Goal: Task Accomplishment & Management: Manage account settings

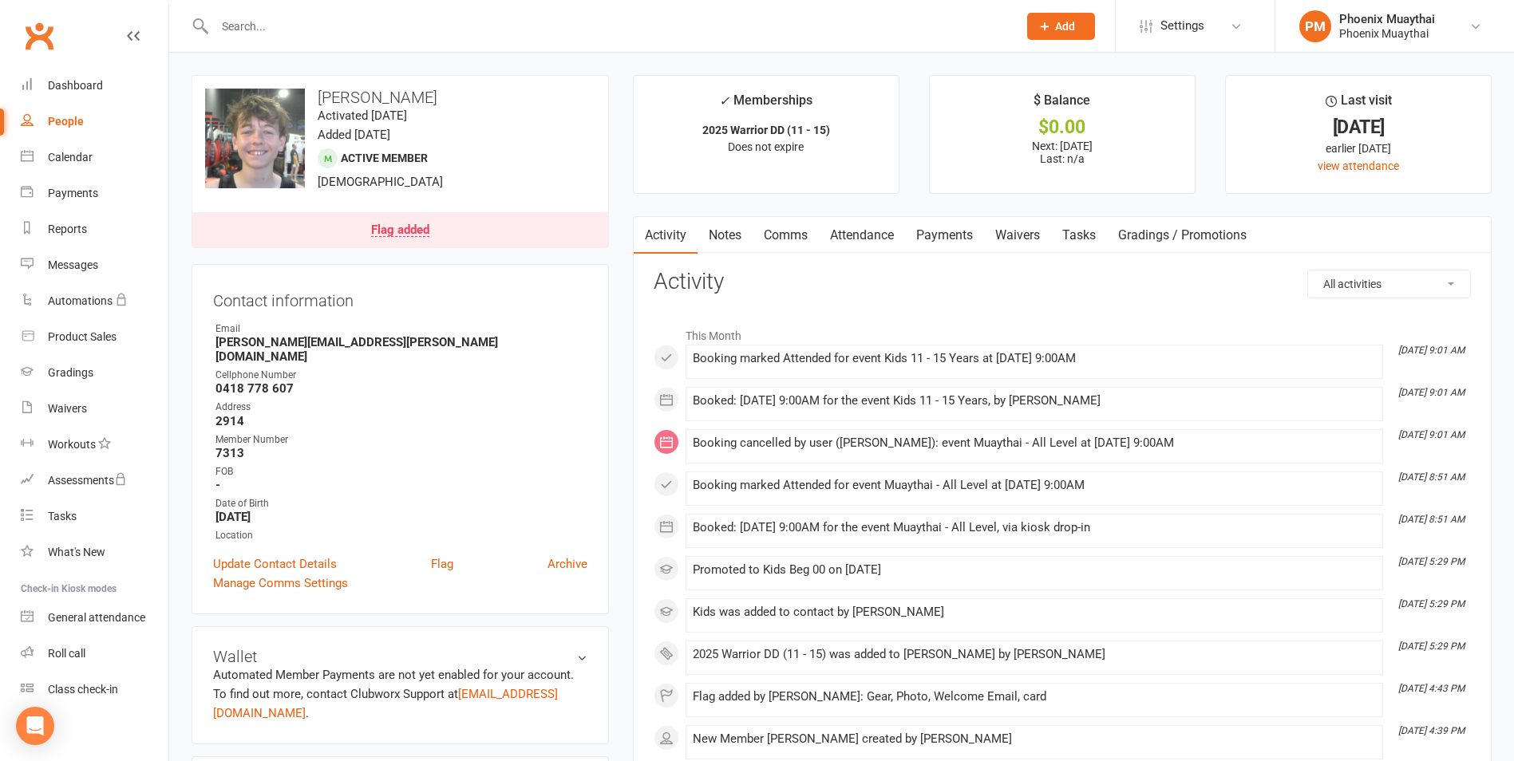
click at [440, 231] on link "Flag added" at bounding box center [400, 229] width 416 height 35
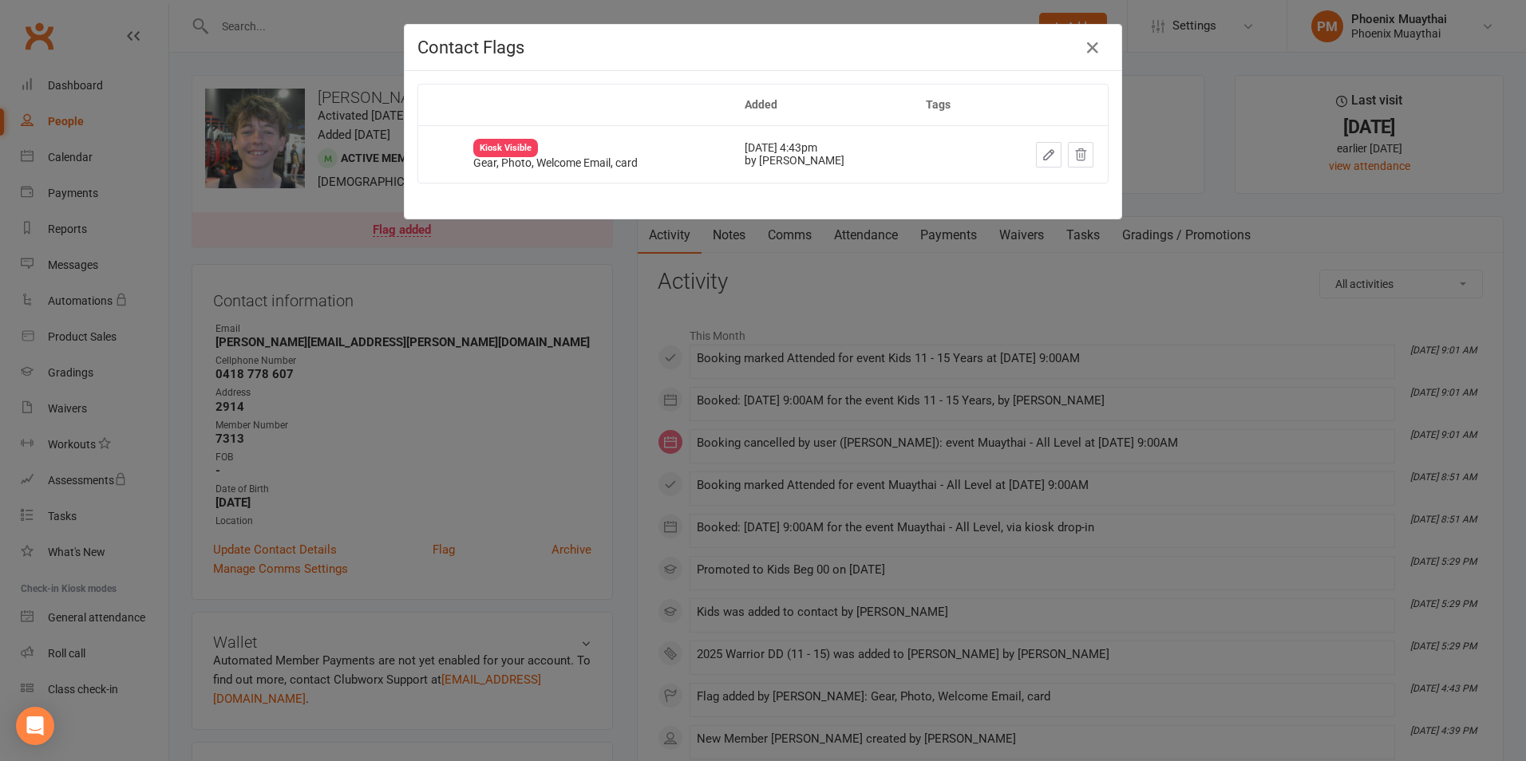
click at [1043, 149] on icon "button" at bounding box center [1048, 155] width 14 height 14
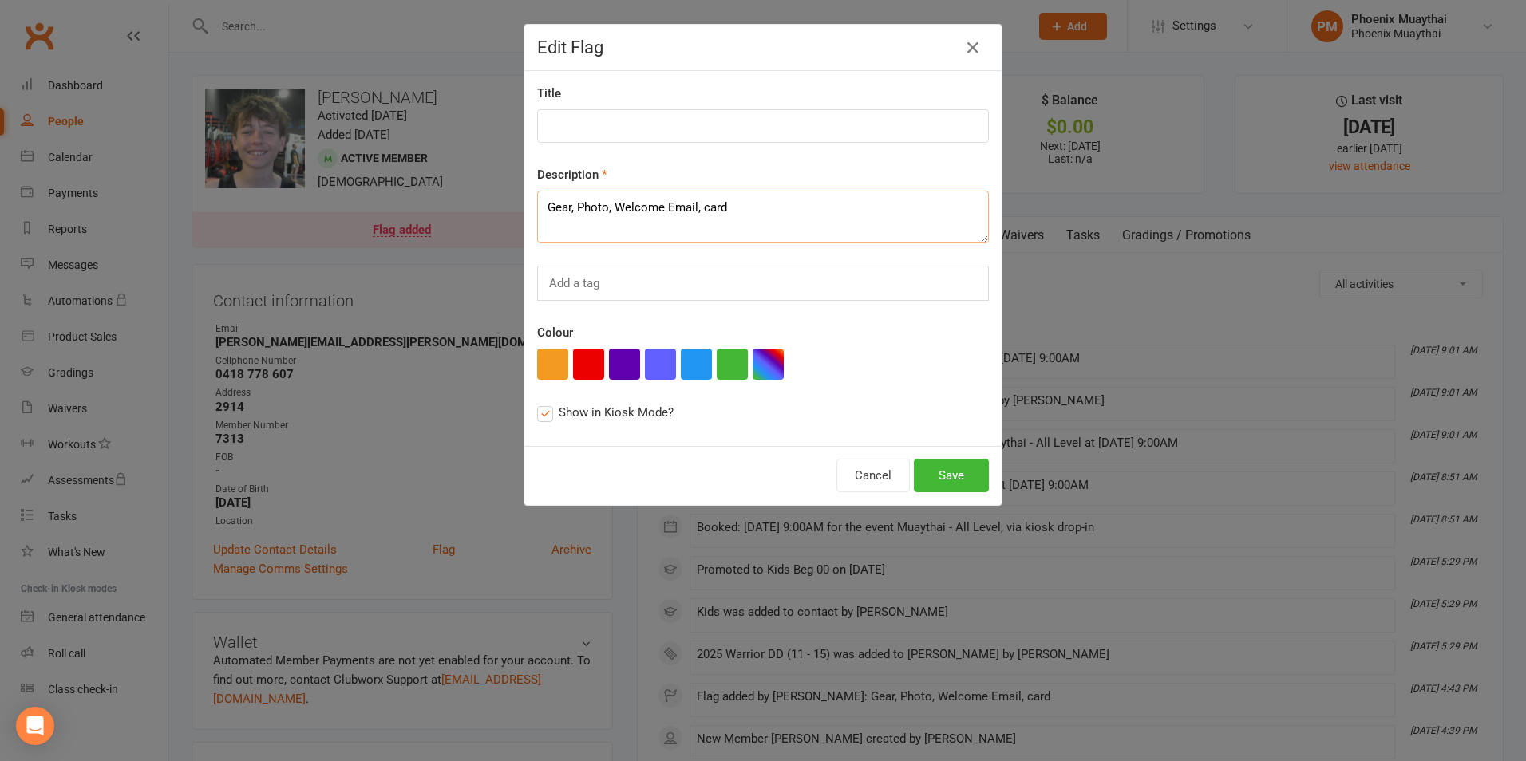
click at [602, 210] on textarea "Gear, Photo, Welcome Email, card" at bounding box center [763, 217] width 452 height 53
click at [834, 215] on textarea "Gear, Photo, Welcome Email, card" at bounding box center [763, 217] width 452 height 53
drag, startPoint x: 610, startPoint y: 206, endPoint x: 498, endPoint y: 211, distance: 111.8
click at [498, 211] on div "Edit Flag Title Description Gear, Photo, Welcome Email Add a tag Colour Show in…" at bounding box center [763, 380] width 1526 height 761
type textarea "Gear, Photo, Welcome Email"
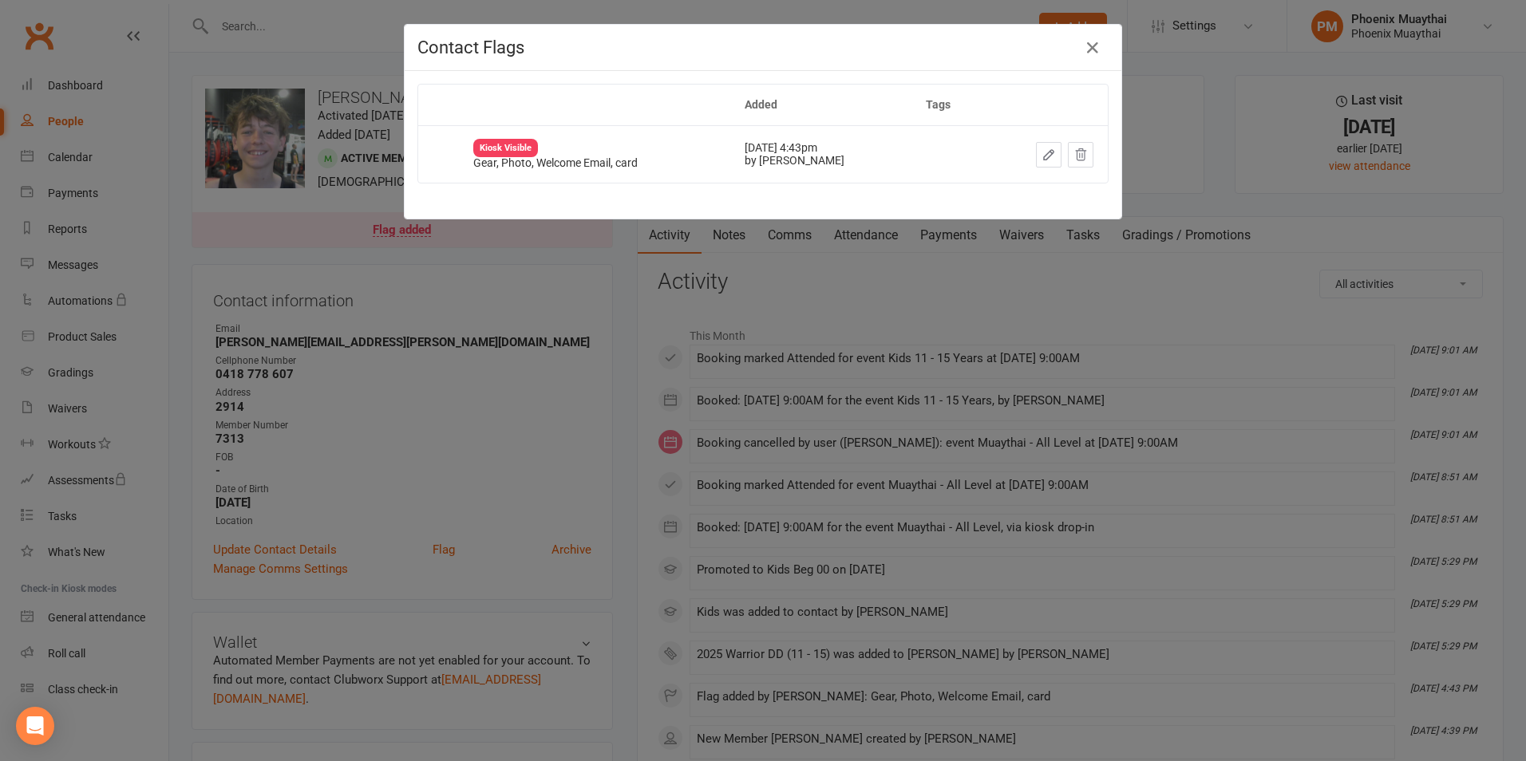
click at [1041, 151] on icon "button" at bounding box center [1048, 155] width 14 height 14
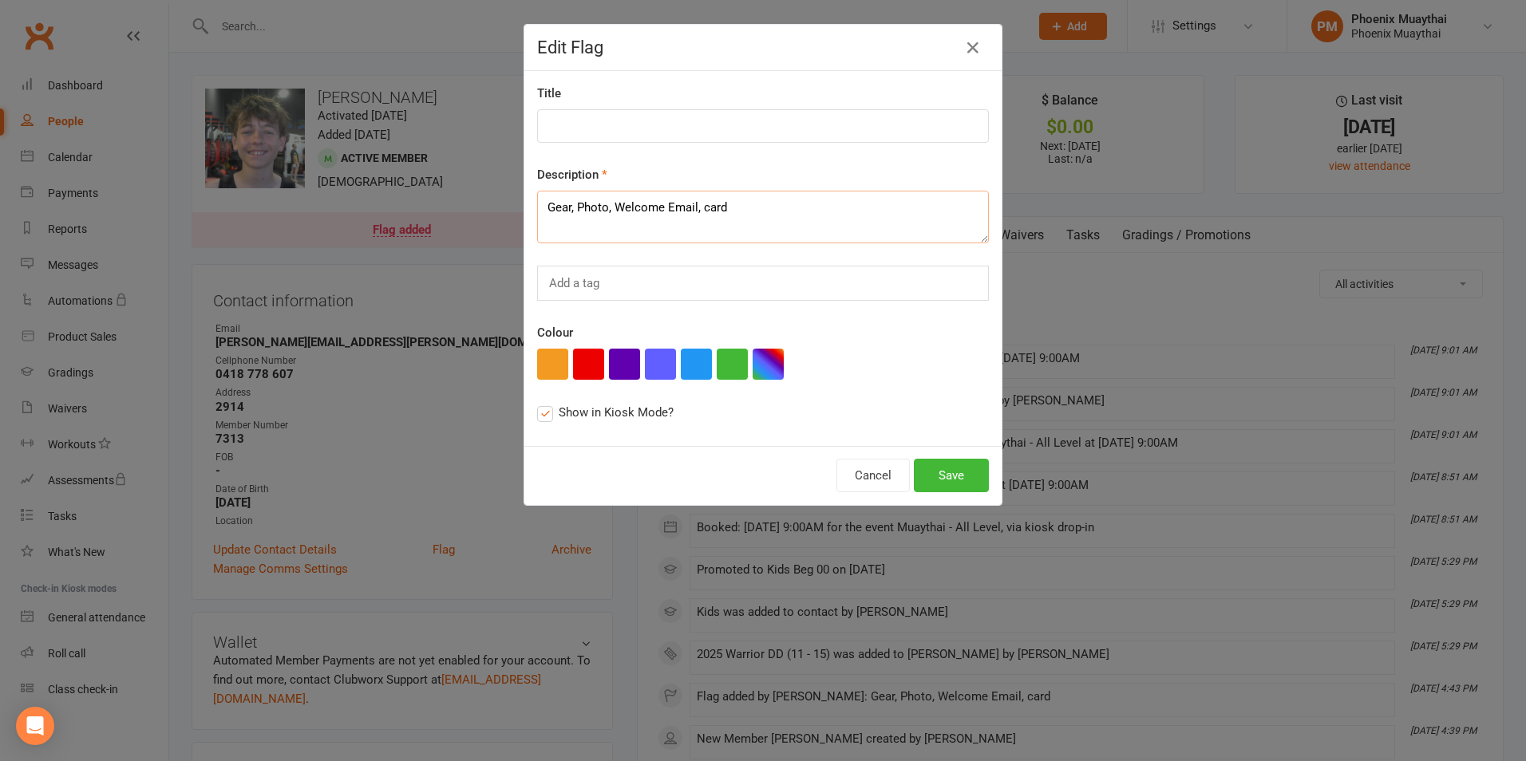
click at [735, 208] on textarea "Gear, Photo, Welcome Email, card" at bounding box center [763, 217] width 452 height 53
click at [610, 205] on textarea "Gear, Photo, Welcome Email" at bounding box center [763, 217] width 452 height 53
type textarea "Welcome Email"
drag, startPoint x: 959, startPoint y: 470, endPoint x: 959, endPoint y: 456, distance: 13.6
click at [959, 471] on button "Save" at bounding box center [951, 476] width 75 height 34
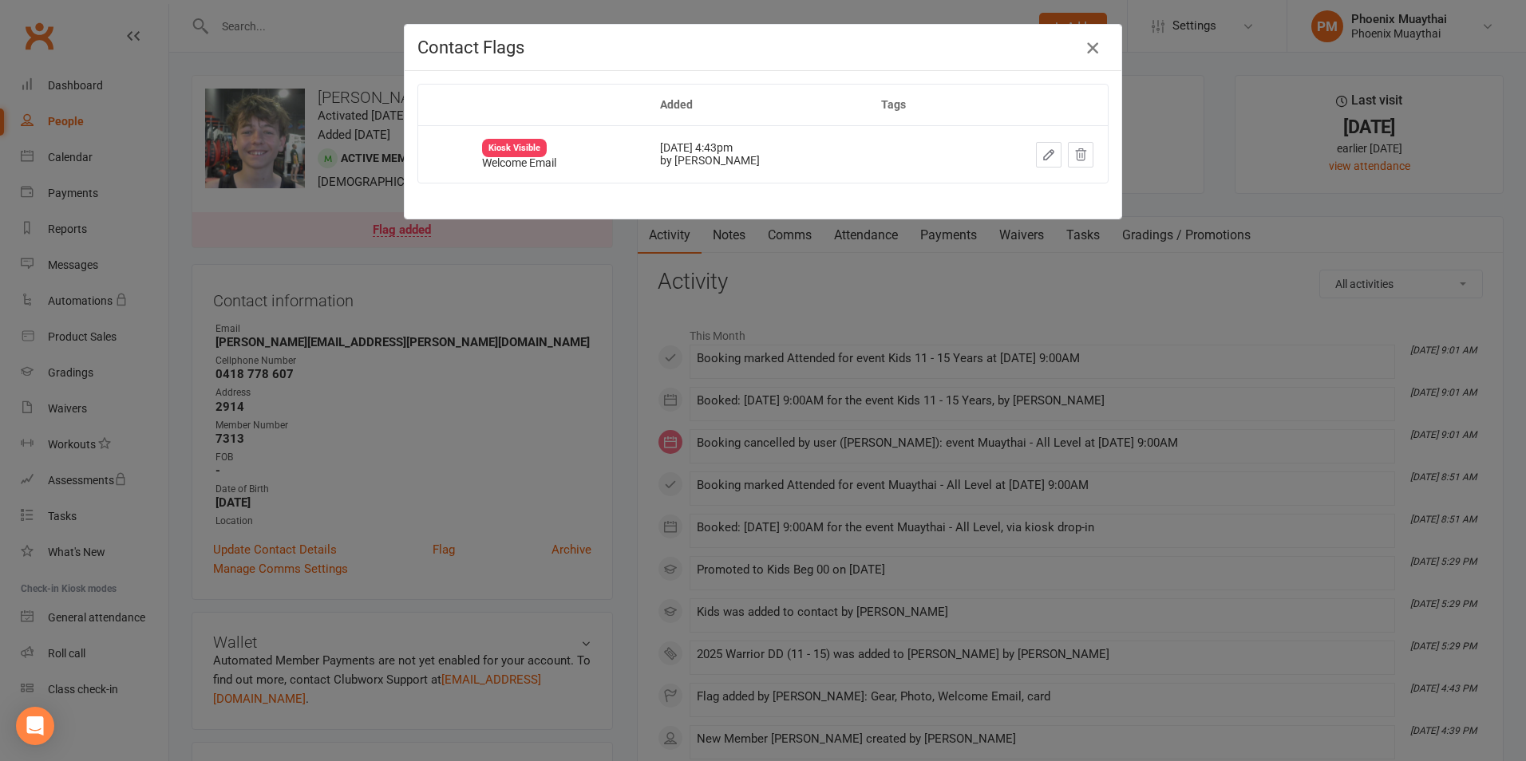
click at [1084, 48] on icon "button" at bounding box center [1092, 47] width 19 height 19
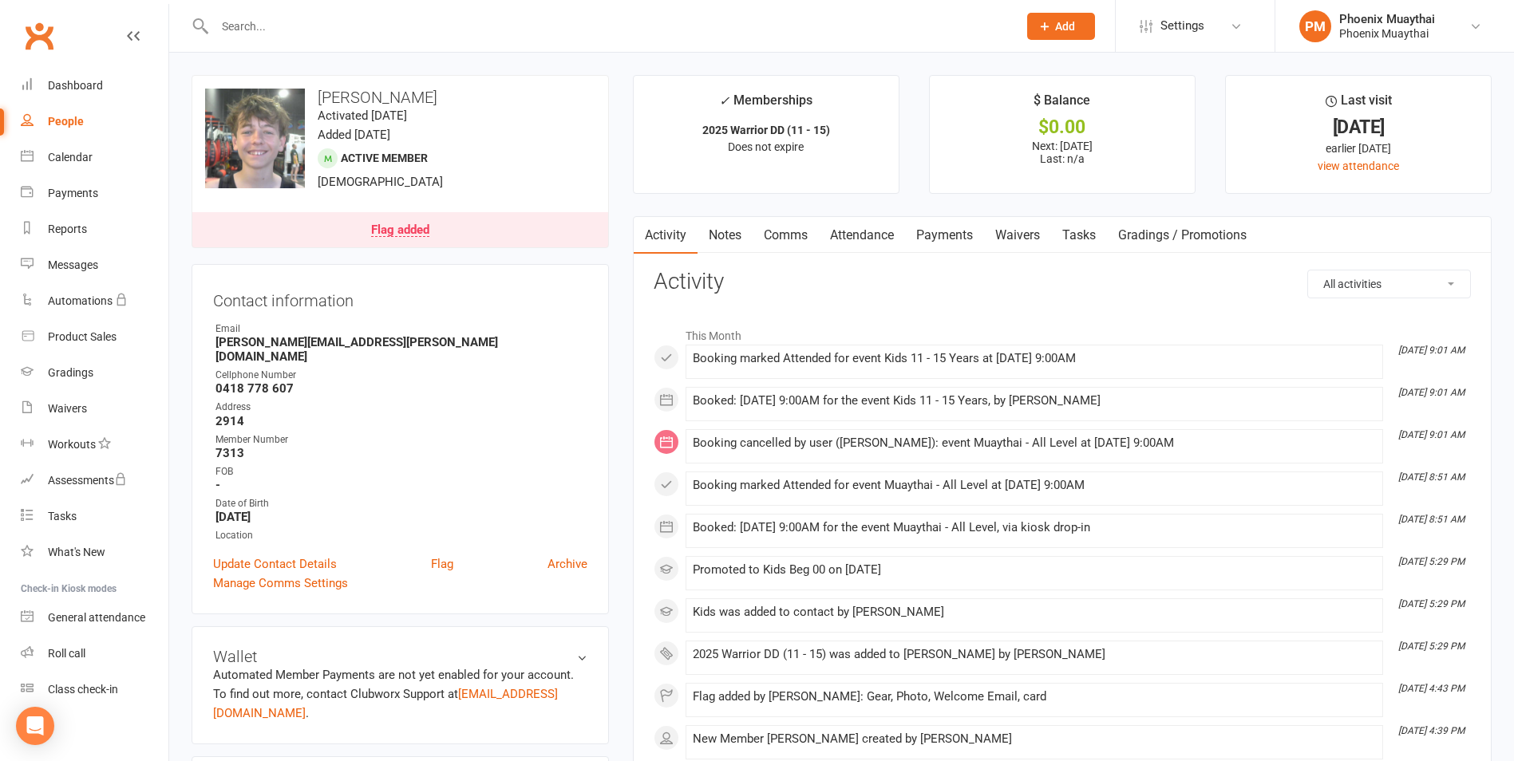
drag, startPoint x: 797, startPoint y: 236, endPoint x: 786, endPoint y: 241, distance: 12.2
click at [797, 236] on link "Comms" at bounding box center [785, 235] width 66 height 37
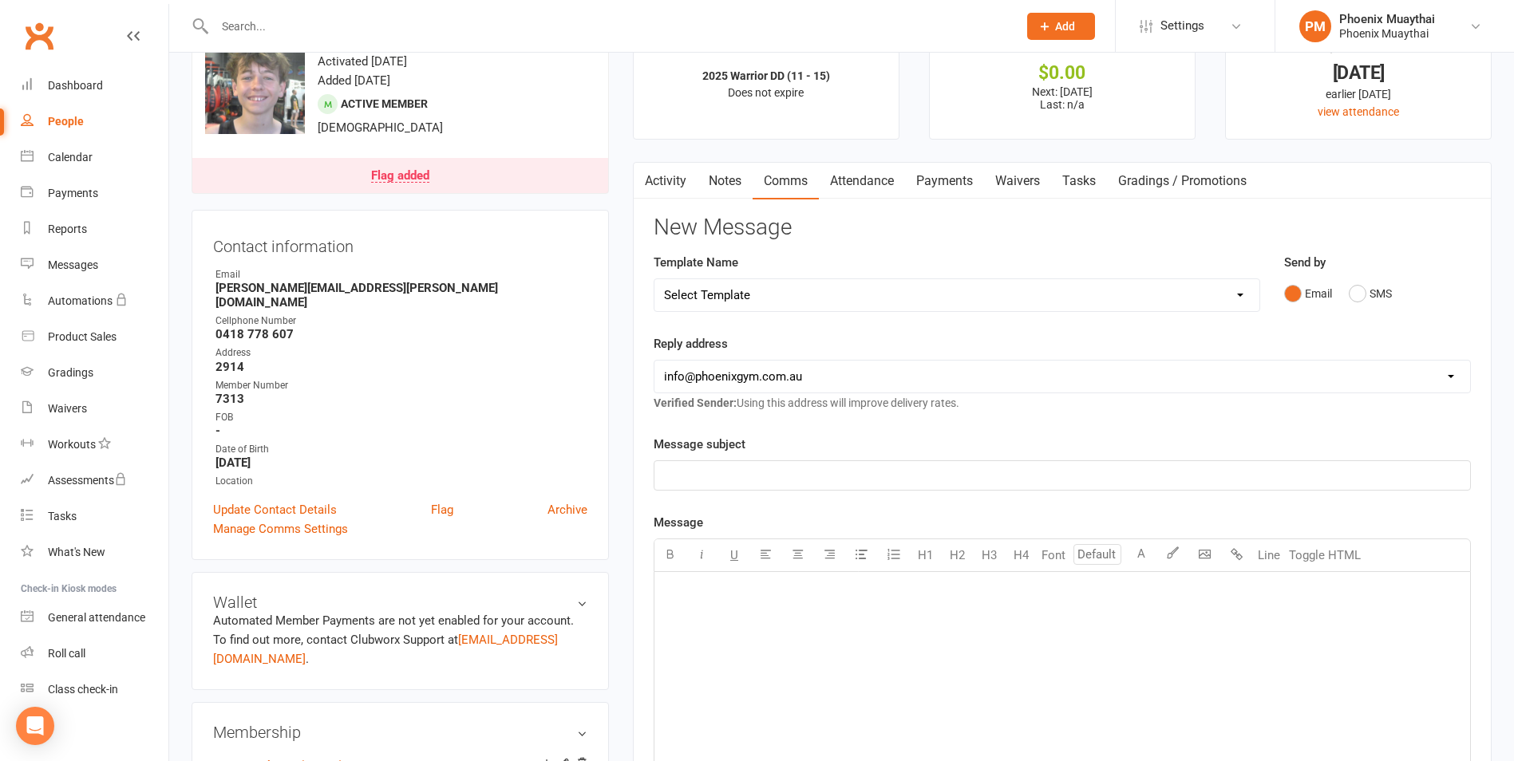
scroll to position [80, 0]
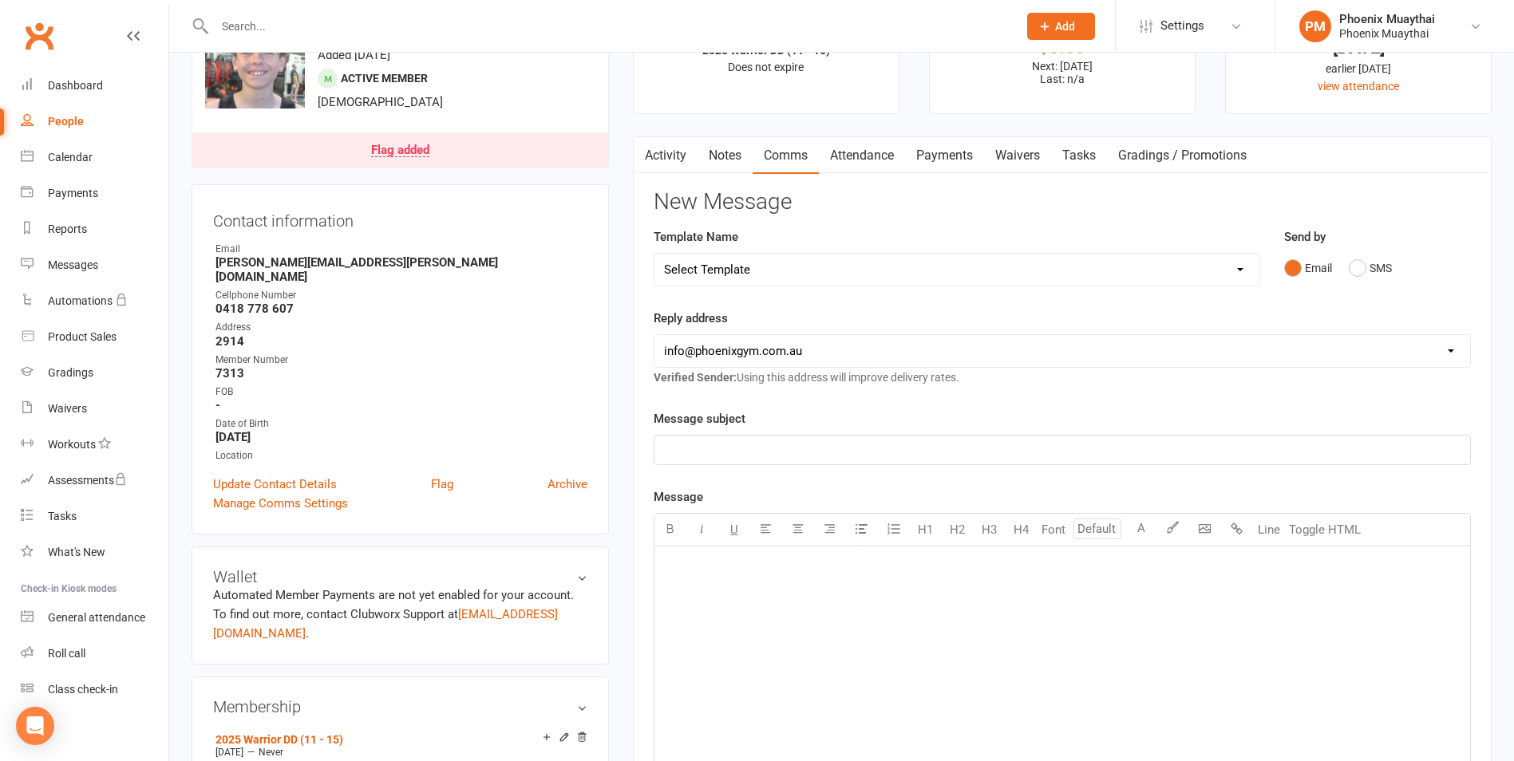
click at [708, 267] on select "Select Template [Email] Cancellation Confirmation - Member [Email] Cancellation…" at bounding box center [956, 270] width 605 height 32
select select "36"
click at [654, 254] on select "Select Template [Email] Cancellation Confirmation - Member [Email] Cancellation…" at bounding box center [956, 270] width 605 height 32
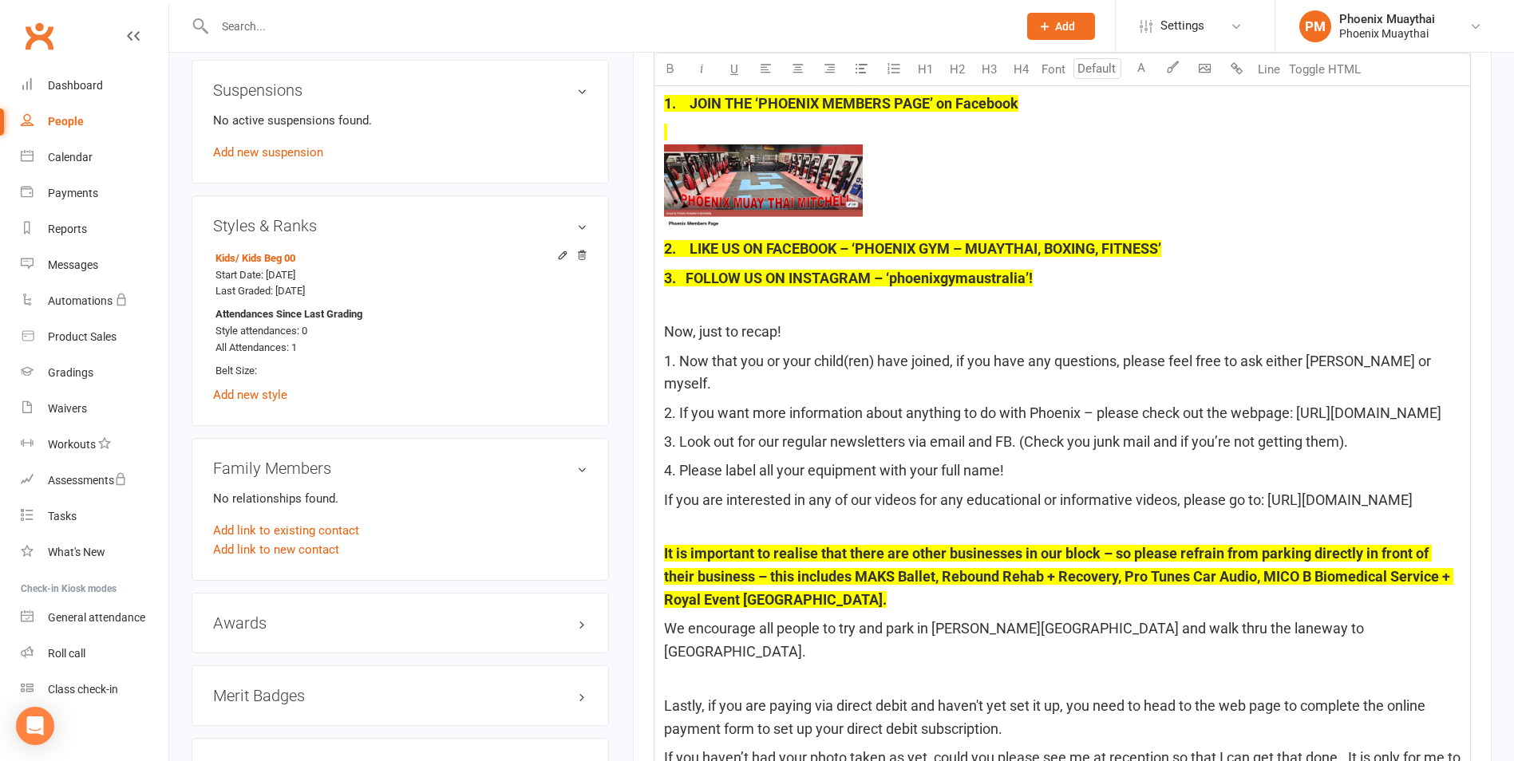
scroll to position [718, 0]
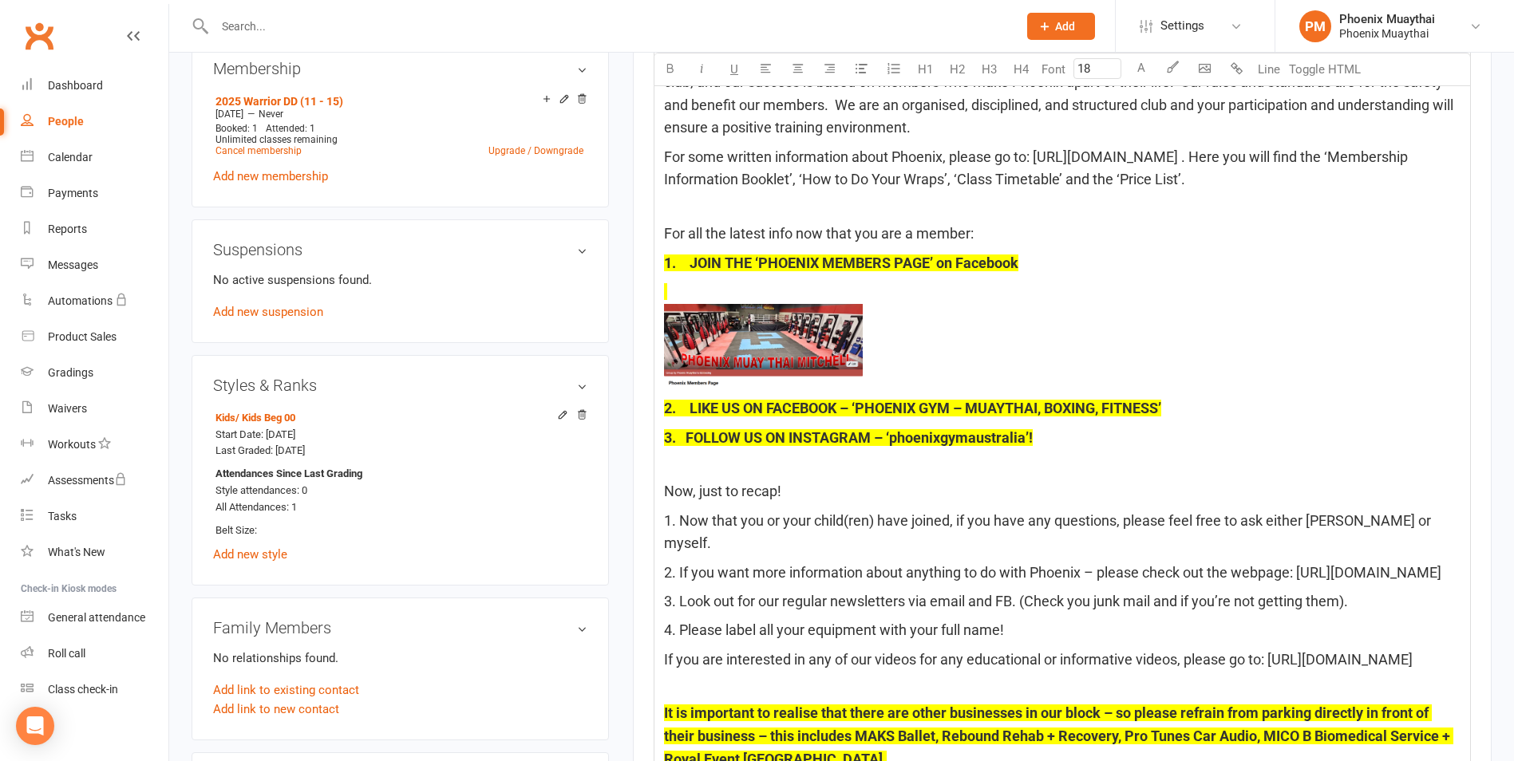
click at [703, 286] on p "﻿" at bounding box center [1062, 336] width 796 height 111
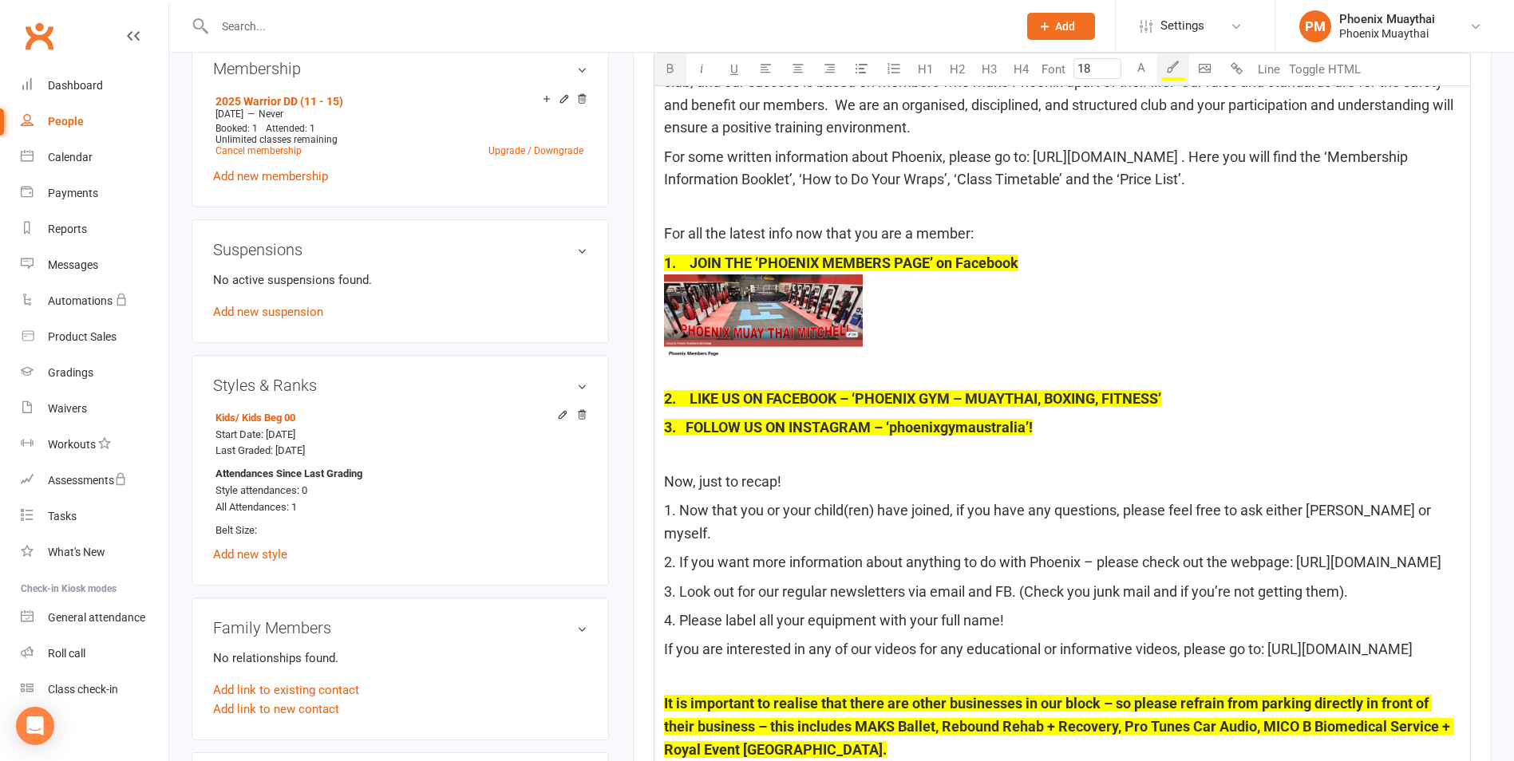
click at [728, 365] on p "1. JOIN THE ‘PHOENIX MEMBERS PAGE’ on Facebook ﻿ ﻿" at bounding box center [1062, 317] width 796 height 130
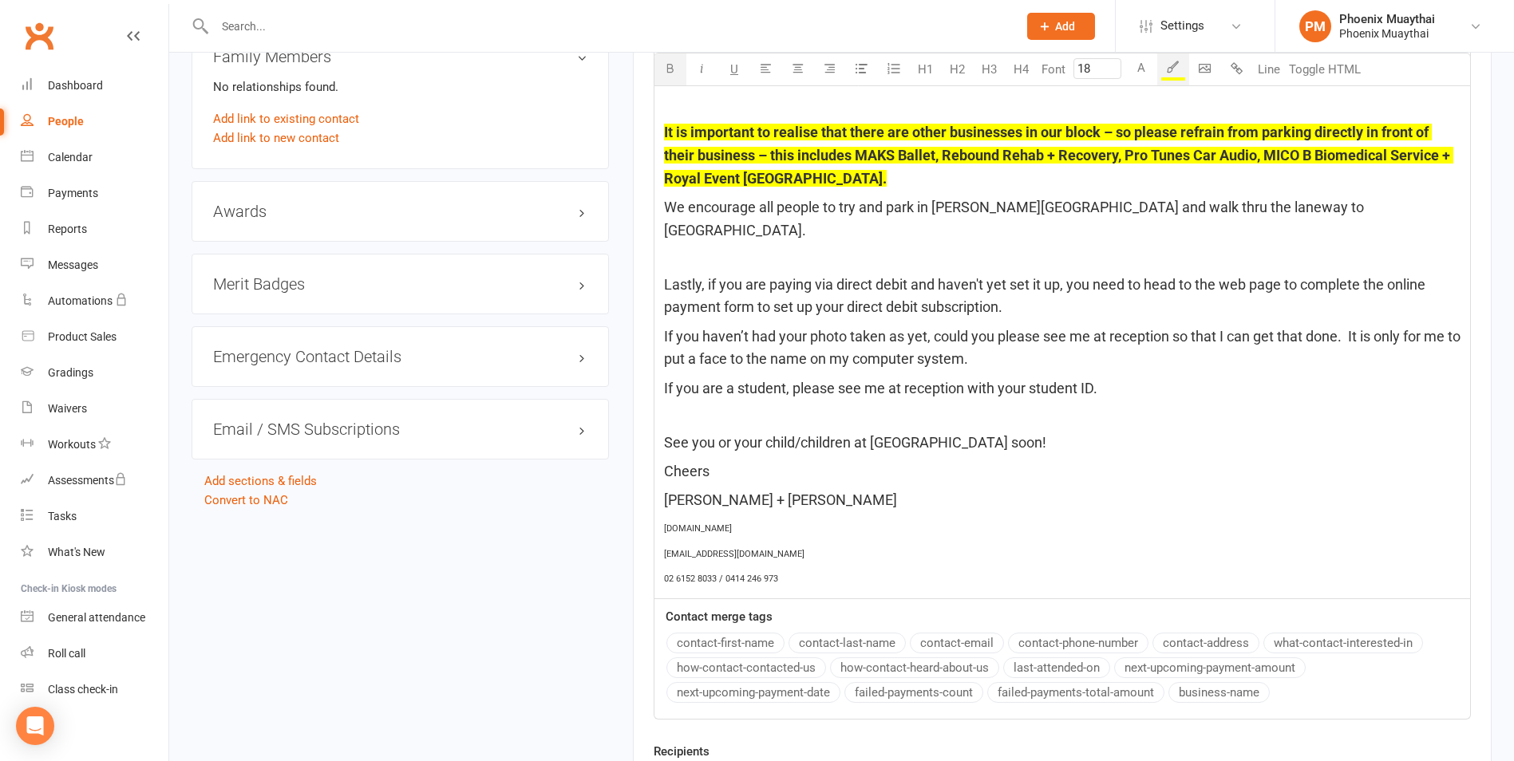
scroll to position [1497, 0]
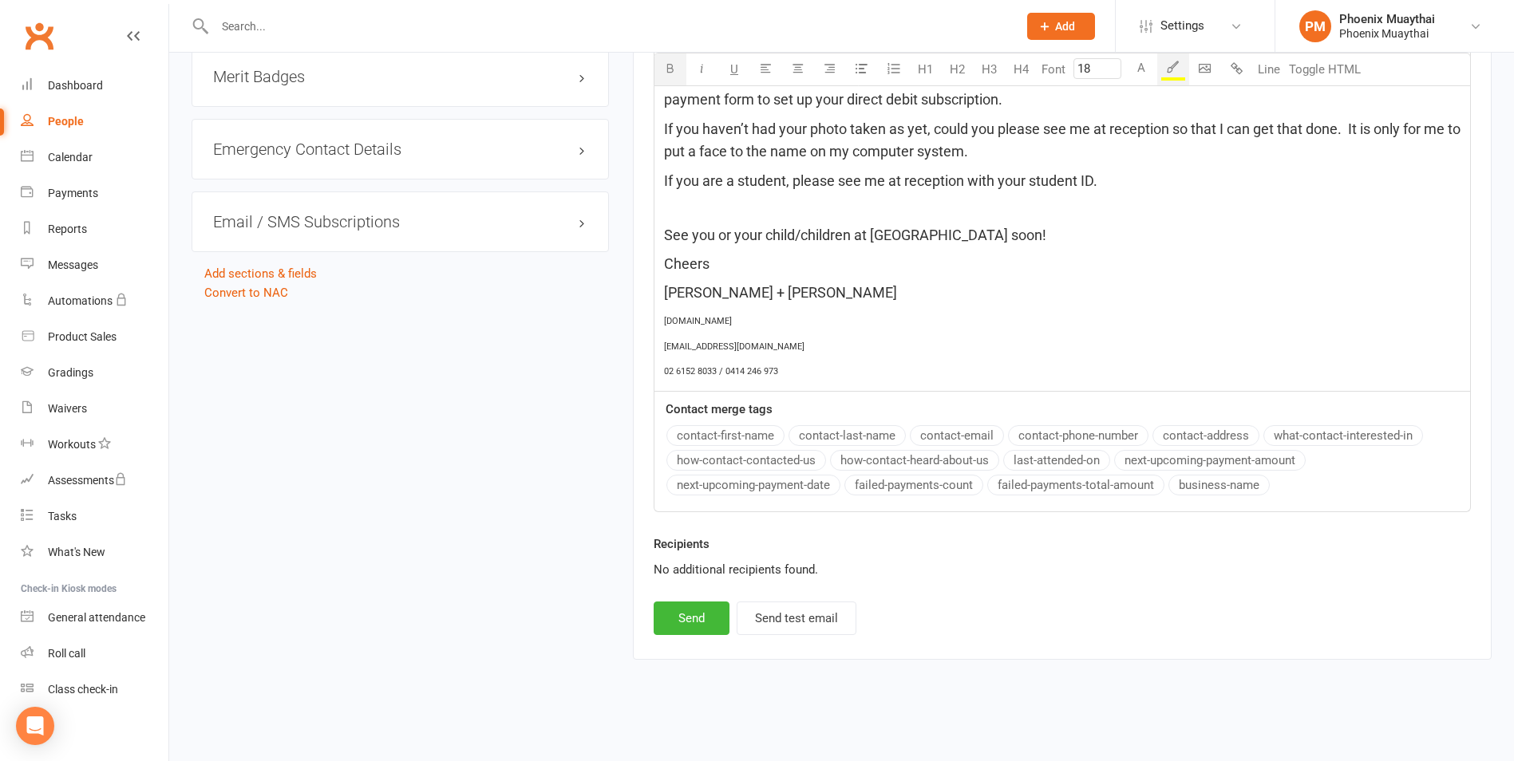
type input "11"
click at [788, 365] on p "02 6152 8033 / 0414 246 973" at bounding box center [1062, 370] width 796 height 19
click at [683, 609] on button "Send" at bounding box center [691, 619] width 76 height 34
select select
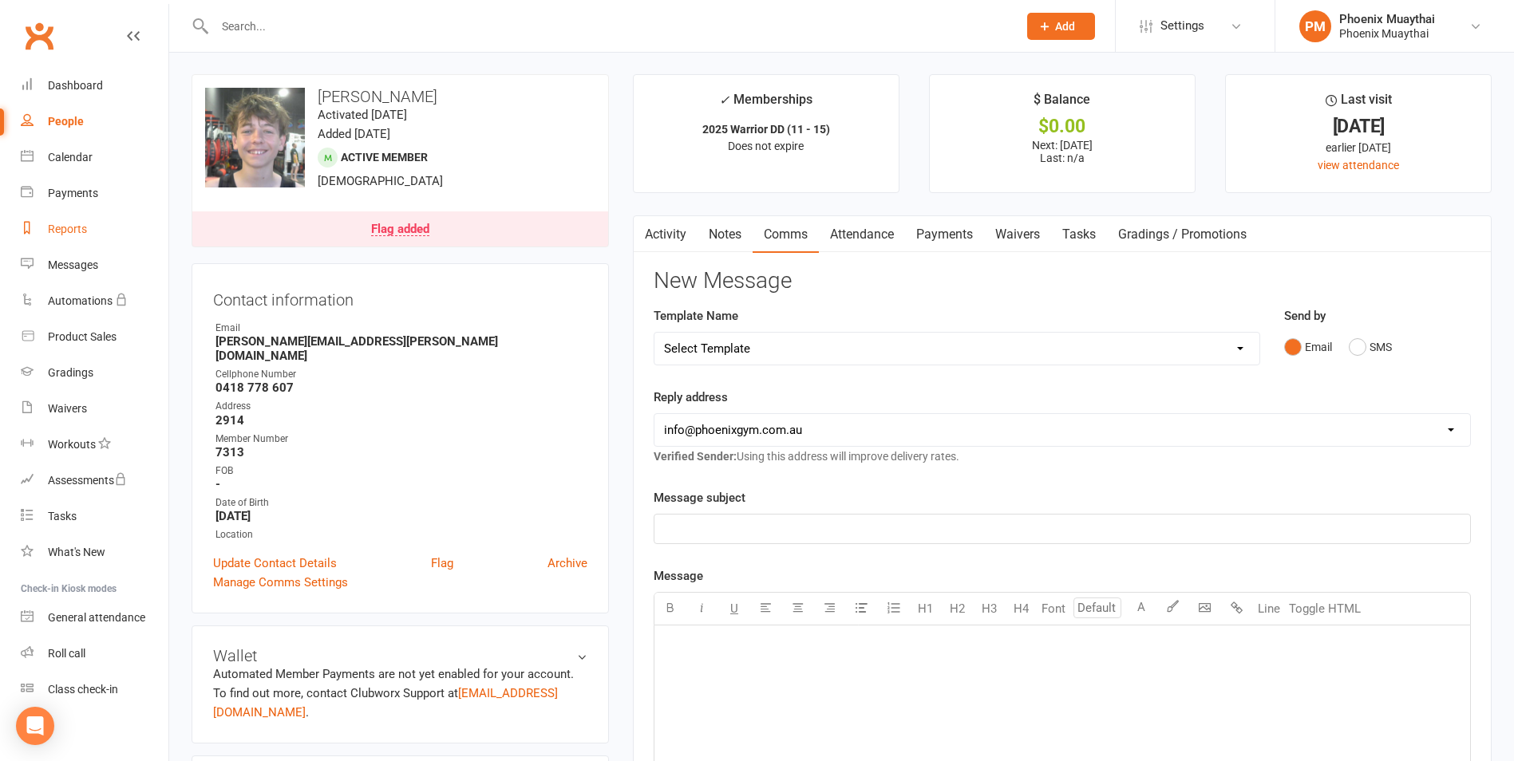
scroll to position [0, 0]
click at [380, 237] on link "Flag added" at bounding box center [400, 229] width 416 height 35
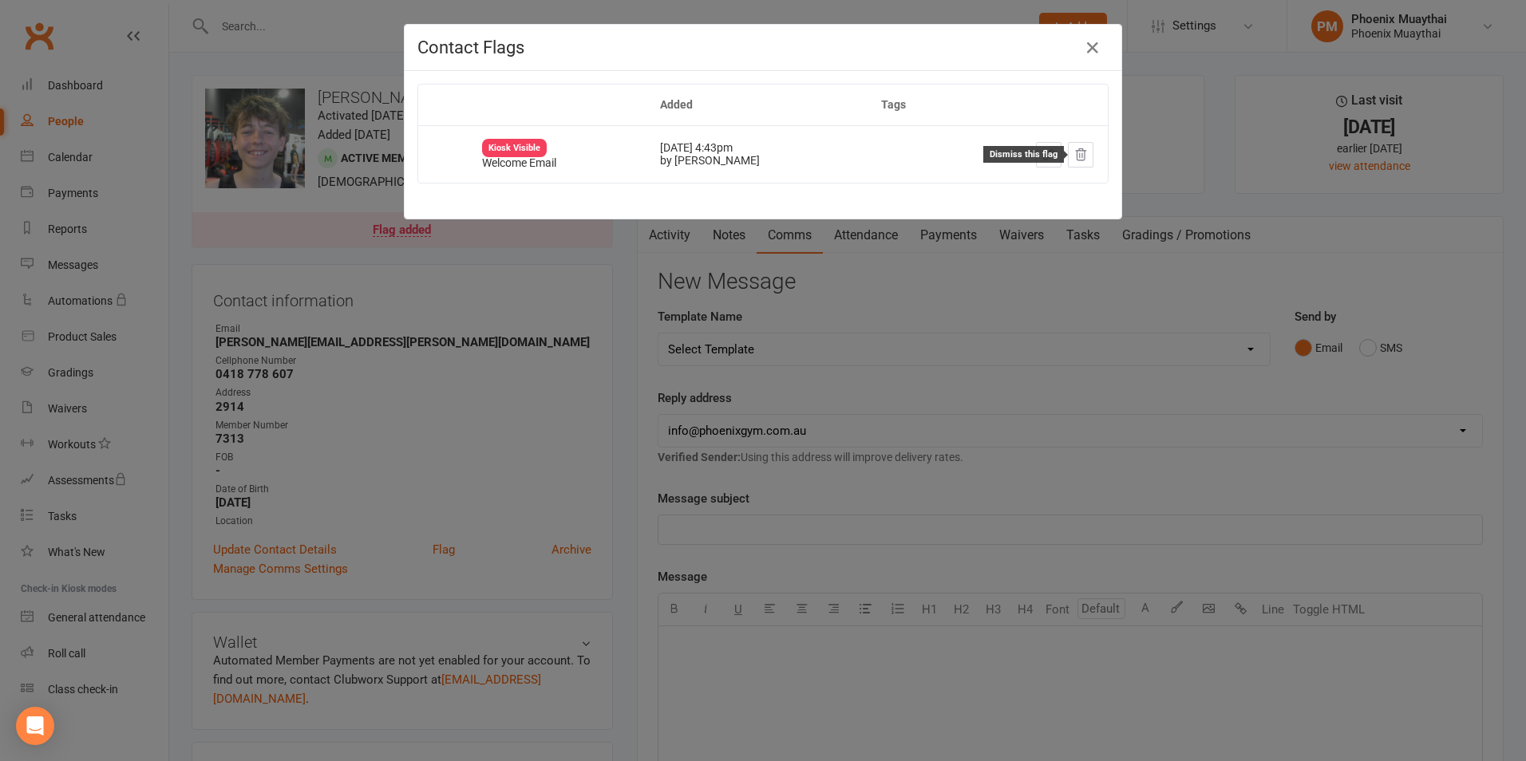
click at [1077, 157] on icon at bounding box center [1080, 155] width 14 height 14
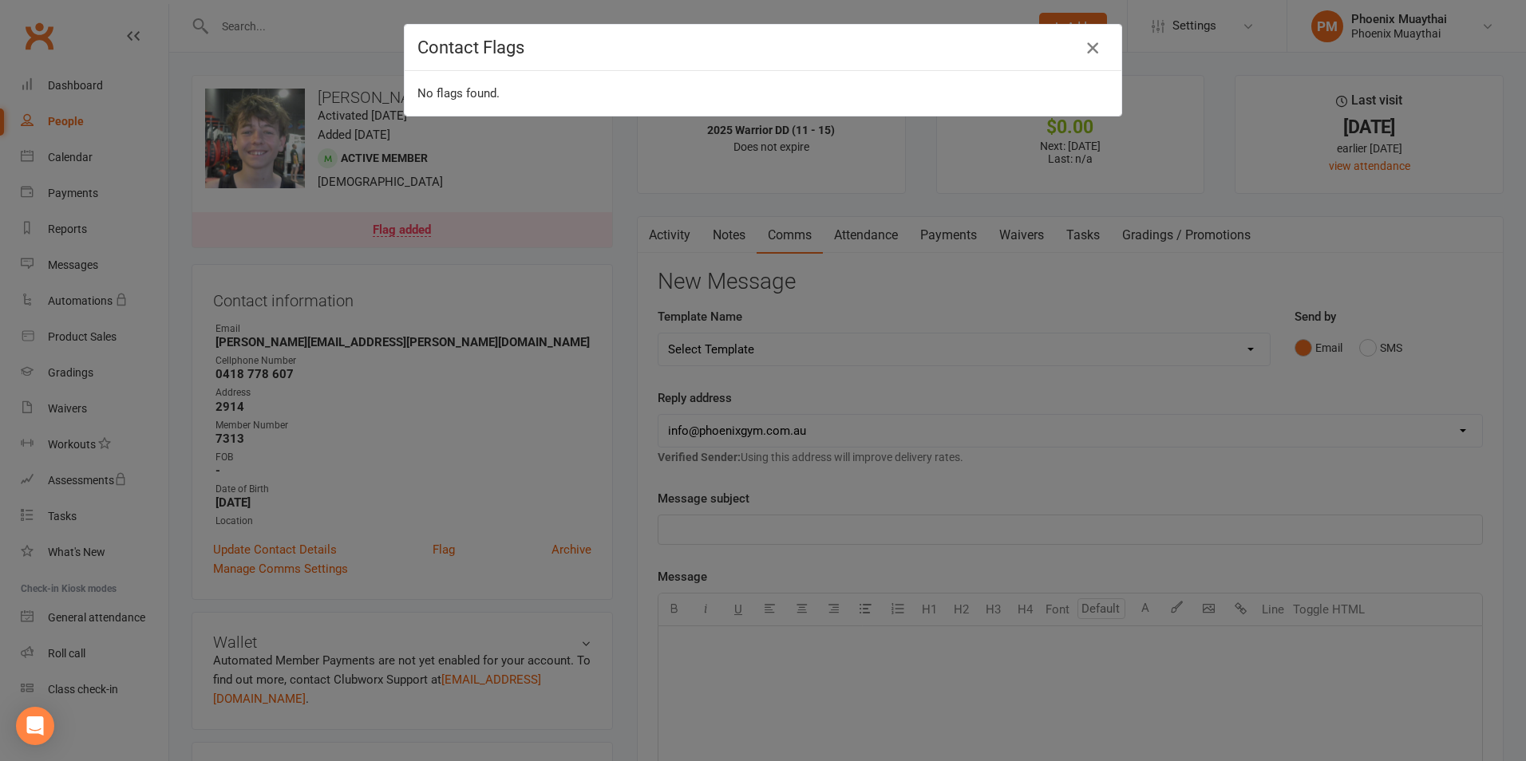
click at [1090, 44] on icon "button" at bounding box center [1092, 47] width 19 height 19
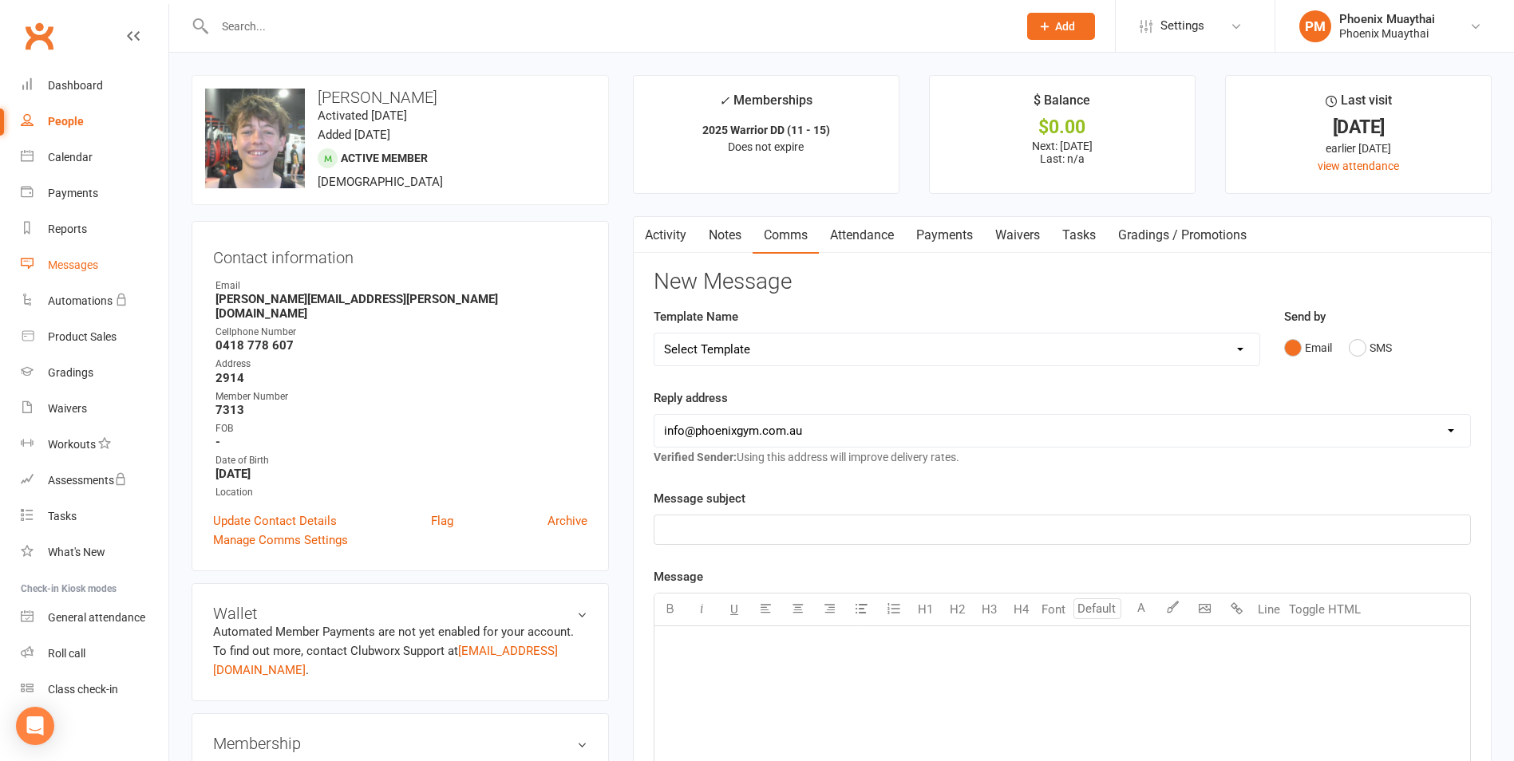
click at [81, 267] on div "Messages" at bounding box center [73, 265] width 50 height 13
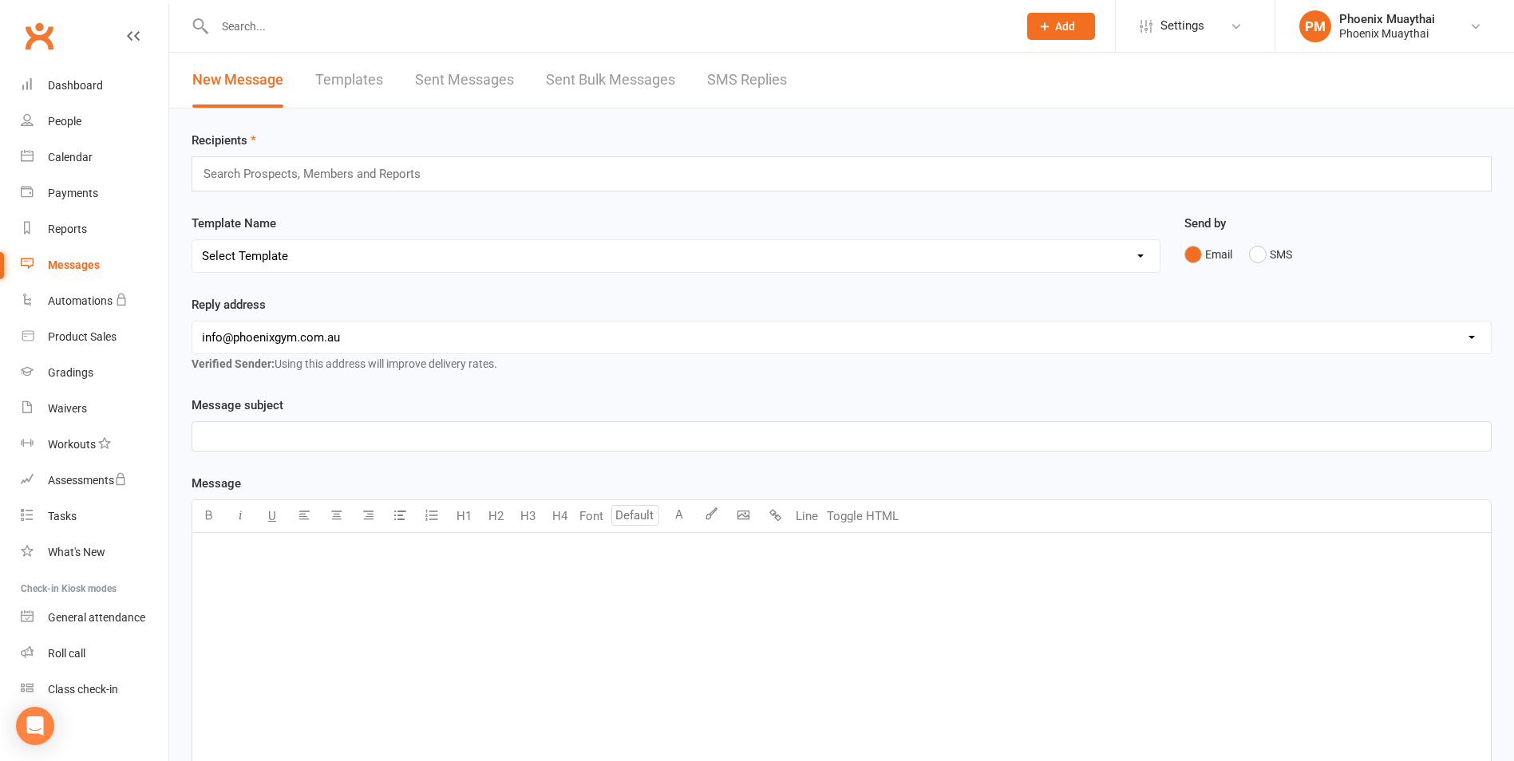
click at [348, 80] on link "Templates" at bounding box center [349, 80] width 68 height 55
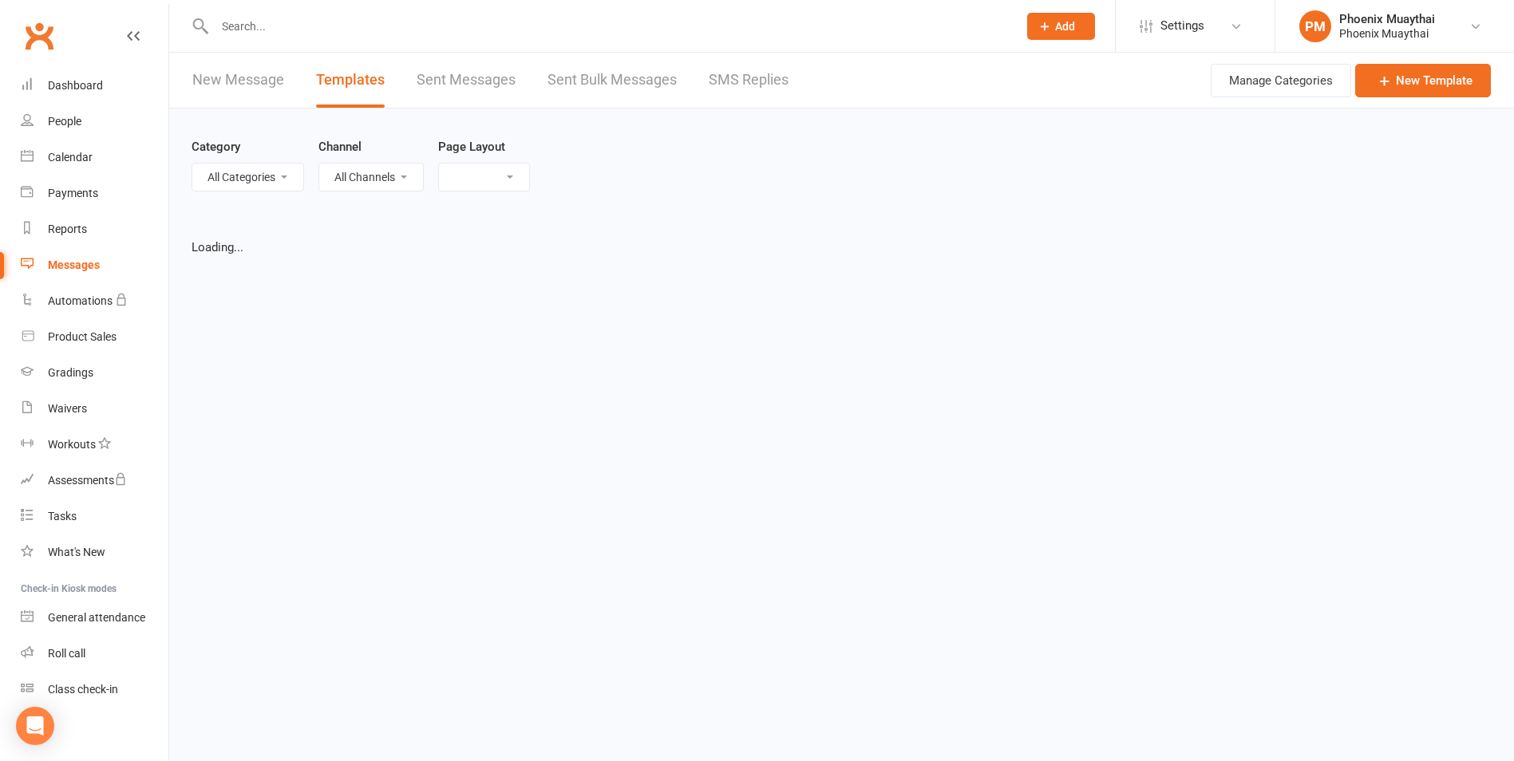
select select "list"
select select "100"
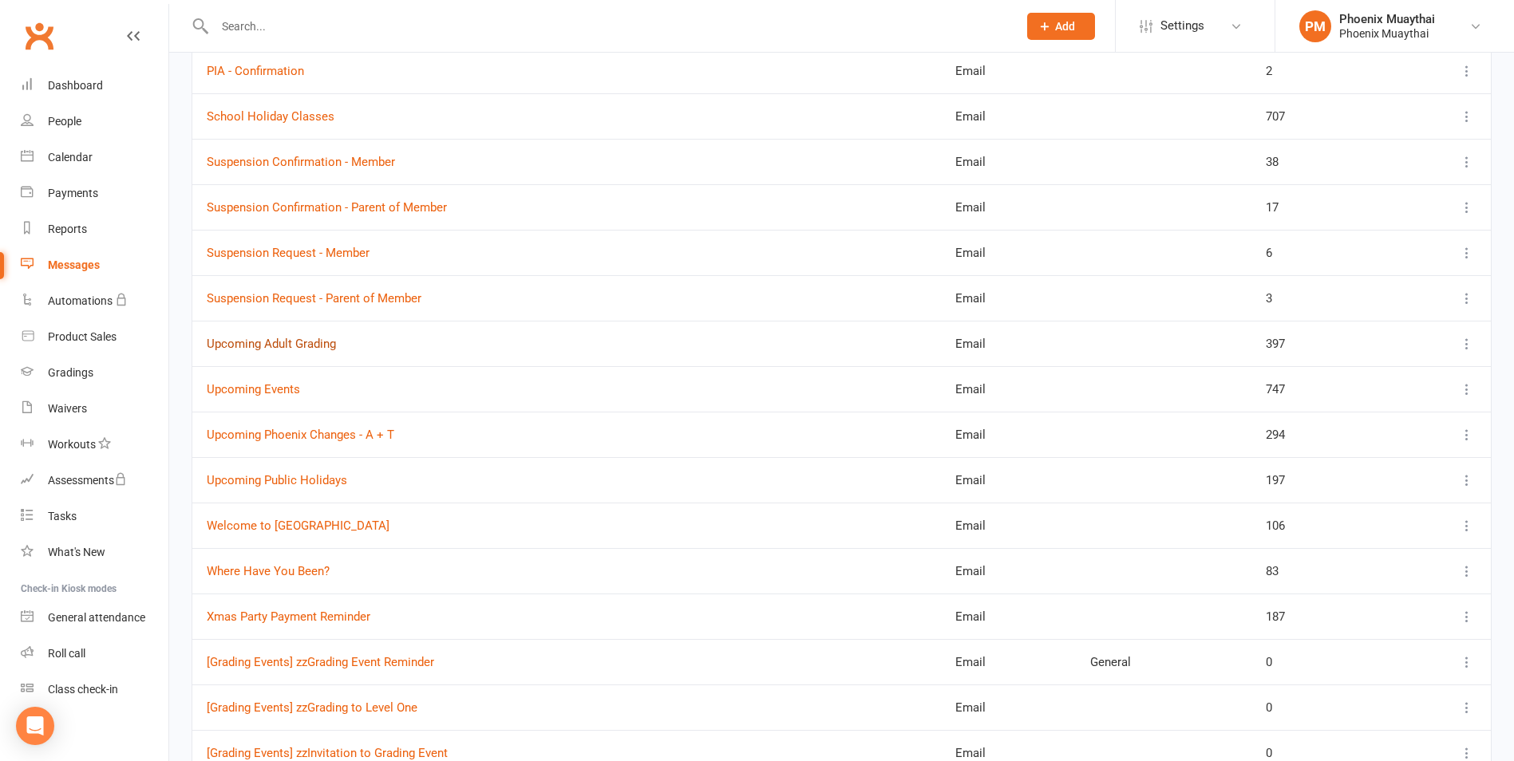
scroll to position [1626, 0]
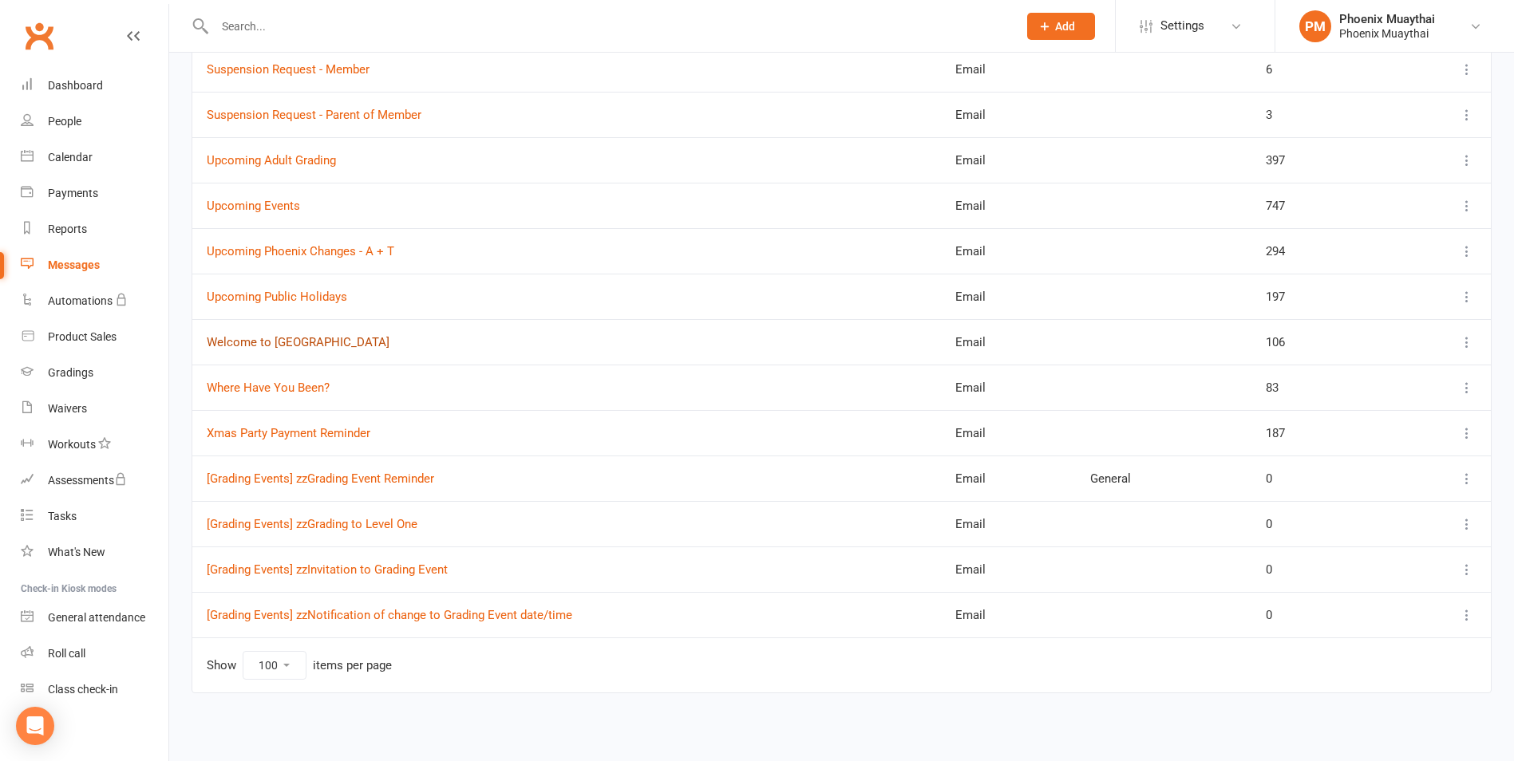
click at [243, 345] on link "Welcome to Phoenix" at bounding box center [298, 342] width 183 height 14
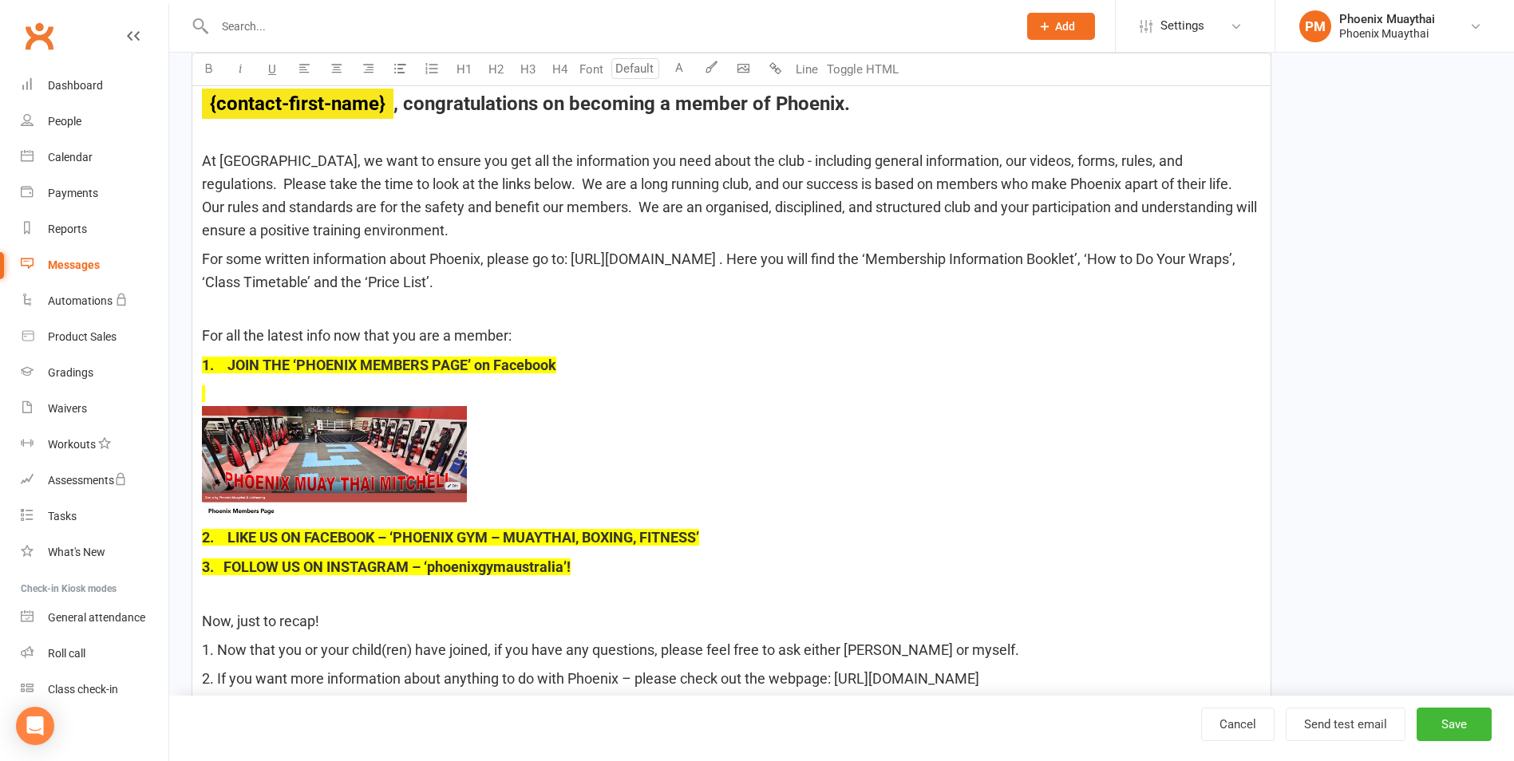
scroll to position [399, 0]
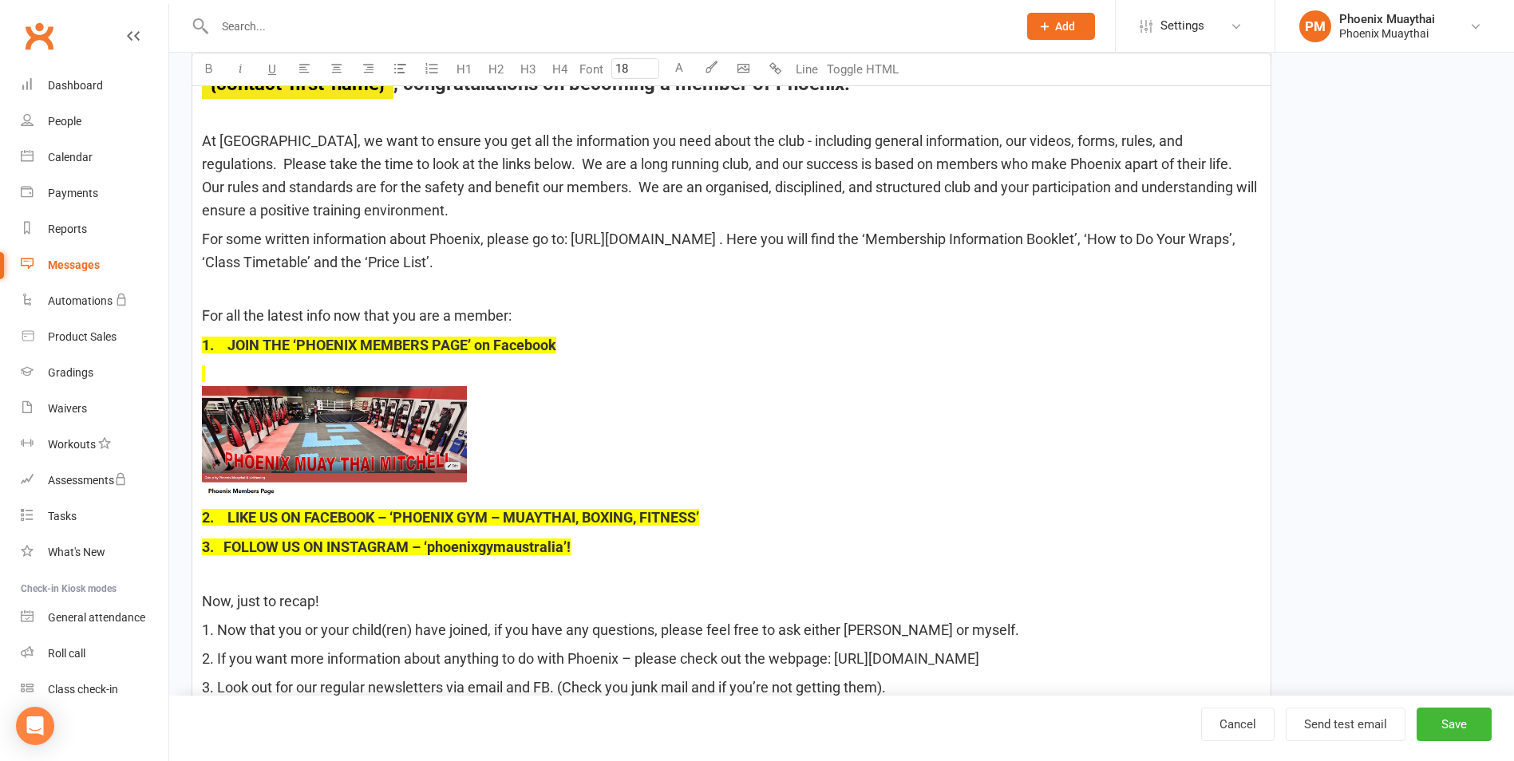
click at [242, 375] on p "﻿" at bounding box center [731, 432] width 1059 height 138
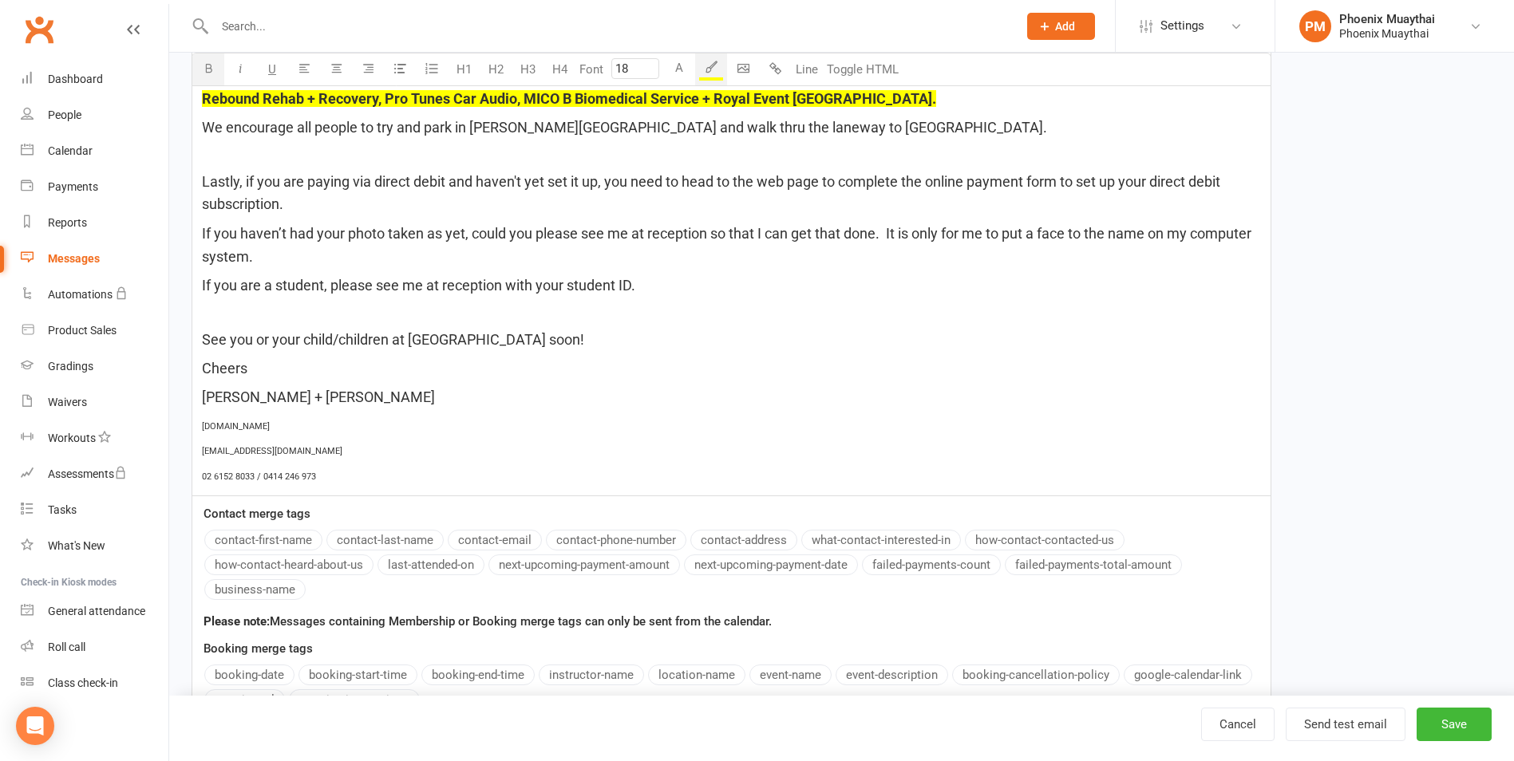
scroll to position [1312, 0]
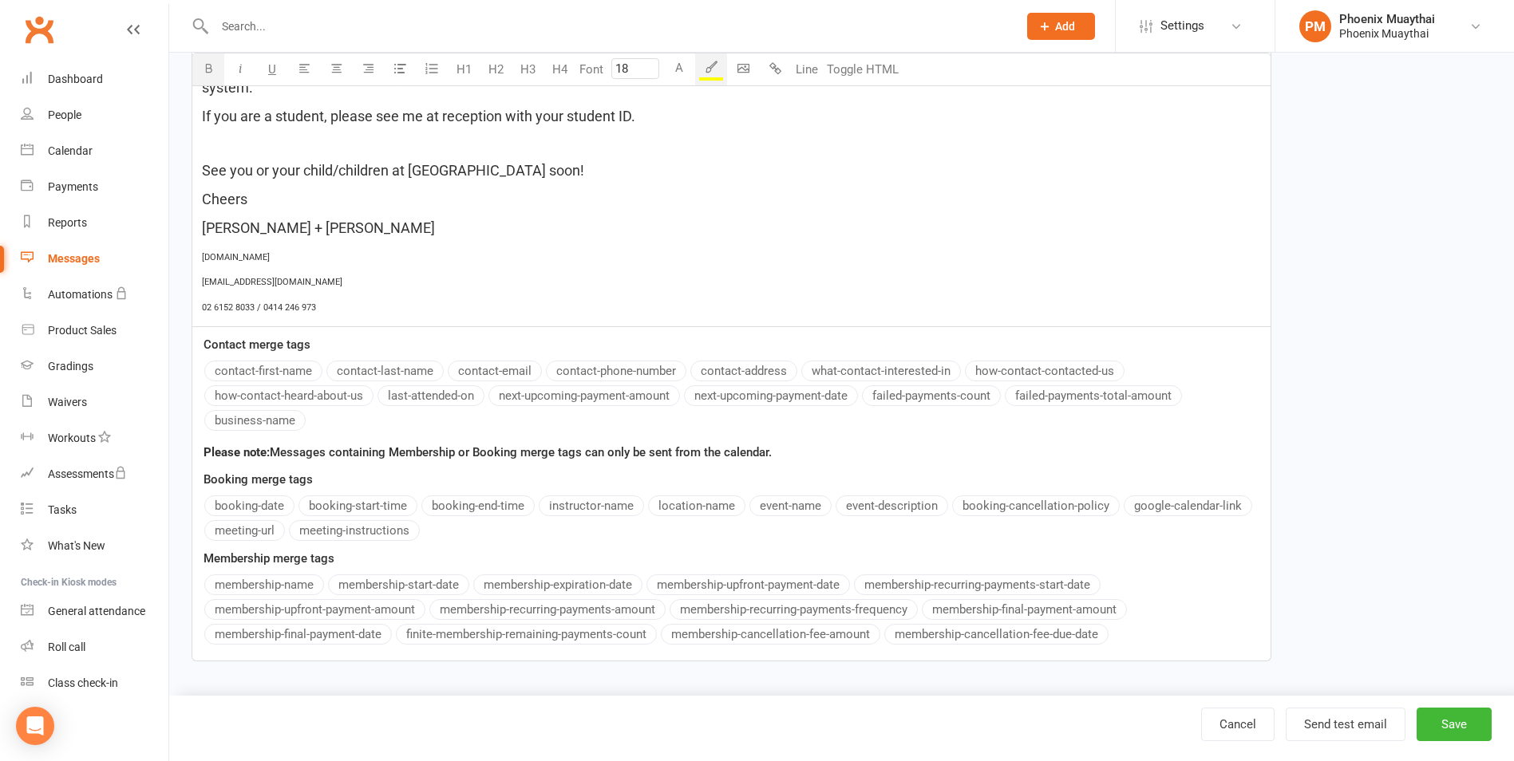
type input "11"
click at [322, 313] on p "02 6152 8033 / 0414 246 973" at bounding box center [731, 306] width 1059 height 19
click at [1455, 717] on button "Save" at bounding box center [1453, 725] width 75 height 34
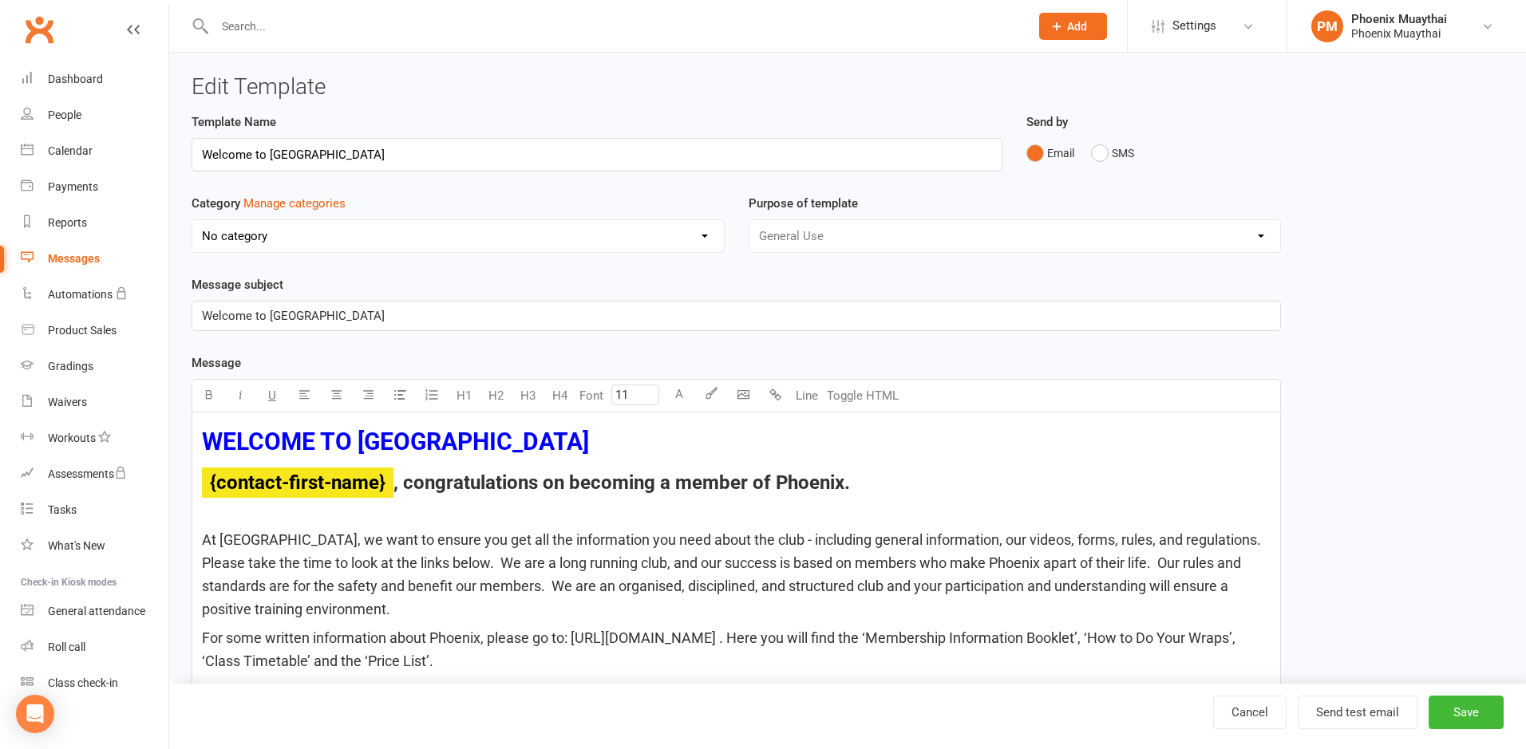
select select "100"
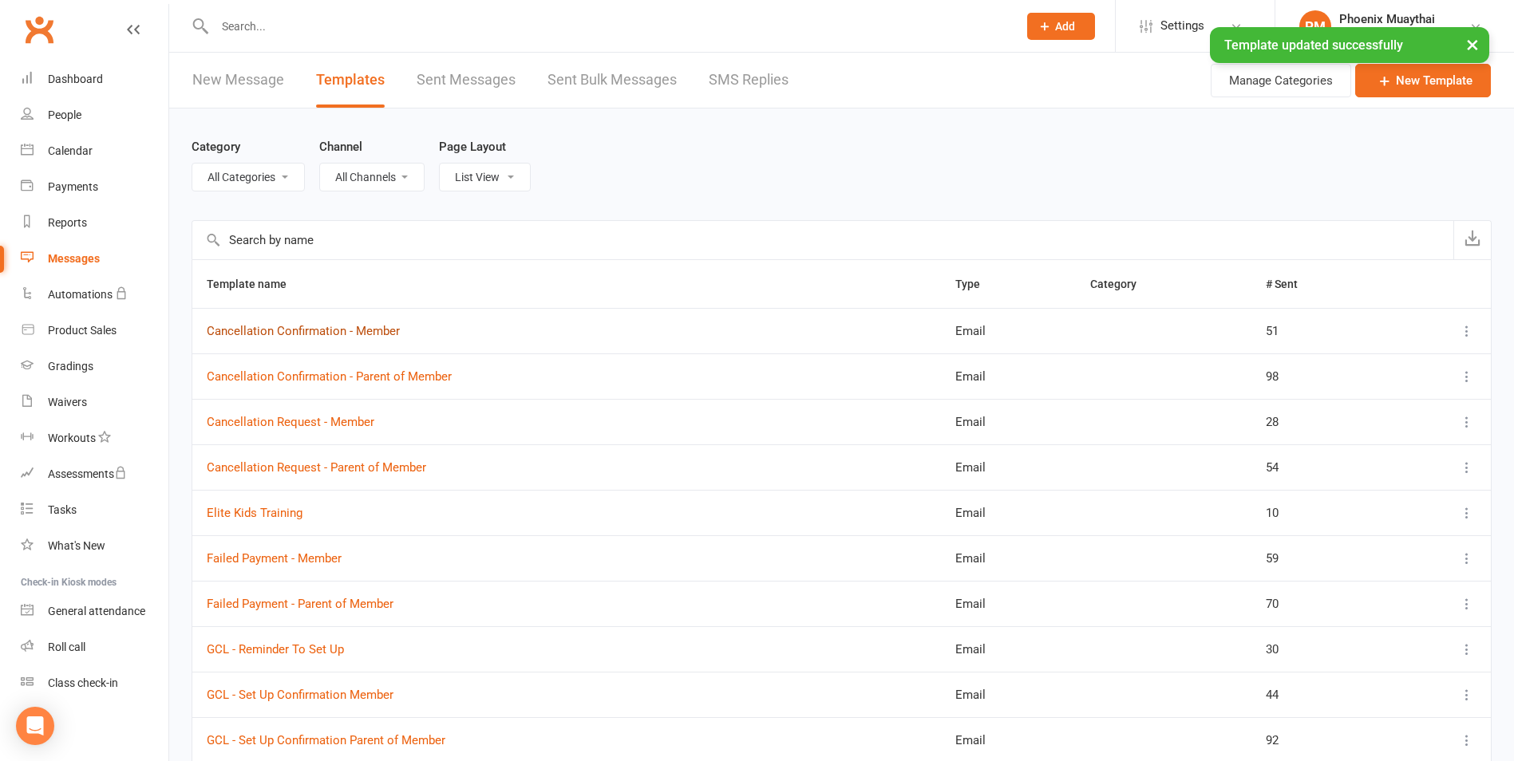
click at [270, 327] on link "Cancellation Confirmation - Member" at bounding box center [303, 331] width 193 height 14
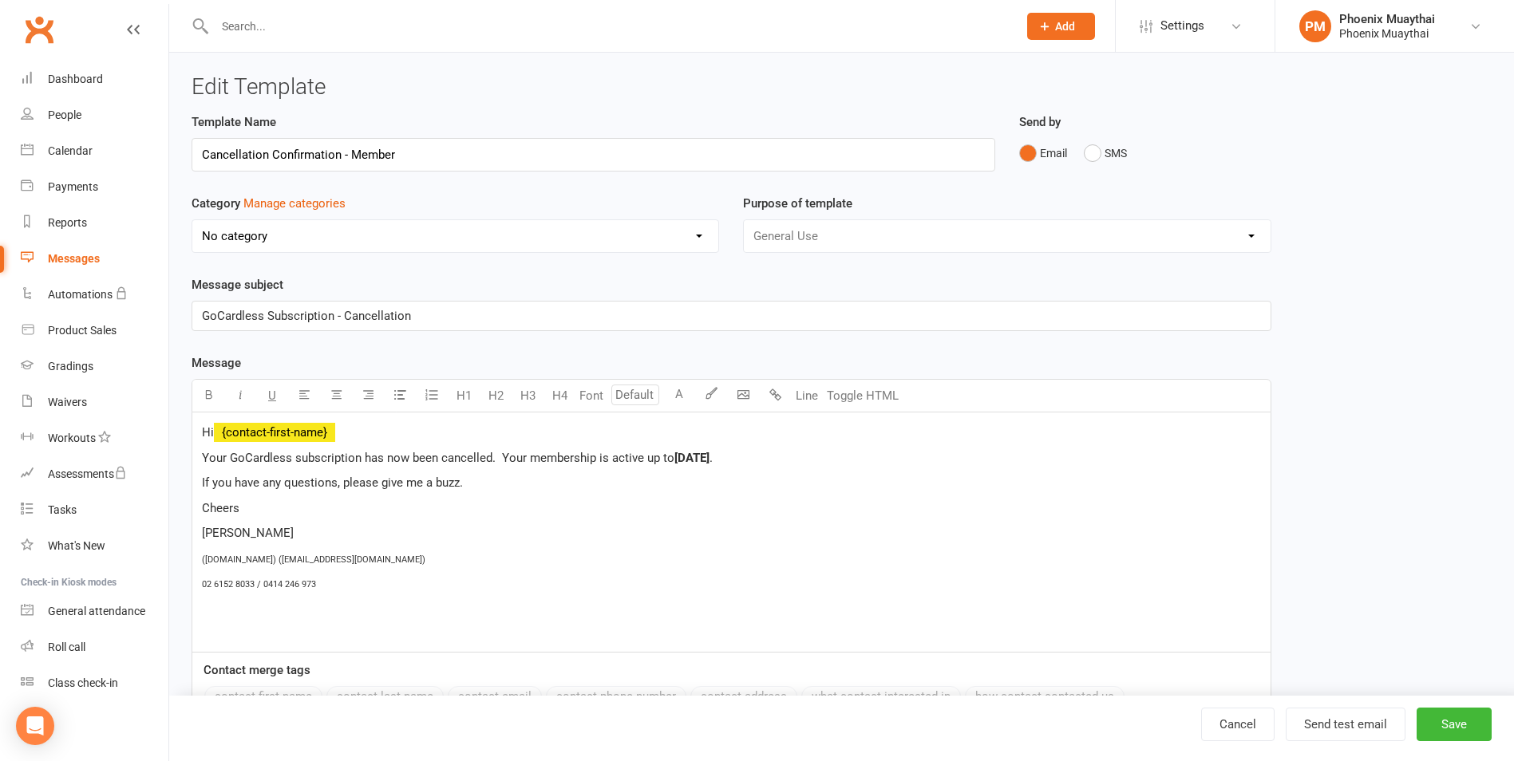
click at [709, 455] on span "10/10/2025" at bounding box center [691, 458] width 35 height 14
click at [1458, 722] on button "Save" at bounding box center [1453, 725] width 75 height 34
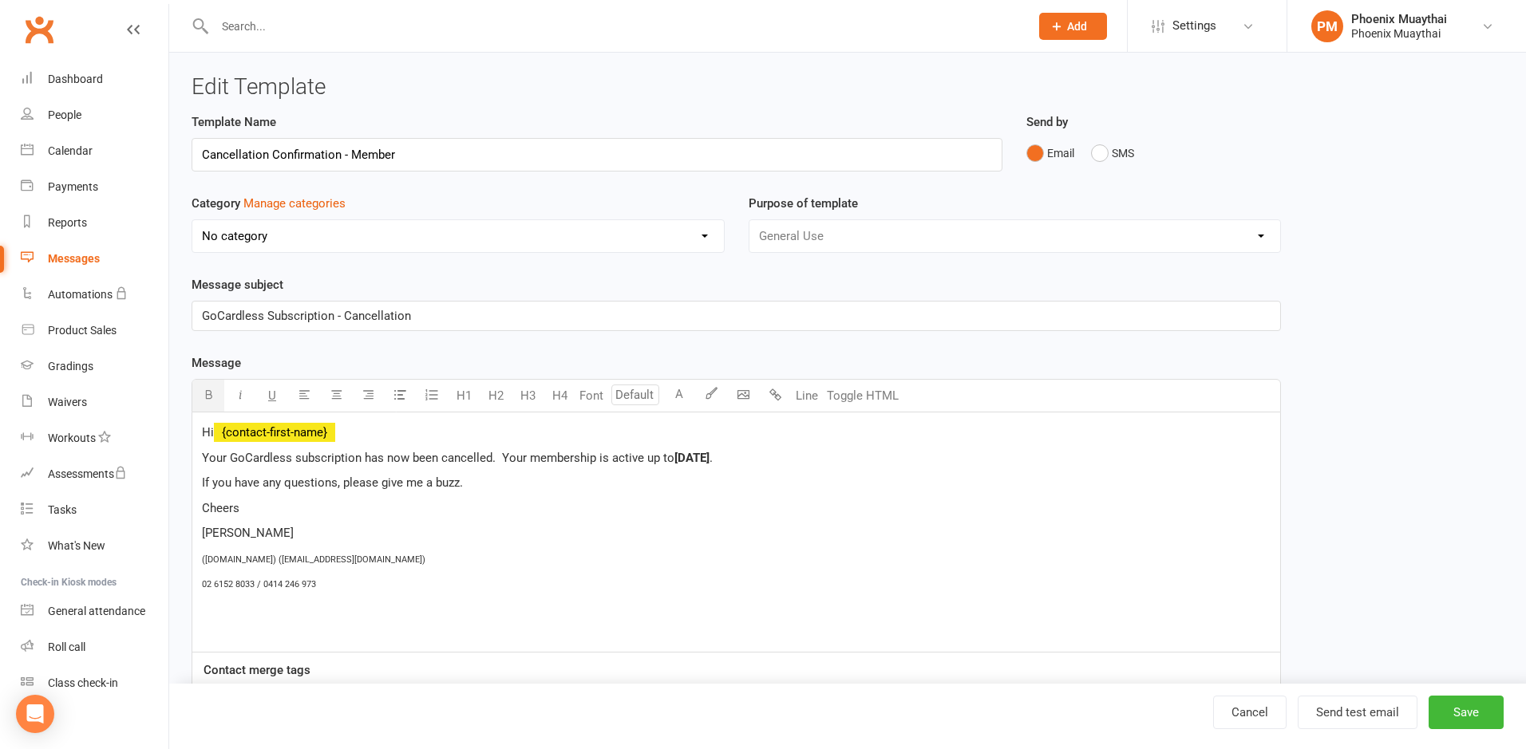
select select "100"
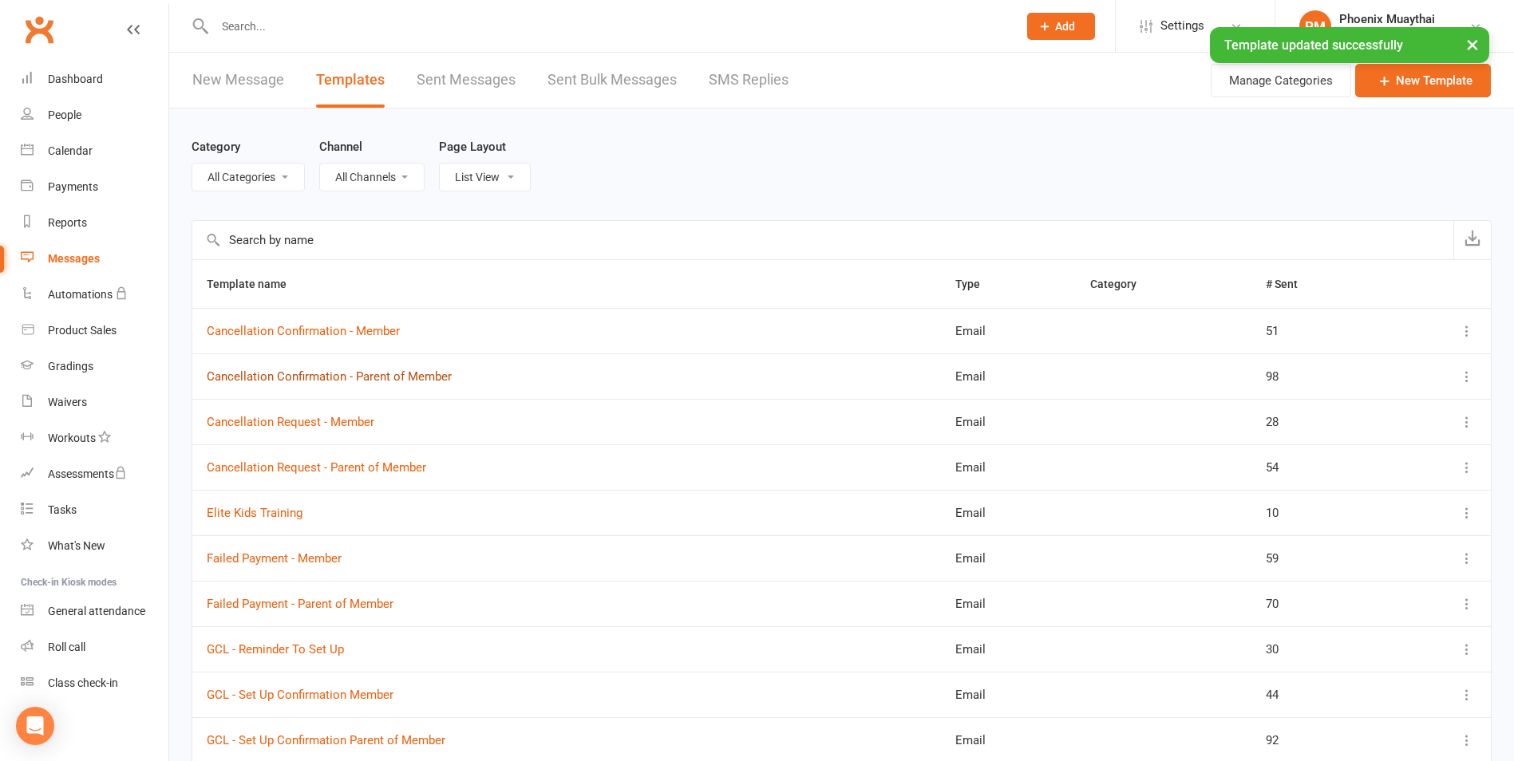
click at [341, 384] on link "Cancellation Confirmation - Parent of Member" at bounding box center [329, 376] width 245 height 14
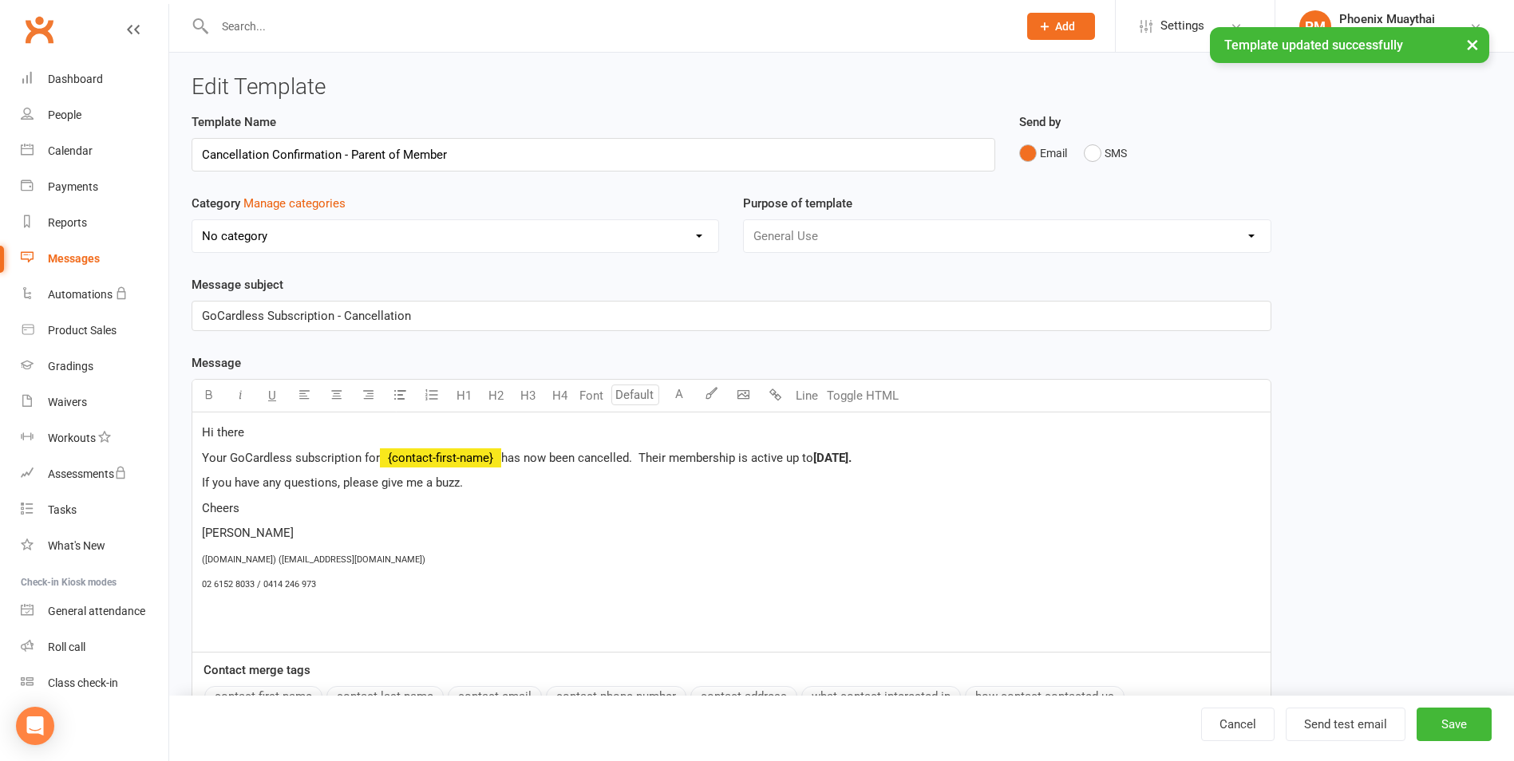
click at [849, 456] on span "19/10/2025." at bounding box center [832, 458] width 38 height 14
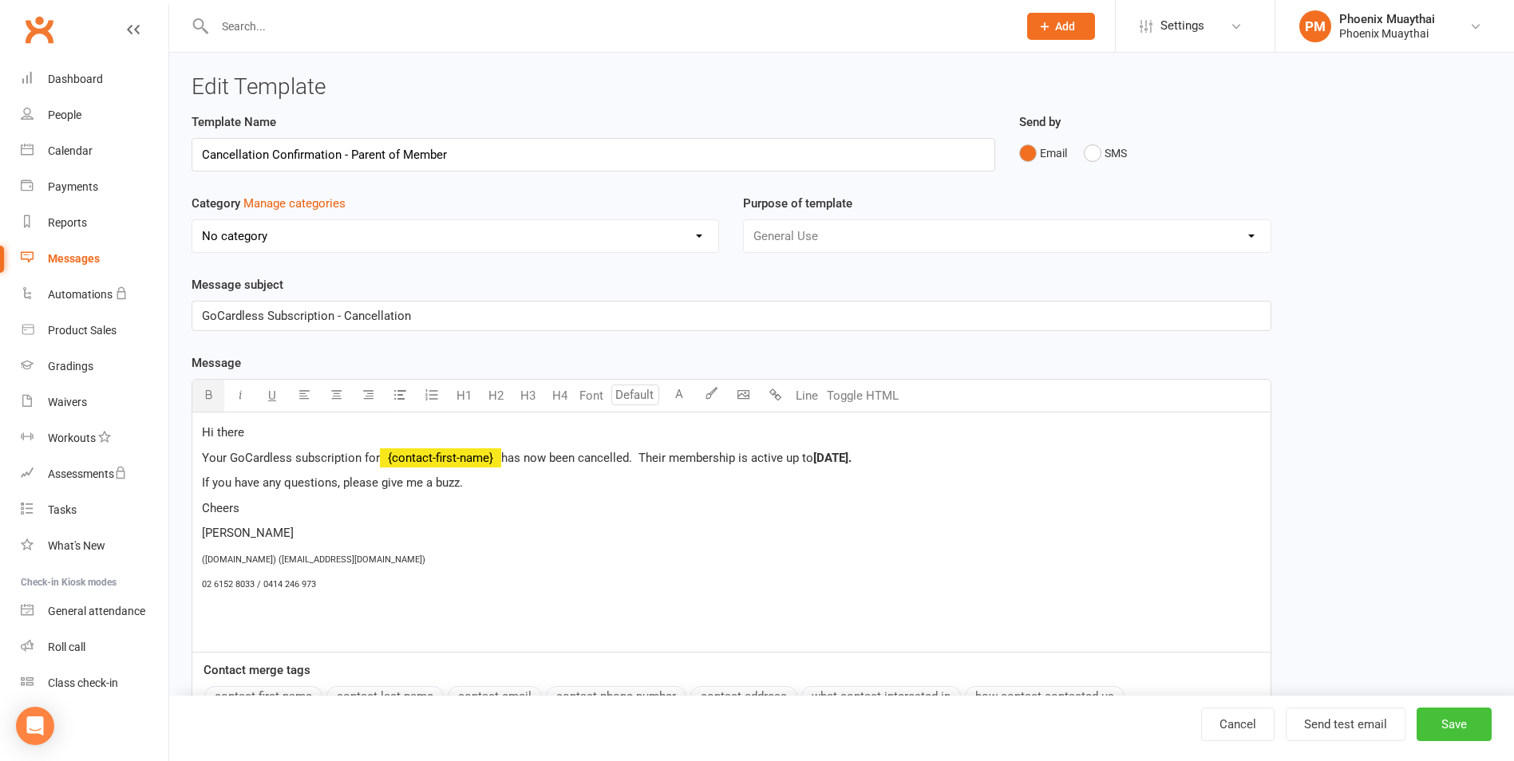
click at [1467, 729] on button "Save" at bounding box center [1453, 725] width 75 height 34
select select "100"
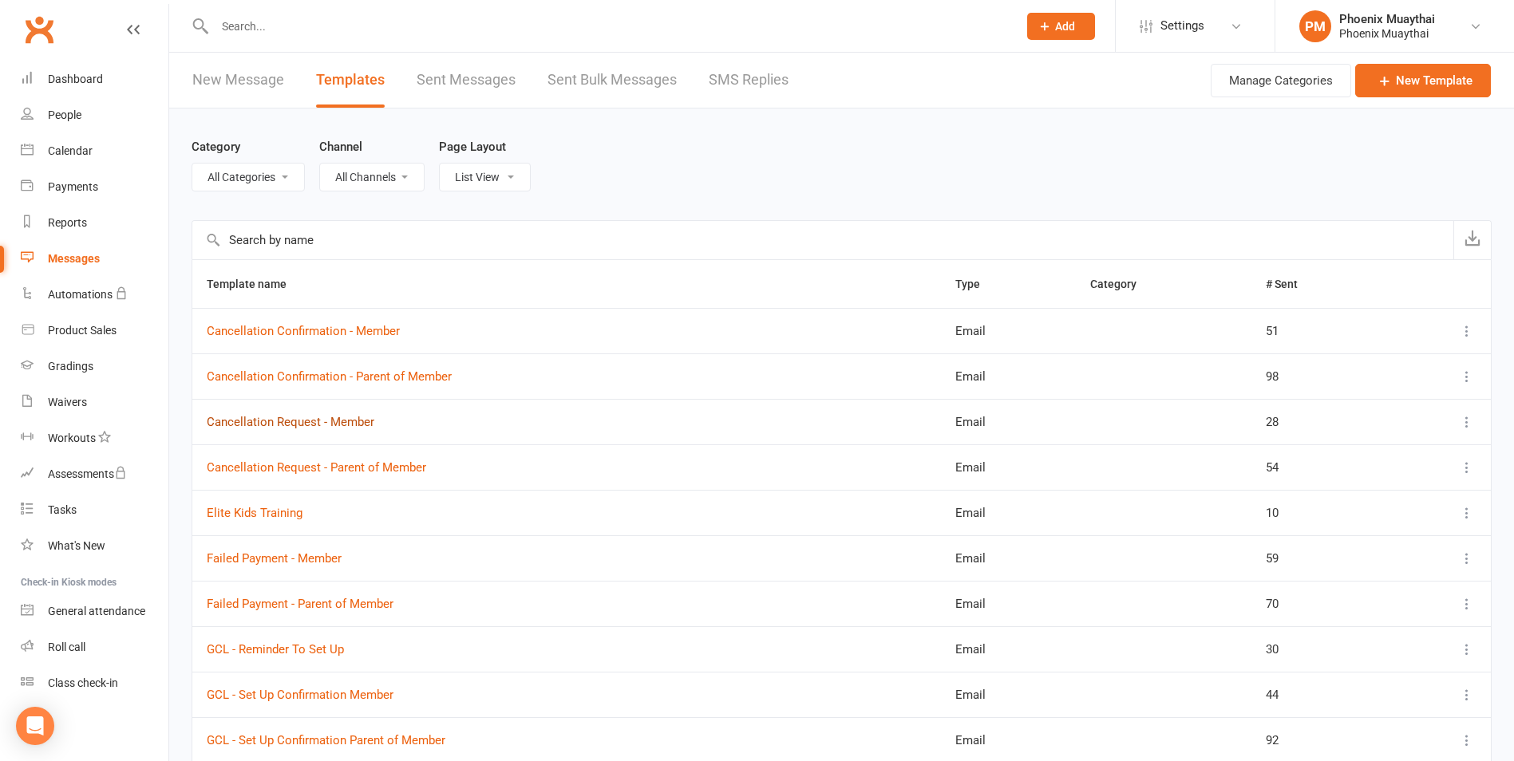
click at [259, 416] on link "Cancellation Request - Member" at bounding box center [291, 422] width 168 height 14
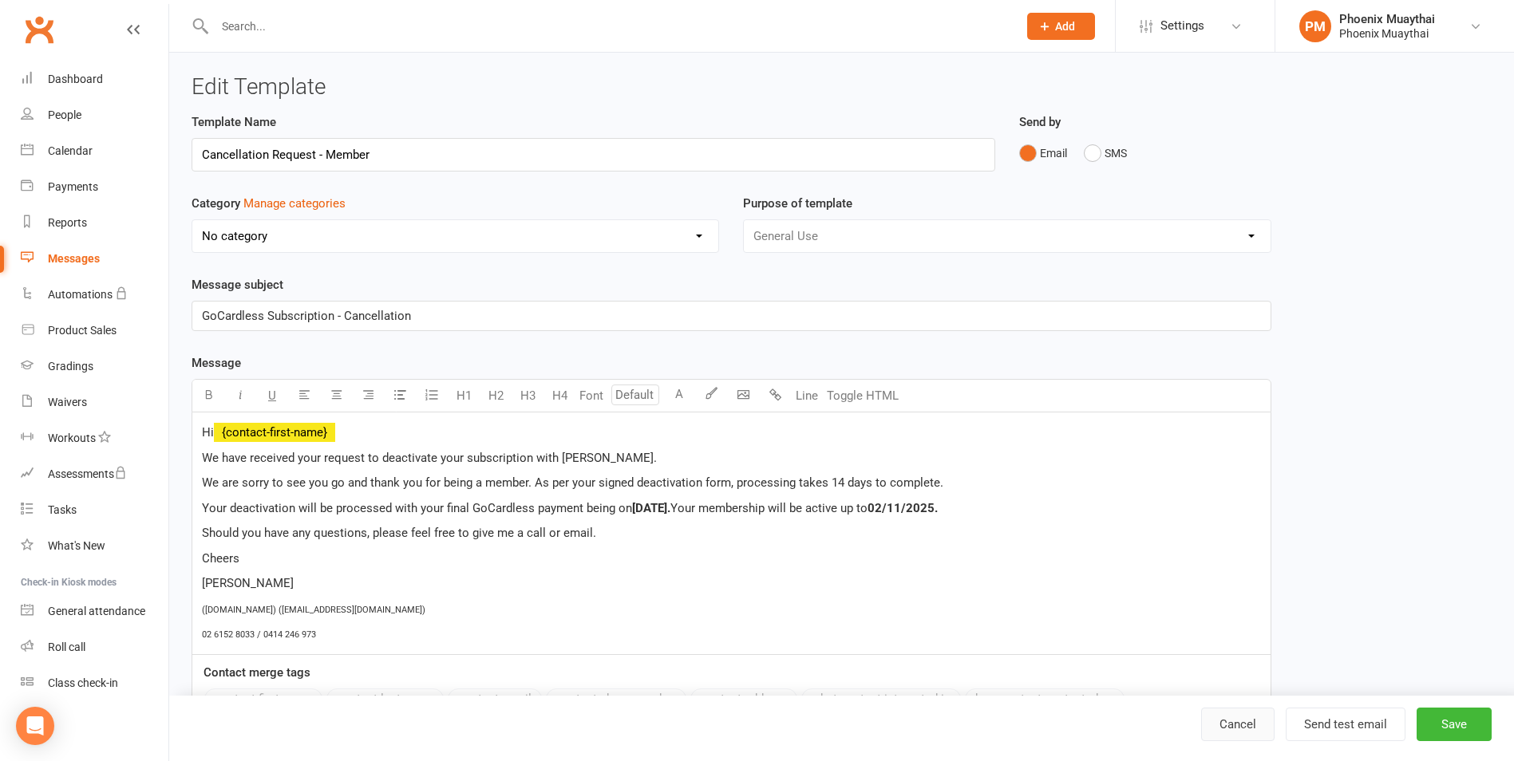
click at [1243, 727] on link "Cancel" at bounding box center [1237, 725] width 73 height 34
select select "100"
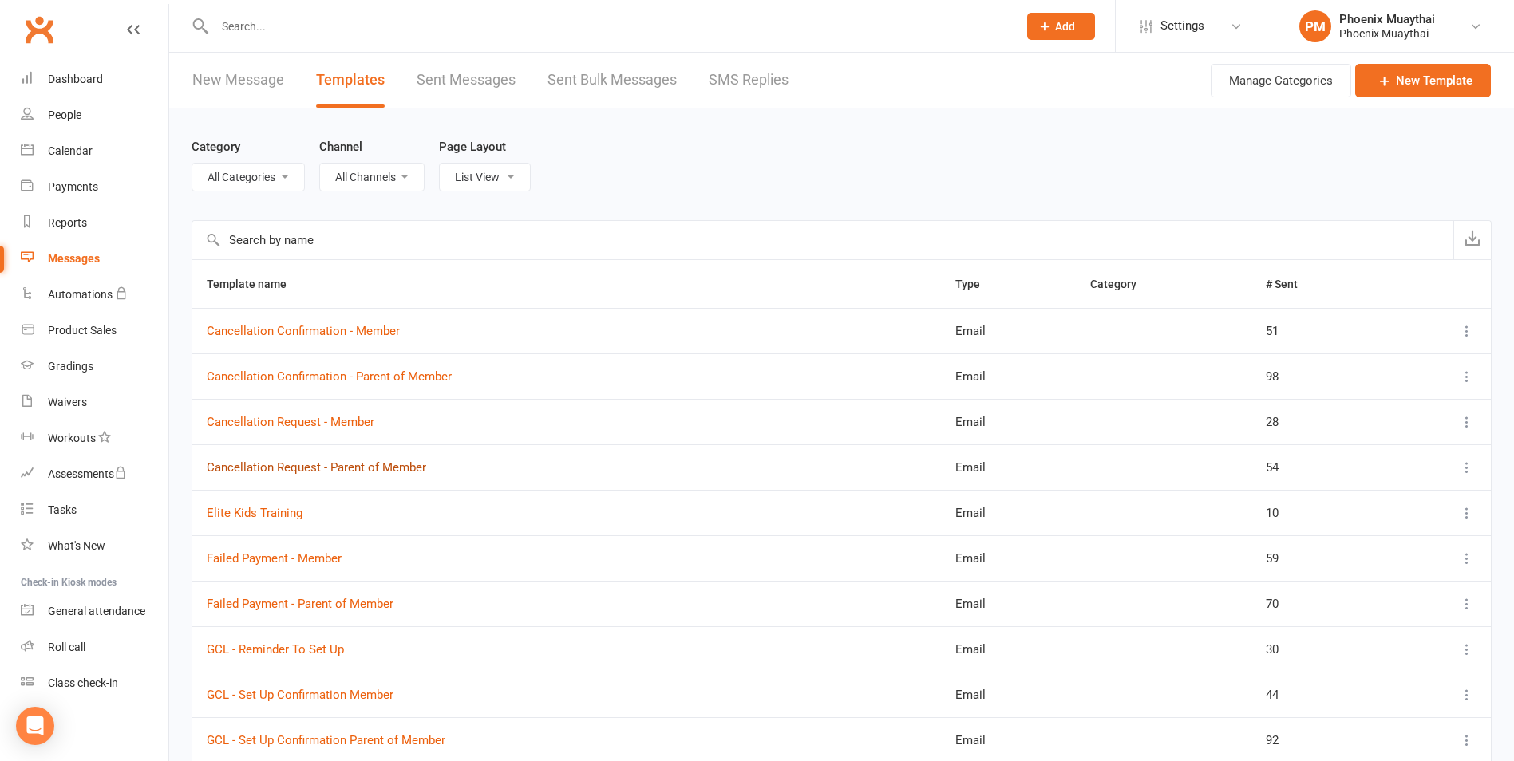
drag, startPoint x: 318, startPoint y: 466, endPoint x: 329, endPoint y: 468, distance: 10.6
click at [321, 467] on link "Cancellation Request - Parent of Member" at bounding box center [316, 467] width 219 height 14
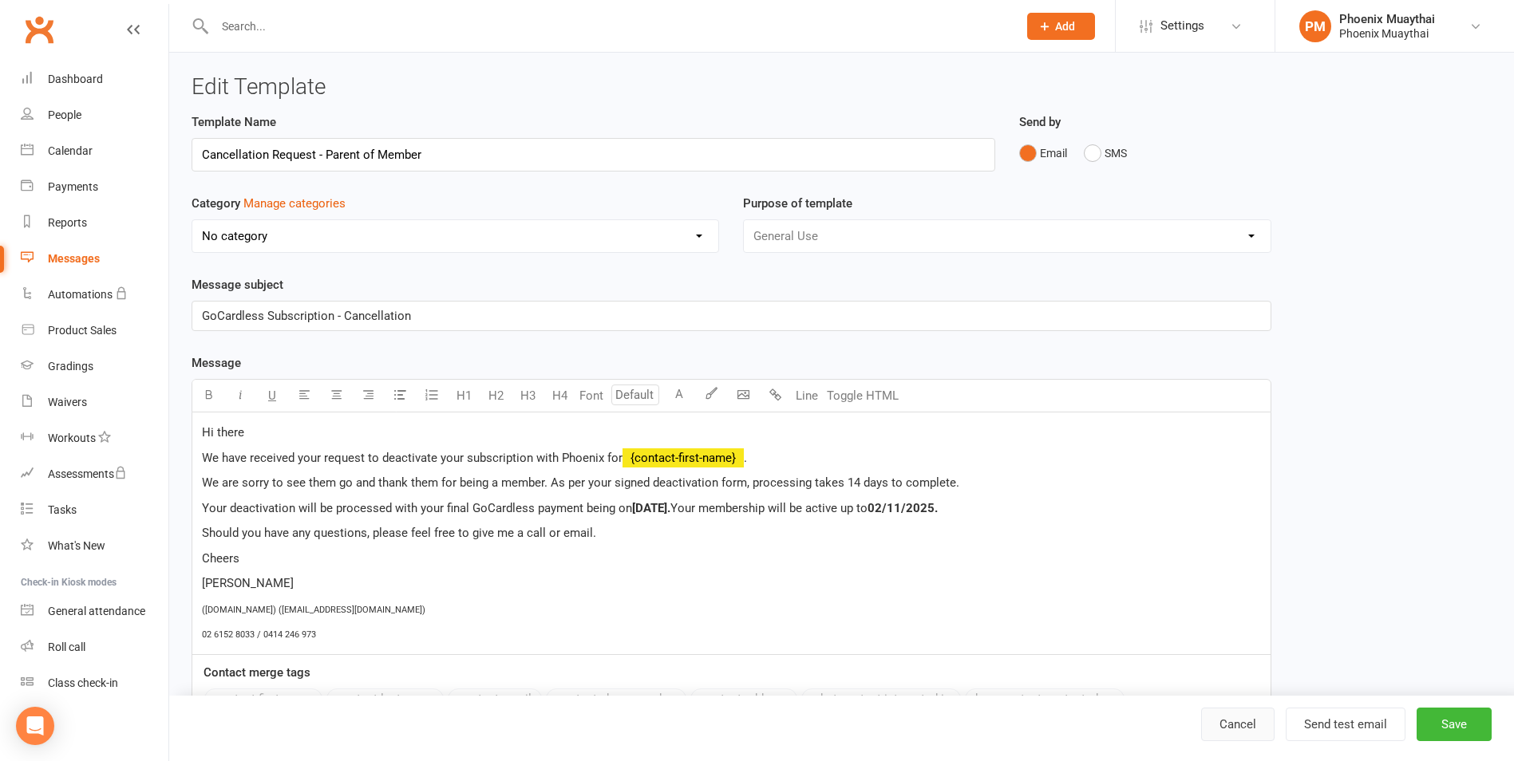
click at [1251, 720] on link "Cancel" at bounding box center [1237, 725] width 73 height 34
select select "100"
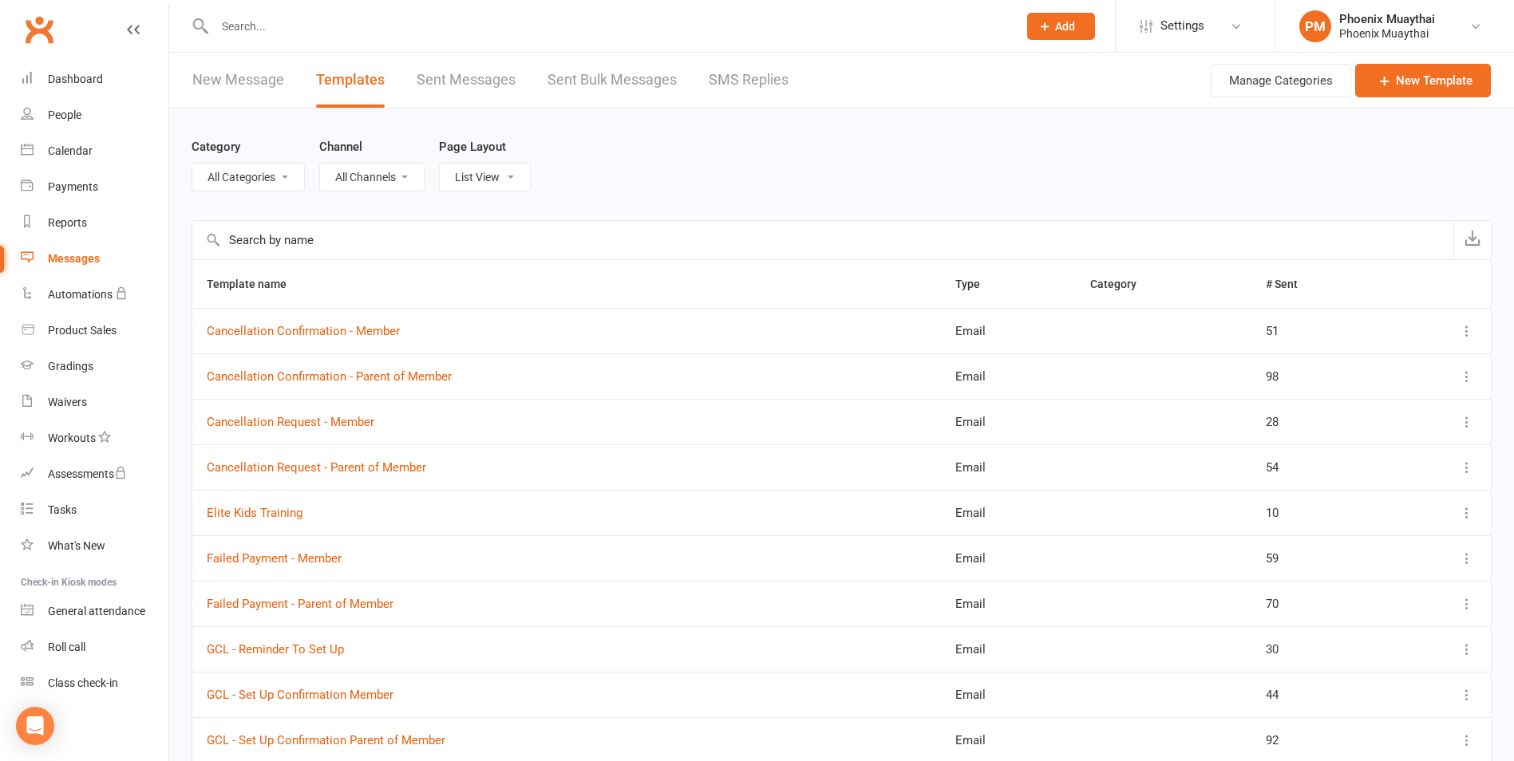
click at [287, 568] on td "Failed Payment - Member" at bounding box center [566, 557] width 748 height 45
click at [263, 559] on link "Failed Payment - Member" at bounding box center [274, 558] width 135 height 14
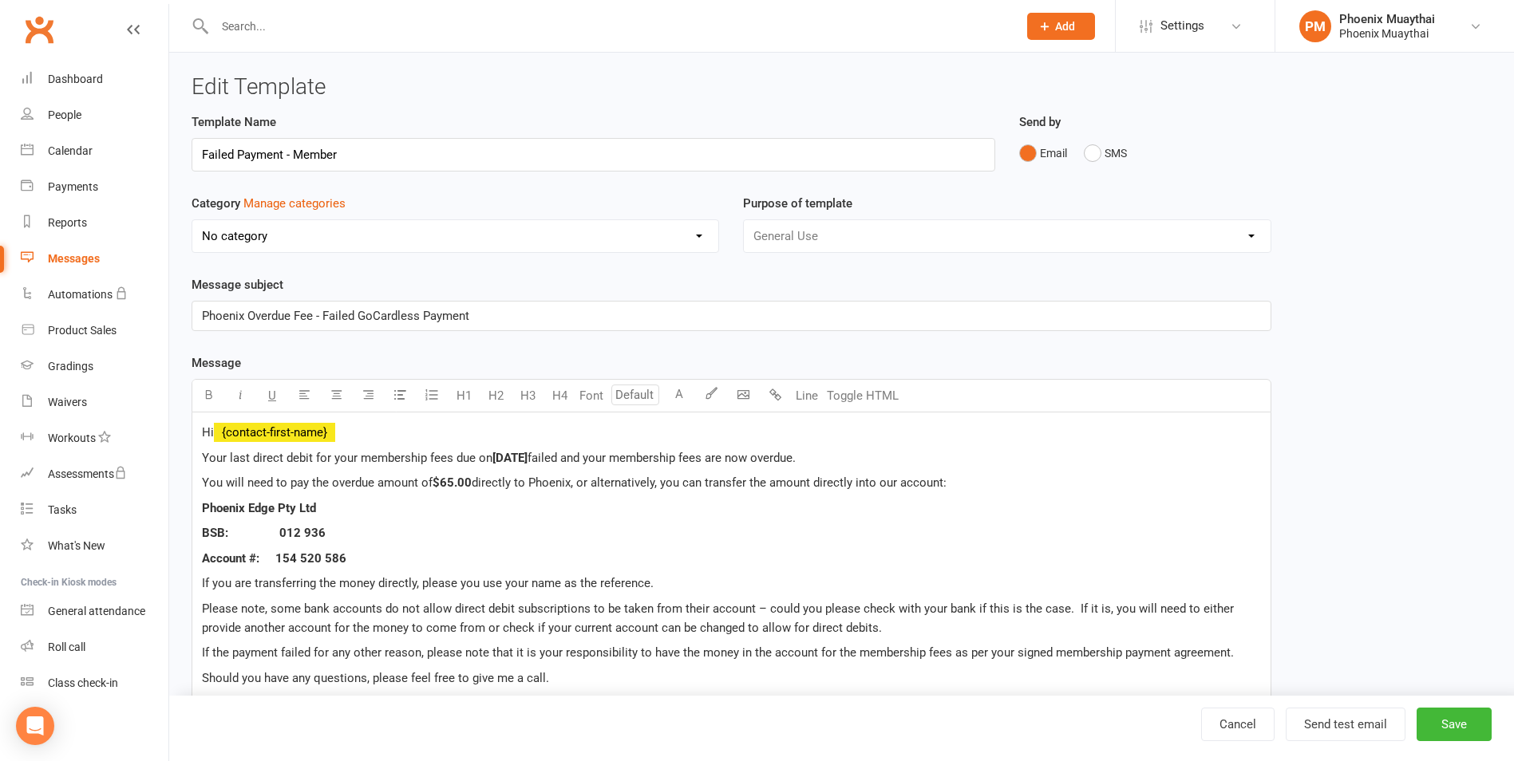
click at [527, 461] on span "Monday 06/10/2025" at bounding box center [509, 458] width 35 height 14
click at [1452, 717] on button "Save" at bounding box center [1453, 725] width 75 height 34
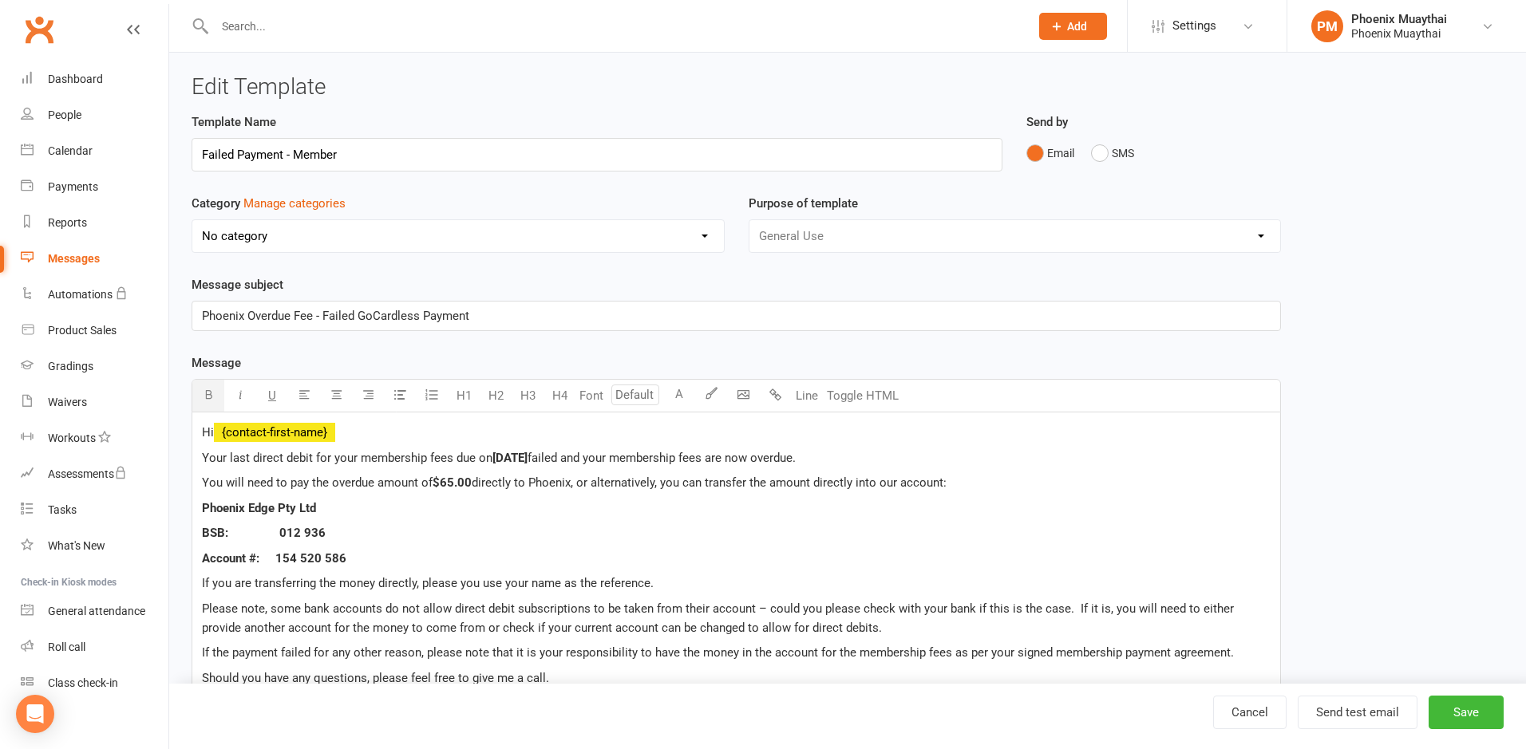
select select "100"
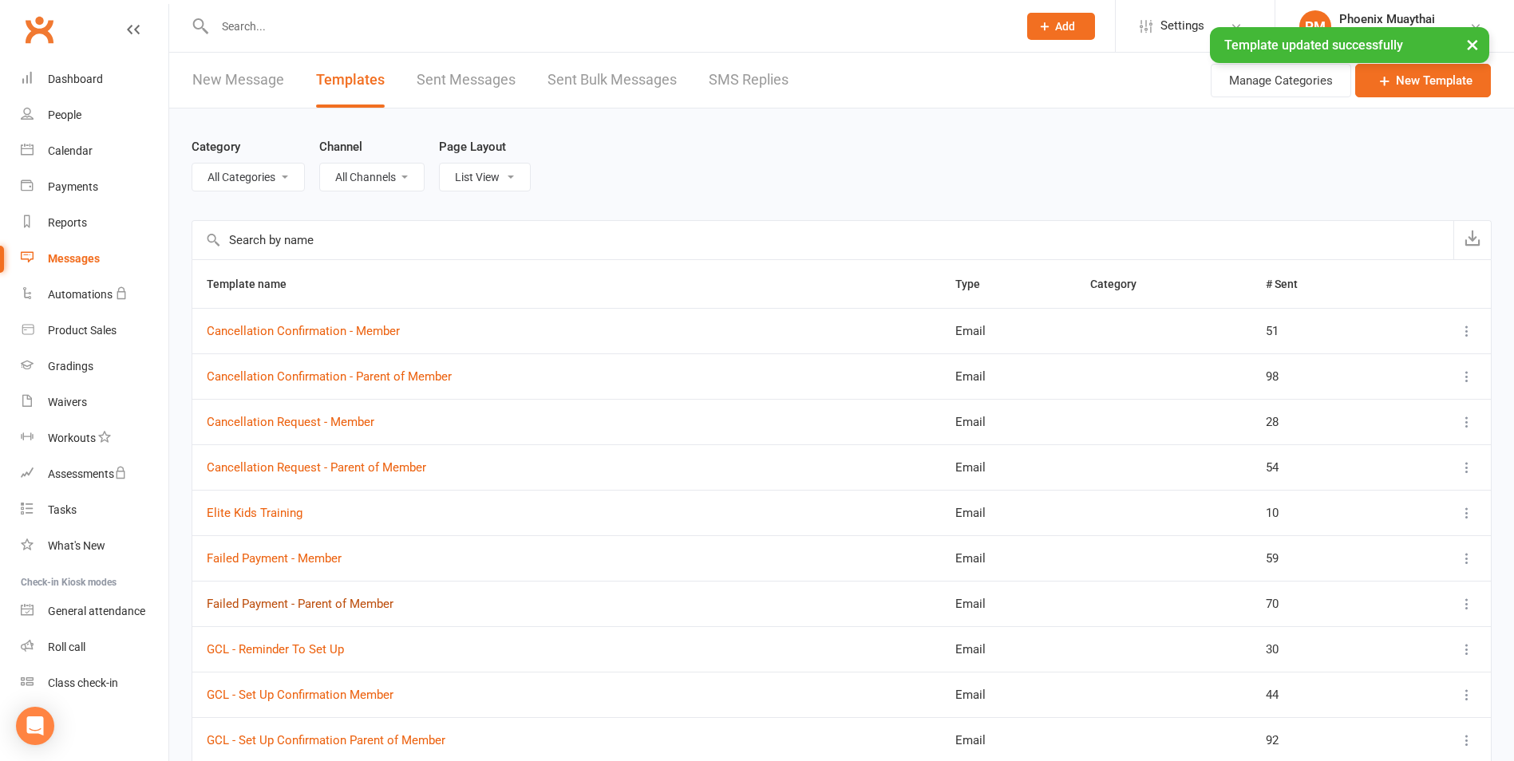
click at [261, 600] on link "Failed Payment - Parent of Member" at bounding box center [300, 604] width 187 height 14
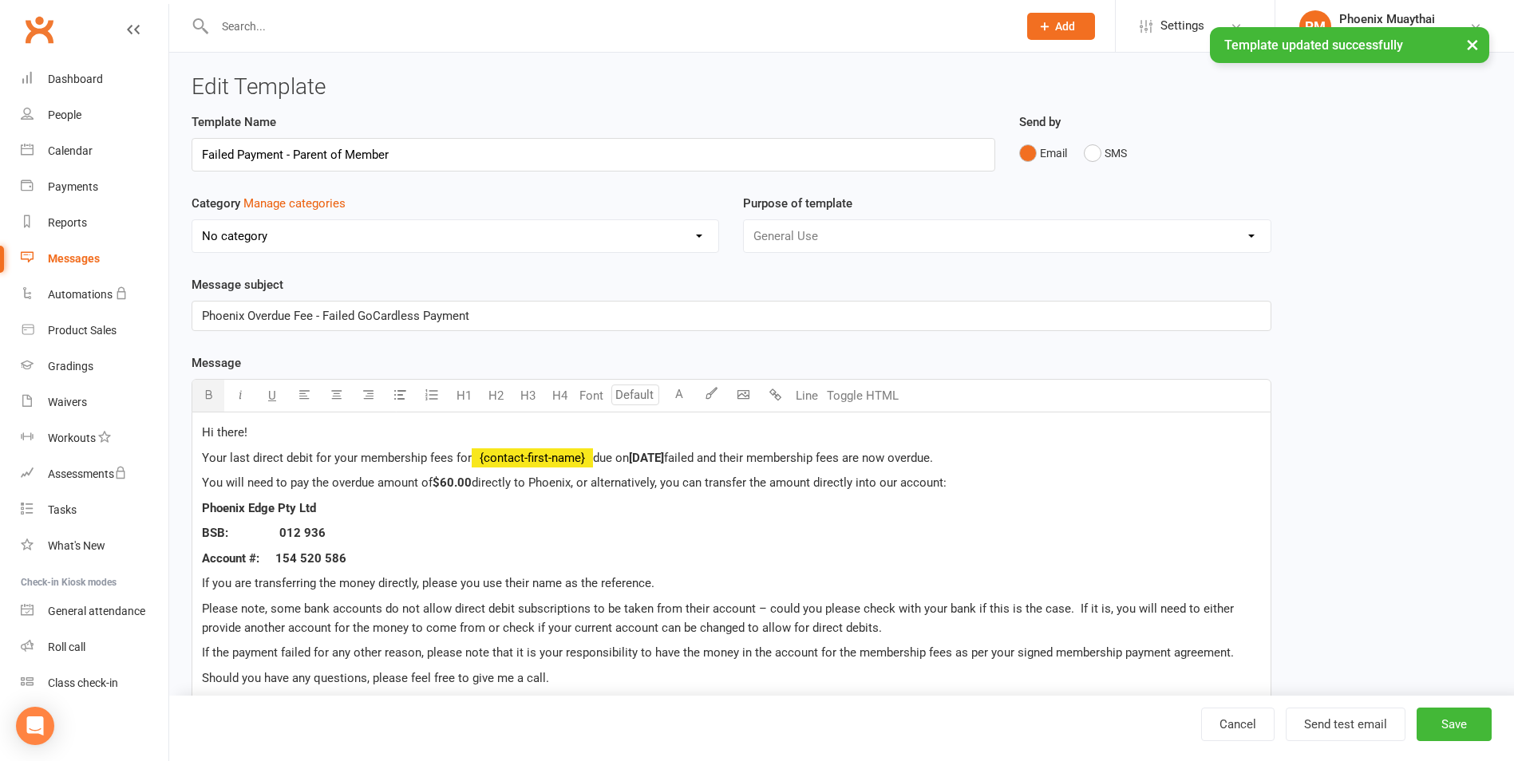
click at [664, 456] on span "Monday 06/10/2025" at bounding box center [646, 458] width 35 height 14
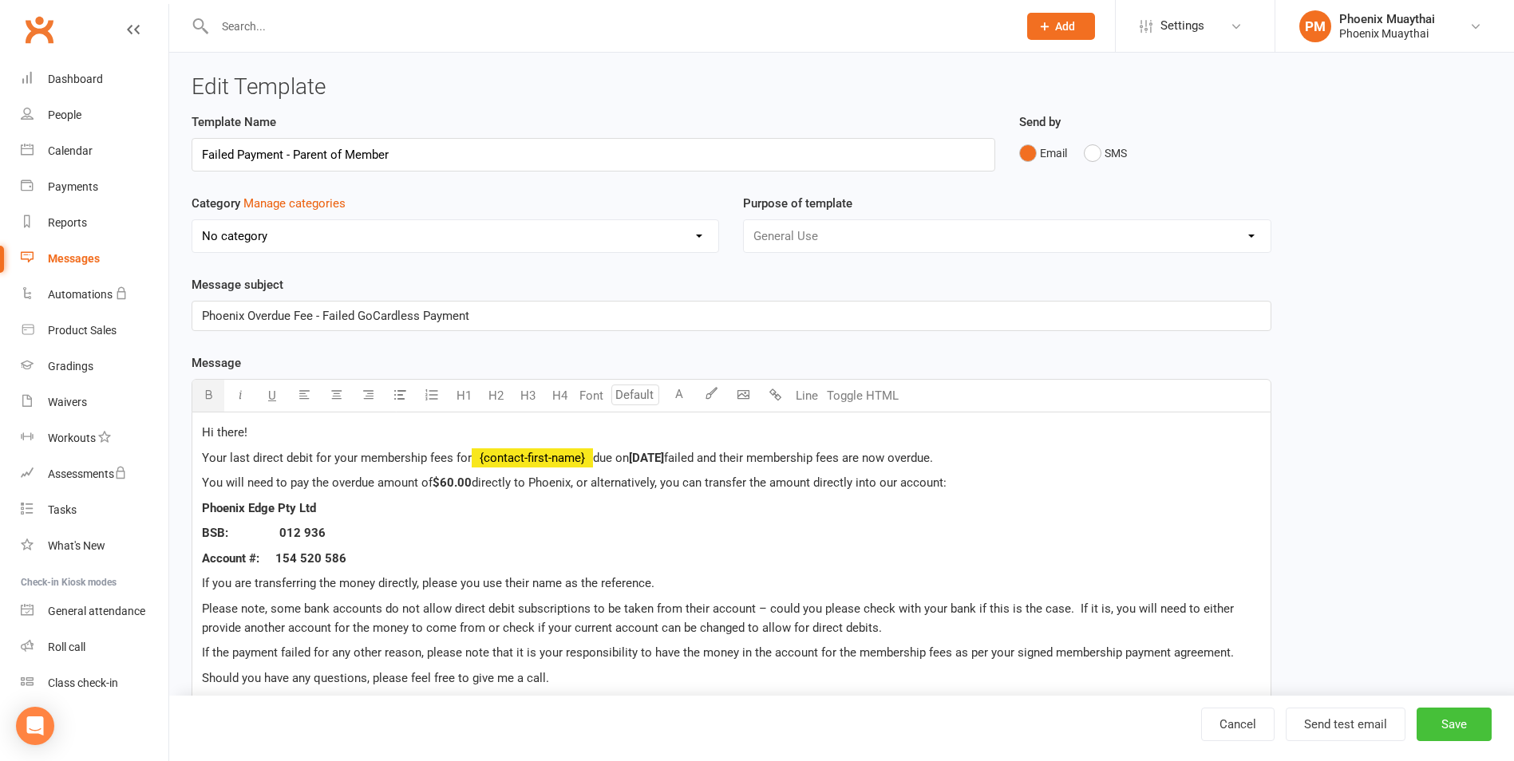
click at [1449, 726] on button "Save" at bounding box center [1453, 725] width 75 height 34
select select "100"
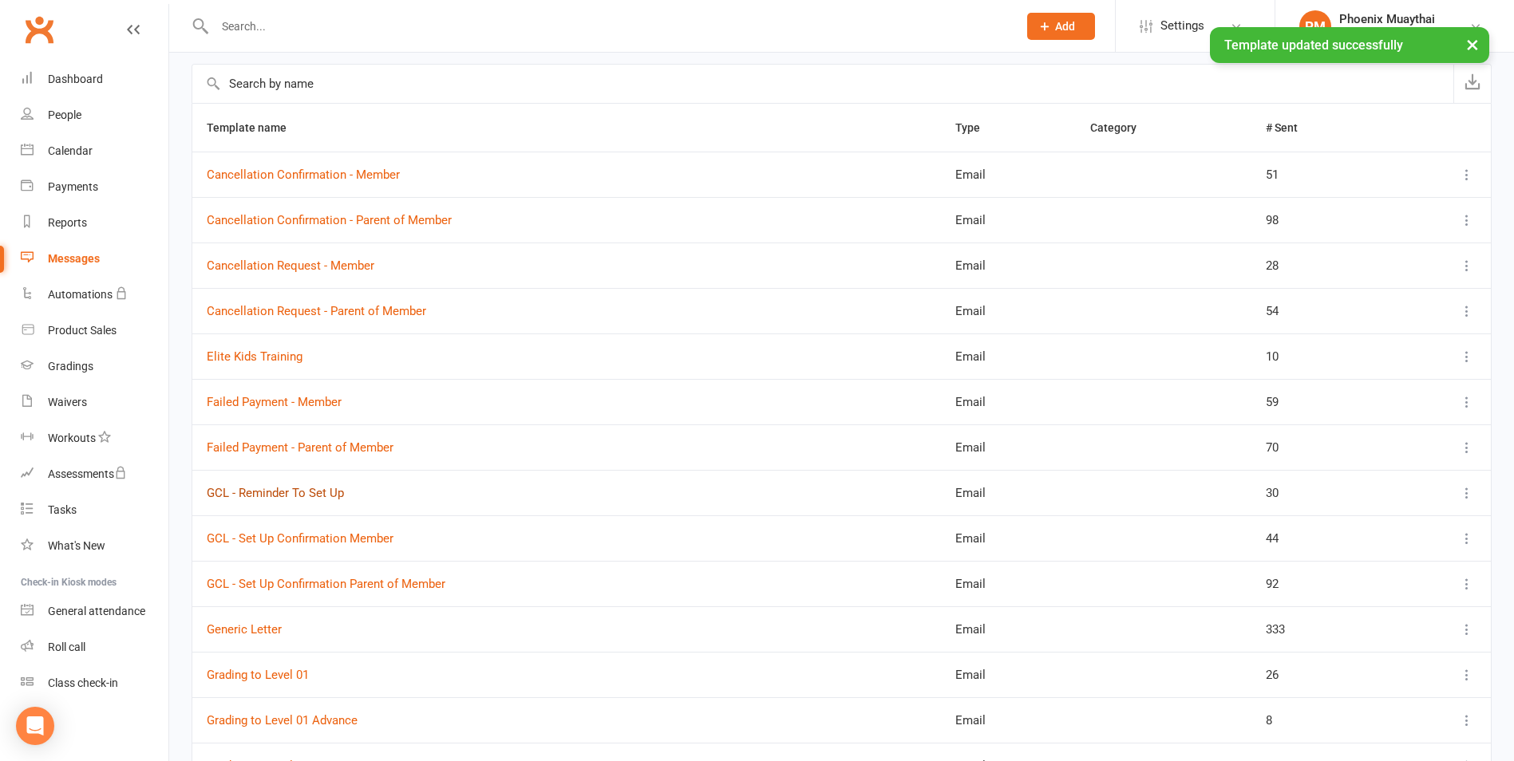
scroll to position [160, 0]
click at [280, 535] on link "GCL - Set Up Confirmation Member" at bounding box center [300, 535] width 187 height 14
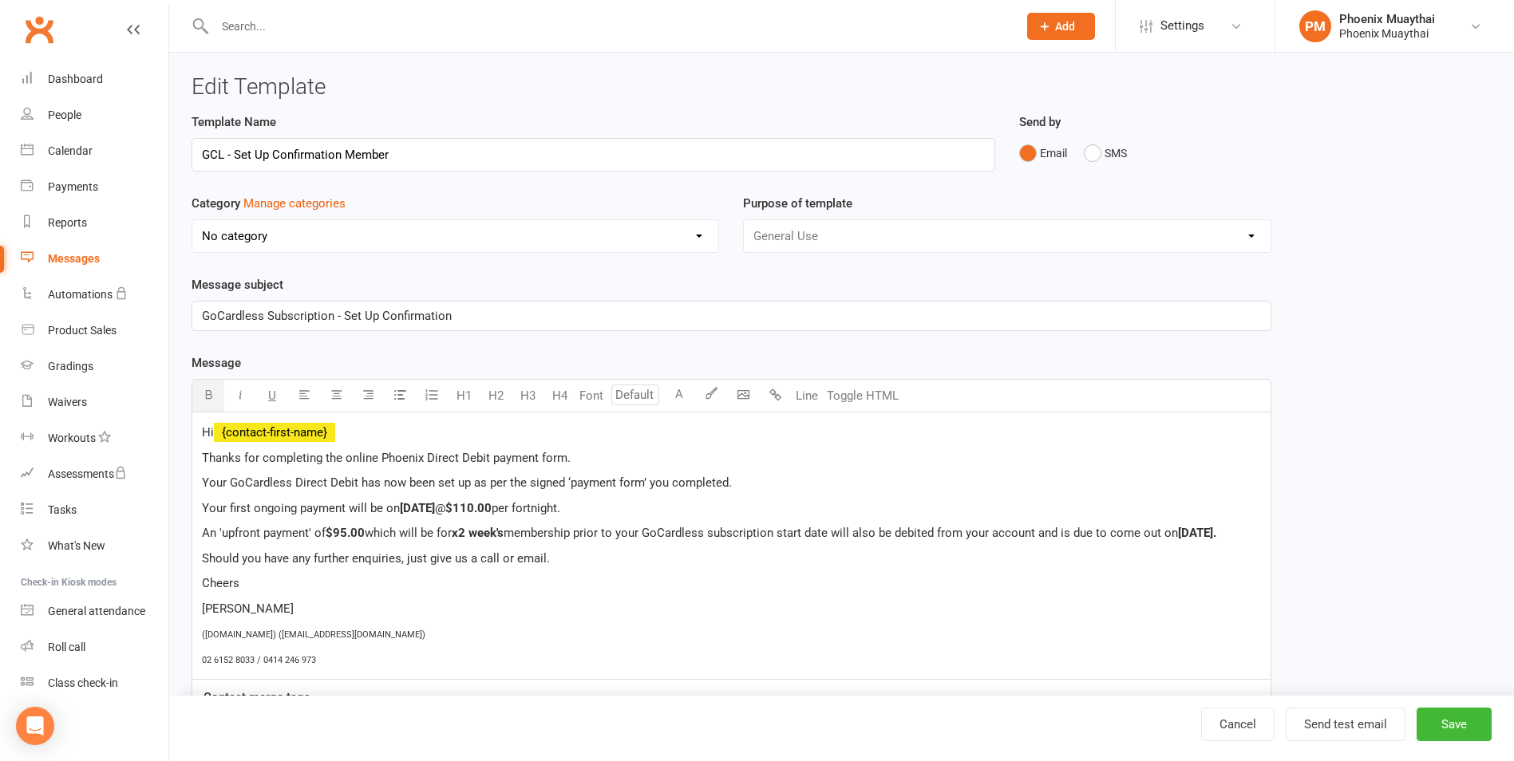
click at [435, 510] on span "Monday 08/09/2025" at bounding box center [417, 508] width 35 height 14
drag, startPoint x: 232, startPoint y: 553, endPoint x: 268, endPoint y: 563, distance: 37.4
click at [1178, 540] on span "Tuesday 25/08/2025." at bounding box center [1197, 533] width 38 height 14
drag, startPoint x: 1449, startPoint y: 715, endPoint x: 1352, endPoint y: 705, distance: 97.8
click at [1450, 715] on button "Save" at bounding box center [1453, 725] width 75 height 34
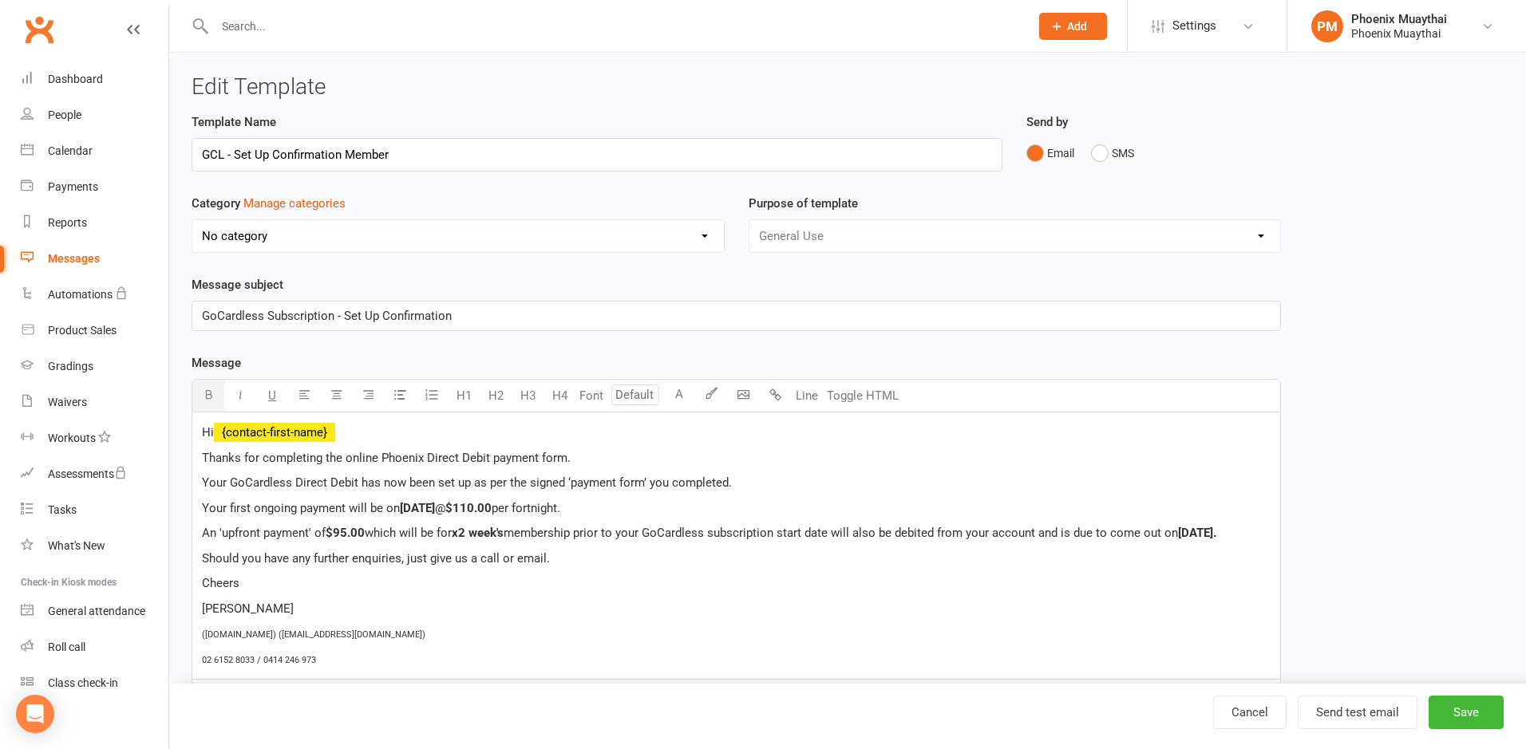
select select "100"
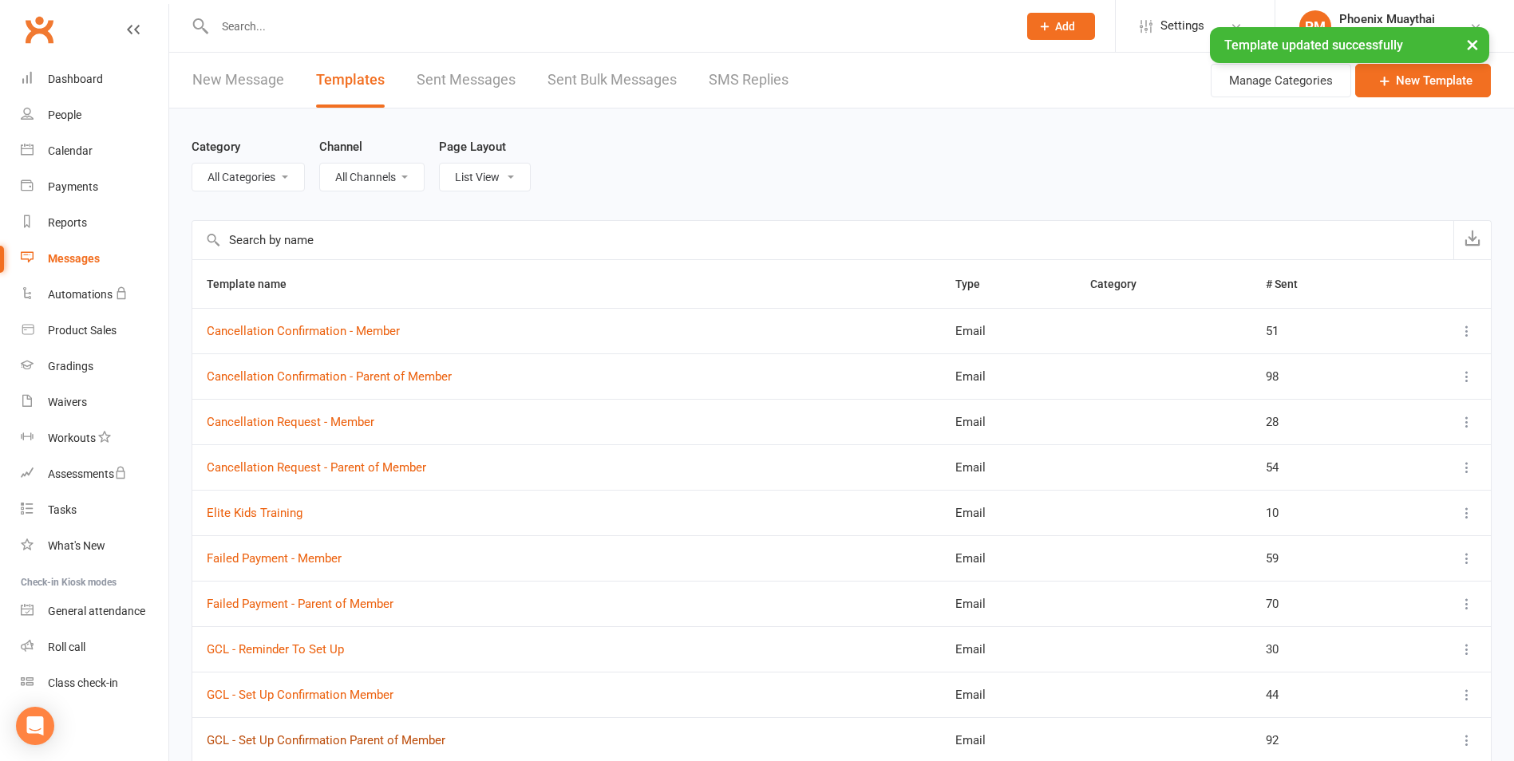
click at [335, 736] on link "GCL - Set Up Confirmation Parent of Member" at bounding box center [326, 740] width 239 height 14
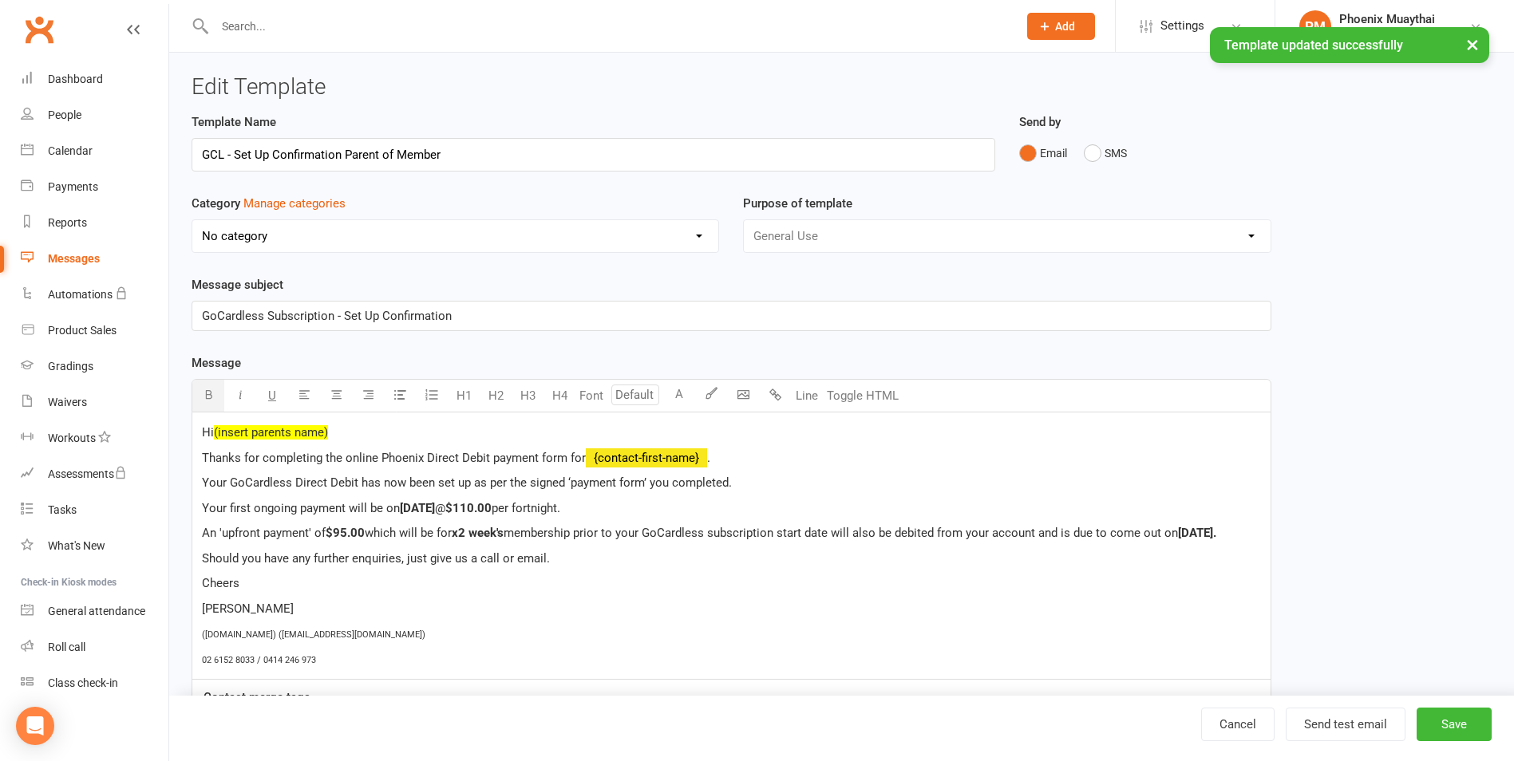
drag, startPoint x: 473, startPoint y: 508, endPoint x: 493, endPoint y: 509, distance: 20.0
click at [435, 510] on span "Monday 08/09/2025" at bounding box center [417, 508] width 35 height 14
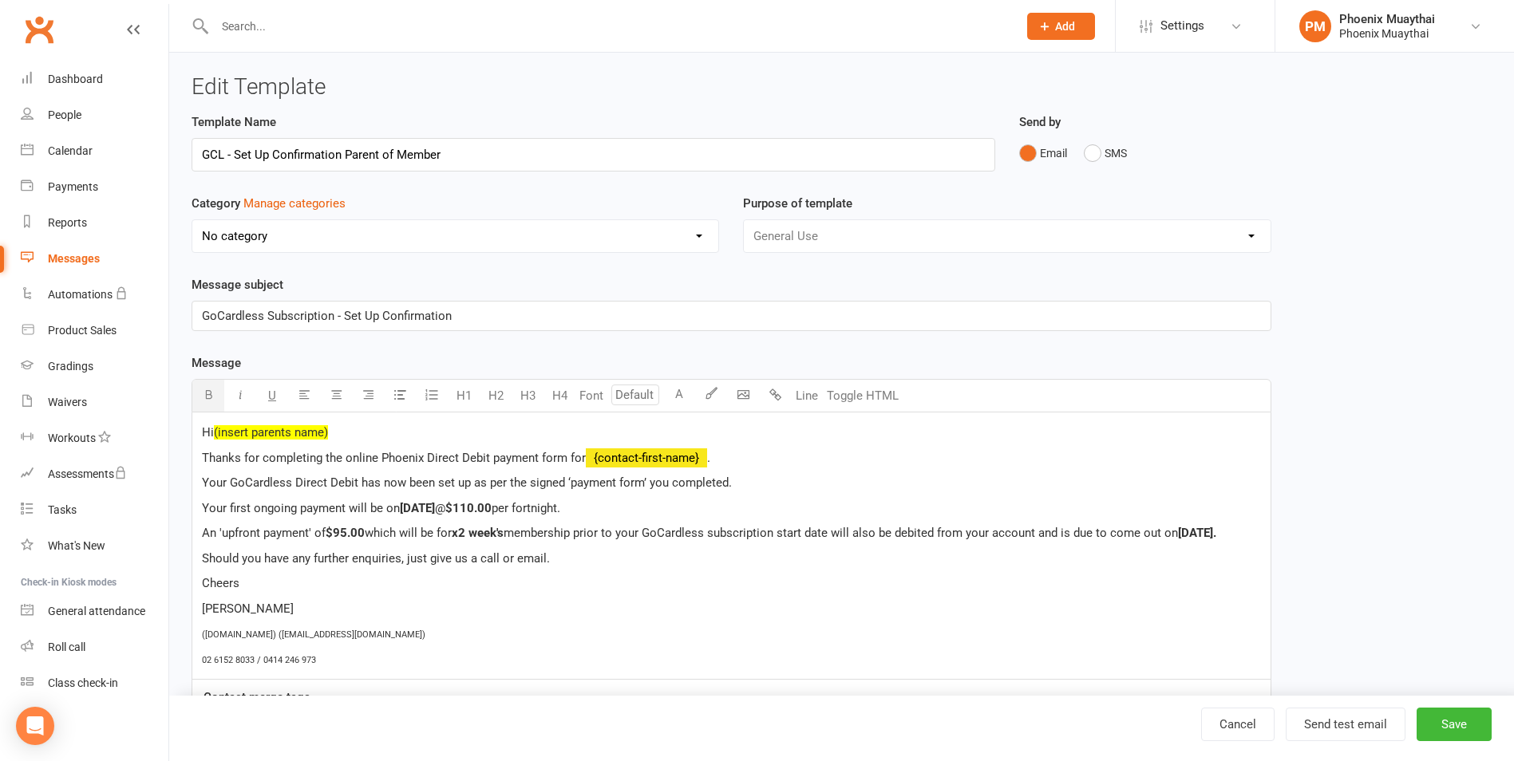
drag, startPoint x: 228, startPoint y: 547, endPoint x: 345, endPoint y: 580, distance: 121.2
click at [1178, 540] on span "Tuesday 25/08/2025." at bounding box center [1197, 533] width 38 height 14
click at [1459, 724] on button "Save" at bounding box center [1453, 725] width 75 height 34
select select "100"
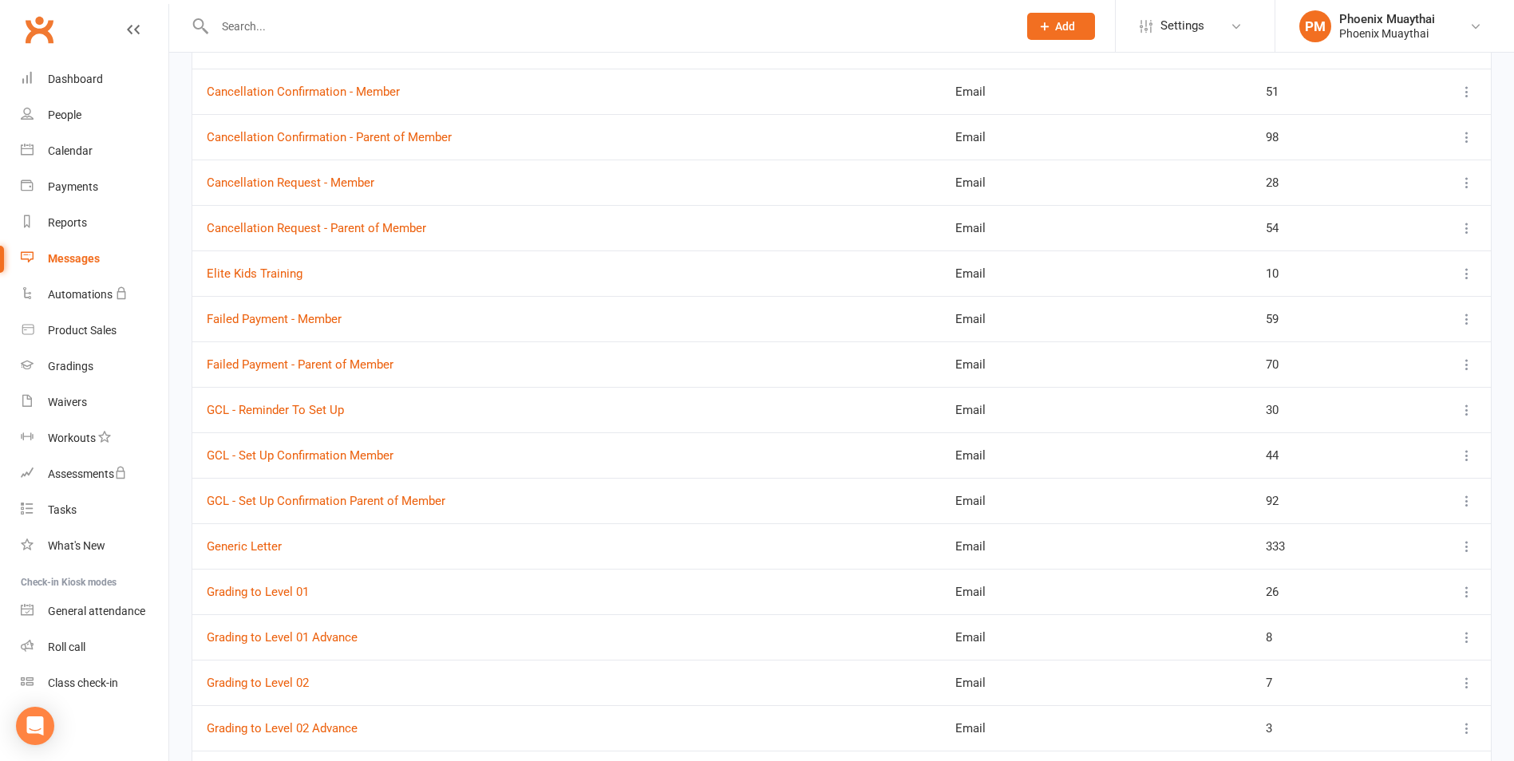
scroll to position [319, 0]
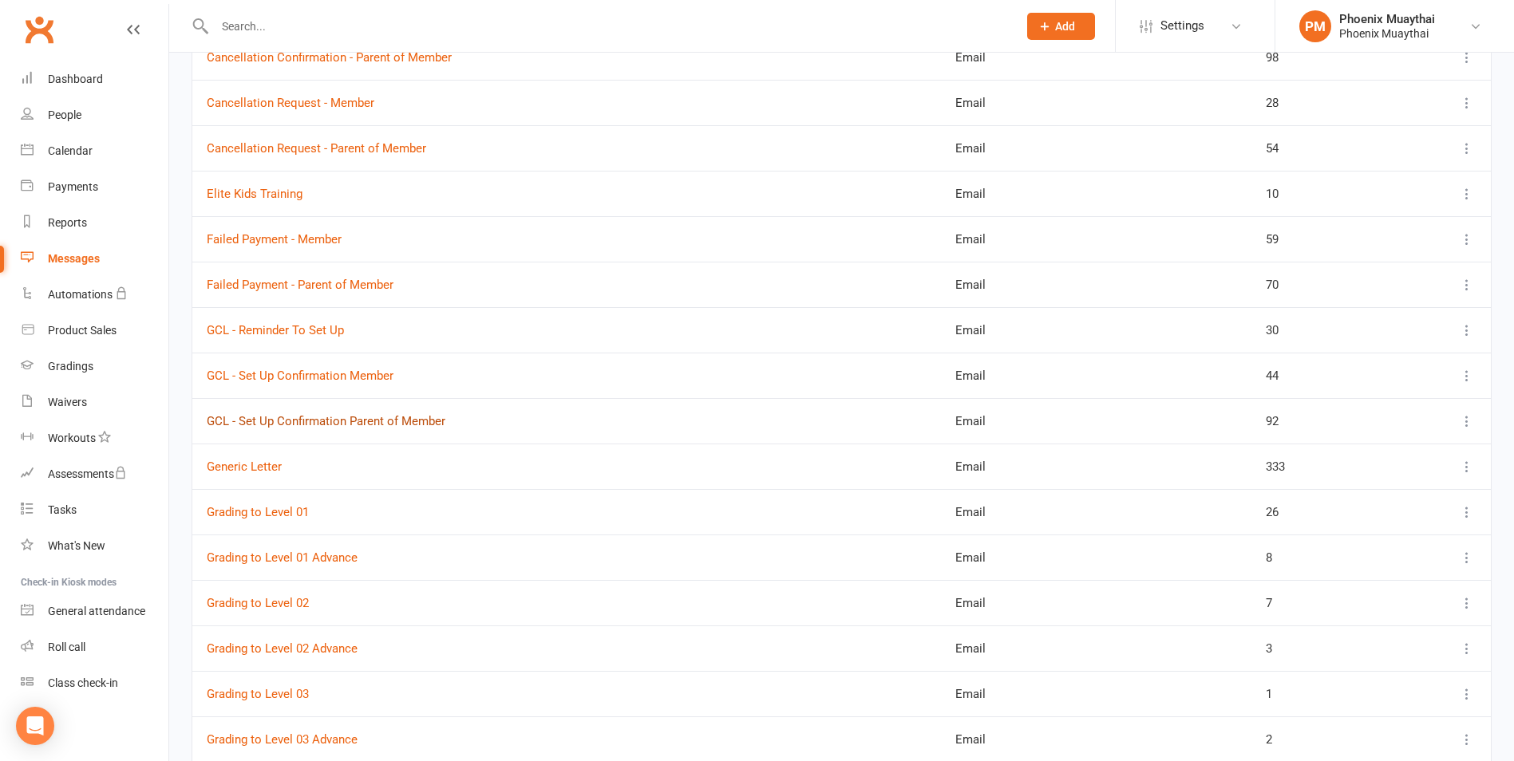
click at [286, 421] on link "GCL - Set Up Confirmation Parent of Member" at bounding box center [326, 421] width 239 height 14
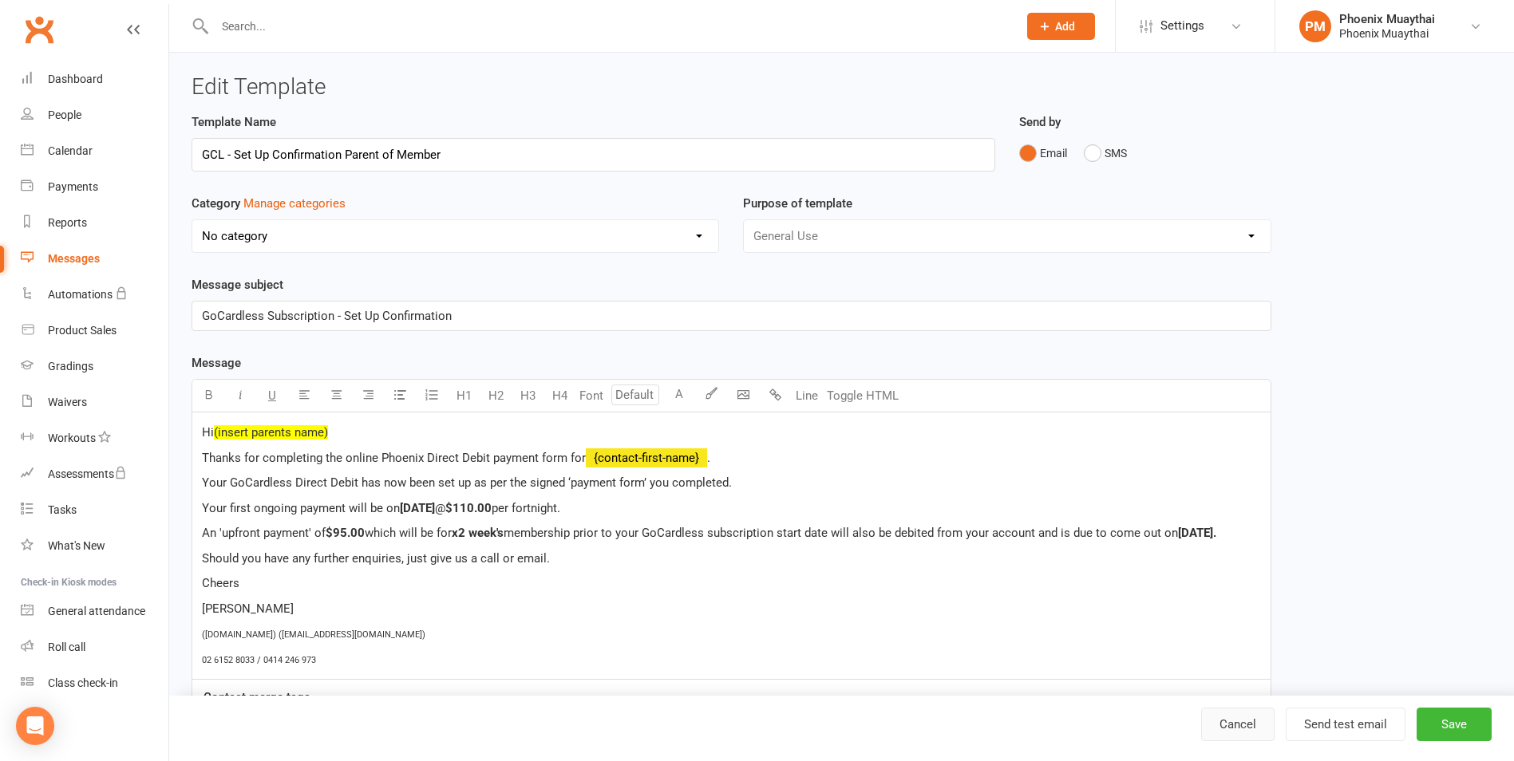
click at [1241, 717] on link "Cancel" at bounding box center [1237, 725] width 73 height 34
select select "100"
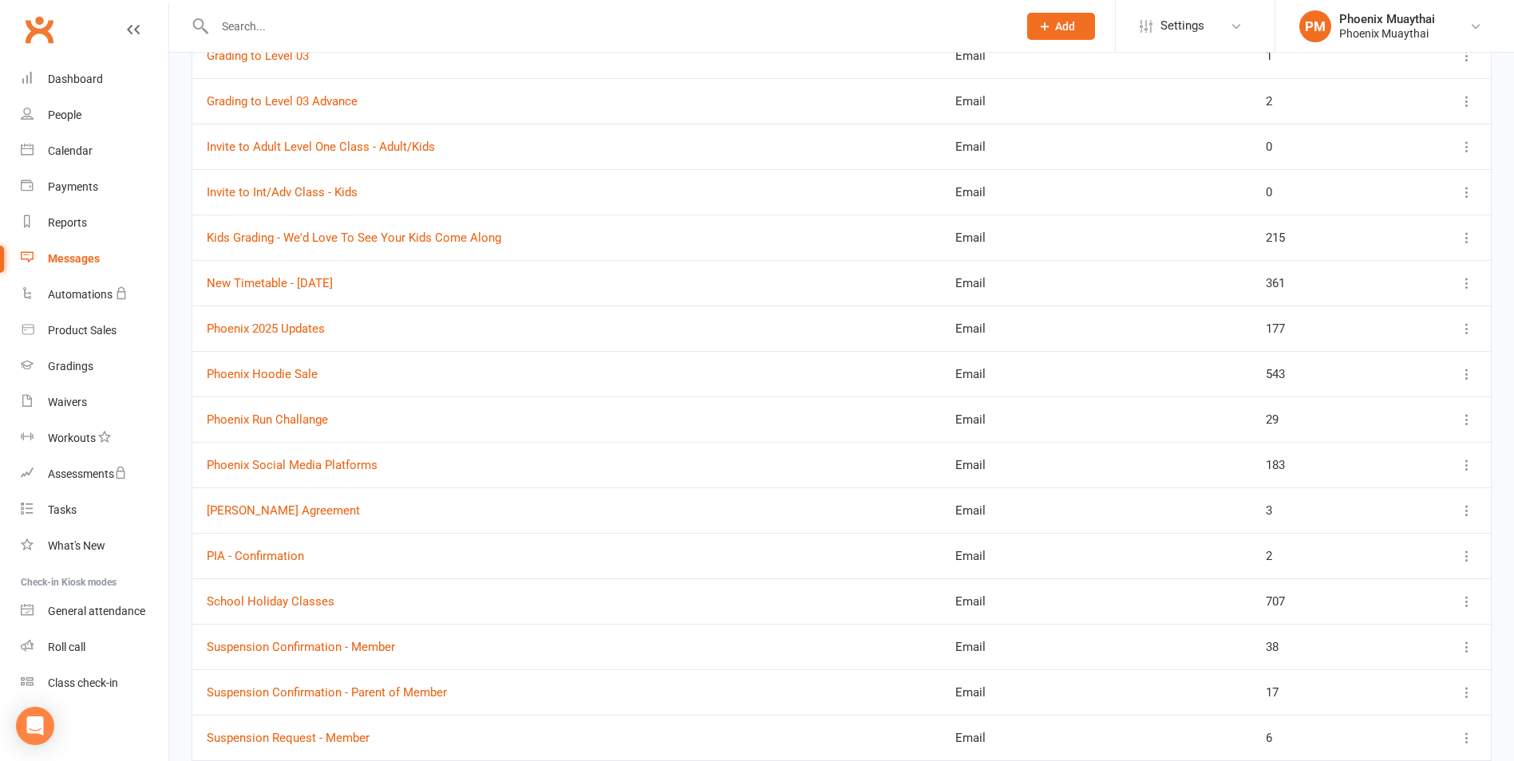
scroll to position [1037, 0]
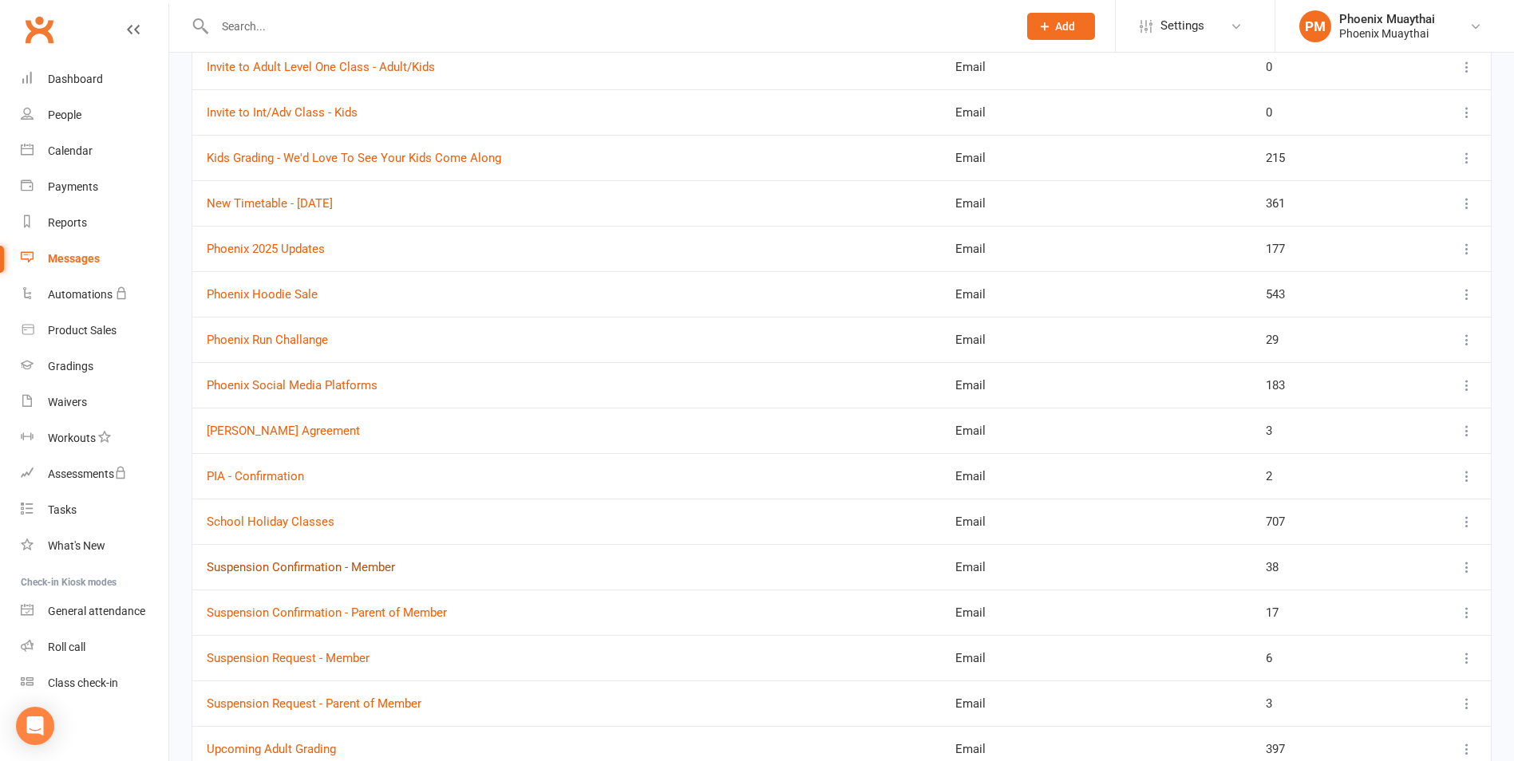
click at [270, 568] on link "Suspension Confirmation - Member" at bounding box center [301, 567] width 188 height 14
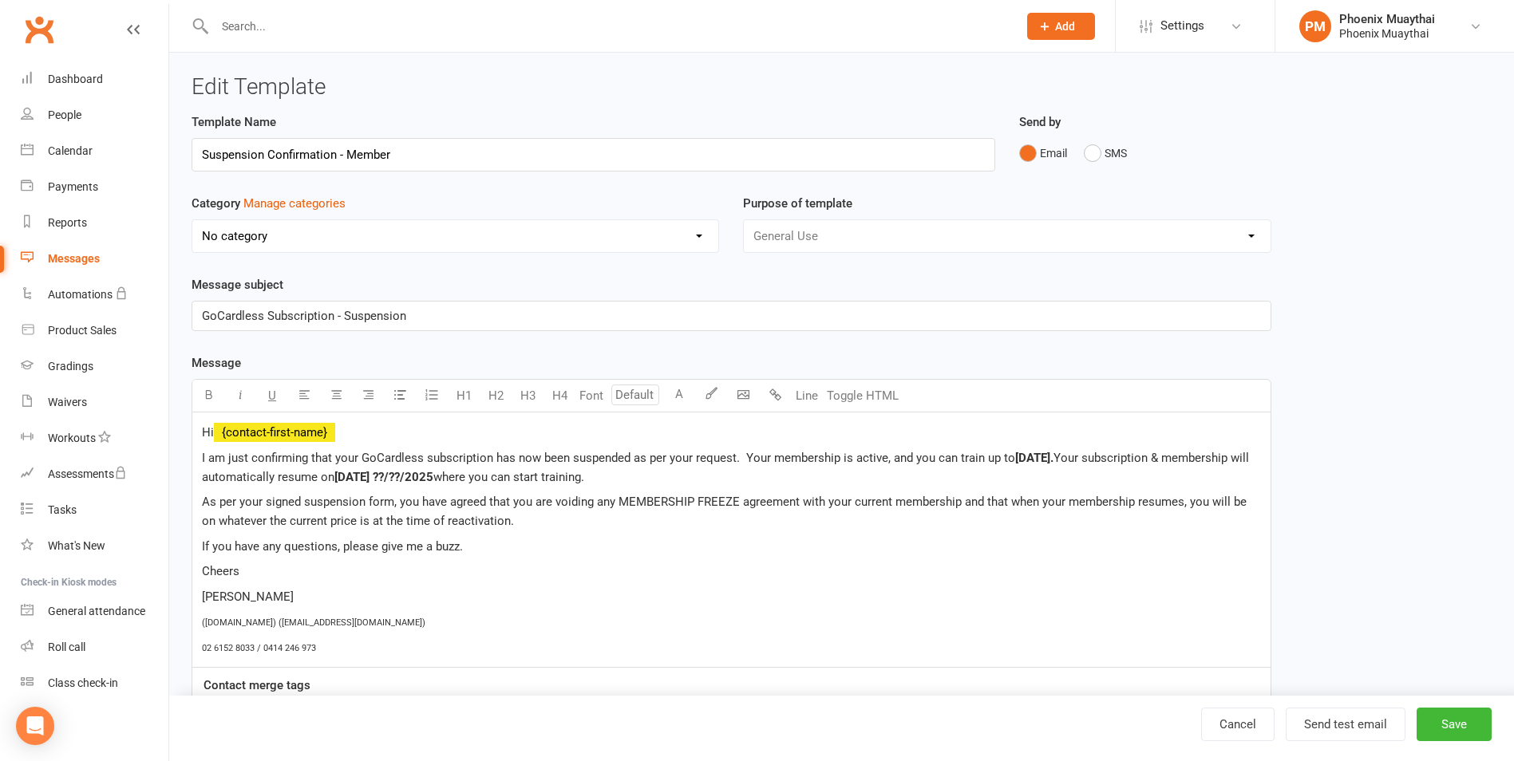
click at [1044, 452] on span "13/07/2025." at bounding box center [1034, 458] width 38 height 14
click at [1467, 722] on button "Save" at bounding box center [1453, 725] width 75 height 34
select select "100"
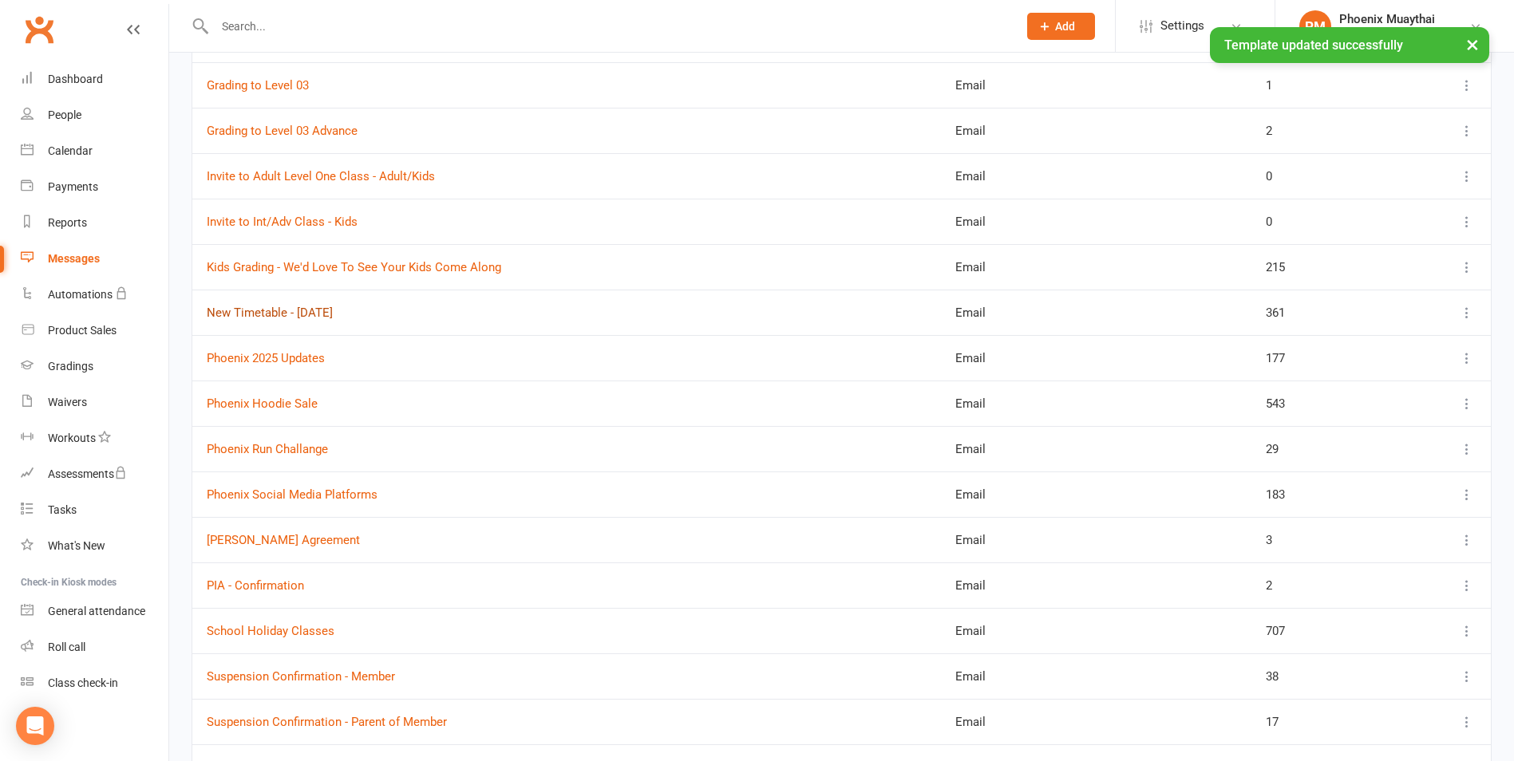
scroll to position [957, 0]
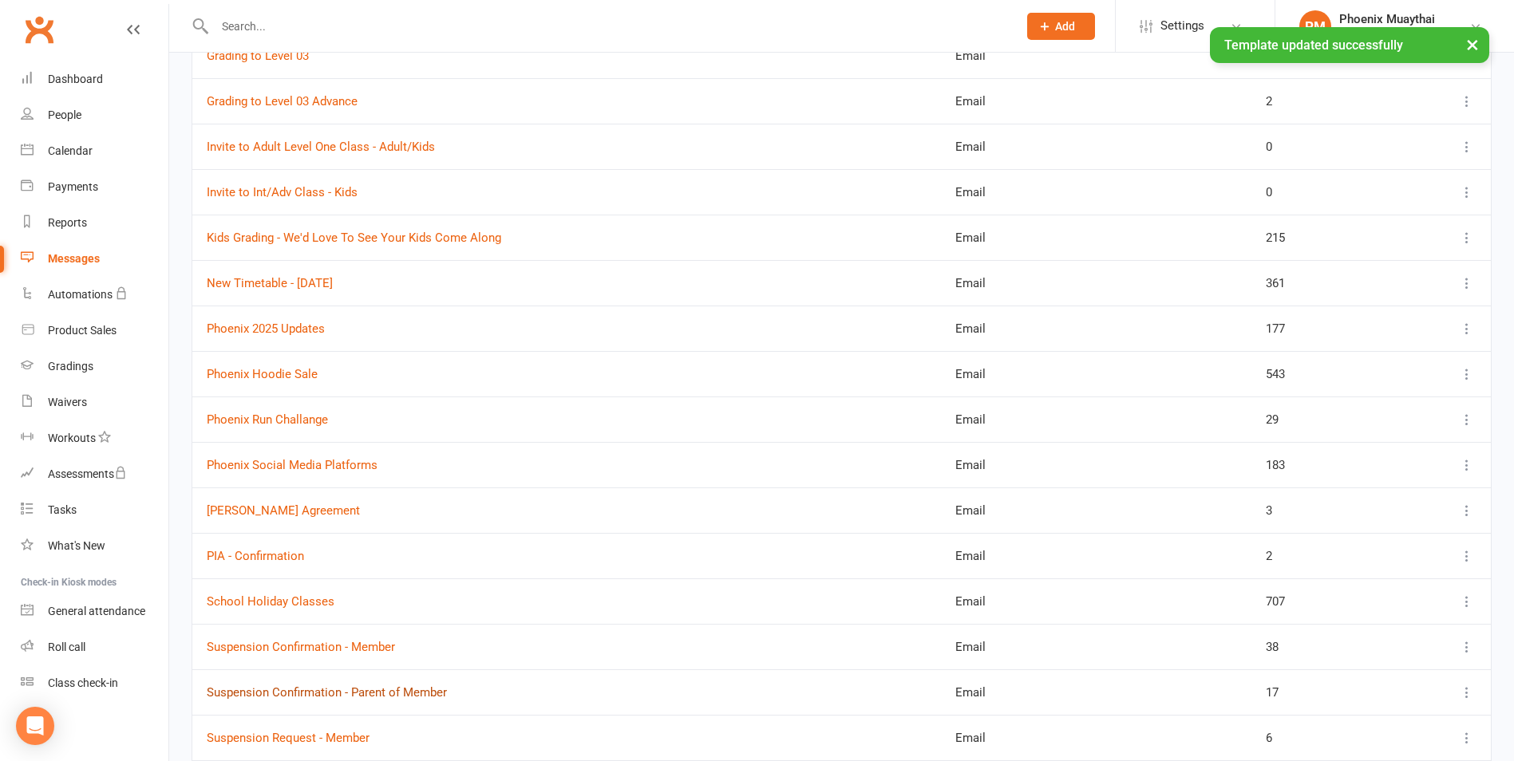
click at [370, 689] on link "Suspension Confirmation - Parent of Member" at bounding box center [327, 692] width 240 height 14
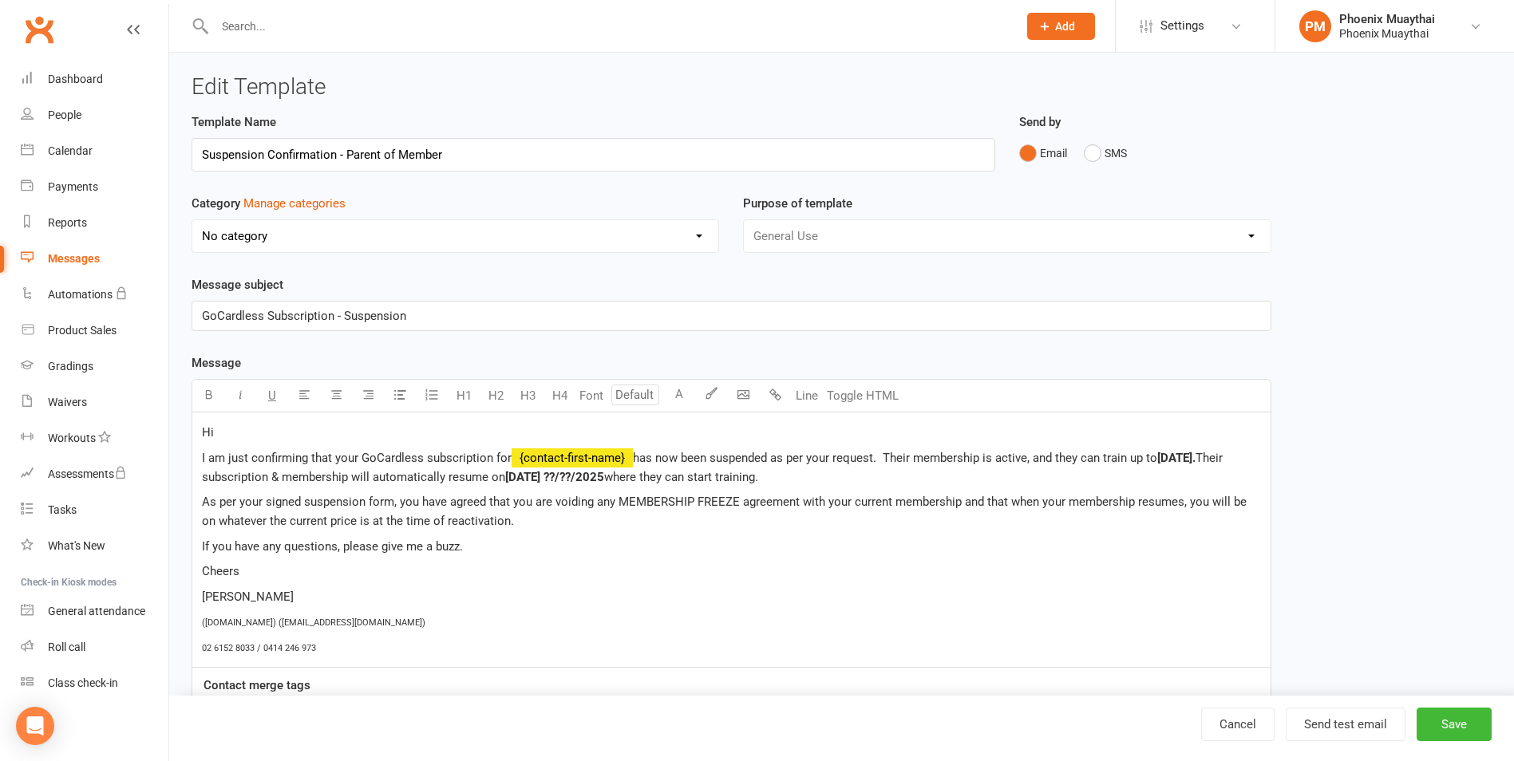
click at [1194, 454] on span "13/07/2025." at bounding box center [1176, 458] width 38 height 14
click at [1445, 719] on button "Save" at bounding box center [1453, 725] width 75 height 34
select select "100"
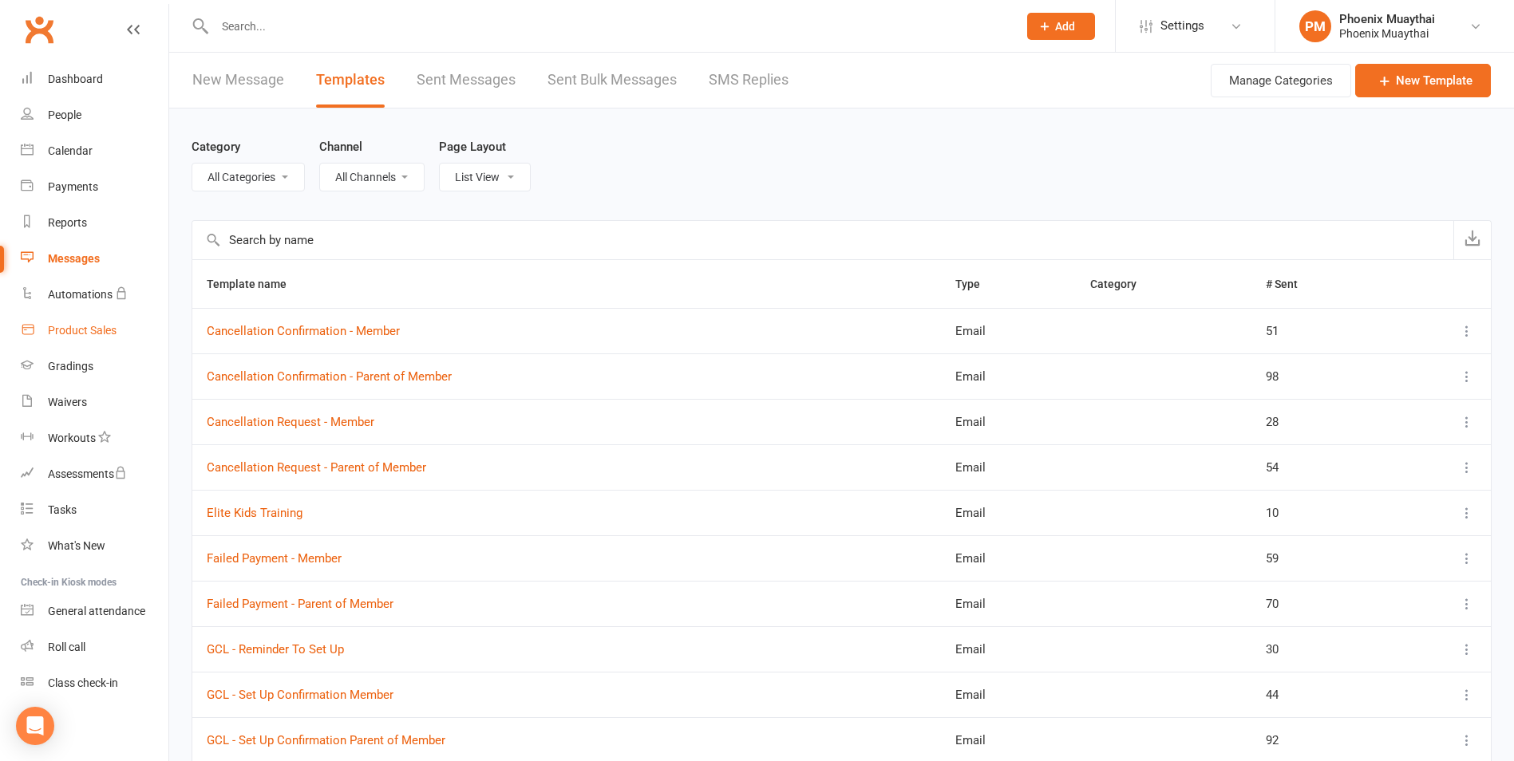
click at [80, 329] on div "Product Sales" at bounding box center [82, 330] width 69 height 13
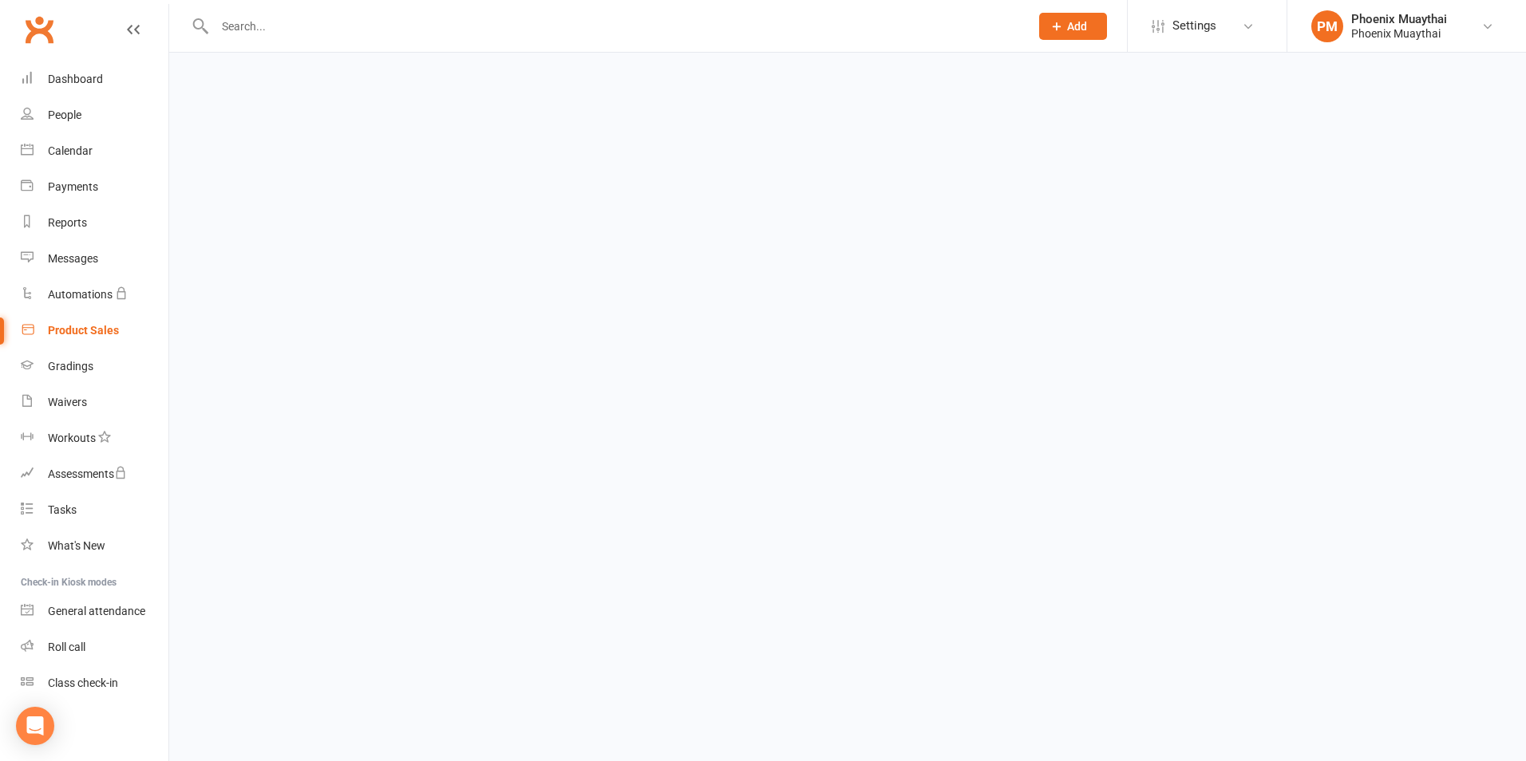
select select "100"
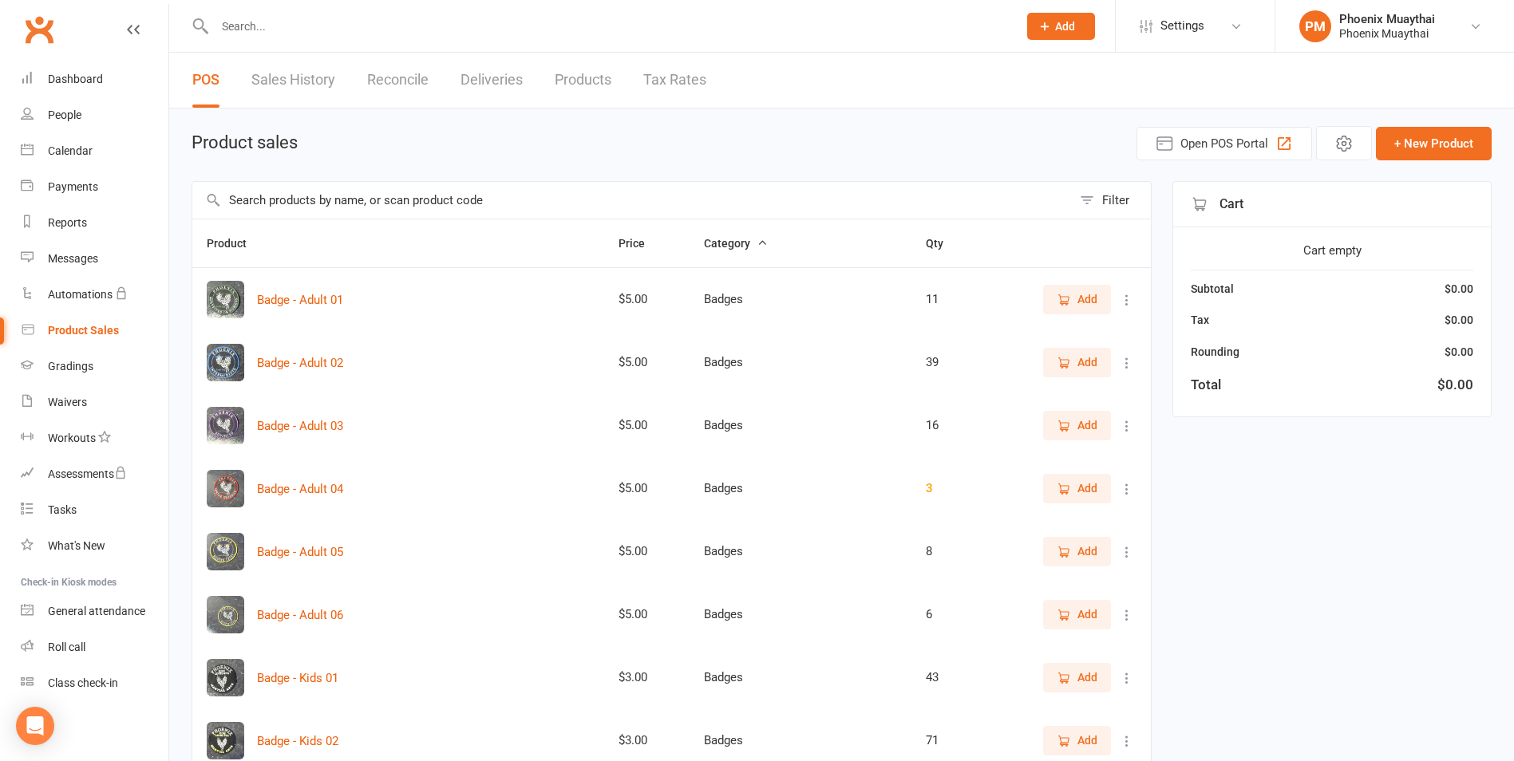
click at [286, 199] on input "text" at bounding box center [631, 200] width 879 height 37
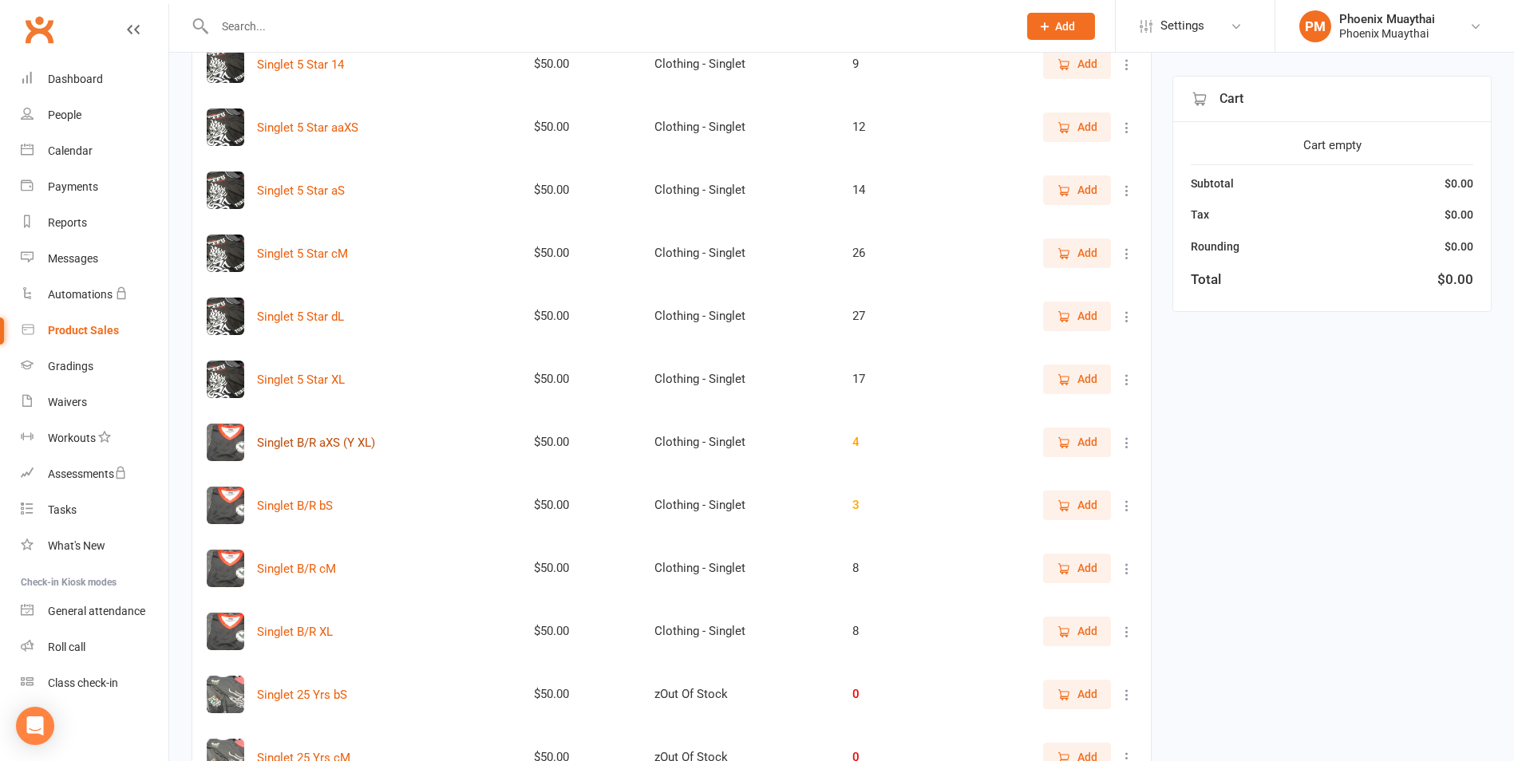
scroll to position [638, 0]
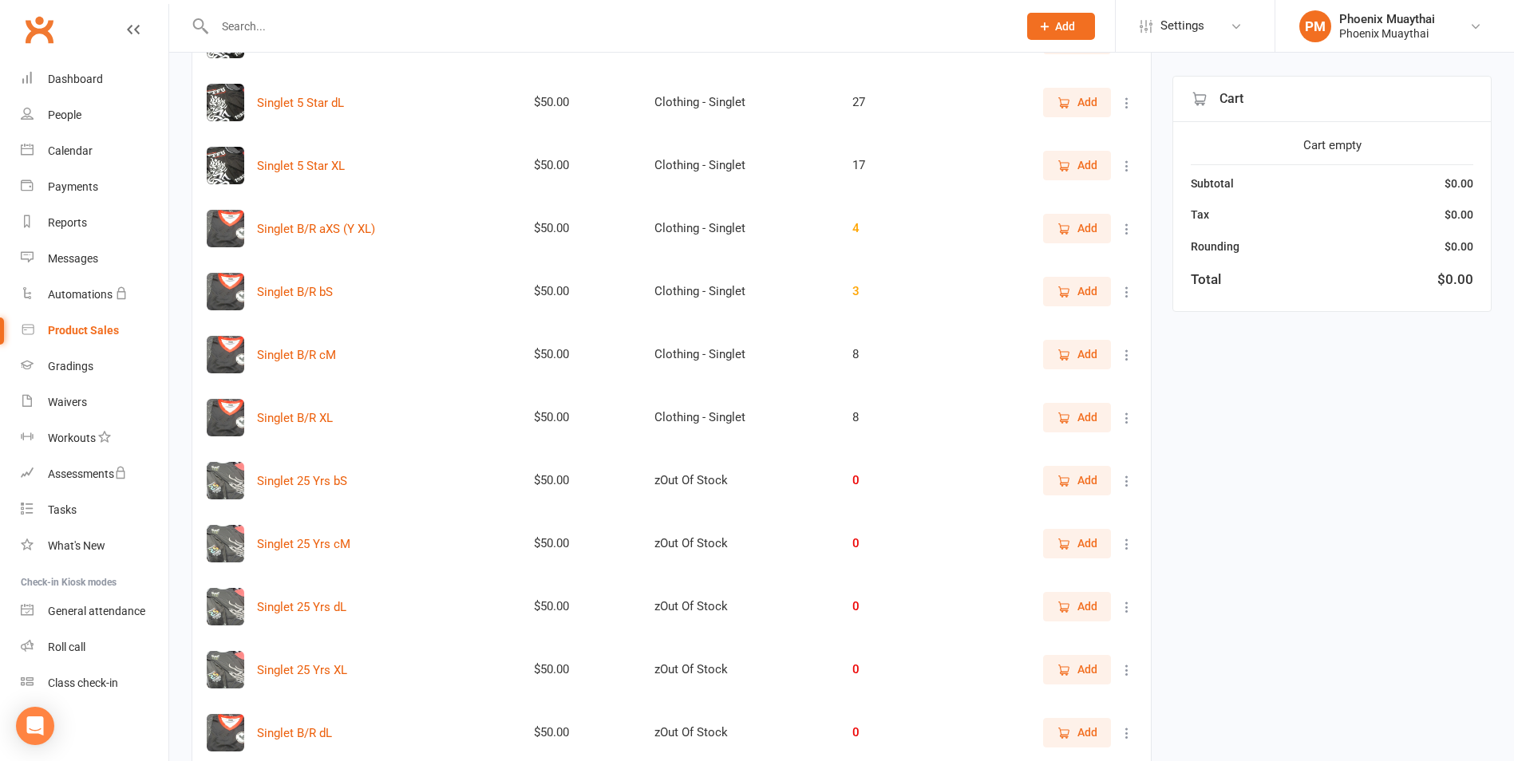
type input "singlet"
click at [1076, 290] on span "Add" at bounding box center [1076, 291] width 41 height 18
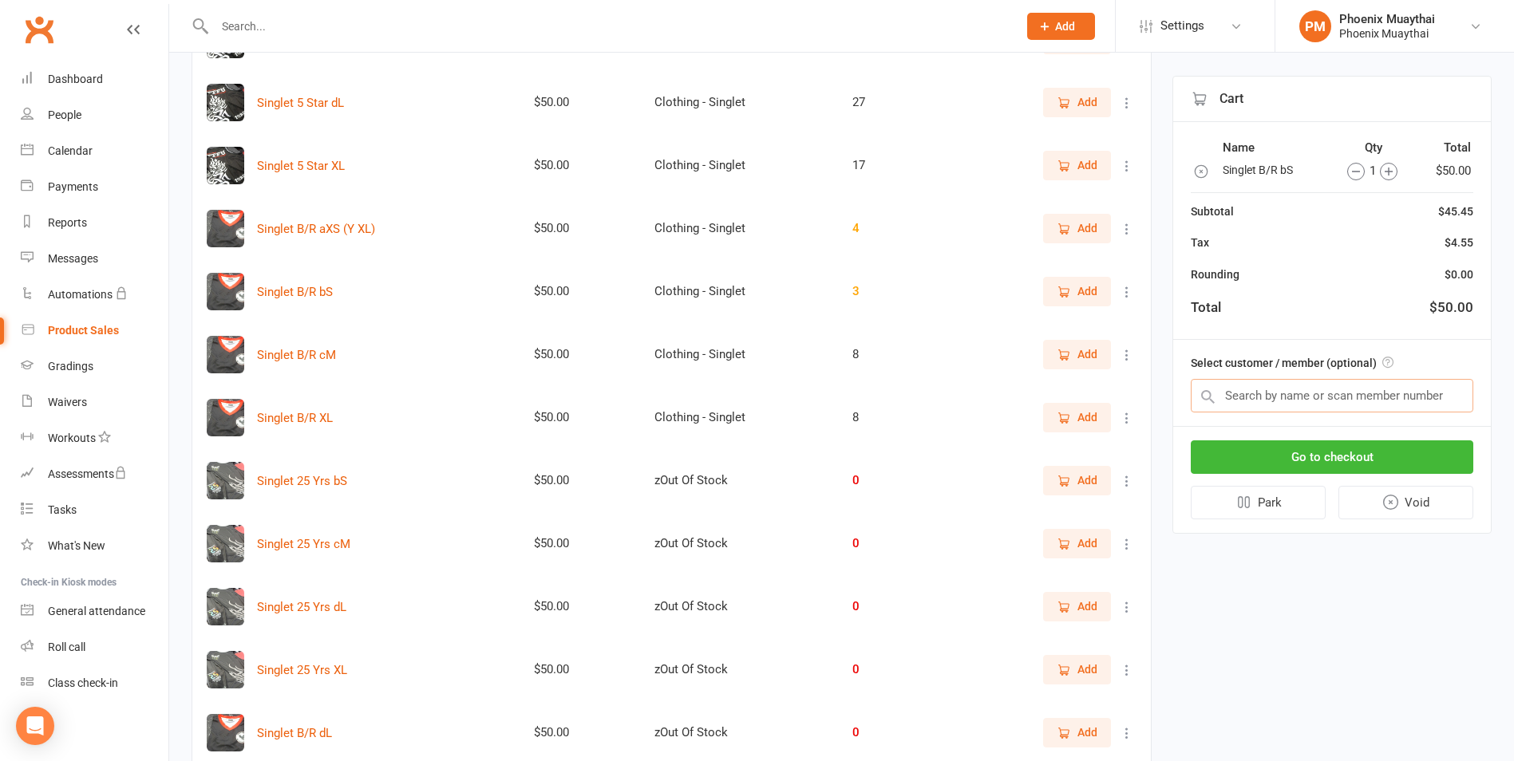
click at [1269, 390] on input "text" at bounding box center [1331, 396] width 282 height 34
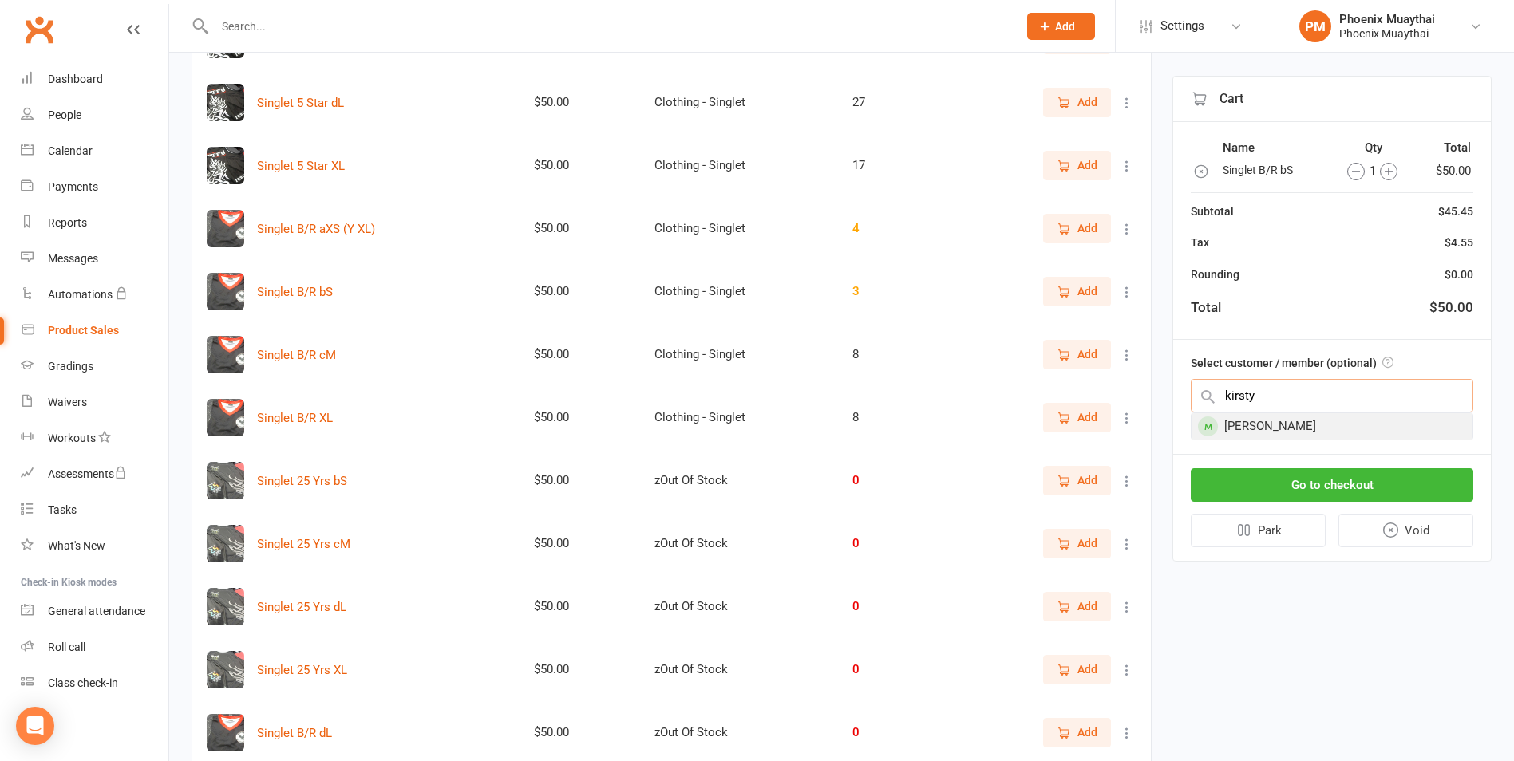
type input "kirsty"
click at [1291, 435] on div "Kirsty Warren" at bounding box center [1331, 426] width 281 height 26
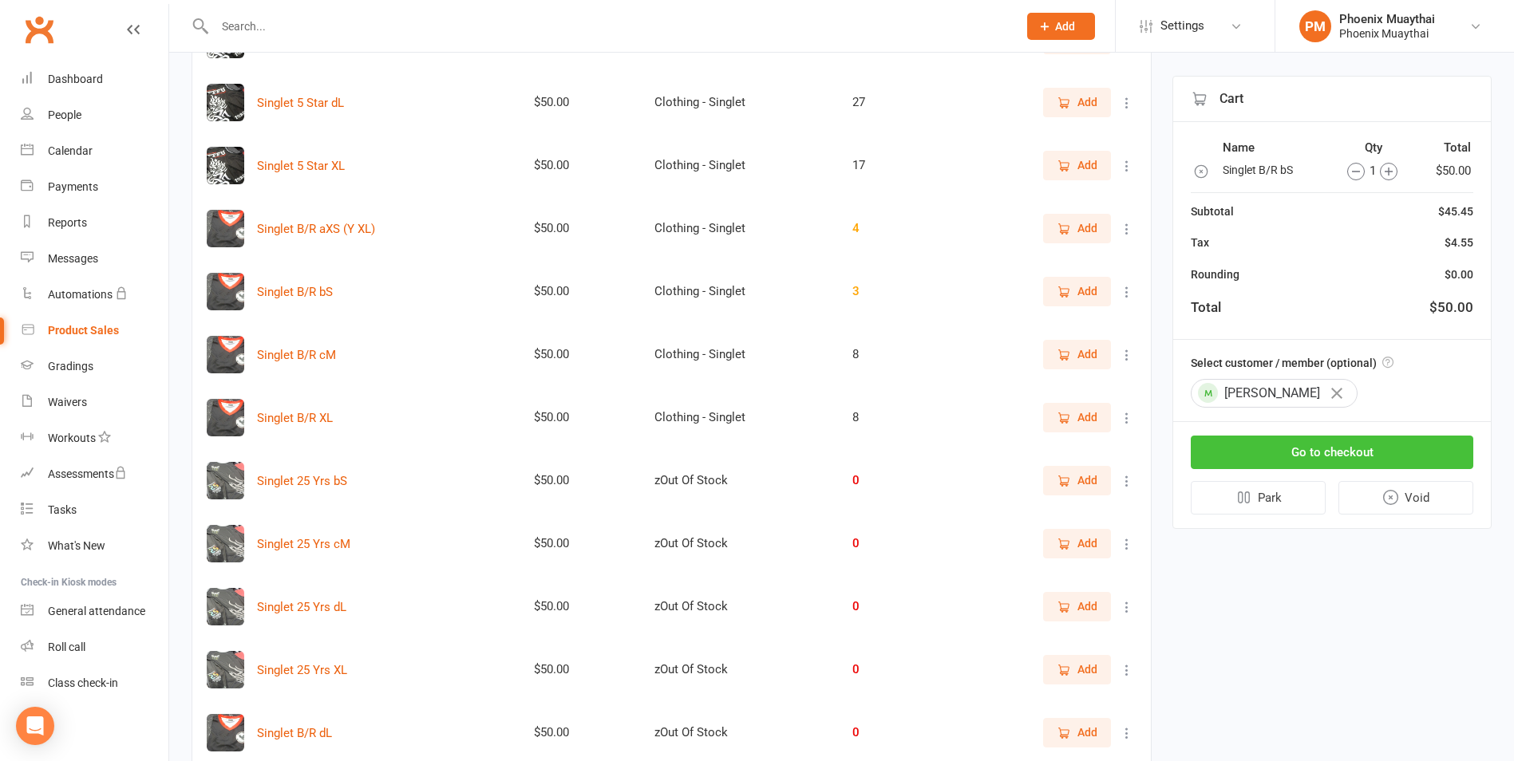
click at [1301, 456] on button "Go to checkout" at bounding box center [1331, 453] width 282 height 34
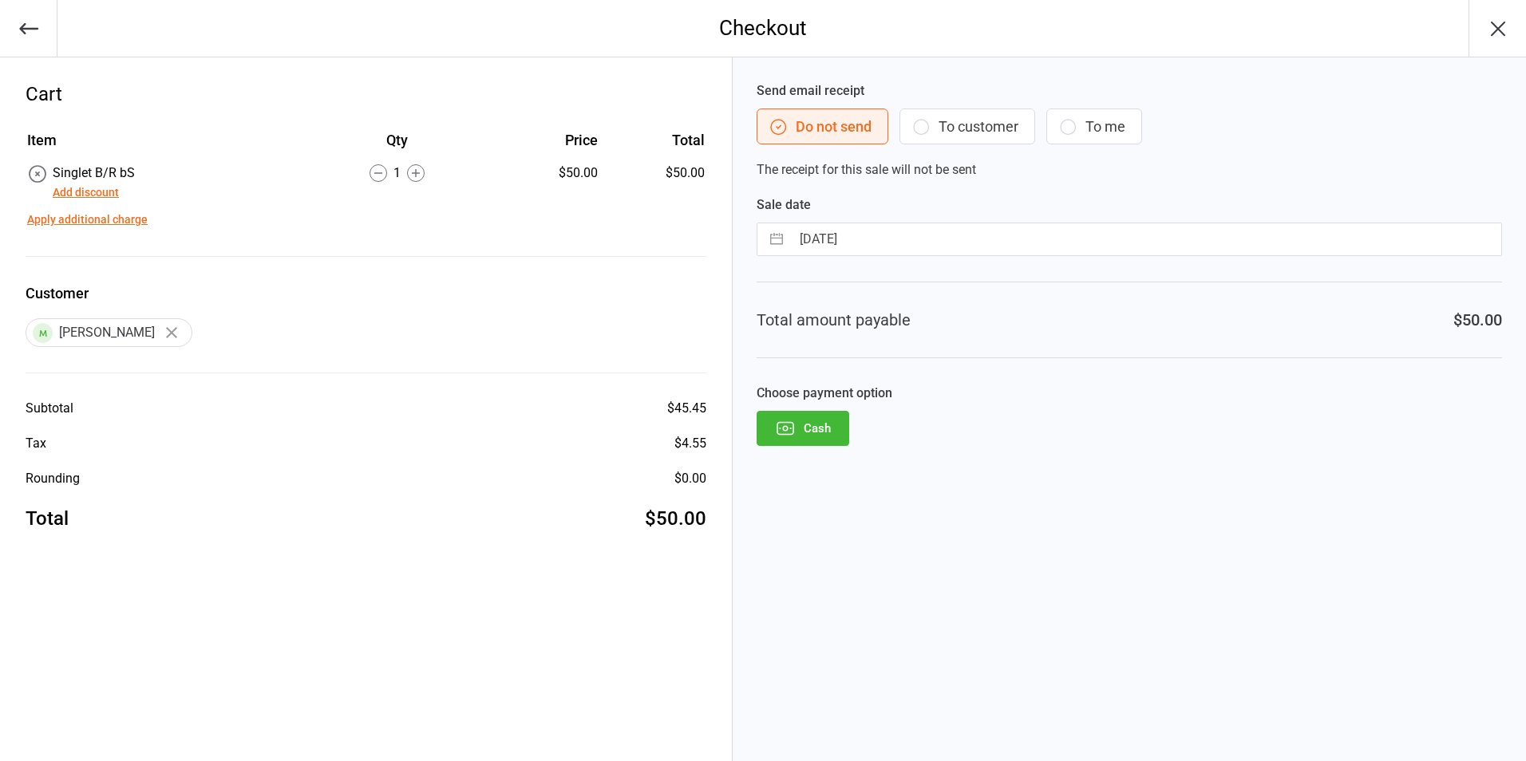
click at [792, 432] on icon "button" at bounding box center [785, 428] width 21 height 21
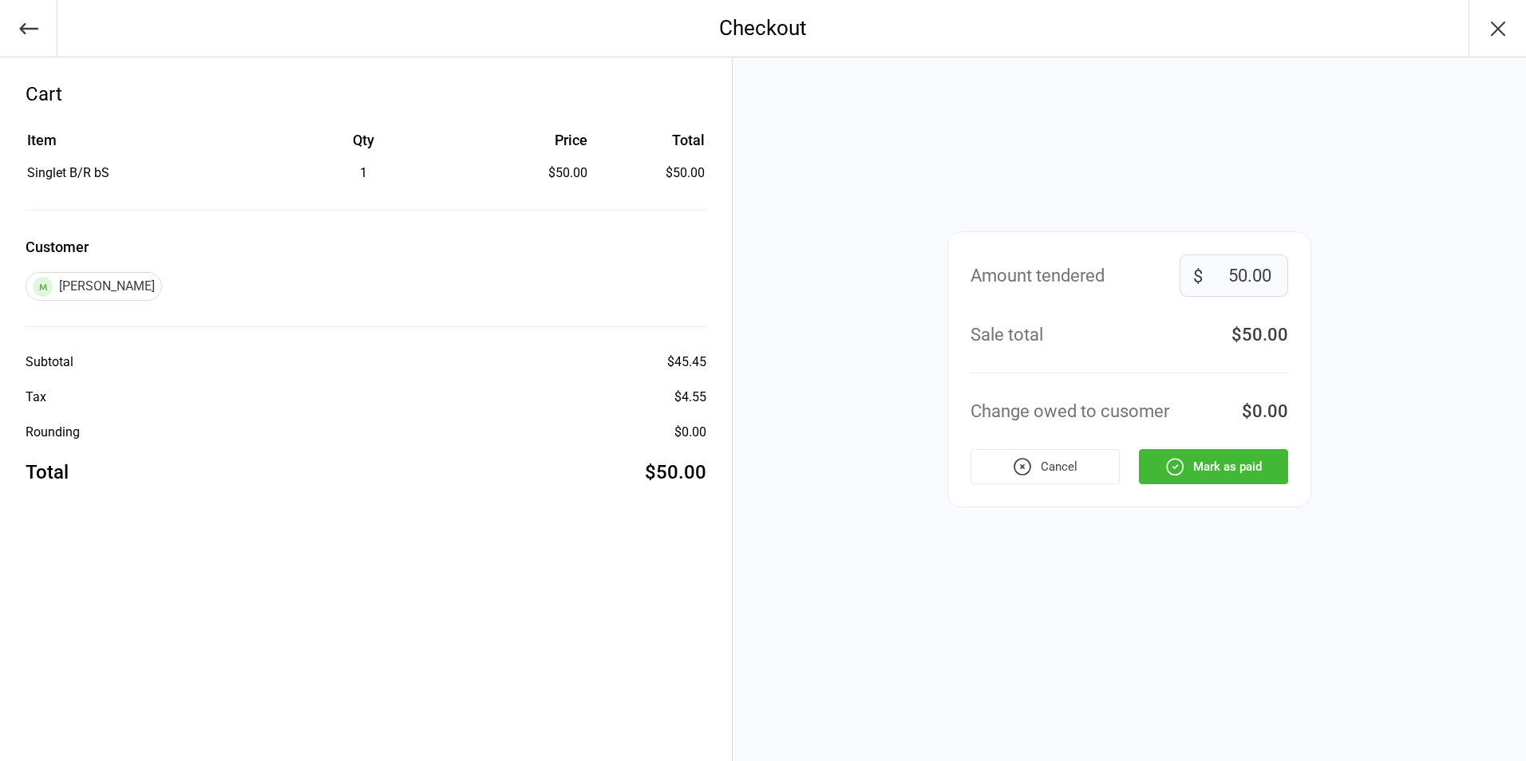
click at [1197, 467] on button "Mark as paid" at bounding box center [1213, 466] width 149 height 35
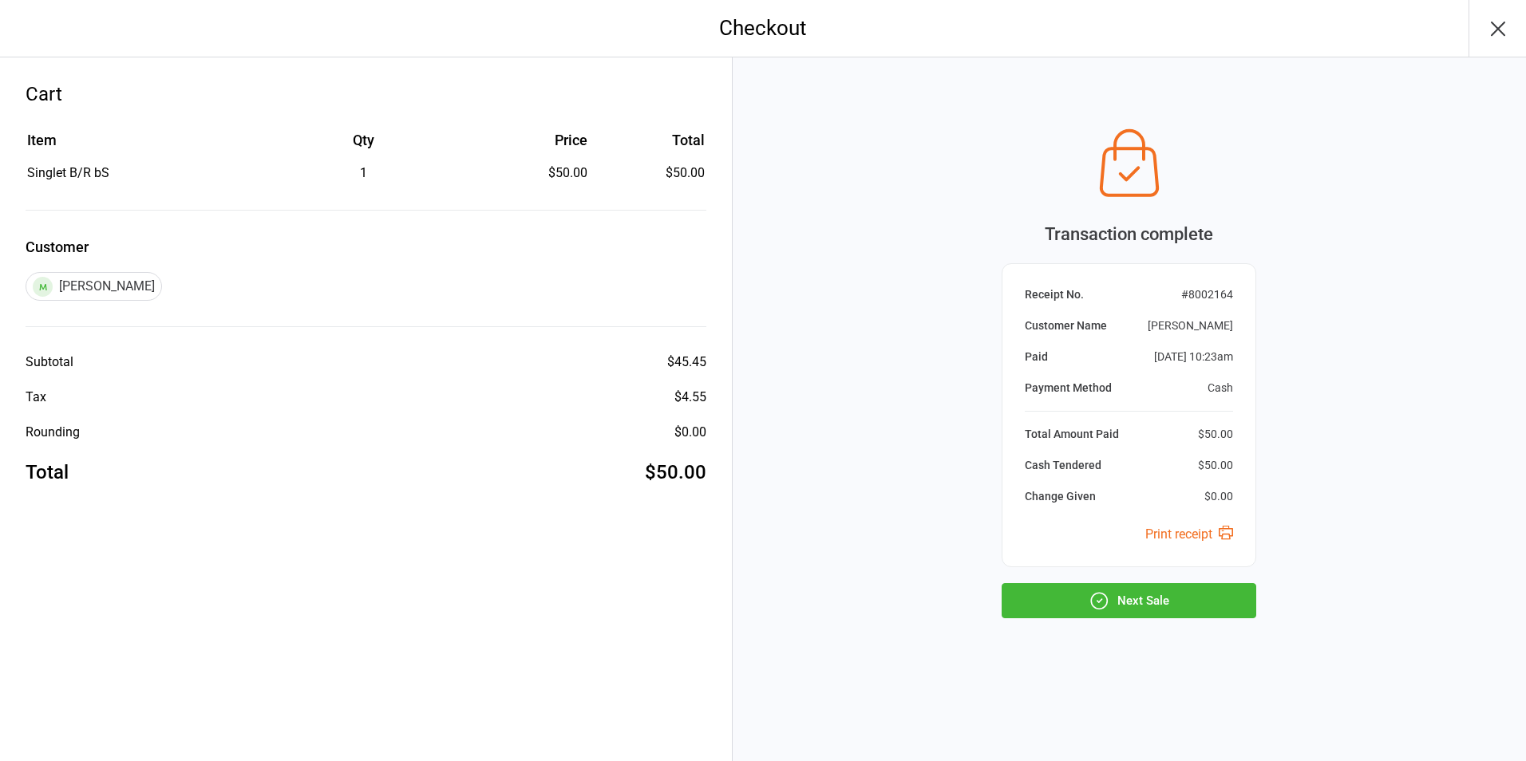
click at [1160, 618] on button "Next Sale" at bounding box center [1128, 600] width 255 height 35
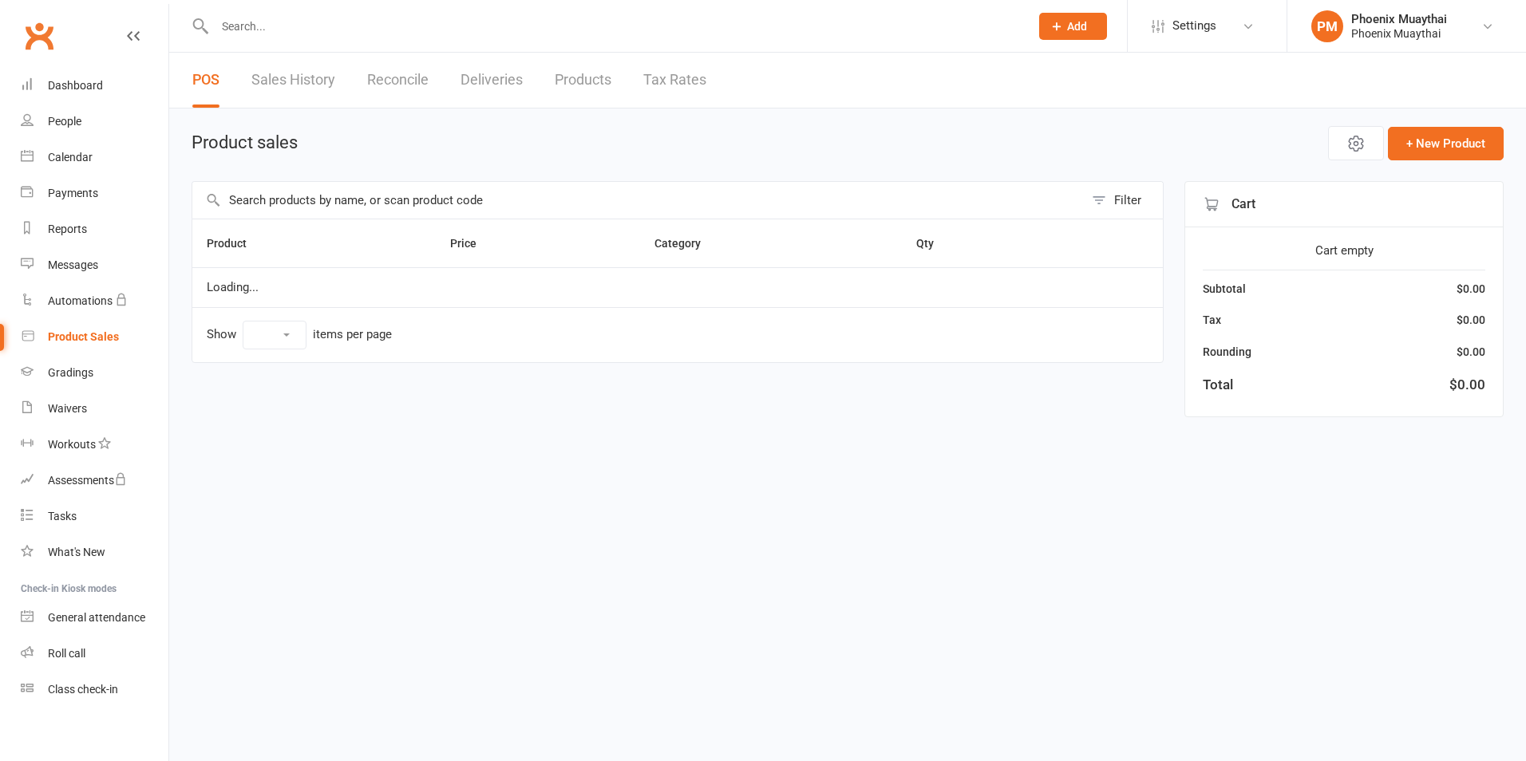
select select "100"
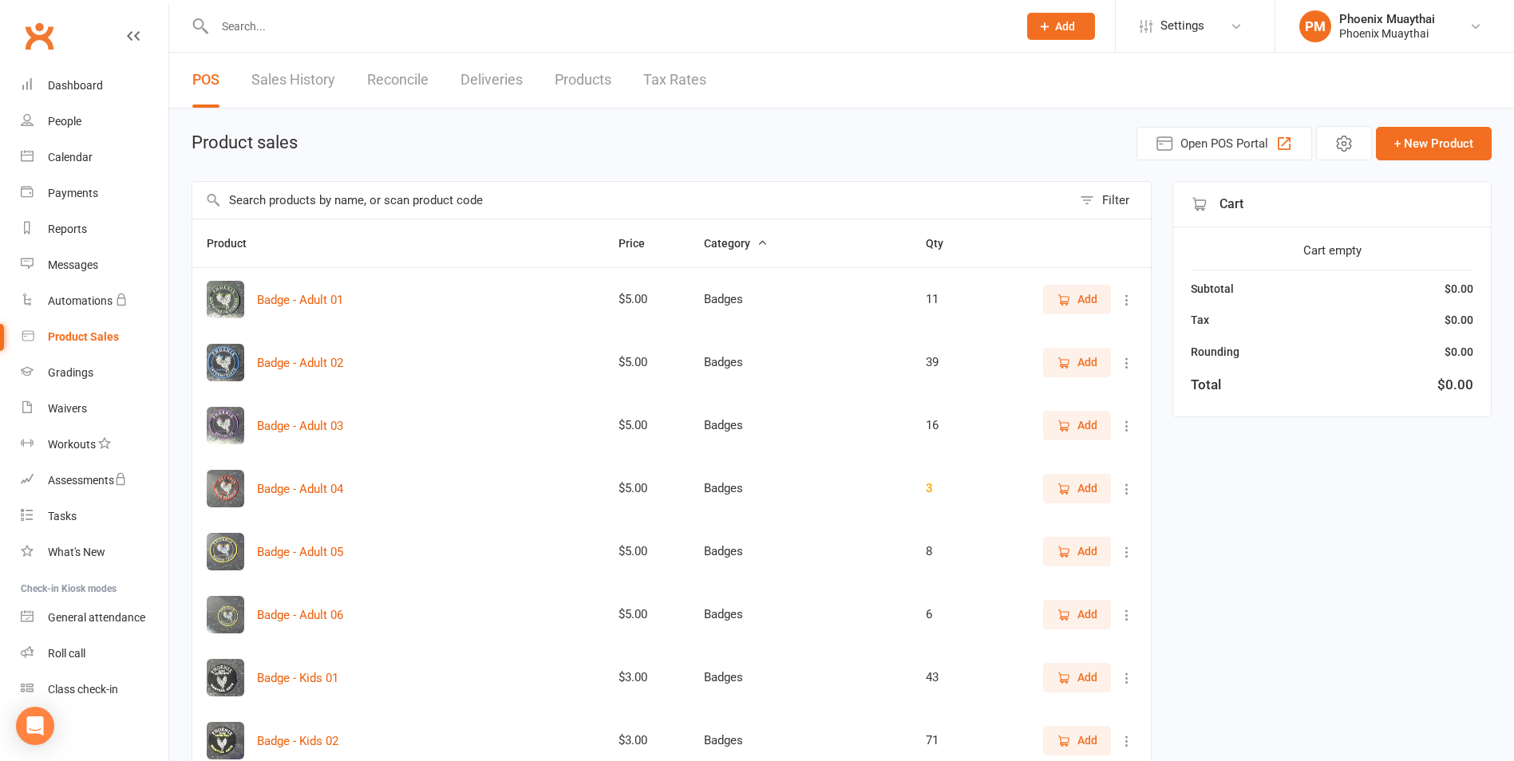
click at [282, 204] on input "text" at bounding box center [631, 200] width 879 height 37
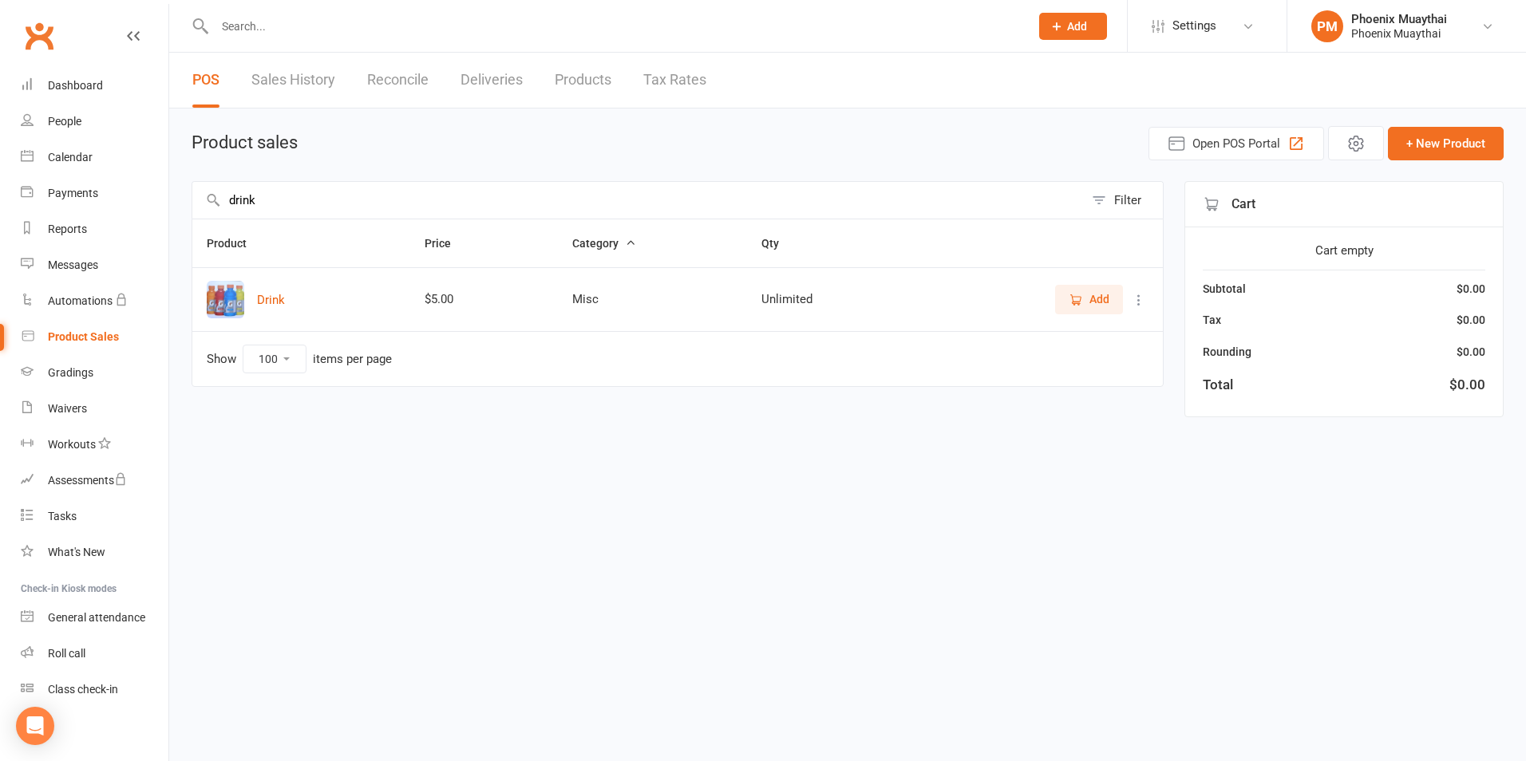
type input "drink"
click at [1103, 301] on span "Add" at bounding box center [1099, 299] width 20 height 18
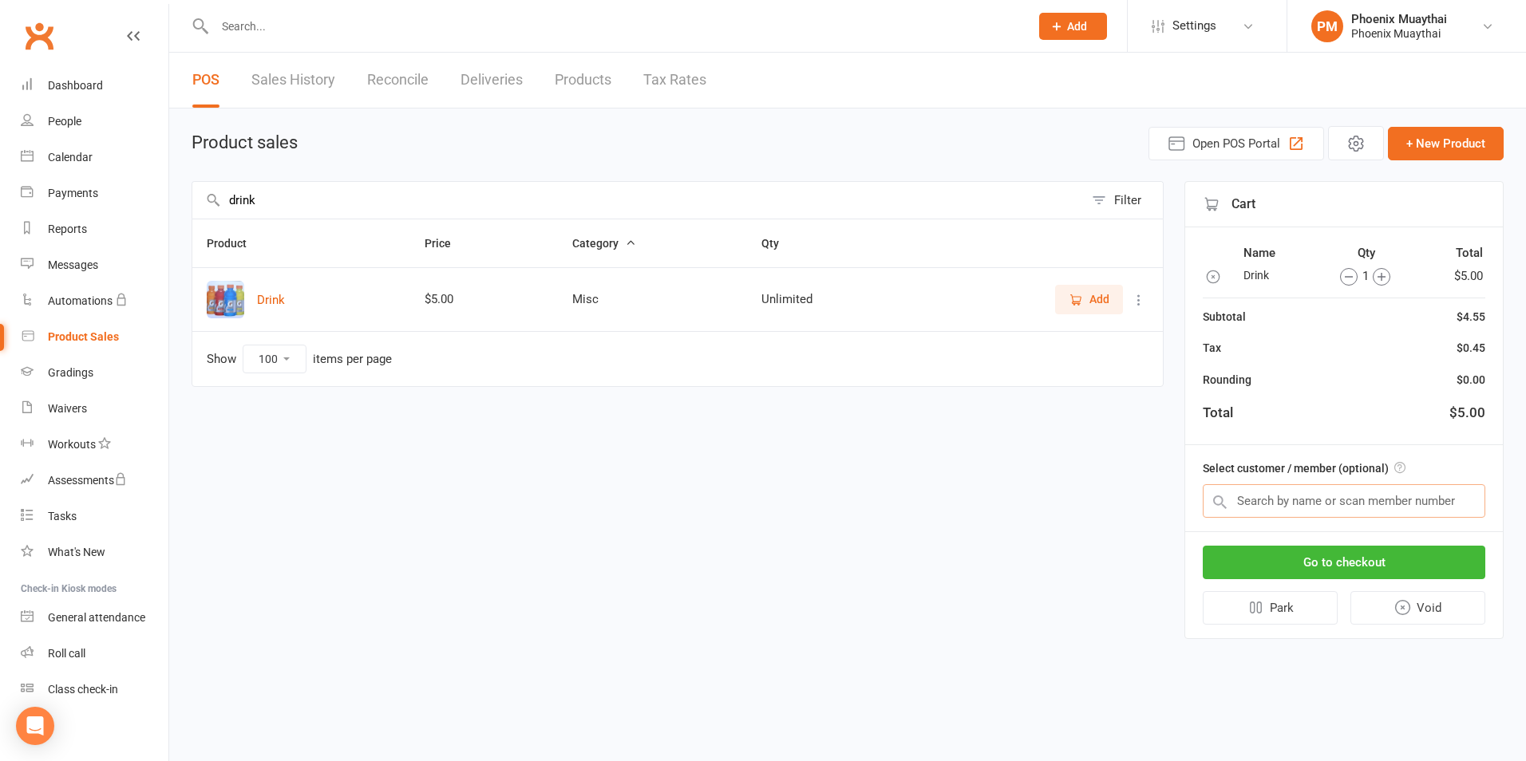
click at [1297, 515] on input "text" at bounding box center [1343, 501] width 282 height 34
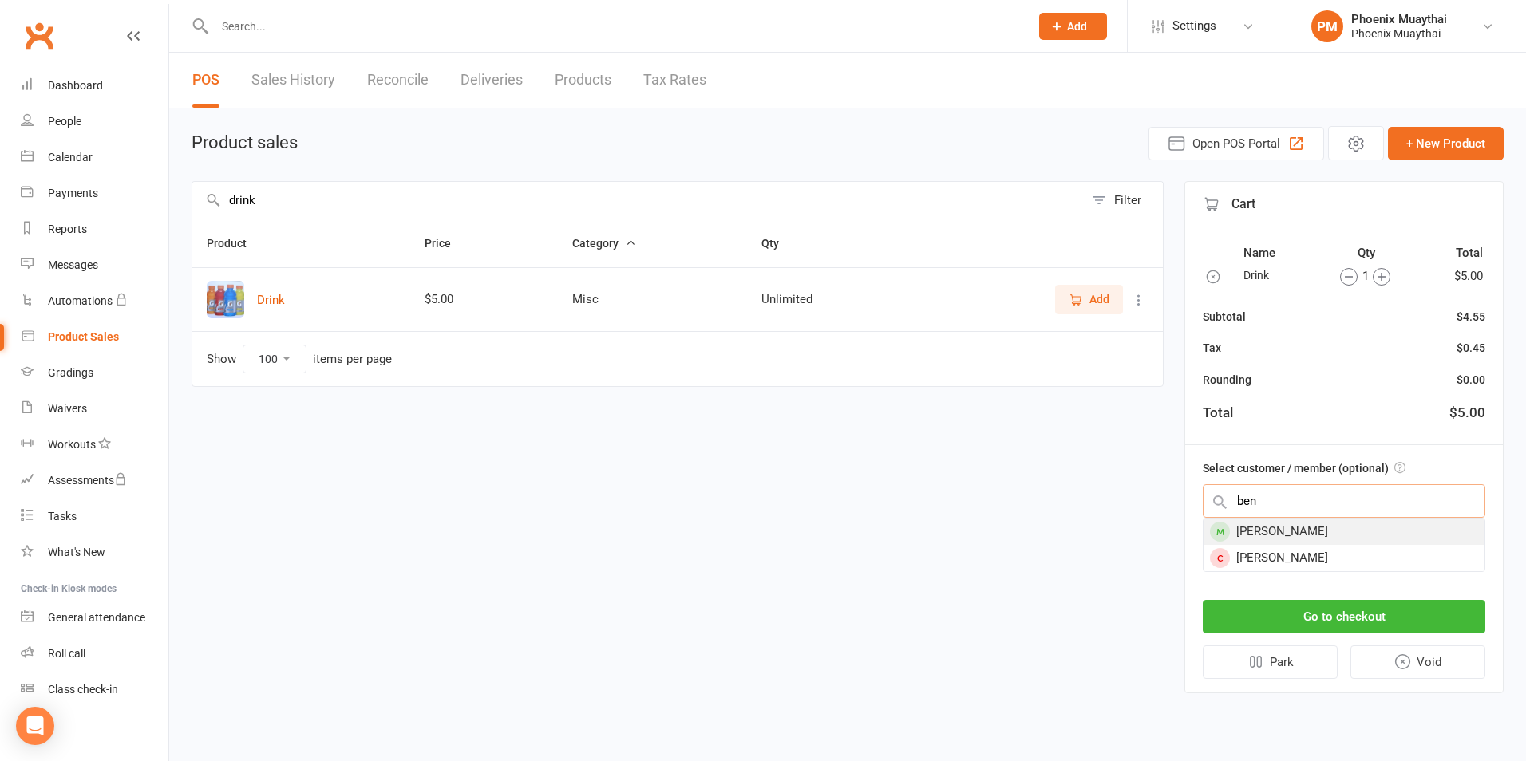
type input "ben"
click at [1296, 528] on div "[PERSON_NAME]" at bounding box center [1343, 532] width 281 height 26
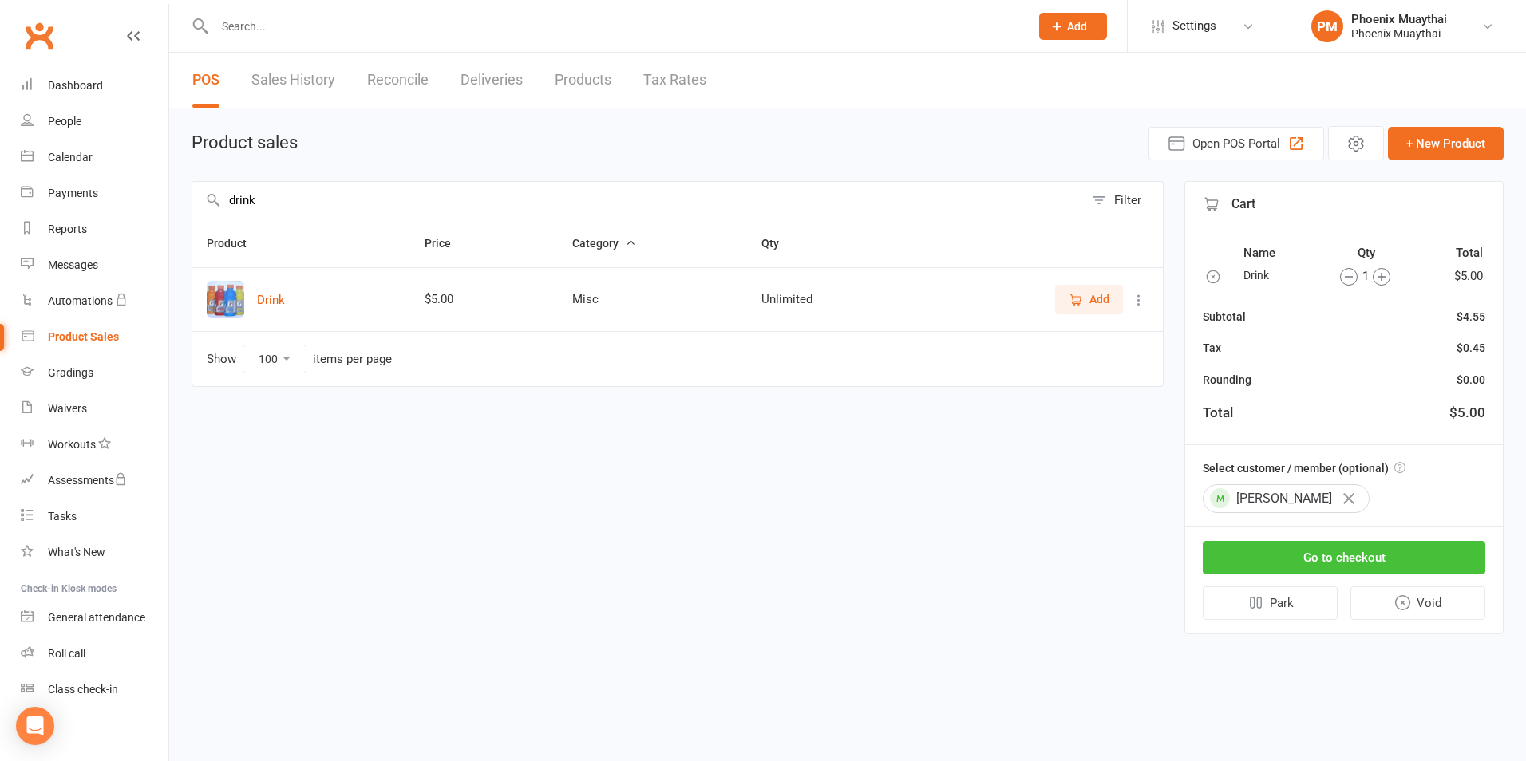
click at [1314, 566] on button "Go to checkout" at bounding box center [1343, 558] width 282 height 34
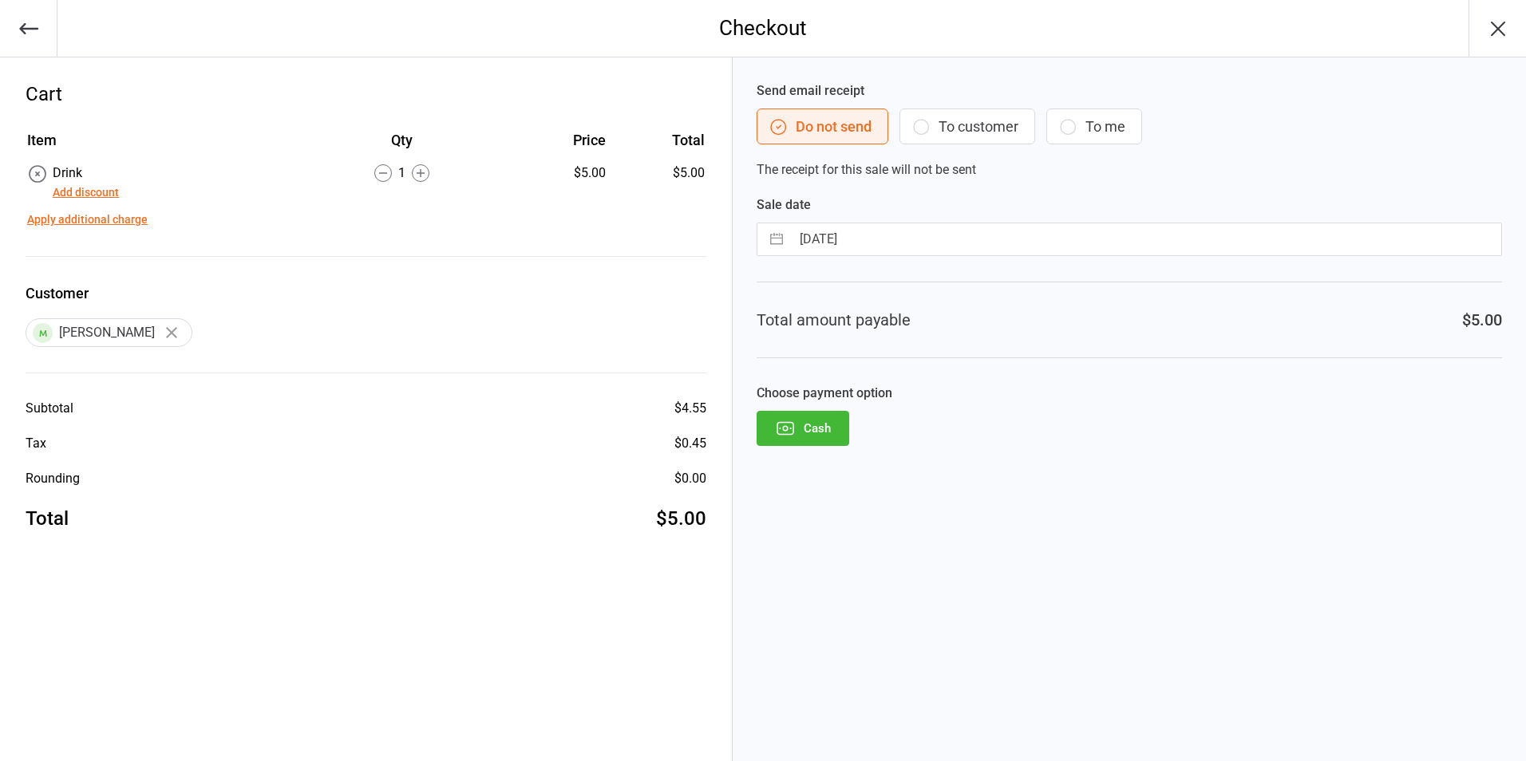
click at [815, 432] on button "Cash" at bounding box center [802, 428] width 93 height 35
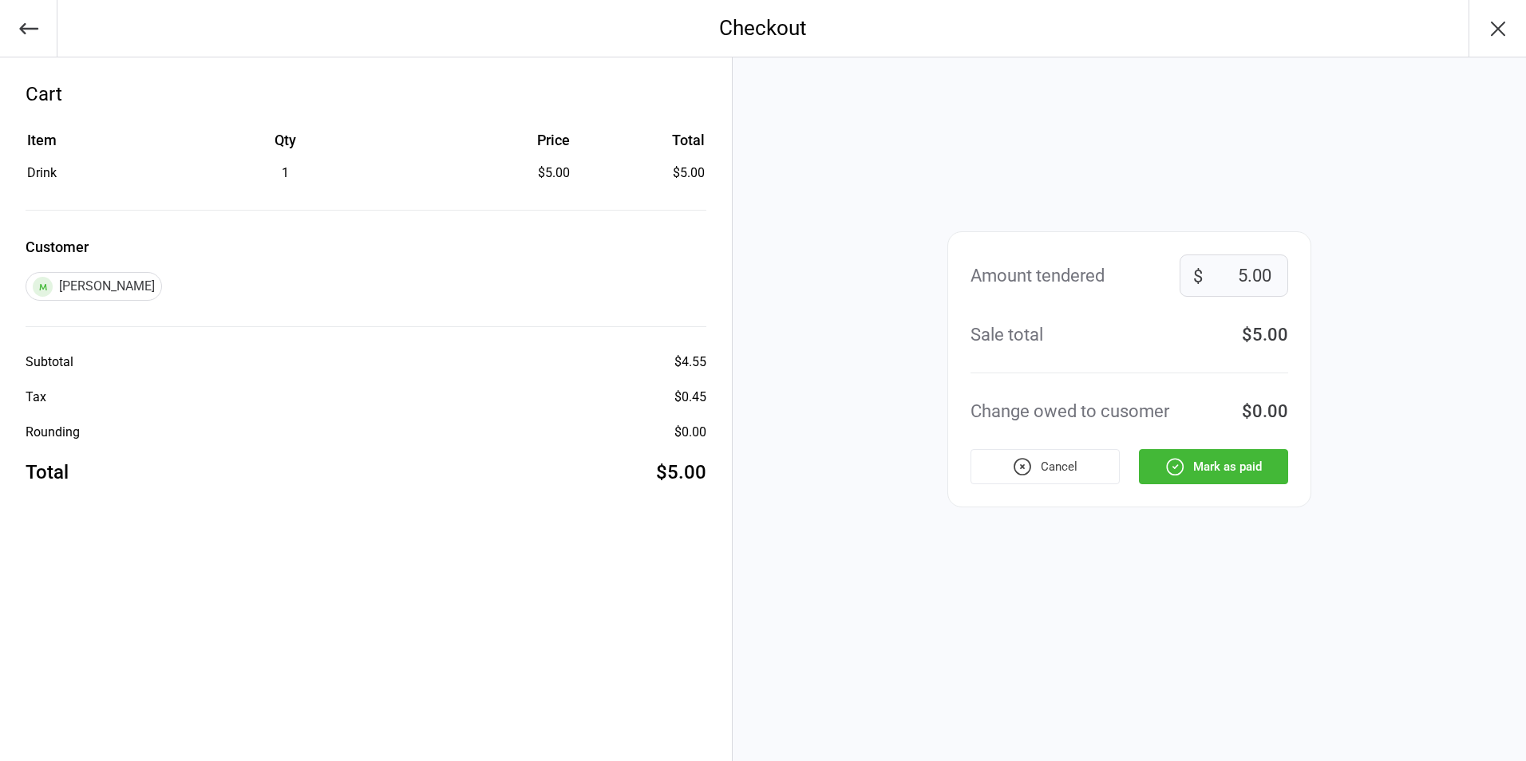
click at [1194, 459] on button "Mark as paid" at bounding box center [1213, 466] width 149 height 35
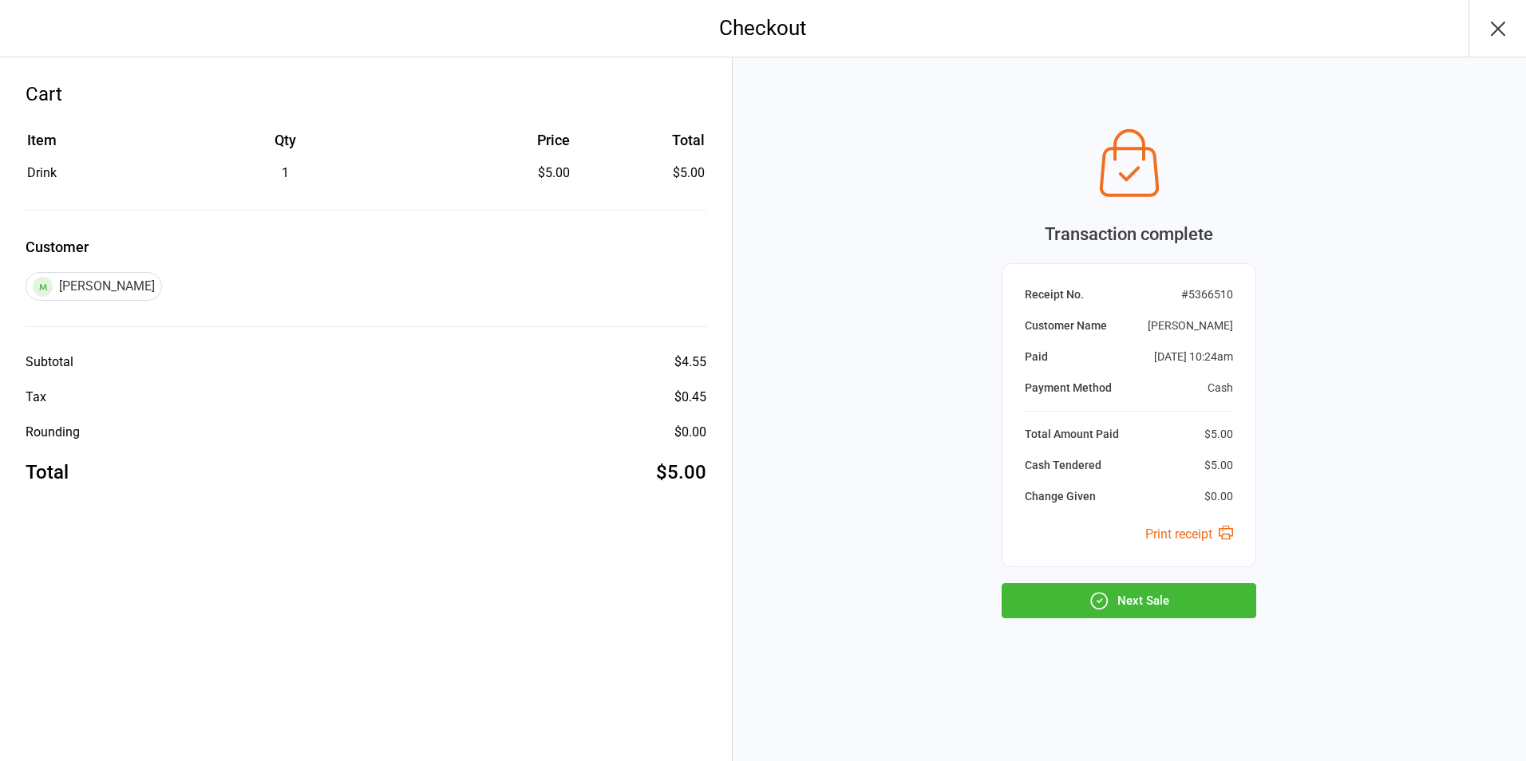
click at [1143, 602] on button "Next Sale" at bounding box center [1128, 600] width 255 height 35
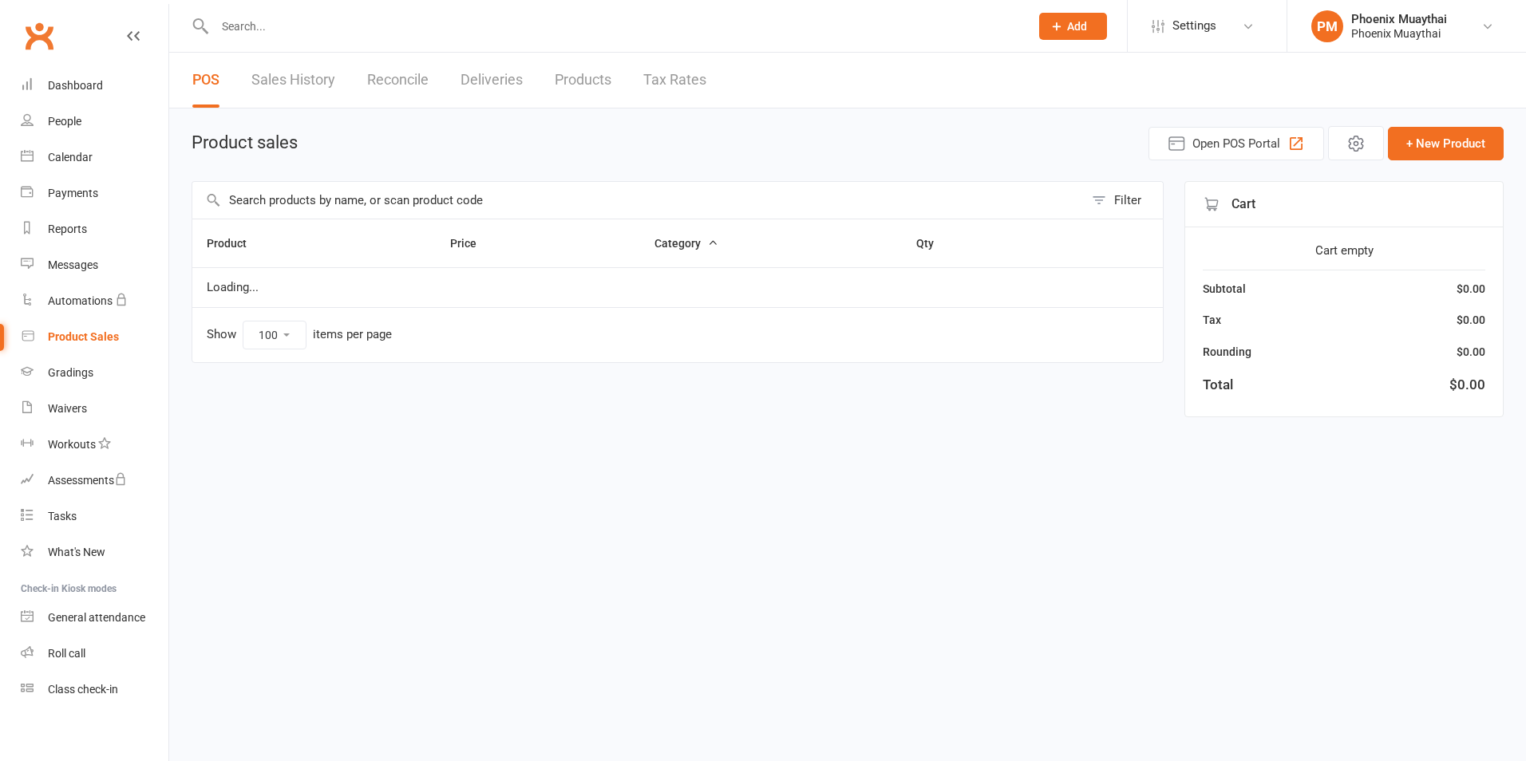
select select "100"
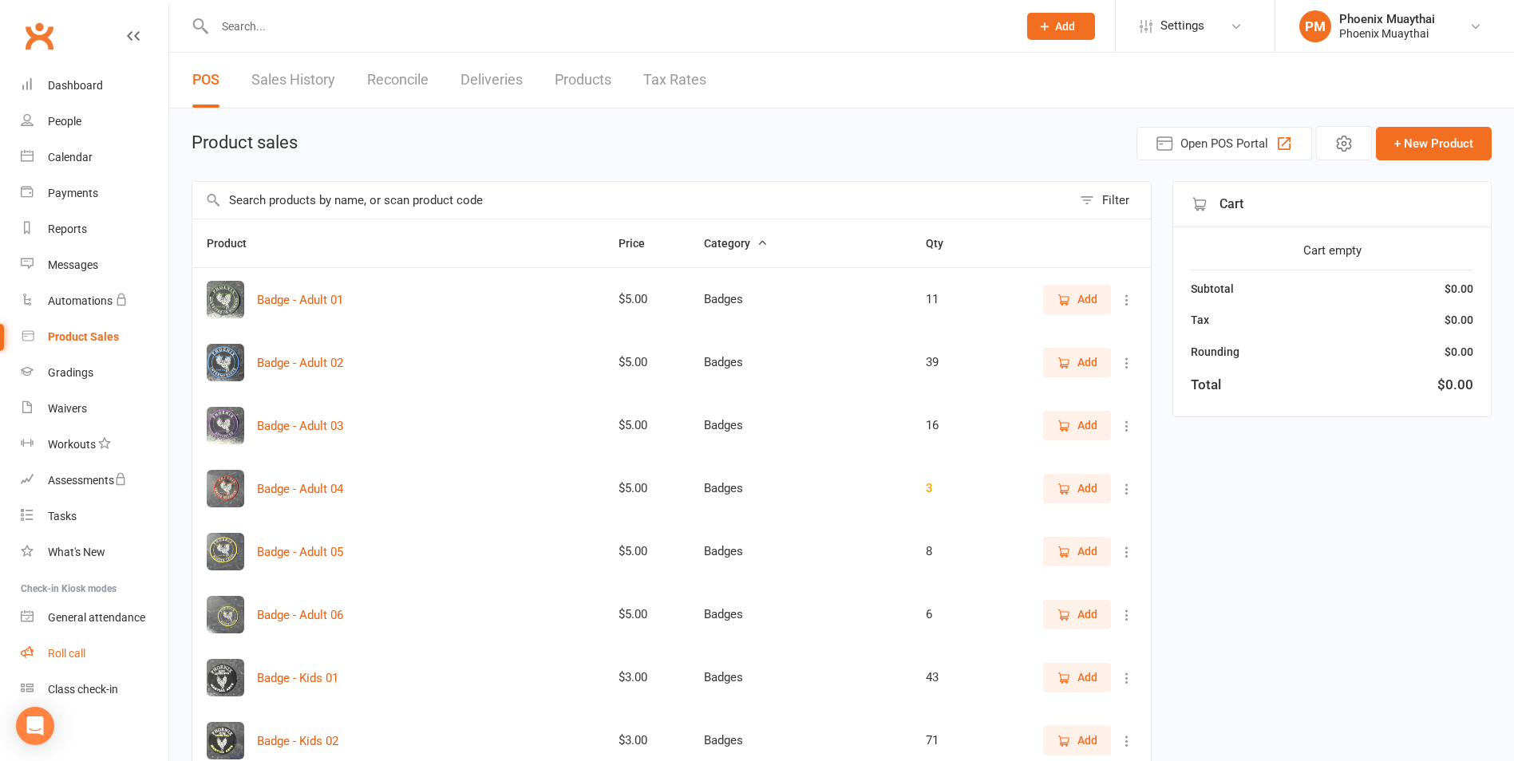
click at [50, 649] on div "Roll call" at bounding box center [67, 653] width 38 height 13
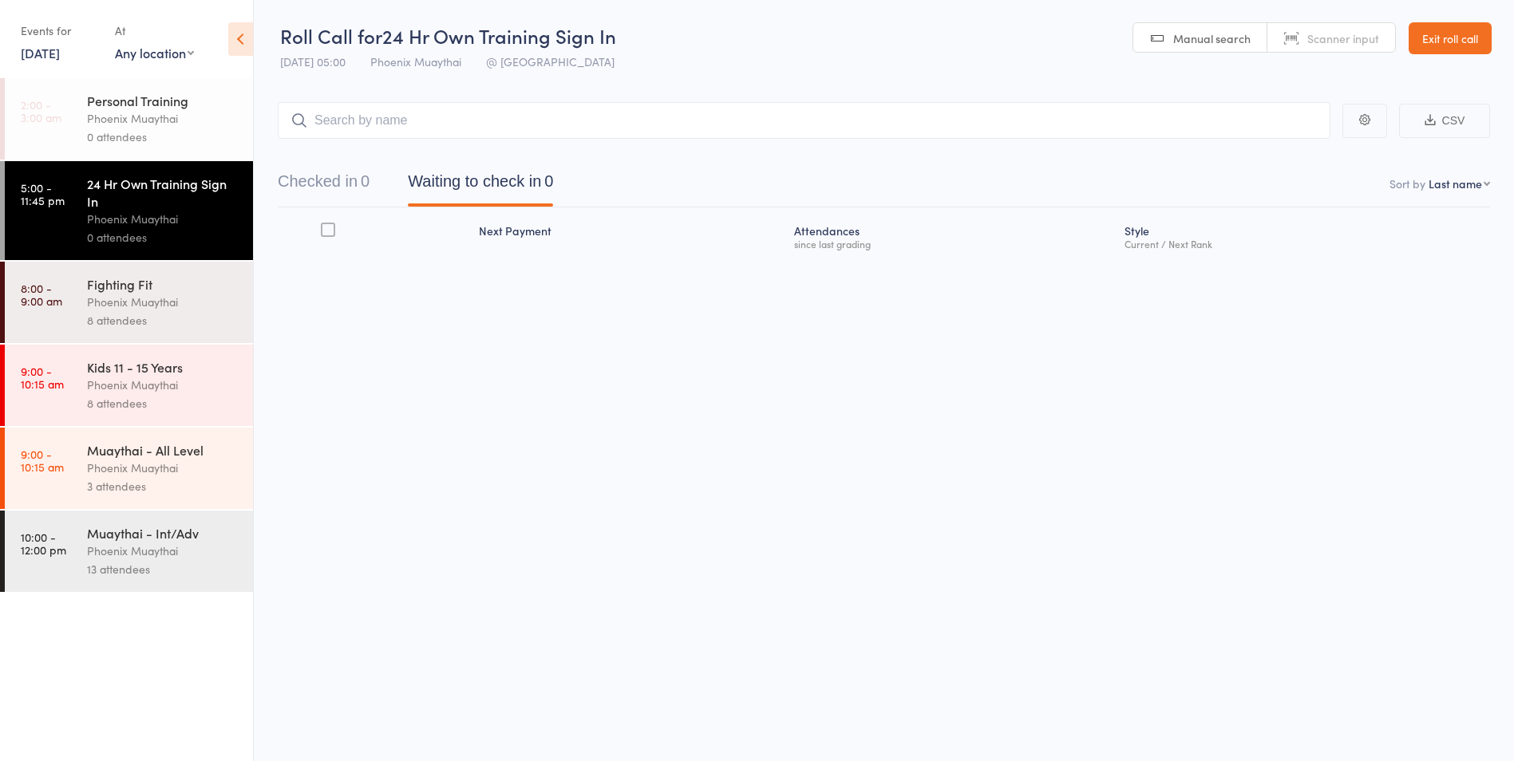
click at [147, 571] on div "13 attendees" at bounding box center [163, 569] width 152 height 18
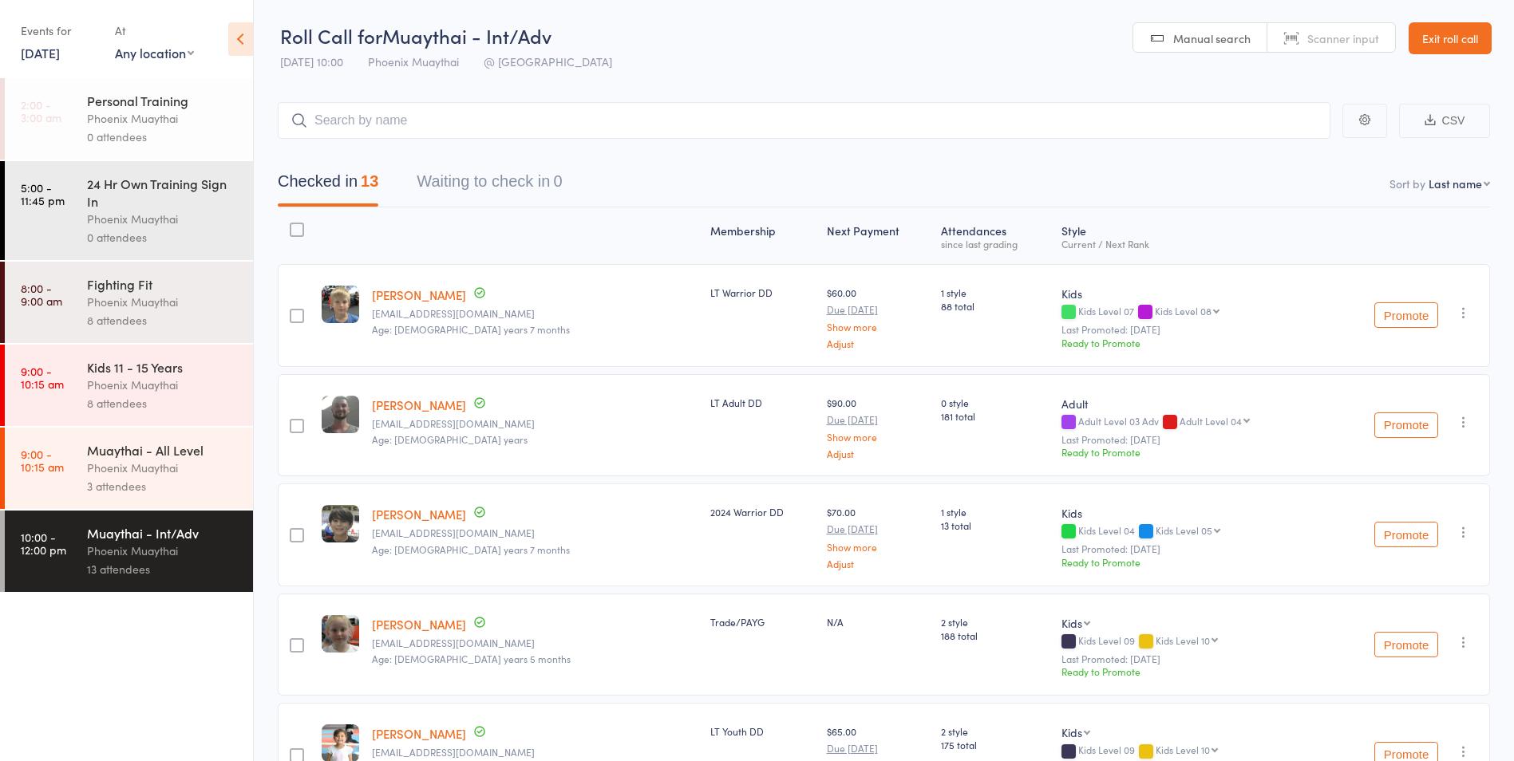
click at [1459, 179] on select "First name Last name Birthday [DATE]? Behind on payments? Check in time Next pa…" at bounding box center [1458, 184] width 61 height 16
select select "0"
click at [1428, 176] on select "First name Last name Birthday [DATE]? Behind on payments? Check in time Next pa…" at bounding box center [1458, 184] width 61 height 16
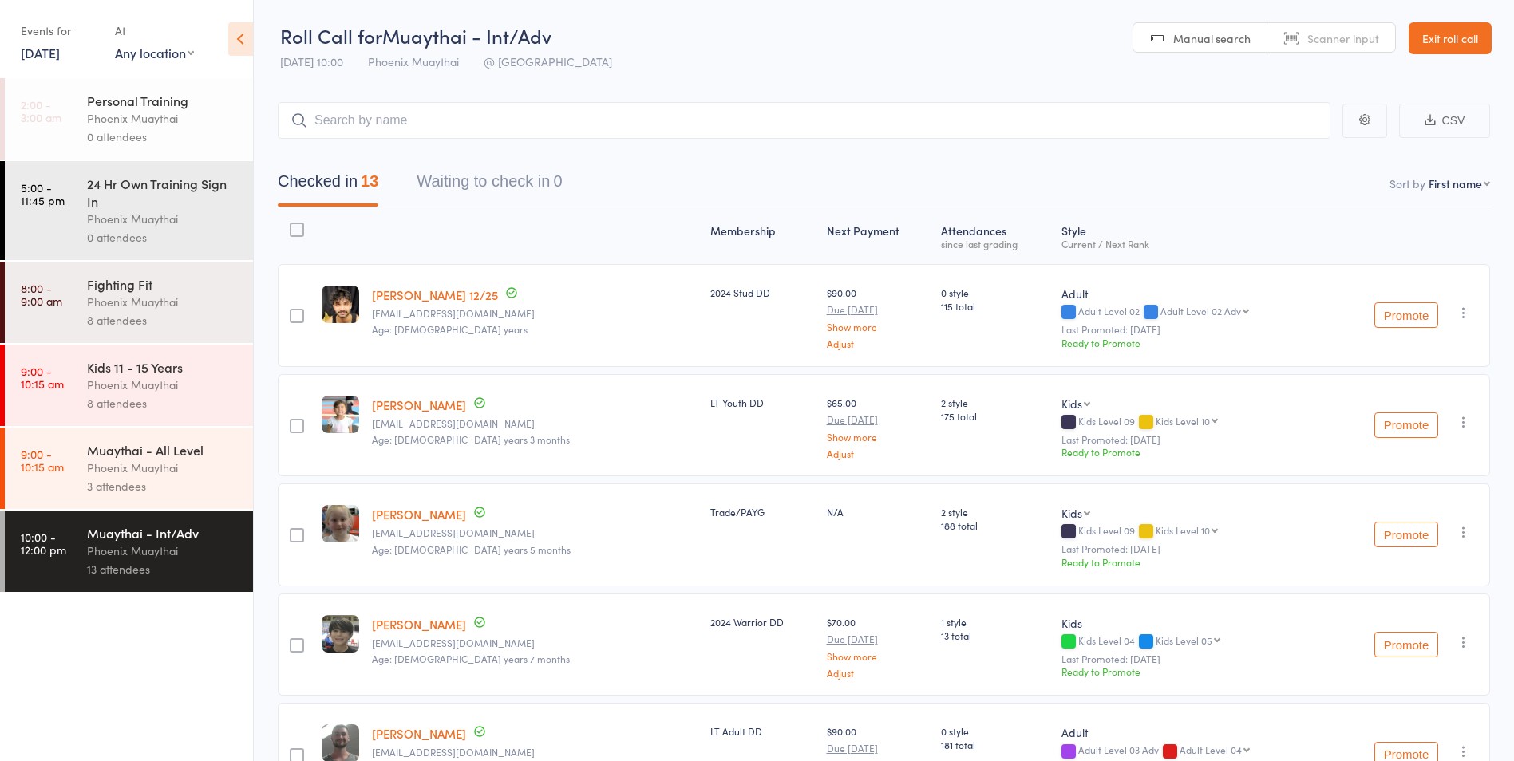
click at [147, 472] on div "Phoenix Muaythai" at bounding box center [163, 468] width 152 height 18
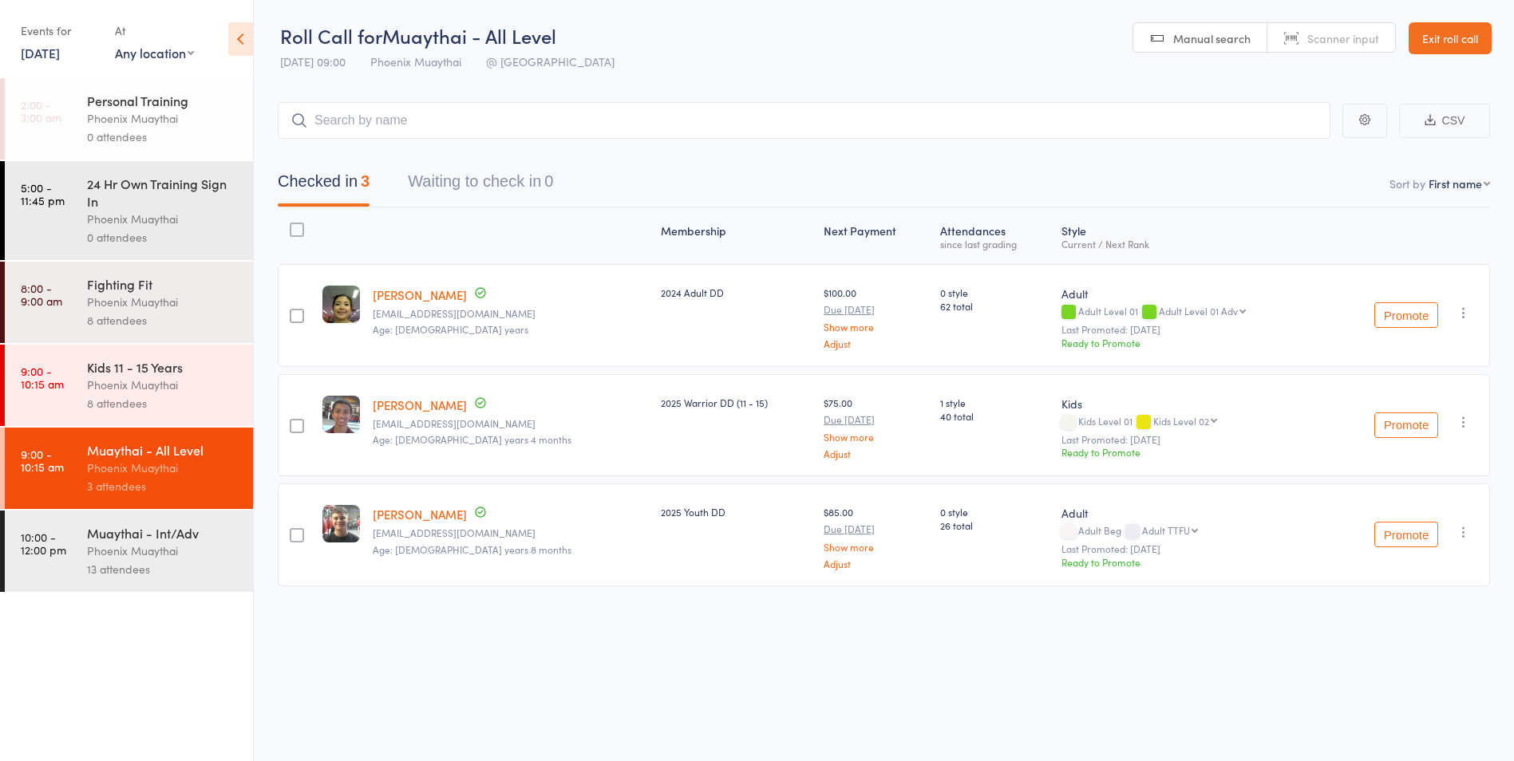
drag, startPoint x: 128, startPoint y: 551, endPoint x: 180, endPoint y: 531, distance: 55.6
click at [129, 551] on div "Phoenix Muaythai" at bounding box center [163, 551] width 152 height 18
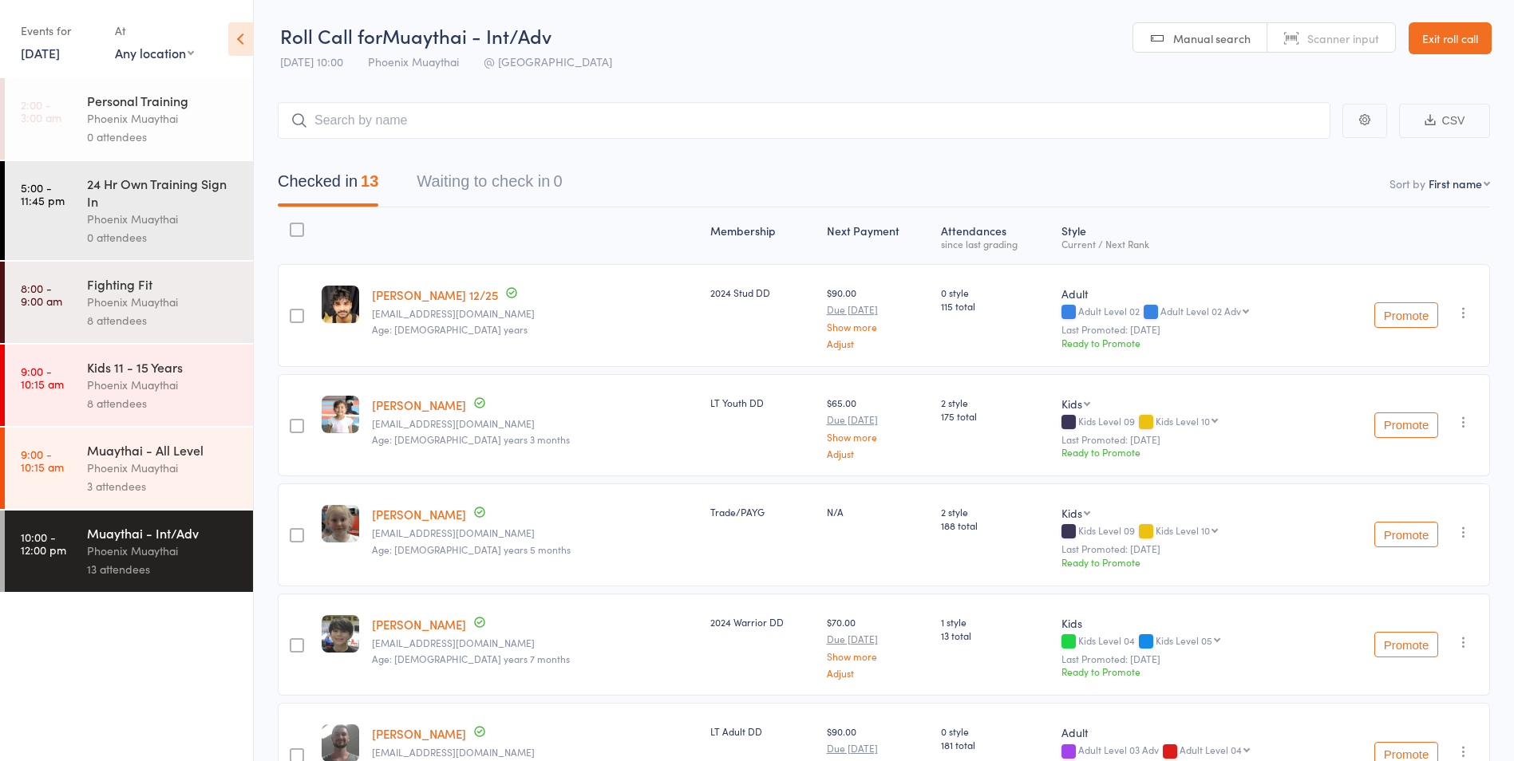
click at [144, 482] on div "3 attendees" at bounding box center [163, 486] width 152 height 18
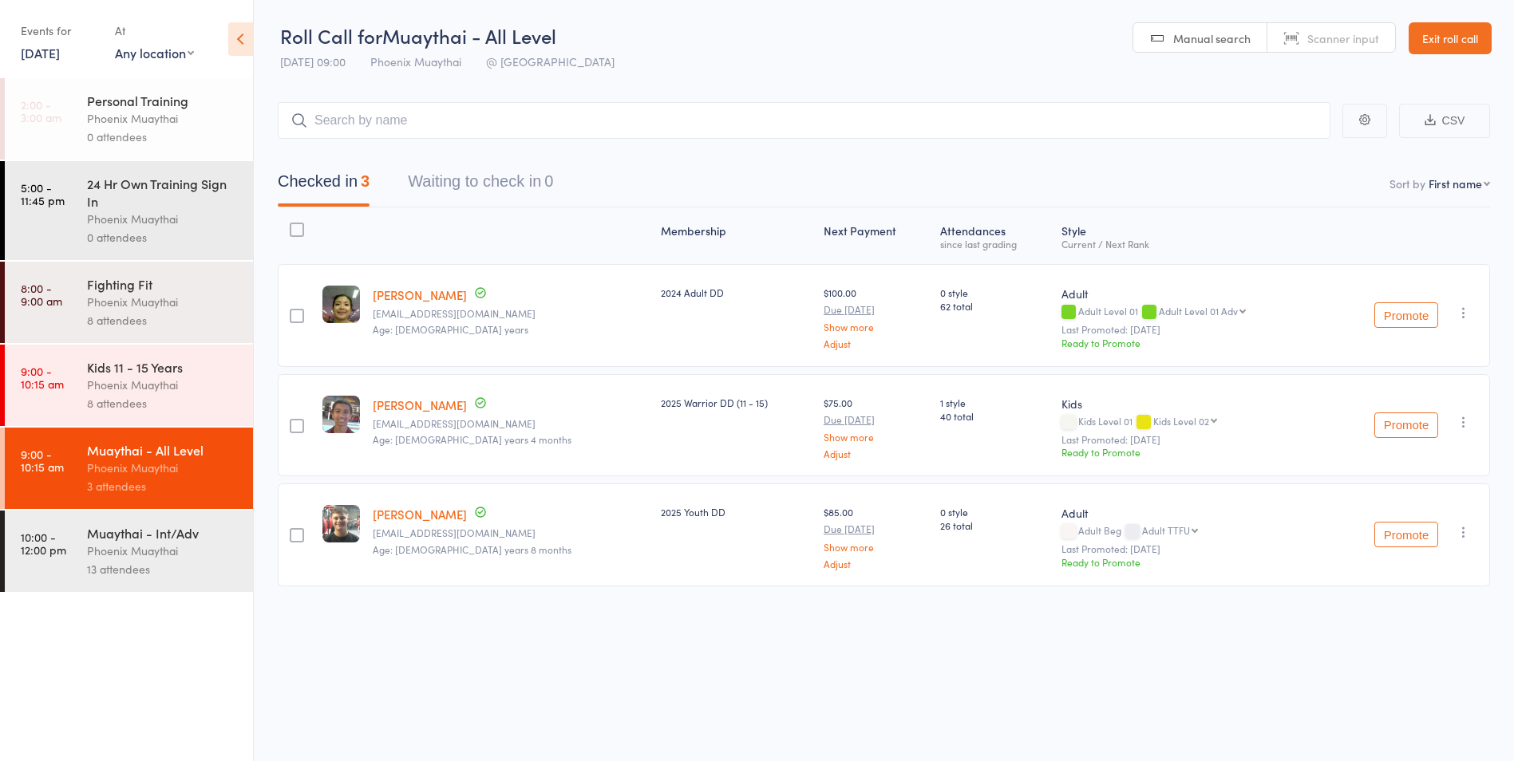
click at [135, 394] on div "8 attendees" at bounding box center [163, 403] width 152 height 18
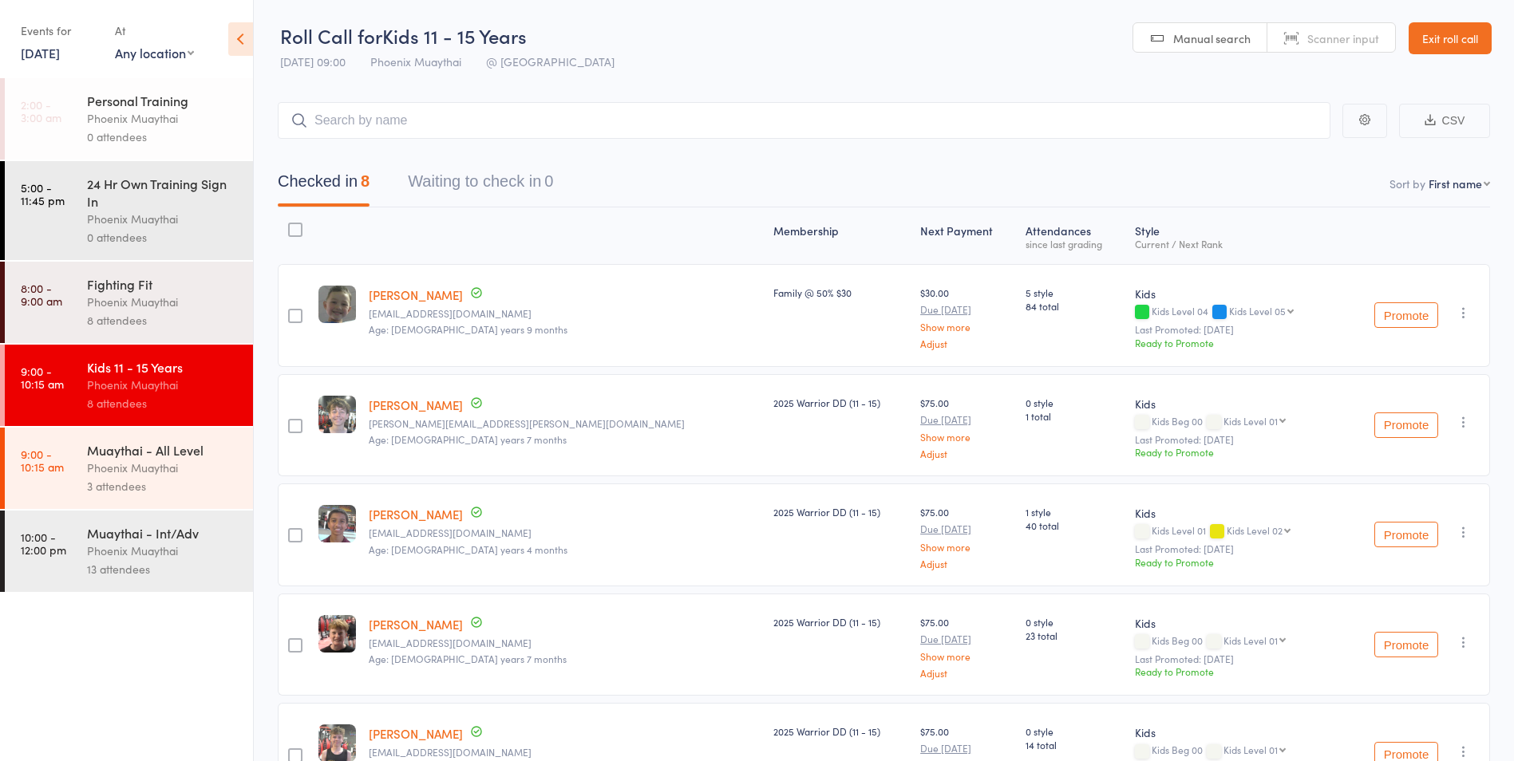
click at [140, 478] on div "3 attendees" at bounding box center [163, 486] width 152 height 18
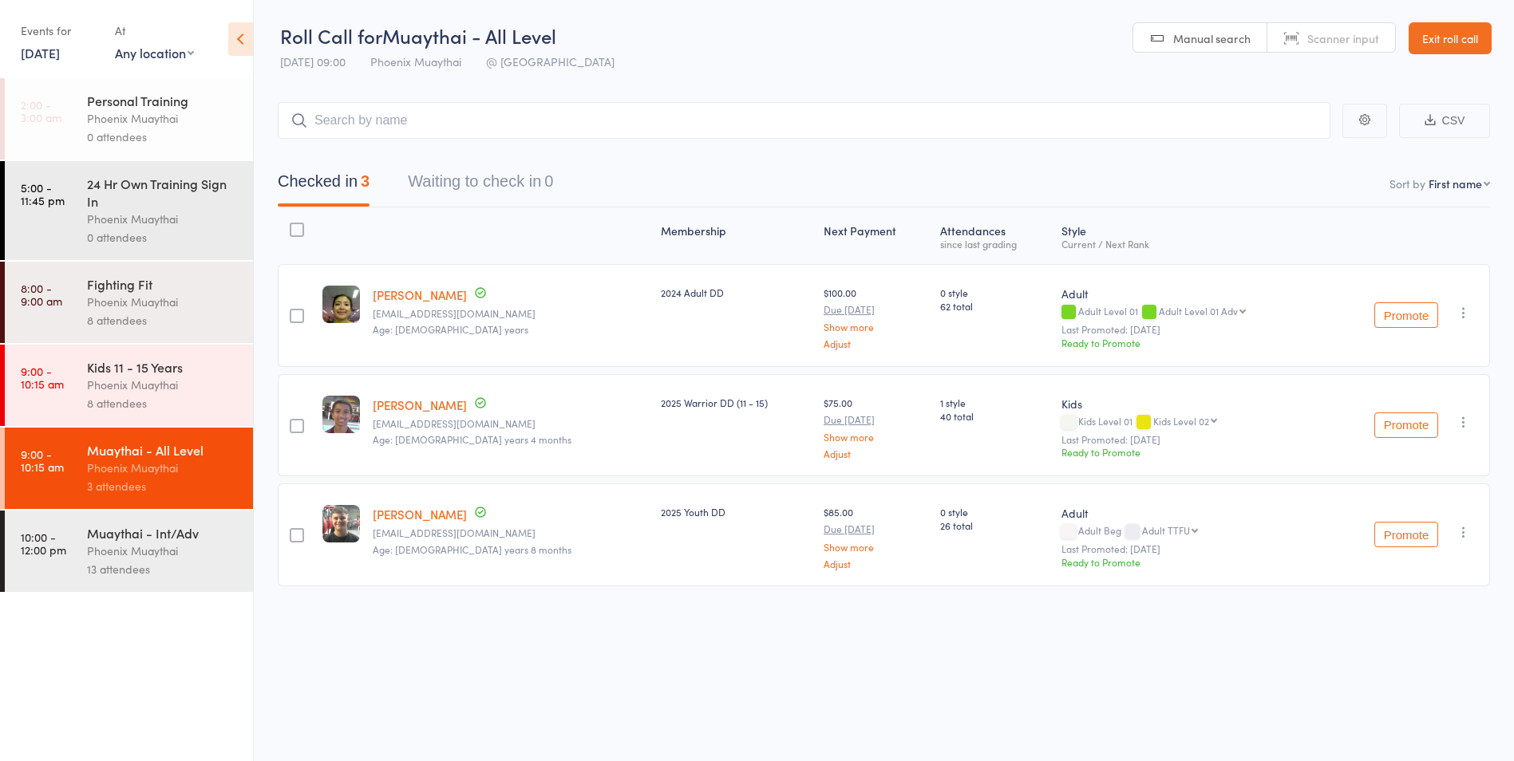
click at [136, 556] on div "Phoenix Muaythai" at bounding box center [163, 551] width 152 height 18
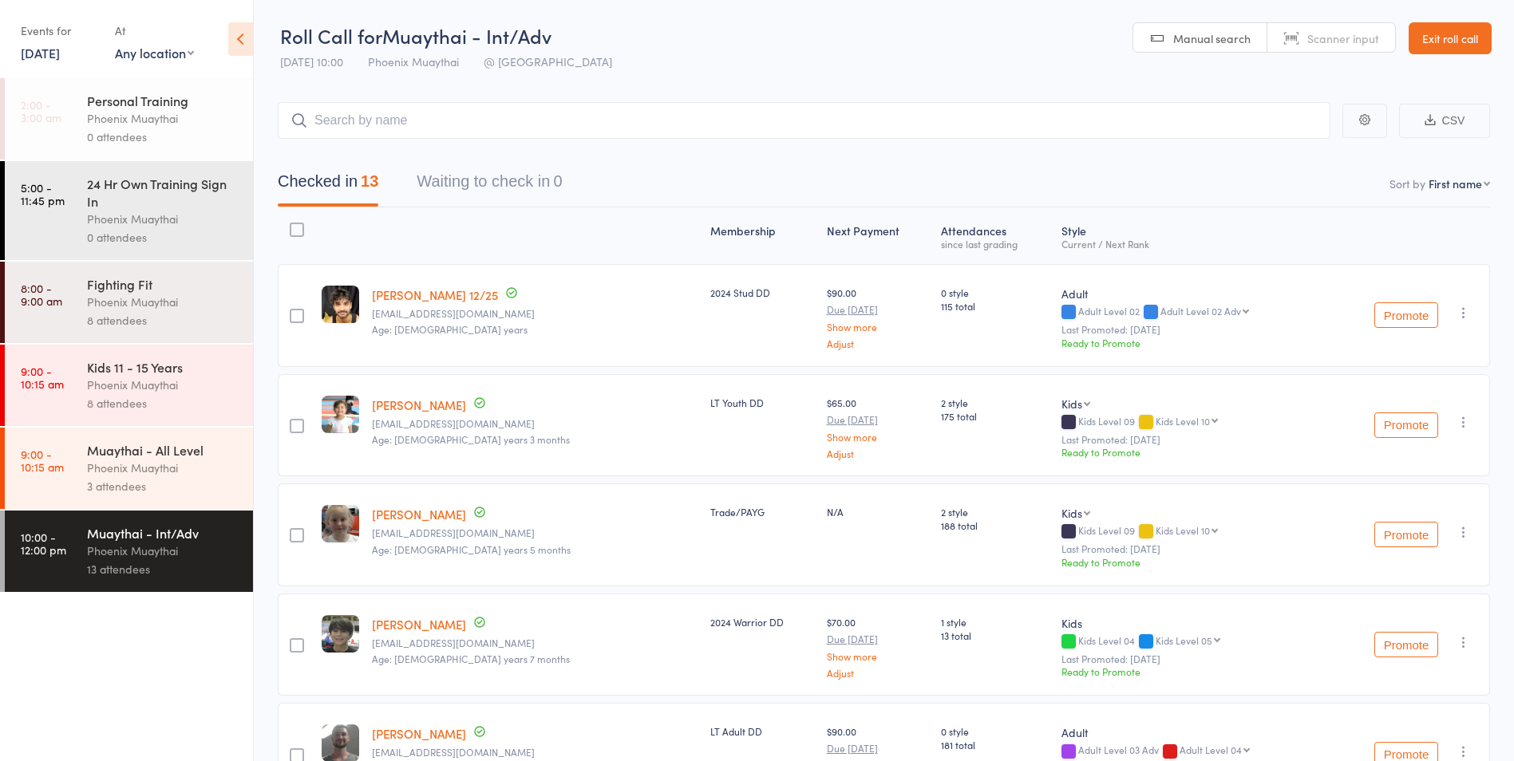
click at [1451, 33] on link "Exit roll call" at bounding box center [1449, 38] width 83 height 32
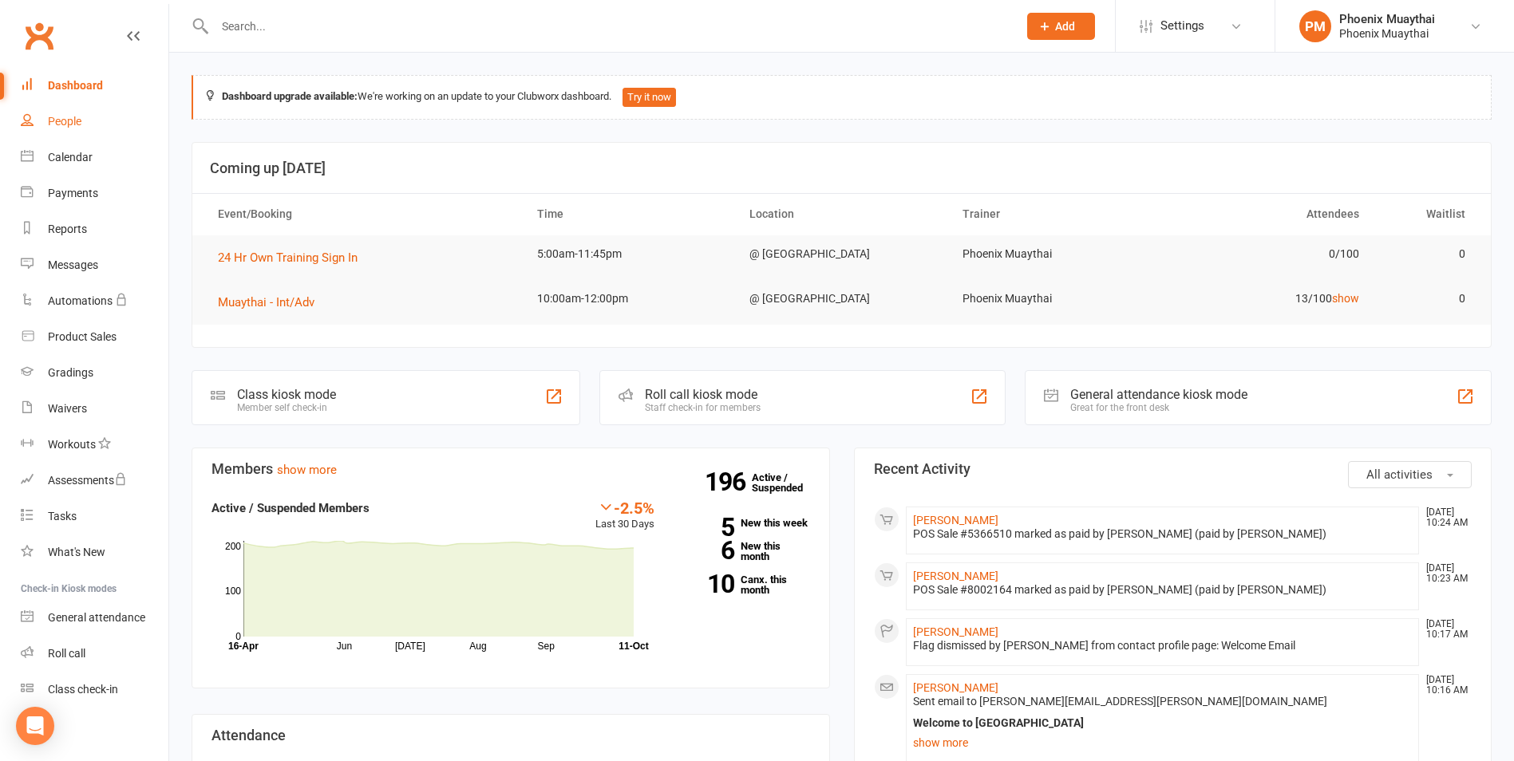
click at [57, 121] on div "People" at bounding box center [65, 121] width 34 height 13
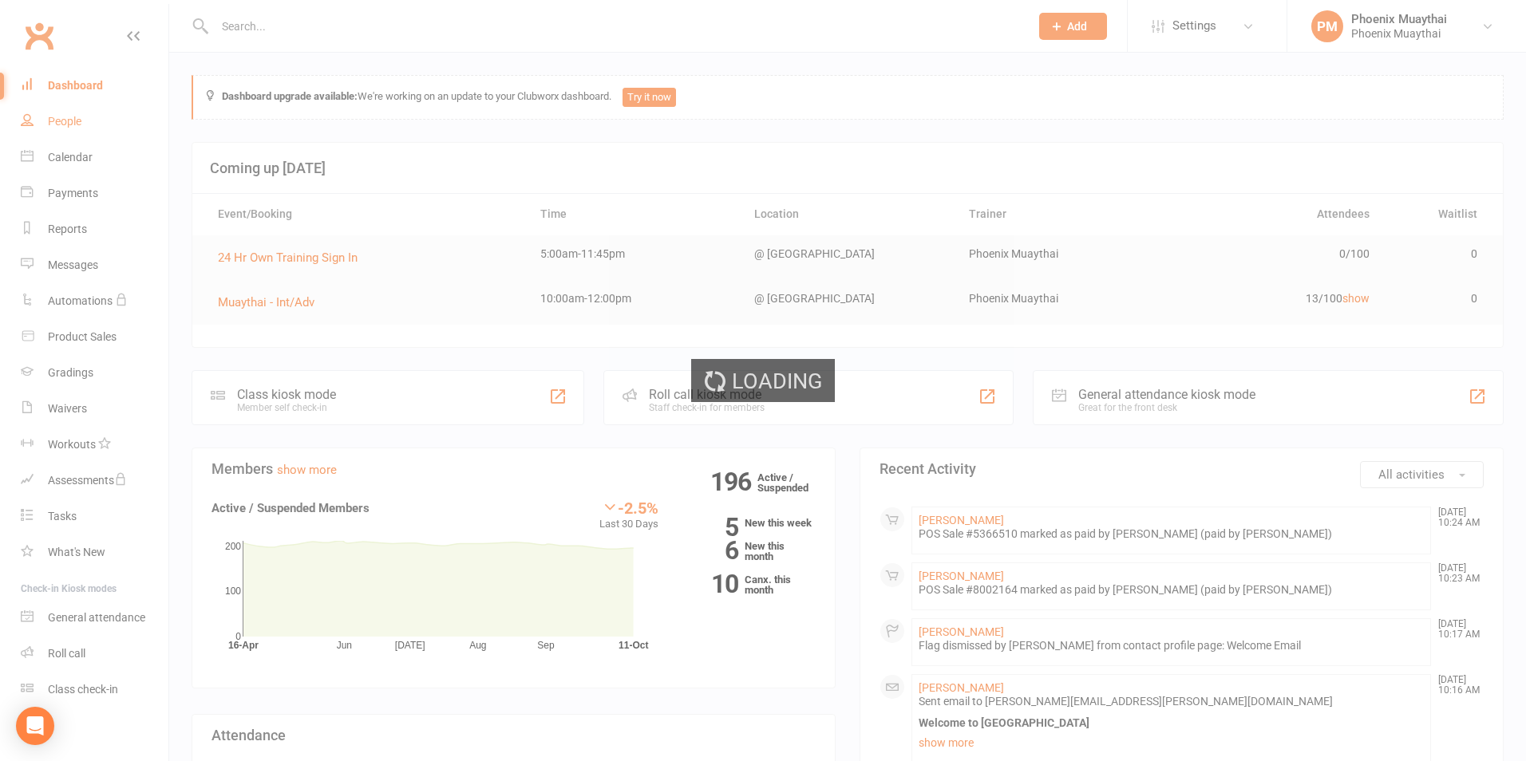
select select "100"
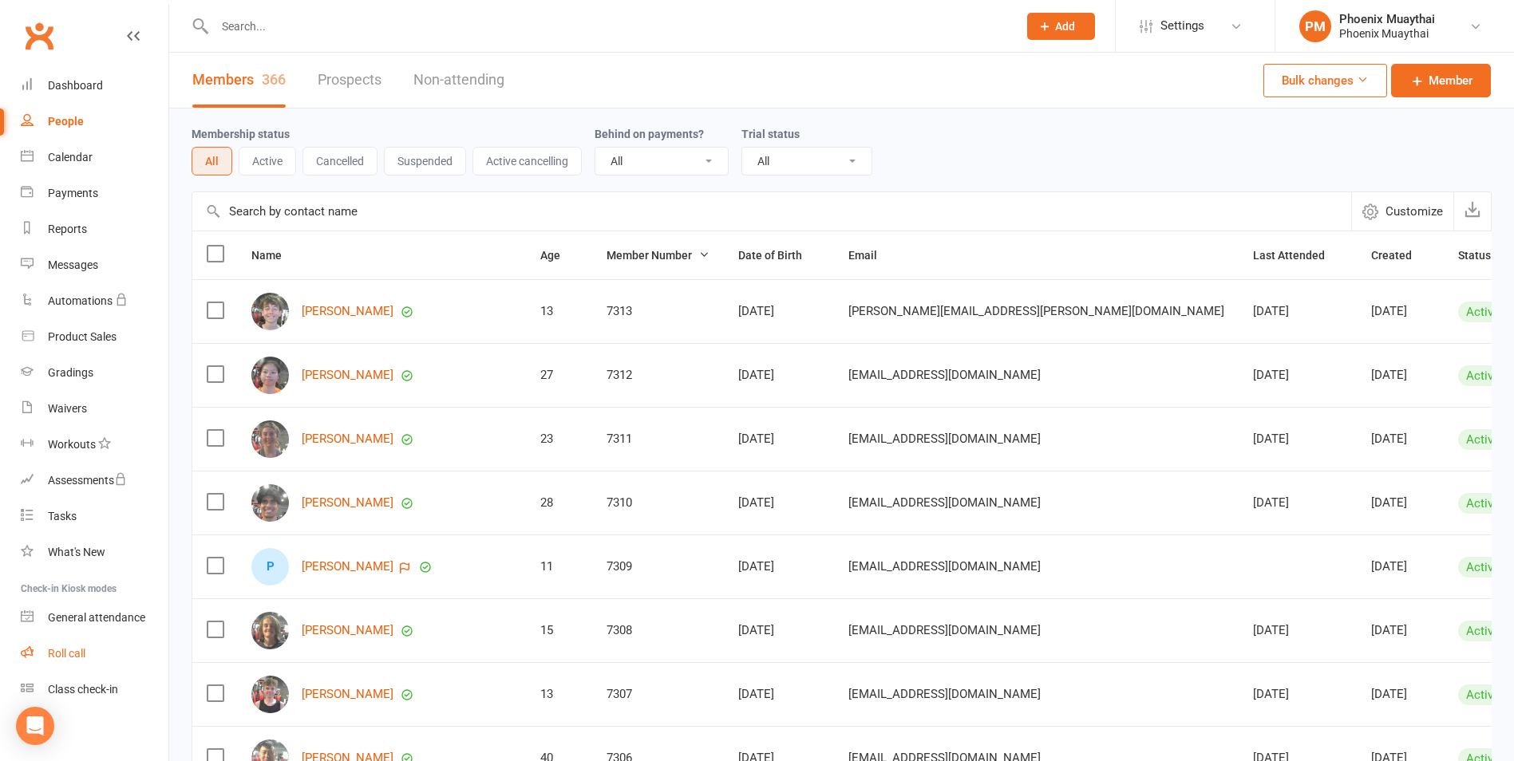
click at [76, 652] on div "Roll call" at bounding box center [67, 653] width 38 height 13
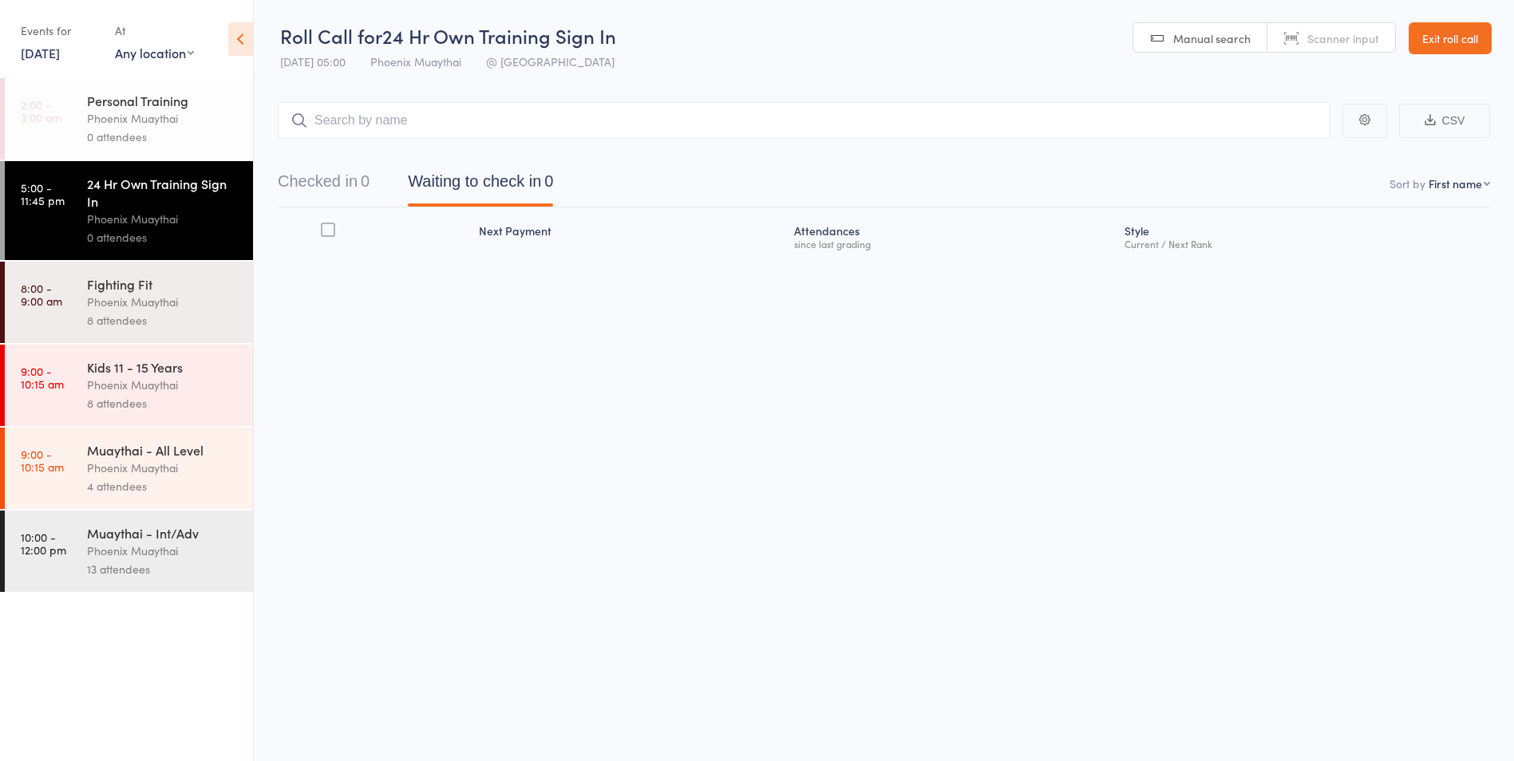
drag, startPoint x: 151, startPoint y: 564, endPoint x: 189, endPoint y: 547, distance: 41.8
click at [152, 564] on div "13 attendees" at bounding box center [163, 569] width 152 height 18
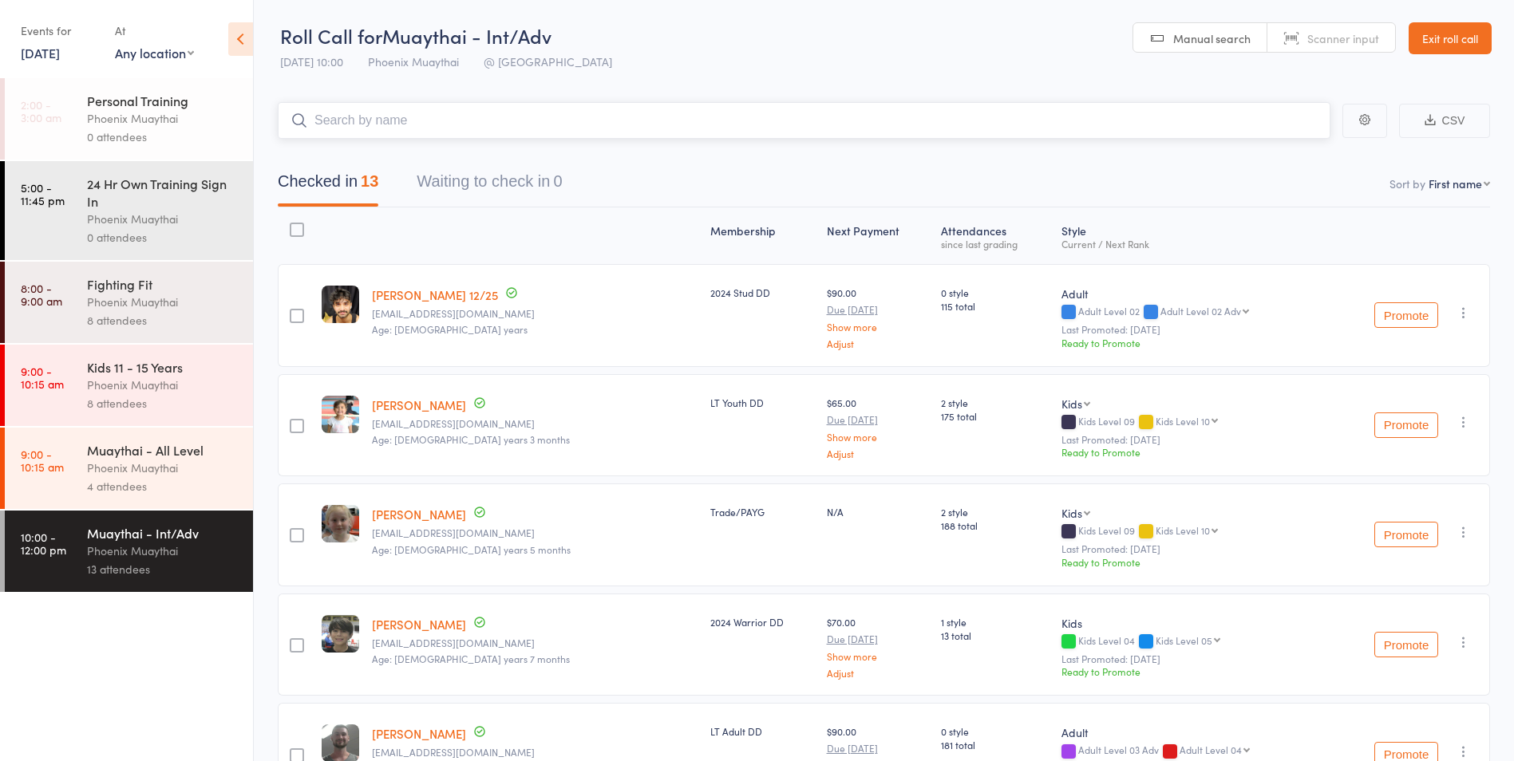
click at [346, 124] on input "search" at bounding box center [804, 120] width 1052 height 37
type input "anthony"
click at [352, 148] on div "[PERSON_NAME]" at bounding box center [351, 154] width 120 height 18
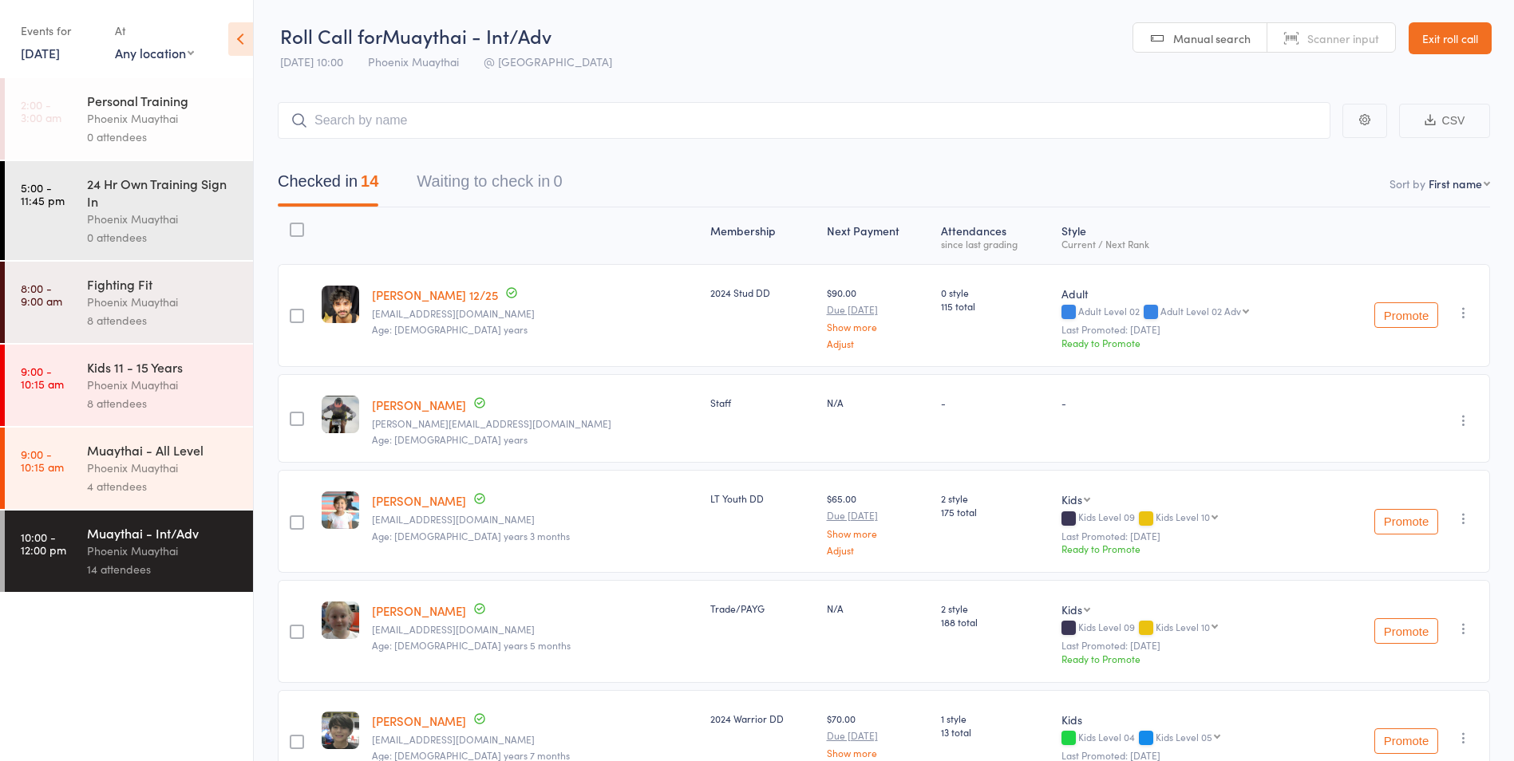
drag, startPoint x: 1475, startPoint y: 34, endPoint x: 1404, endPoint y: 48, distance: 71.5
click at [1475, 34] on link "Exit roll call" at bounding box center [1449, 38] width 83 height 32
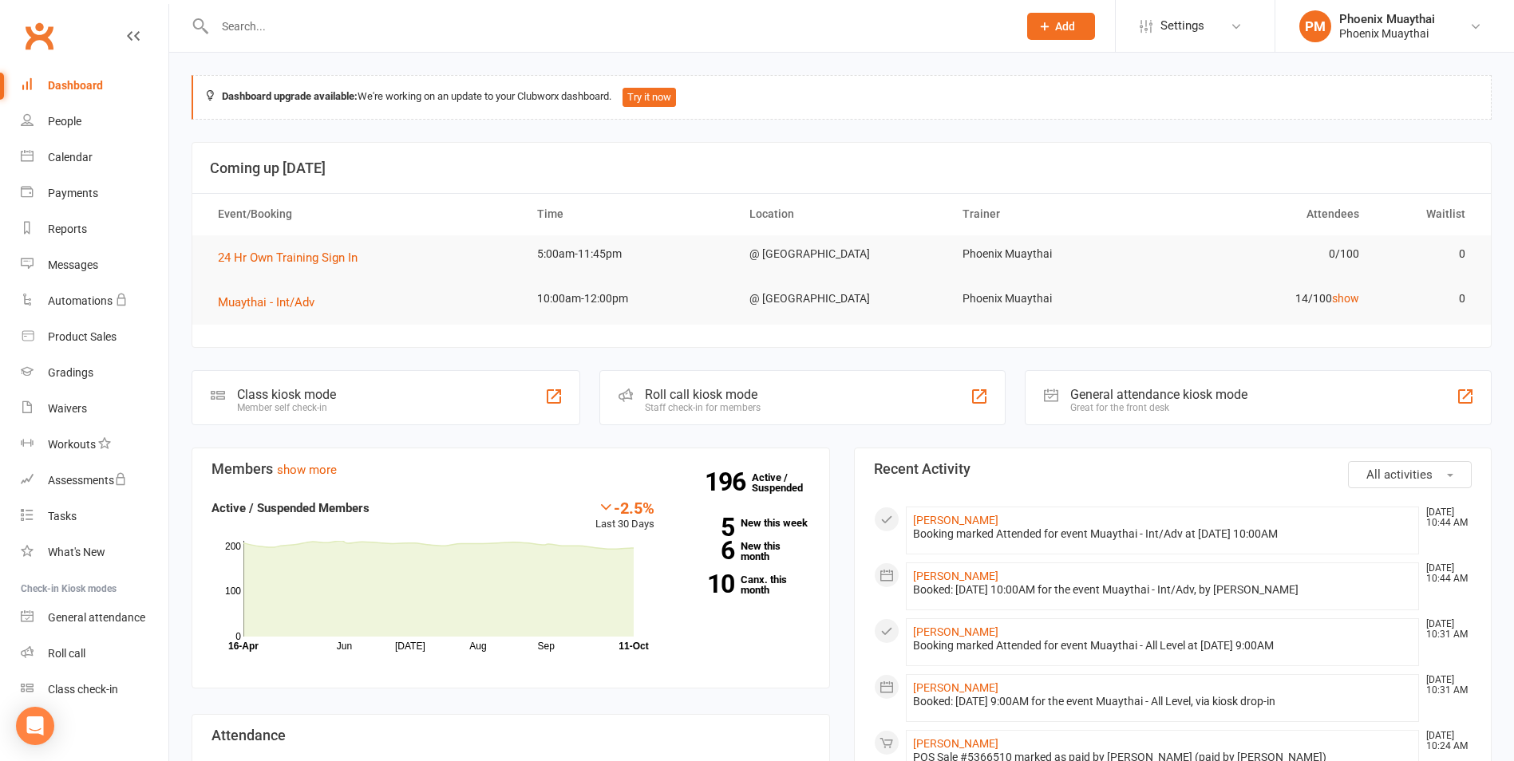
click at [265, 21] on input "text" at bounding box center [608, 26] width 796 height 22
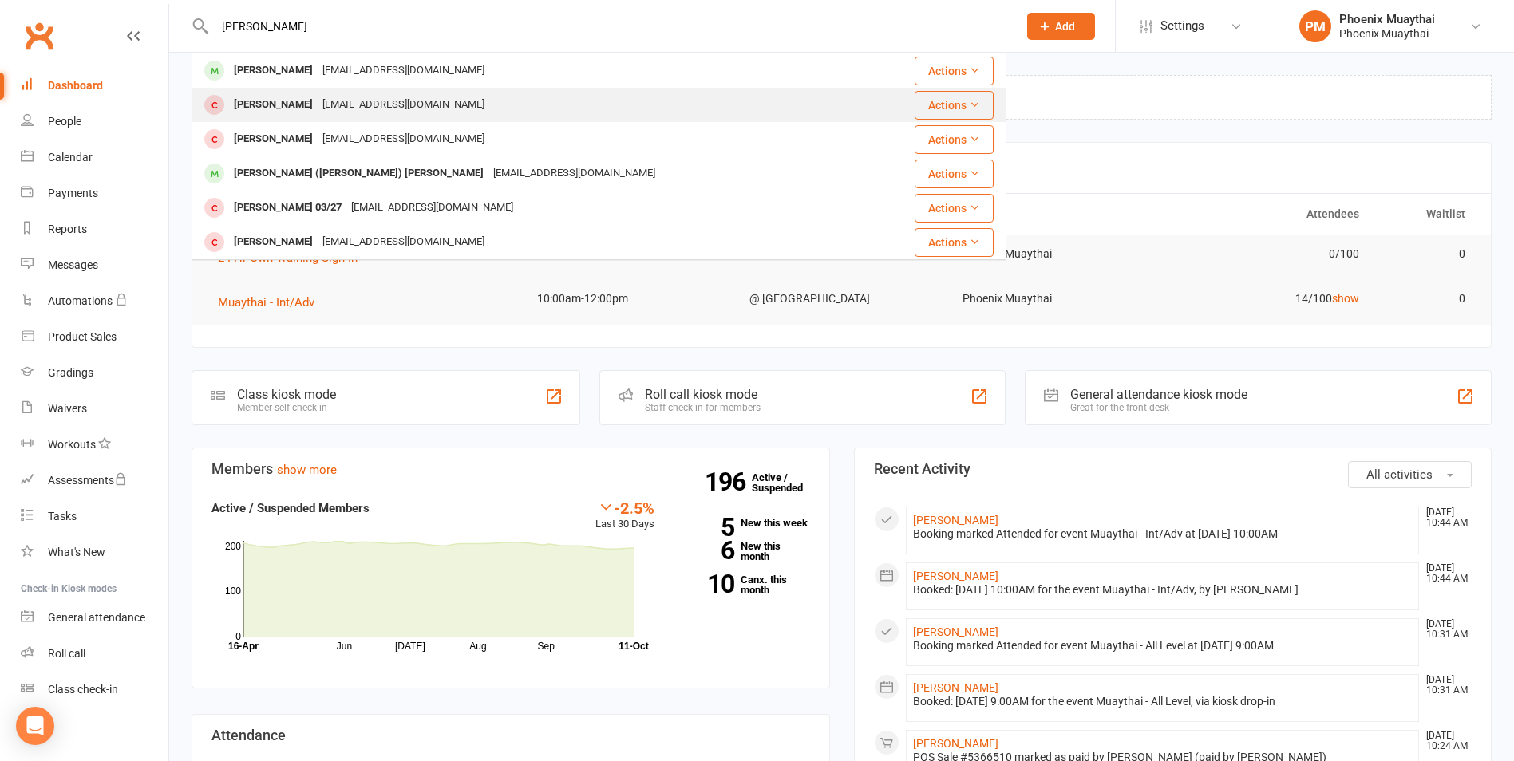
type input "[PERSON_NAME]"
click at [268, 97] on div "[PERSON_NAME]" at bounding box center [273, 104] width 89 height 23
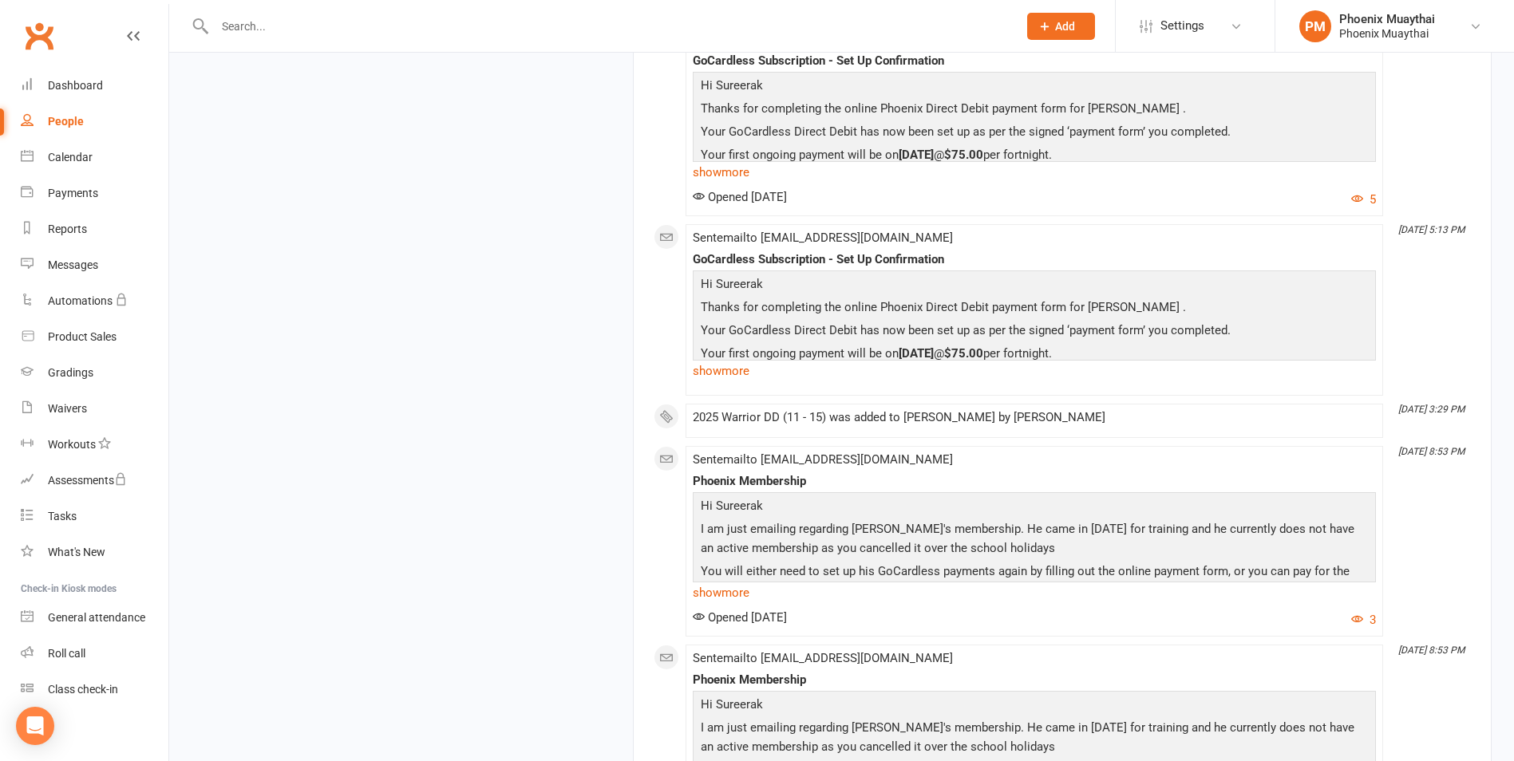
scroll to position [5186, 0]
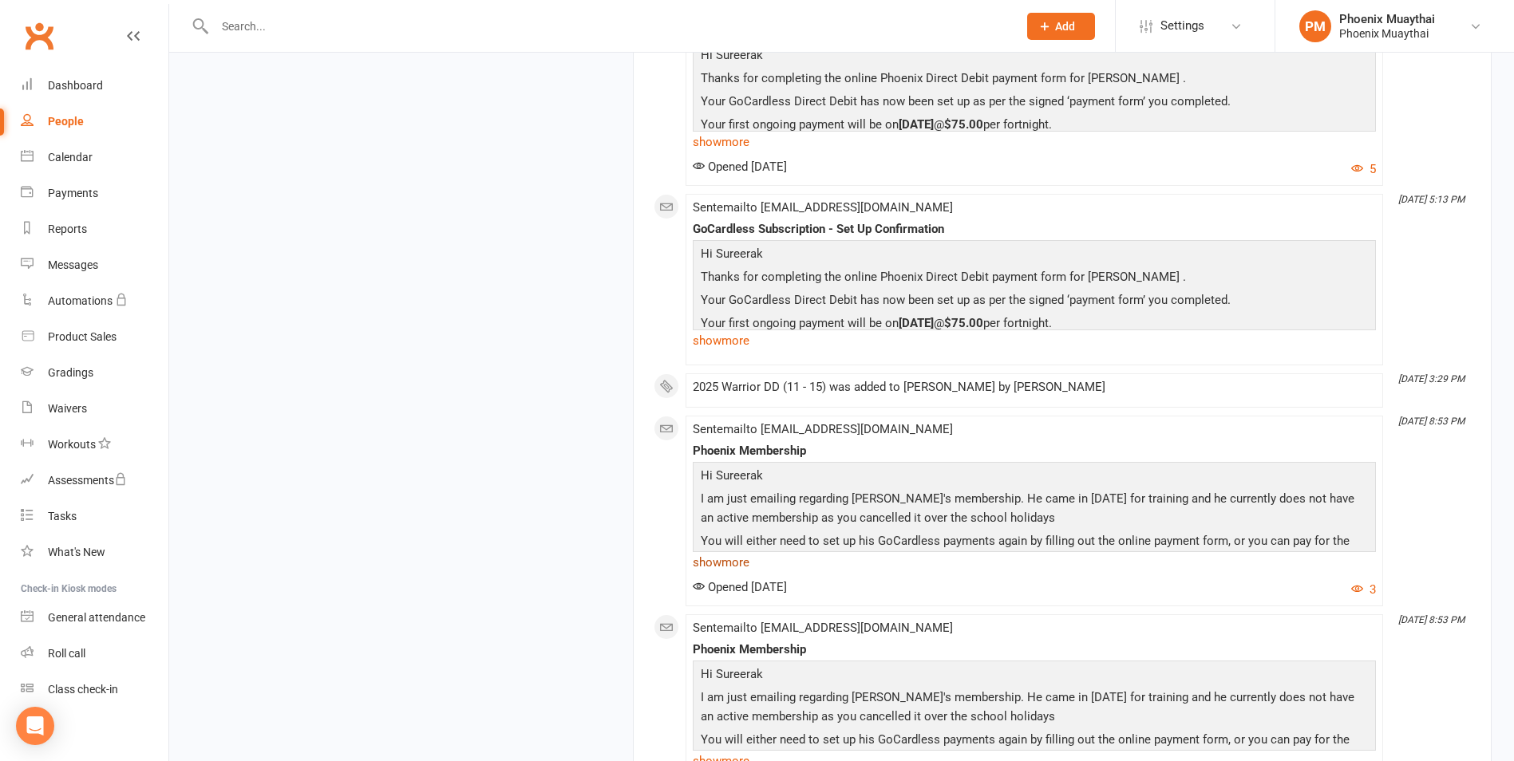
click at [736, 567] on link "show more" at bounding box center [1034, 562] width 683 height 22
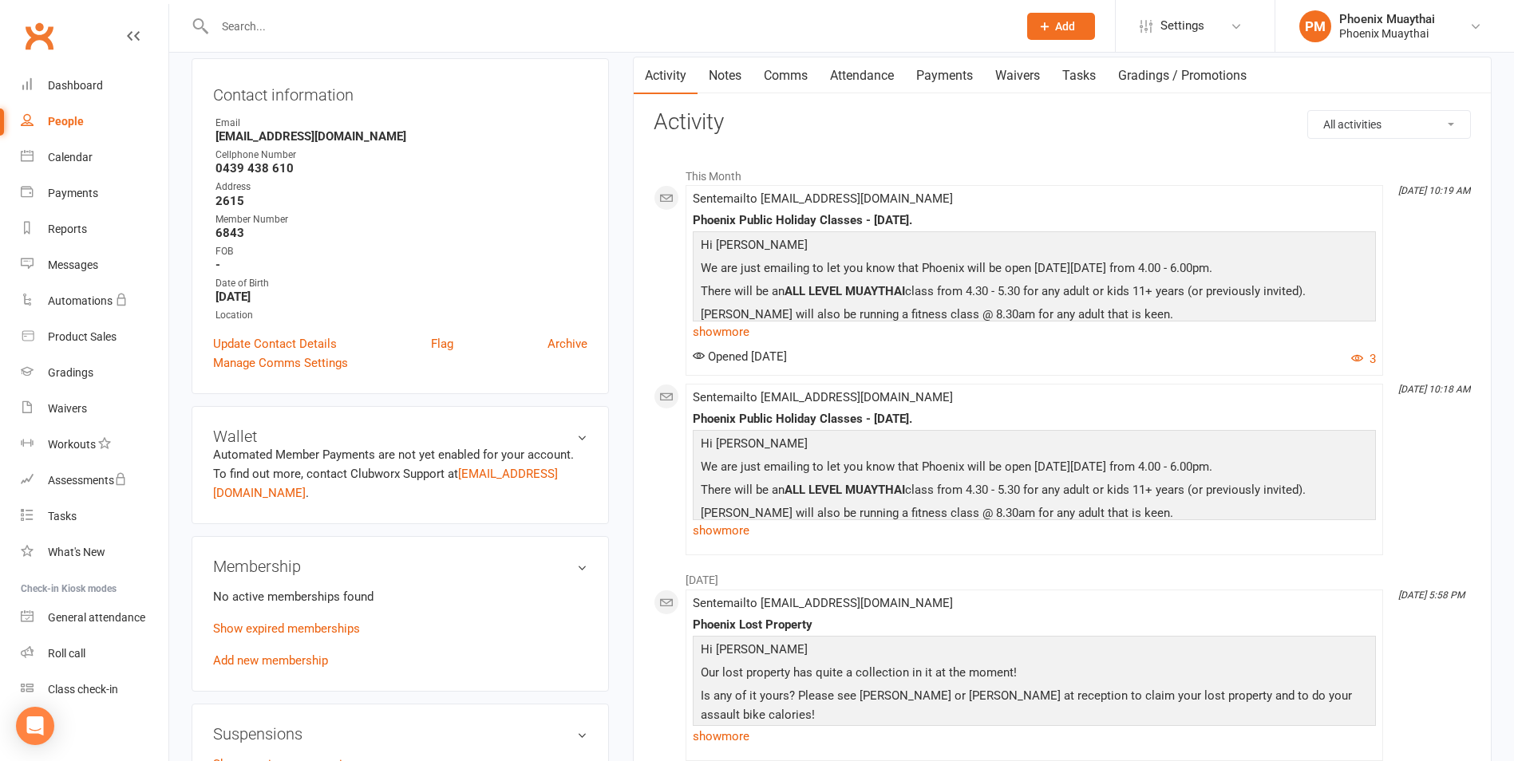
scroll to position [0, 0]
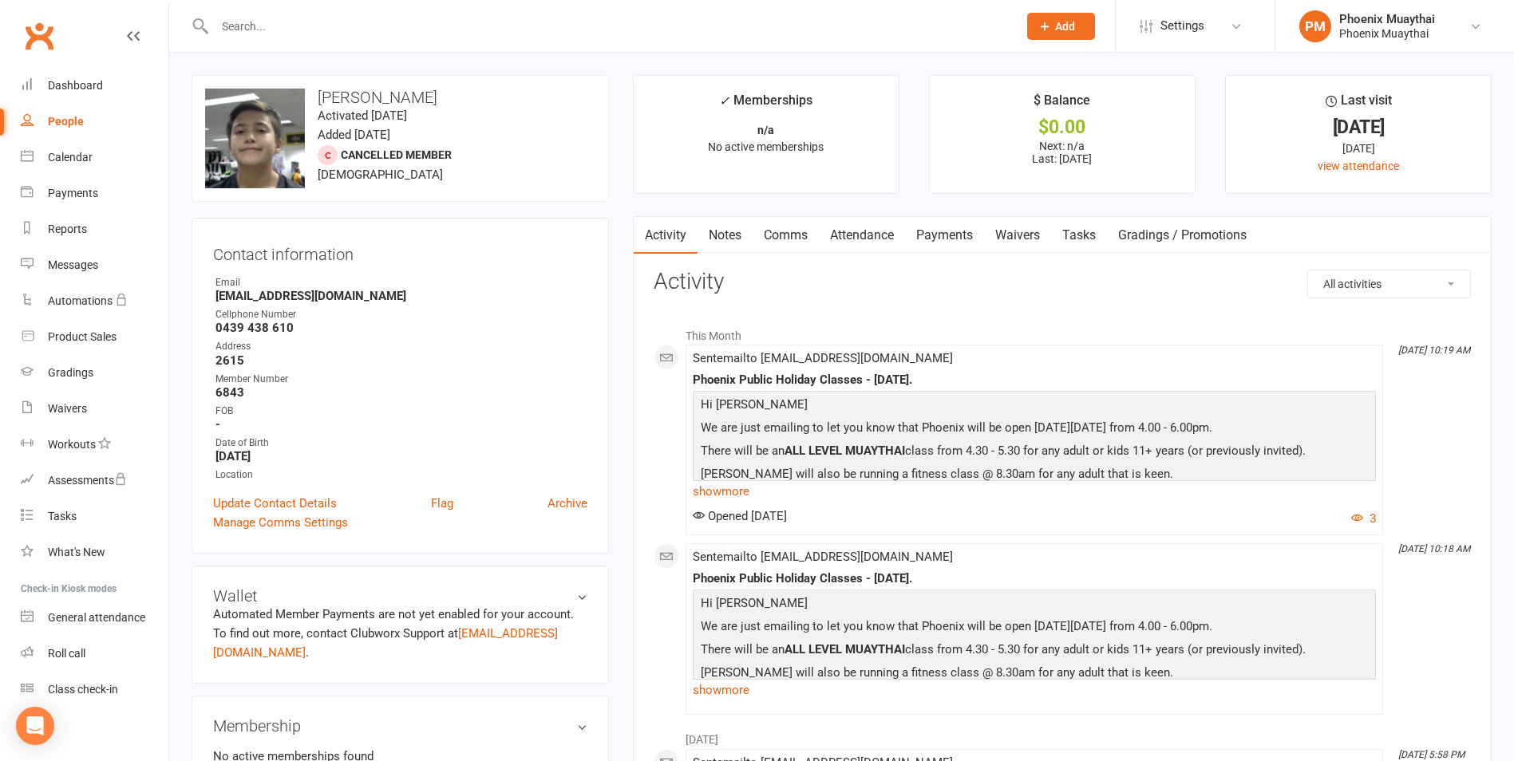
click at [57, 120] on div "People" at bounding box center [66, 121] width 36 height 13
select select "100"
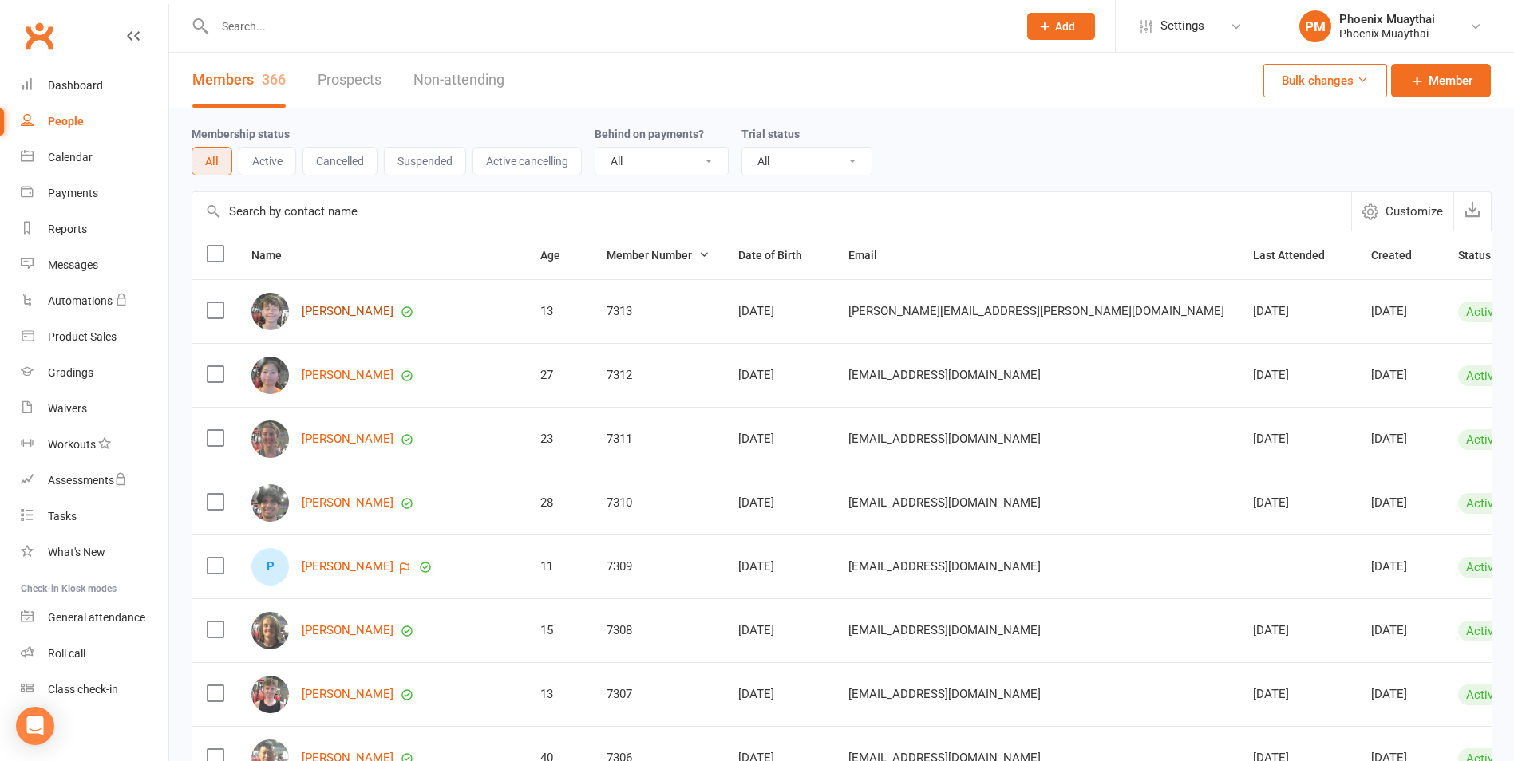
click at [309, 306] on link "Alex Horacek" at bounding box center [348, 312] width 92 height 14
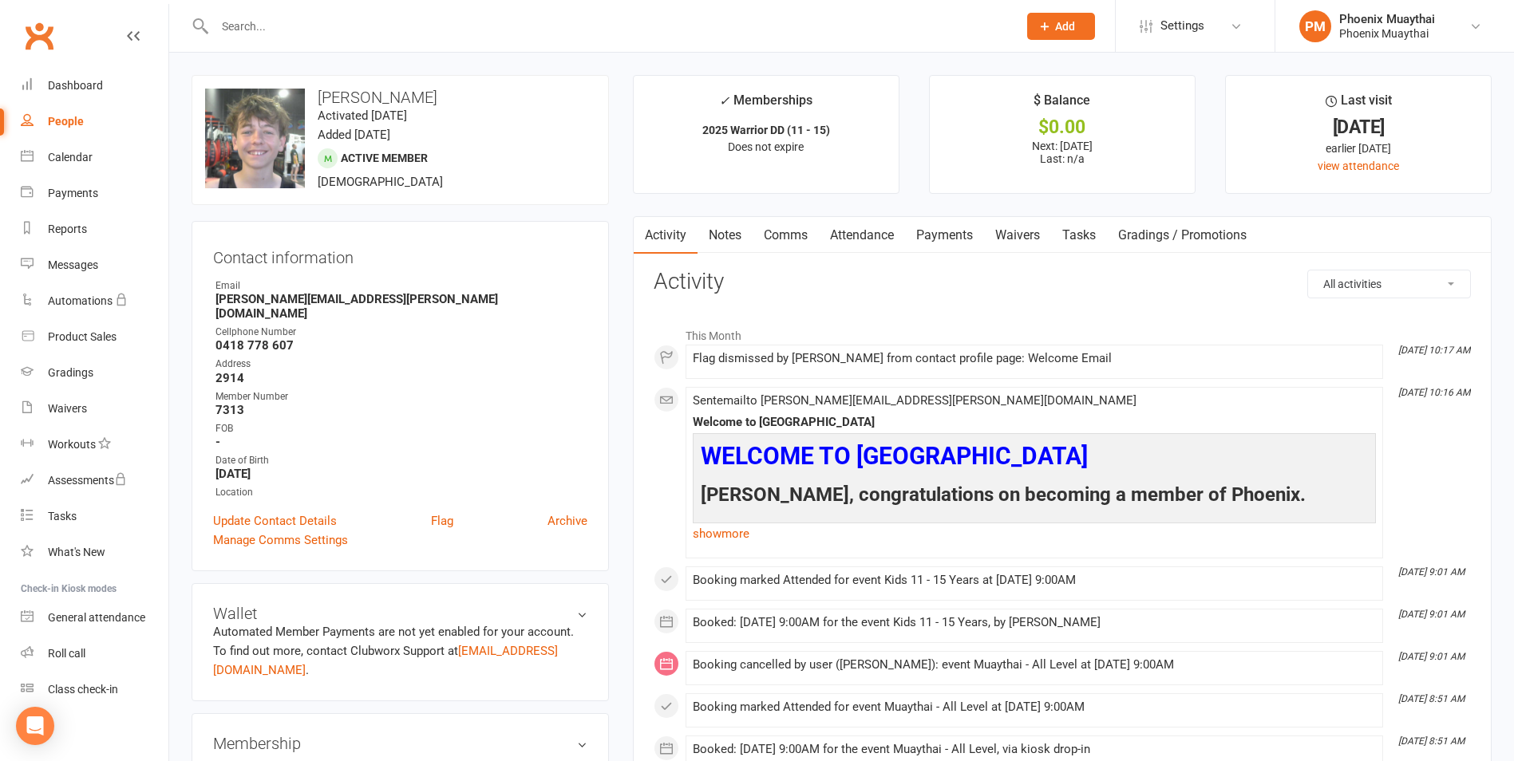
click at [945, 231] on link "Payments" at bounding box center [944, 235] width 79 height 37
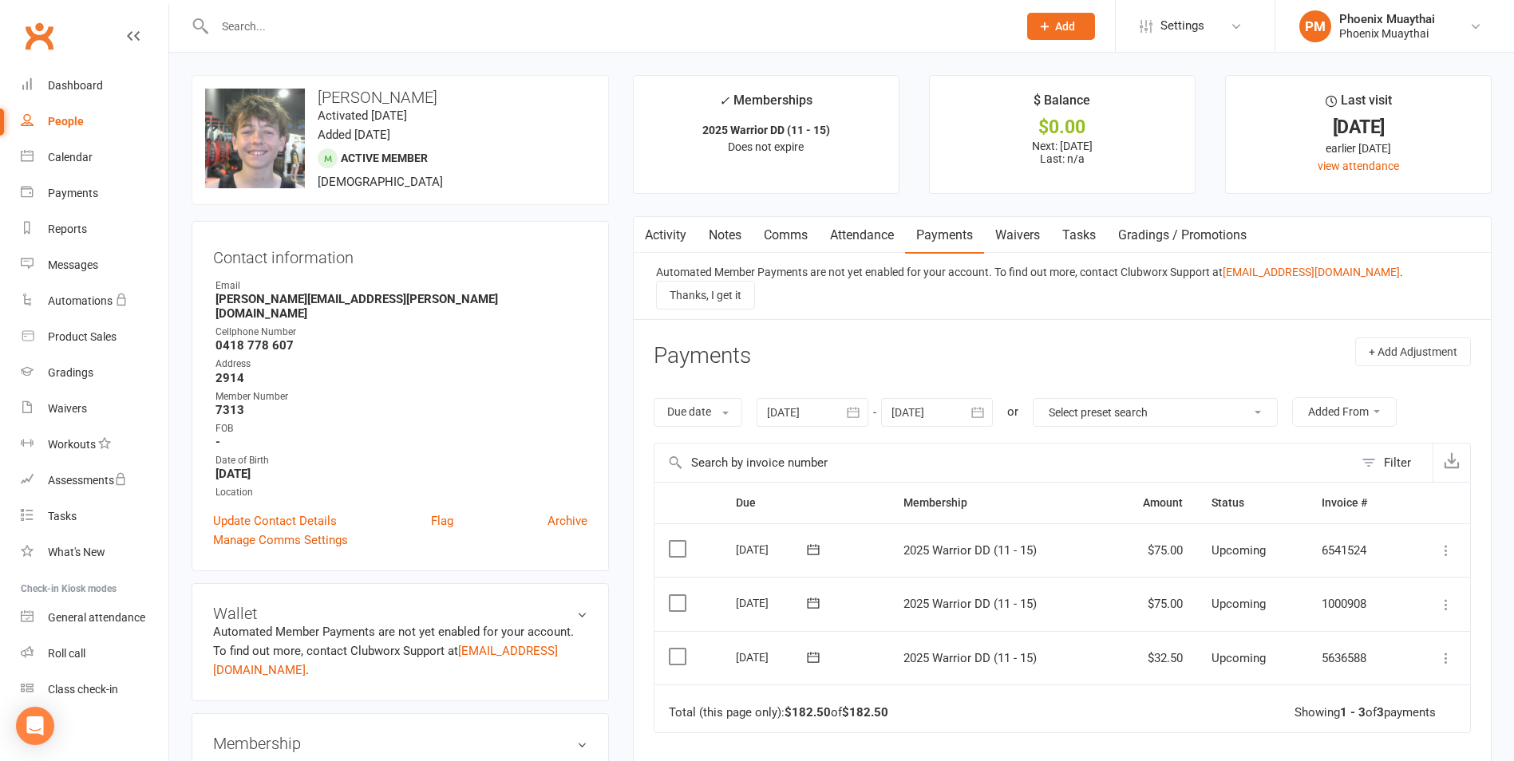
click at [800, 238] on link "Comms" at bounding box center [785, 235] width 66 height 37
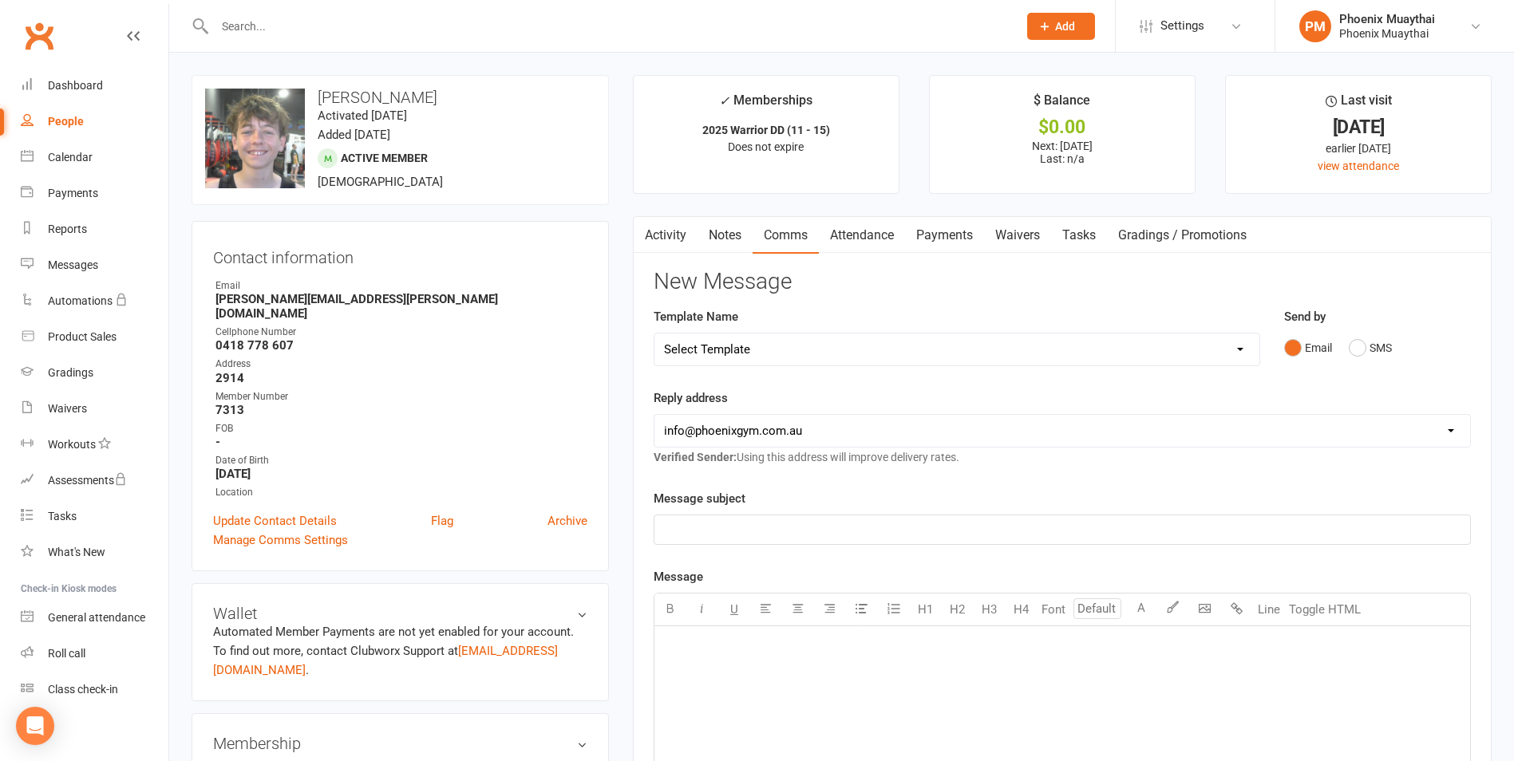
click at [720, 341] on select "Select Template [Email] Cancellation Confirmation - Member [Email] Cancellation…" at bounding box center [956, 350] width 605 height 32
select select "9"
click at [654, 334] on select "Select Template [Email] Cancellation Confirmation - Member [Email] Cancellation…" at bounding box center [956, 350] width 605 height 32
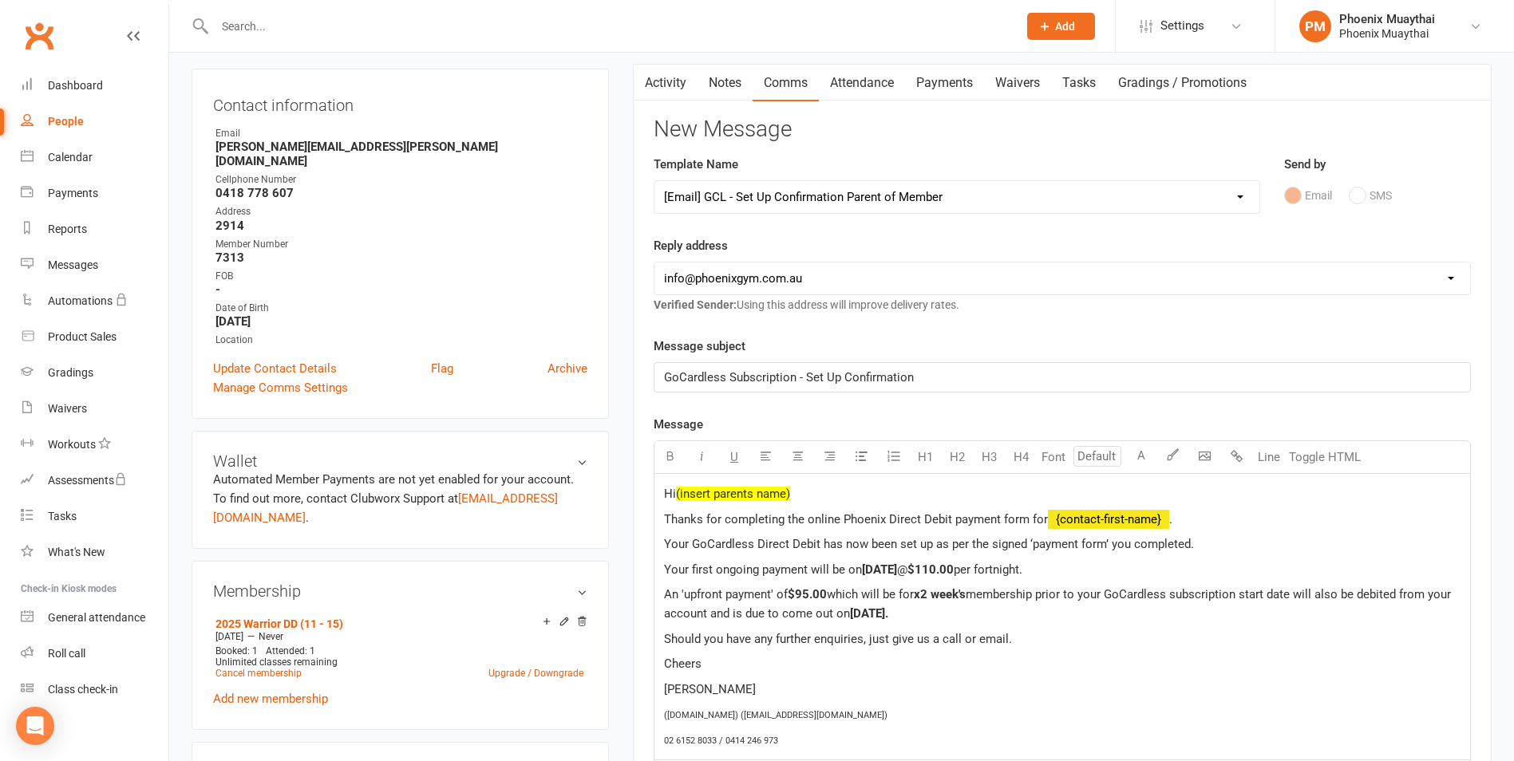
scroll to position [160, 0]
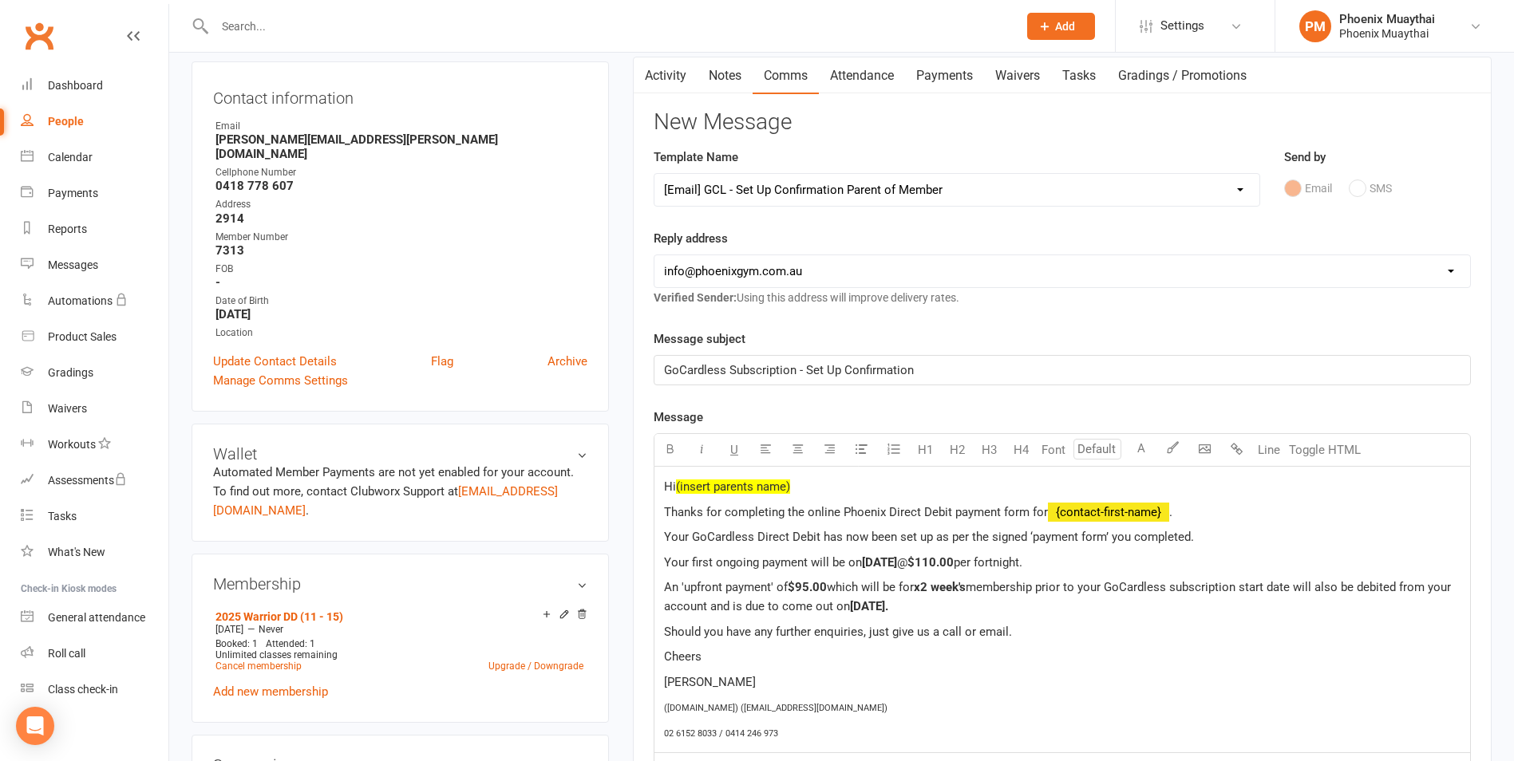
click at [828, 473] on div "Hi (insert parents name) Thanks for completing the online Phoenix Direct Debit …" at bounding box center [1061, 610] width 815 height 286
click at [953, 563] on span "$110.00" at bounding box center [930, 562] width 46 height 14
click at [827, 586] on span "$95.00" at bounding box center [807, 587] width 39 height 14
drag, startPoint x: 930, startPoint y: 587, endPoint x: 987, endPoint y: 595, distance: 57.2
click at [943, 589] on span "x2 week's" at bounding box center [940, 587] width 52 height 14
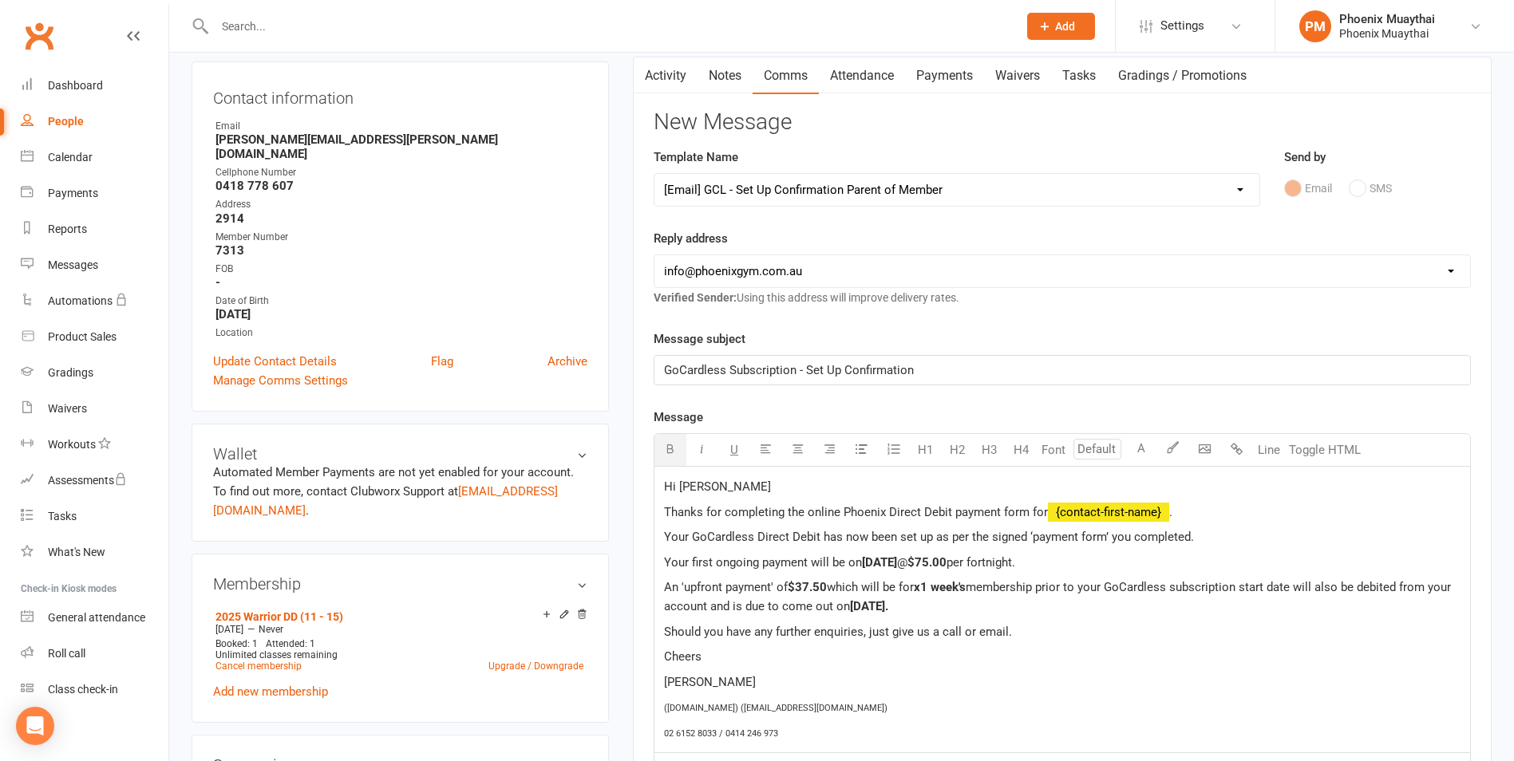
drag, startPoint x: 929, startPoint y: 606, endPoint x: 878, endPoint y: 604, distance: 51.1
click at [878, 604] on span "Tuesday 10/10/2025." at bounding box center [869, 606] width 38 height 14
drag, startPoint x: 954, startPoint y: 607, endPoint x: 853, endPoint y: 611, distance: 101.4
click at [853, 611] on p "An 'upfront payment' of $37.50 which will be for x1 week's membership prior to …" at bounding box center [1062, 597] width 796 height 38
click at [1024, 610] on p "An 'upfront payment' of $37.50 which will be for x1 week's membership prior to …" at bounding box center [1062, 597] width 796 height 38
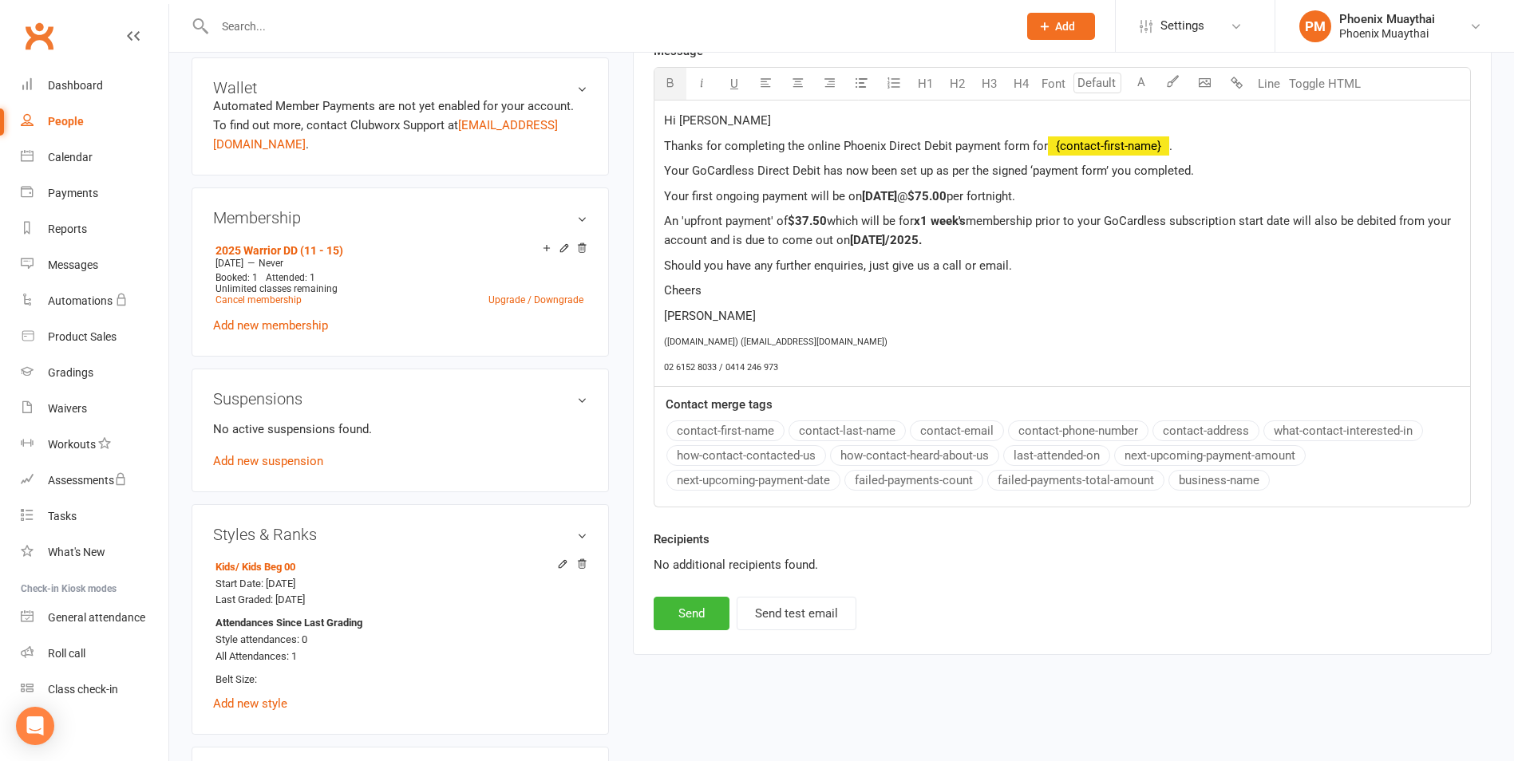
scroll to position [559, 0]
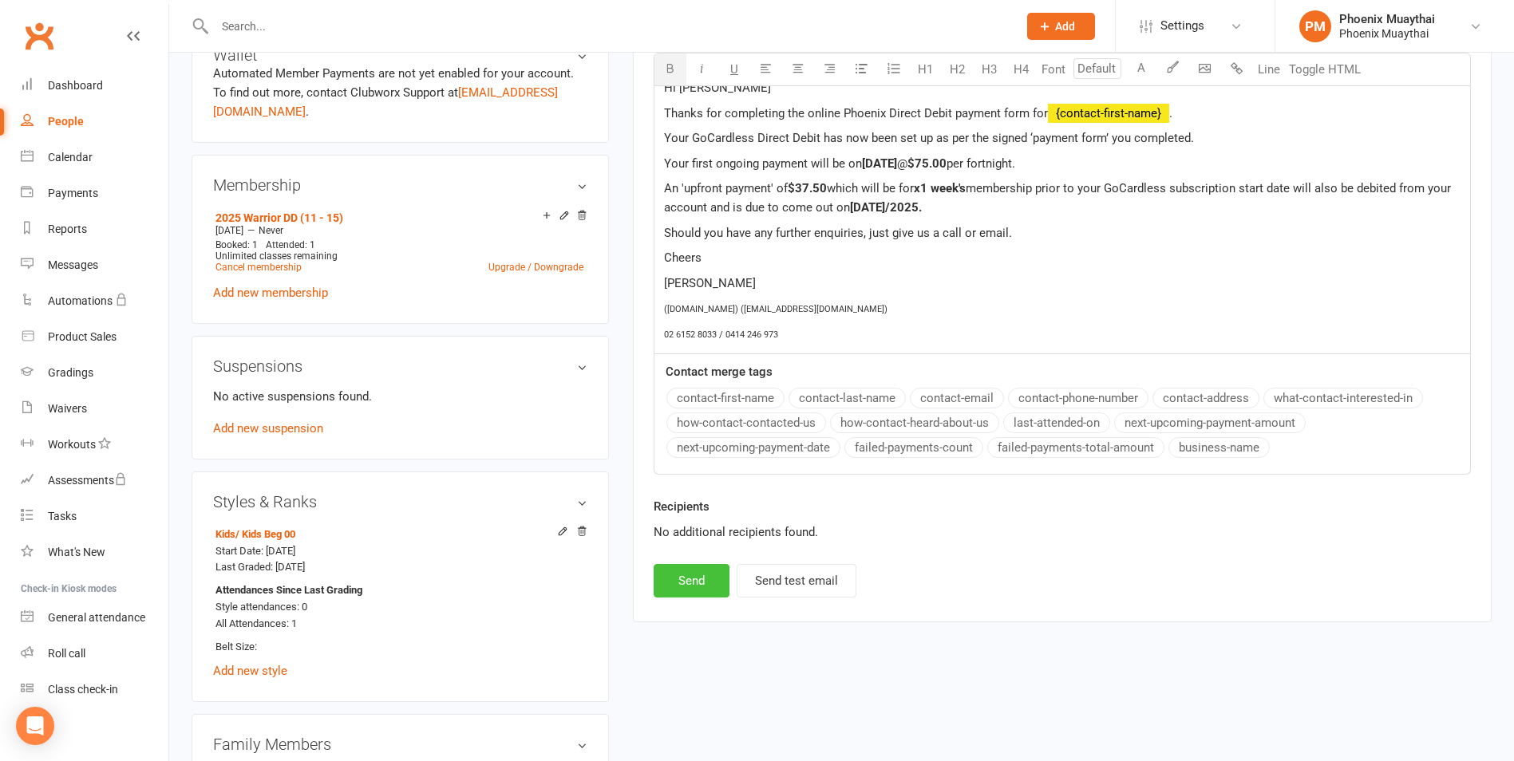
click at [700, 577] on button "Send" at bounding box center [691, 581] width 76 height 34
select select
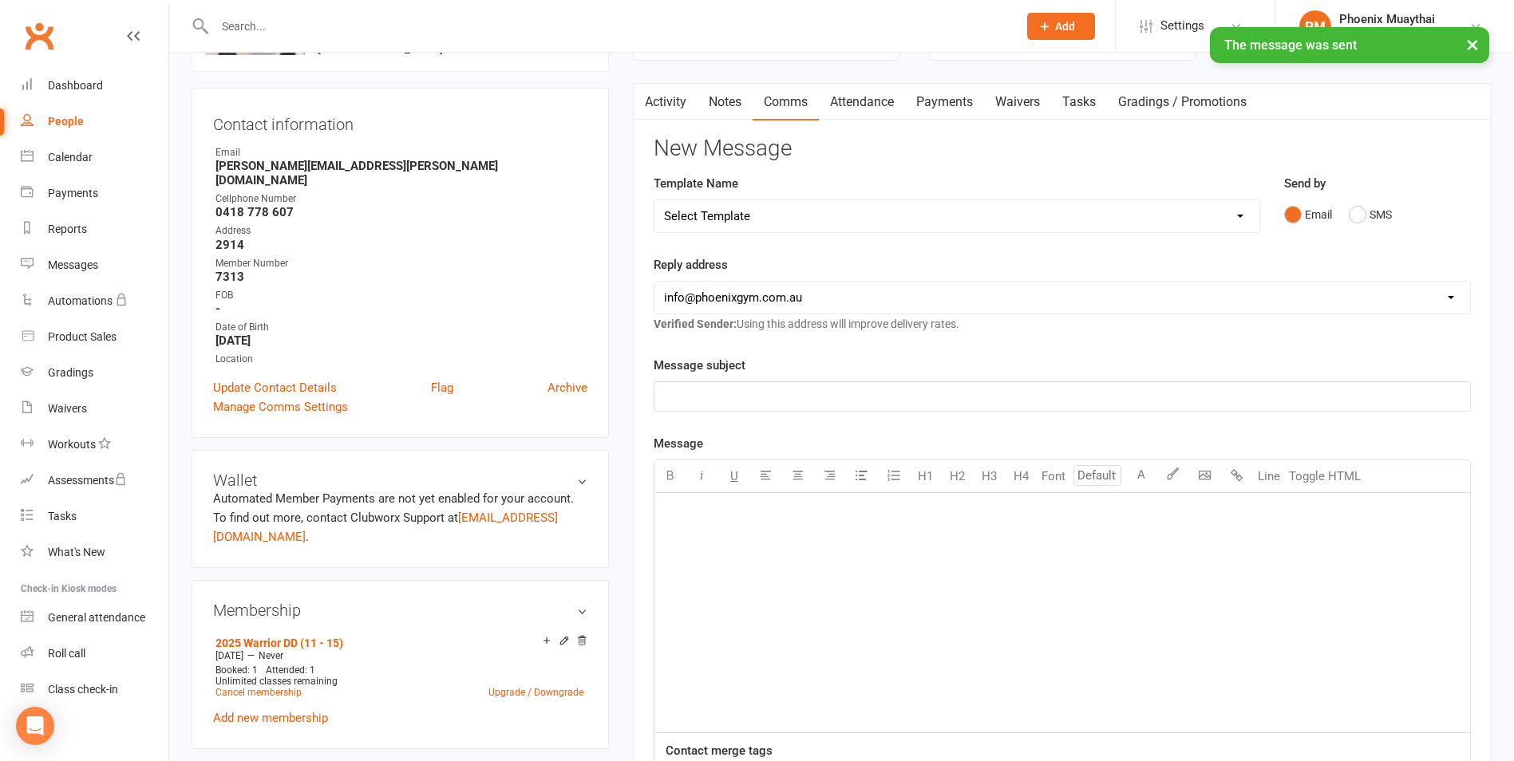
scroll to position [0, 0]
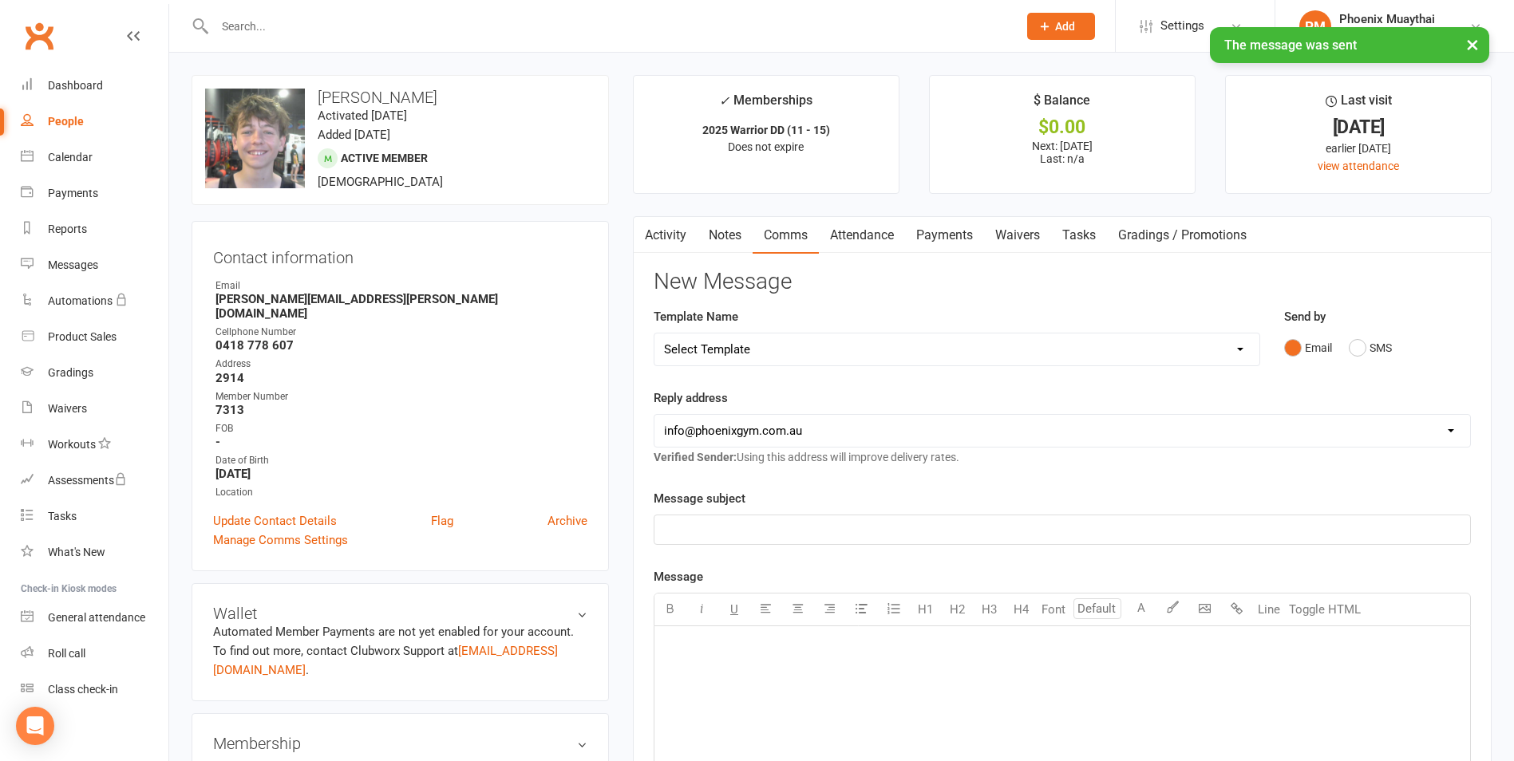
click at [667, 230] on link "Activity" at bounding box center [666, 235] width 64 height 37
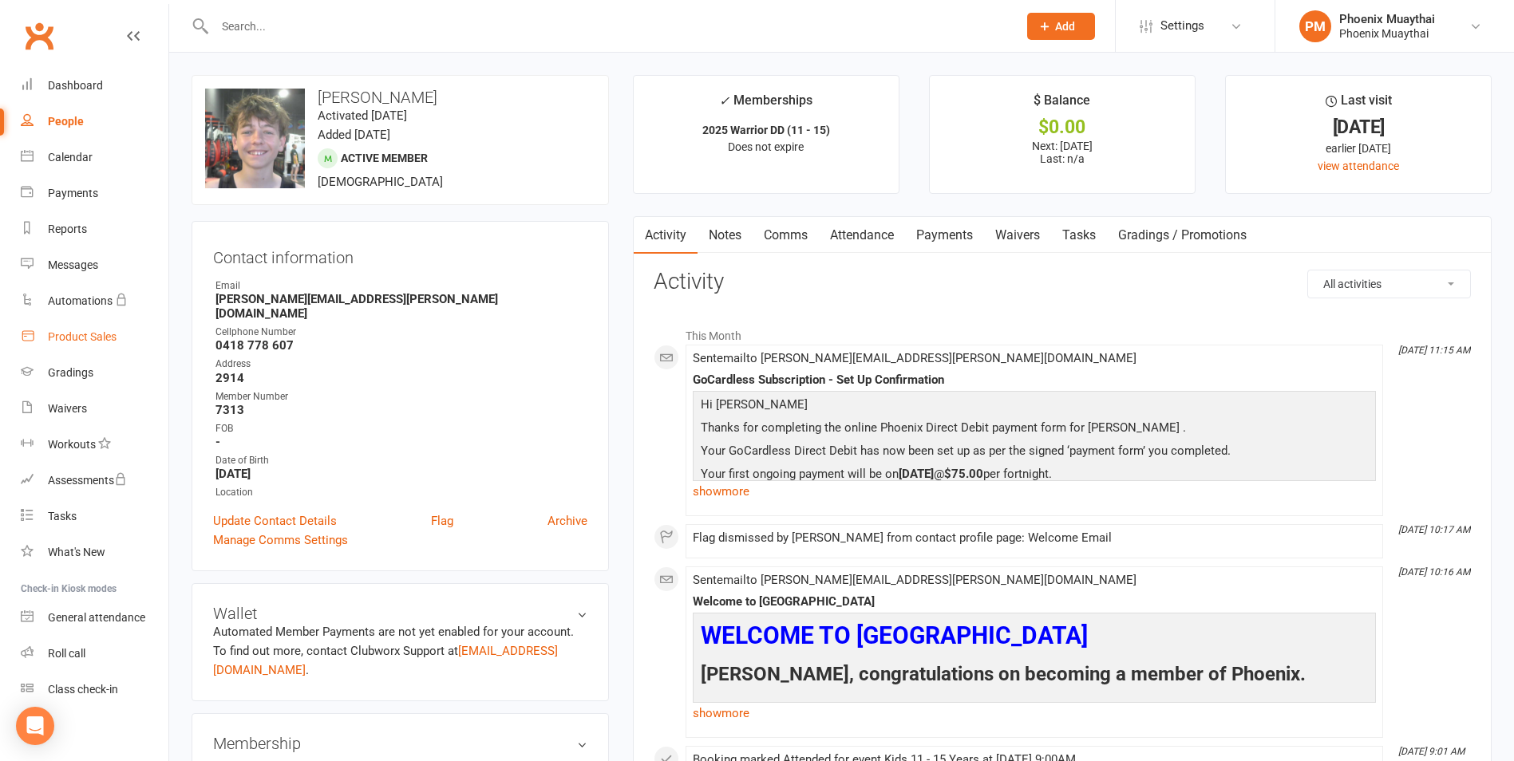
click at [93, 341] on div "Product Sales" at bounding box center [82, 336] width 69 height 13
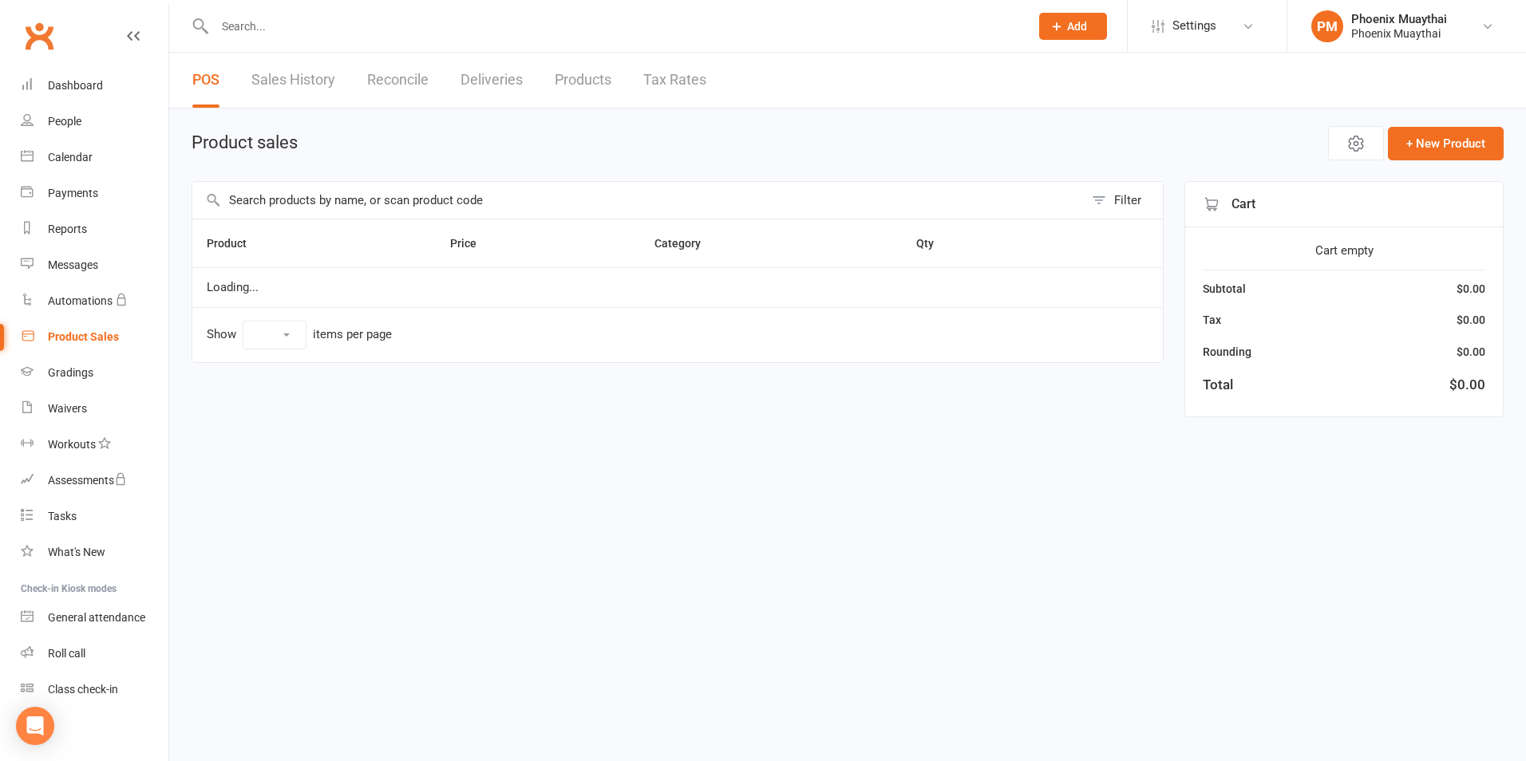
select select "100"
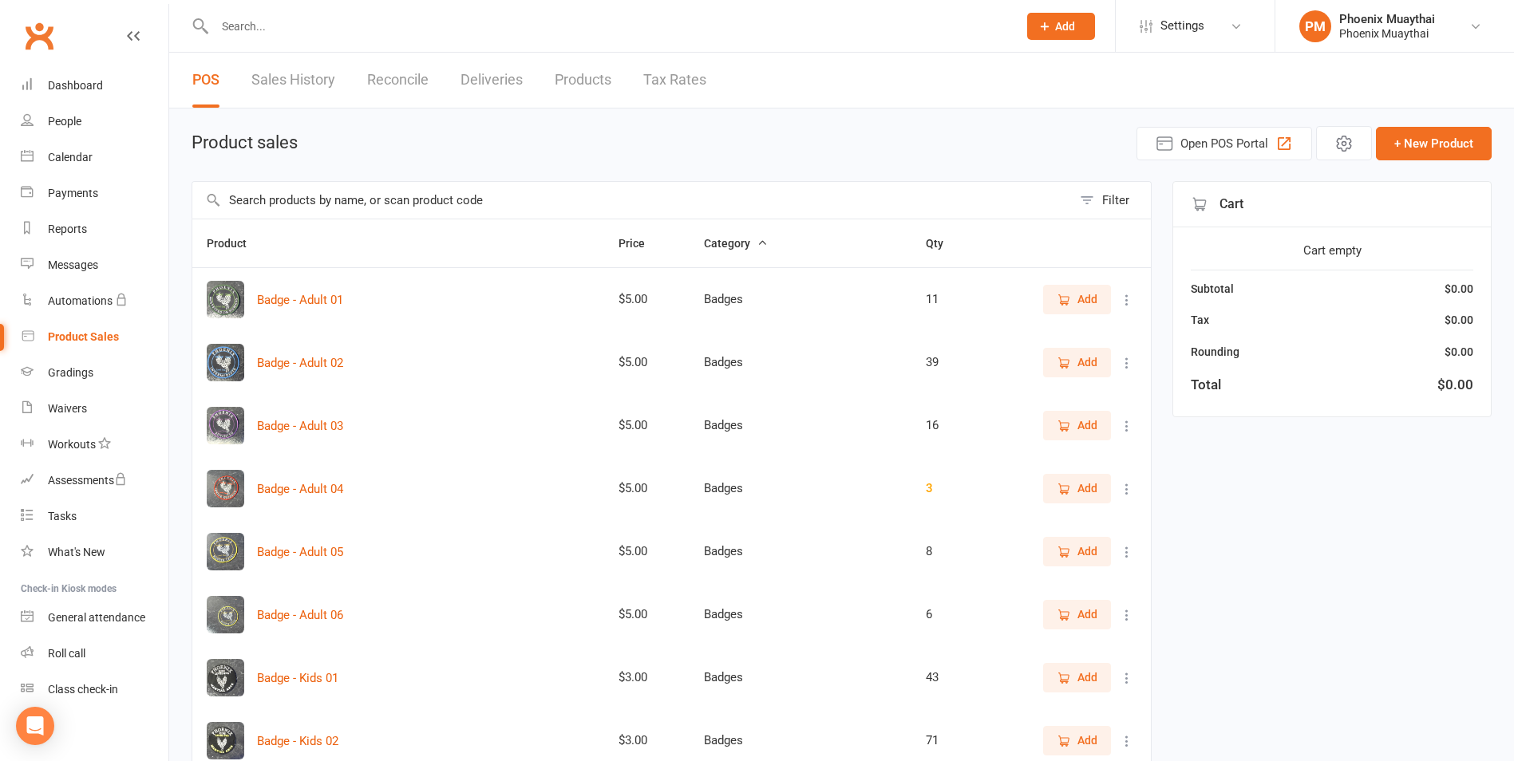
click at [337, 28] on input "text" at bounding box center [608, 26] width 796 height 22
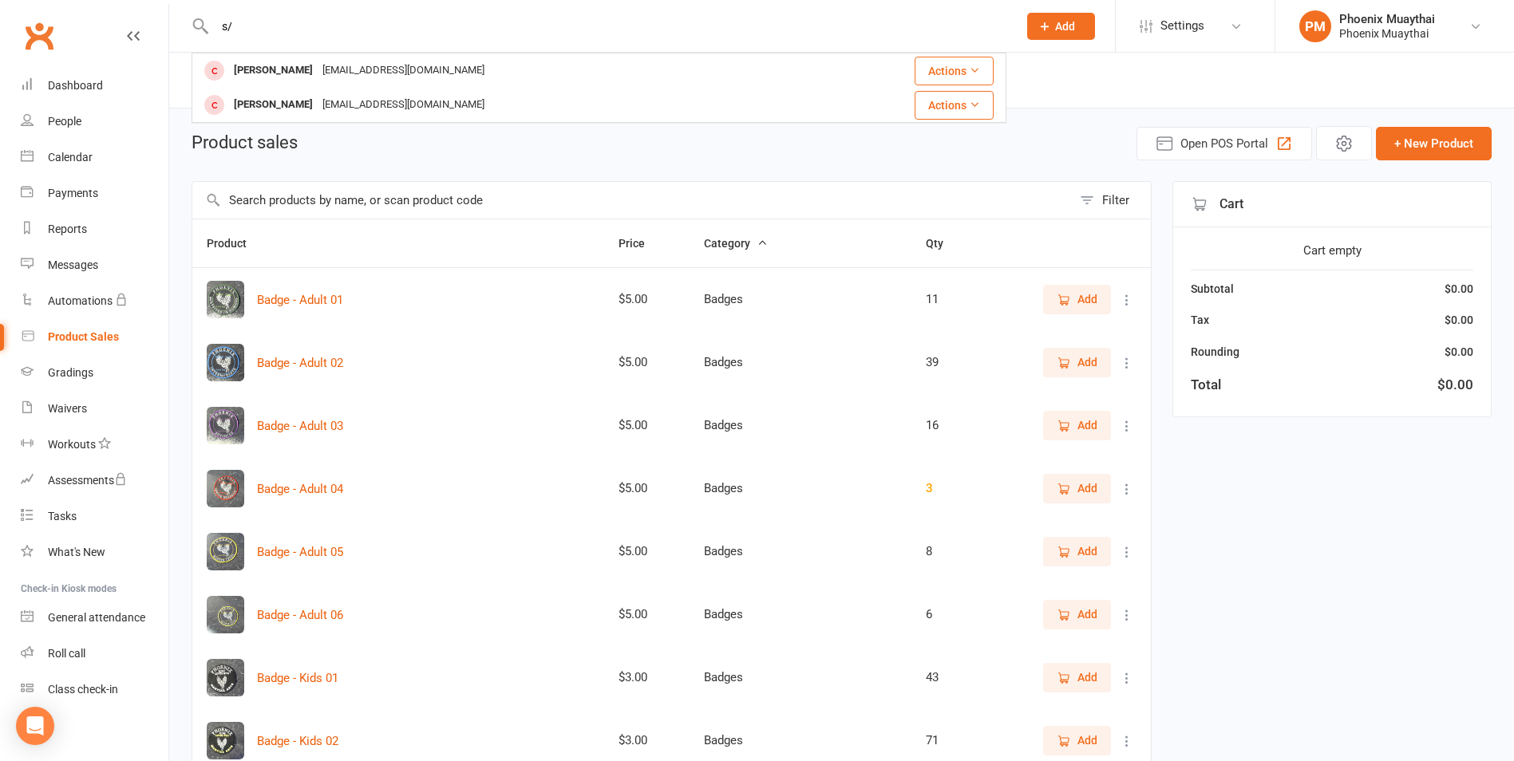
type input "s"
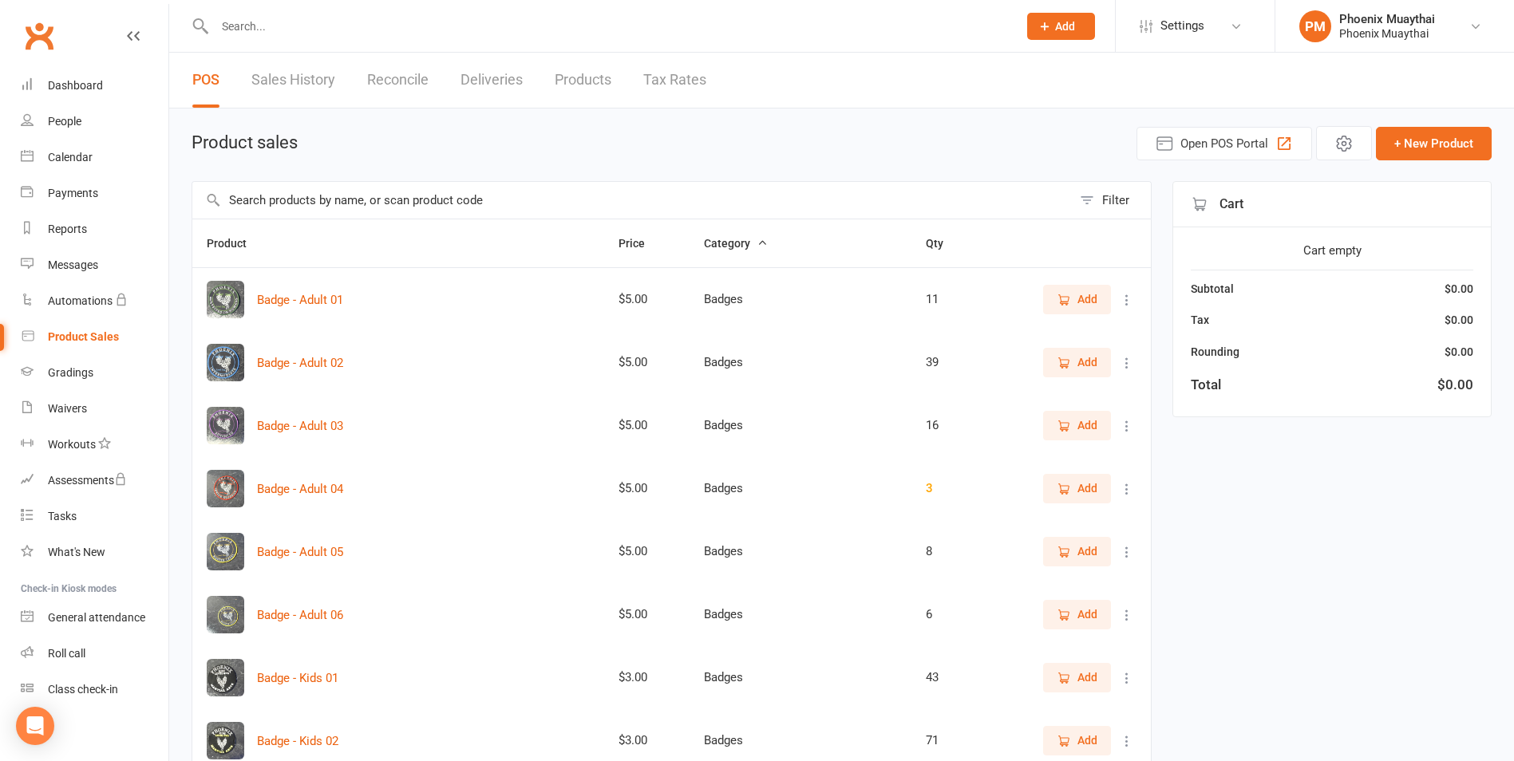
click at [575, 72] on link "Products" at bounding box center [583, 80] width 57 height 55
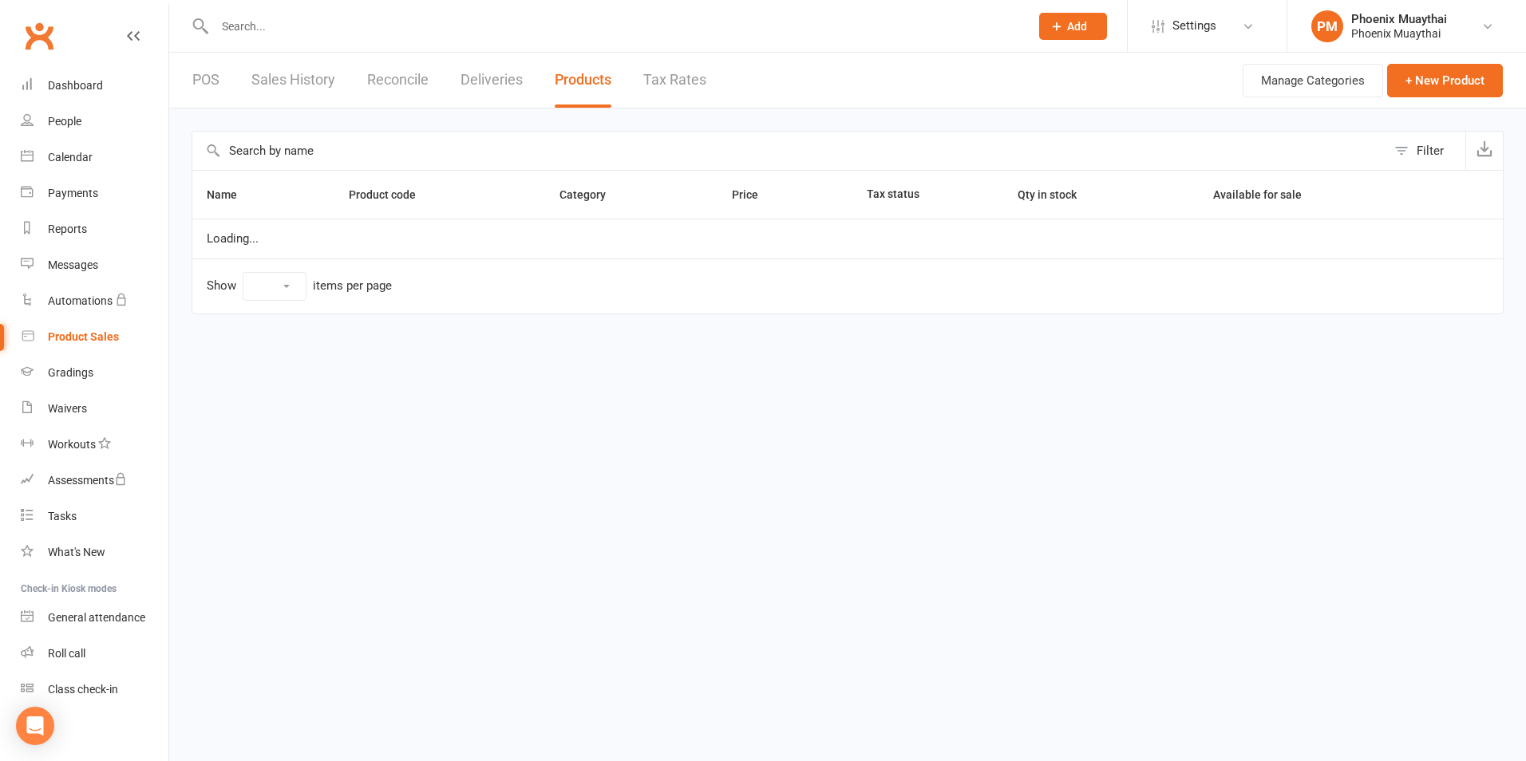
select select "100"
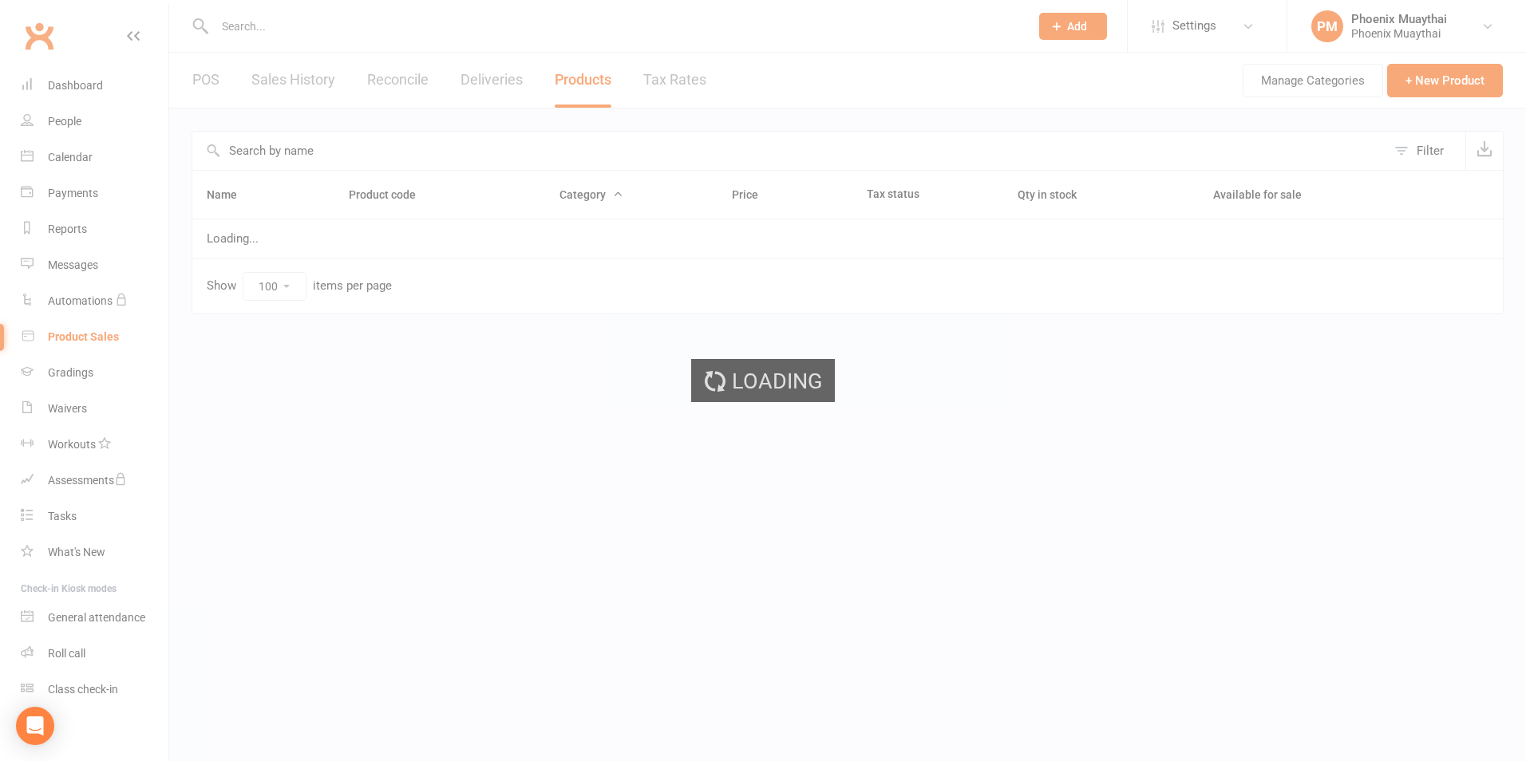
click at [279, 141] on div "Loading" at bounding box center [763, 380] width 1526 height 761
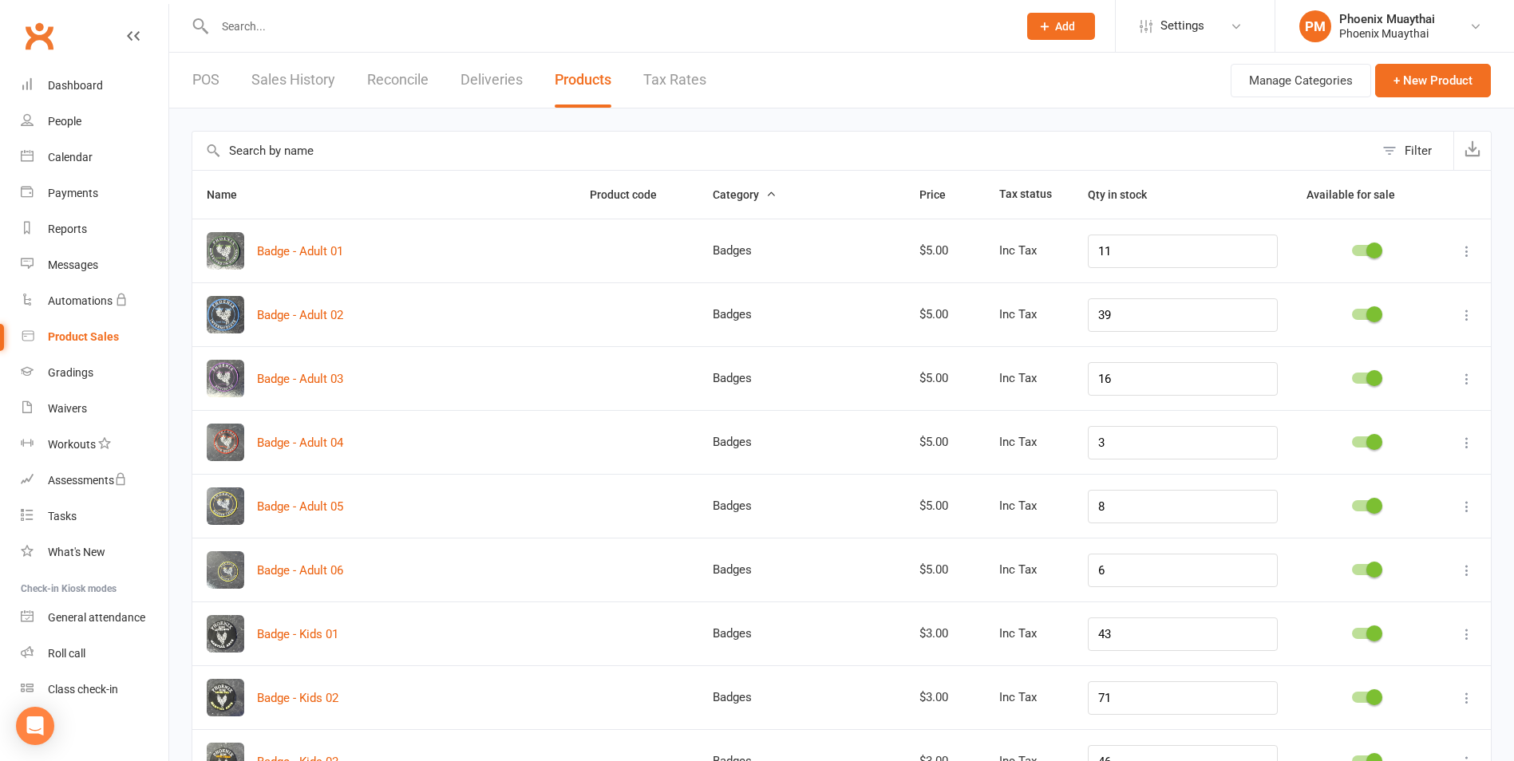
click at [283, 158] on input "text" at bounding box center [783, 151] width 1182 height 38
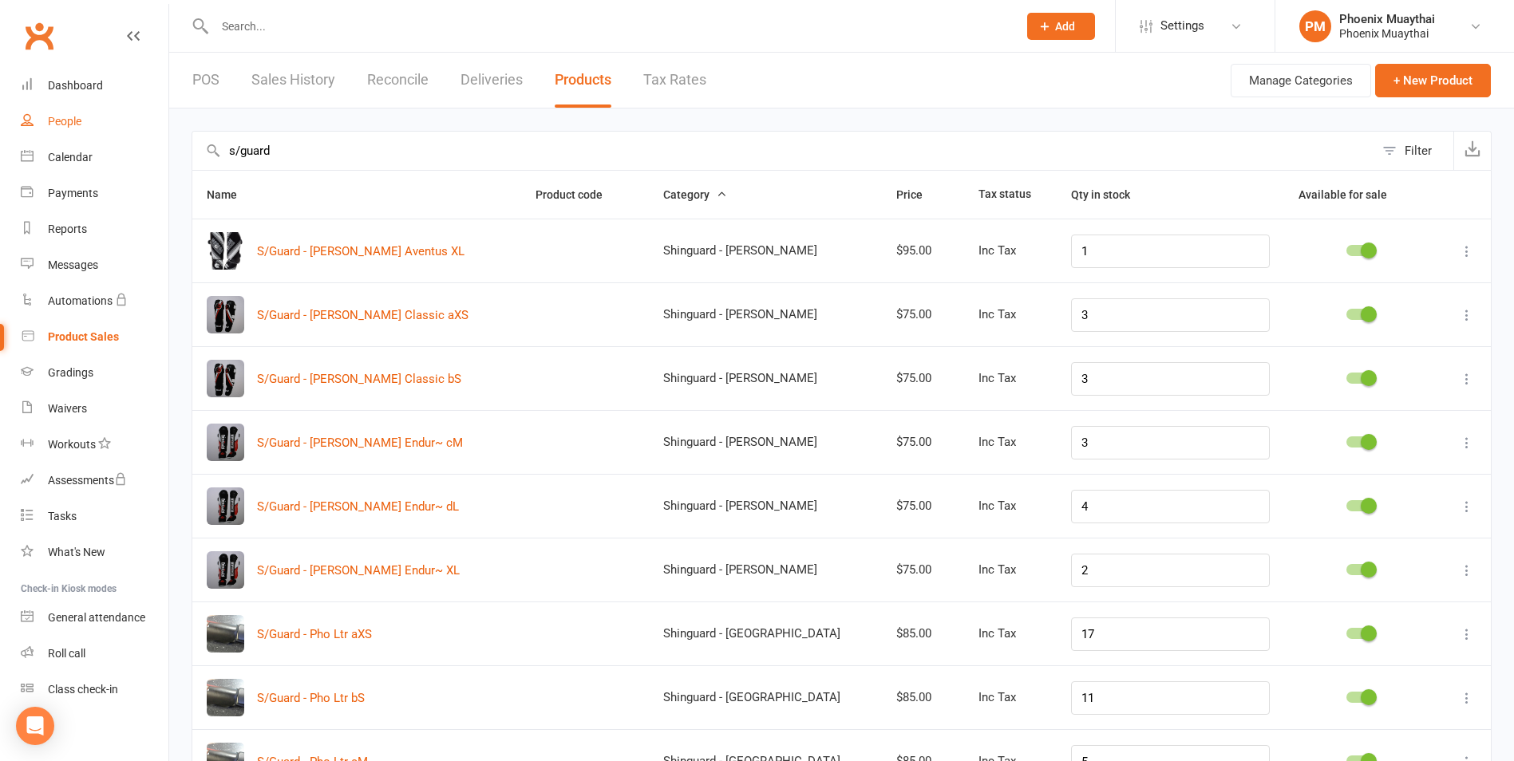
type input "s/guard"
click at [81, 120] on div "People" at bounding box center [65, 121] width 34 height 13
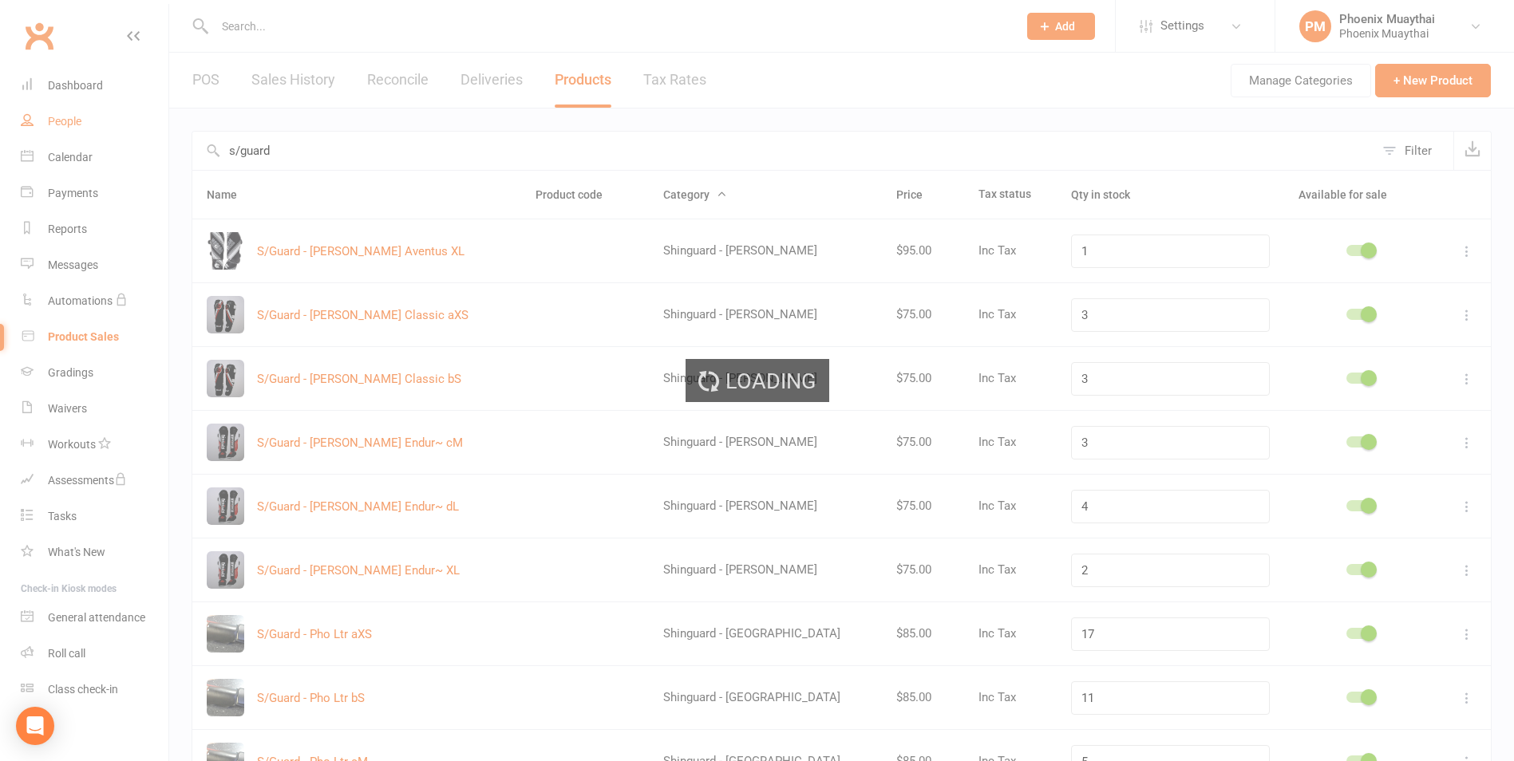
select select "100"
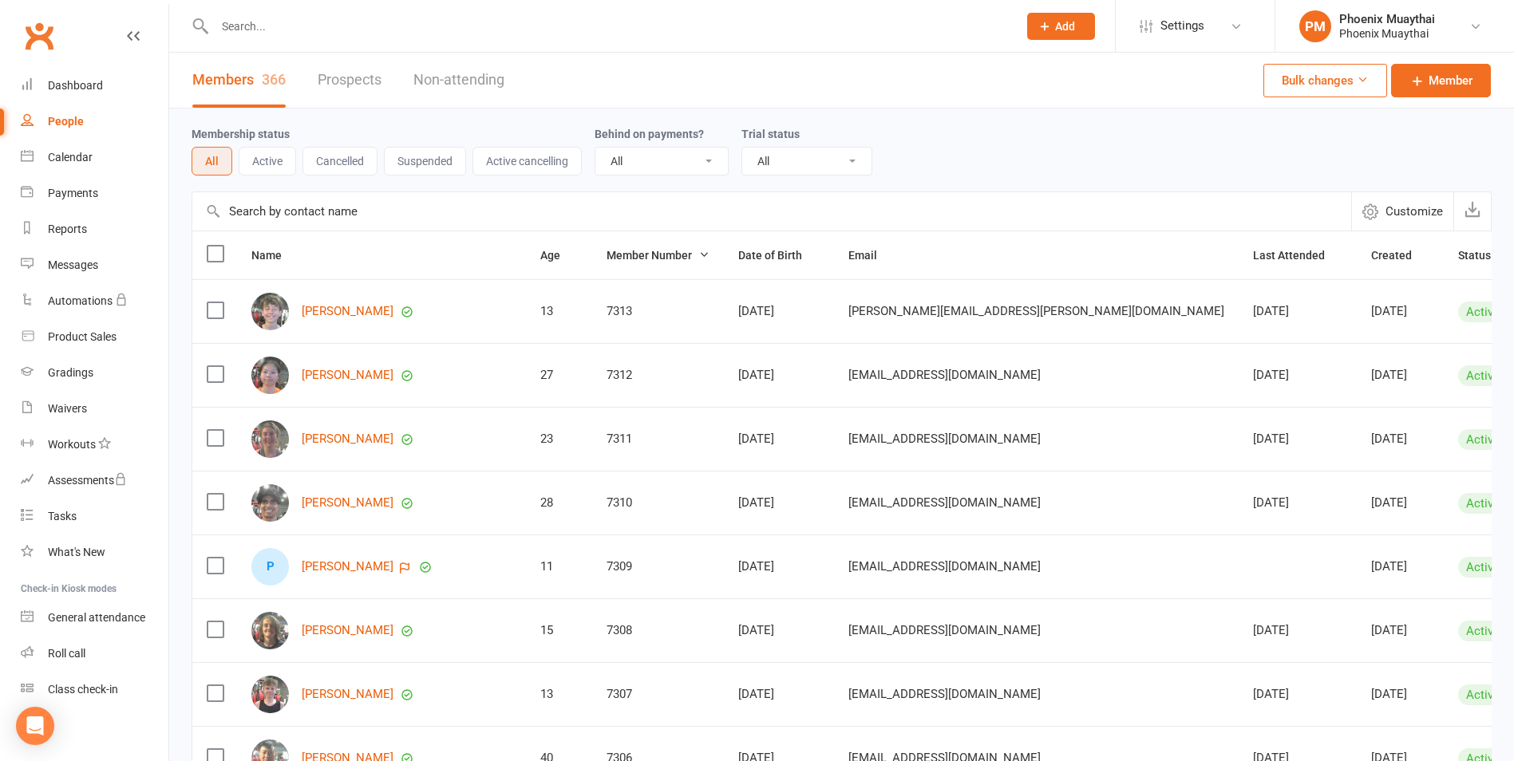
click at [283, 157] on button "Active" at bounding box center [267, 161] width 57 height 29
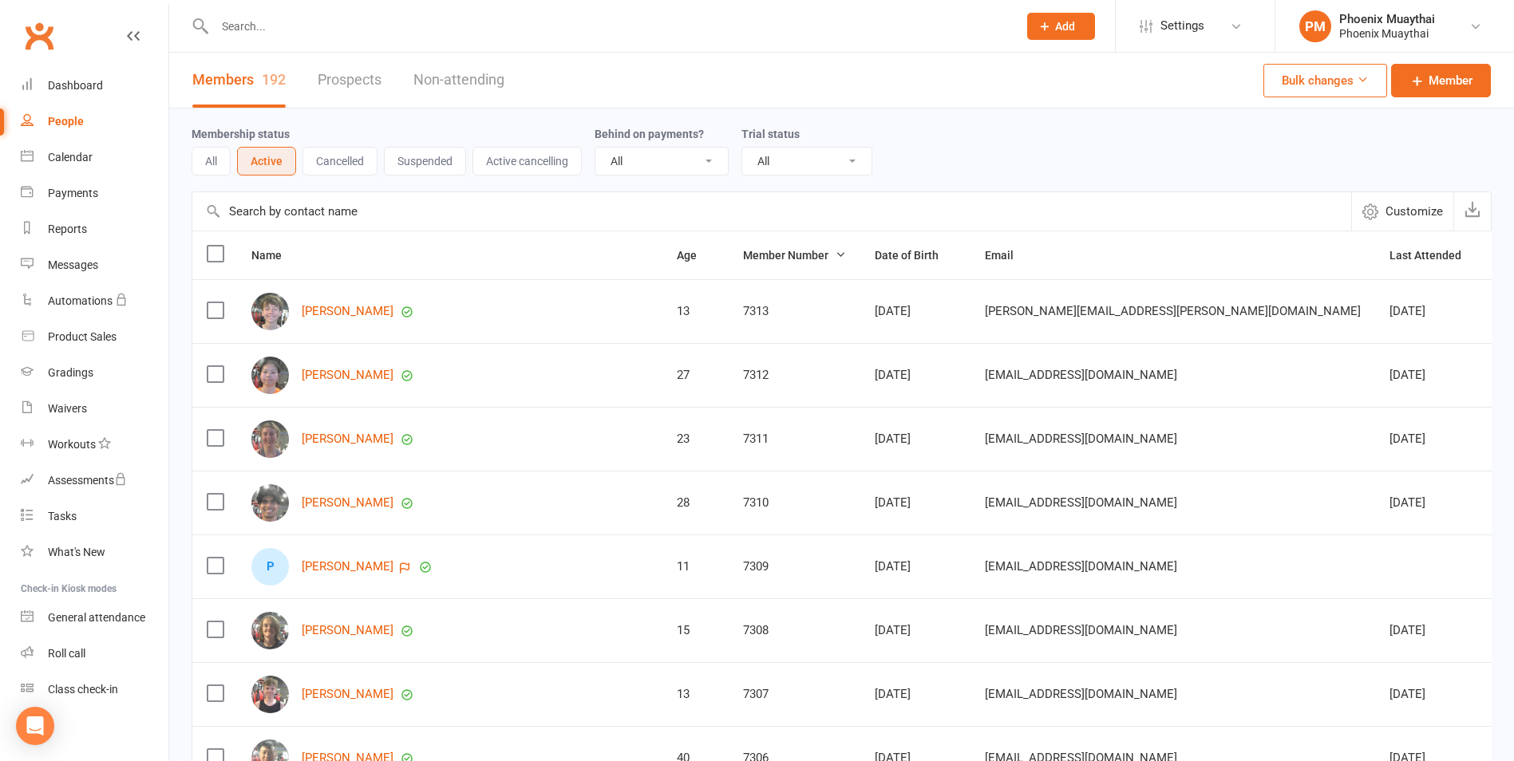
click at [210, 163] on button "All" at bounding box center [210, 161] width 39 height 29
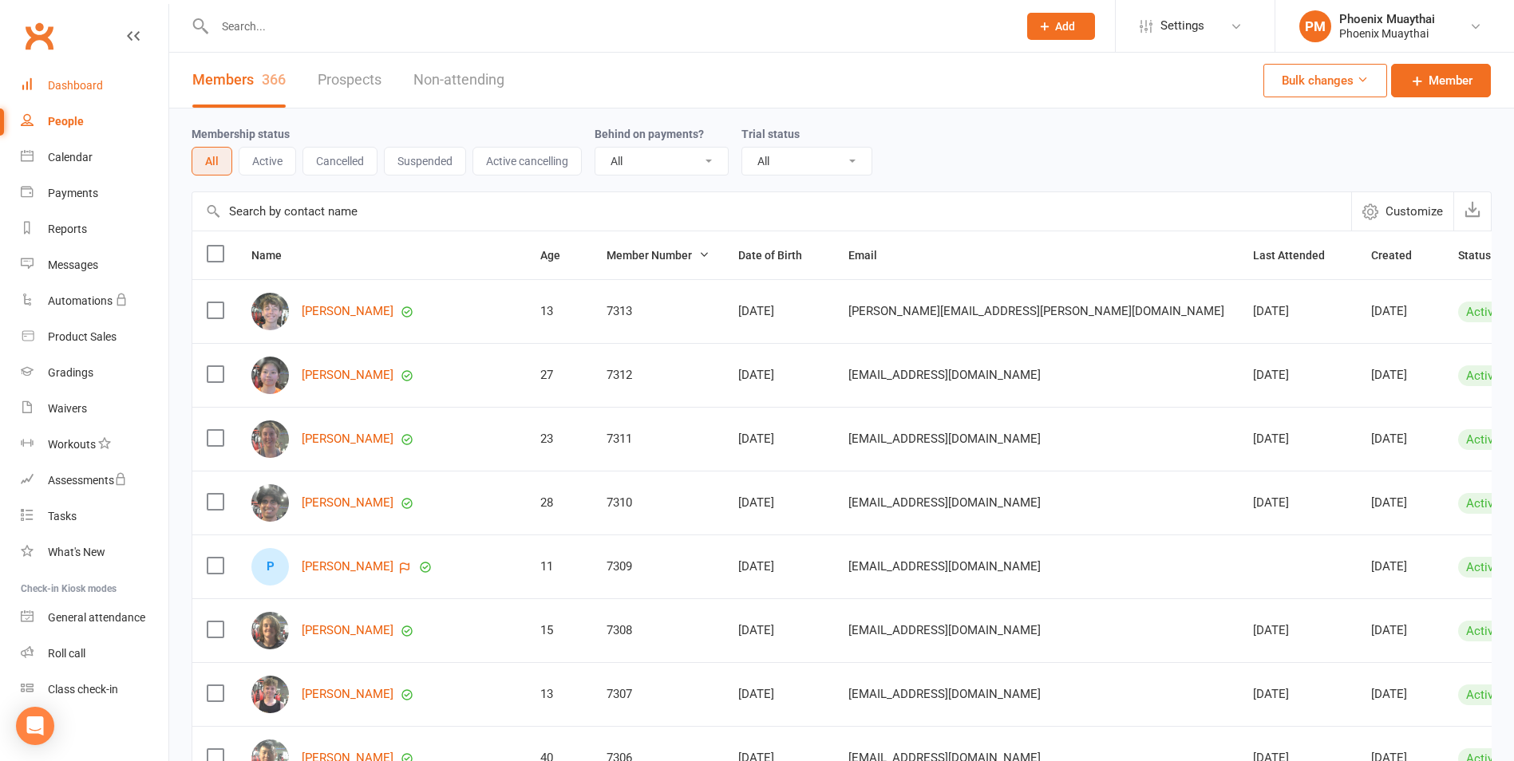
drag, startPoint x: 73, startPoint y: 121, endPoint x: 108, endPoint y: 99, distance: 40.9
click at [76, 120] on div "People" at bounding box center [66, 121] width 36 height 13
click at [274, 29] on input "text" at bounding box center [608, 26] width 796 height 22
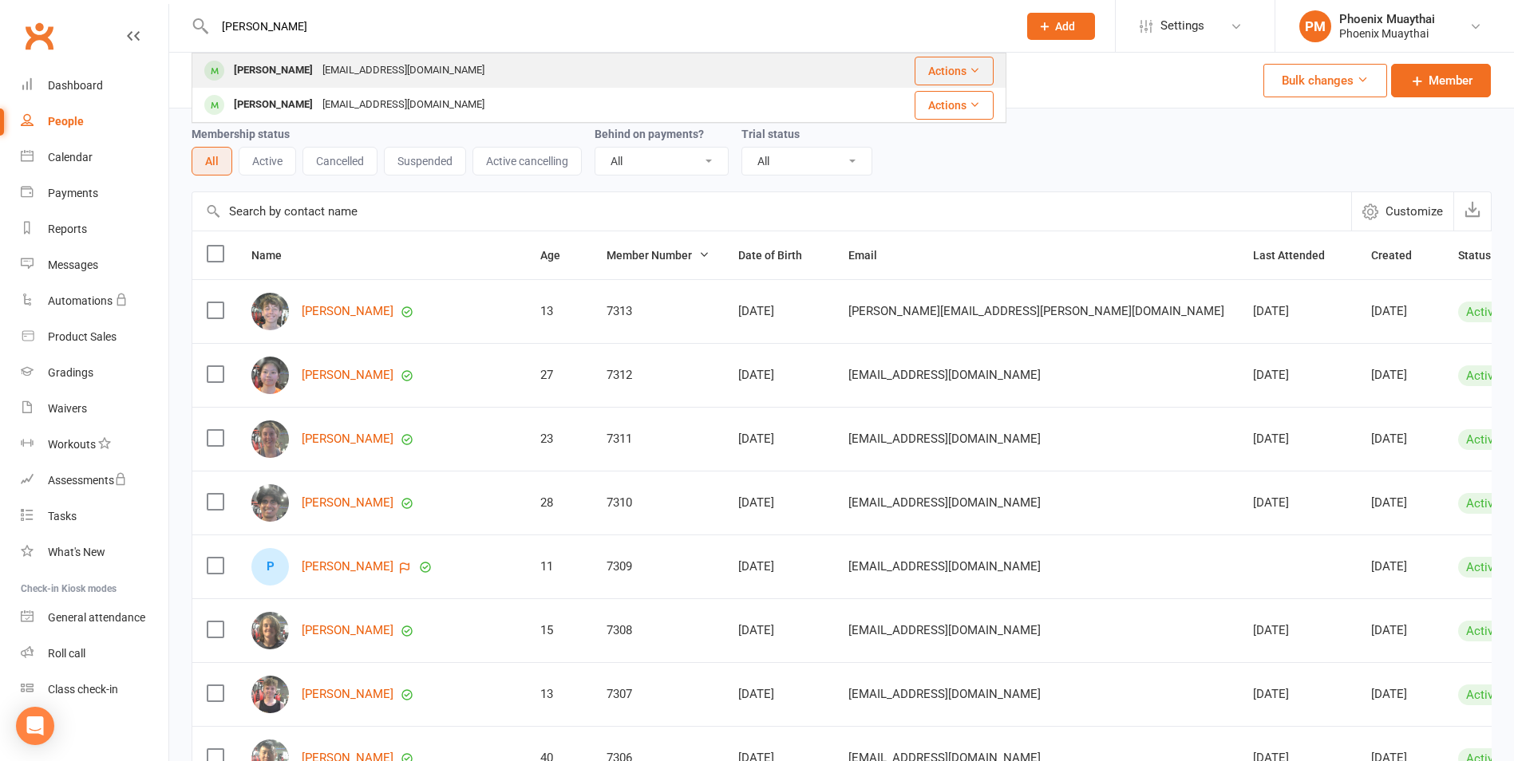
type input "vivaan"
click at [270, 75] on div "Vivaan Vandale" at bounding box center [273, 70] width 89 height 23
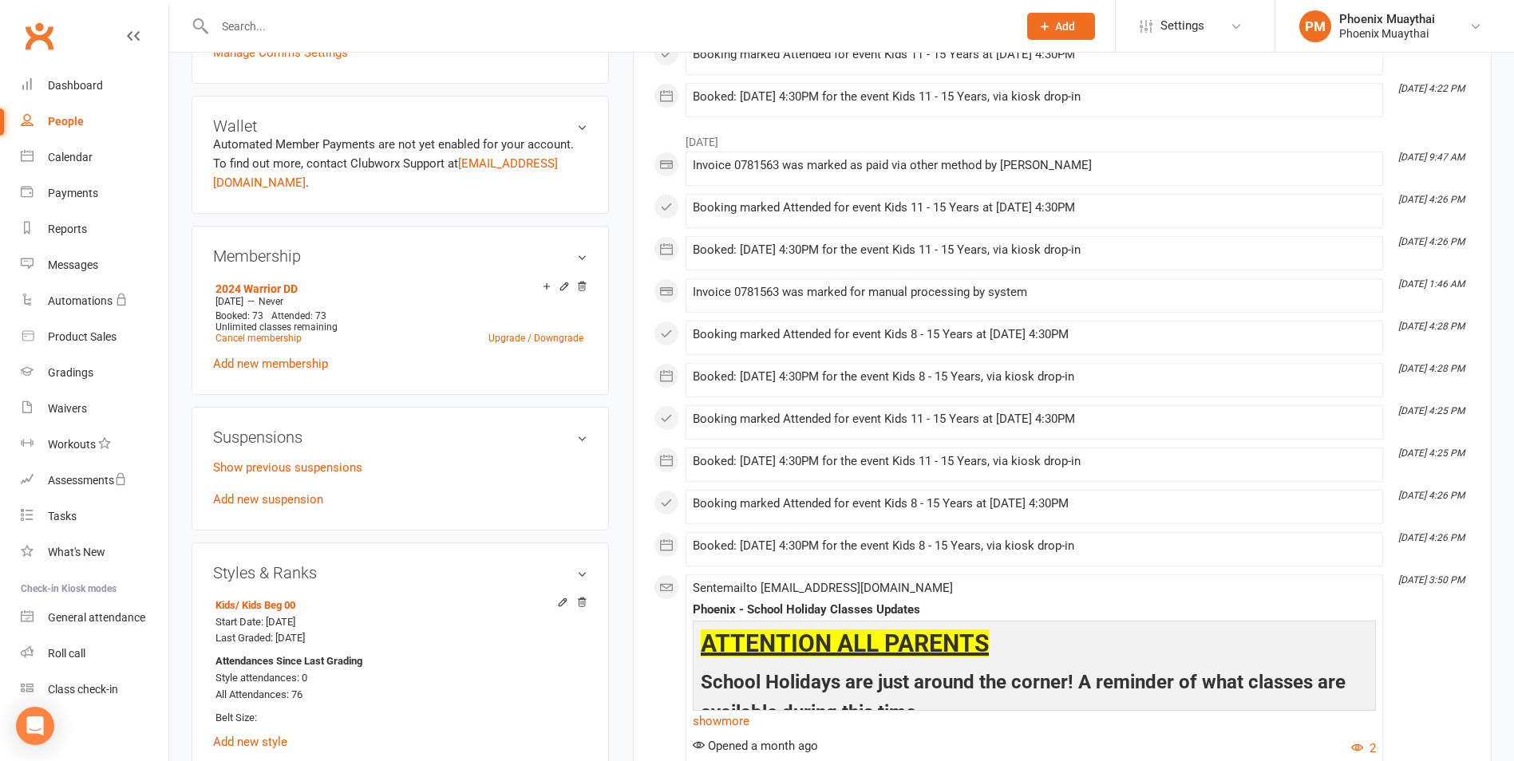
scroll to position [479, 0]
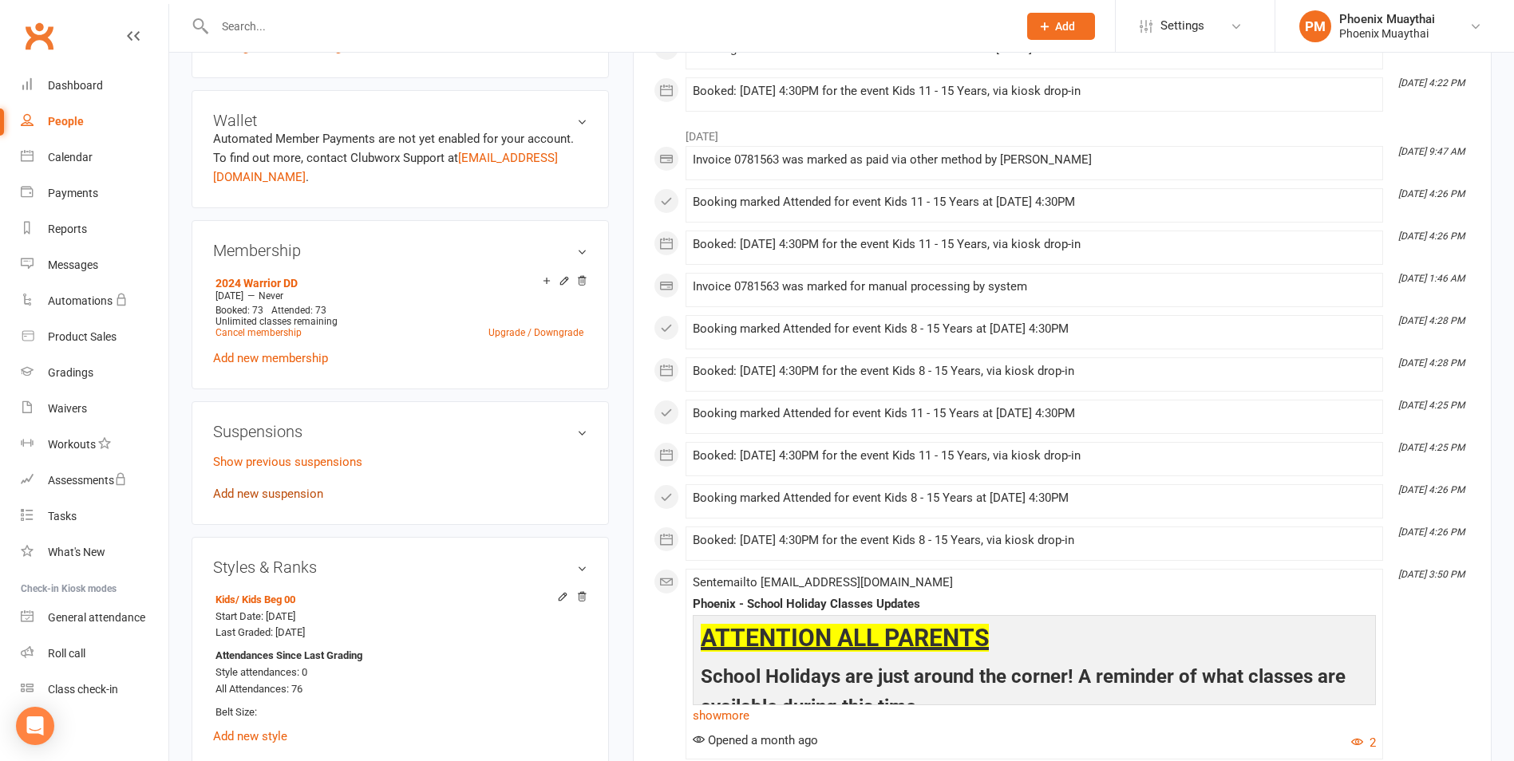
click at [286, 491] on link "Add new suspension" at bounding box center [268, 494] width 110 height 14
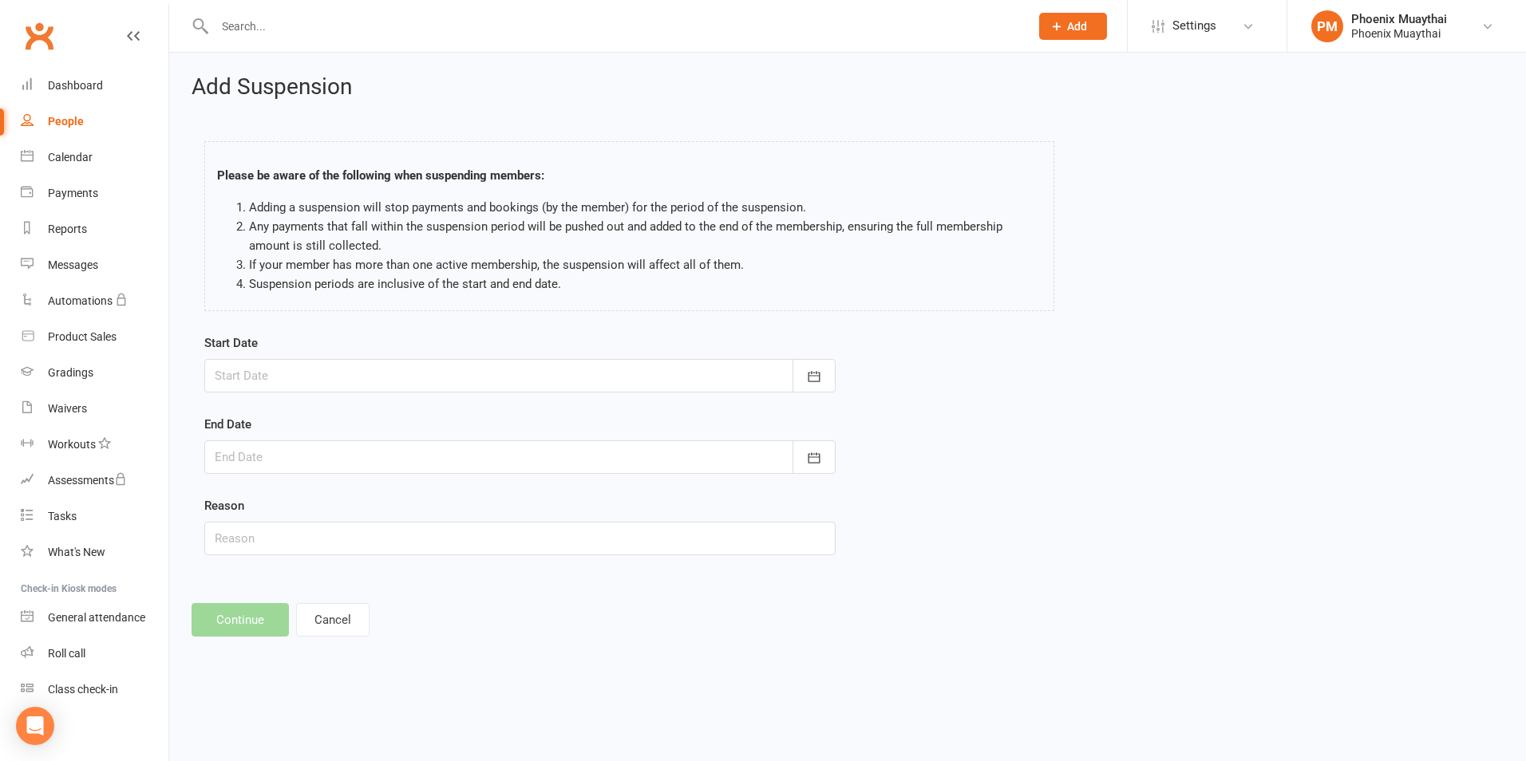
click at [329, 375] on div at bounding box center [519, 376] width 631 height 34
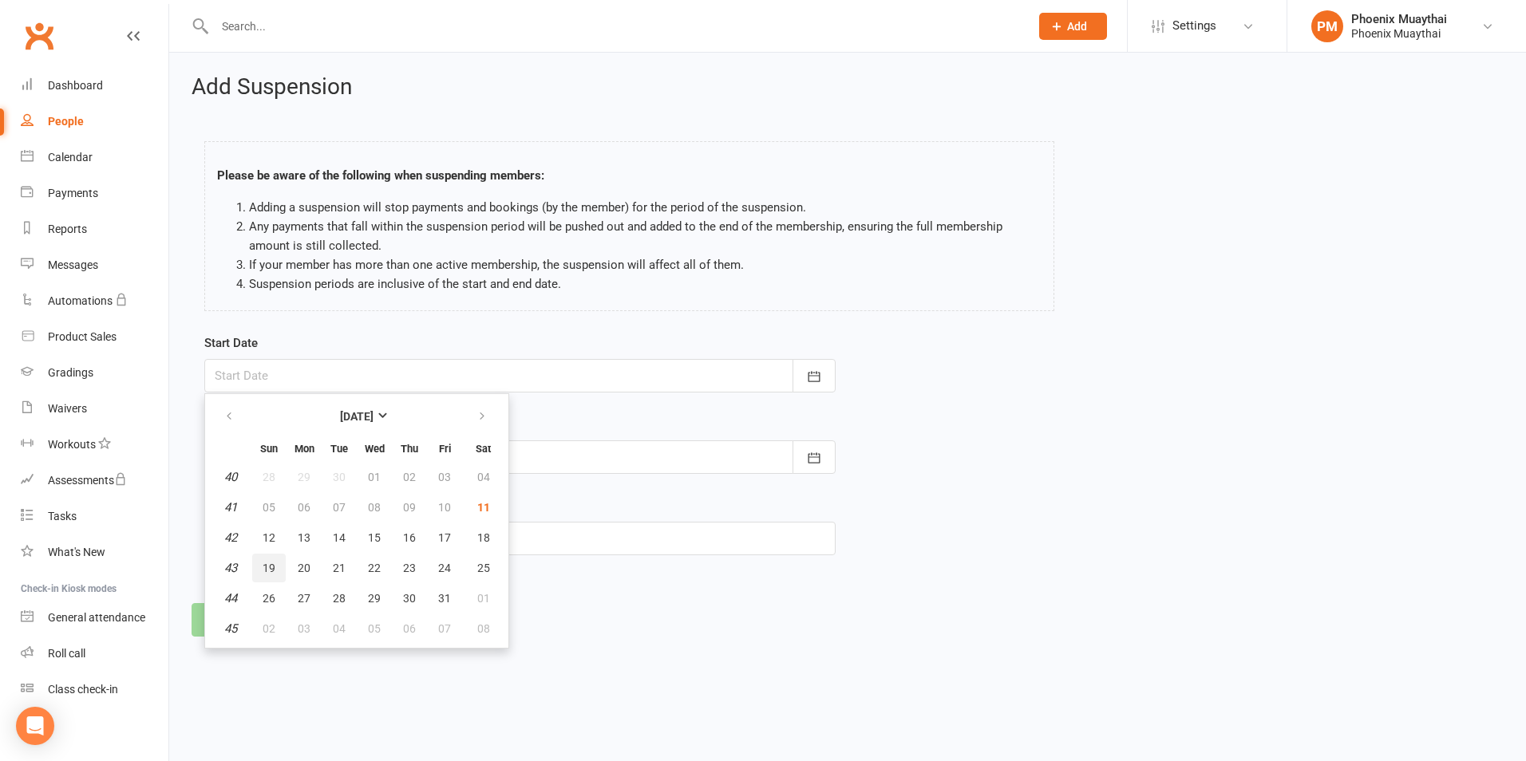
click at [275, 567] on button "19" at bounding box center [269, 568] width 34 height 29
type input "19 Oct 2025"
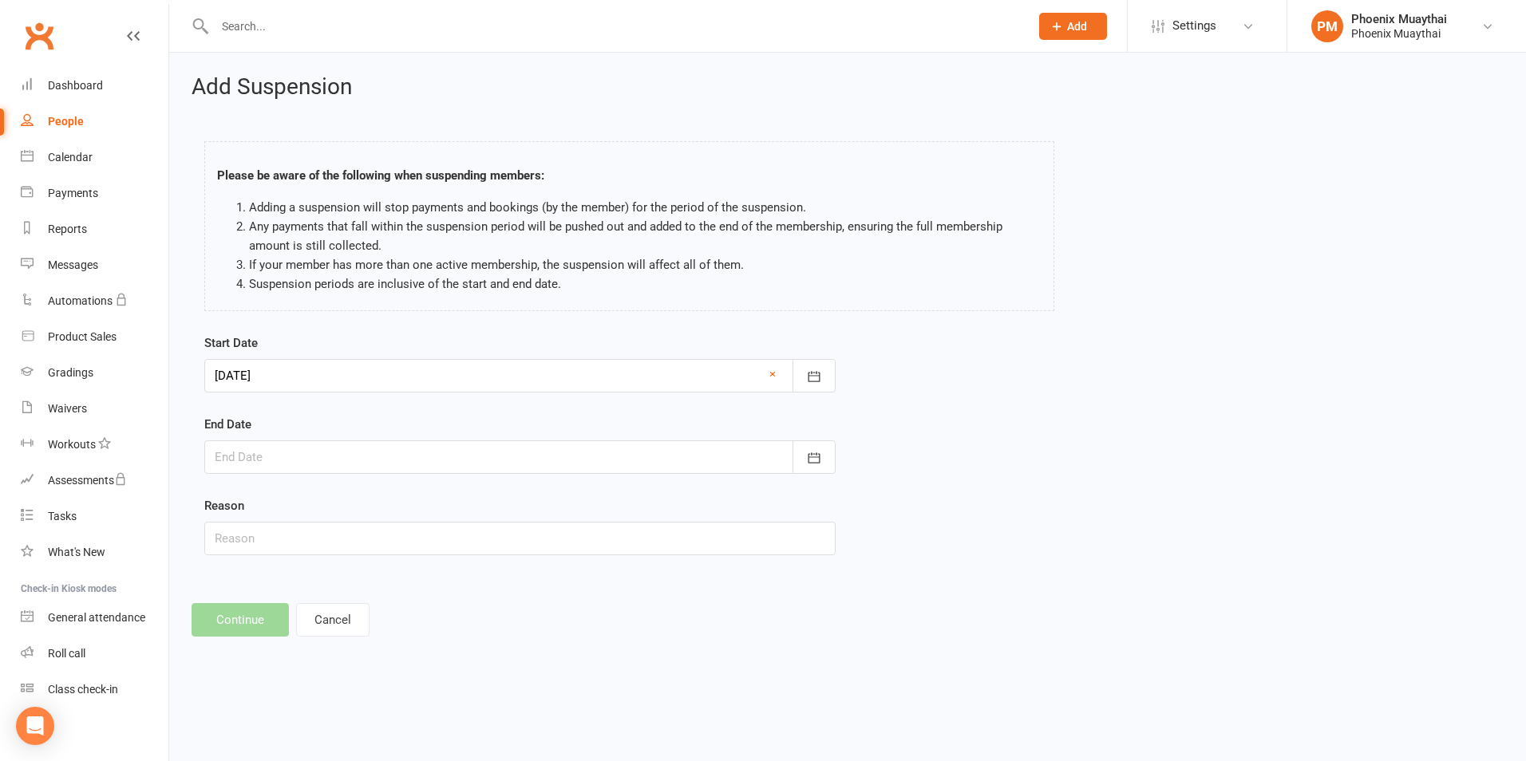
click at [257, 456] on div at bounding box center [519, 457] width 631 height 34
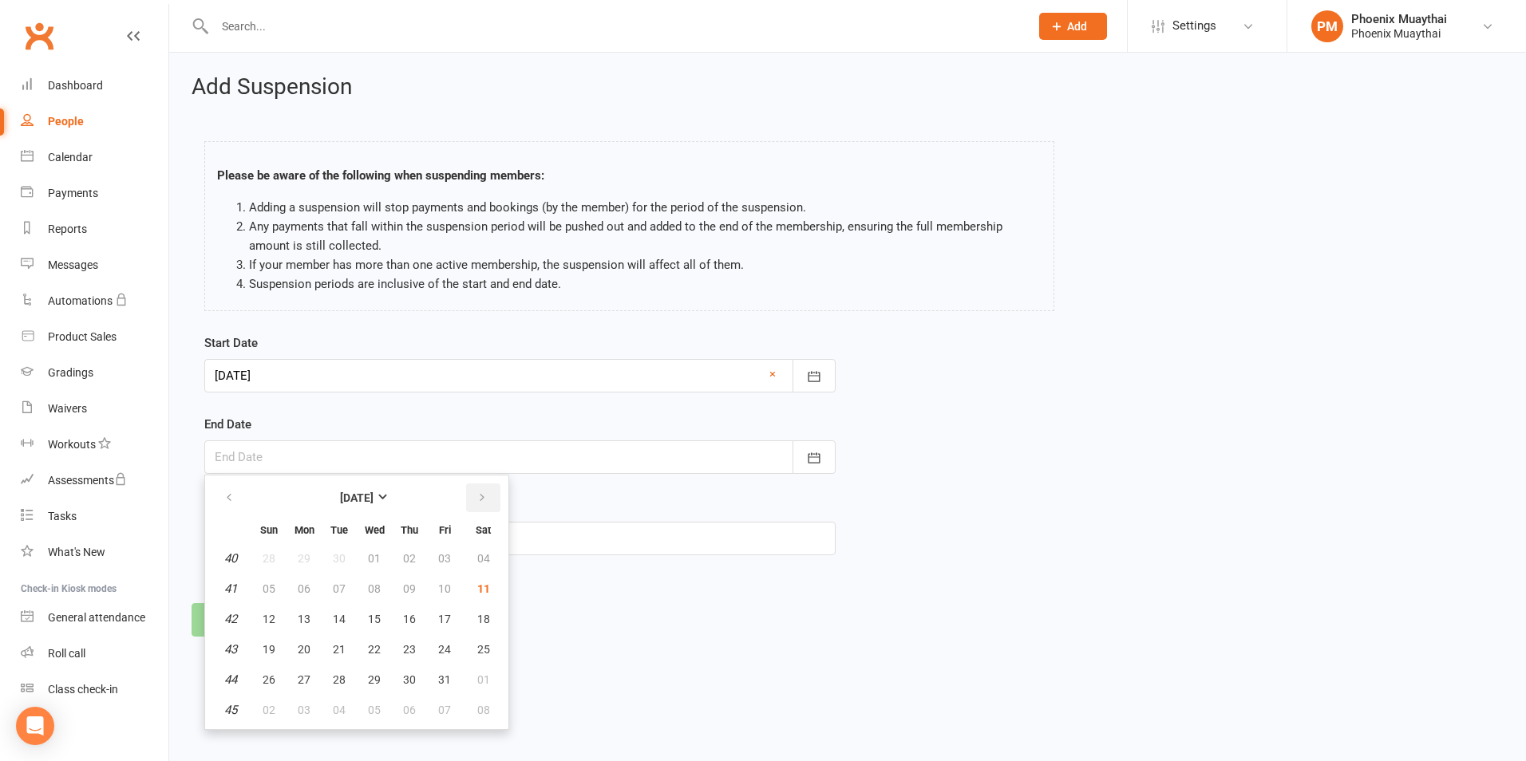
click at [476, 497] on icon "button" at bounding box center [481, 498] width 11 height 13
click at [270, 616] on span "11" at bounding box center [269, 619] width 13 height 13
type input "11 Jan 2026"
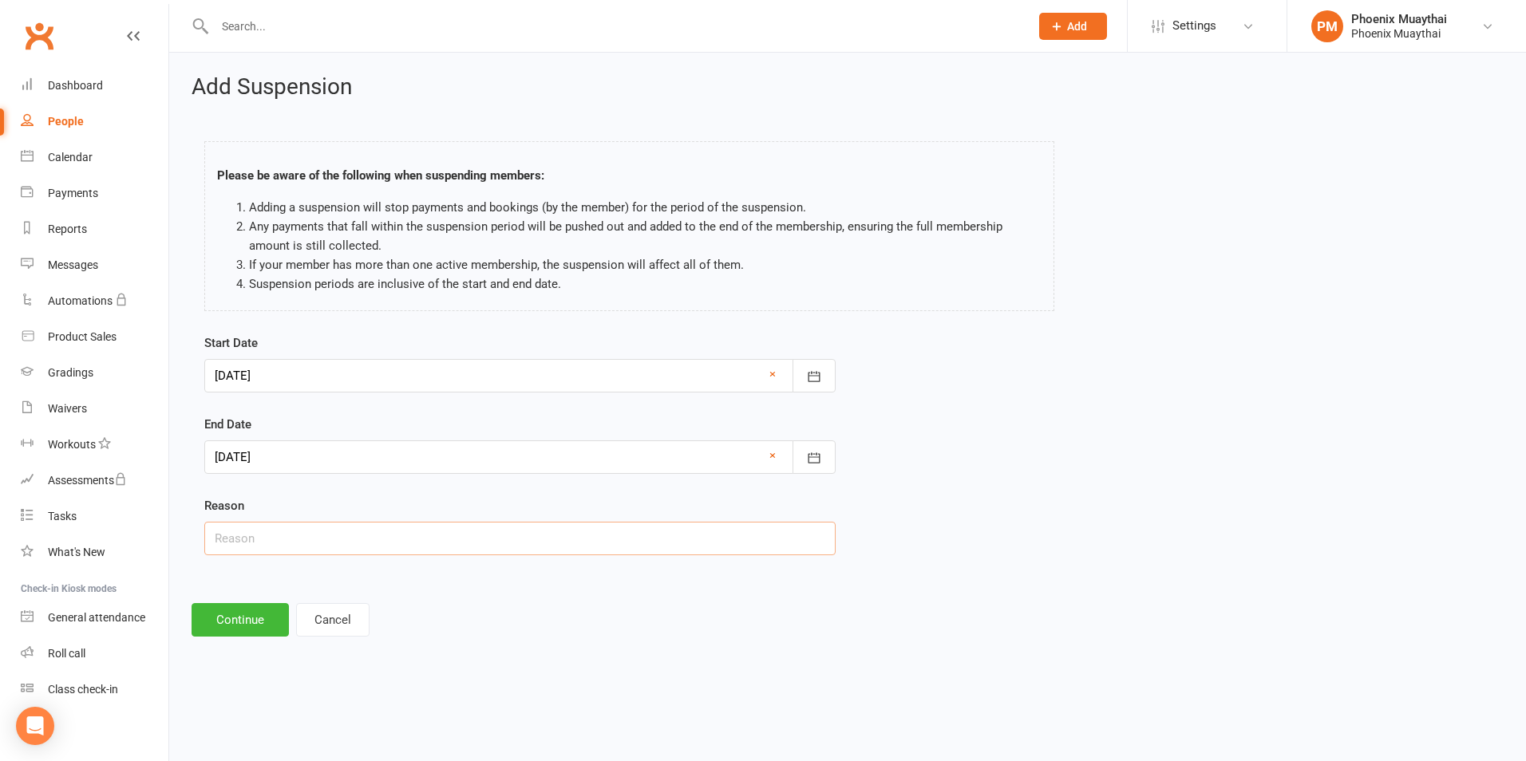
click at [264, 545] on input "text" at bounding box center [519, 539] width 631 height 34
type input "Travel"
click at [243, 618] on button "Continue" at bounding box center [239, 620] width 97 height 34
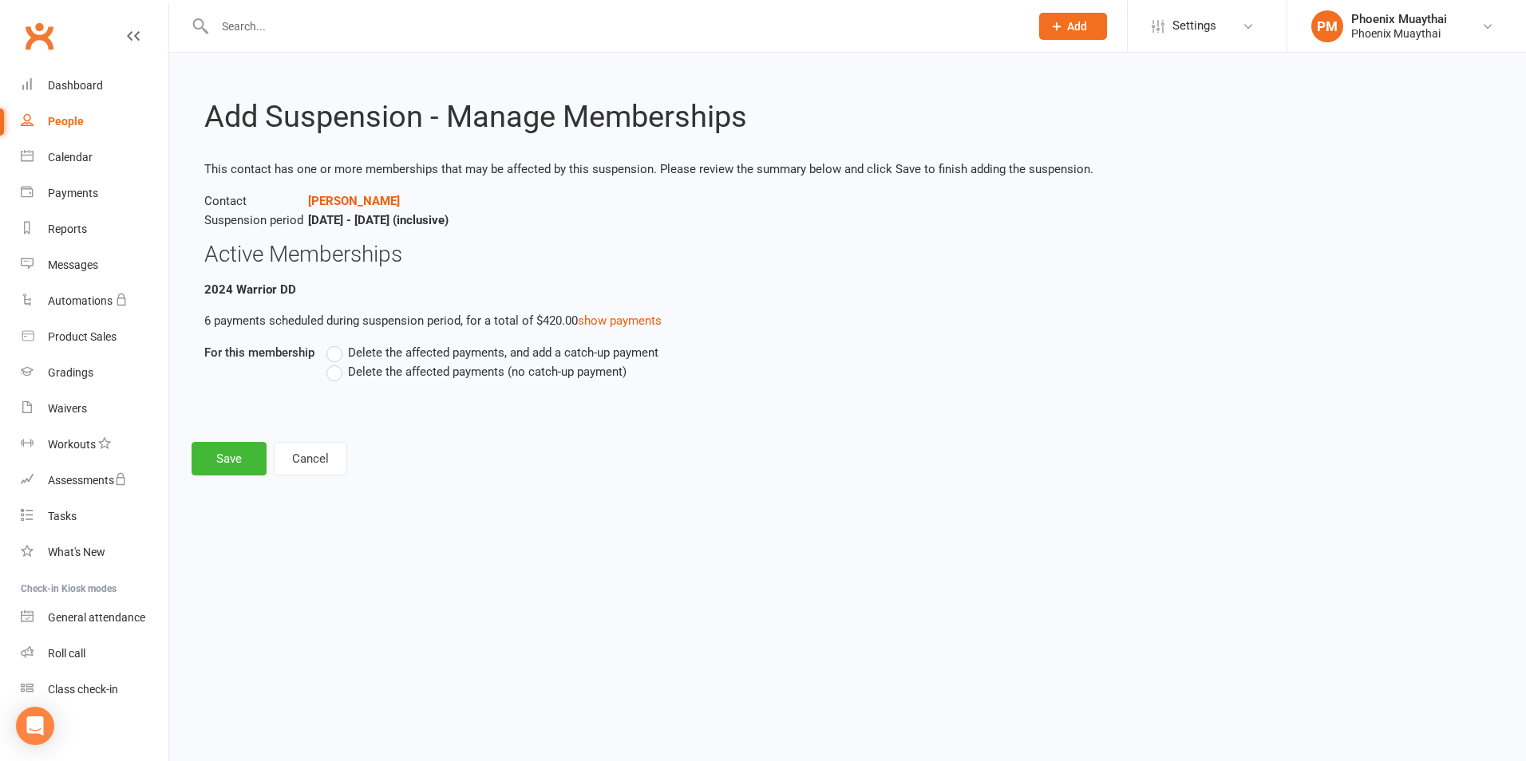
click at [337, 373] on label "Delete the affected payments (no catch-up payment)" at bounding box center [476, 371] width 300 height 19
click at [337, 362] on input "Delete the affected payments (no catch-up payment)" at bounding box center [331, 362] width 10 height 0
click at [236, 466] on button "Save" at bounding box center [228, 459] width 75 height 34
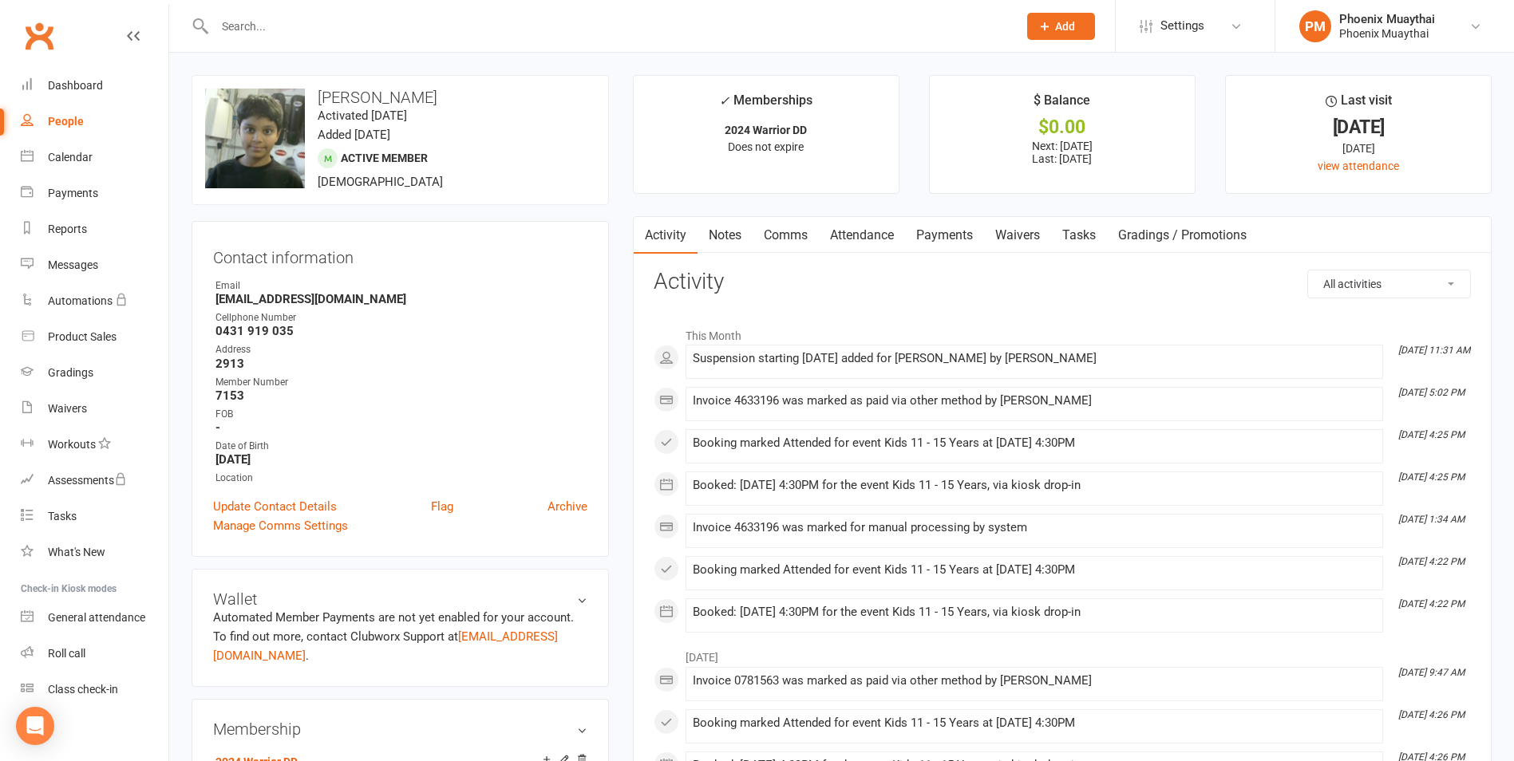
drag, startPoint x: 864, startPoint y: 237, endPoint x: 856, endPoint y: 239, distance: 8.1
click at [864, 237] on link "Attendance" at bounding box center [862, 235] width 86 height 37
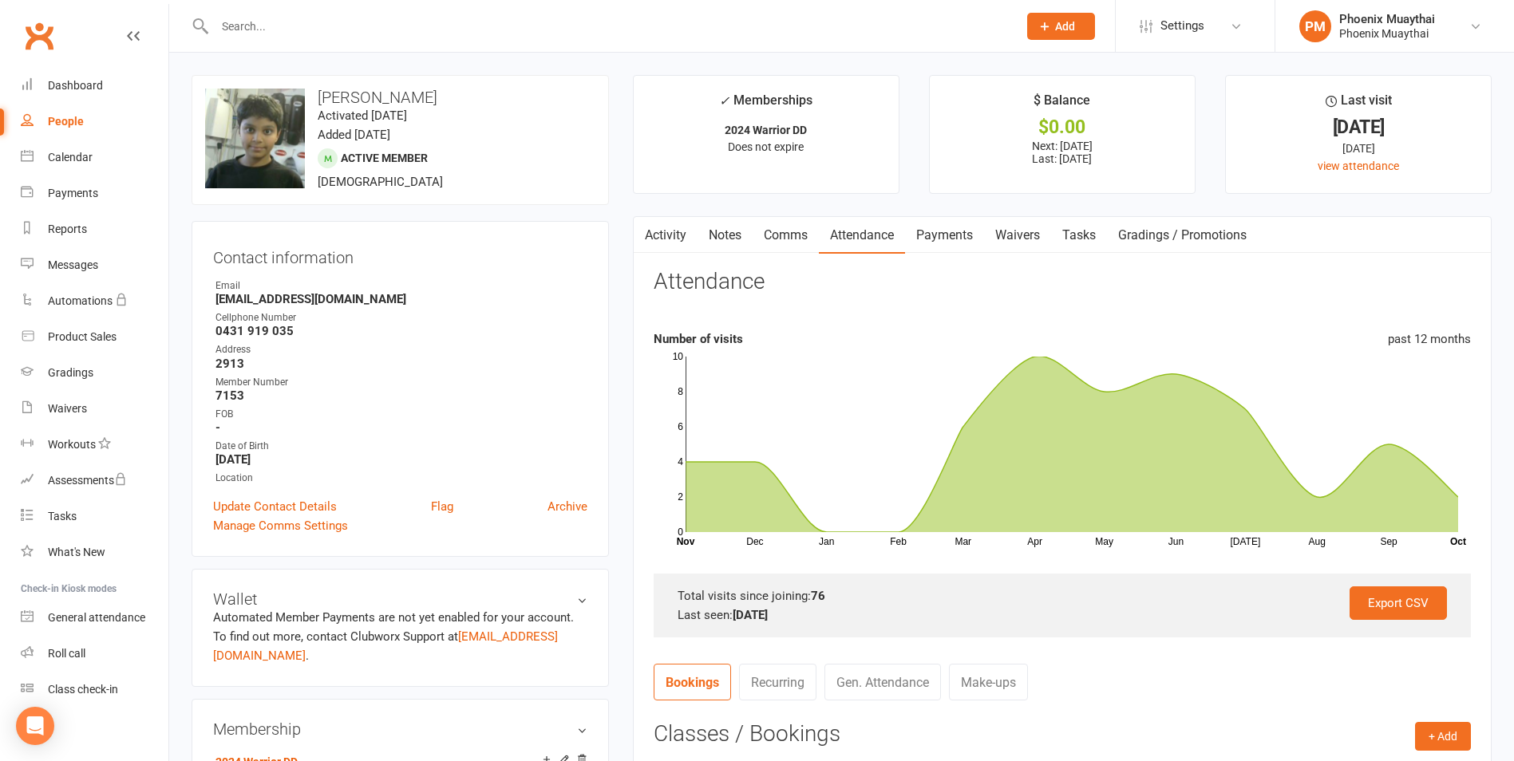
click at [797, 230] on link "Comms" at bounding box center [785, 235] width 66 height 37
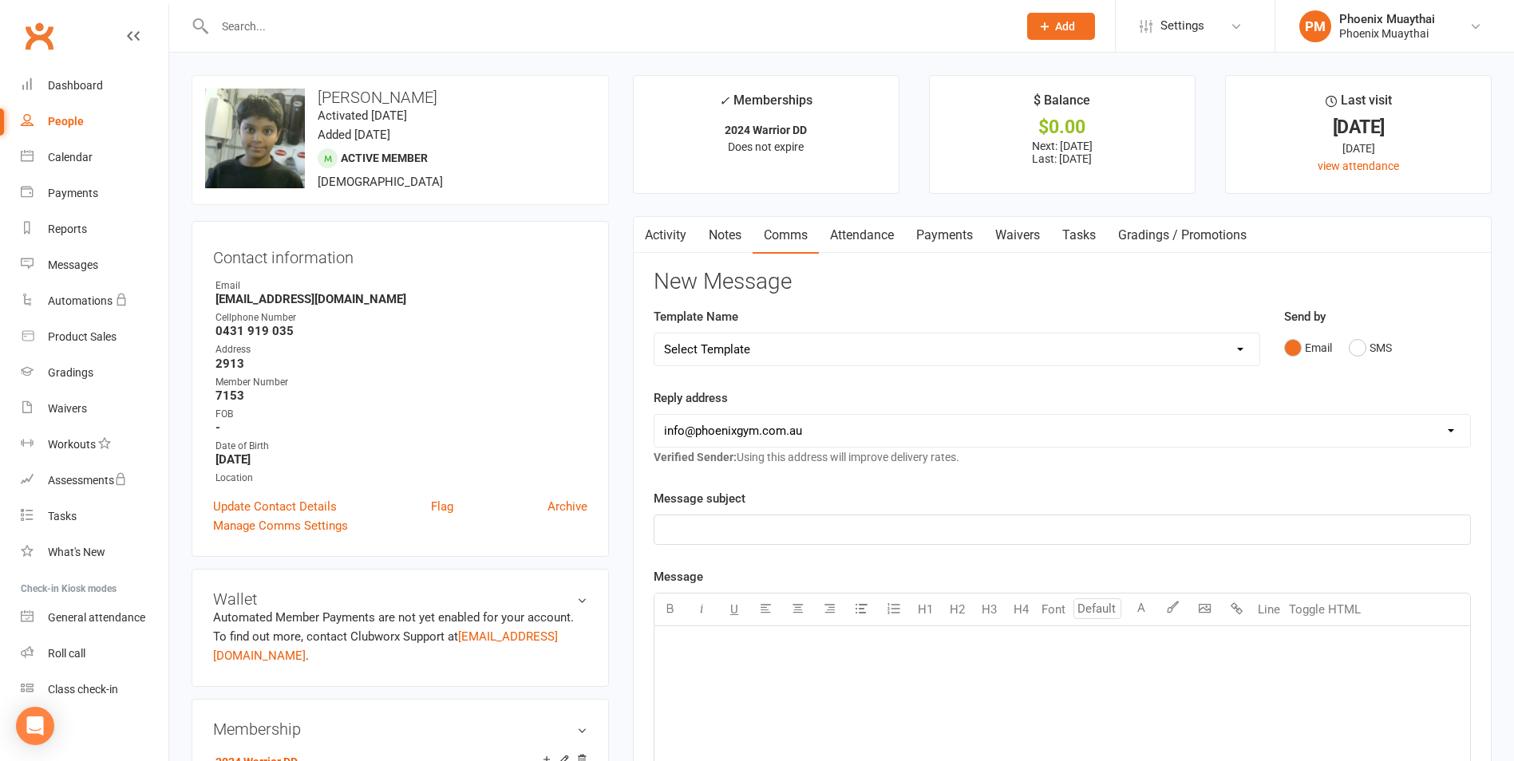
click at [716, 347] on select "Select Template [Email] Cancellation Confirmation - Member [Email] Cancellation…" at bounding box center [956, 350] width 605 height 32
select select "29"
click at [654, 334] on select "Select Template [Email] Cancellation Confirmation - Member [Email] Cancellation…" at bounding box center [956, 350] width 605 height 32
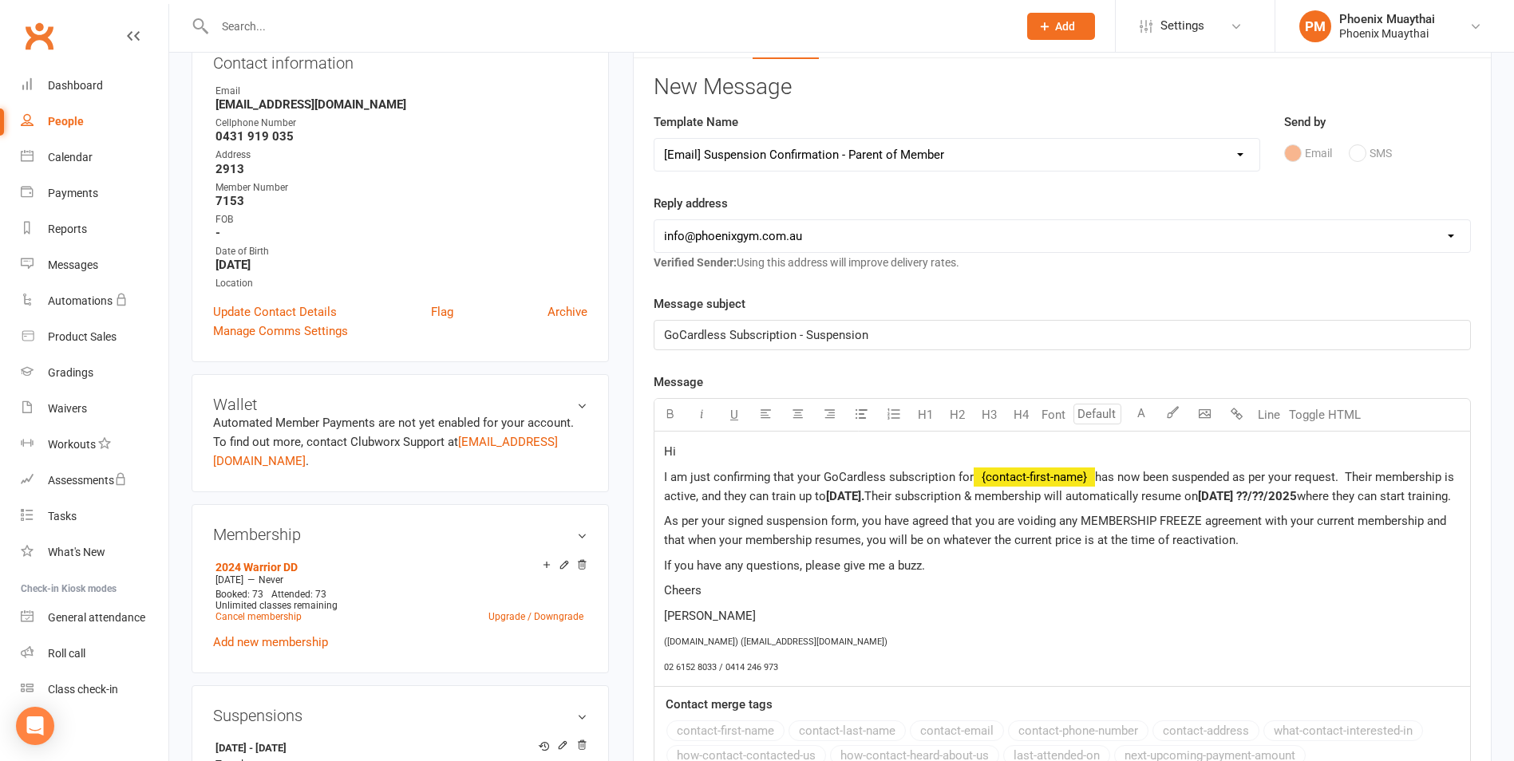
scroll to position [239, 0]
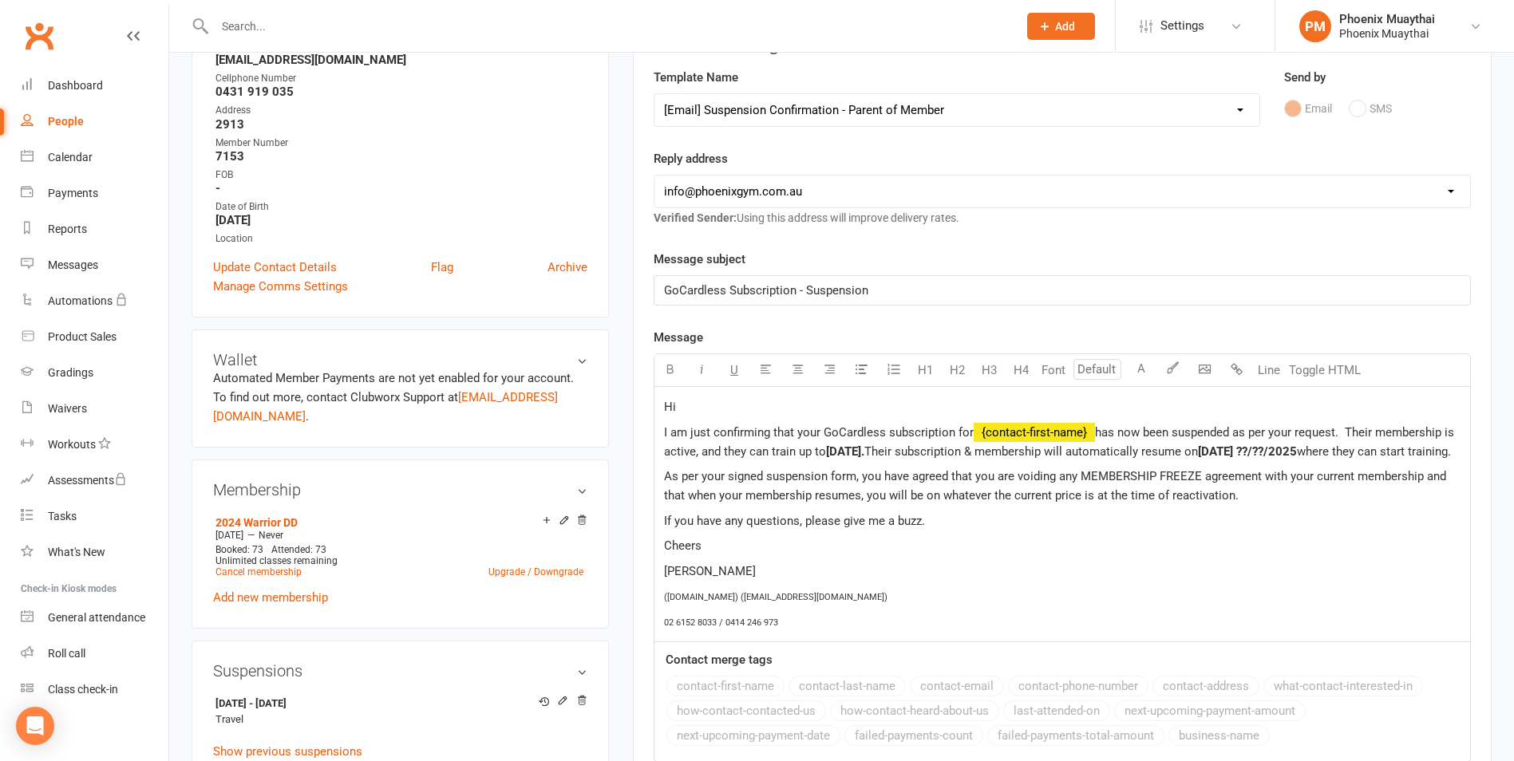
click at [714, 405] on p "Hi" at bounding box center [1062, 406] width 796 height 19
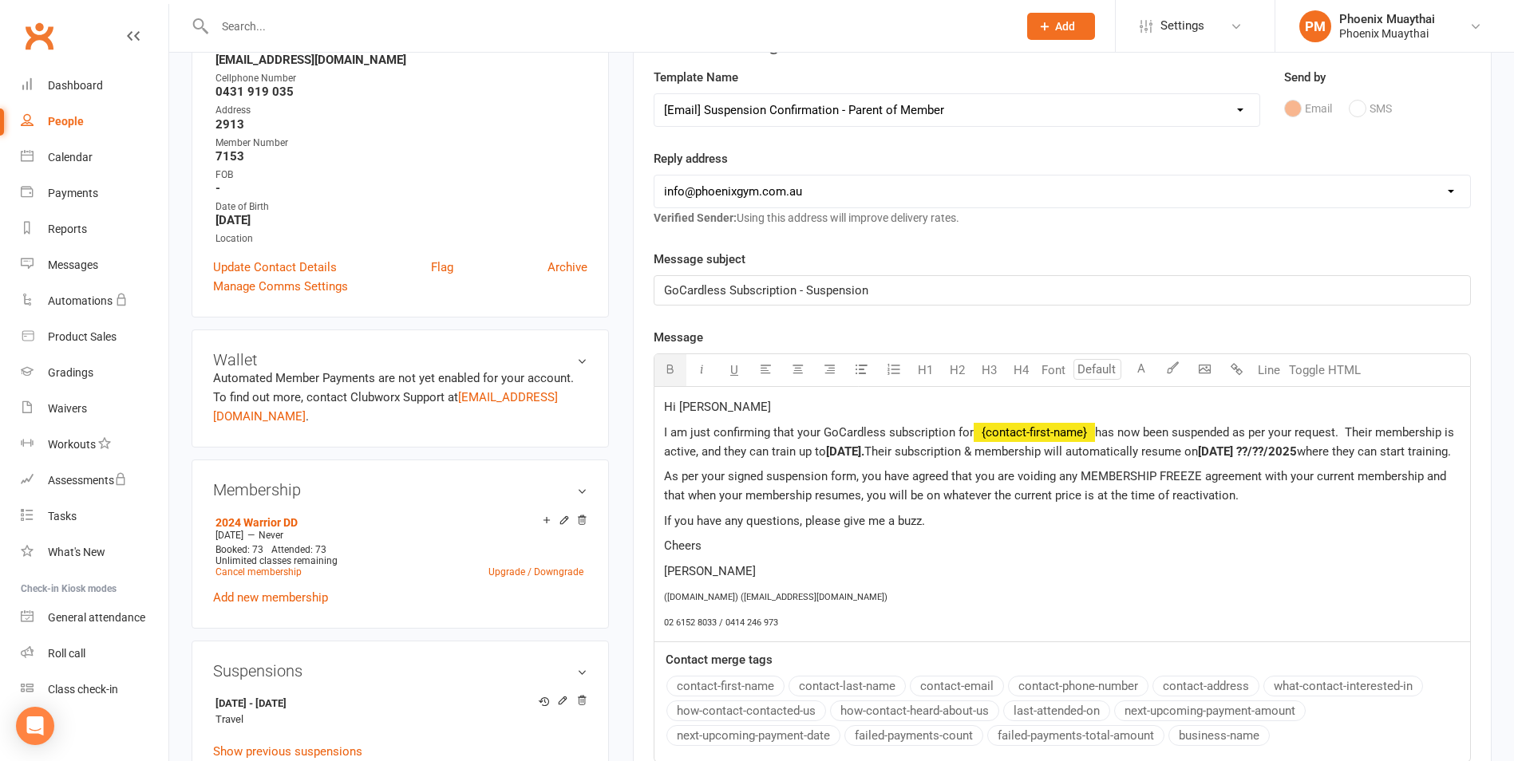
drag, startPoint x: 1309, startPoint y: 452, endPoint x: 1321, endPoint y: 461, distance: 14.8
click at [1297, 452] on span "Monday ??/??/2025" at bounding box center [1247, 451] width 99 height 14
drag, startPoint x: 1346, startPoint y: 451, endPoint x: 1366, endPoint y: 455, distance: 20.3
click at [1233, 452] on span "Monday 12/01/2025" at bounding box center [1215, 451] width 35 height 14
click at [1352, 531] on p "If you have any questions, please give me a buzz." at bounding box center [1062, 520] width 796 height 19
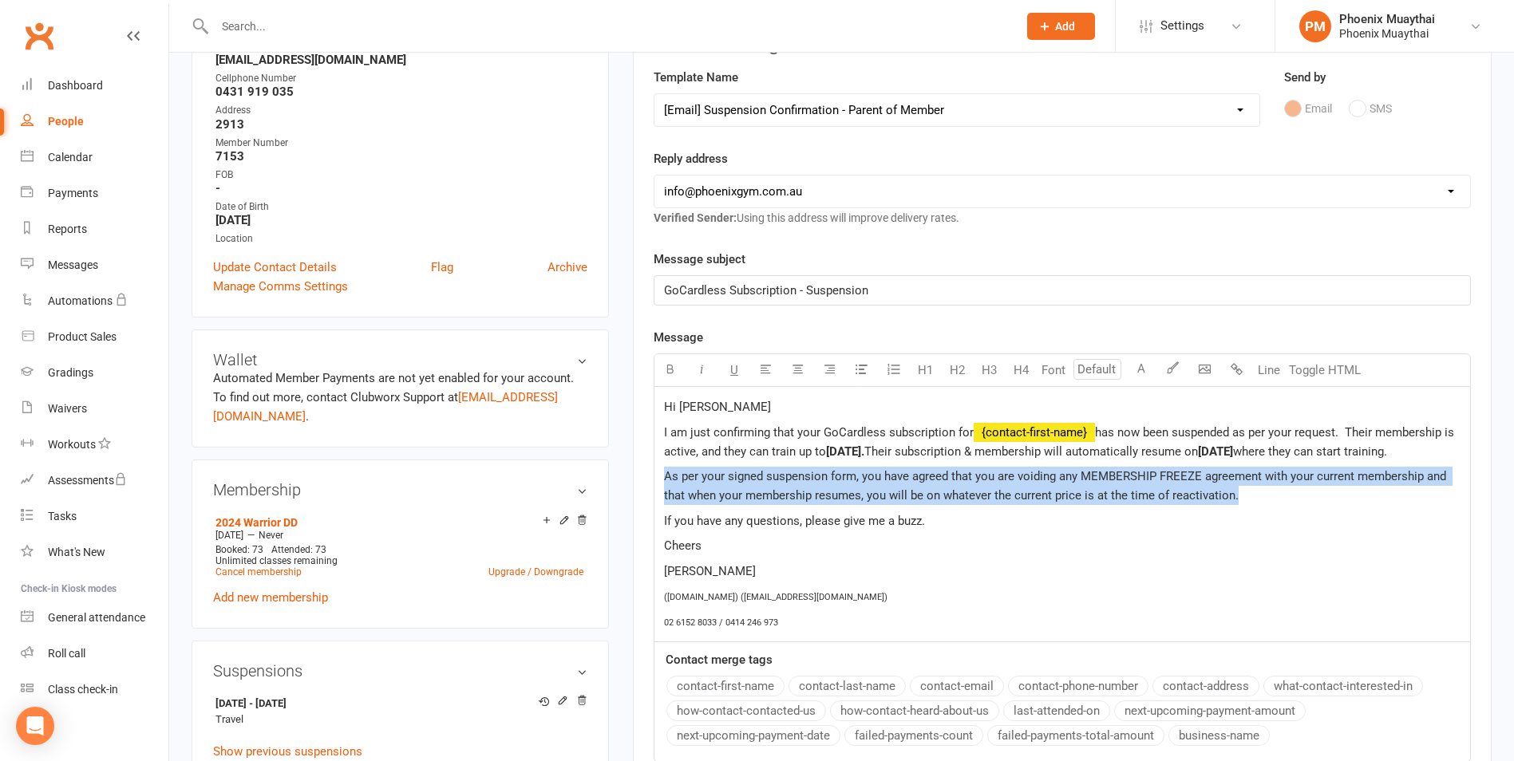
drag, startPoint x: 1231, startPoint y: 520, endPoint x: 666, endPoint y: 488, distance: 565.8
click at [666, 488] on p "As per your signed suspension form, you have agreed that you are voiding any ME…" at bounding box center [1062, 486] width 796 height 38
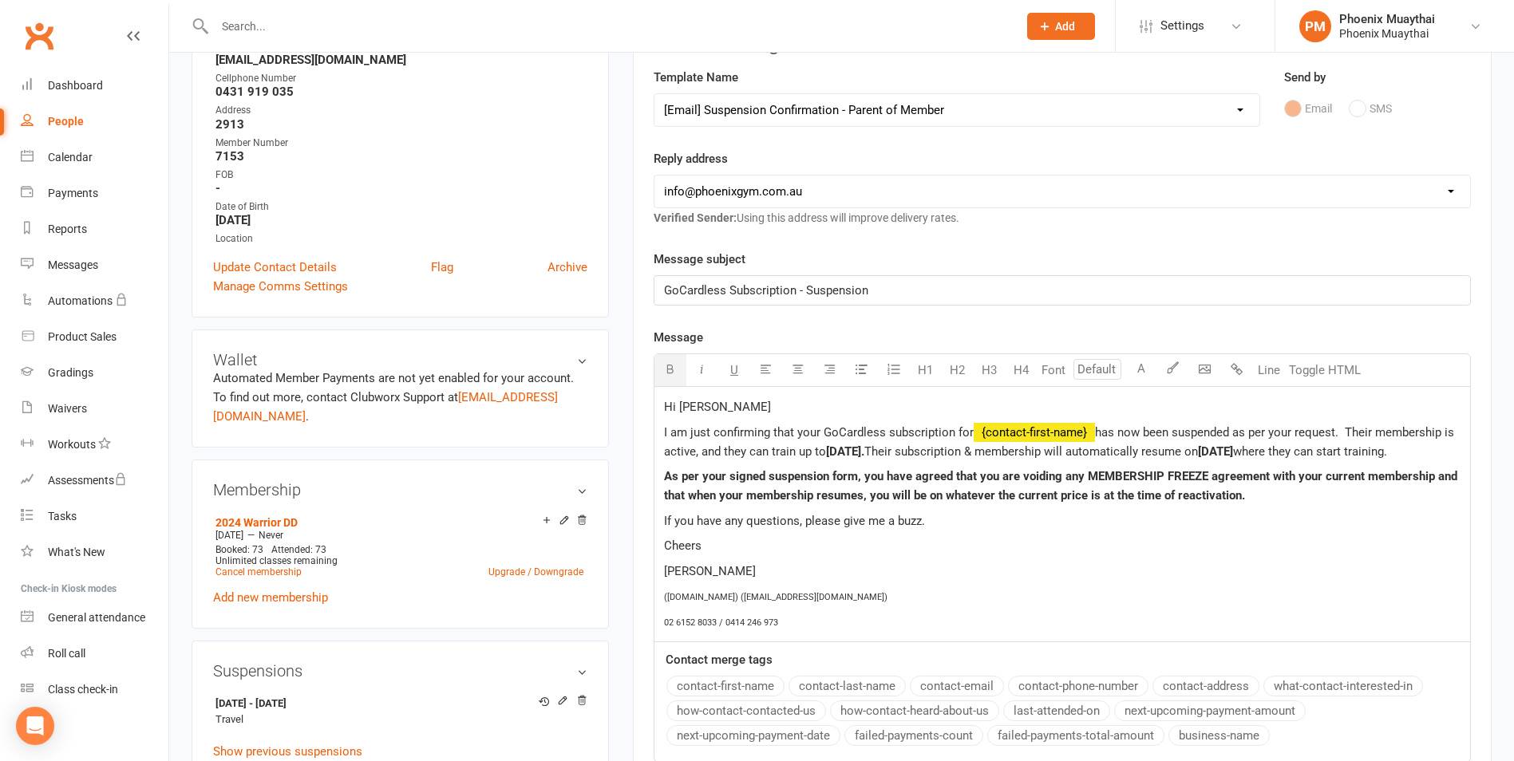
click at [984, 531] on p "If you have any questions, please give me a buzz." at bounding box center [1062, 520] width 796 height 19
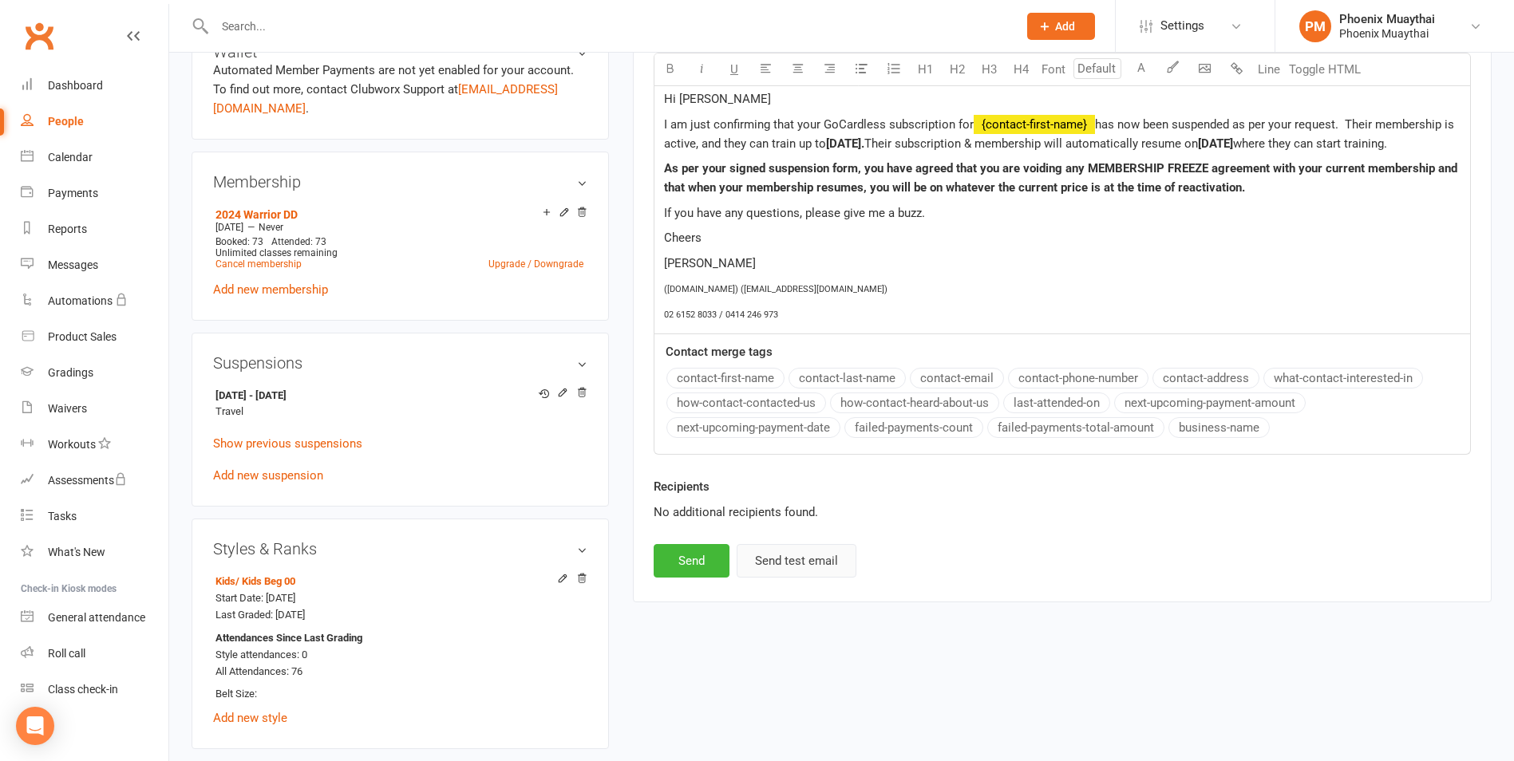
scroll to position [559, 0]
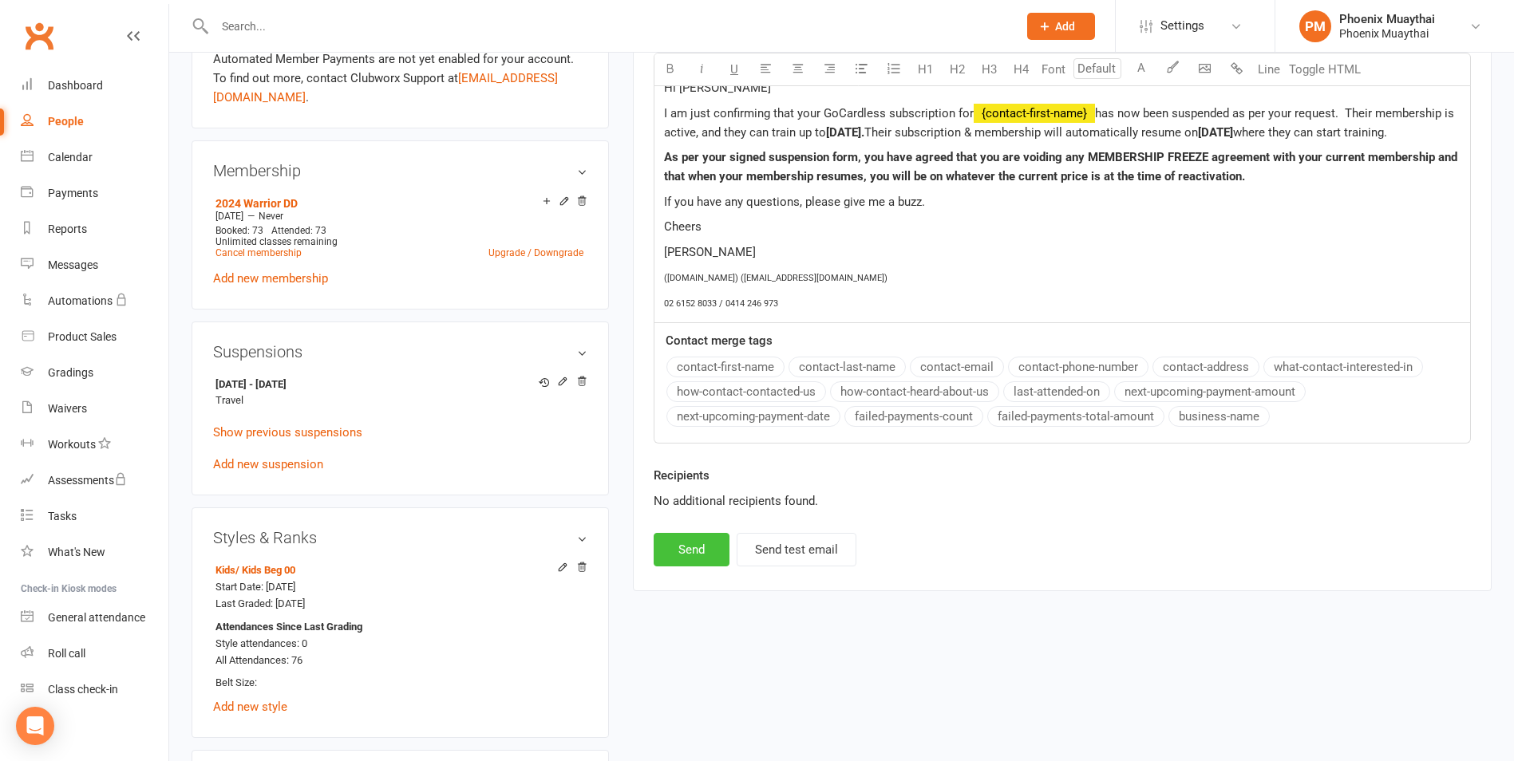
click at [707, 567] on button "Send" at bounding box center [691, 550] width 76 height 34
select select
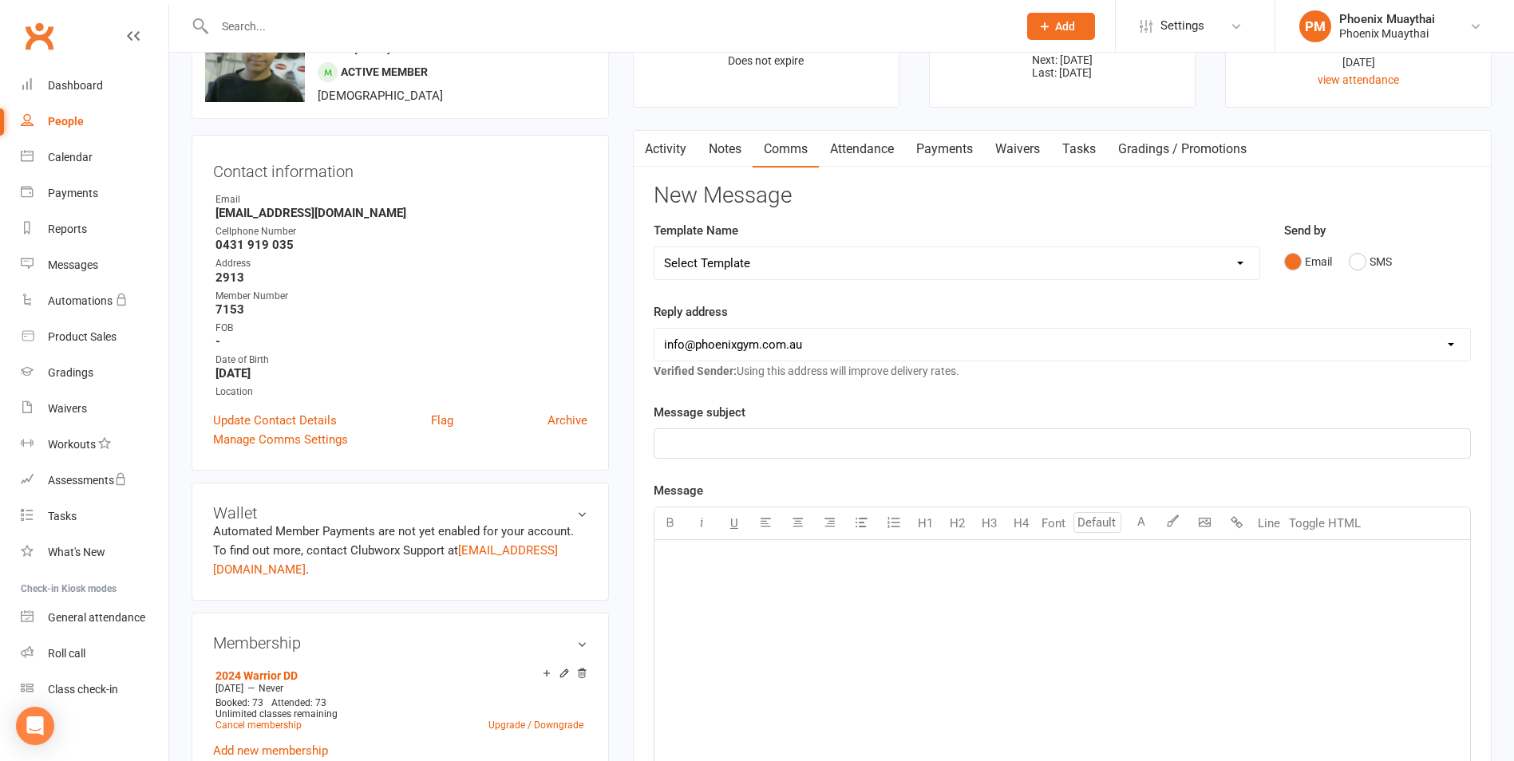
scroll to position [0, 0]
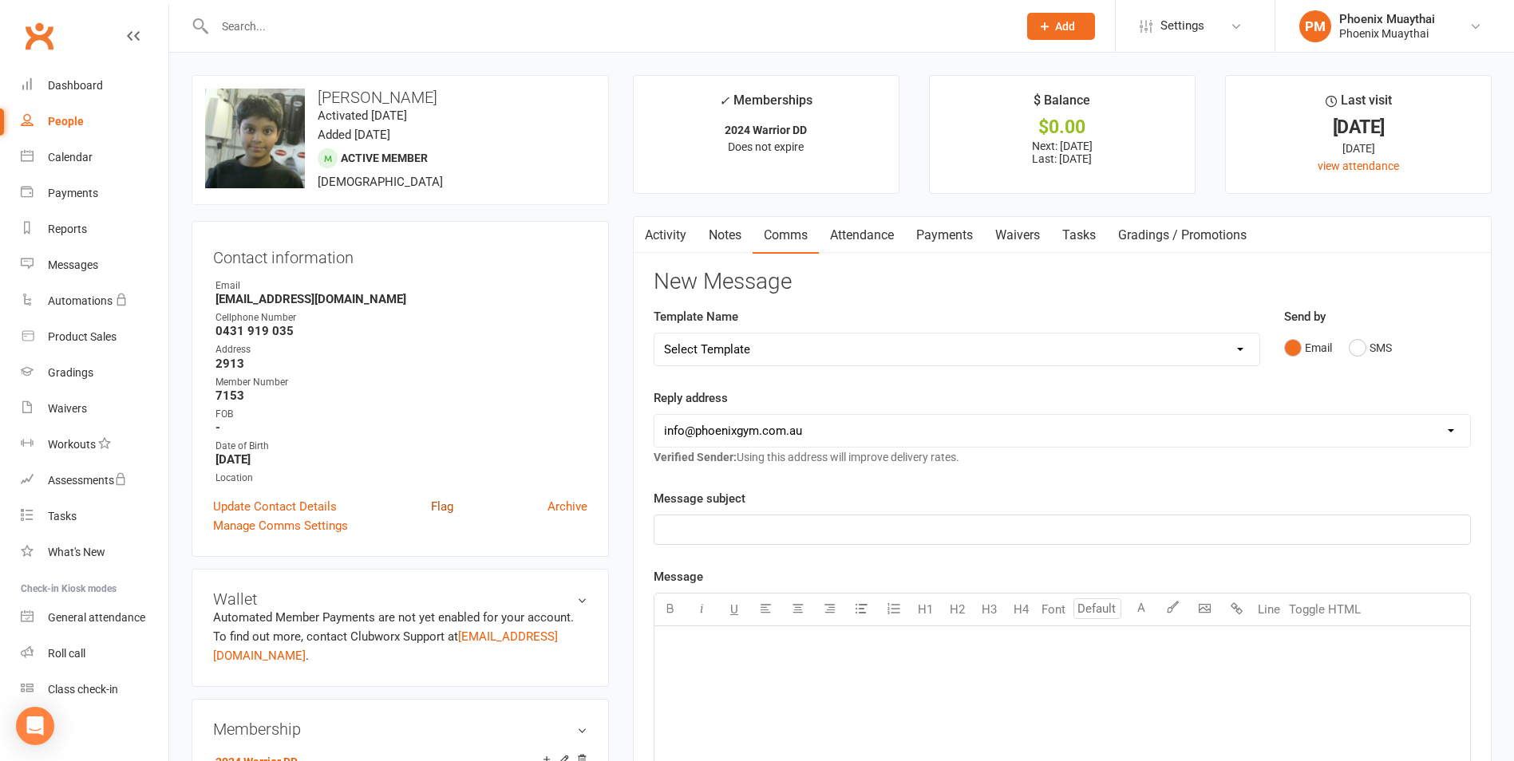
click at [437, 507] on link "Flag" at bounding box center [442, 506] width 22 height 19
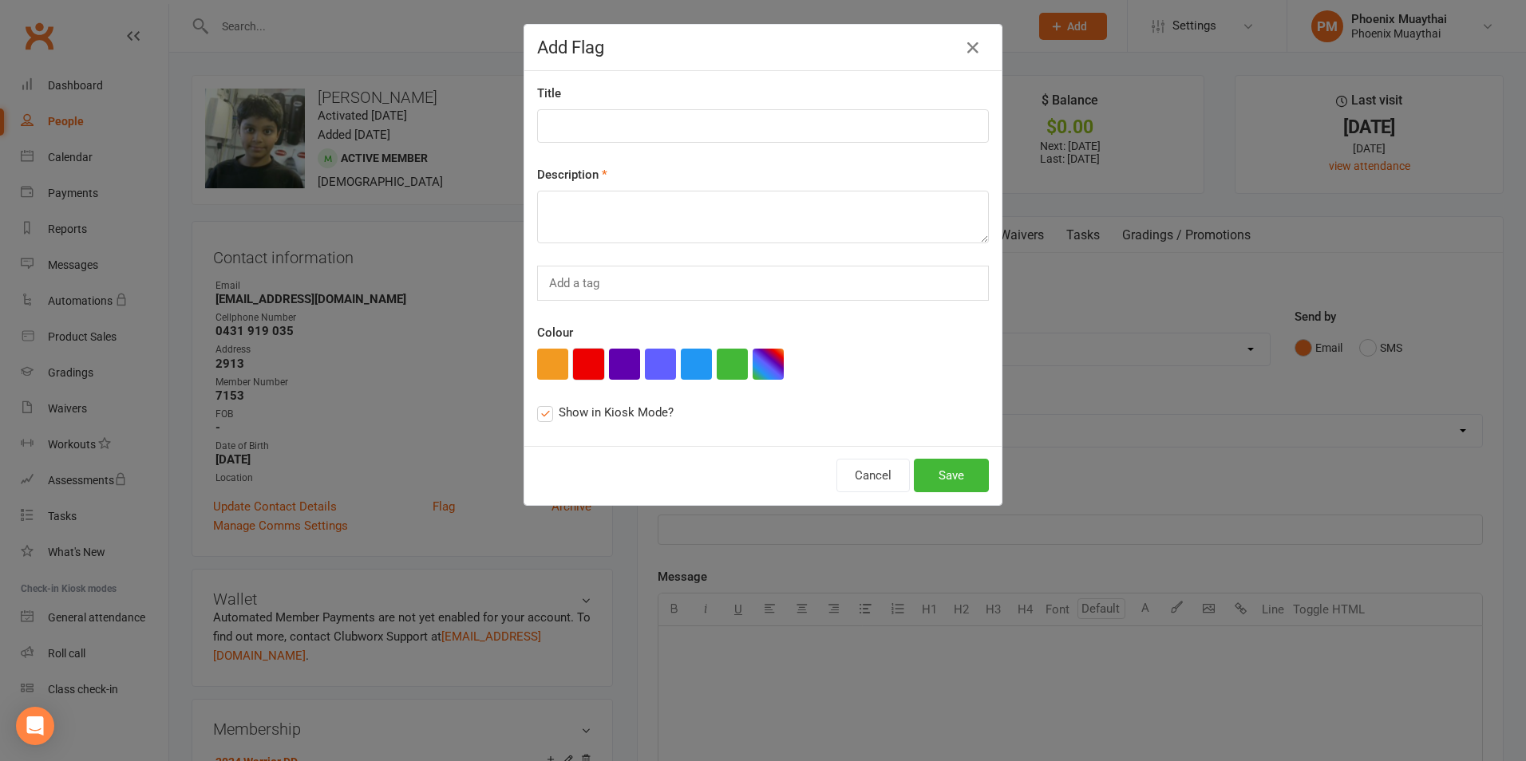
click at [592, 371] on button "button" at bounding box center [588, 364] width 31 height 31
click at [582, 207] on textarea at bounding box center [763, 217] width 452 height 53
click at [542, 207] on textarea "Tracy to check if we have price rise in January - to increase membership if we …" at bounding box center [763, 217] width 452 height 53
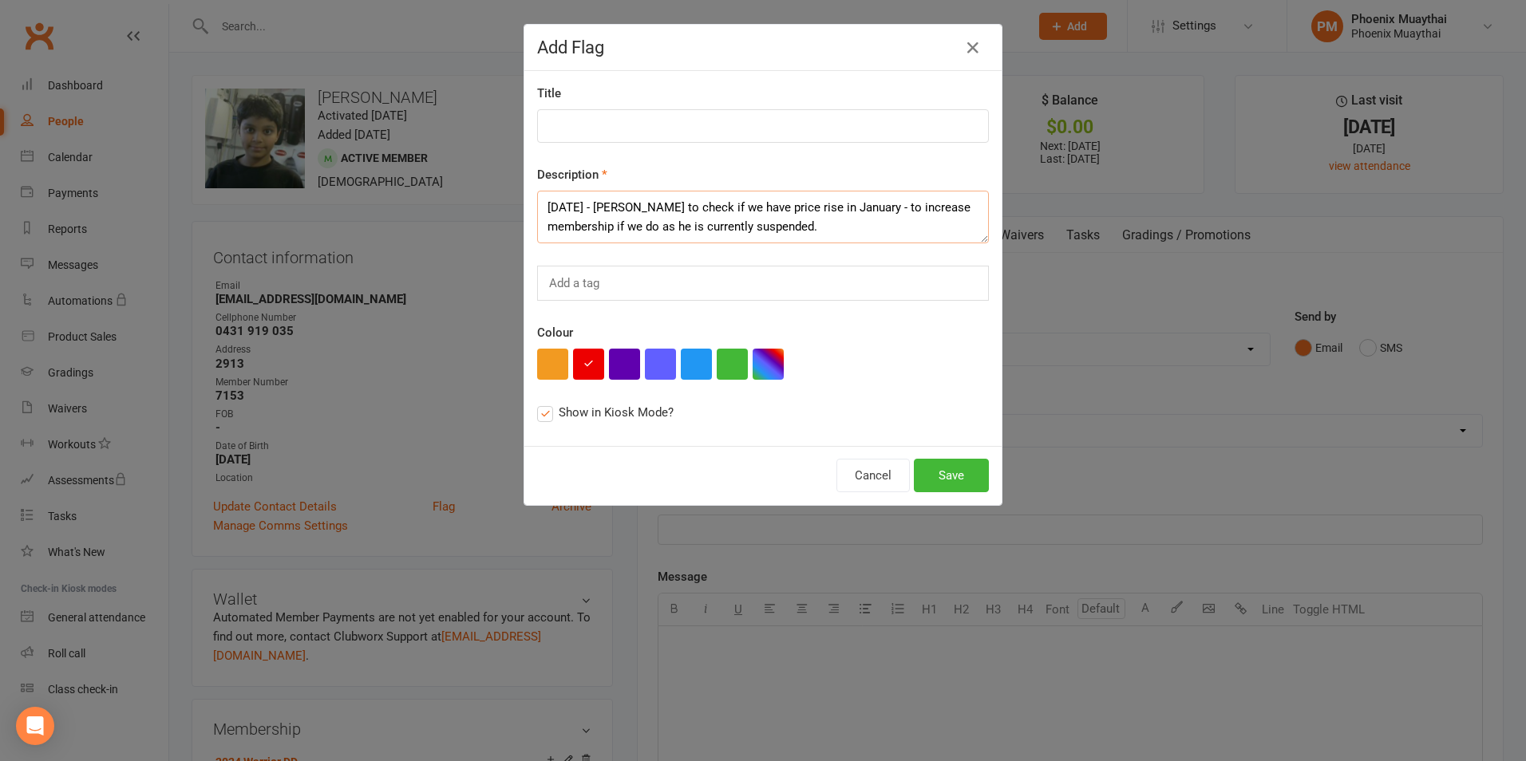
click at [829, 226] on textarea "JAN 2026 - Tracy to check if we have price rise in January - to increase member…" at bounding box center [763, 217] width 452 height 53
type textarea "[DATE] - [PERSON_NAME] to check if we have price rise in January - to increase …"
click at [938, 466] on button "Save" at bounding box center [951, 476] width 75 height 34
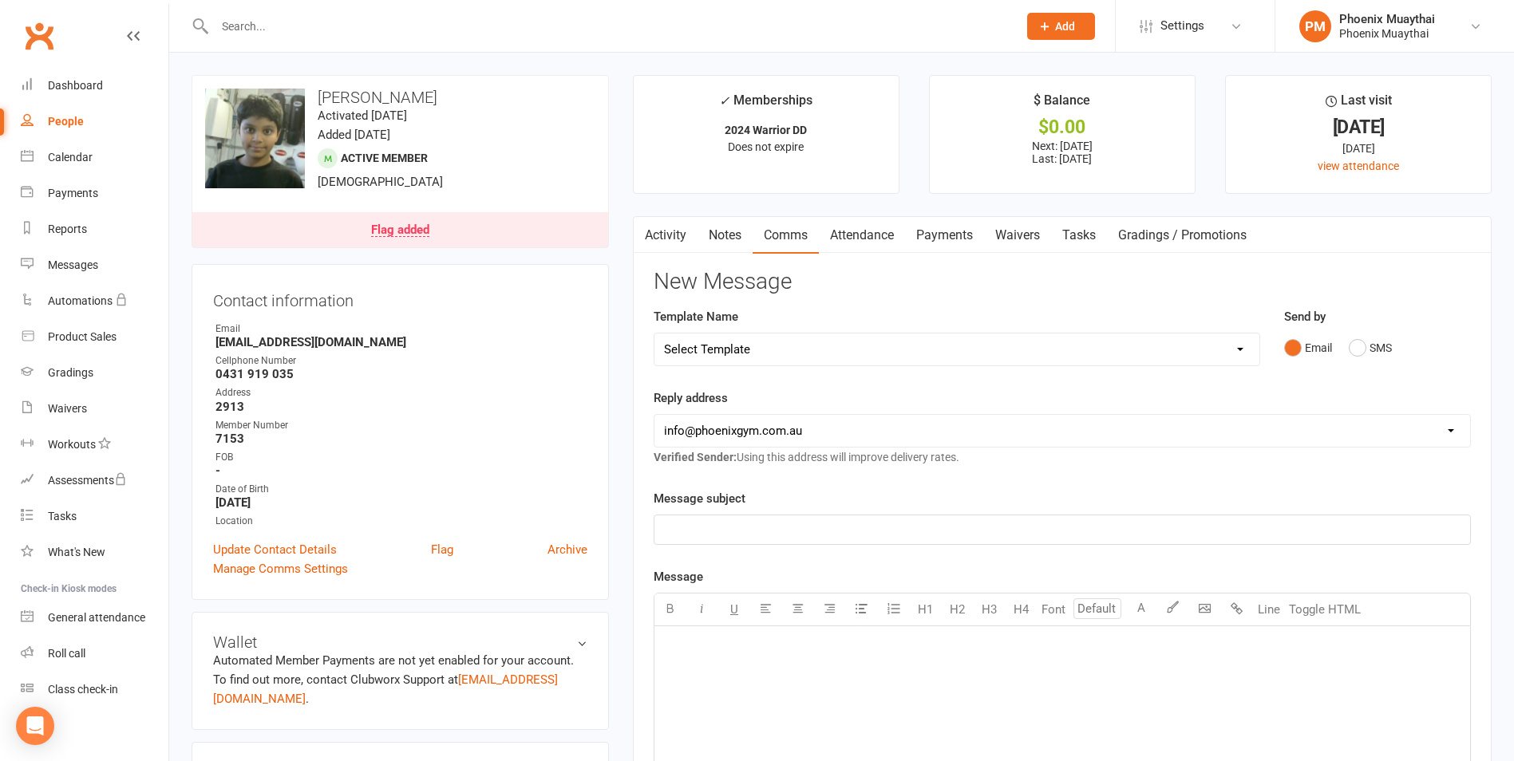
click at [247, 18] on input "text" at bounding box center [608, 26] width 796 height 22
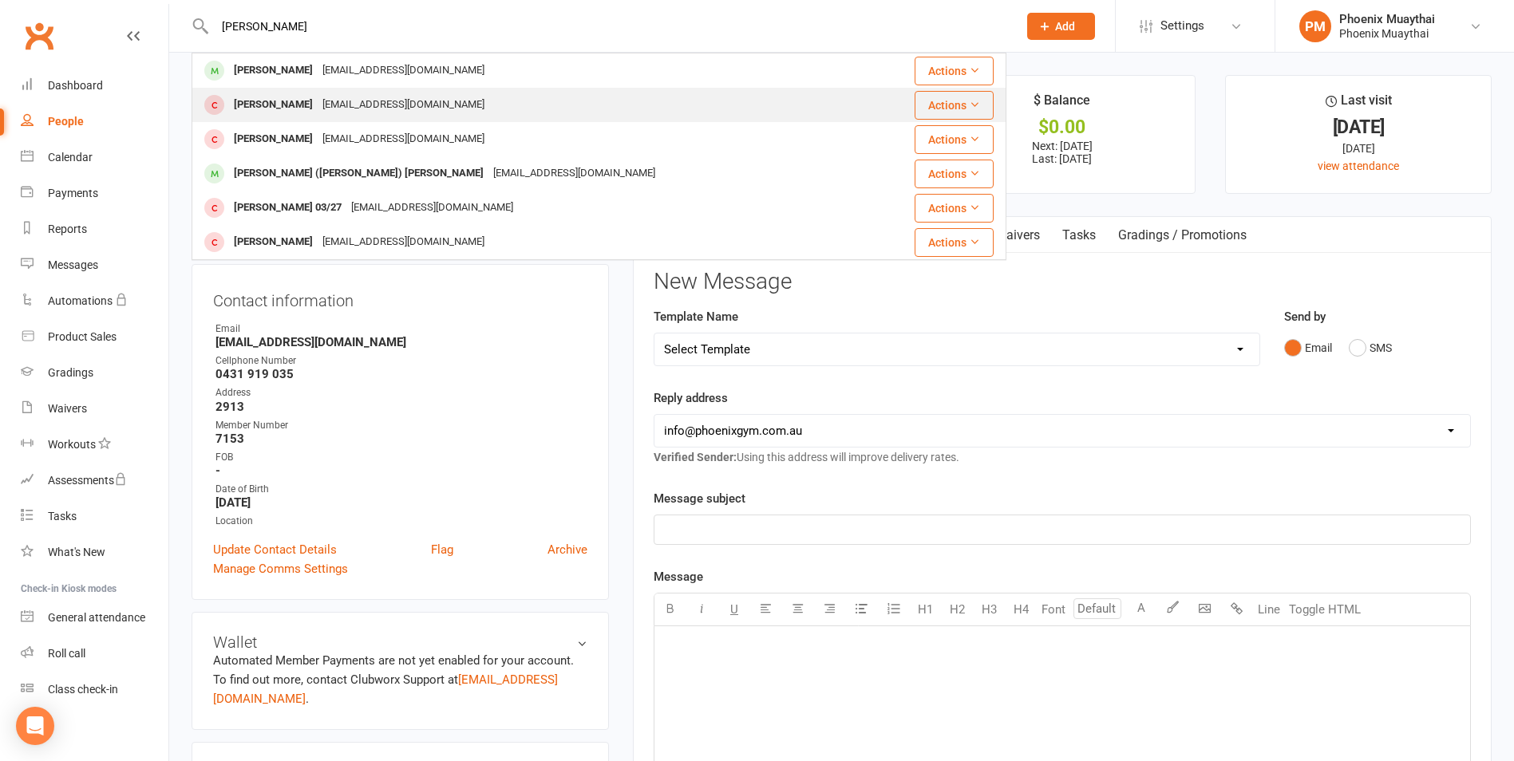
type input "daniel"
click at [250, 100] on div "Daniel Ivers" at bounding box center [273, 104] width 89 height 23
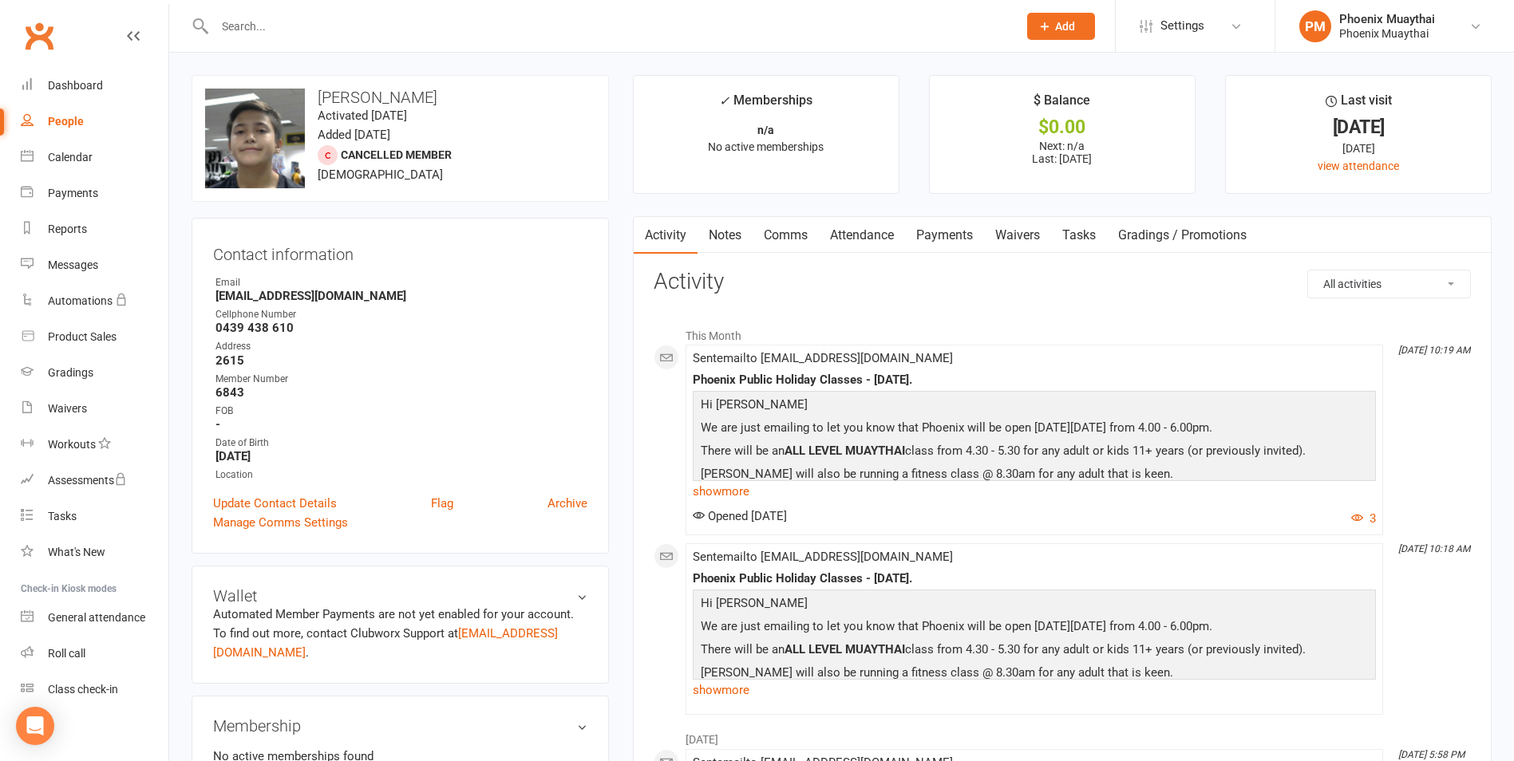
click at [264, 19] on input "text" at bounding box center [608, 26] width 796 height 22
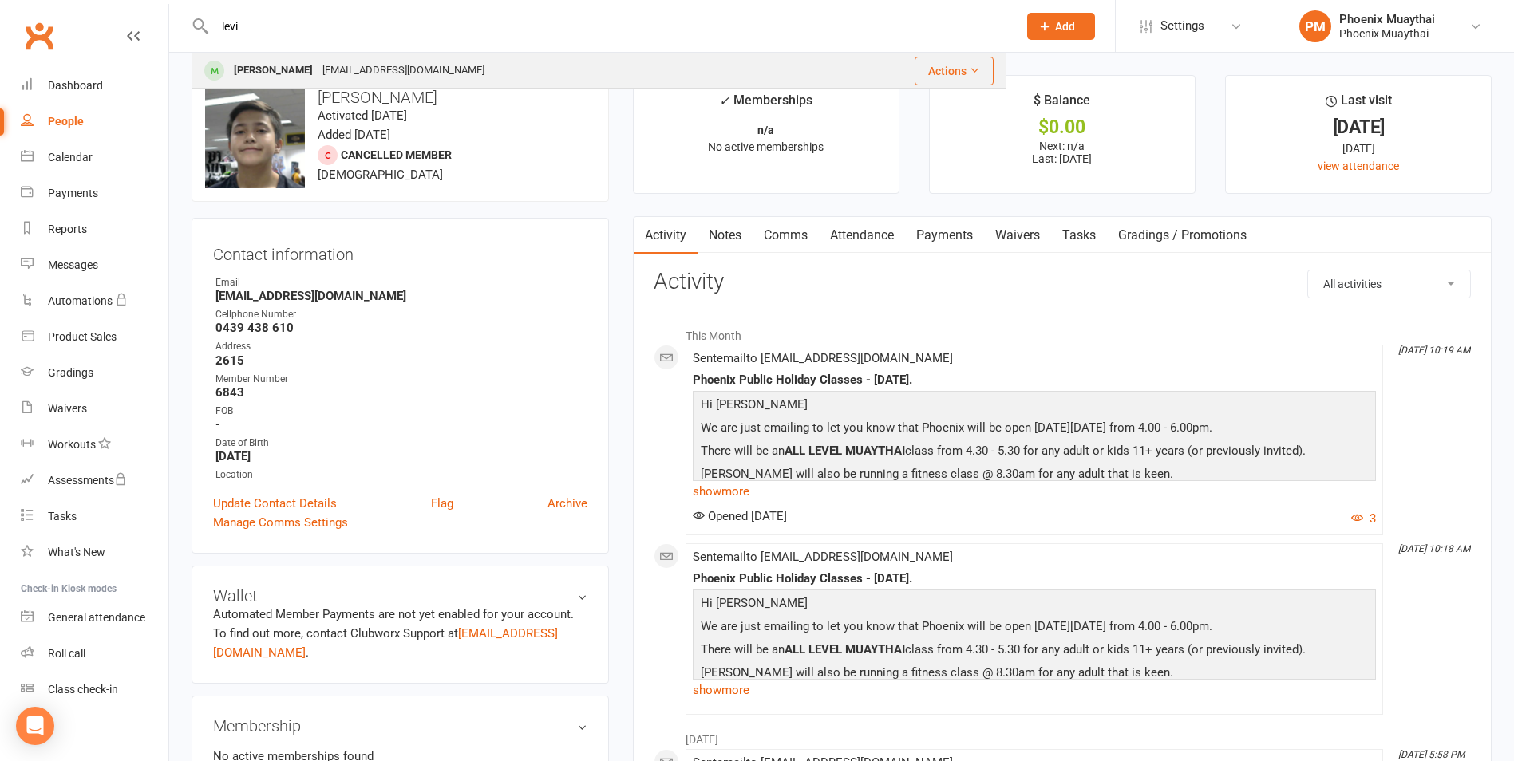
type input "levi"
click at [250, 68] on div "Levi Mundy" at bounding box center [273, 70] width 89 height 23
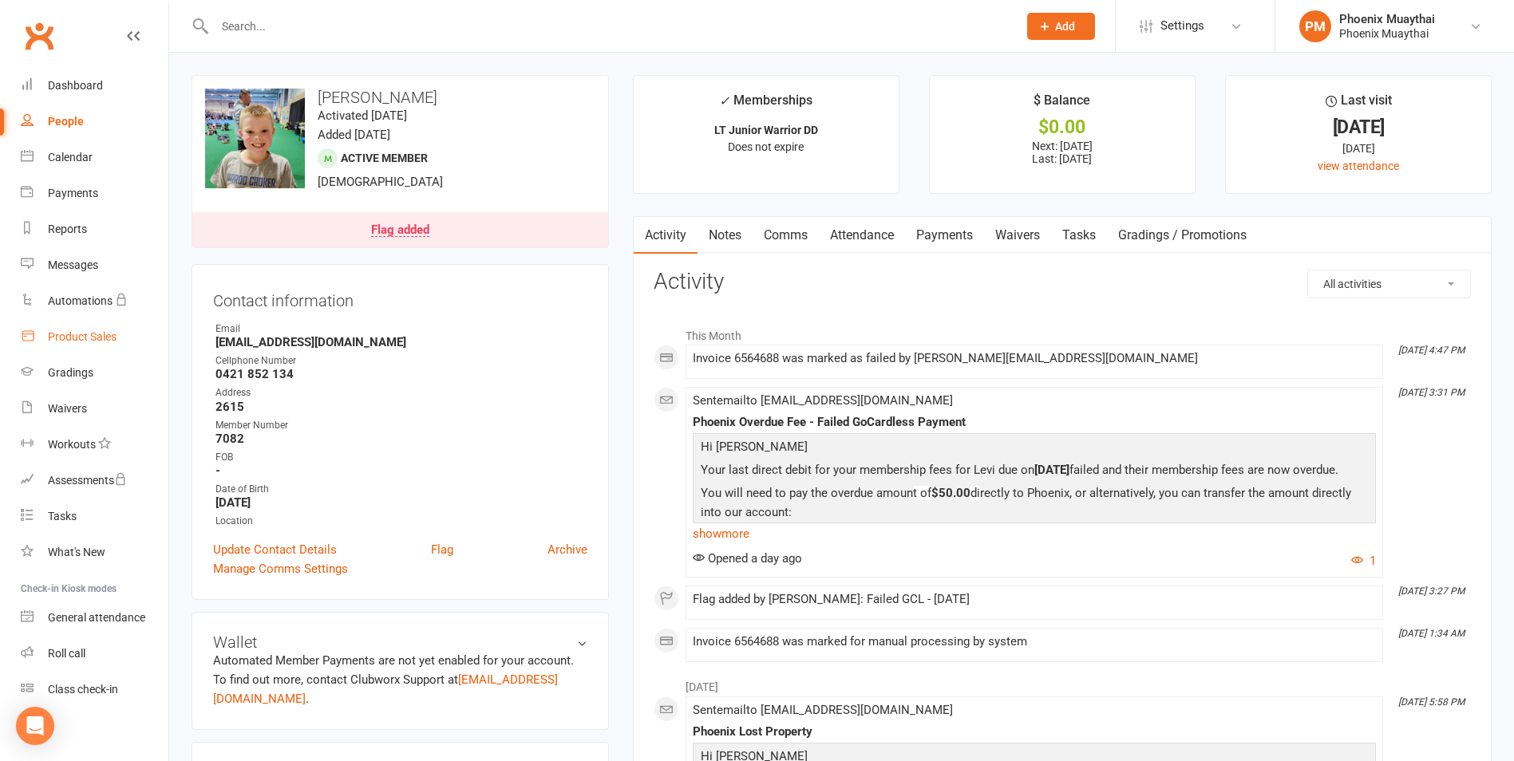
click at [91, 338] on div "Product Sales" at bounding box center [82, 336] width 69 height 13
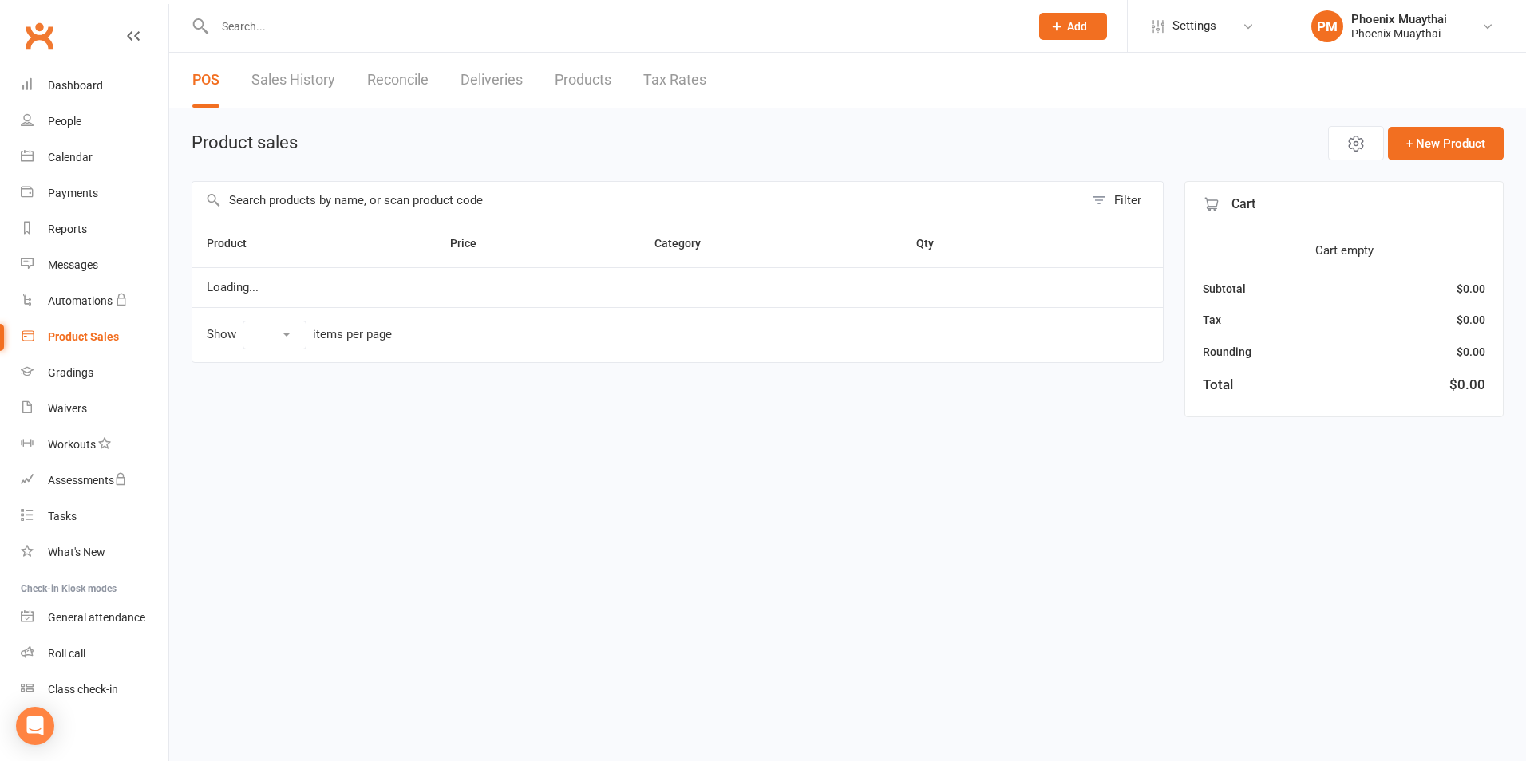
select select "100"
click at [353, 198] on input "text" at bounding box center [637, 200] width 891 height 37
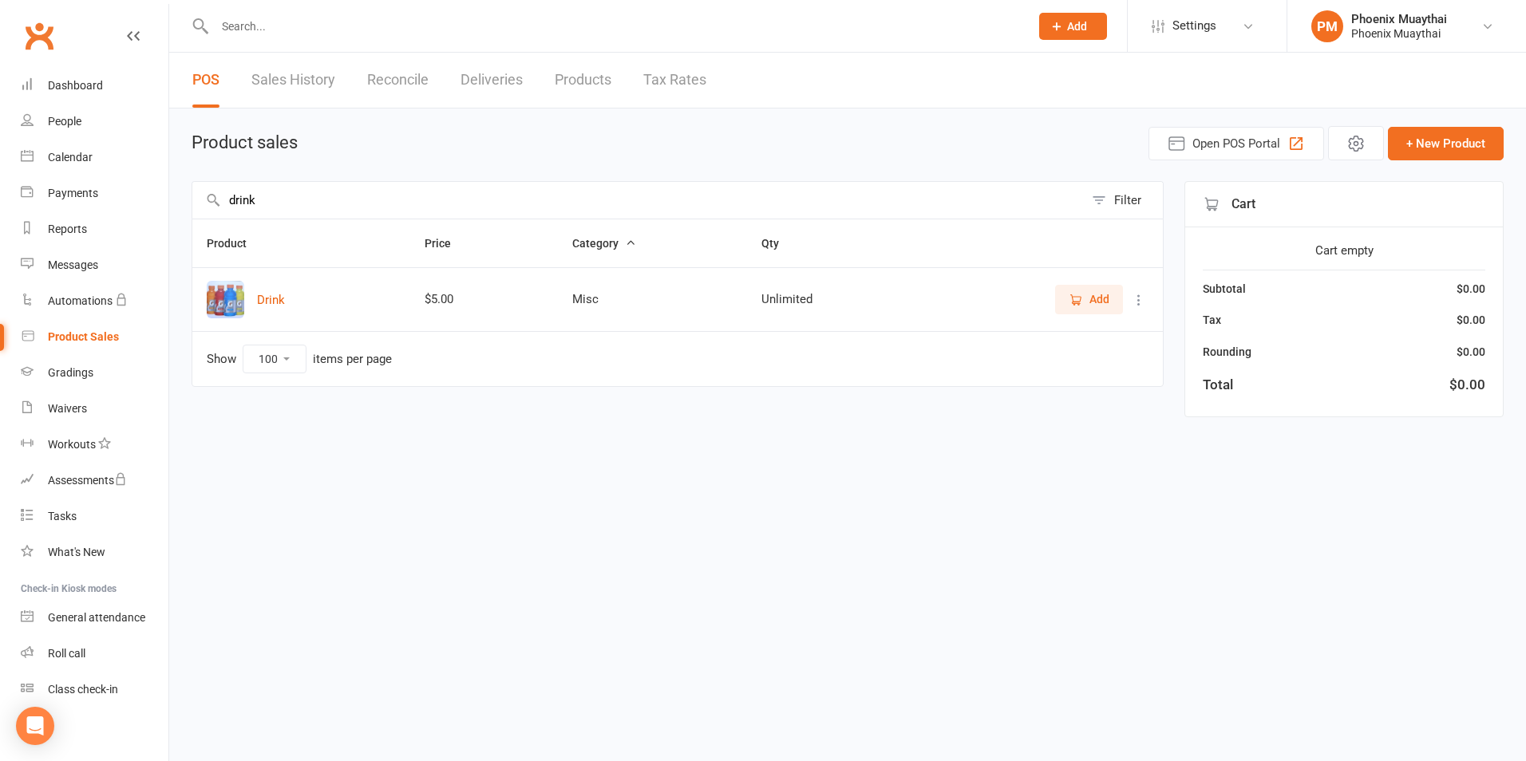
type input "drink"
click at [1113, 290] on button "Add" at bounding box center [1089, 299] width 68 height 29
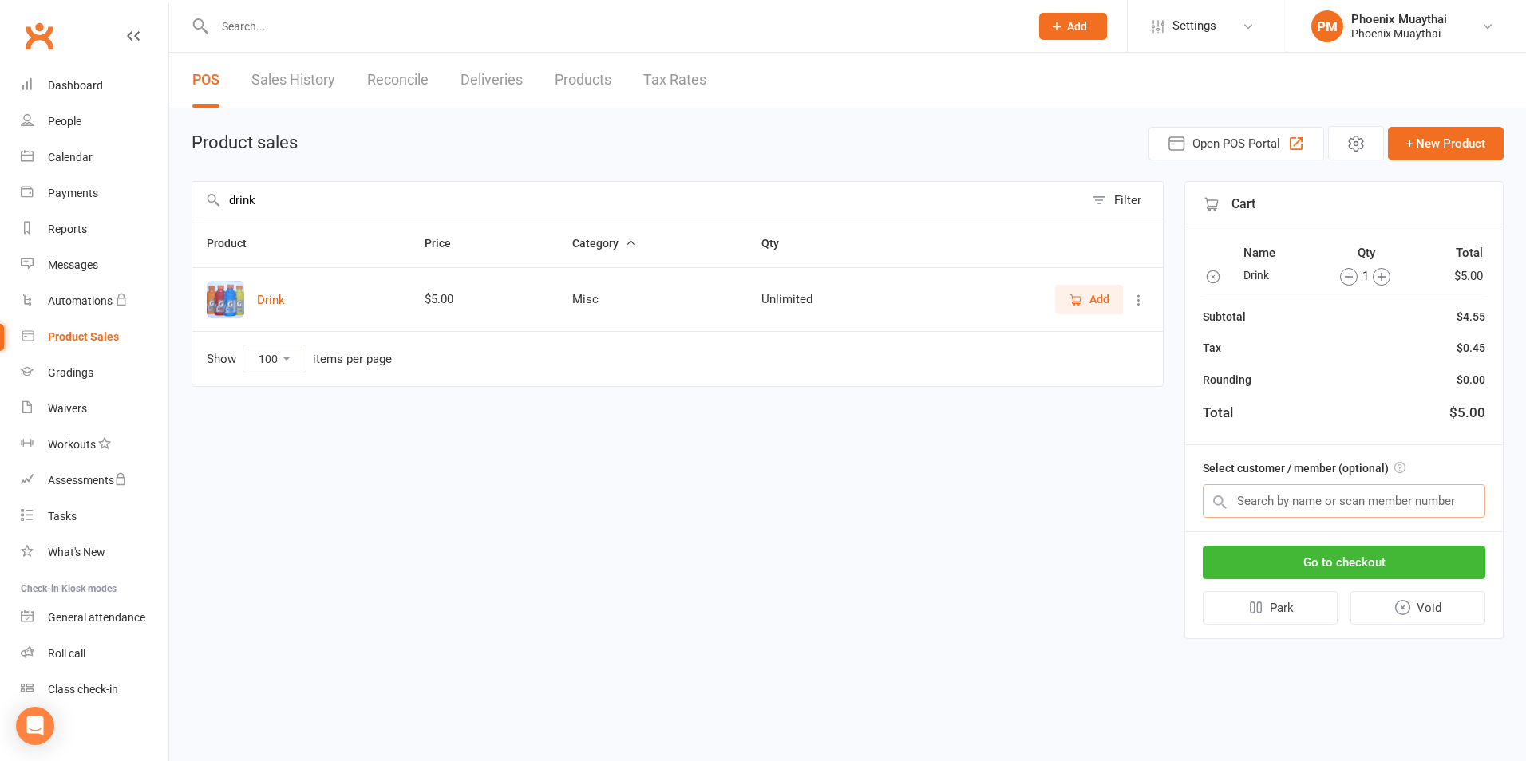
click at [1269, 502] on input "text" at bounding box center [1343, 501] width 282 height 34
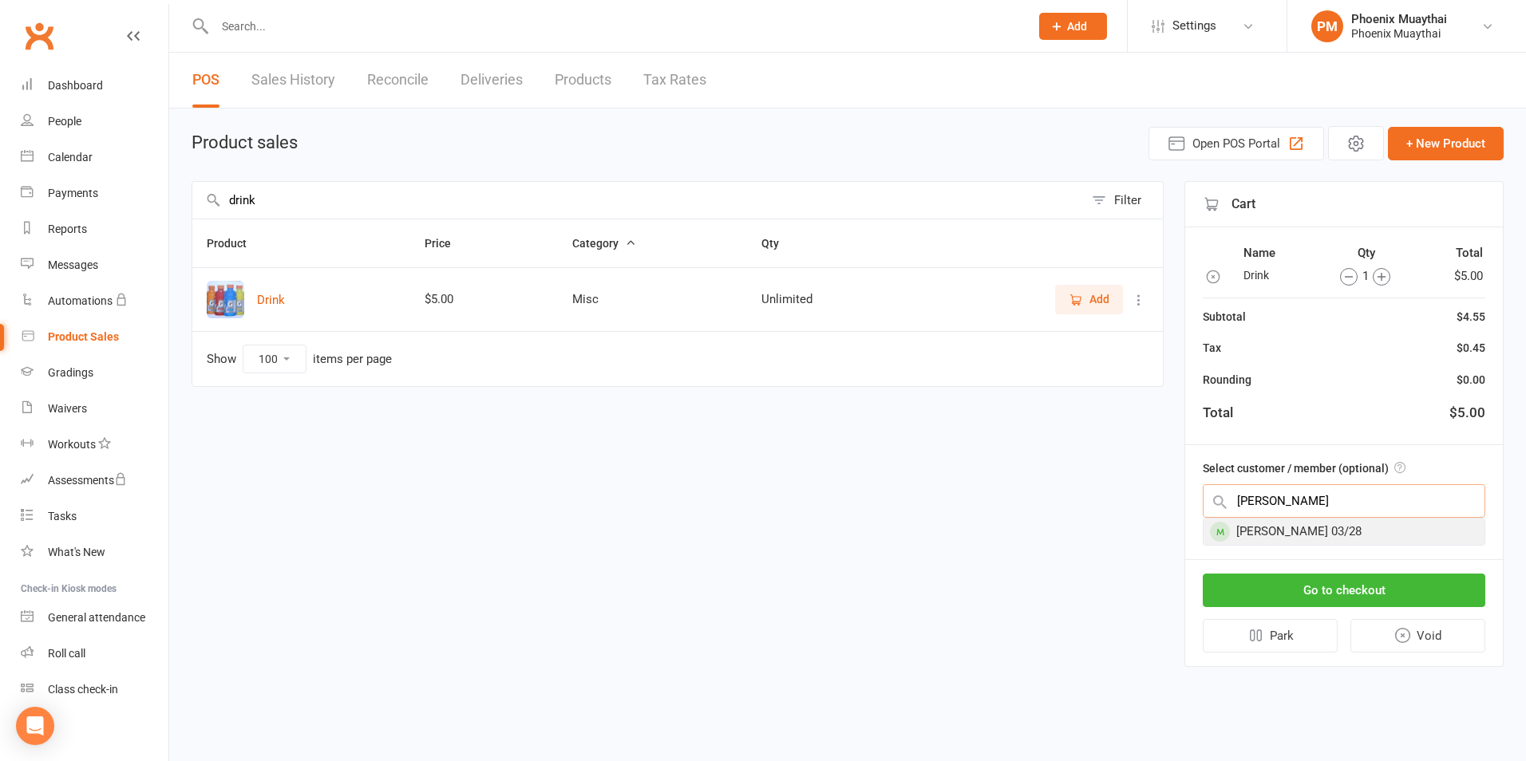
type input "kyle"
click at [1285, 535] on div "Kyle Scholtz 03/28" at bounding box center [1343, 532] width 281 height 26
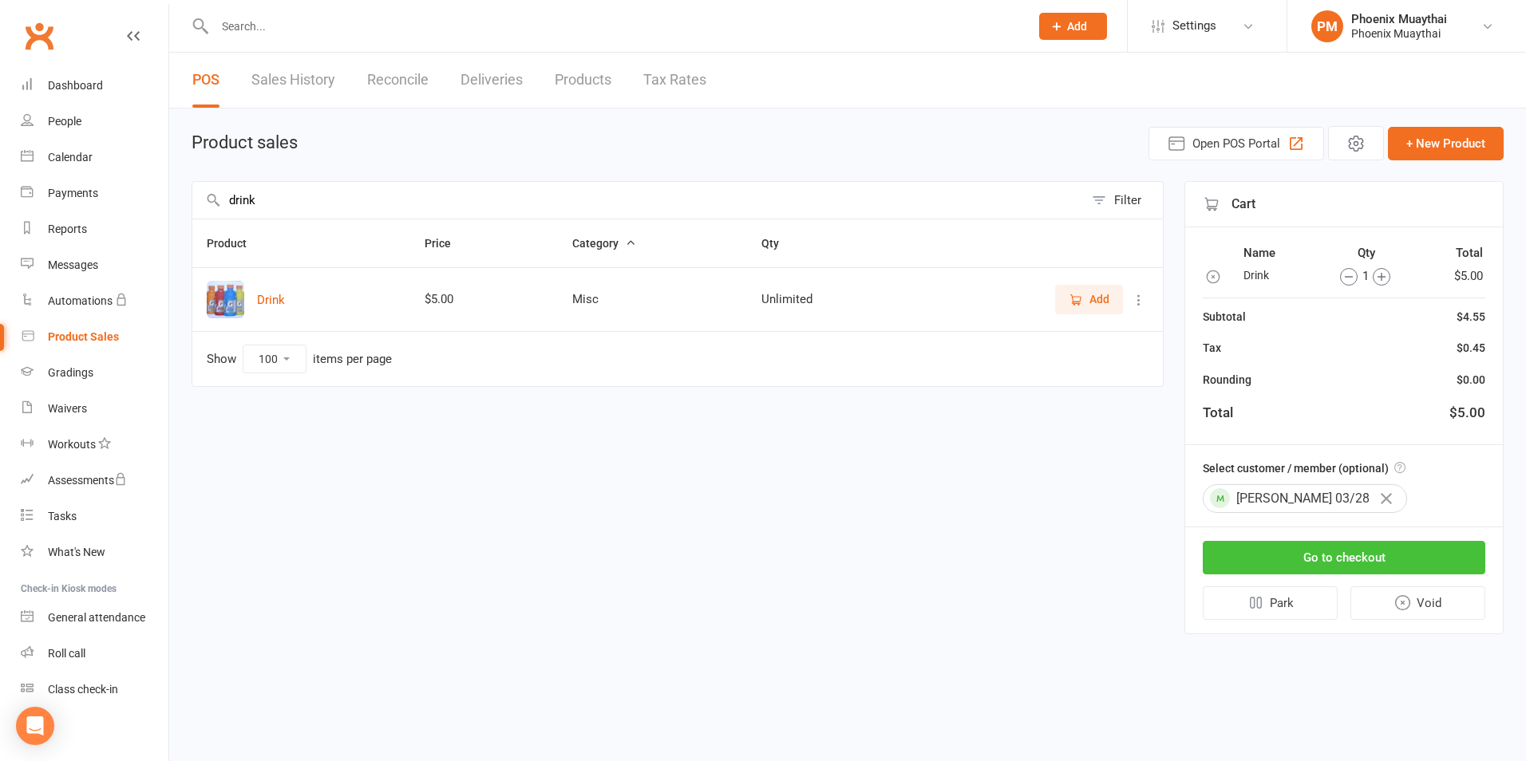
click at [1345, 561] on button "Go to checkout" at bounding box center [1343, 558] width 282 height 34
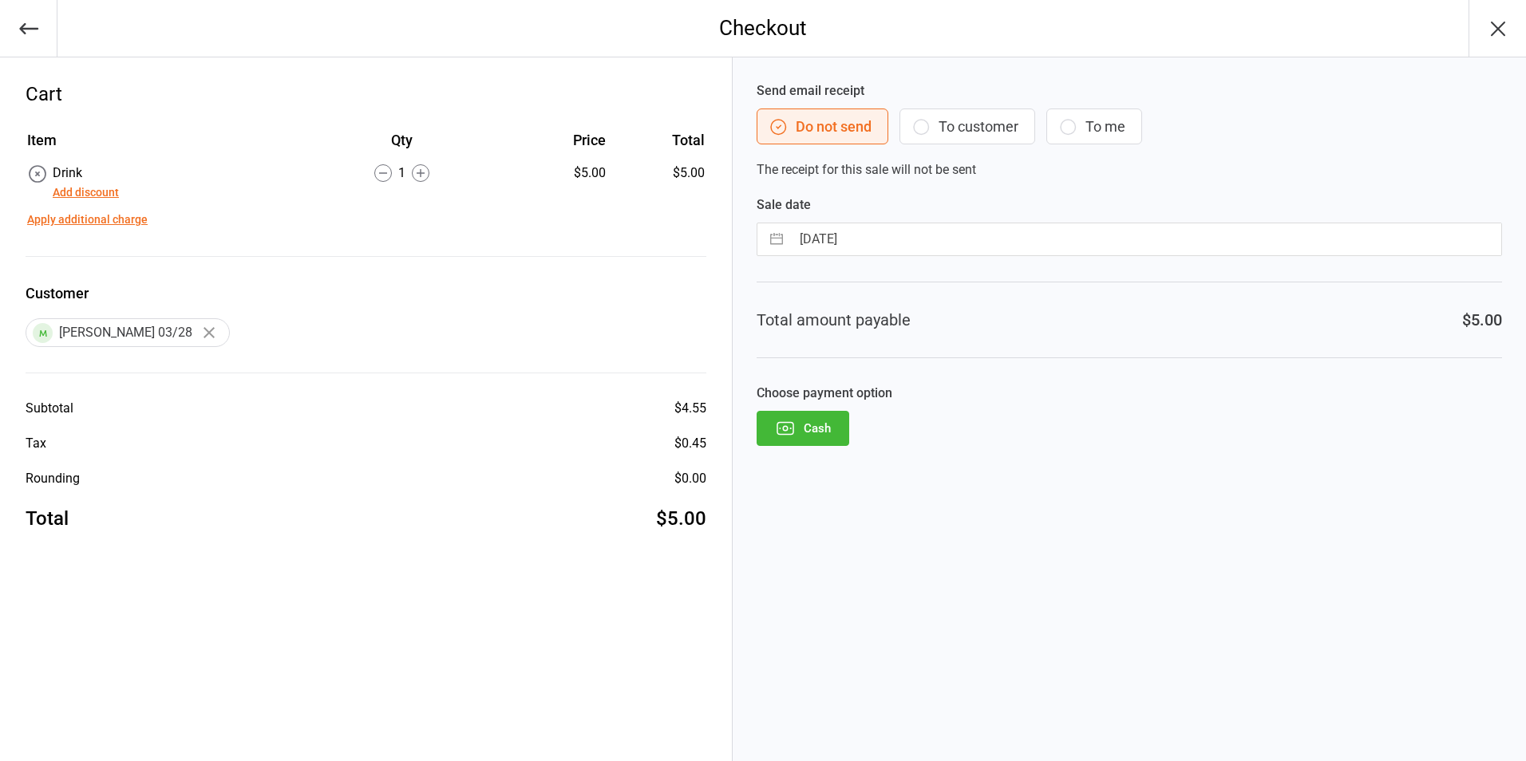
click at [807, 435] on button "Cash" at bounding box center [802, 428] width 93 height 35
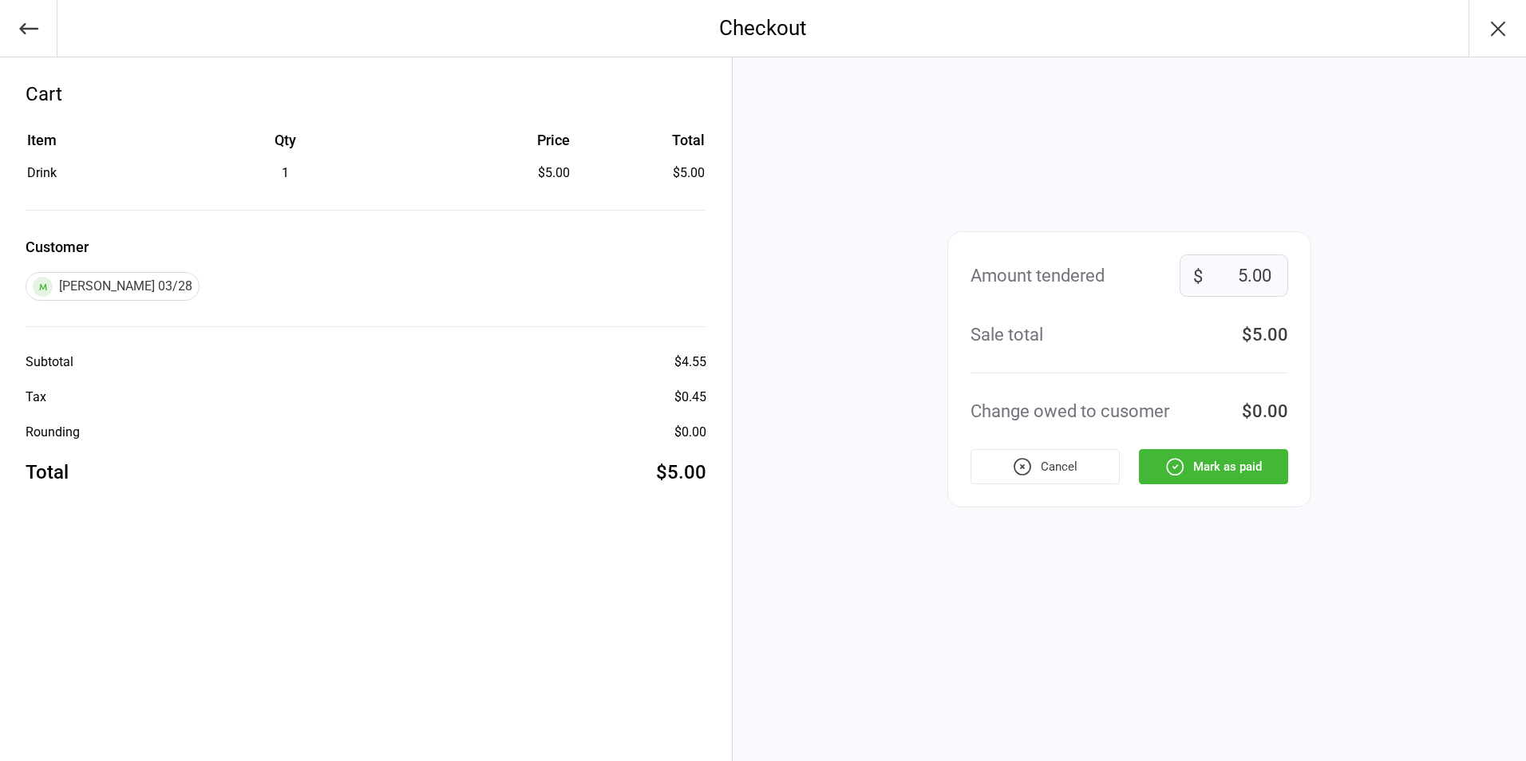
click at [1221, 466] on button "Mark as paid" at bounding box center [1213, 466] width 149 height 35
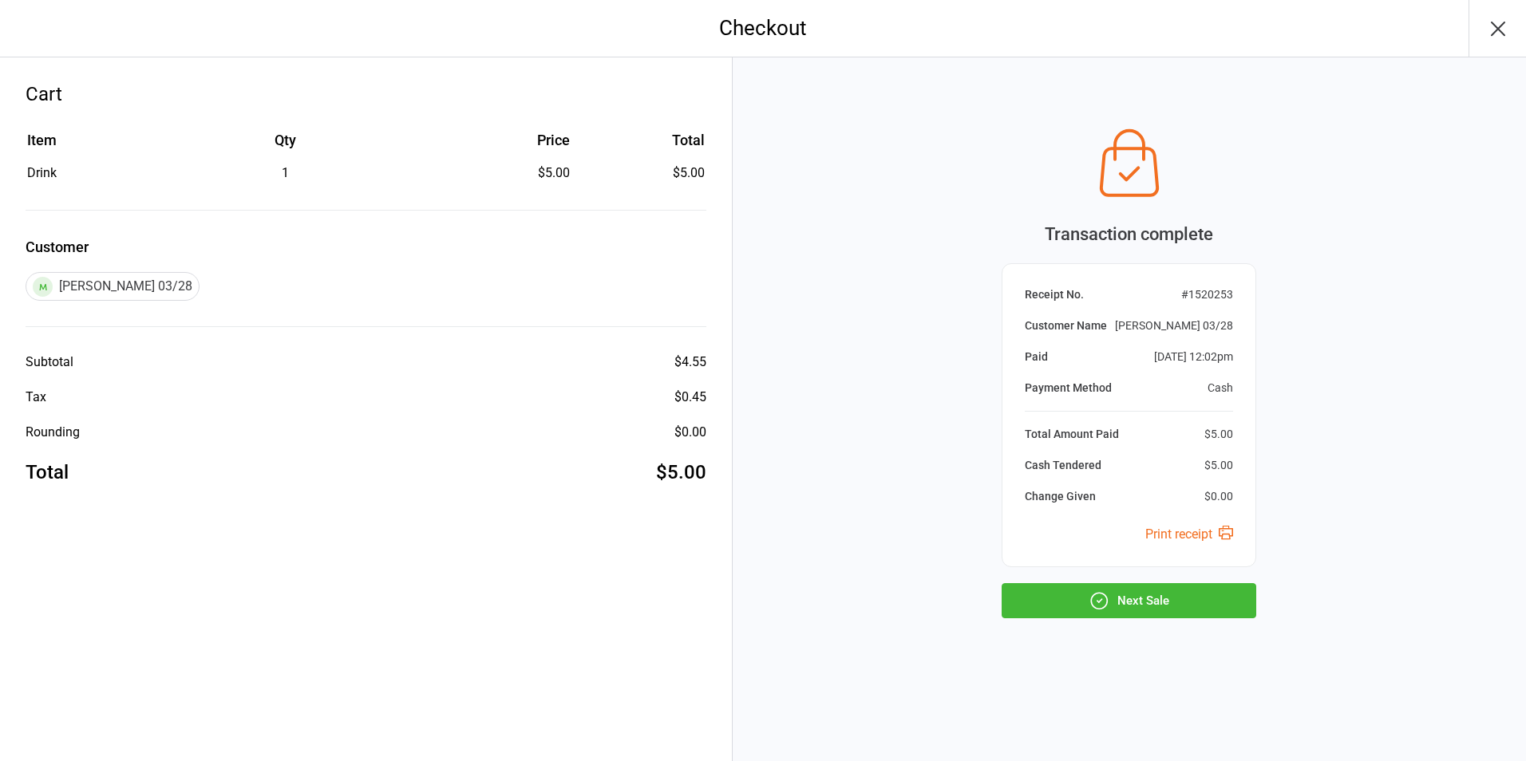
click at [1101, 606] on icon "button" at bounding box center [1098, 600] width 21 height 21
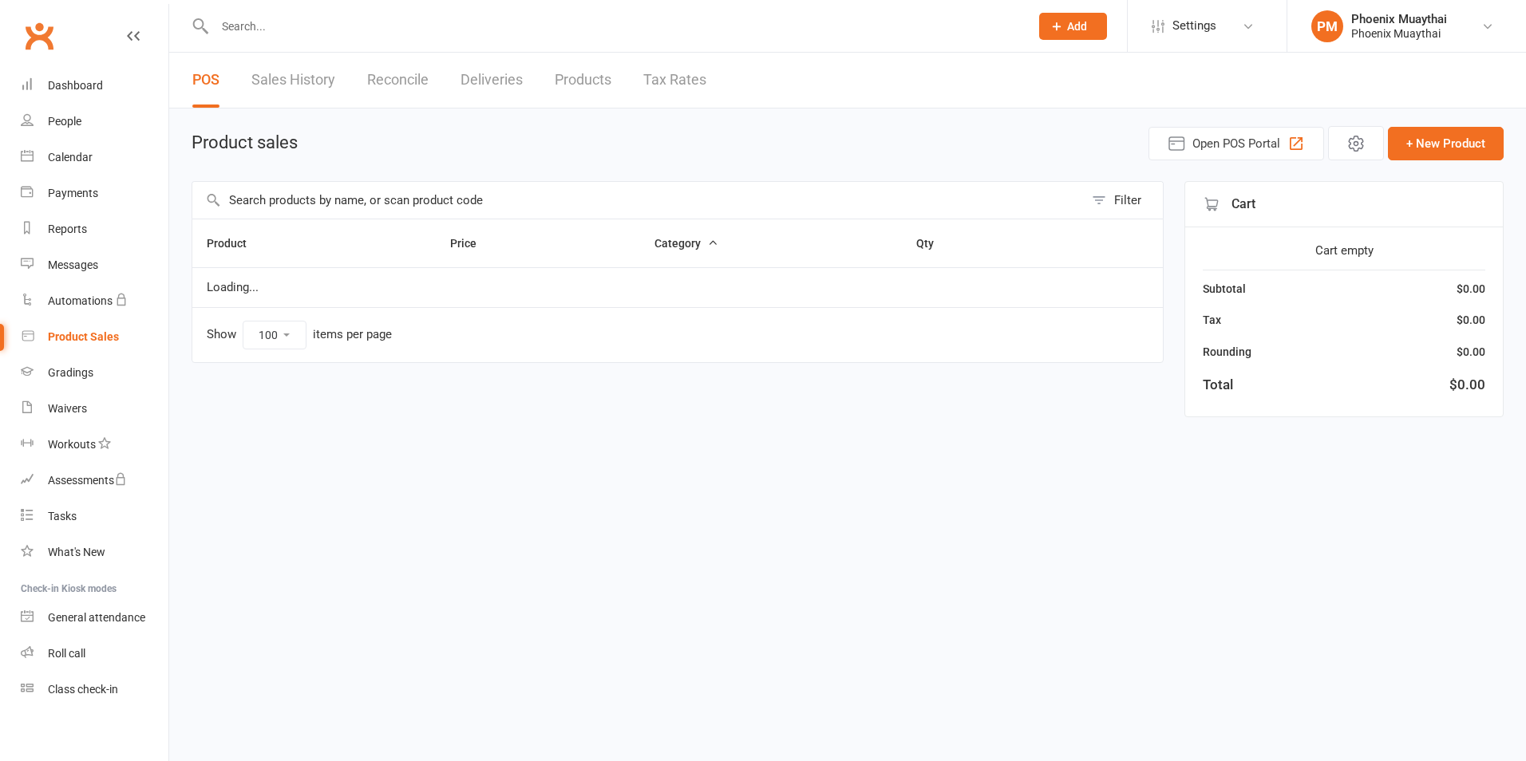
select select "100"
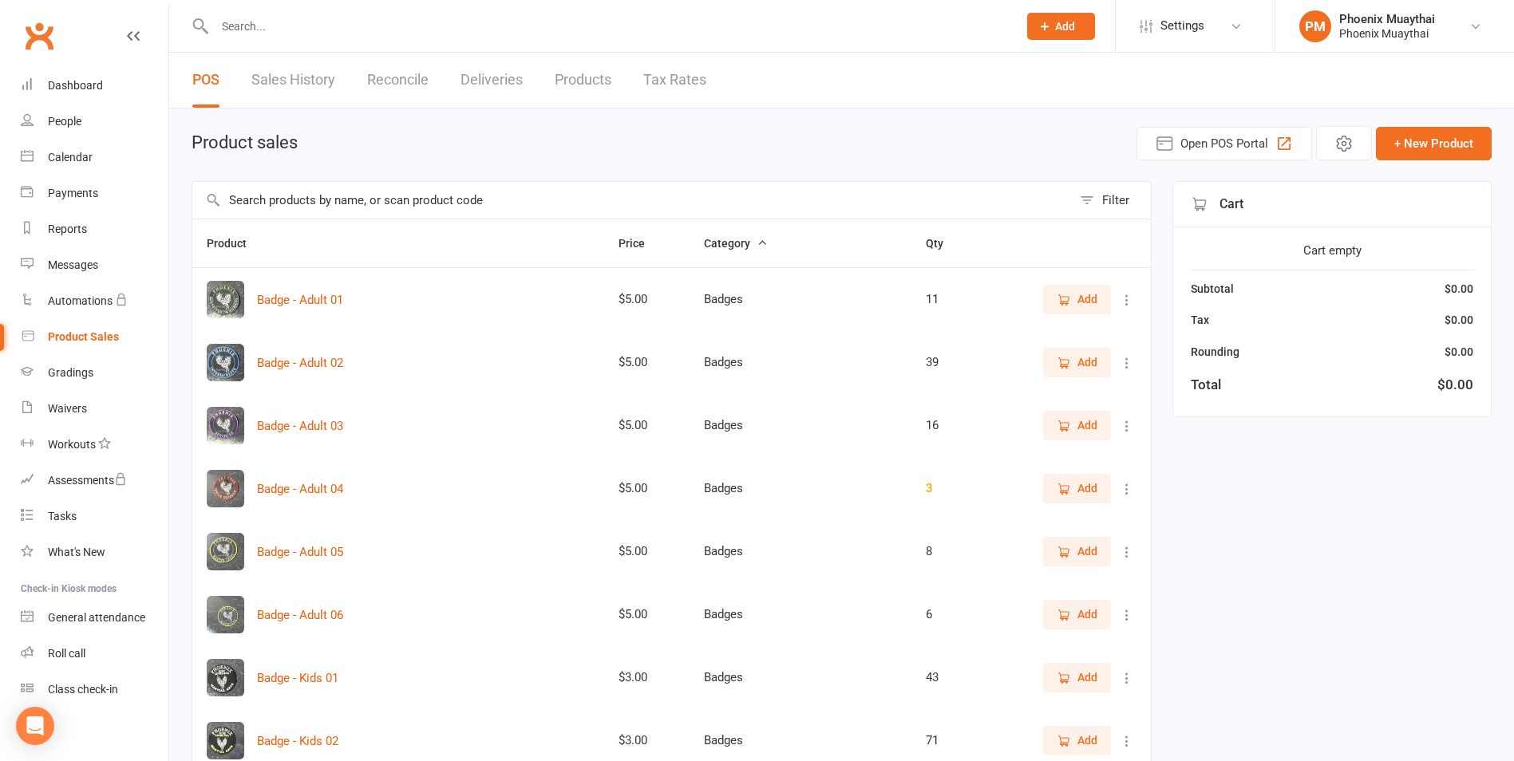
click at [268, 199] on input "text" at bounding box center [631, 200] width 879 height 37
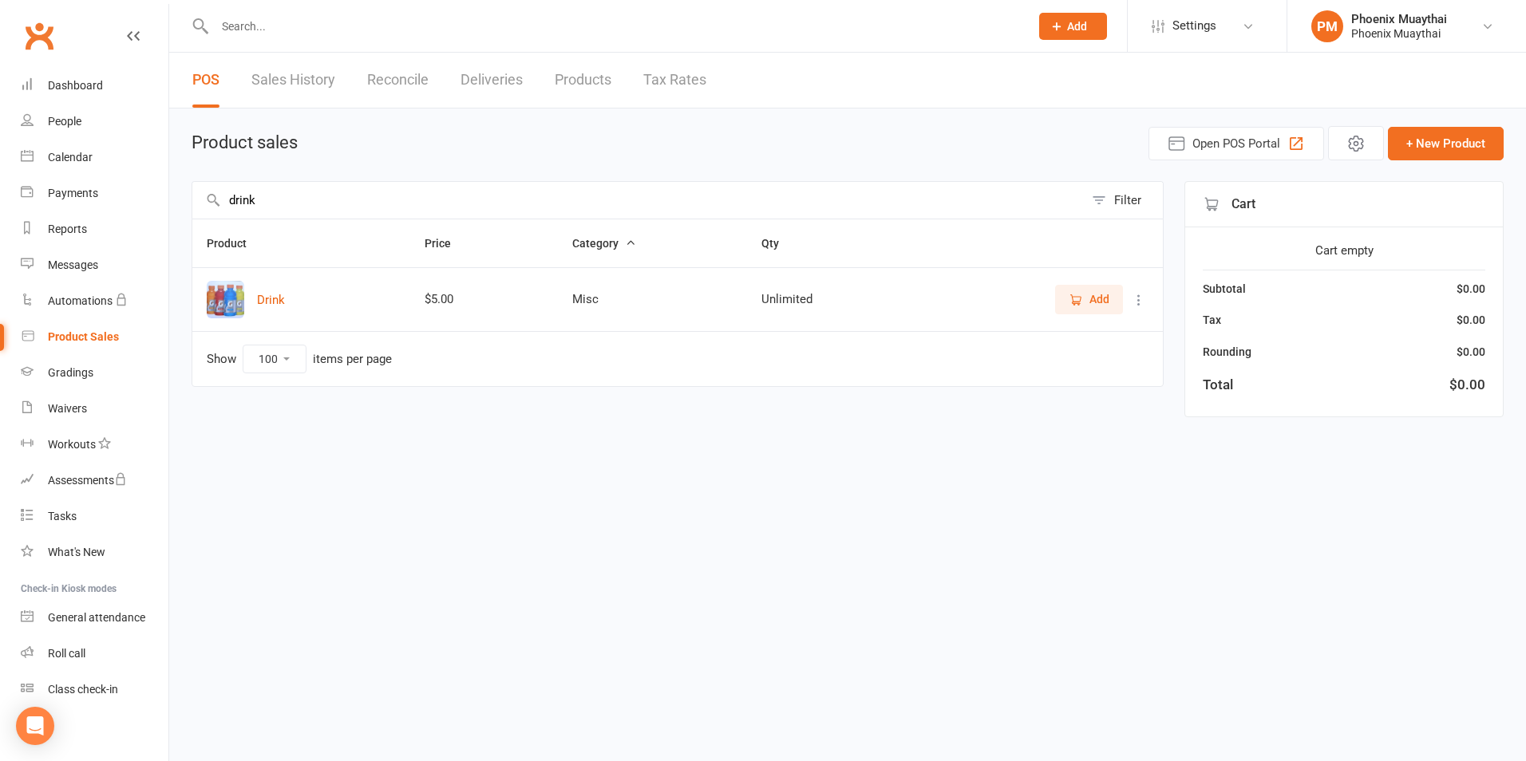
type input "drink"
click at [1079, 295] on icon "button" at bounding box center [1075, 300] width 14 height 14
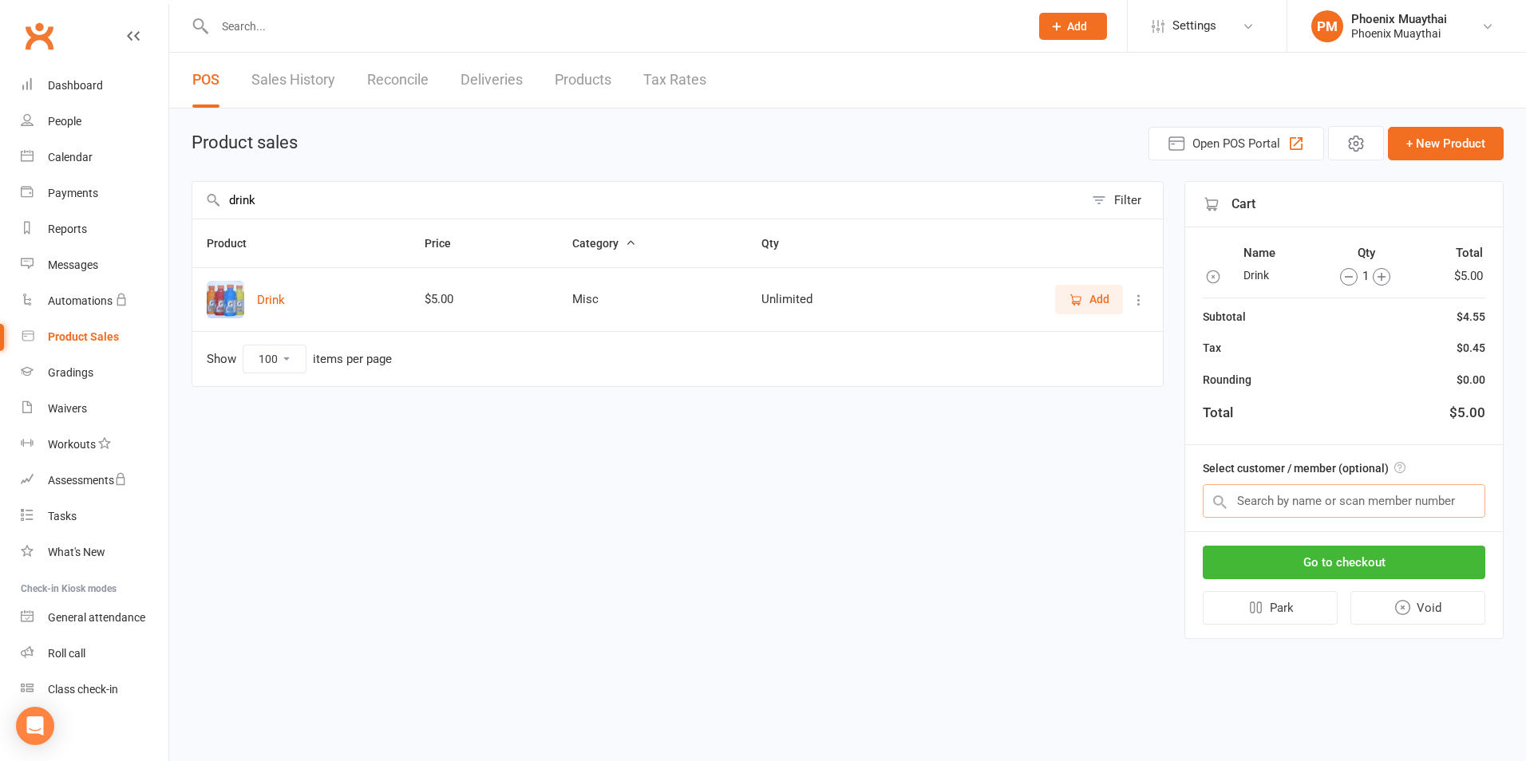
click at [1253, 498] on input "text" at bounding box center [1343, 501] width 282 height 34
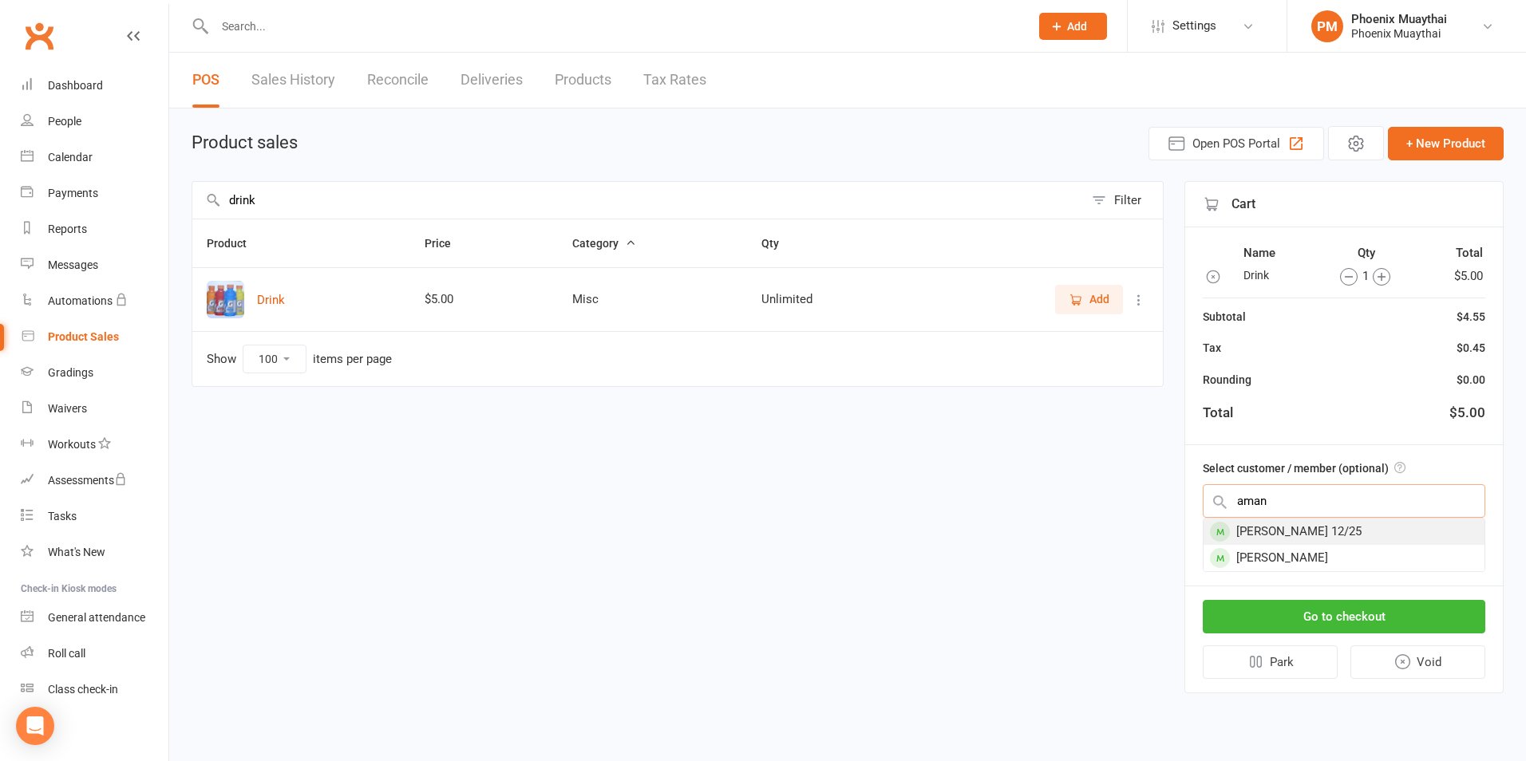
type input "aman"
click at [1310, 523] on div "Aman Prajapati 12/25" at bounding box center [1343, 532] width 281 height 26
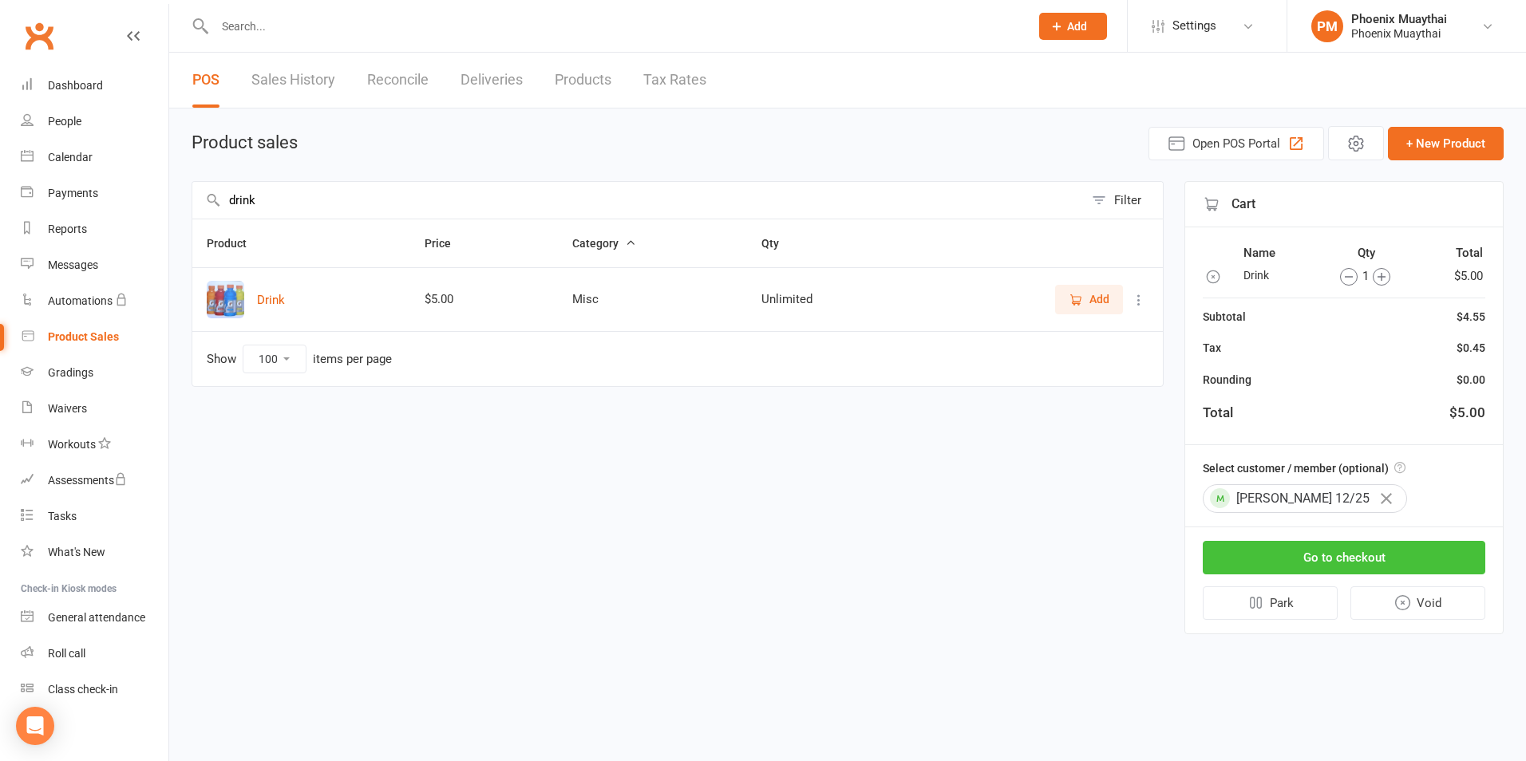
click at [1348, 562] on button "Go to checkout" at bounding box center [1343, 558] width 282 height 34
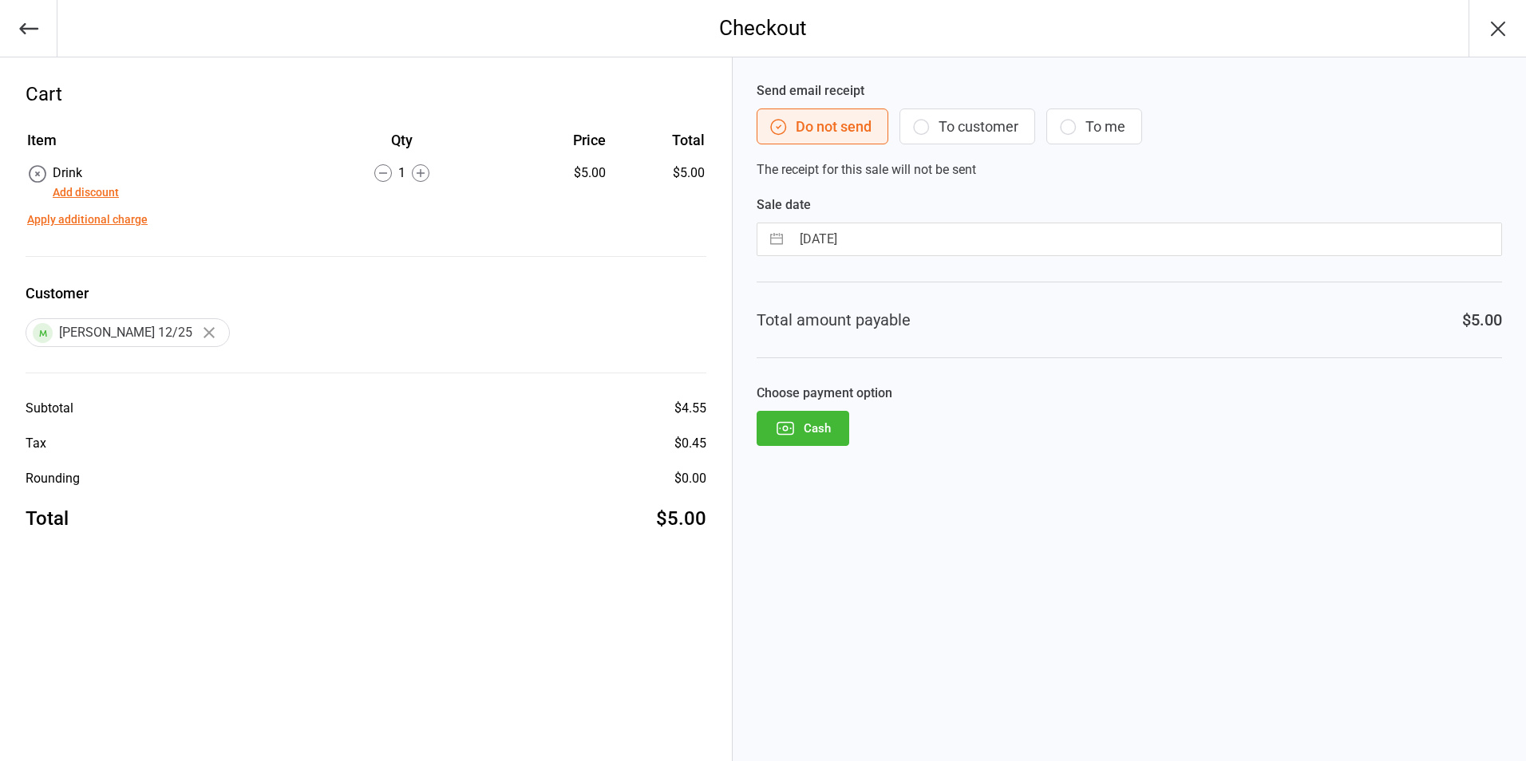
click at [791, 442] on button "Cash" at bounding box center [802, 428] width 93 height 35
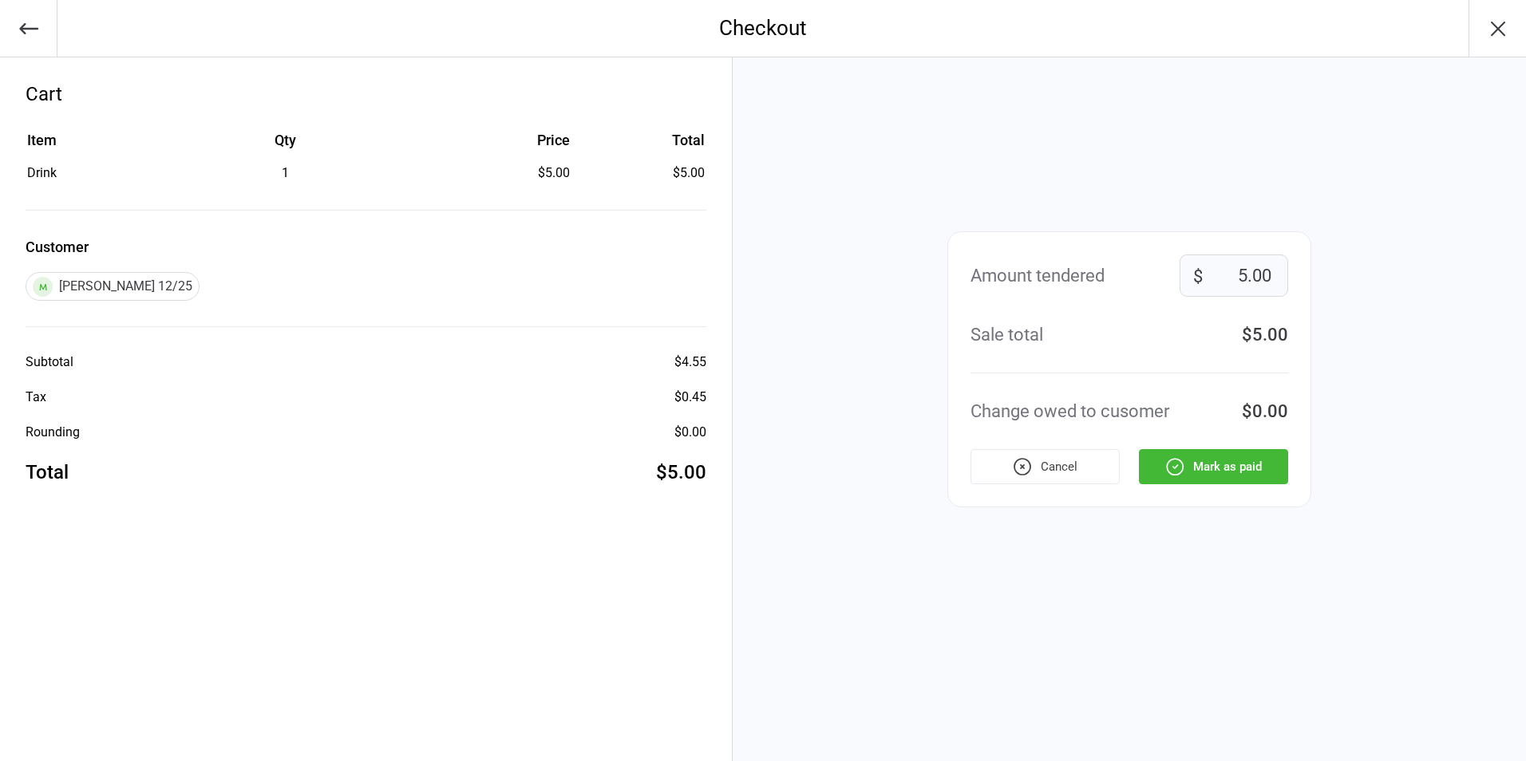
click at [1229, 464] on button "Mark as paid" at bounding box center [1213, 466] width 149 height 35
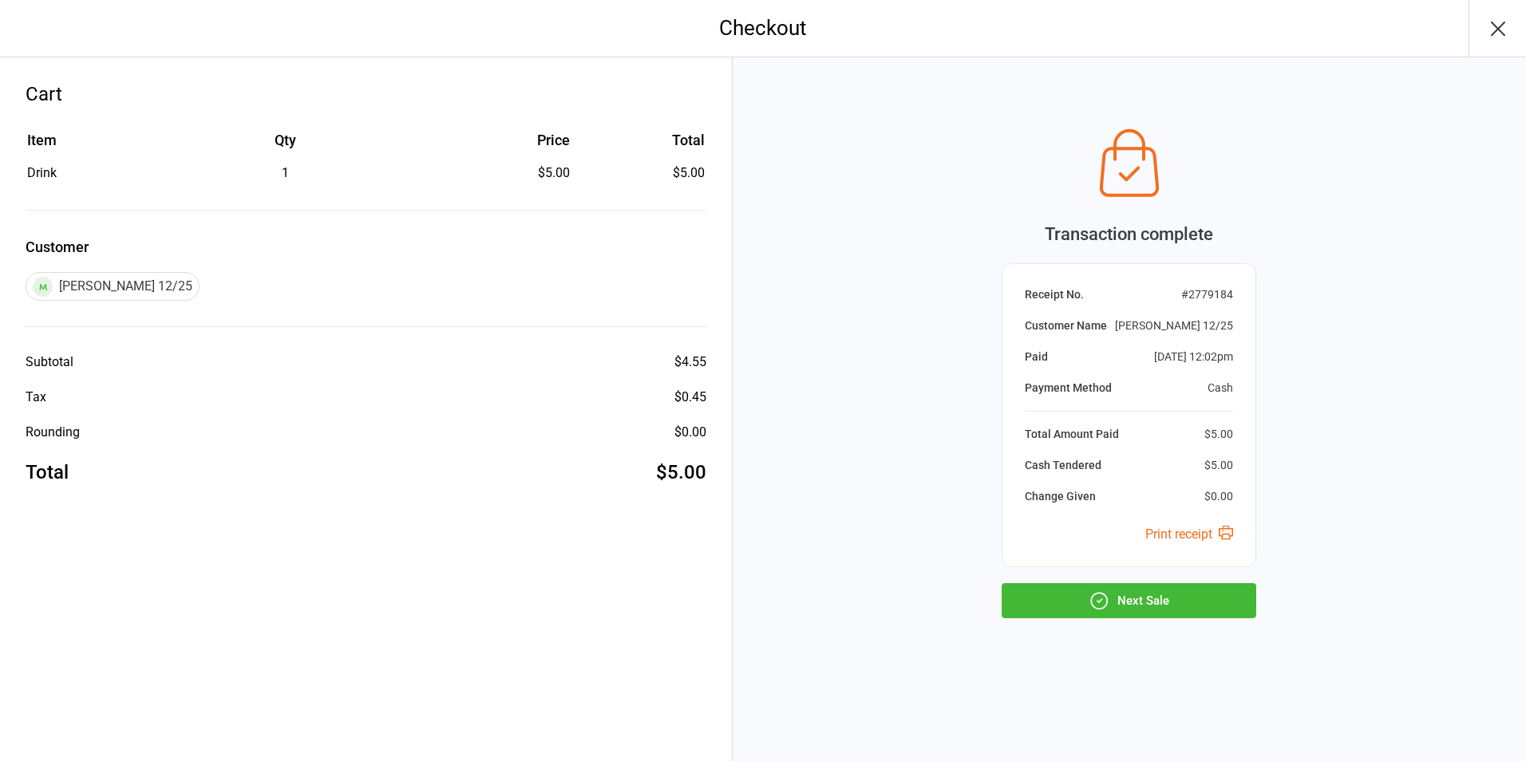
click at [1184, 607] on button "Next Sale" at bounding box center [1128, 600] width 255 height 35
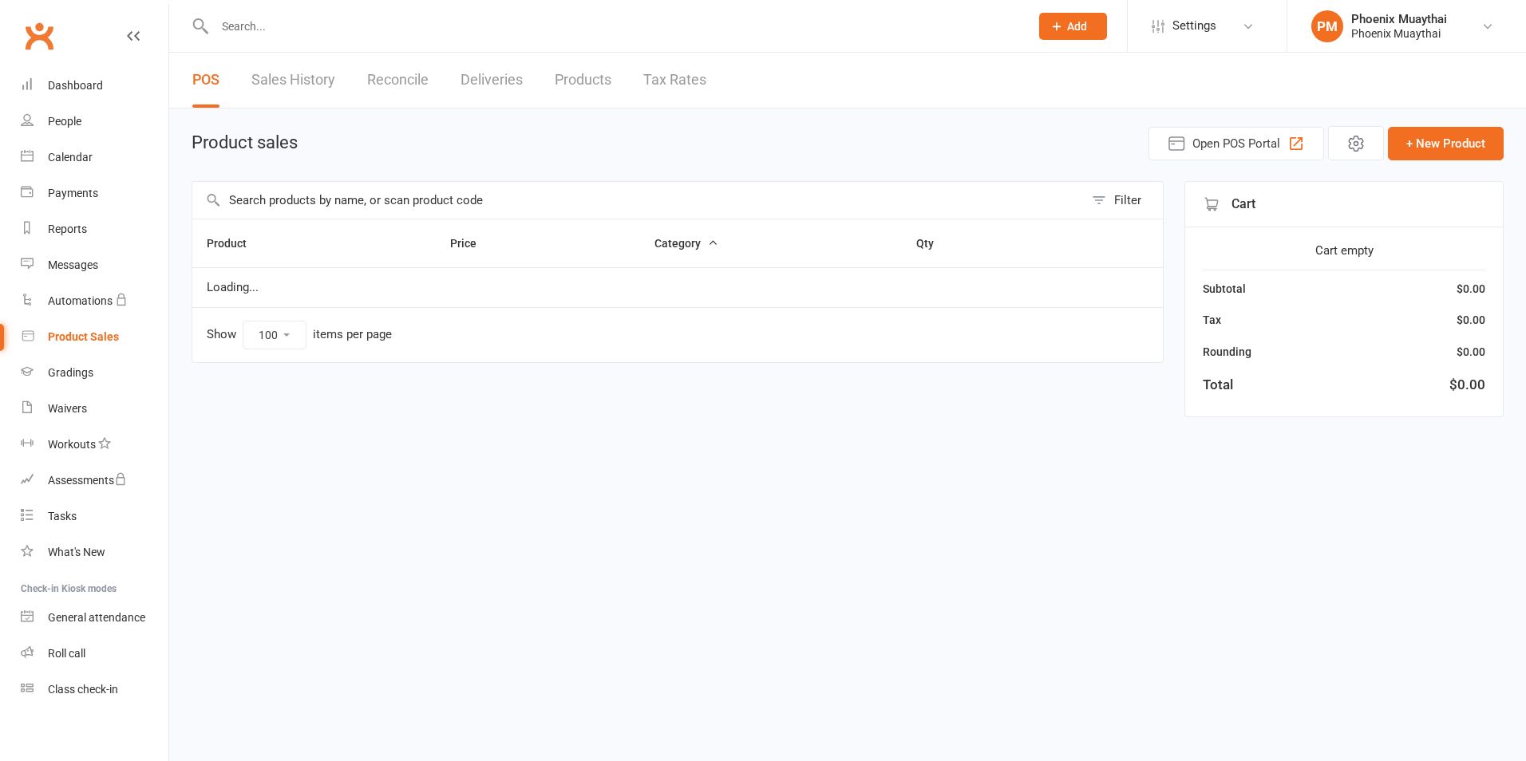
select select "100"
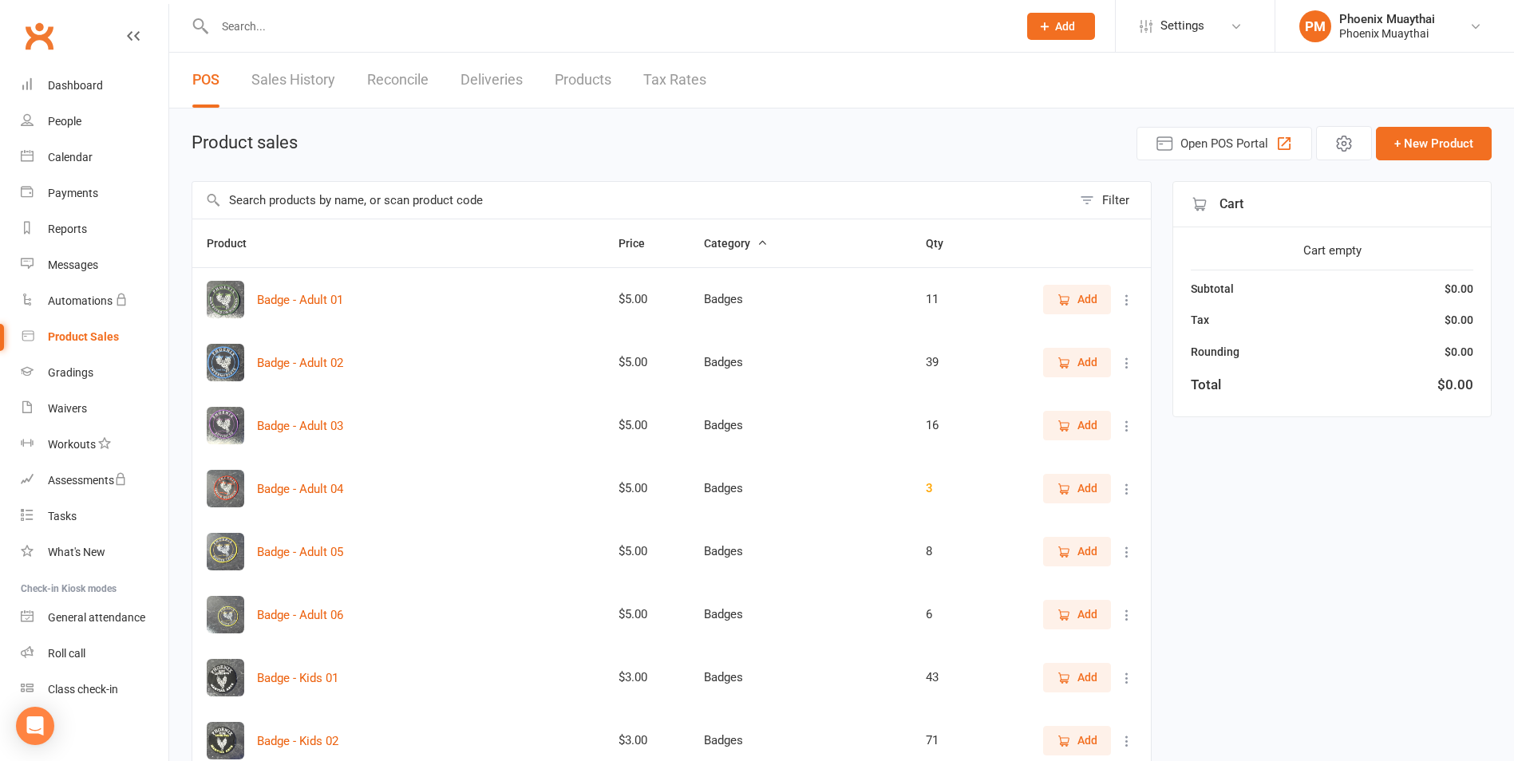
click at [308, 199] on input "text" at bounding box center [631, 200] width 879 height 37
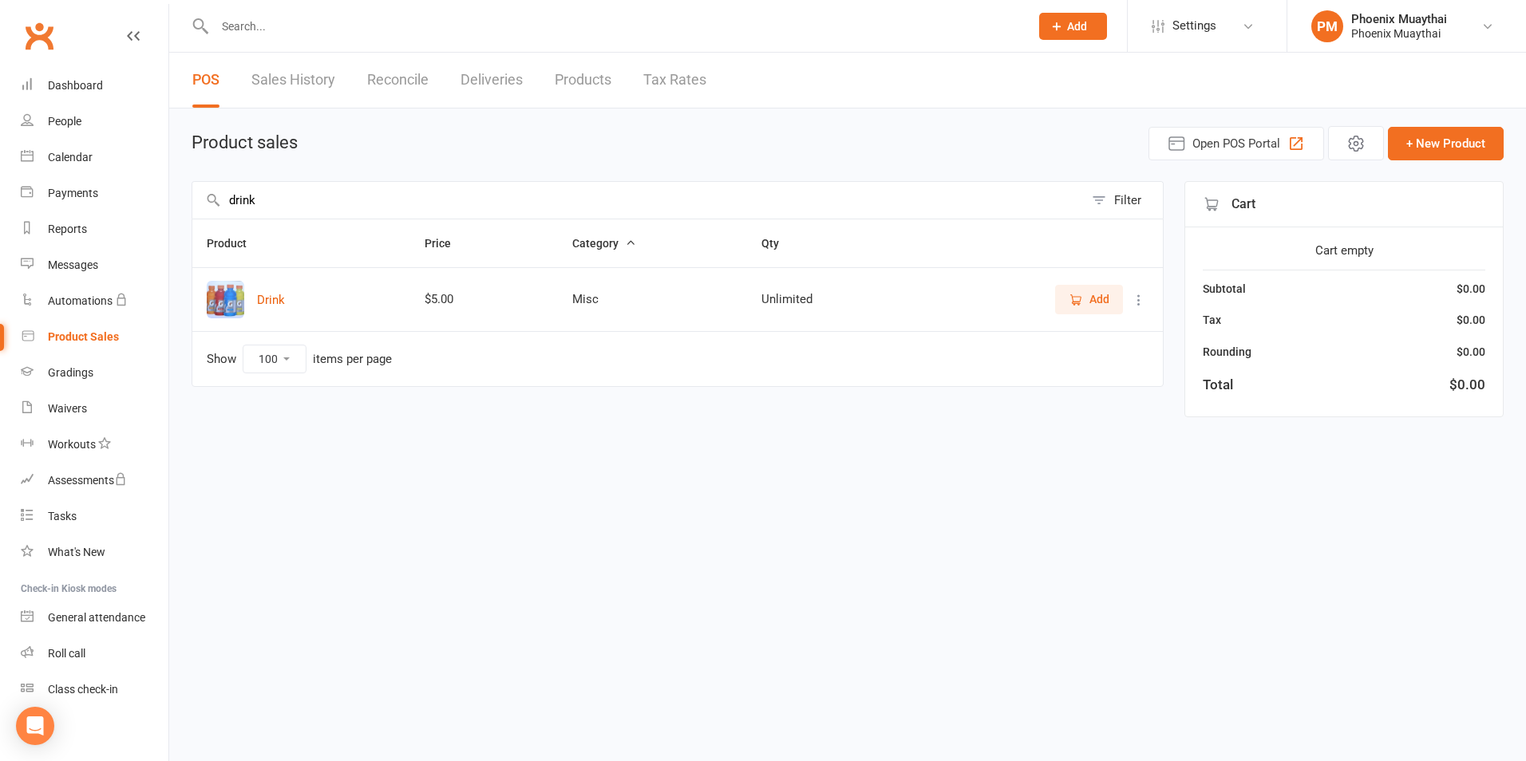
type input "drink"
click at [1080, 298] on icon "button" at bounding box center [1075, 300] width 14 height 14
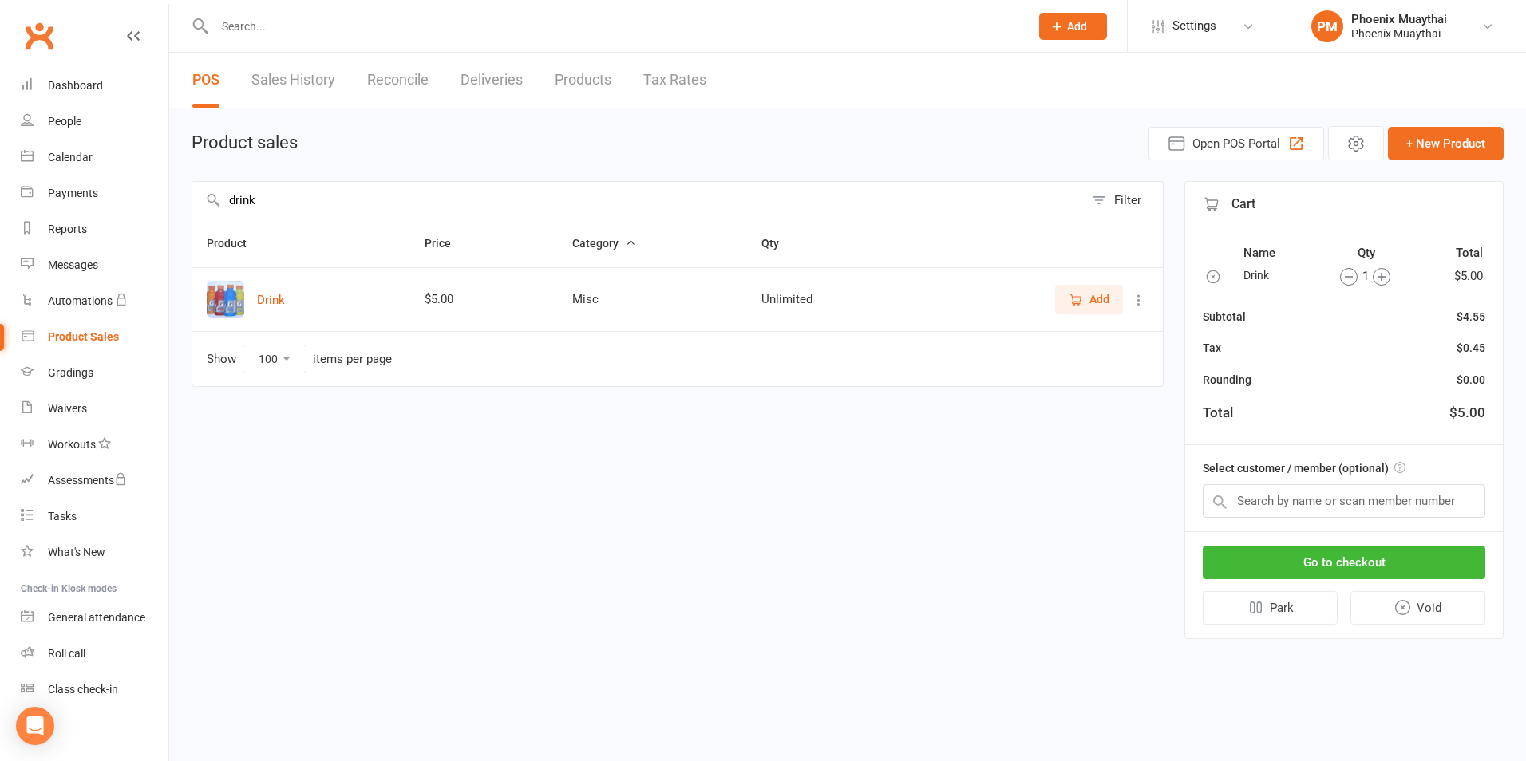
click at [1380, 277] on icon "button" at bounding box center [1381, 277] width 8 height 8
click at [1380, 277] on icon "button" at bounding box center [1375, 277] width 18 height 18
click at [1277, 501] on input "text" at bounding box center [1343, 501] width 282 height 34
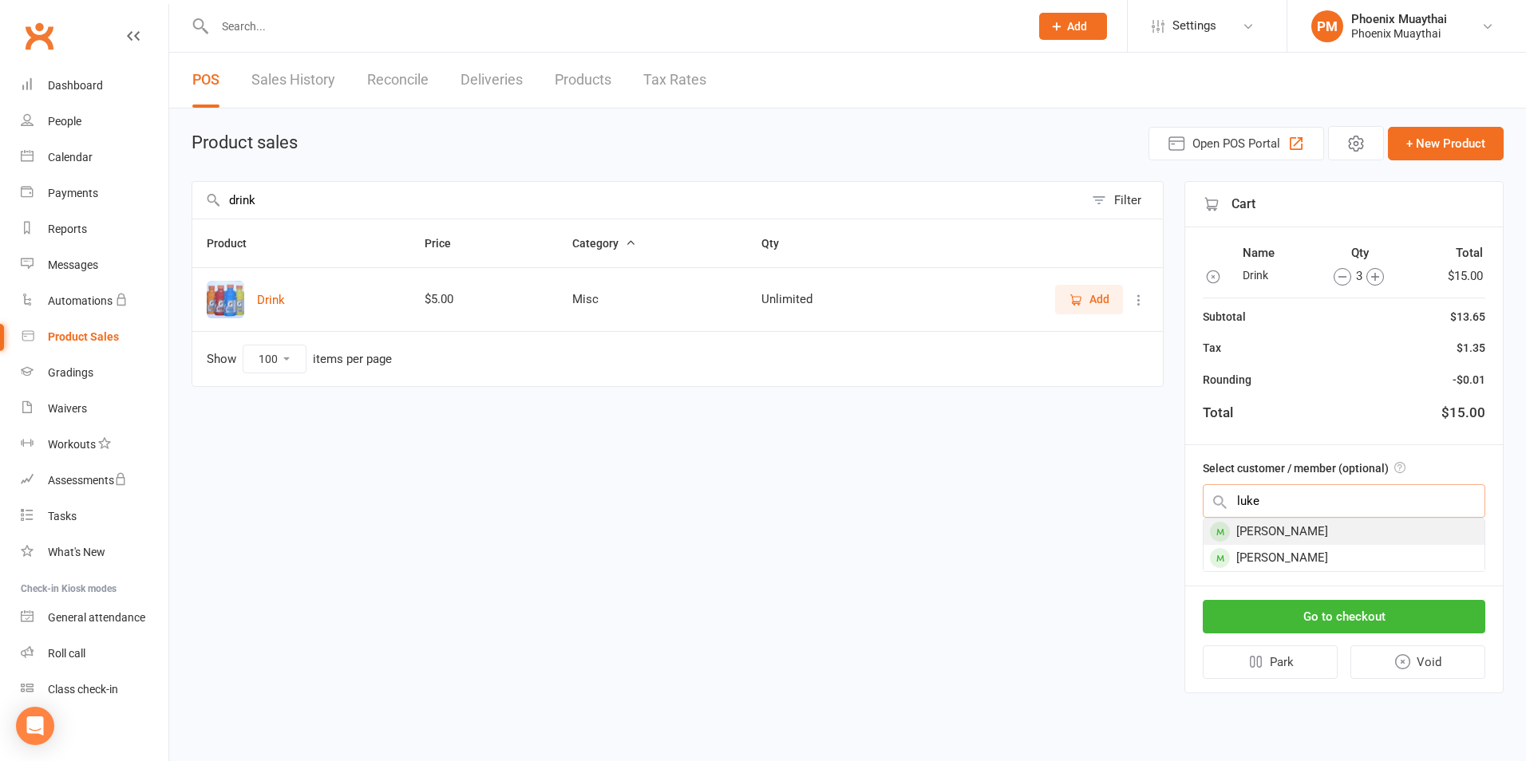
type input "luke"
click at [1294, 532] on div "[PERSON_NAME]" at bounding box center [1343, 532] width 281 height 26
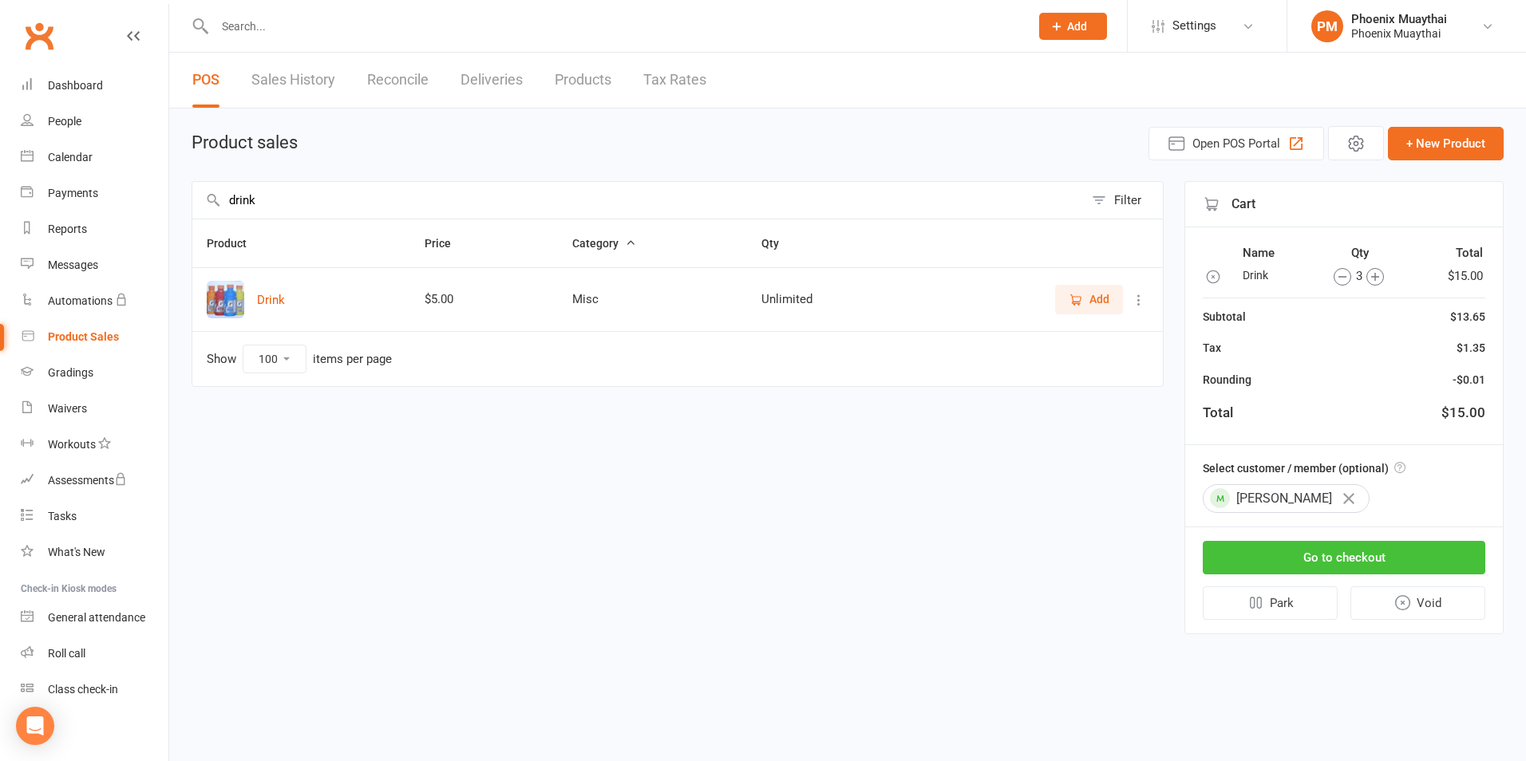
click at [1317, 555] on button "Go to checkout" at bounding box center [1343, 558] width 282 height 34
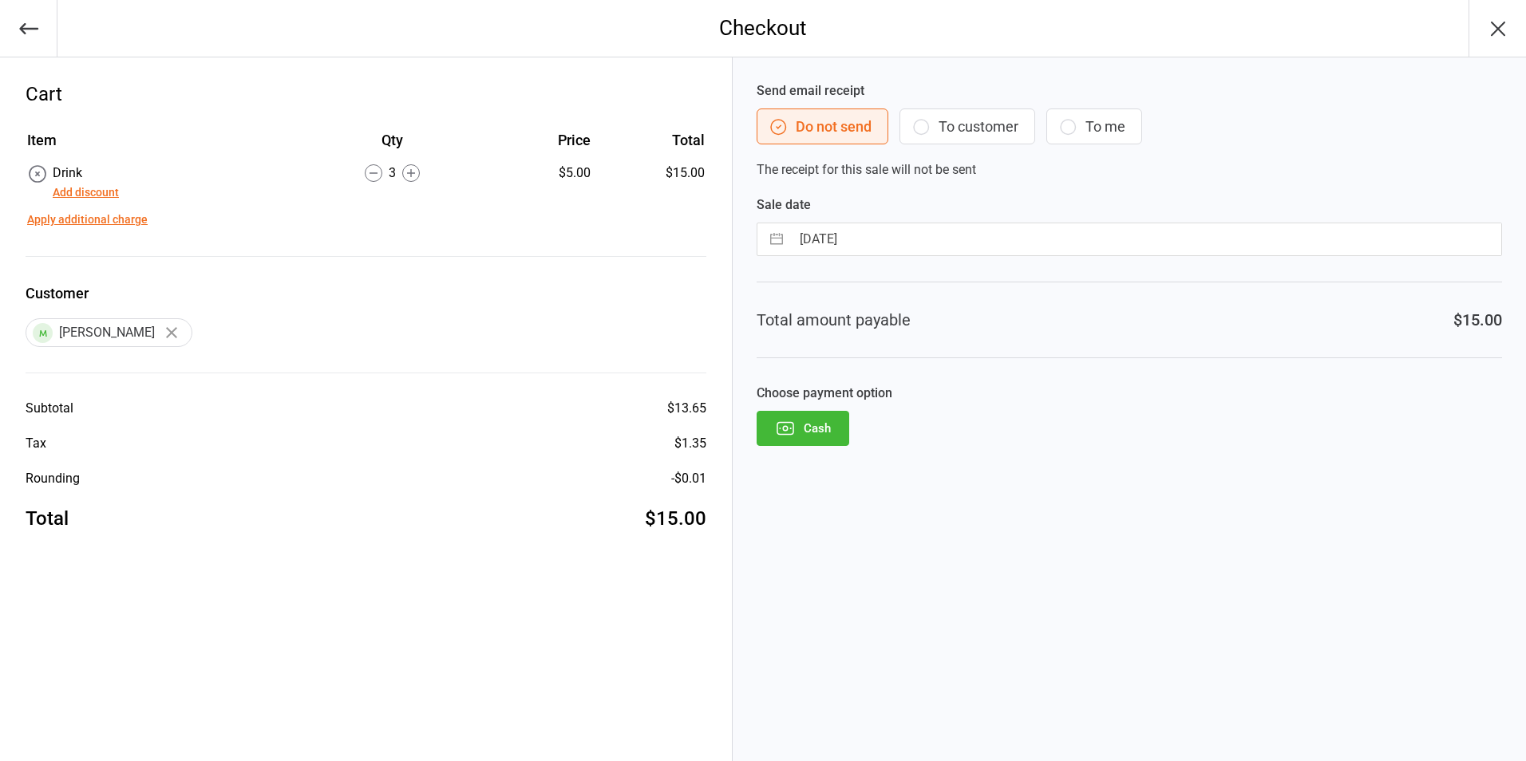
drag, startPoint x: 795, startPoint y: 435, endPoint x: 809, endPoint y: 436, distance: 14.5
click at [796, 435] on button "Cash" at bounding box center [802, 428] width 93 height 35
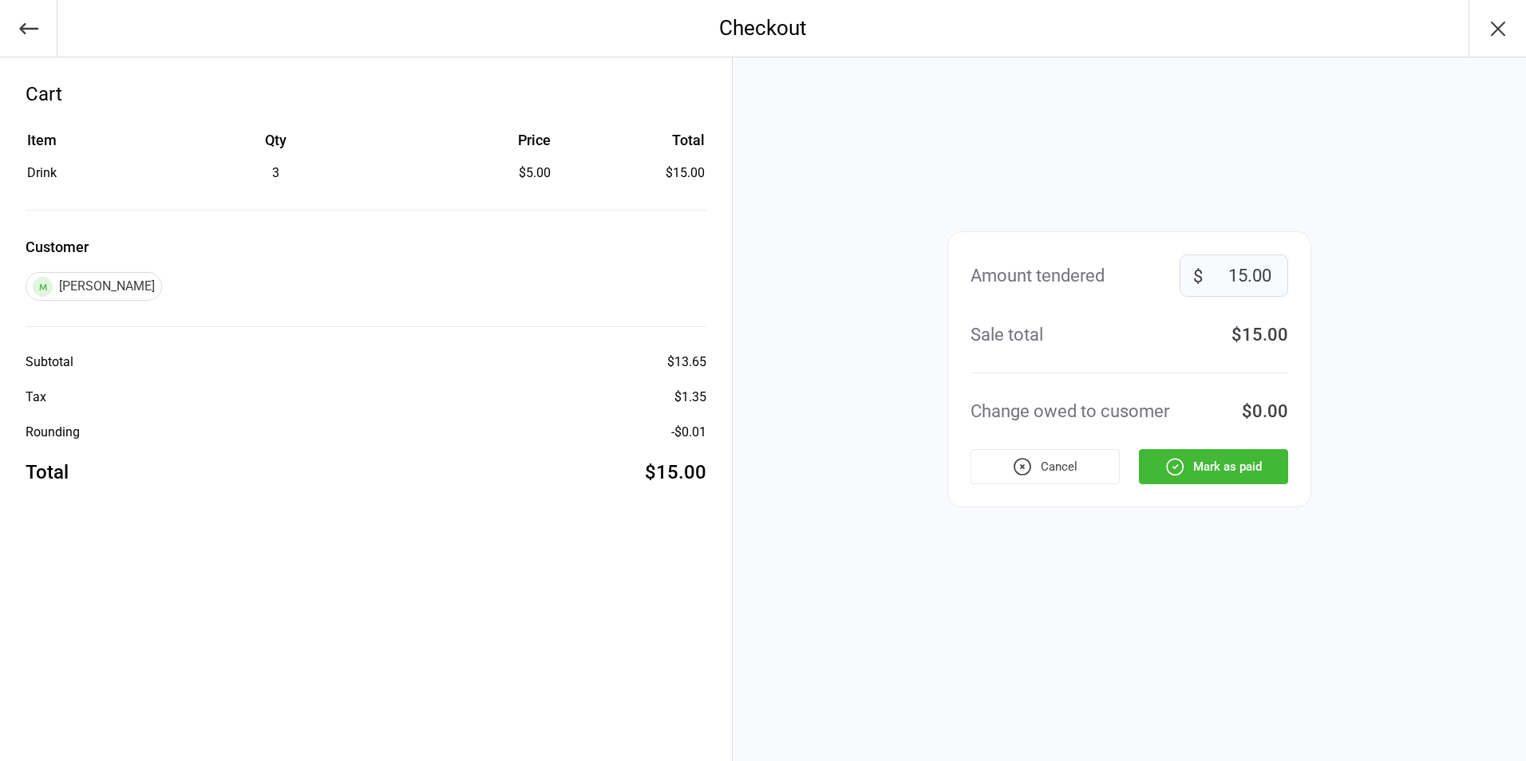
click at [1230, 464] on button "Mark as paid" at bounding box center [1213, 466] width 149 height 35
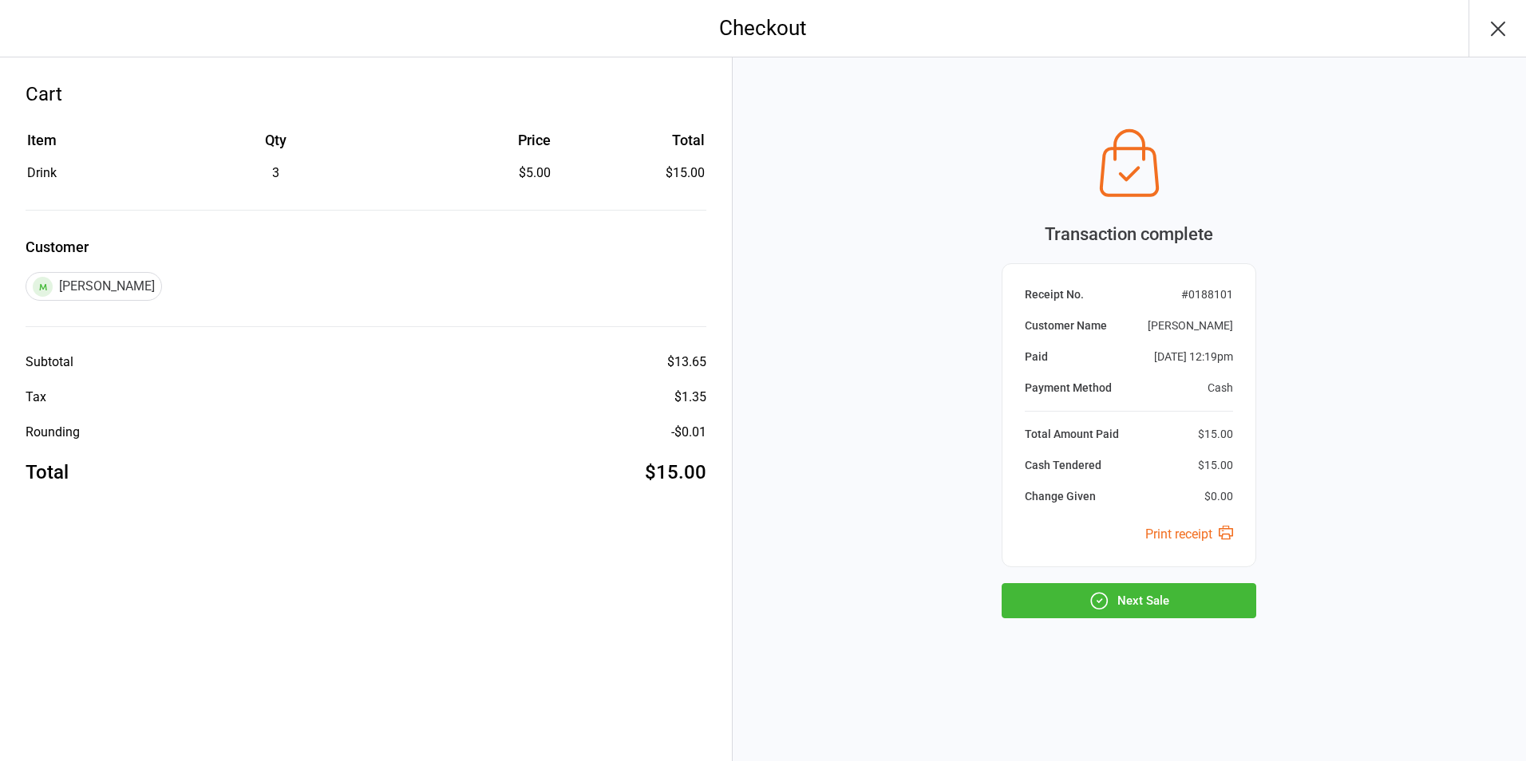
click at [1147, 602] on button "Next Sale" at bounding box center [1128, 600] width 255 height 35
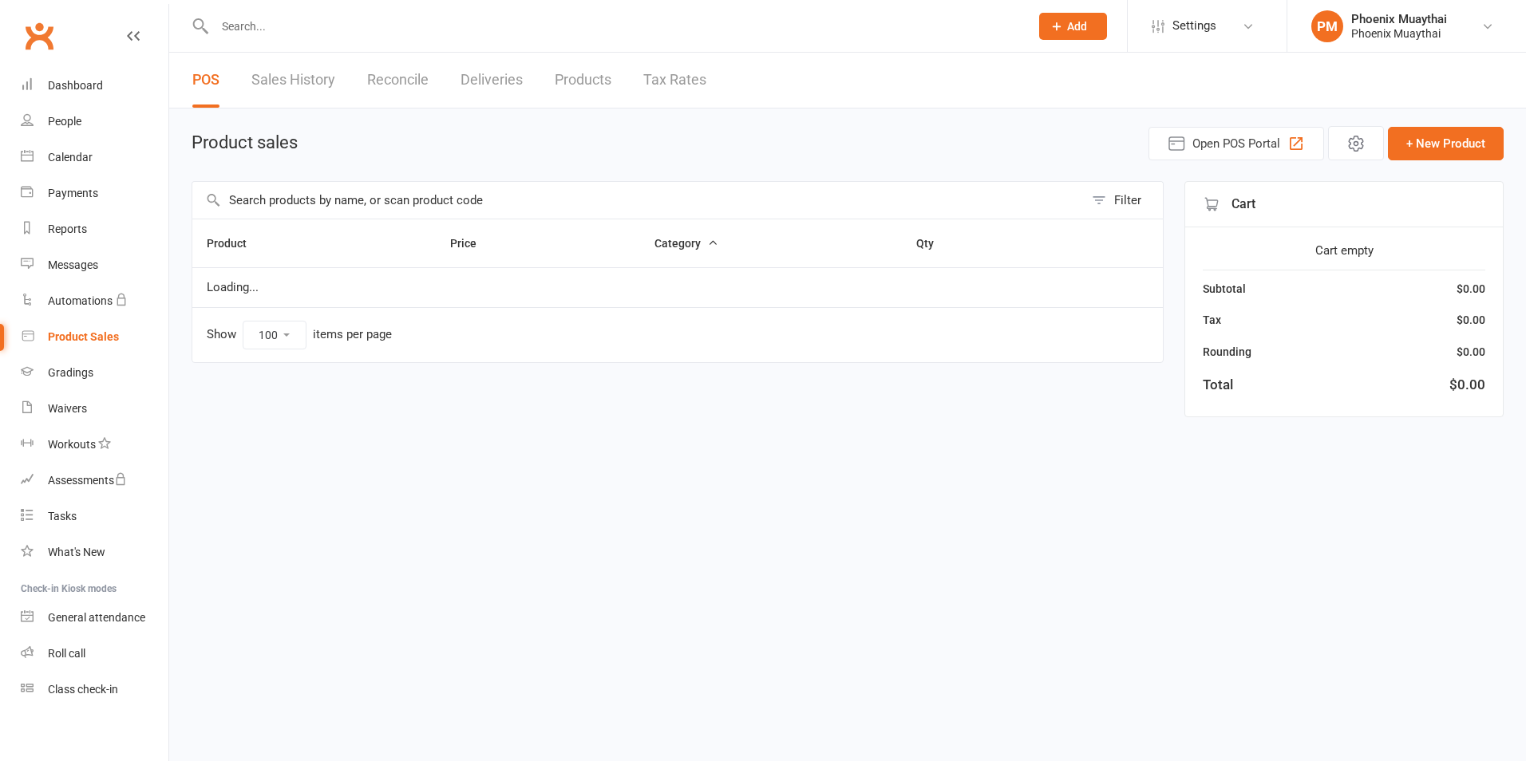
select select "100"
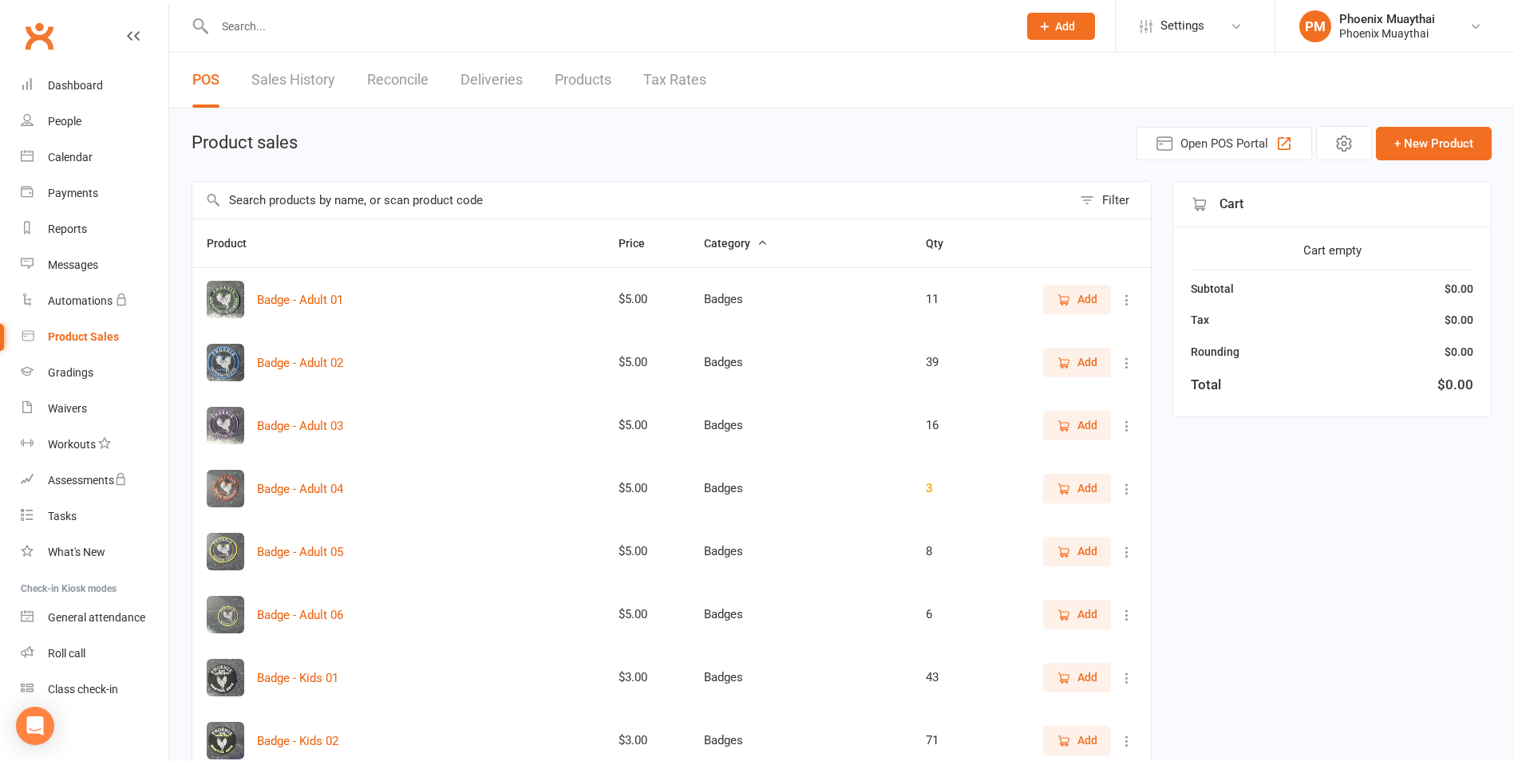
click at [311, 199] on input "text" at bounding box center [631, 200] width 879 height 37
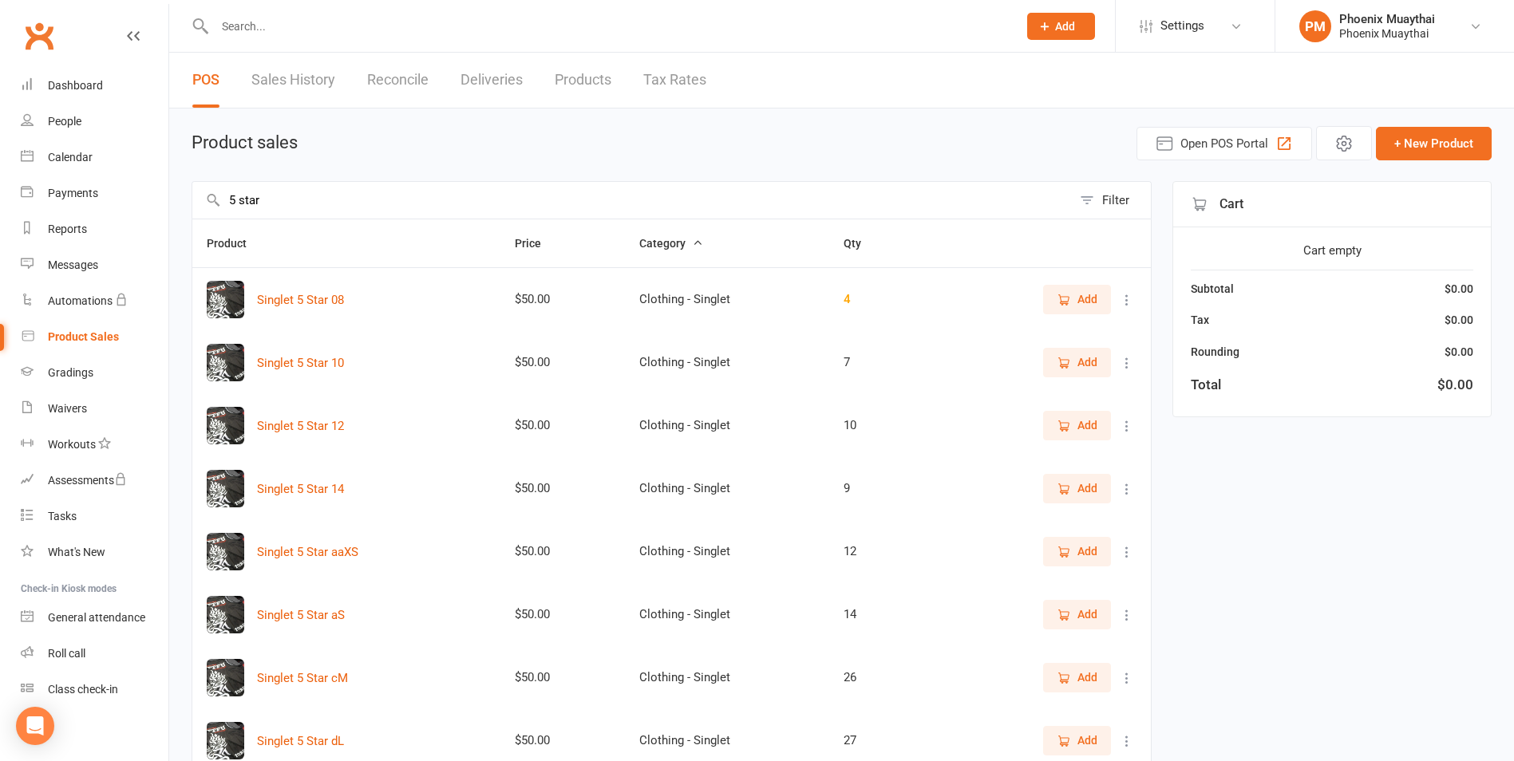
click at [1053, 614] on button "Add" at bounding box center [1077, 614] width 68 height 29
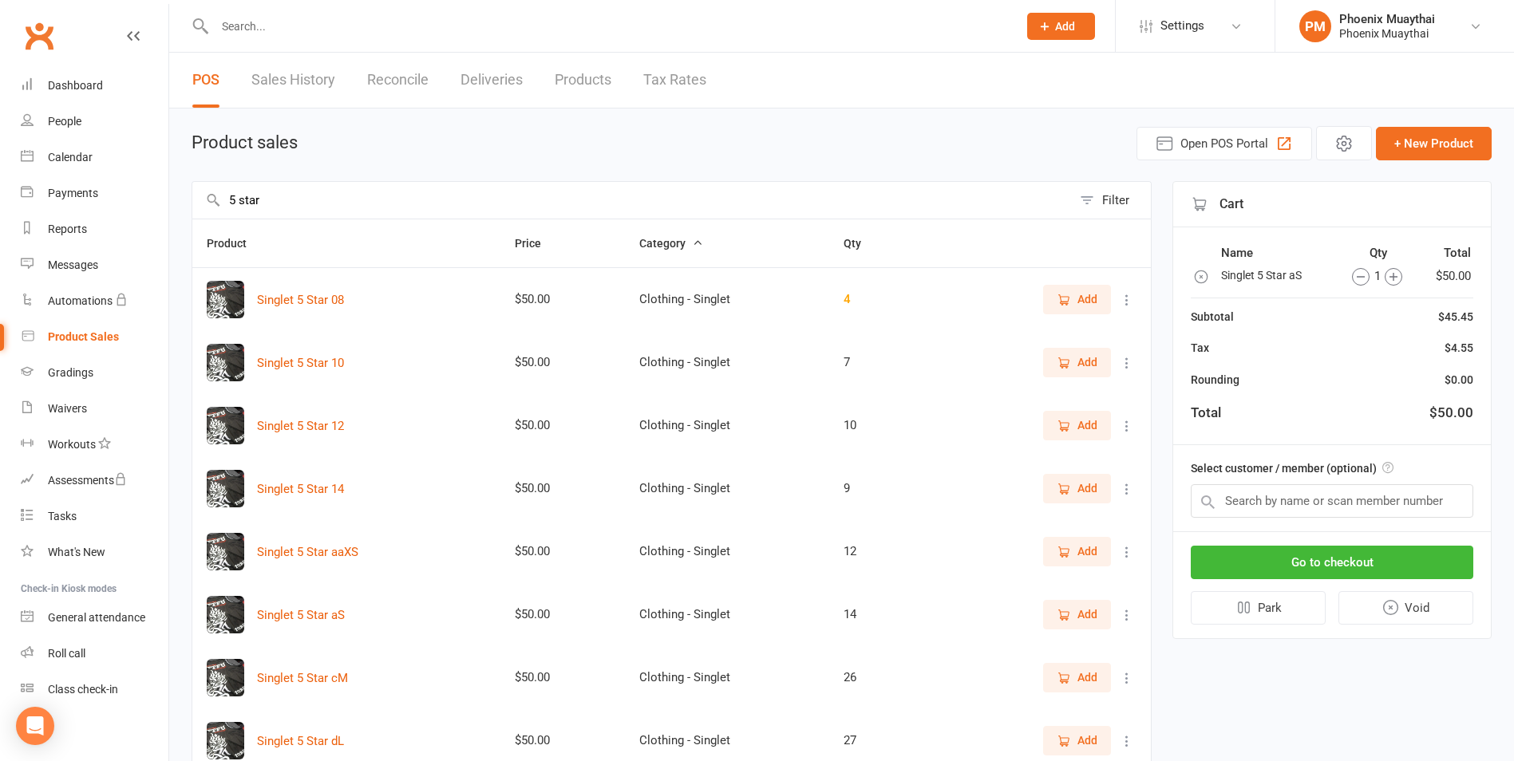
drag, startPoint x: 286, startPoint y: 203, endPoint x: -9, endPoint y: 213, distance: 295.4
click at [0, 213] on html "Prospect Member Non-attending contact Class / event Appointment Grading event T…" at bounding box center [757, 479] width 1514 height 958
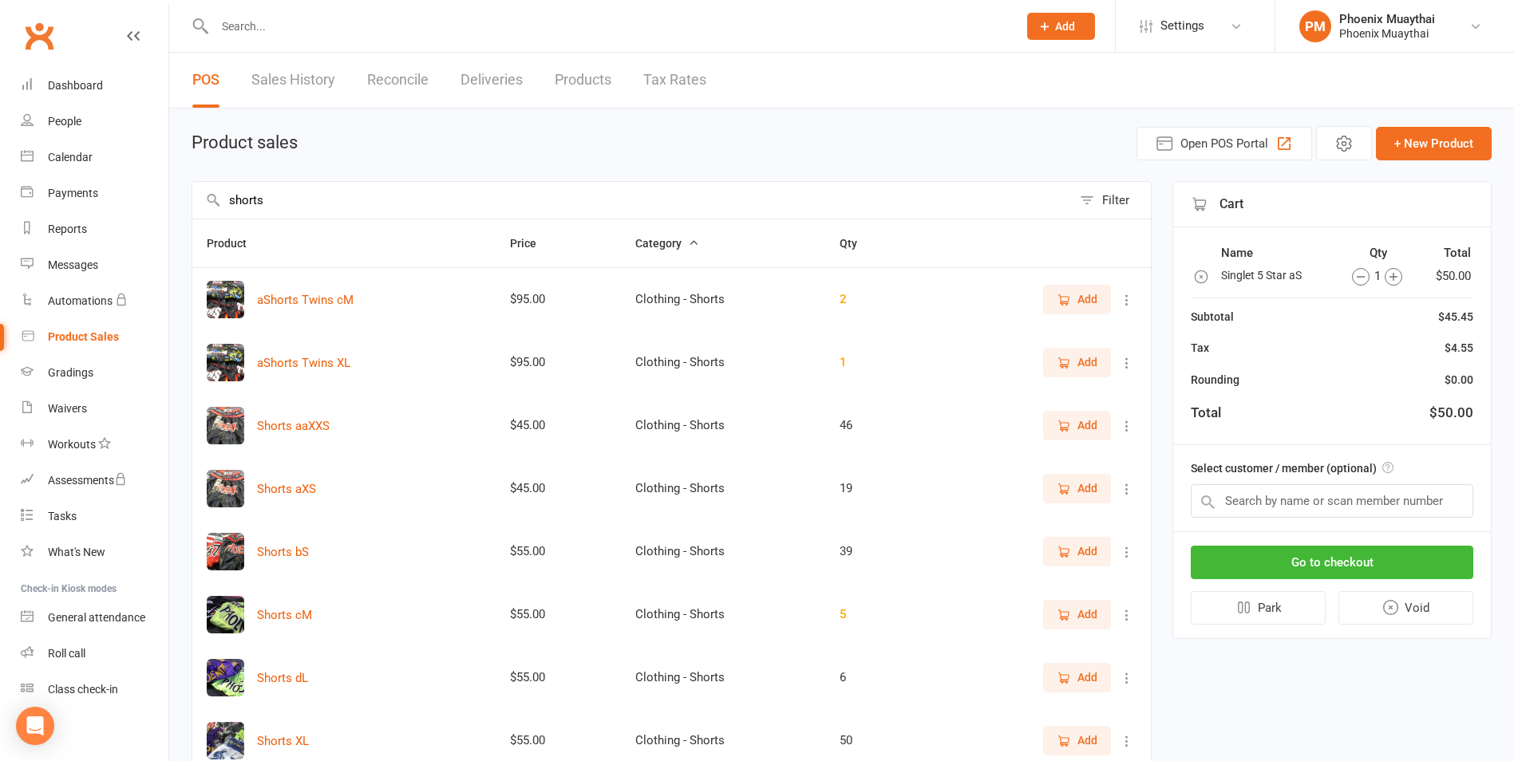
click at [1101, 551] on button "Add" at bounding box center [1077, 551] width 68 height 29
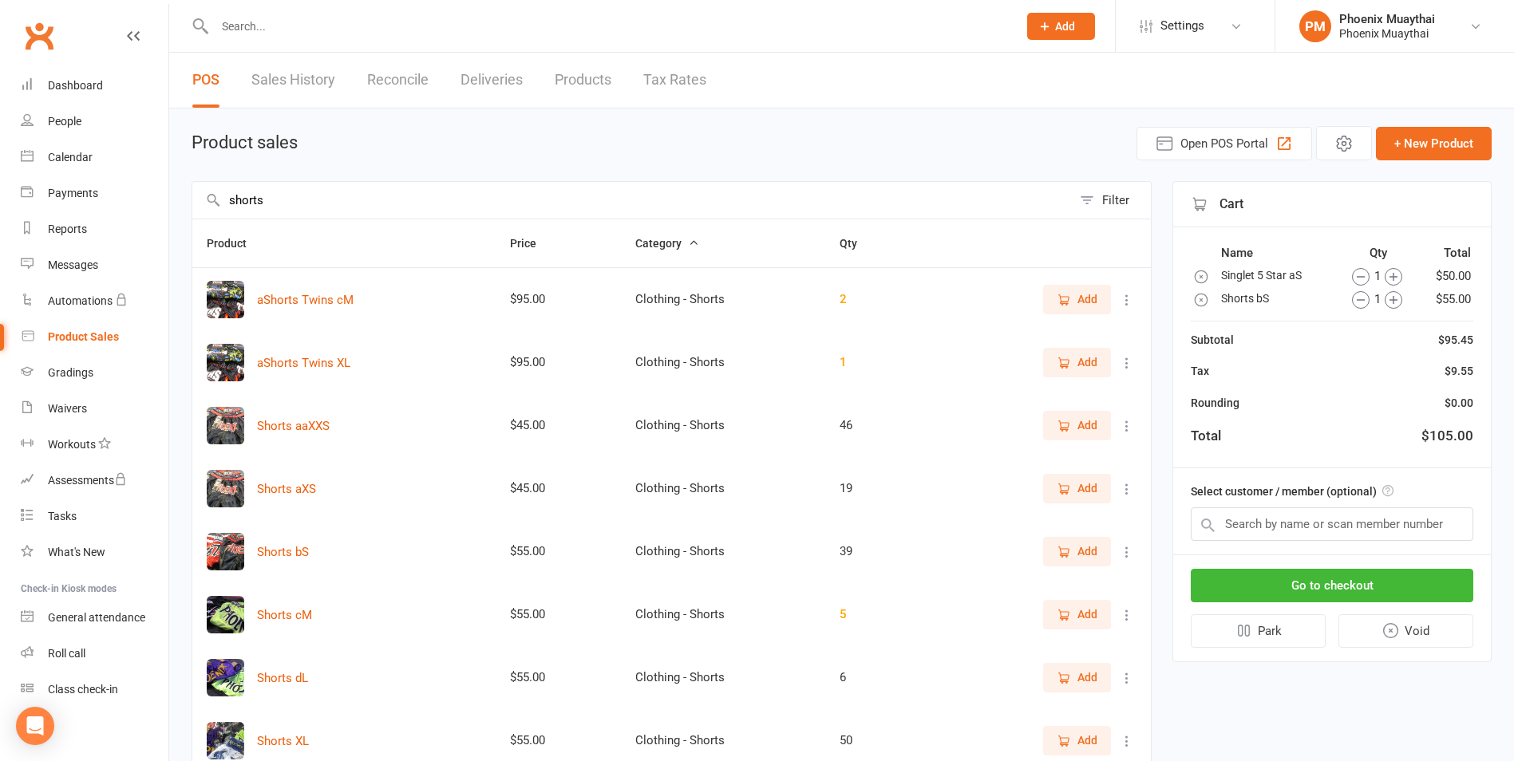
drag, startPoint x: 341, startPoint y: 202, endPoint x: -3, endPoint y: 202, distance: 343.9
click at [0, 202] on html "Prospect Member Non-attending contact Class / event Appointment Grading event T…" at bounding box center [757, 542] width 1514 height 1084
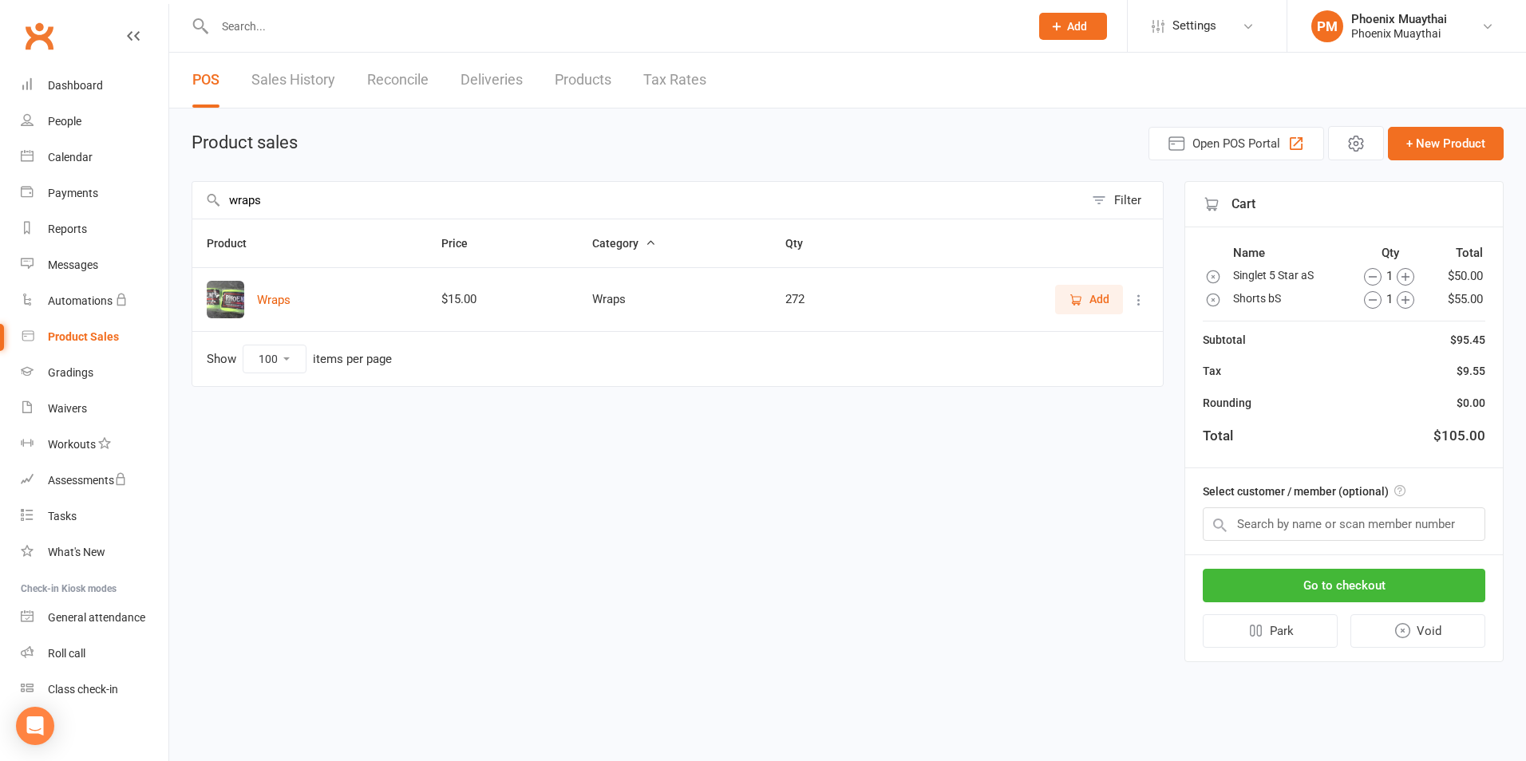
click at [1101, 294] on span "Add" at bounding box center [1099, 299] width 20 height 18
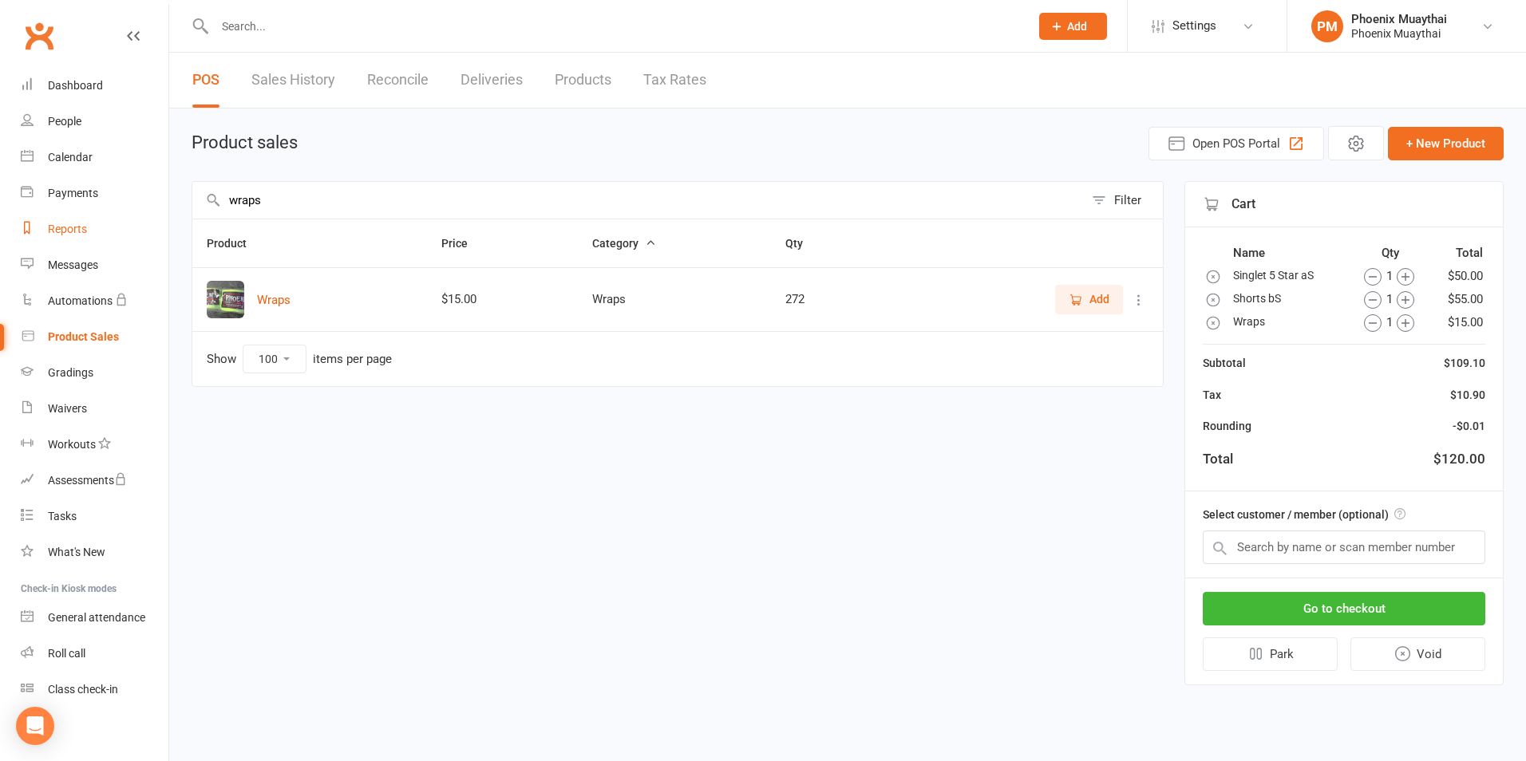
drag, startPoint x: 287, startPoint y: 204, endPoint x: 55, endPoint y: 215, distance: 232.4
click at [55, 215] on ui-view "Prospect Member Non-attending contact Class / event Appointment Grading event T…" at bounding box center [763, 356] width 1526 height 704
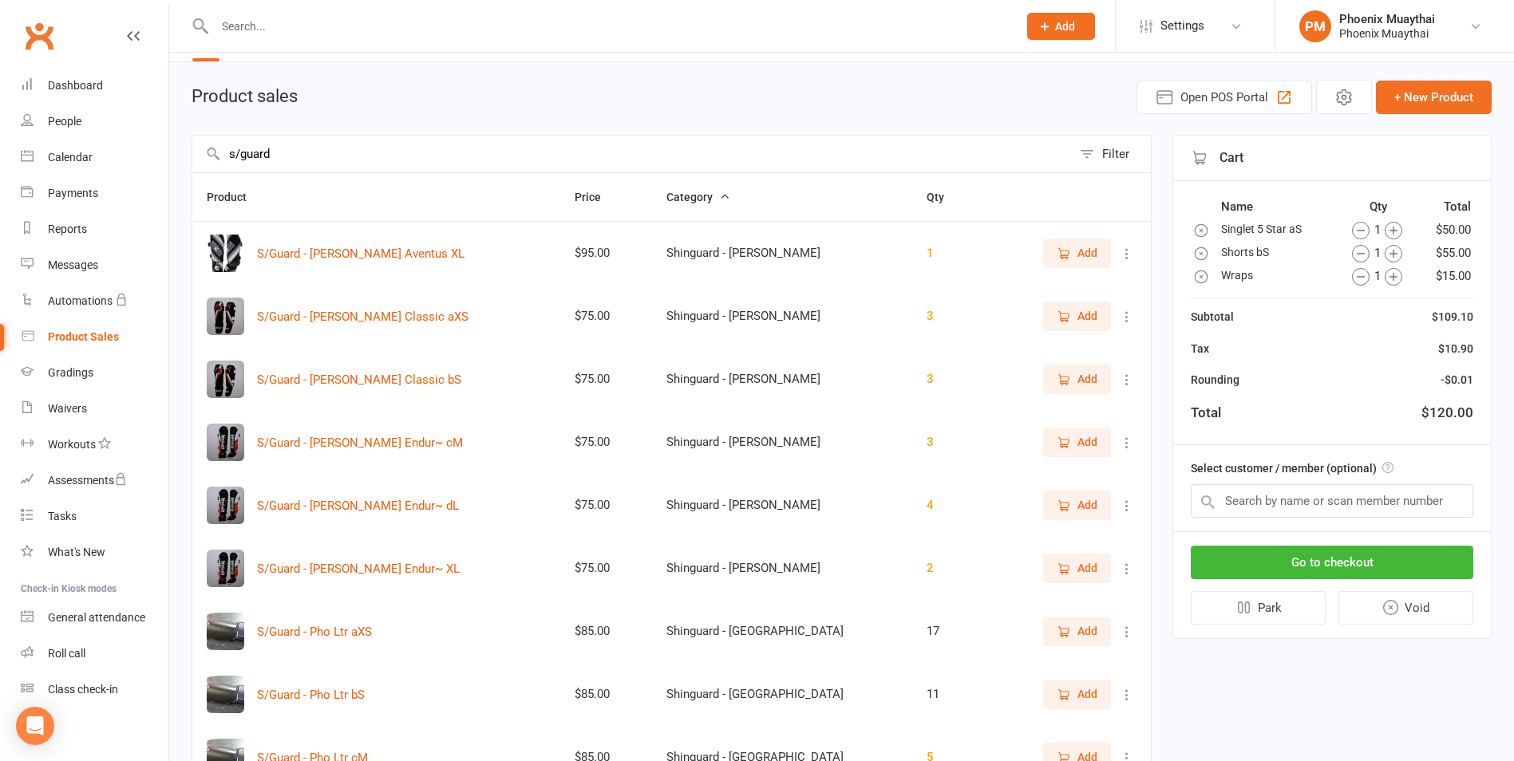
scroll to position [160, 0]
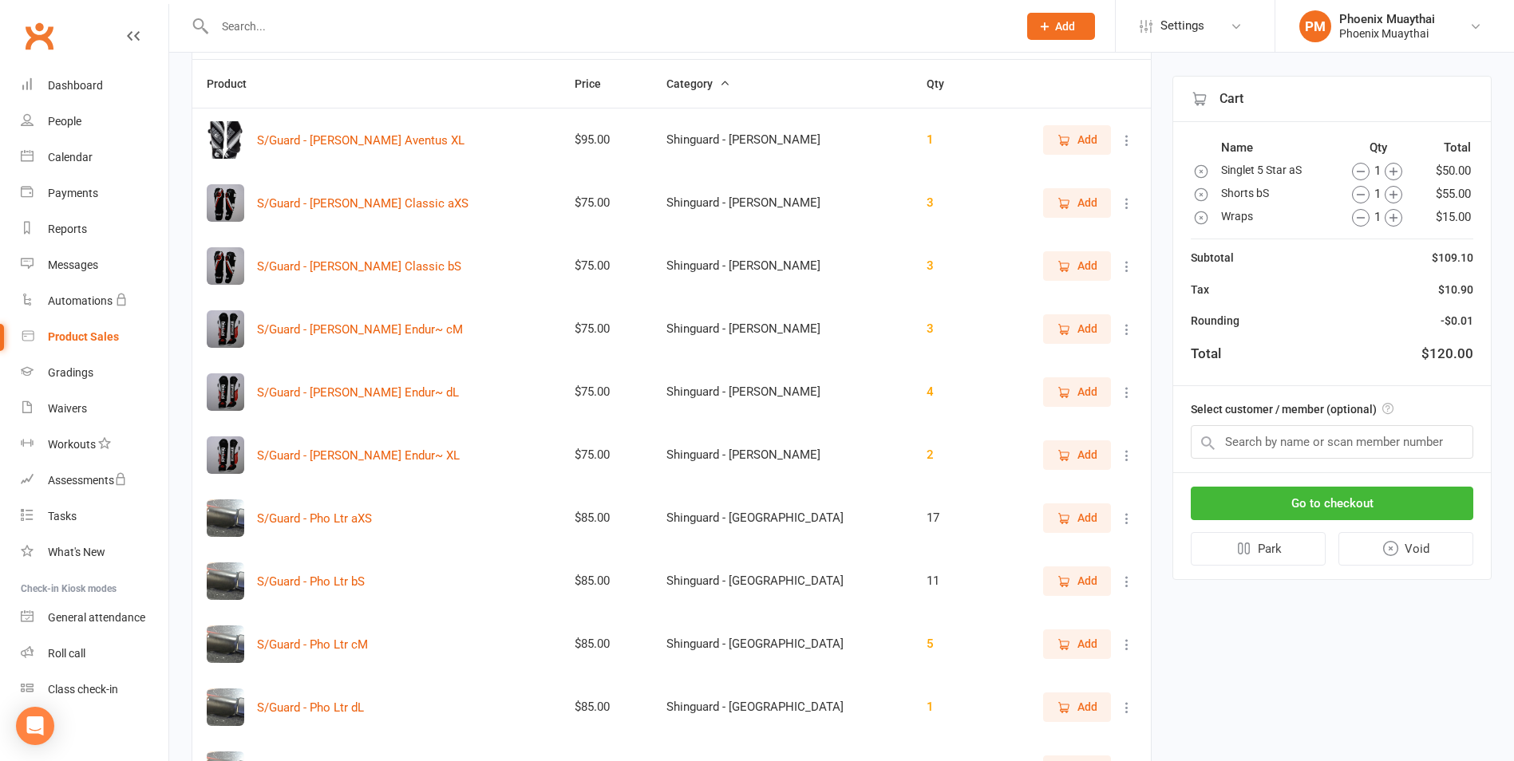
click at [1058, 641] on icon "button" at bounding box center [1063, 645] width 14 height 14
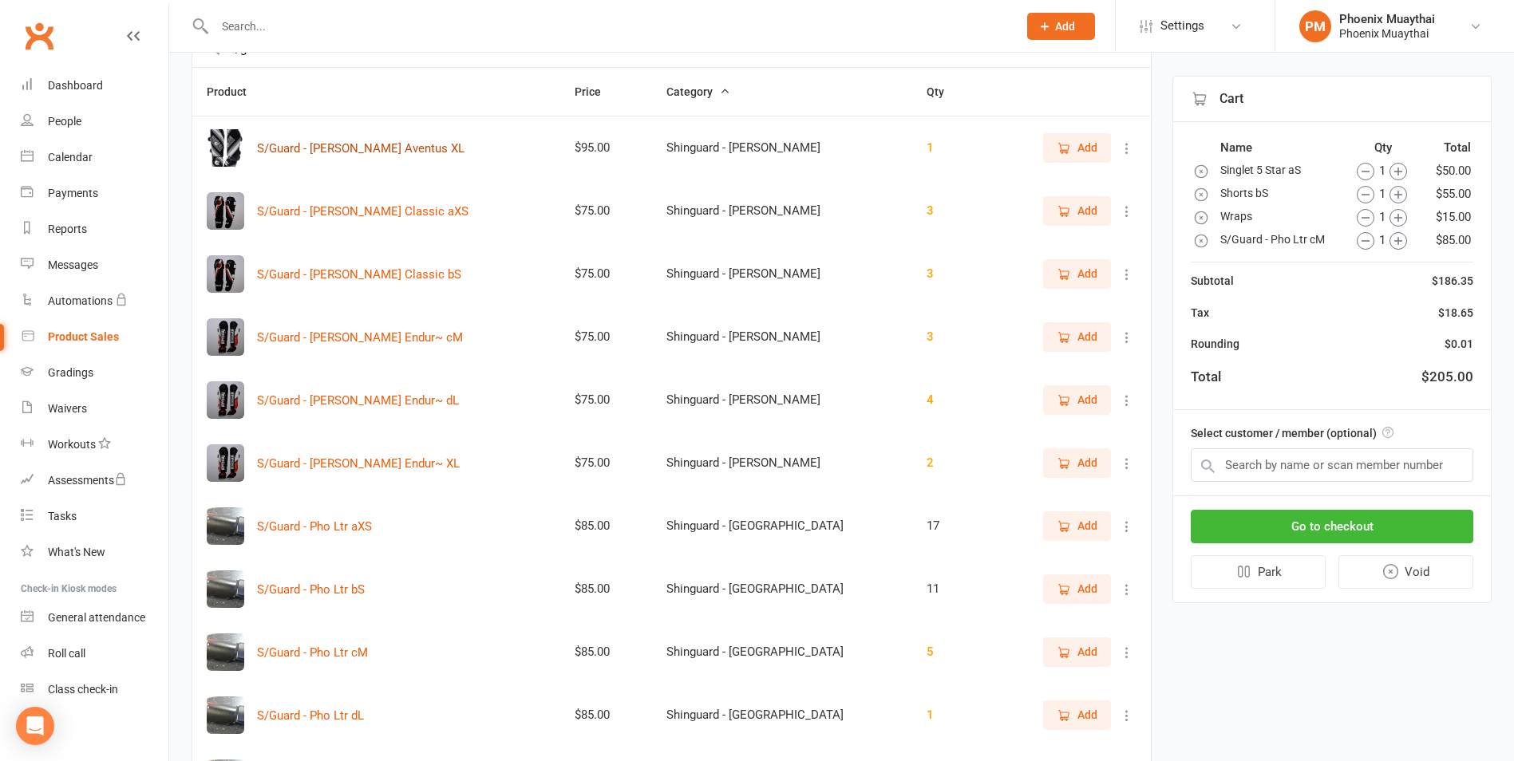
scroll to position [0, 0]
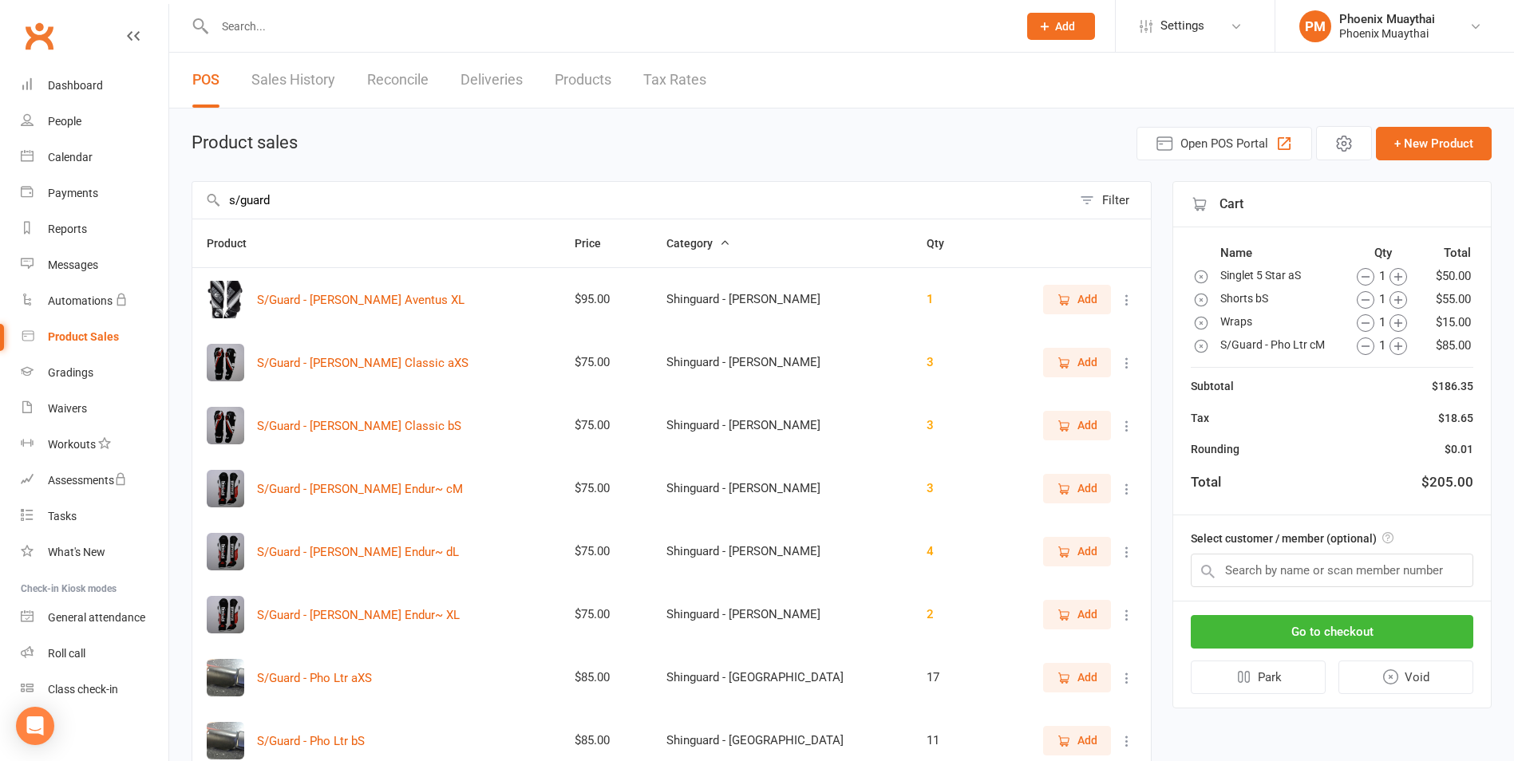
drag, startPoint x: 286, startPoint y: 201, endPoint x: -6, endPoint y: 219, distance: 292.6
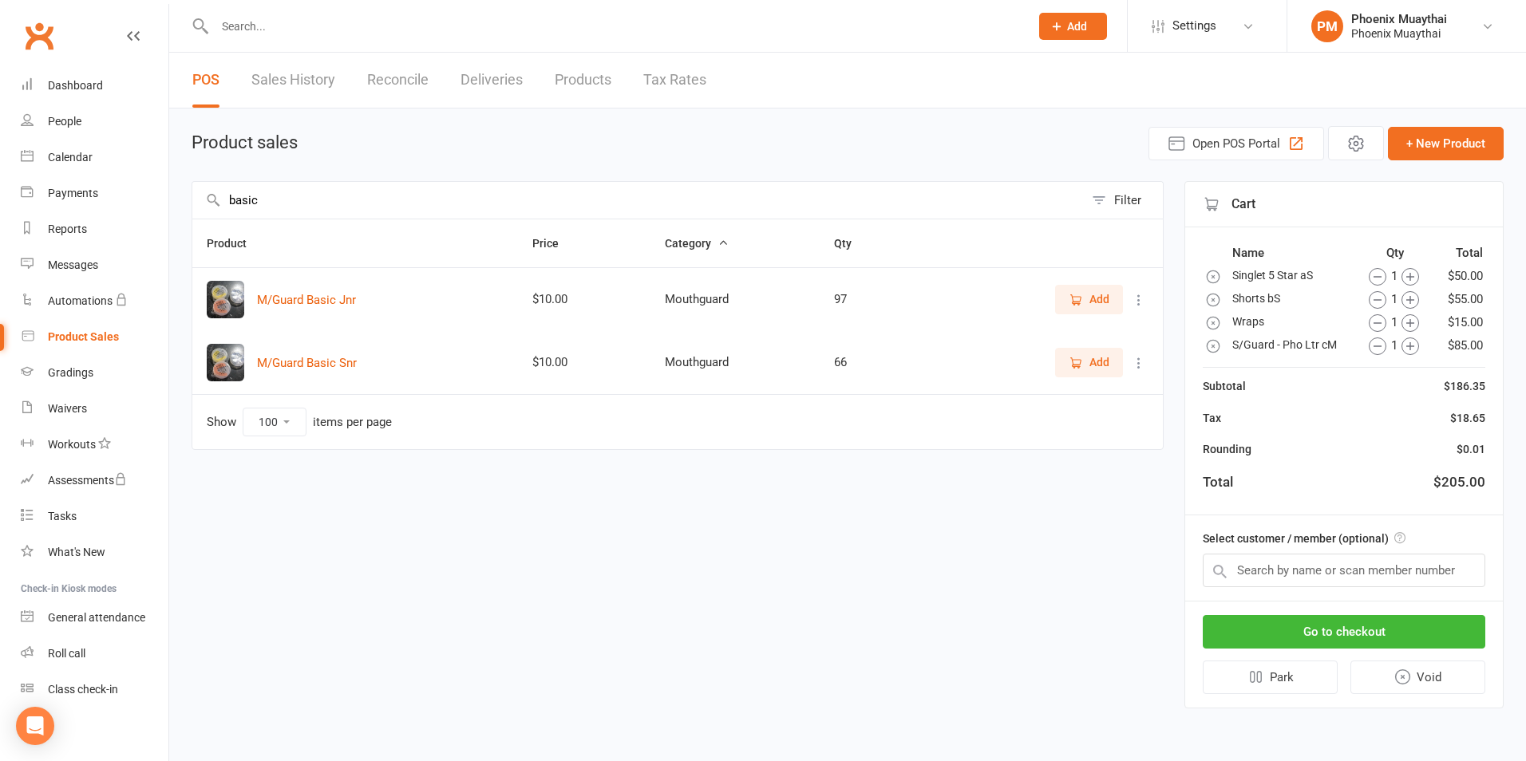
click at [1080, 363] on icon "button" at bounding box center [1076, 363] width 9 height 8
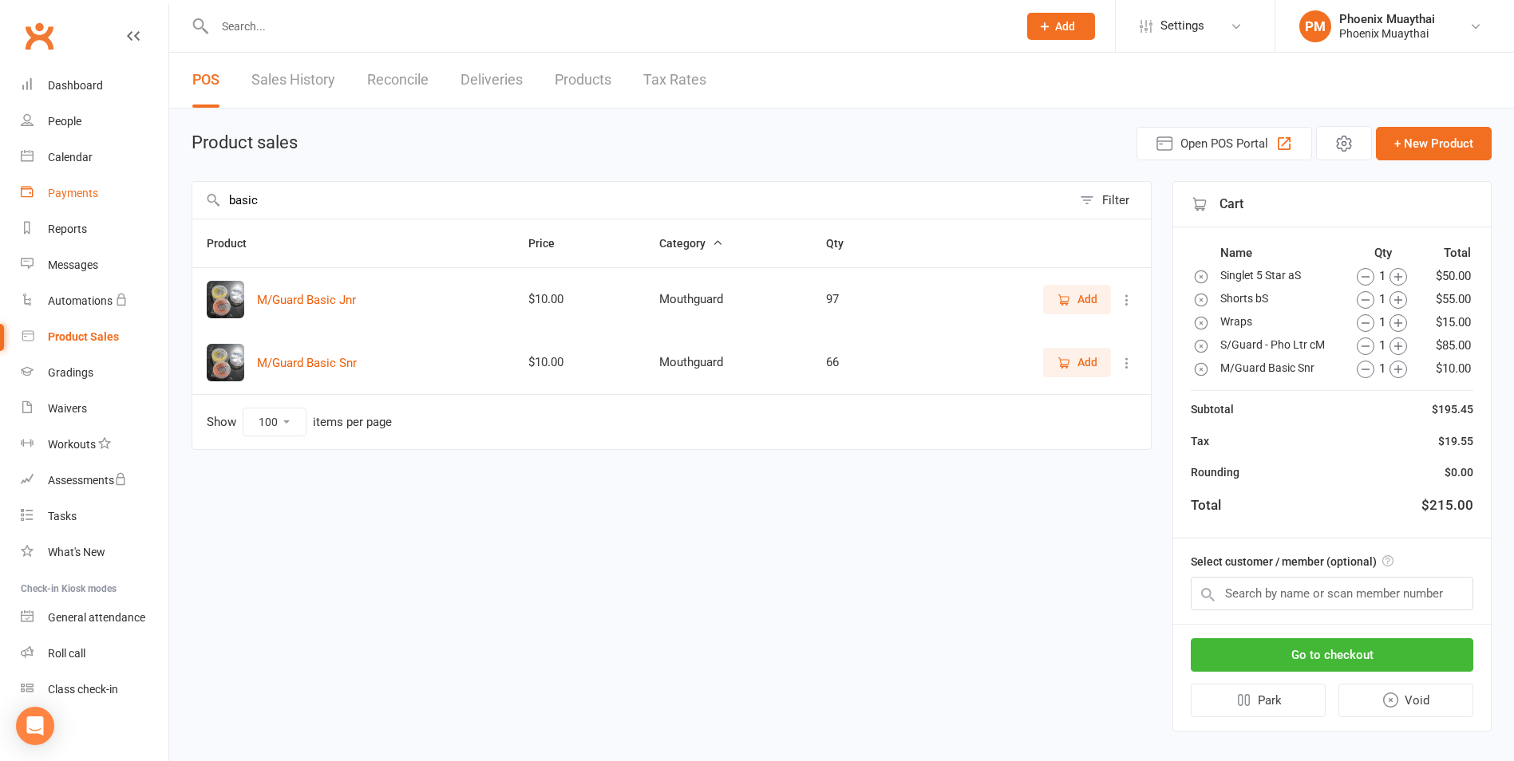
drag, startPoint x: 256, startPoint y: 199, endPoint x: 129, endPoint y: 207, distance: 127.1
click at [129, 207] on ui-view "Prospect Member Non-attending contact Class / event Appointment Grading event T…" at bounding box center [757, 379] width 1514 height 750
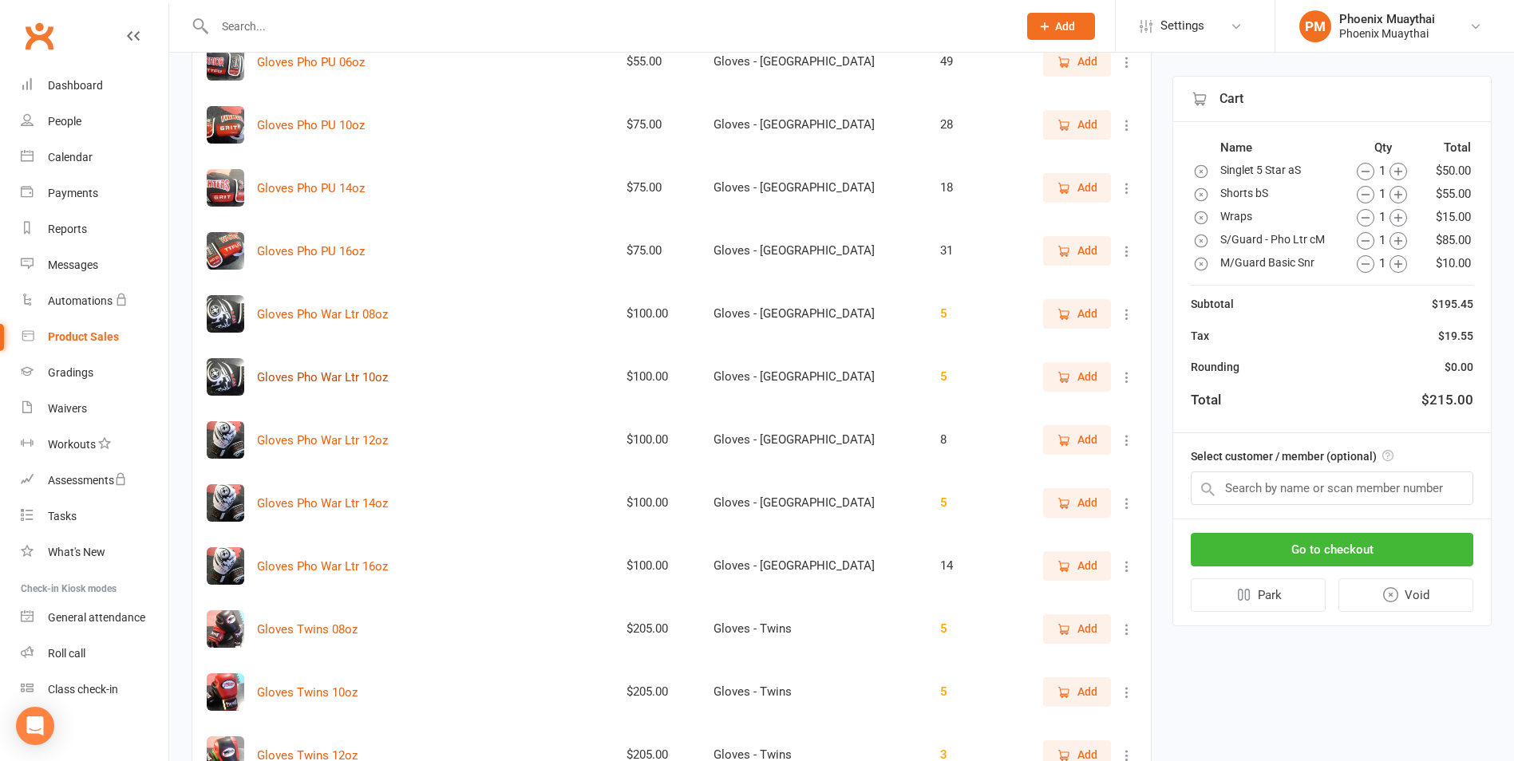
scroll to position [878, 0]
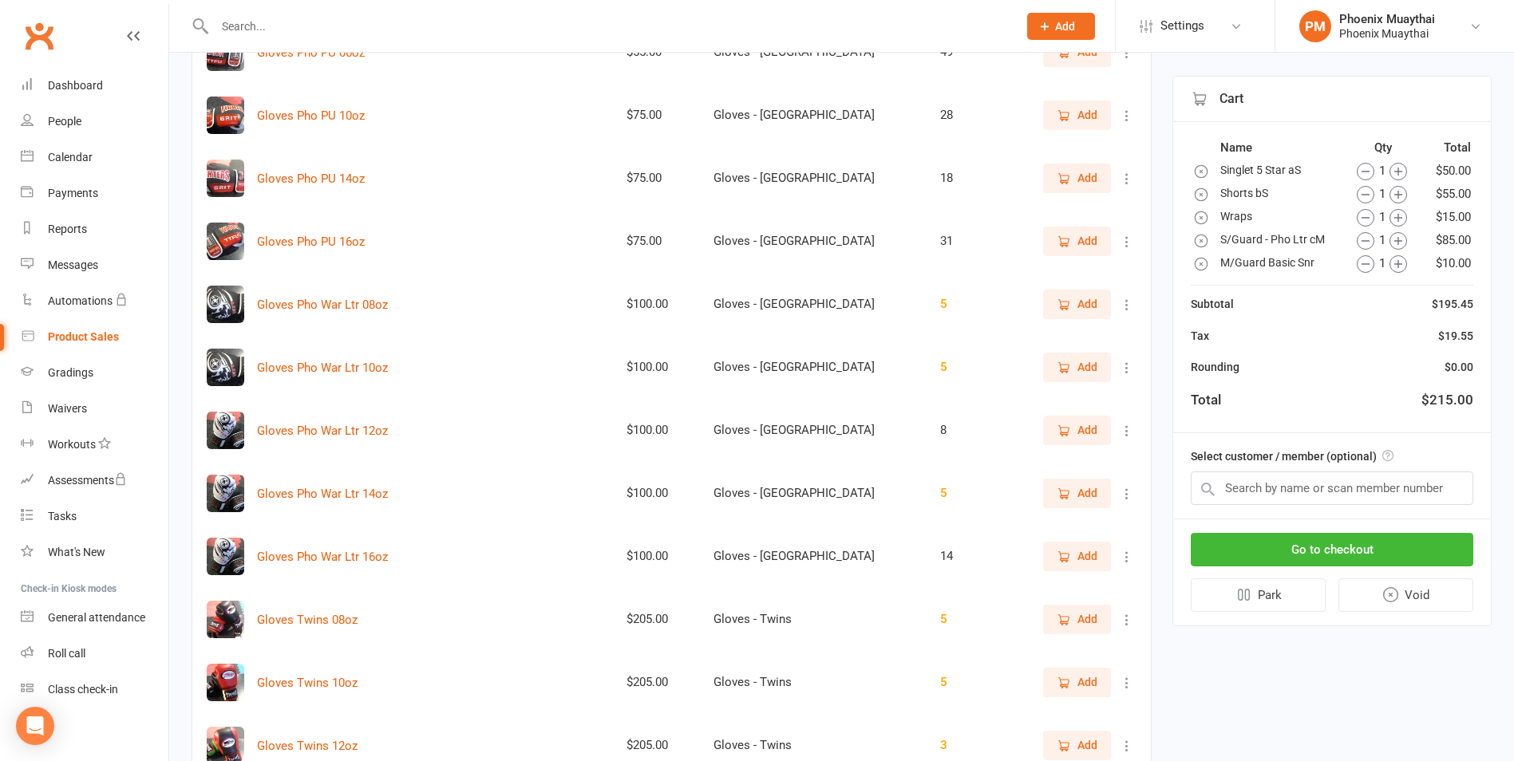
type input "gloves"
click at [1071, 560] on span "Add" at bounding box center [1076, 556] width 41 height 18
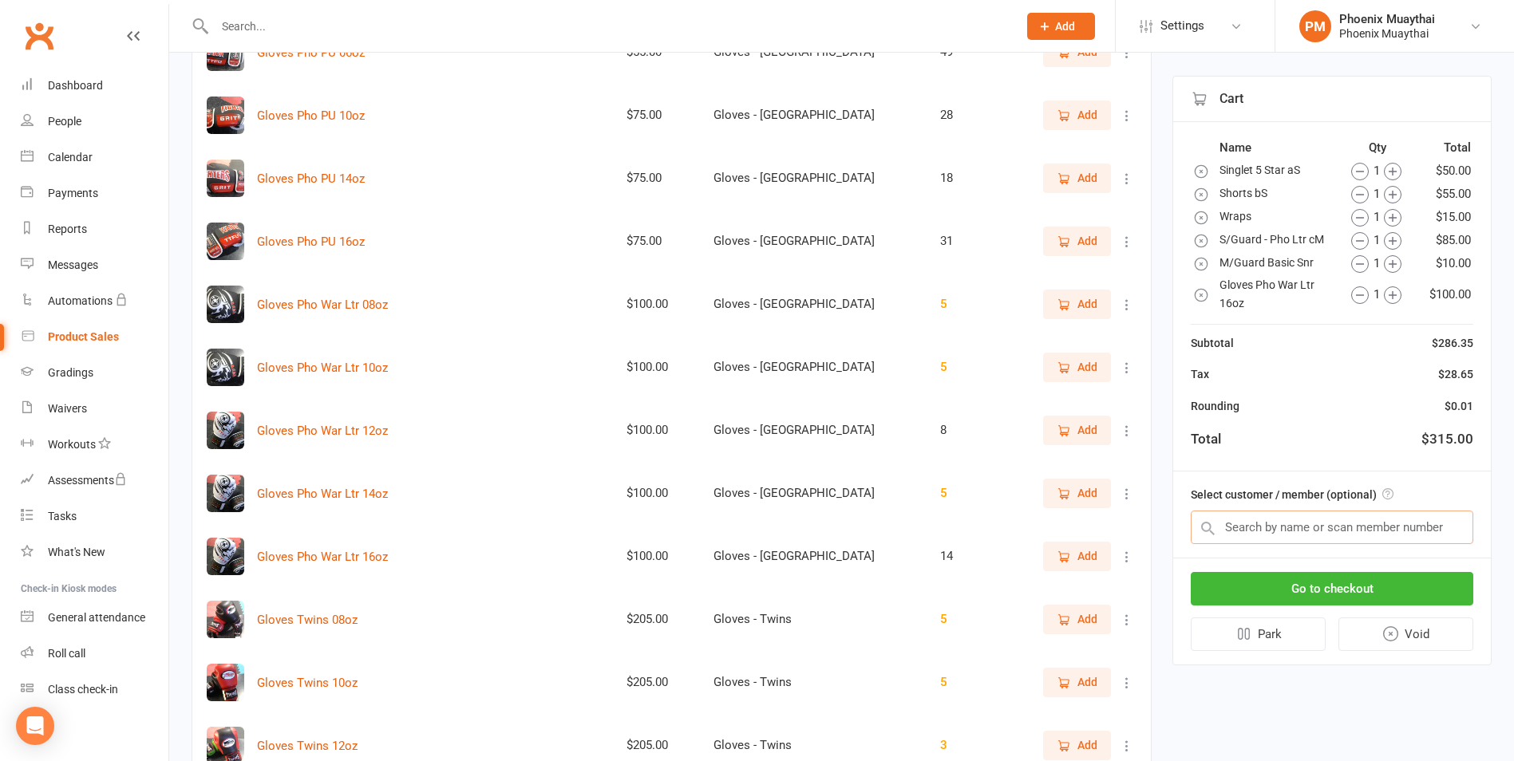
click at [1258, 527] on input "text" at bounding box center [1331, 528] width 282 height 34
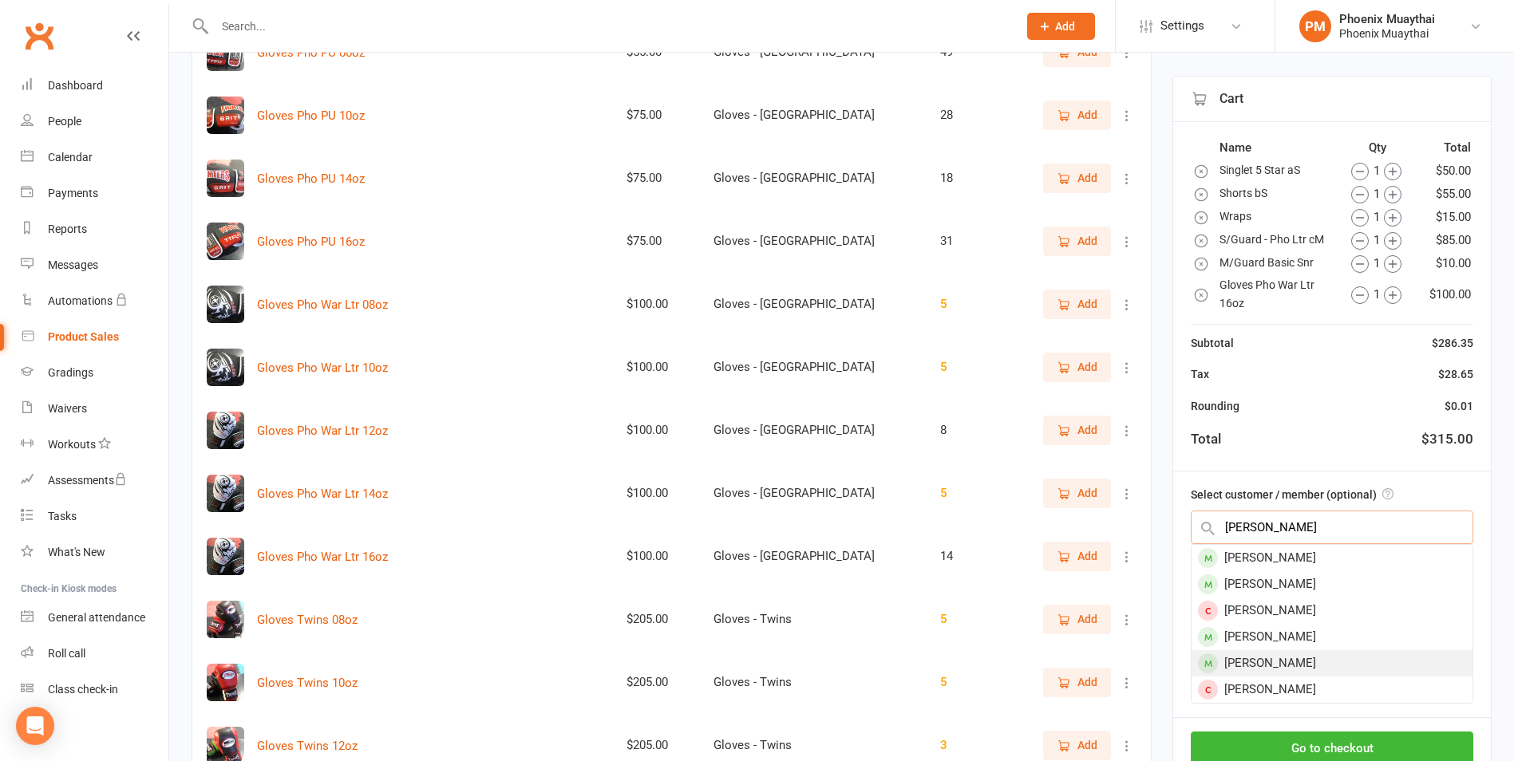
type input "alex"
click at [1299, 665] on div "[PERSON_NAME]" at bounding box center [1331, 663] width 281 height 26
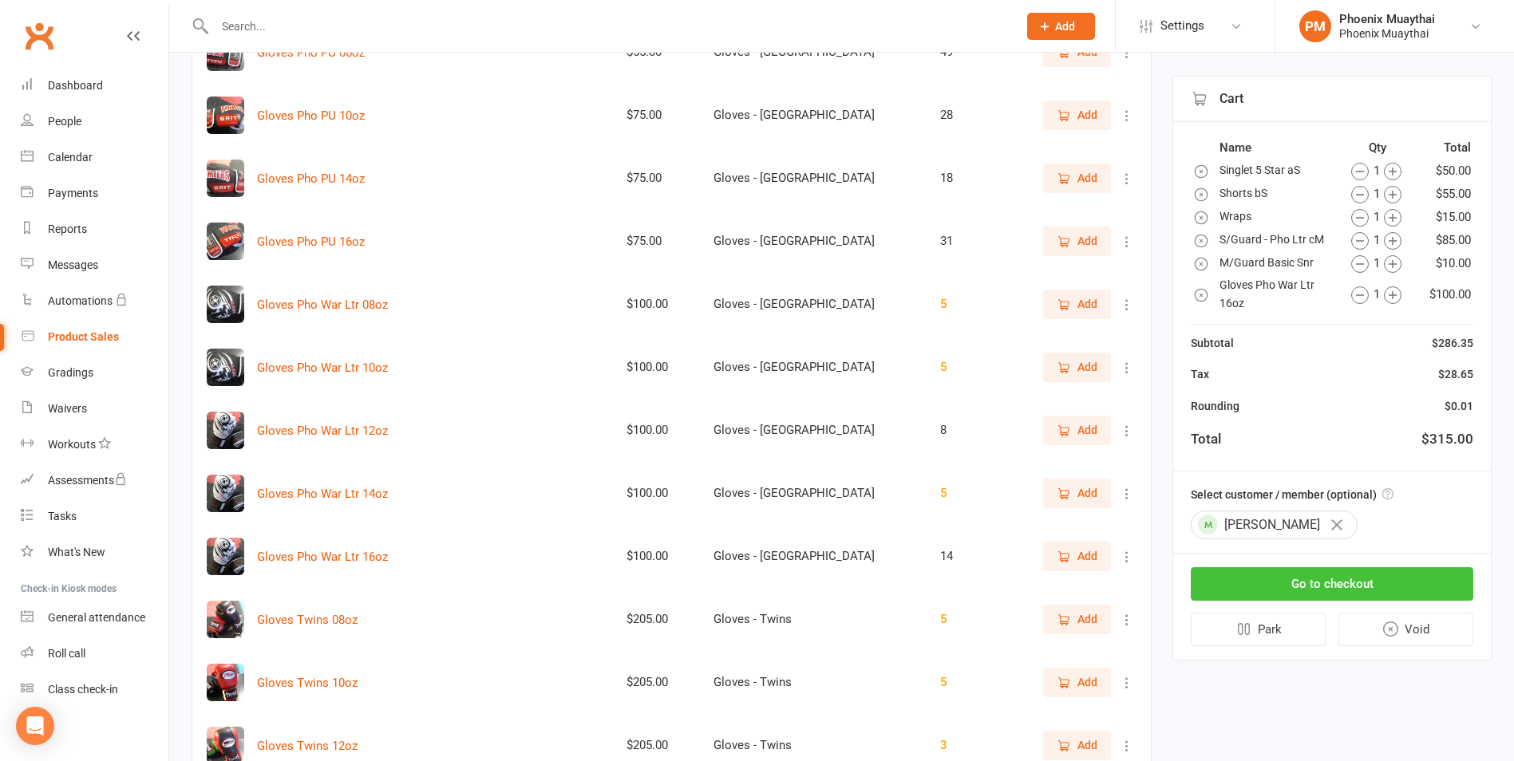
click at [1328, 582] on button "Go to checkout" at bounding box center [1331, 584] width 282 height 34
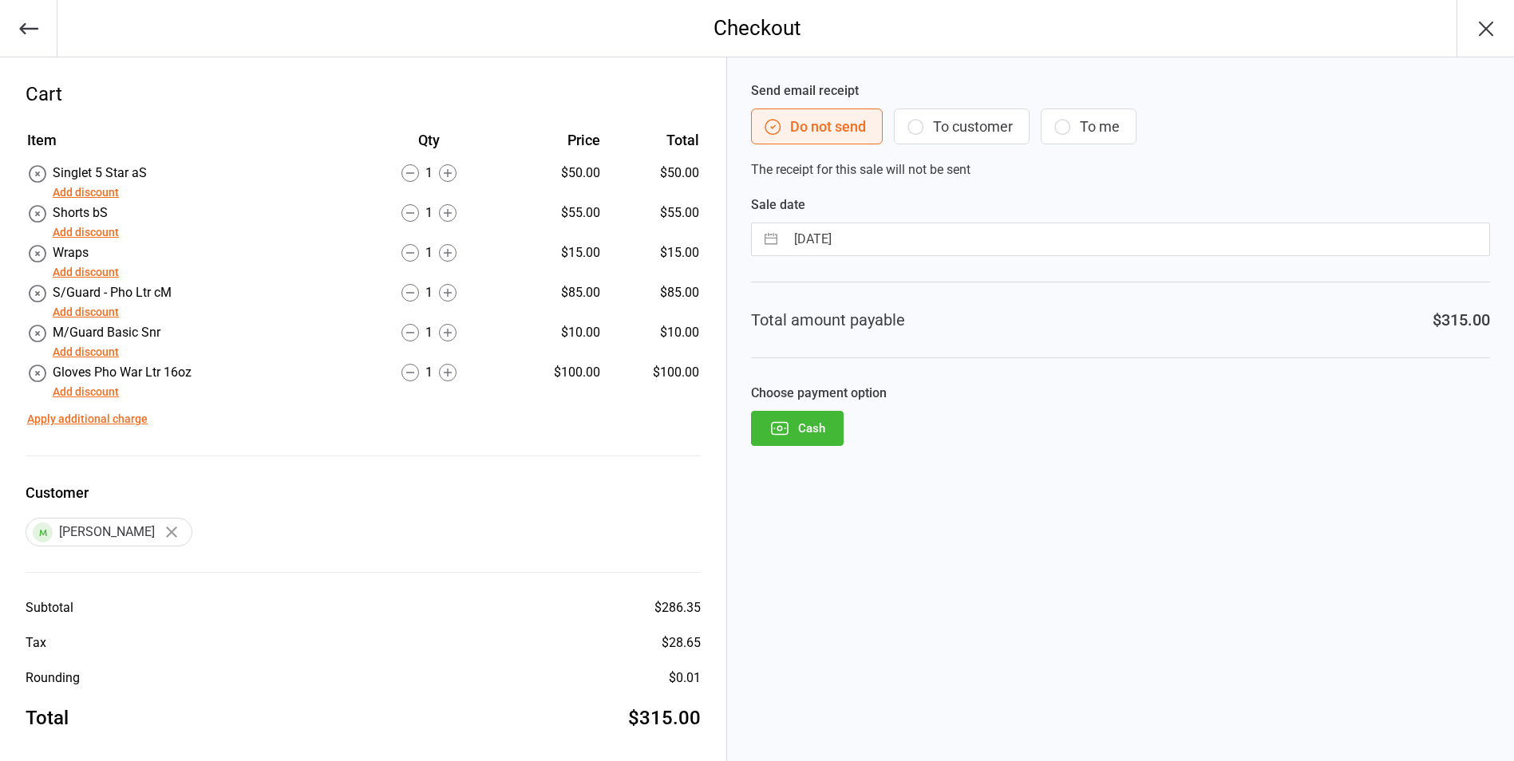
click at [89, 389] on button "Add discount" at bounding box center [86, 392] width 66 height 17
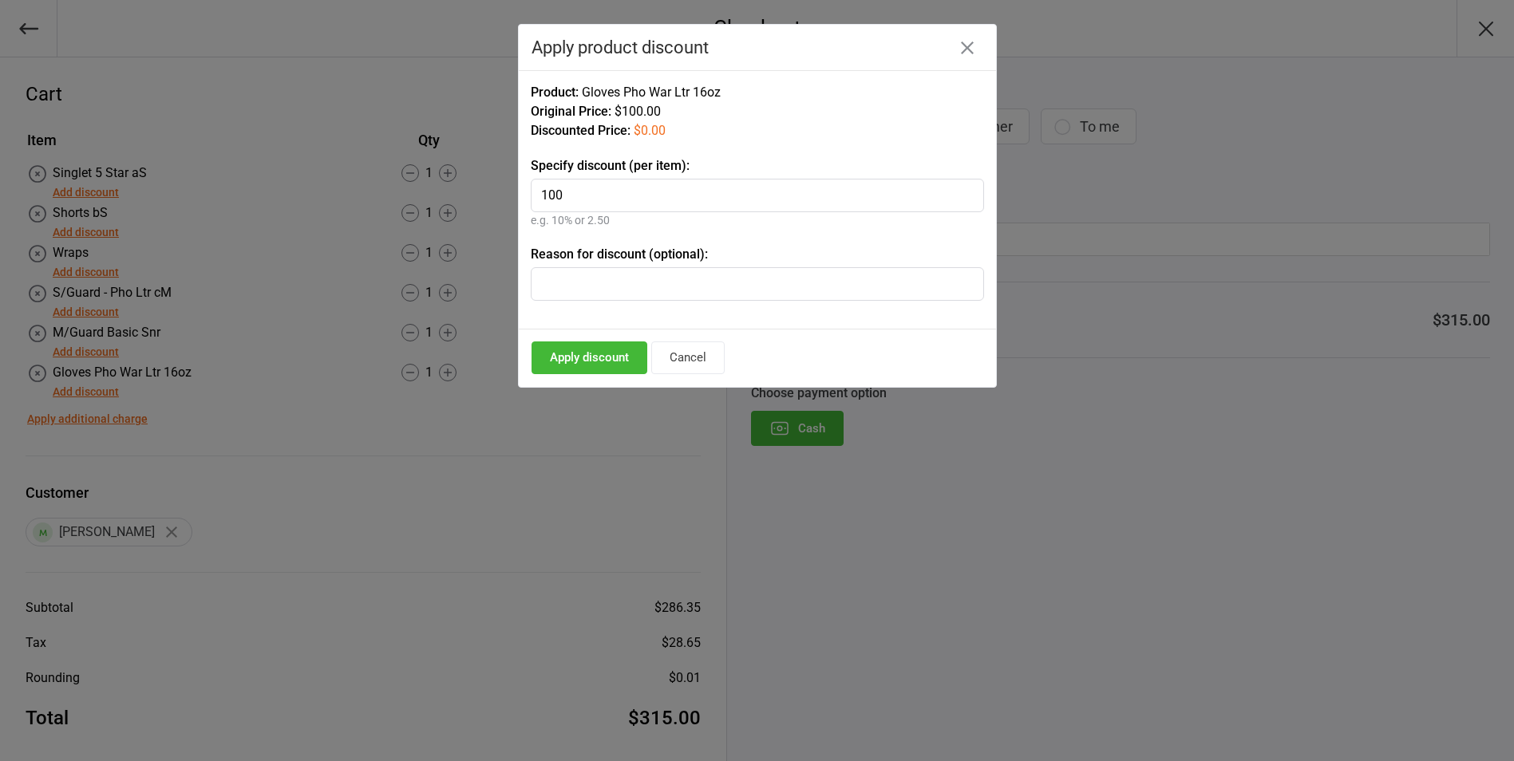
type input "100"
click at [603, 284] on input "text" at bounding box center [757, 284] width 453 height 34
type input "Starter Pack"
click at [598, 352] on button "Apply discount" at bounding box center [589, 357] width 116 height 33
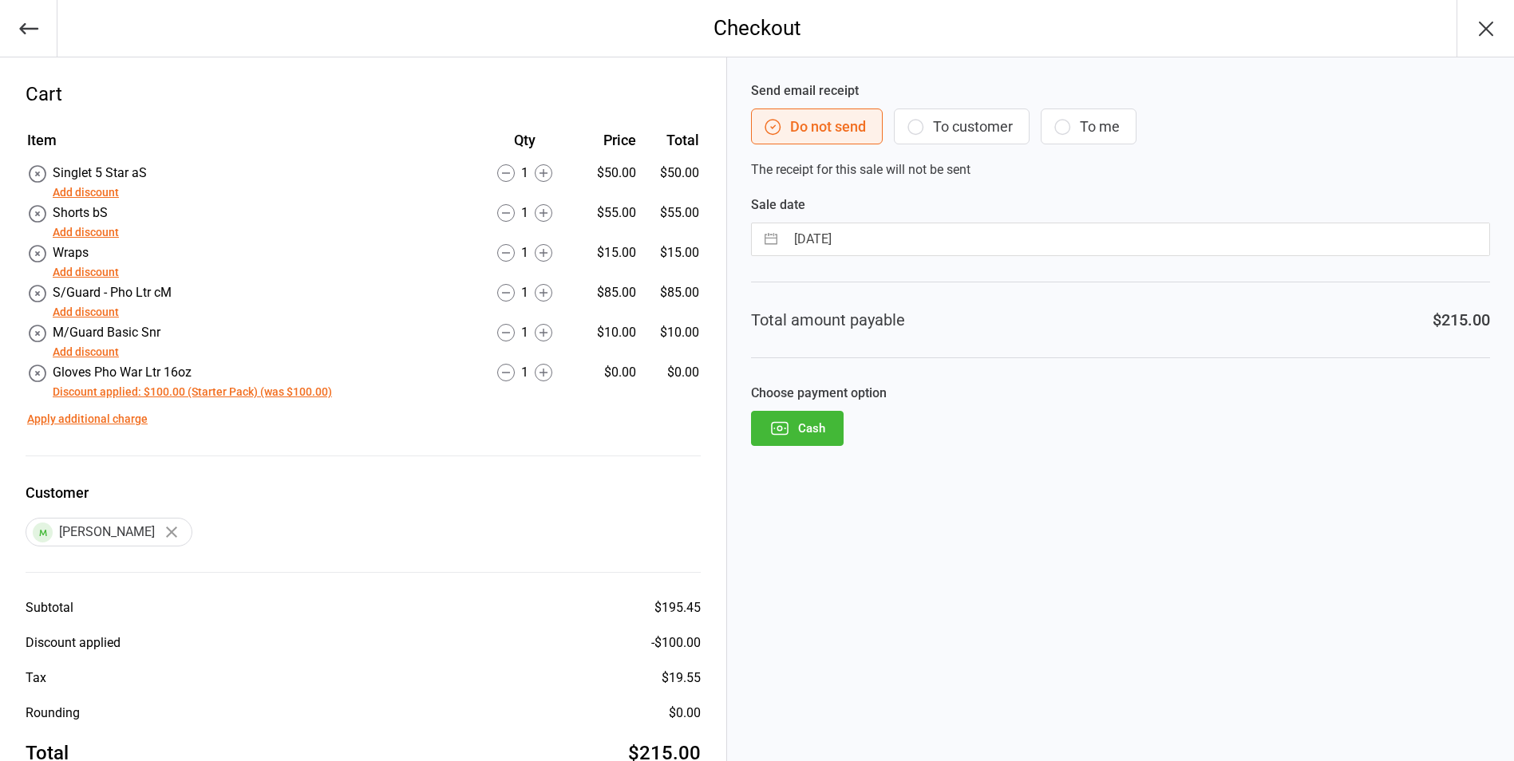
click at [101, 270] on button "Add discount" at bounding box center [86, 272] width 66 height 17
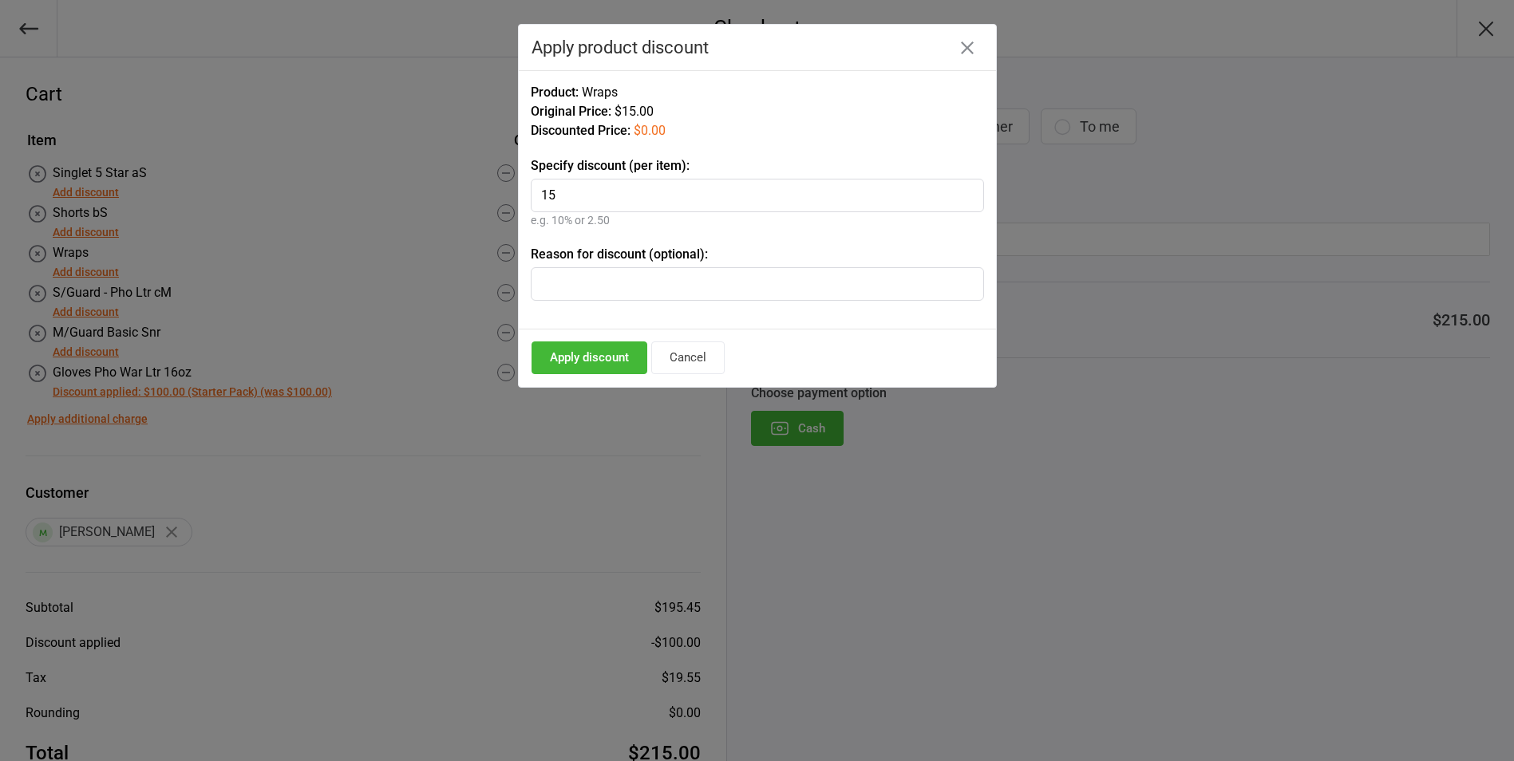
type input "15"
click at [571, 274] on input "text" at bounding box center [757, 284] width 453 height 34
type input "s"
type input "Starter Pack"
click at [593, 347] on button "Apply discount" at bounding box center [589, 357] width 116 height 33
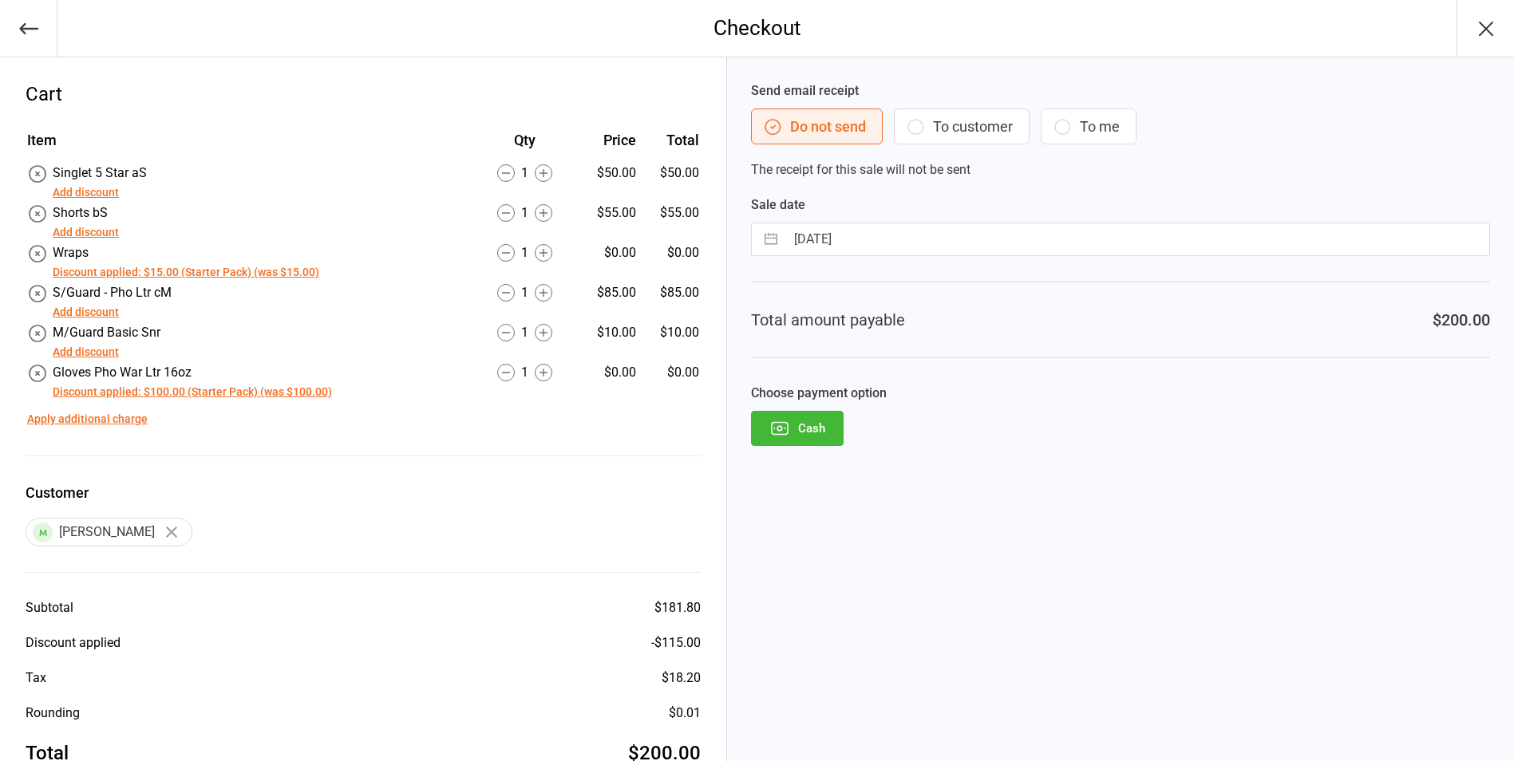
click at [801, 425] on button "Cash" at bounding box center [797, 428] width 93 height 35
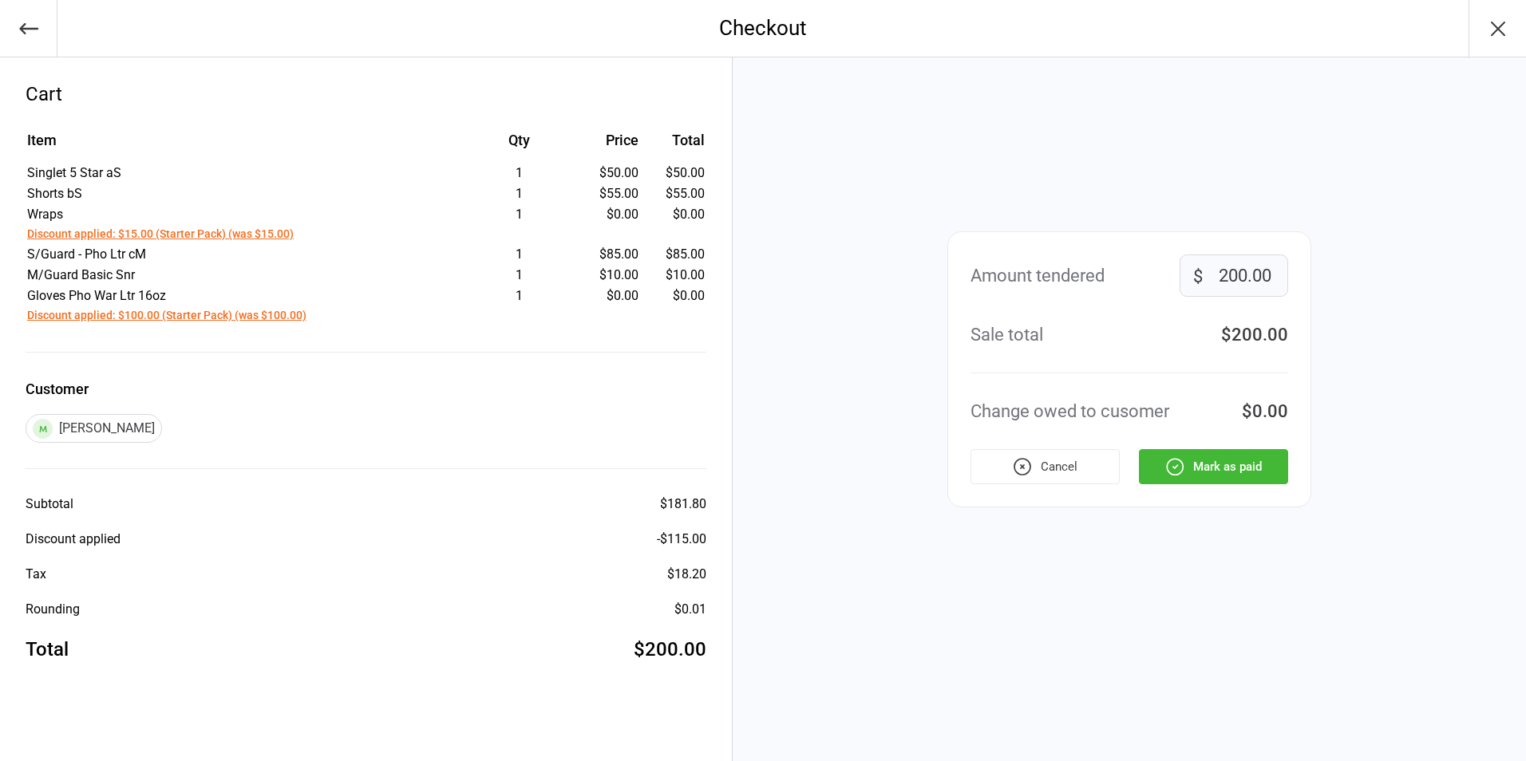
click at [1214, 468] on button "Mark as paid" at bounding box center [1213, 466] width 149 height 35
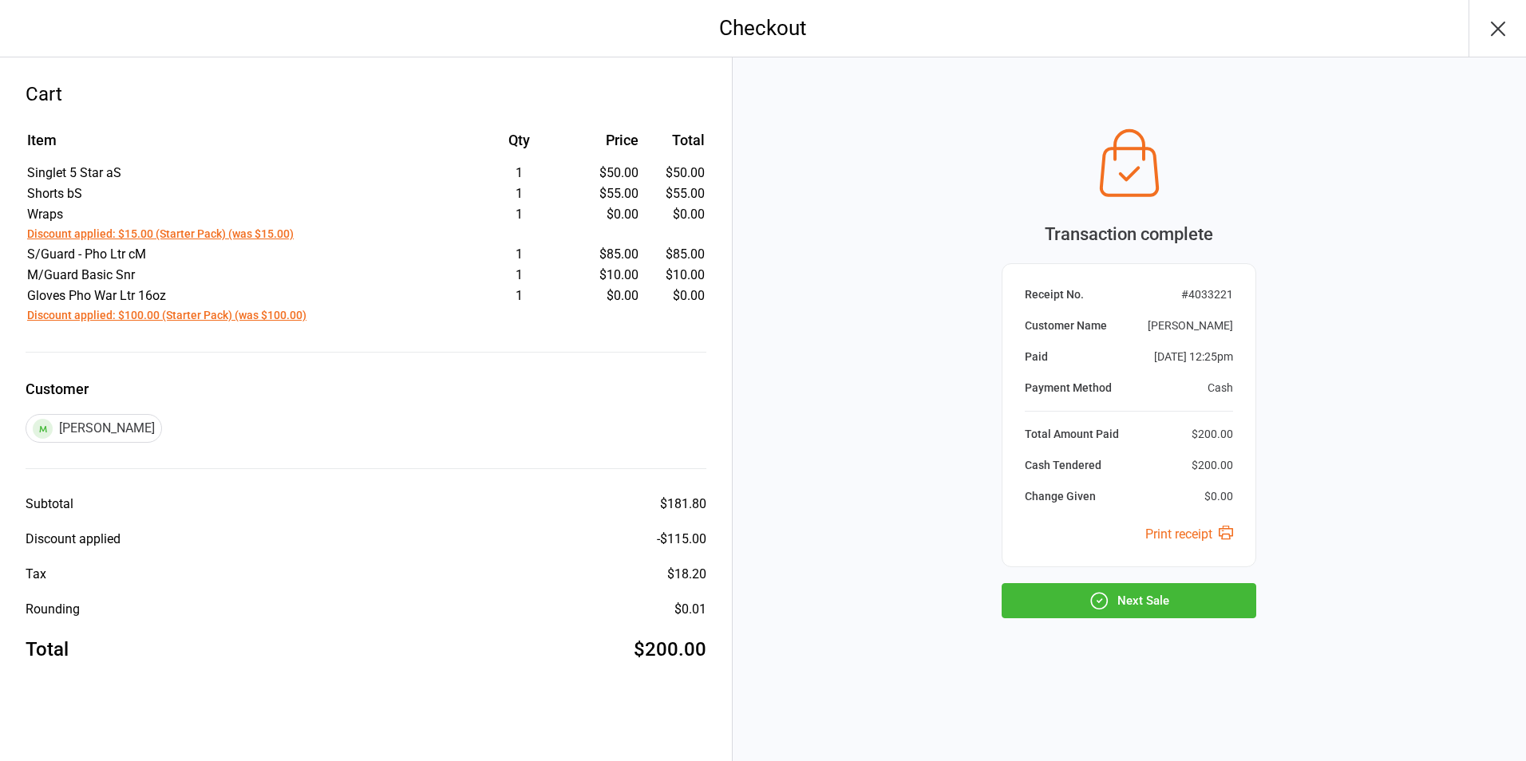
click at [1135, 600] on button "Next Sale" at bounding box center [1128, 600] width 255 height 35
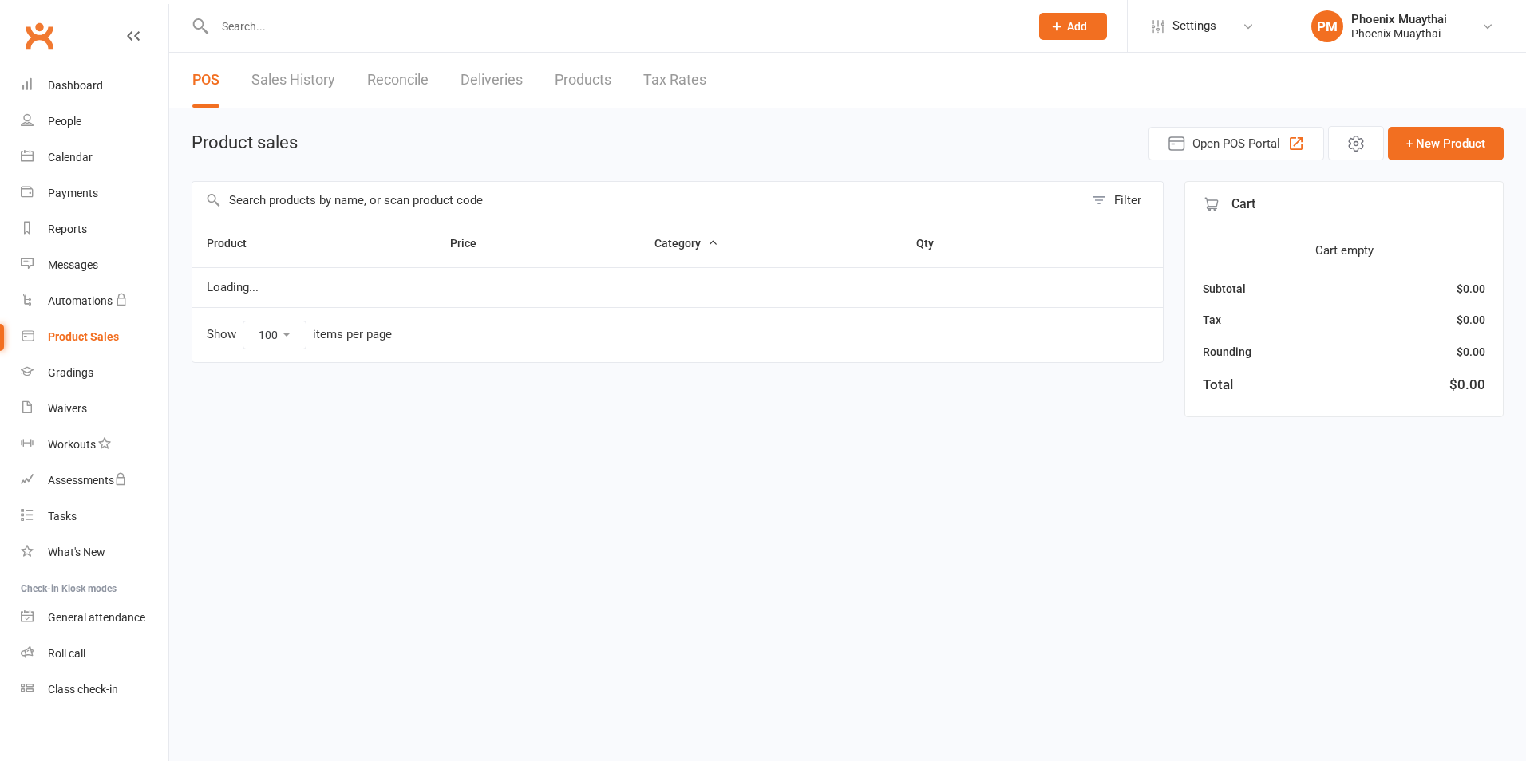
select select "100"
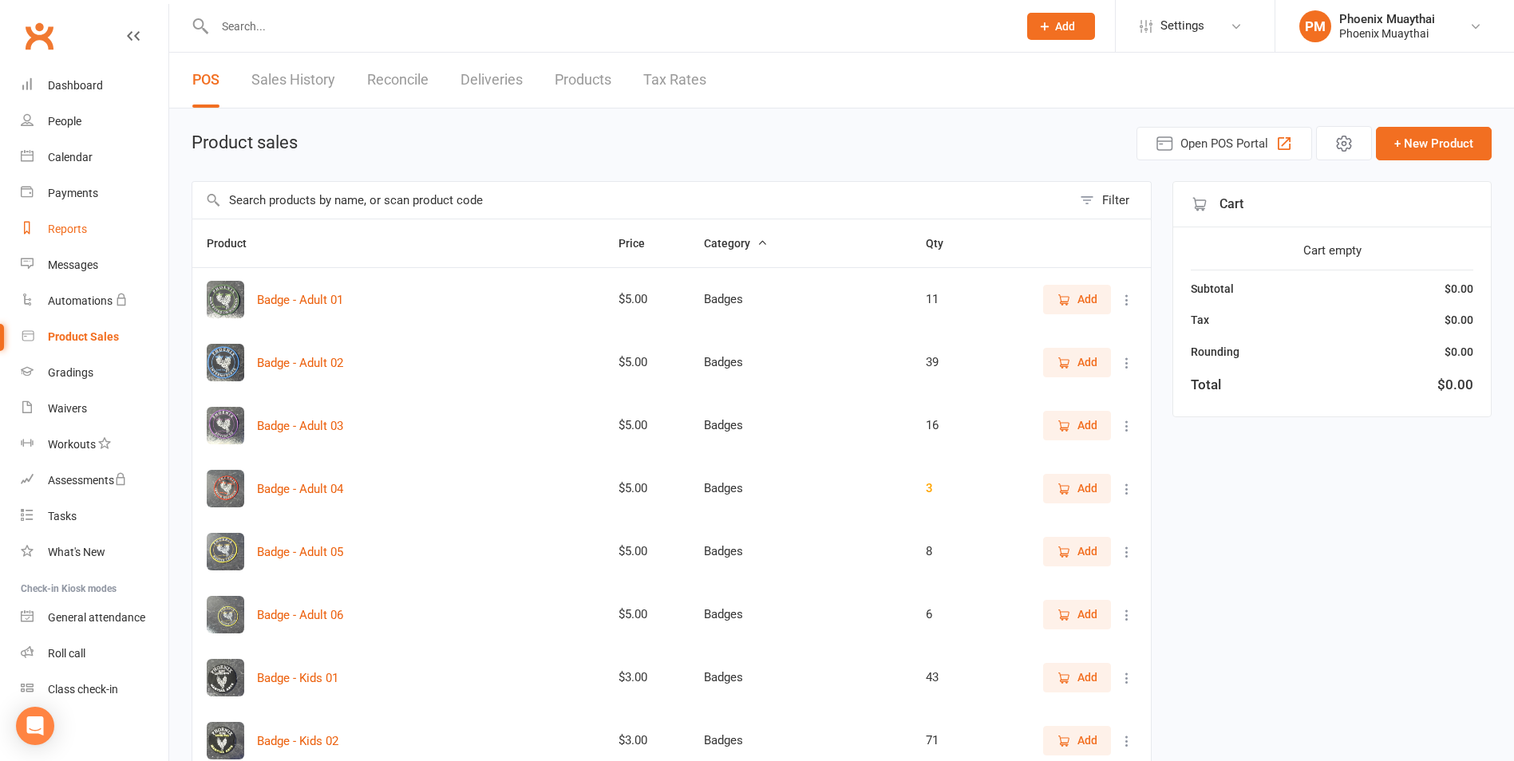
drag, startPoint x: 109, startPoint y: 234, endPoint x: 153, endPoint y: 212, distance: 48.9
click at [109, 234] on link "Reports" at bounding box center [95, 229] width 148 height 36
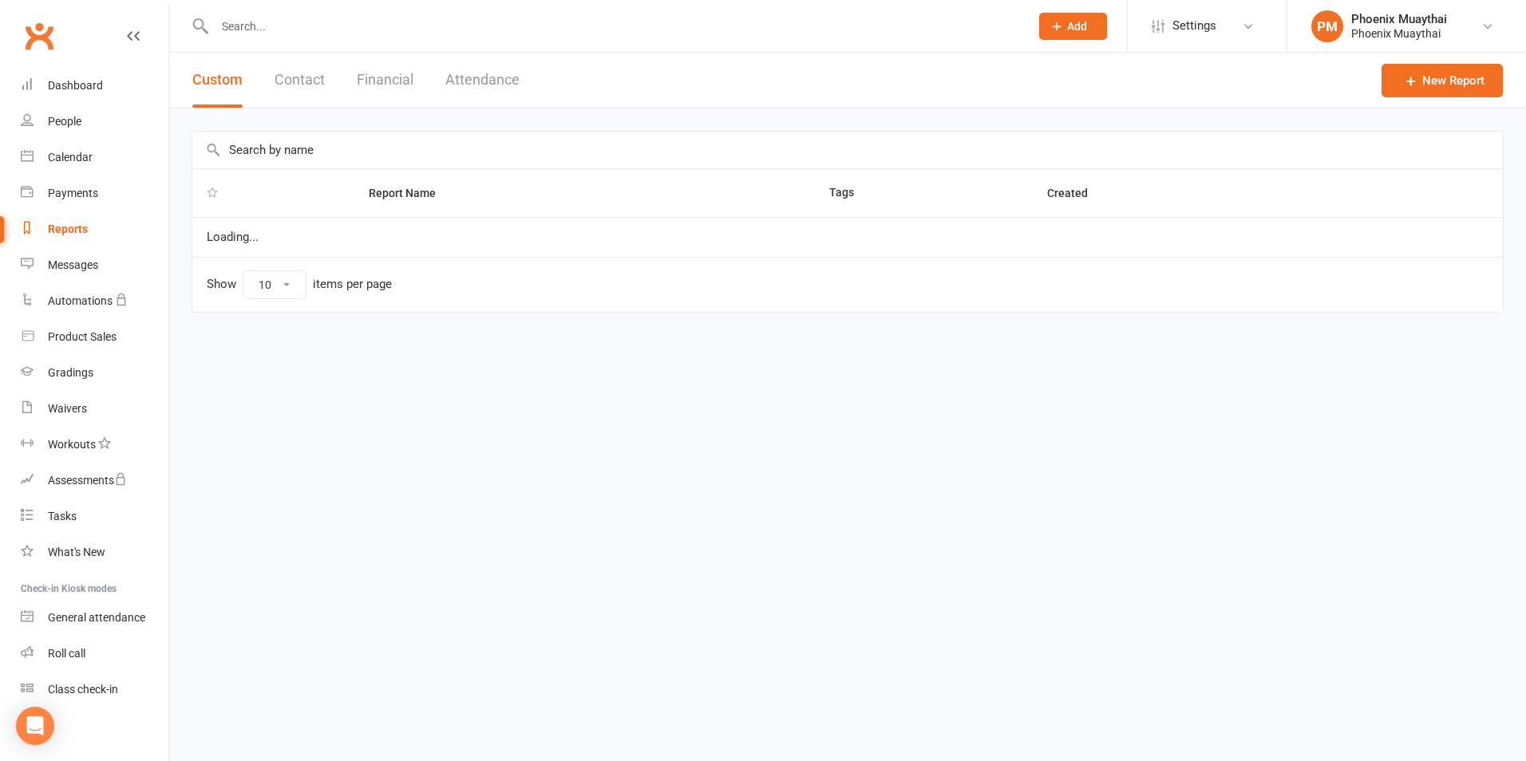
select select "100"
click at [301, 85] on button "Contact" at bounding box center [299, 80] width 50 height 55
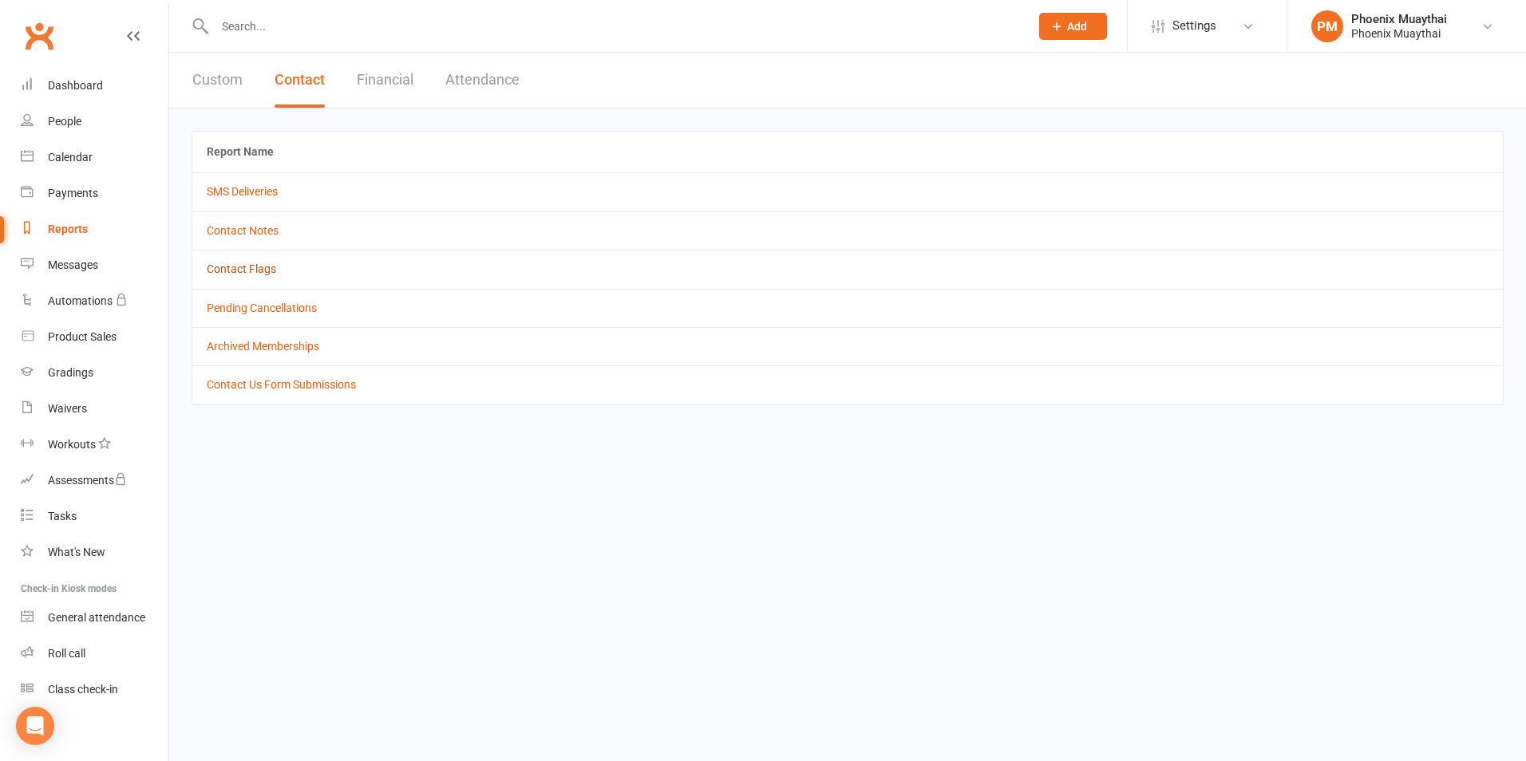
click at [246, 270] on link "Contact Flags" at bounding box center [241, 269] width 69 height 13
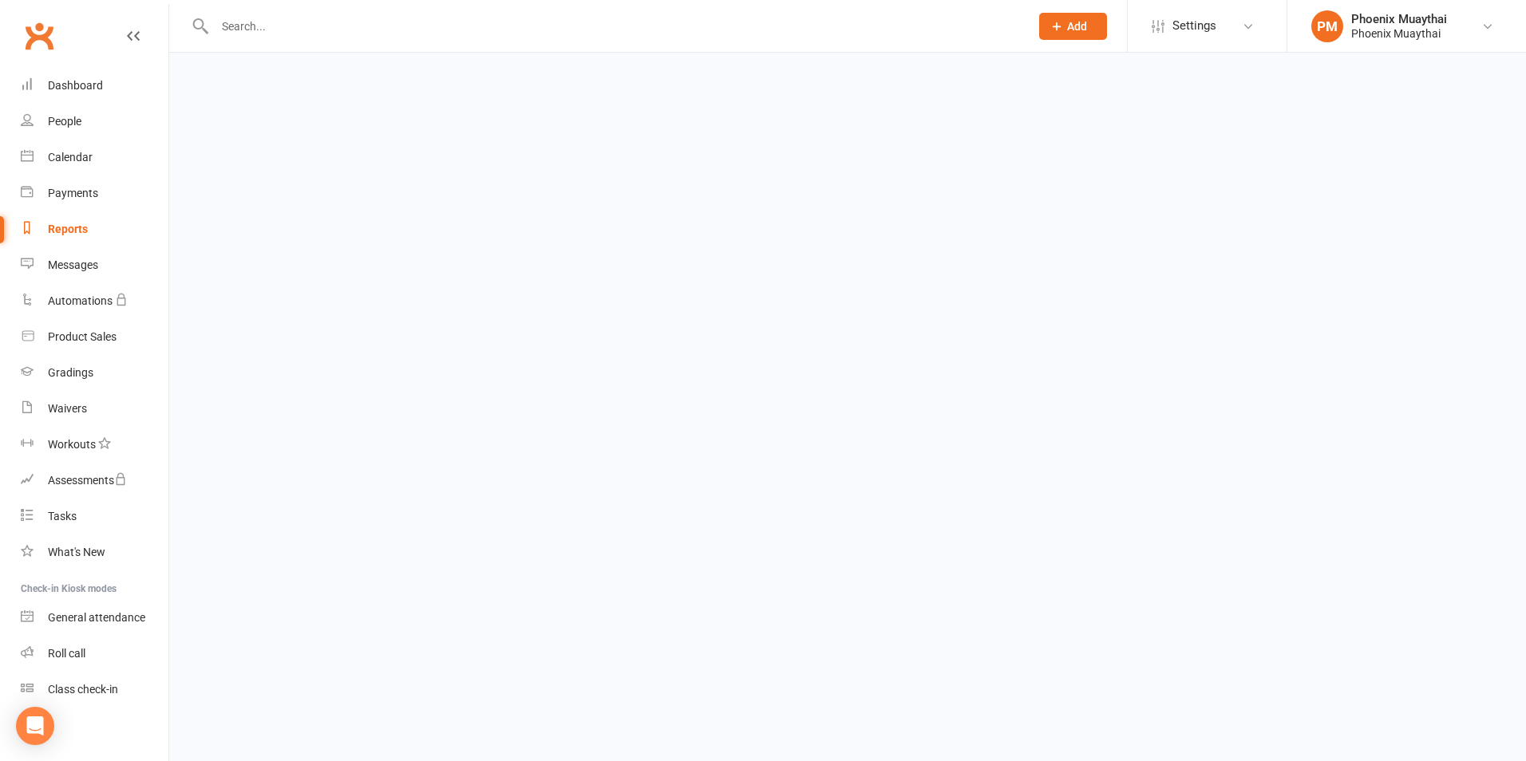
select select "active_only"
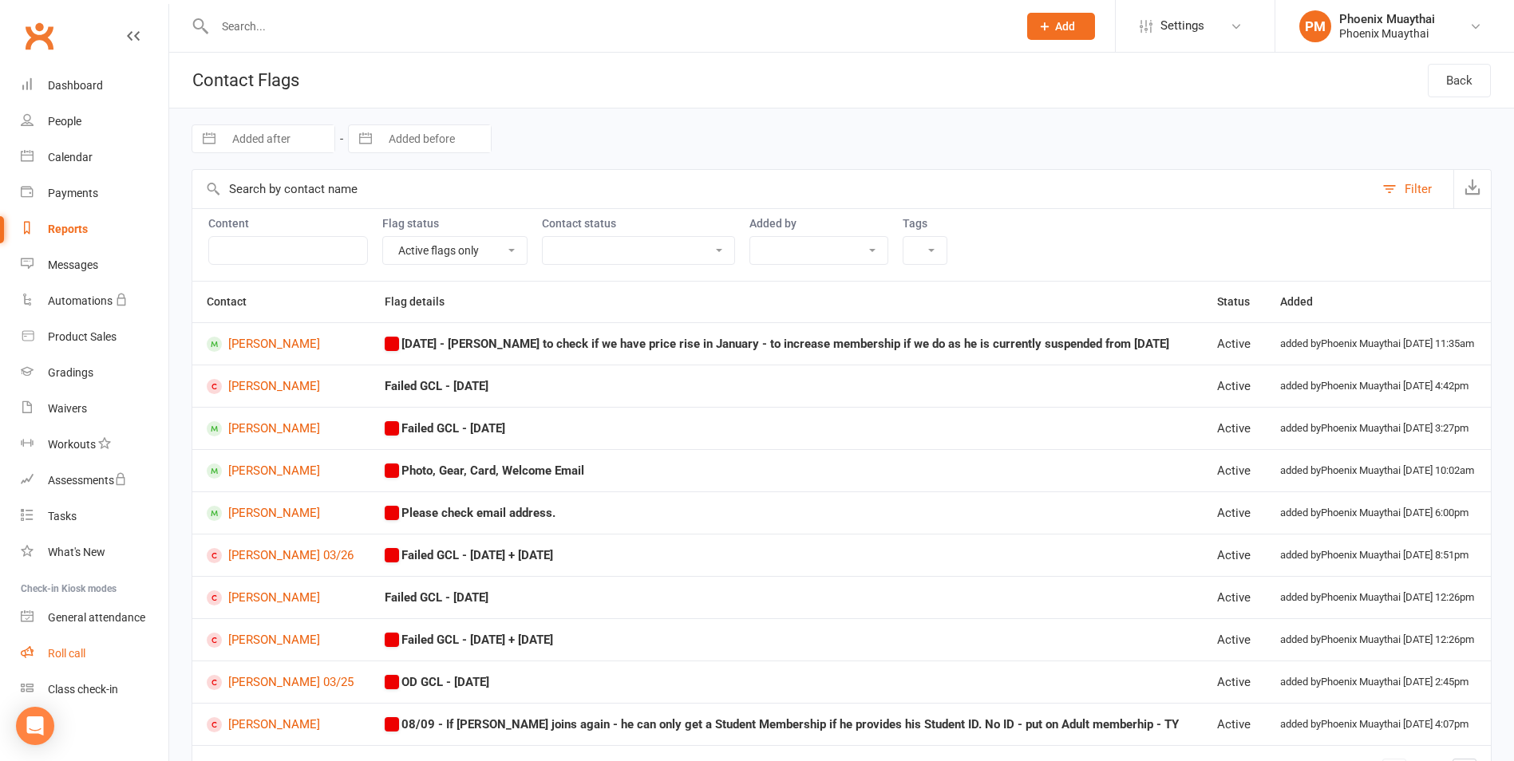
click at [92, 640] on link "Roll call" at bounding box center [95, 654] width 148 height 36
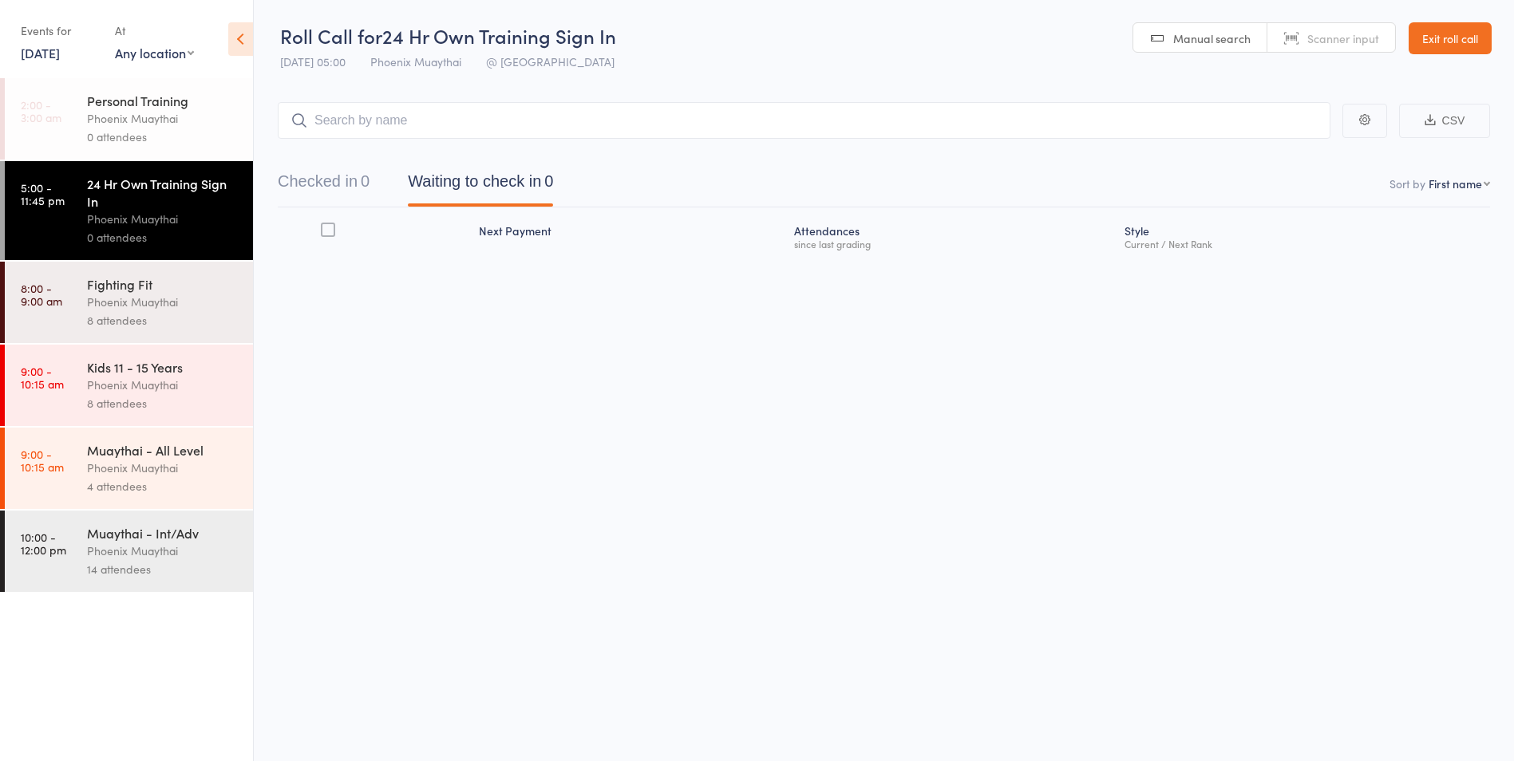
click at [174, 579] on div "Muaythai - Int/Adv Phoenix Muaythai 14 attendees" at bounding box center [170, 551] width 166 height 81
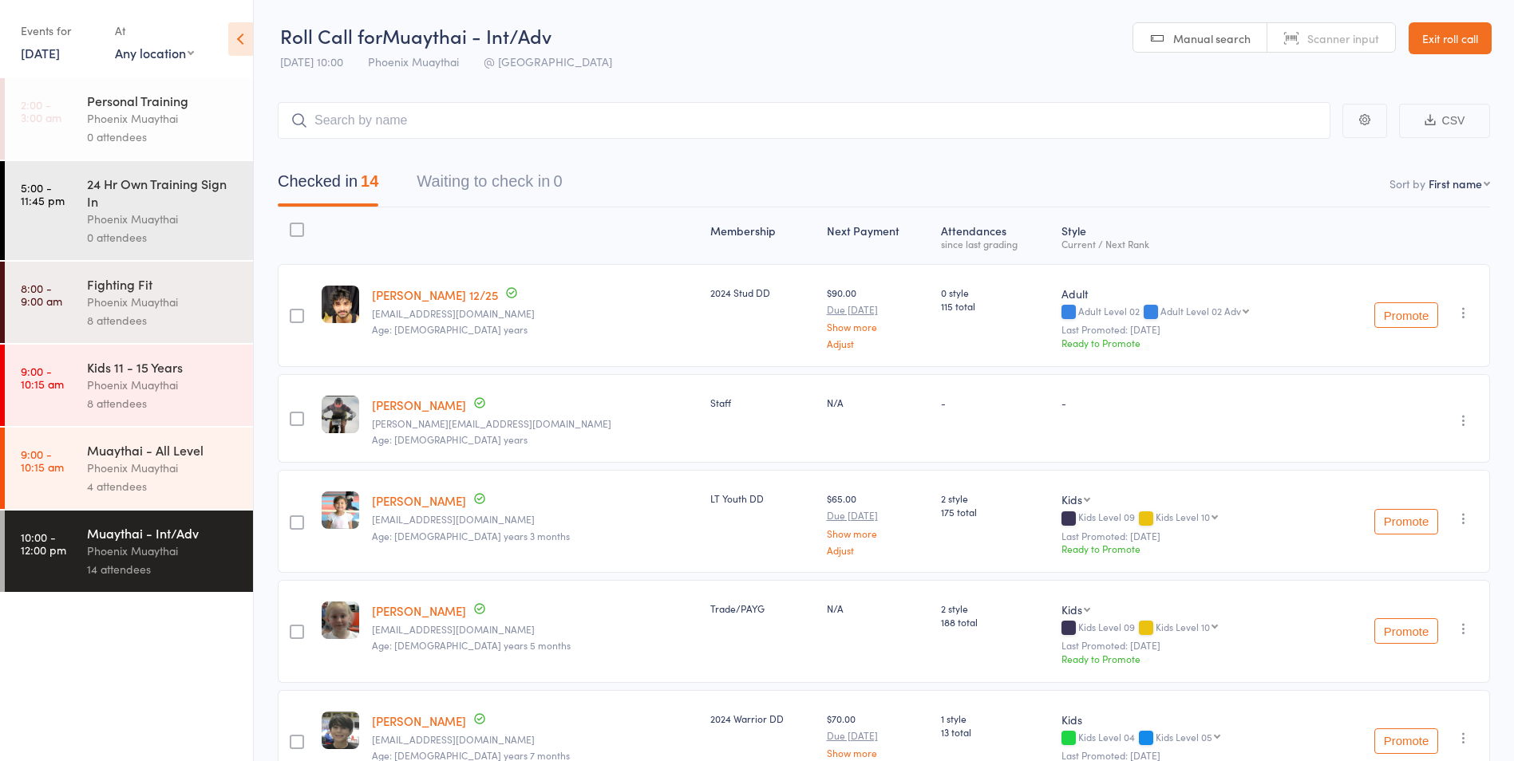
click at [166, 374] on div "Kids 11 - 15 Years" at bounding box center [163, 367] width 152 height 18
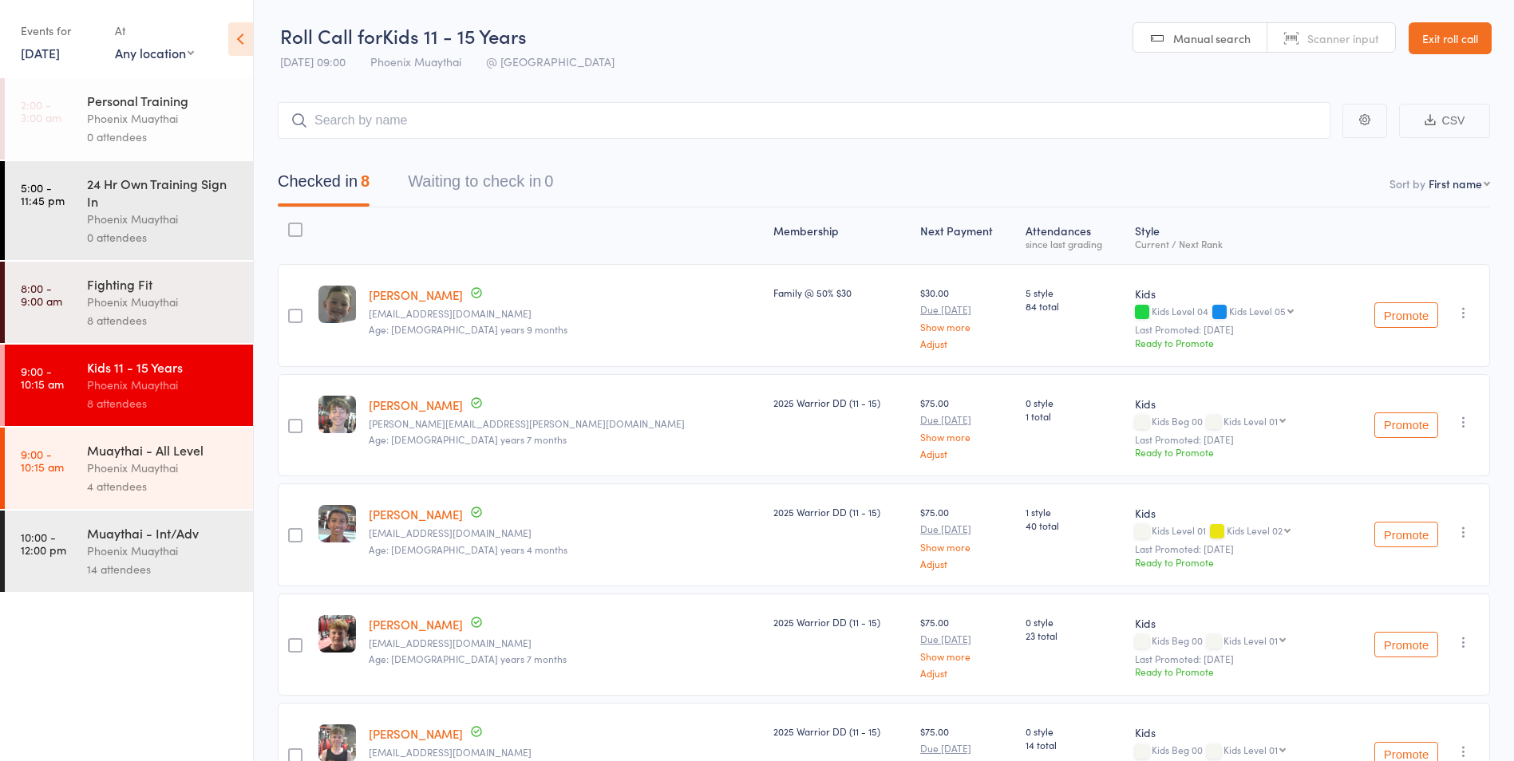
click at [1414, 23] on link "Exit roll call" at bounding box center [1449, 38] width 83 height 32
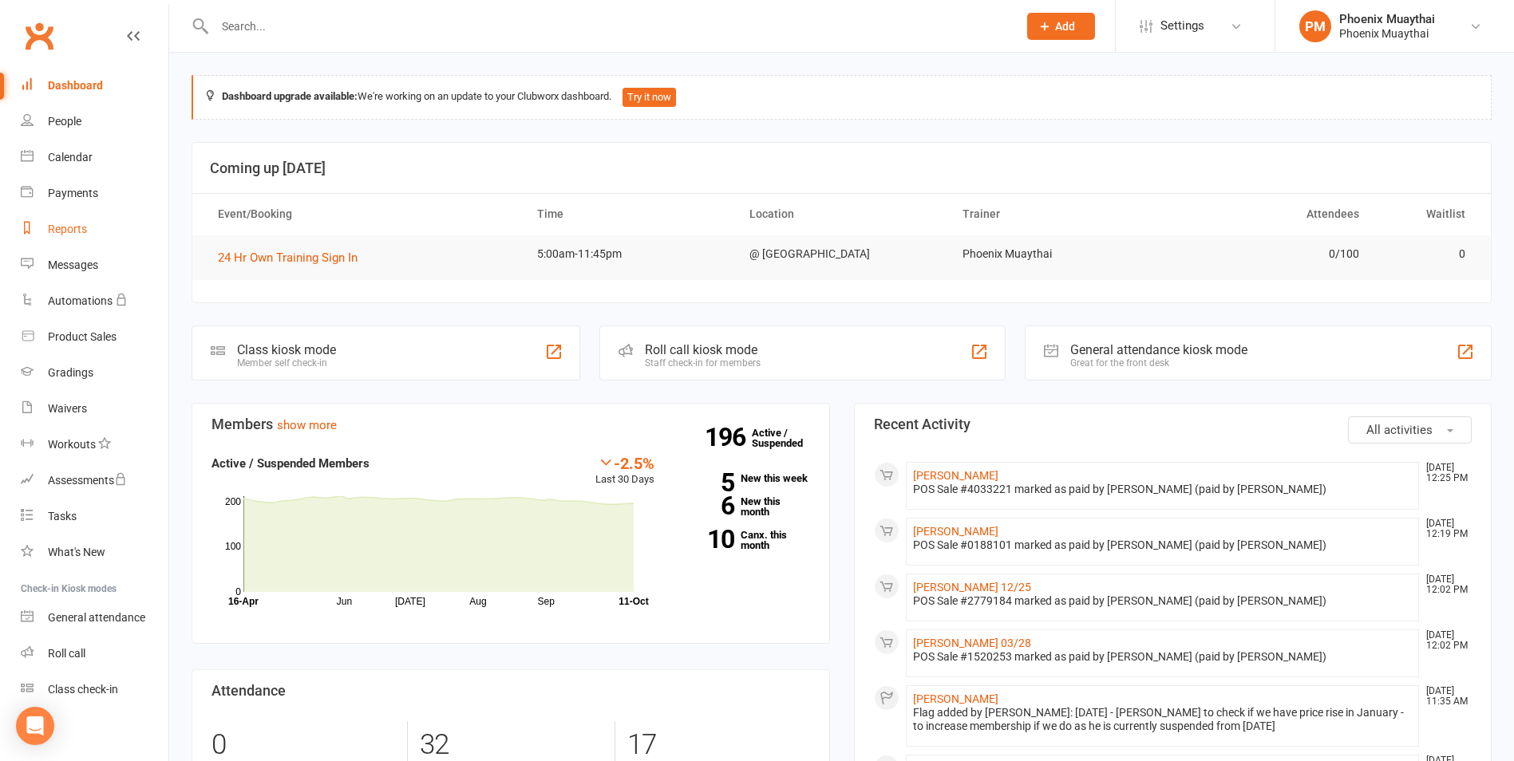
click at [99, 235] on link "Reports" at bounding box center [95, 229] width 148 height 36
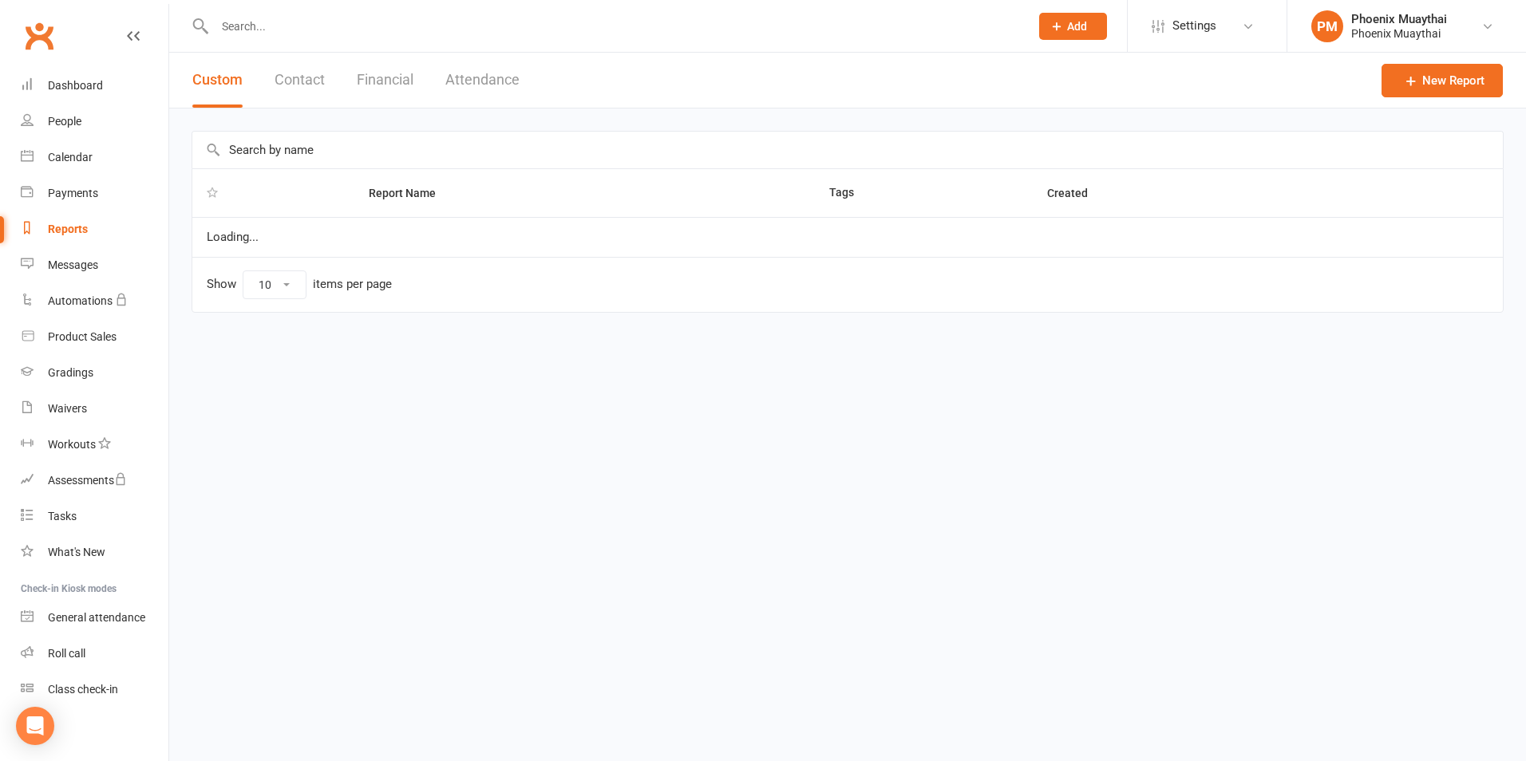
select select "100"
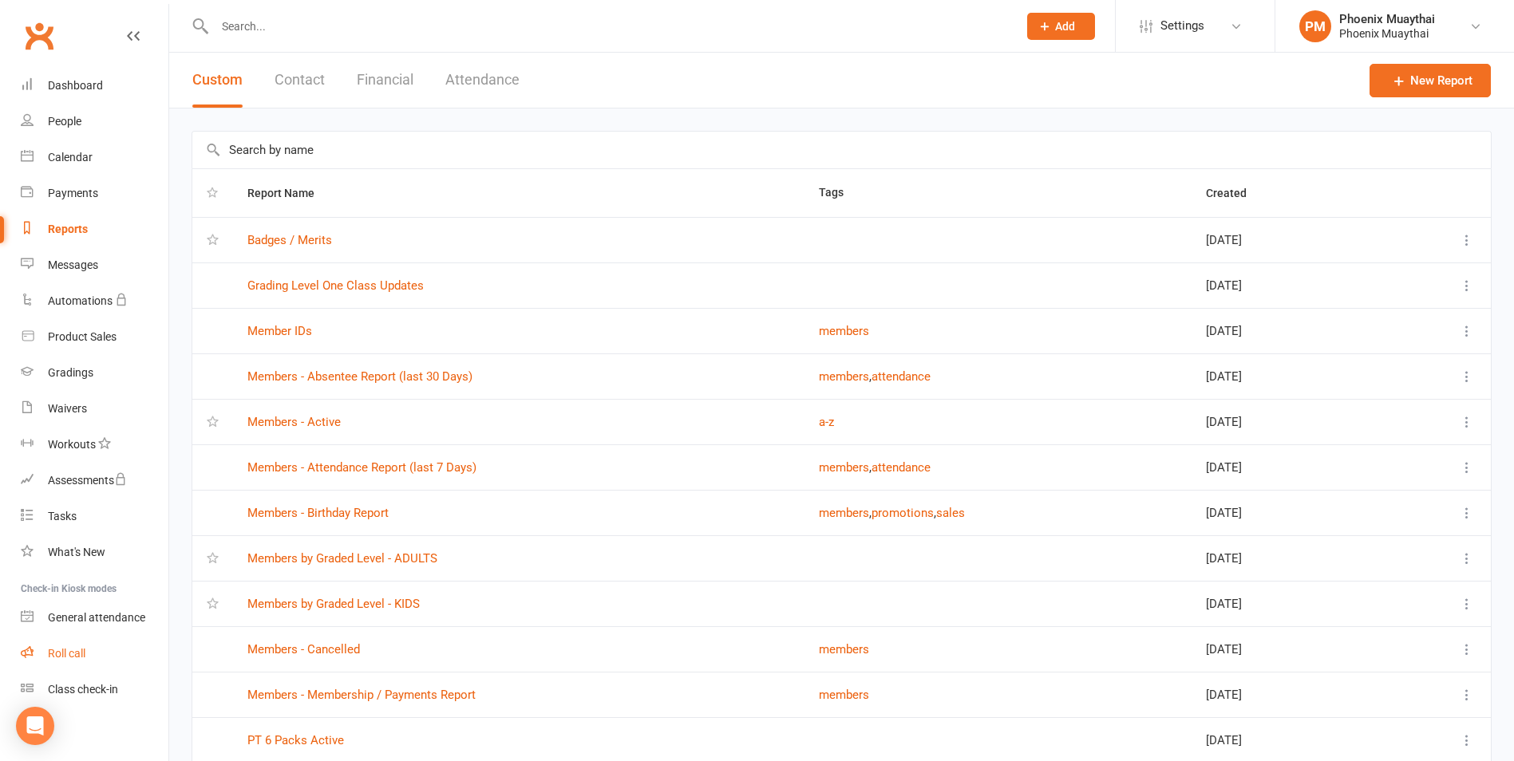
click at [84, 650] on div "Roll call" at bounding box center [67, 653] width 38 height 13
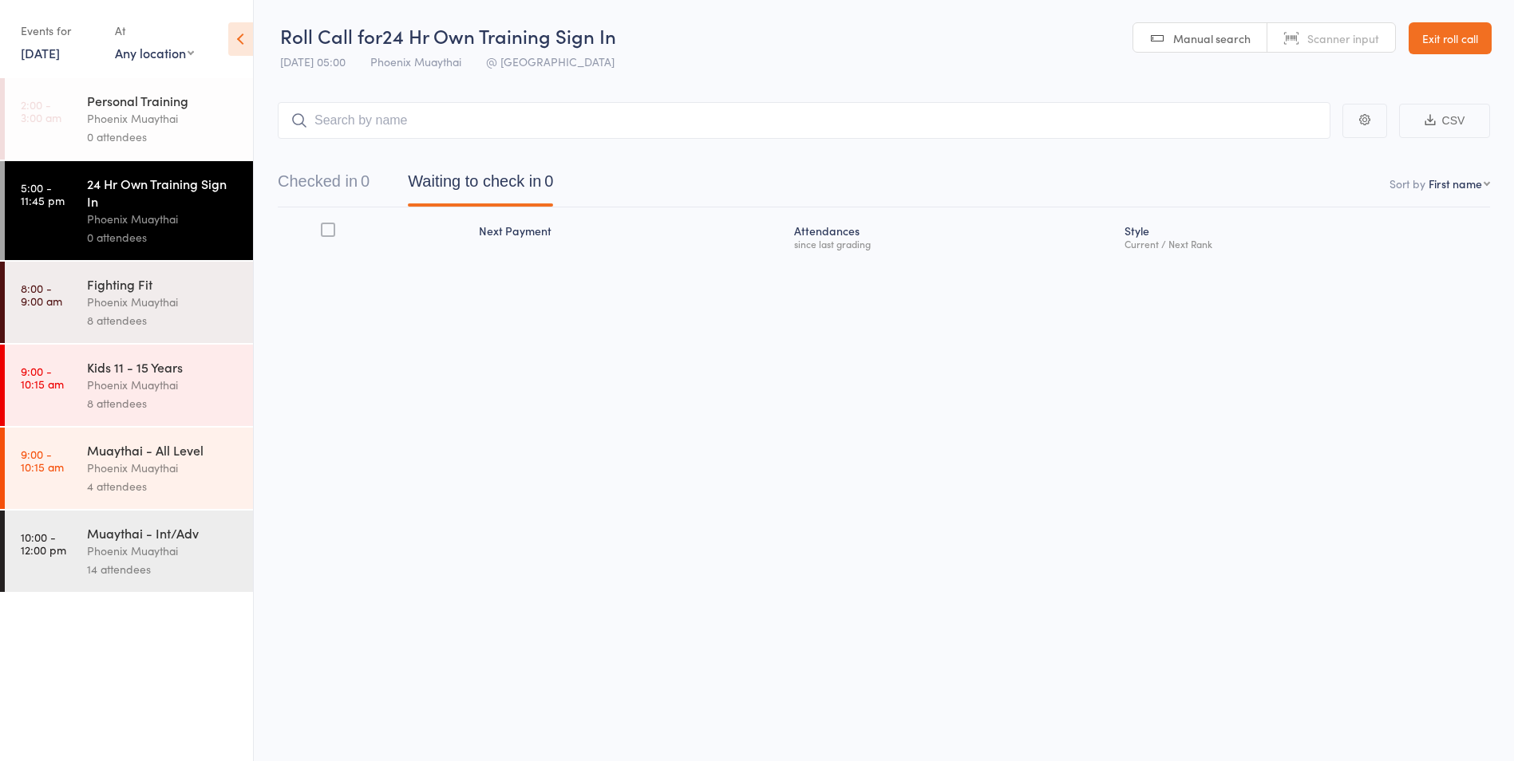
click at [1476, 32] on link "Exit roll call" at bounding box center [1449, 38] width 83 height 32
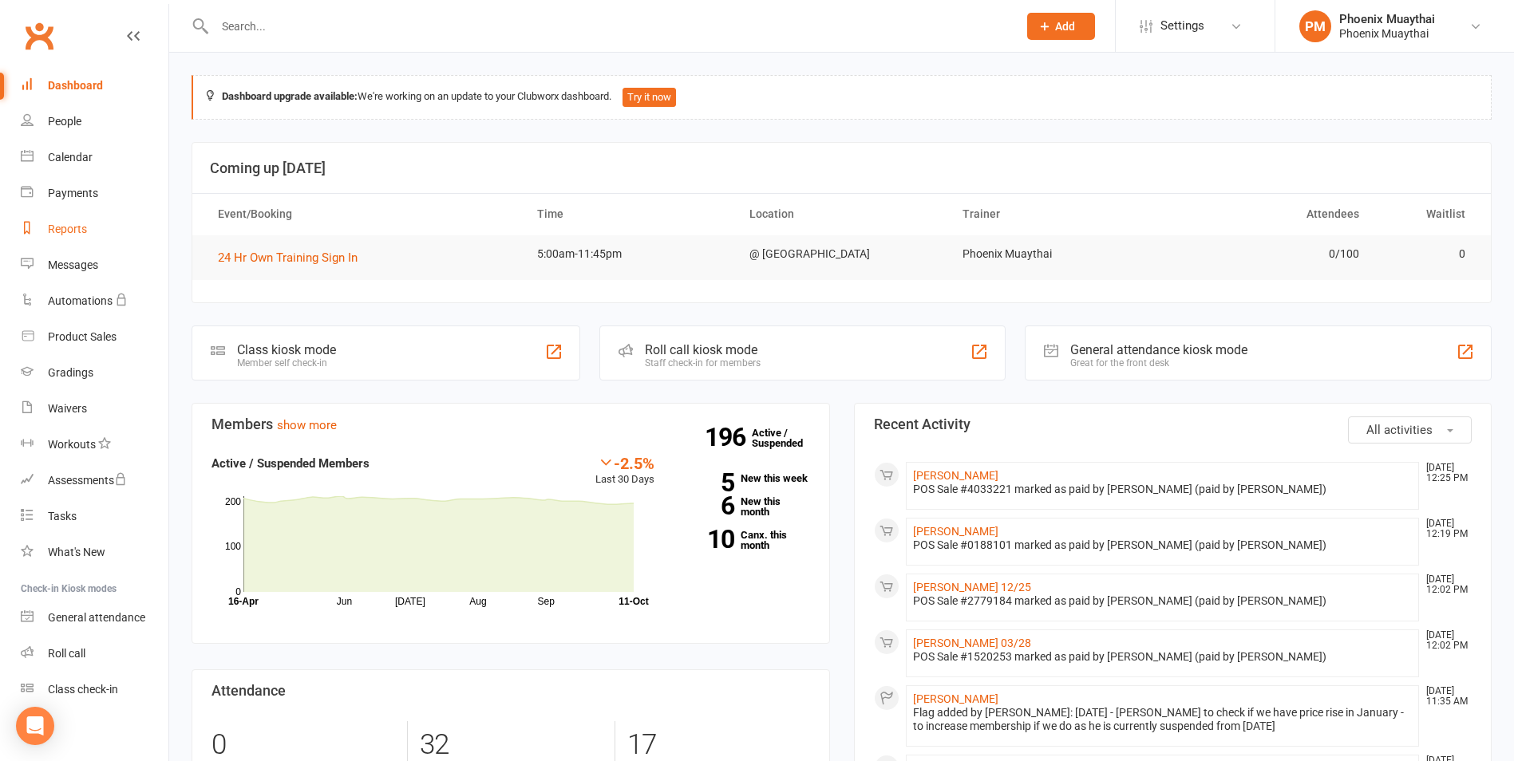
click at [133, 230] on link "Reports" at bounding box center [95, 229] width 148 height 36
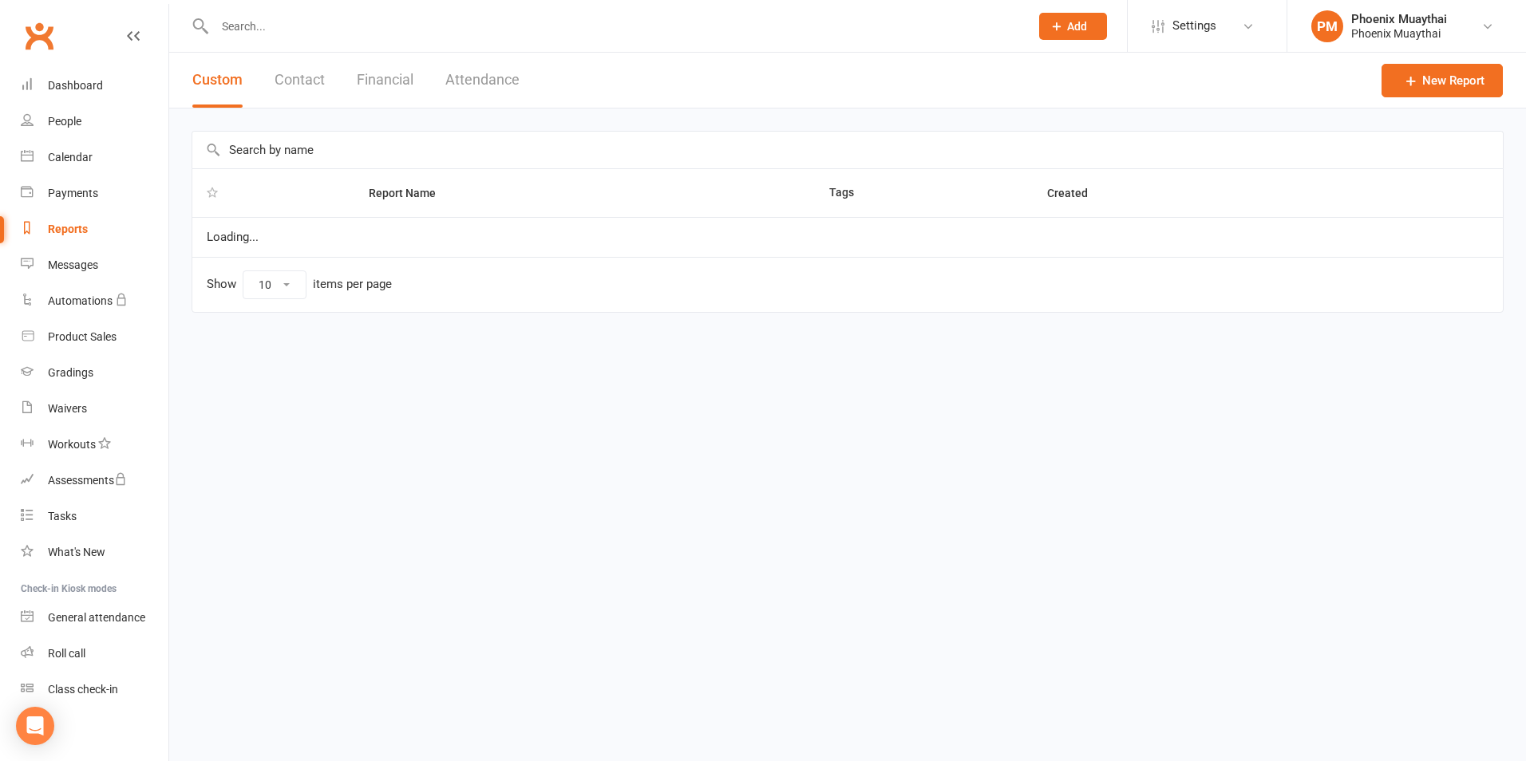
select select "100"
click at [382, 77] on button "Financial" at bounding box center [385, 80] width 57 height 55
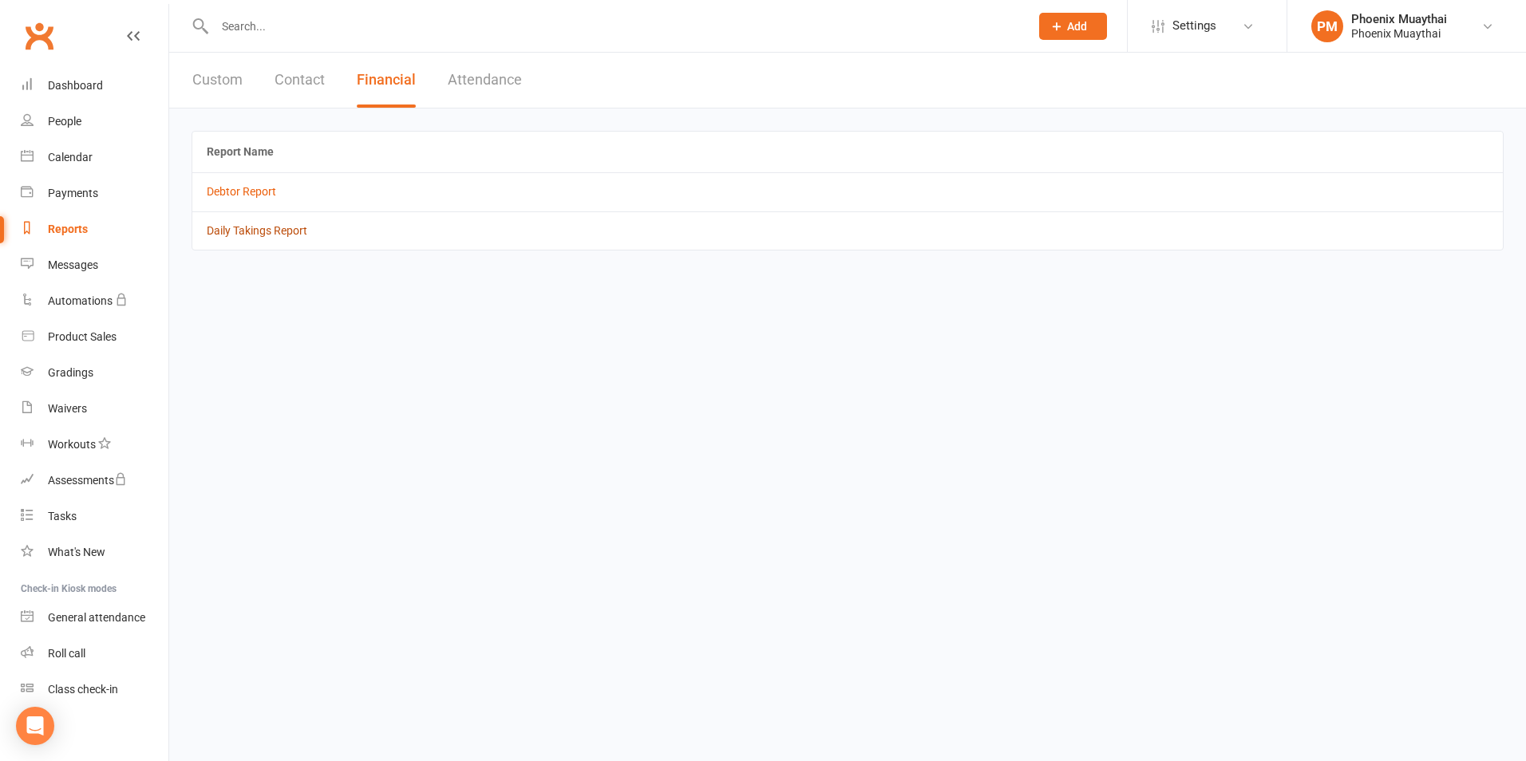
click at [272, 226] on link "Daily Takings Report" at bounding box center [257, 230] width 101 height 13
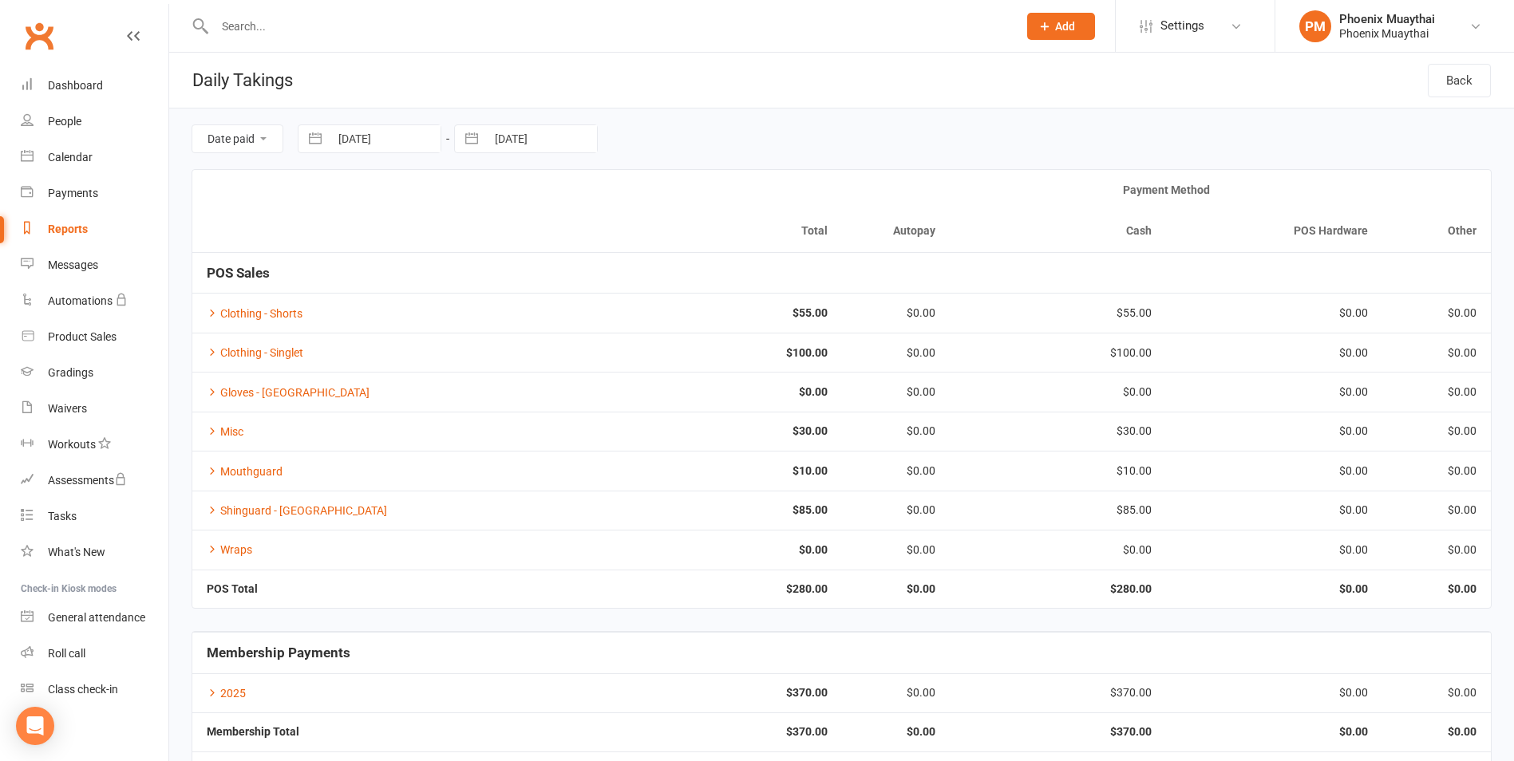
scroll to position [79, 0]
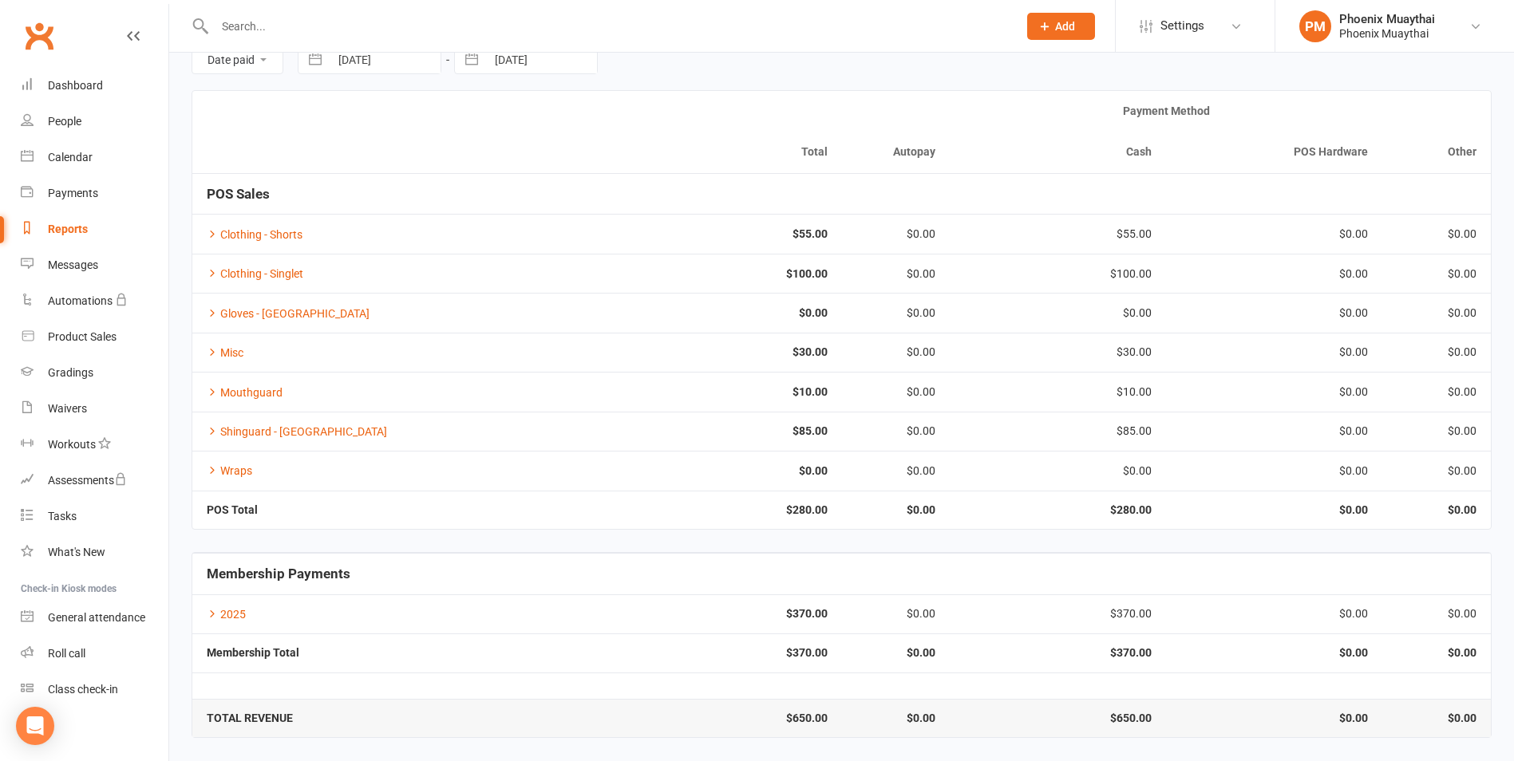
click at [246, 31] on input "text" at bounding box center [608, 26] width 796 height 22
click at [207, 616] on icon at bounding box center [212, 613] width 11 height 11
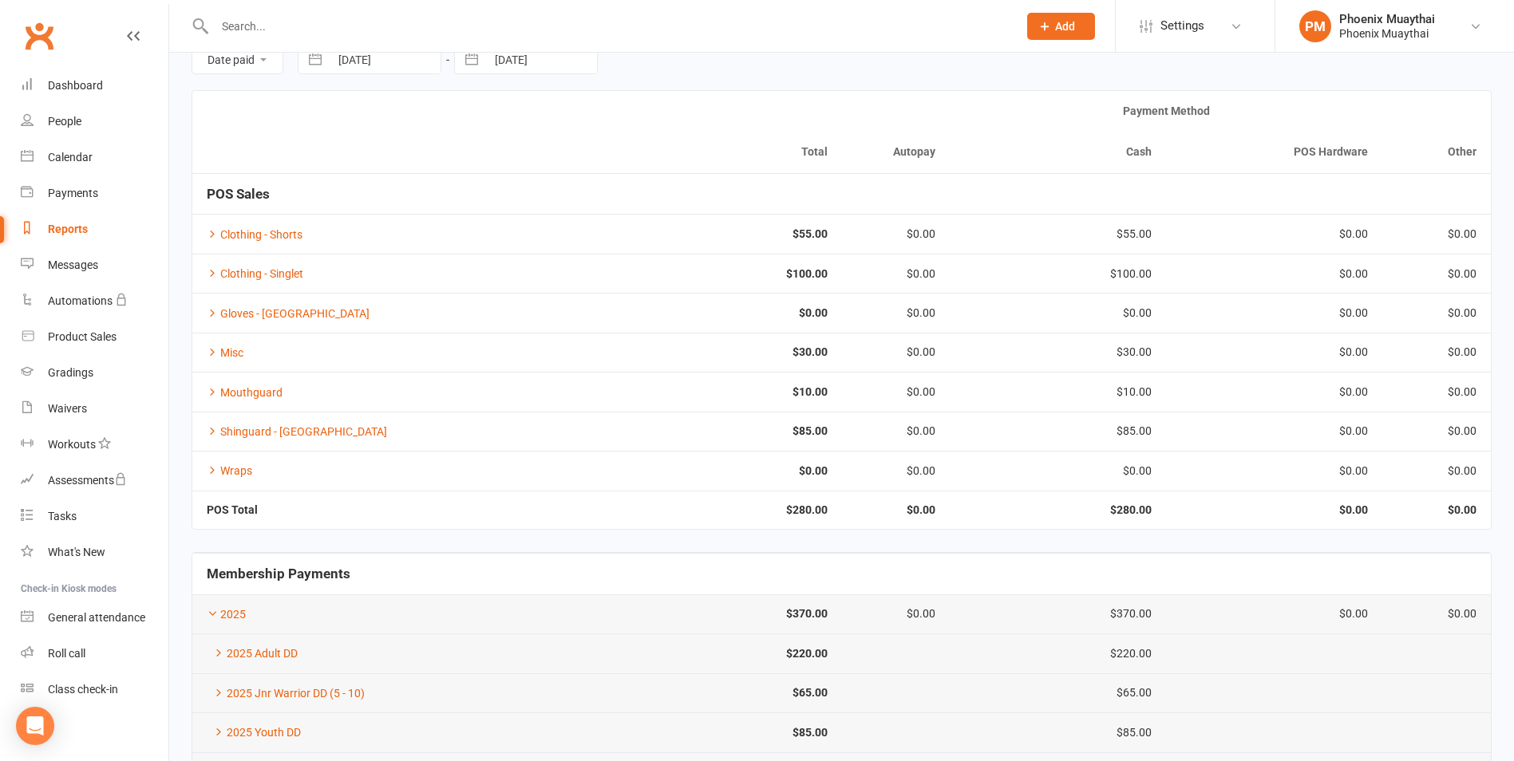
scroll to position [236, 0]
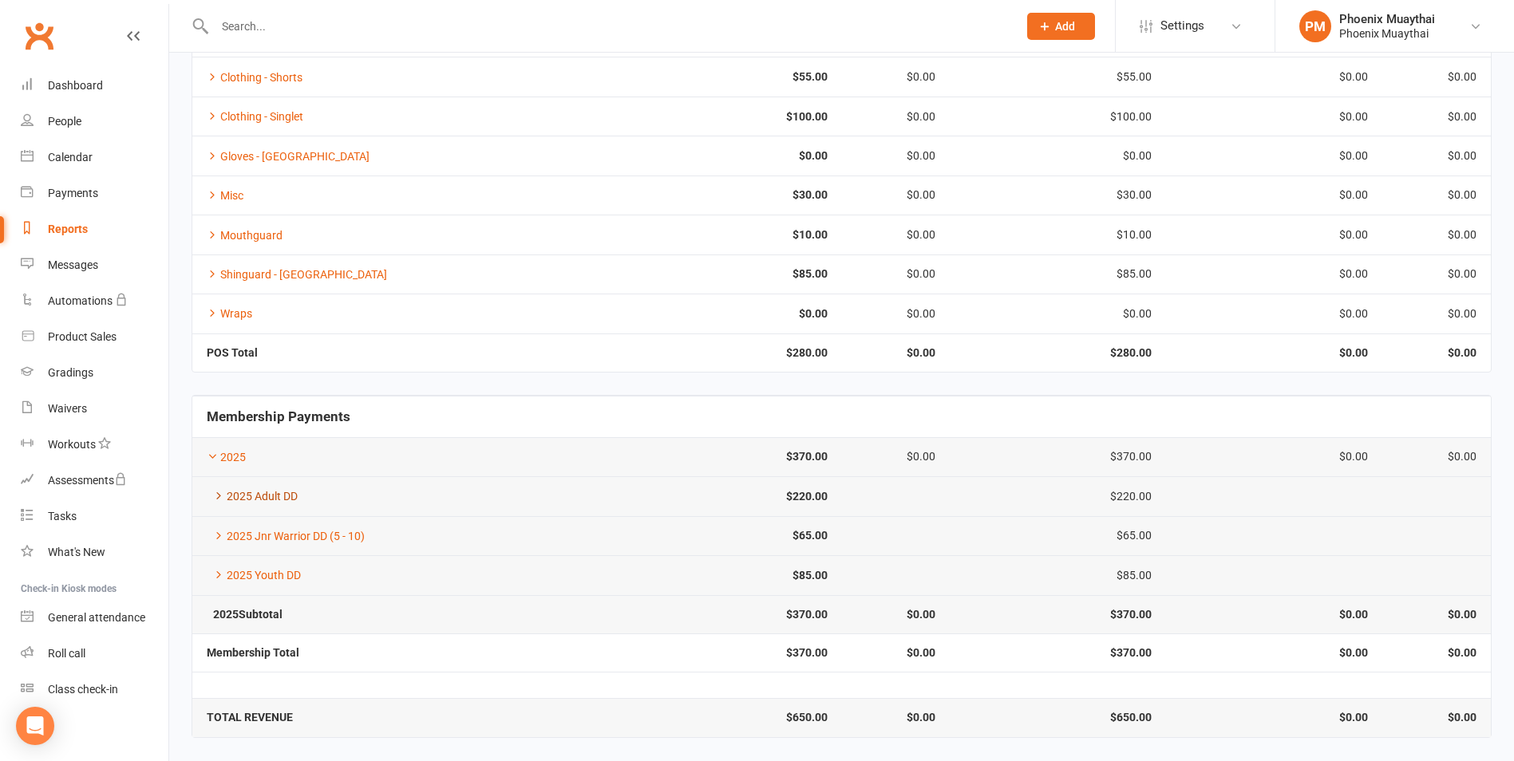
click at [215, 497] on icon at bounding box center [218, 495] width 11 height 11
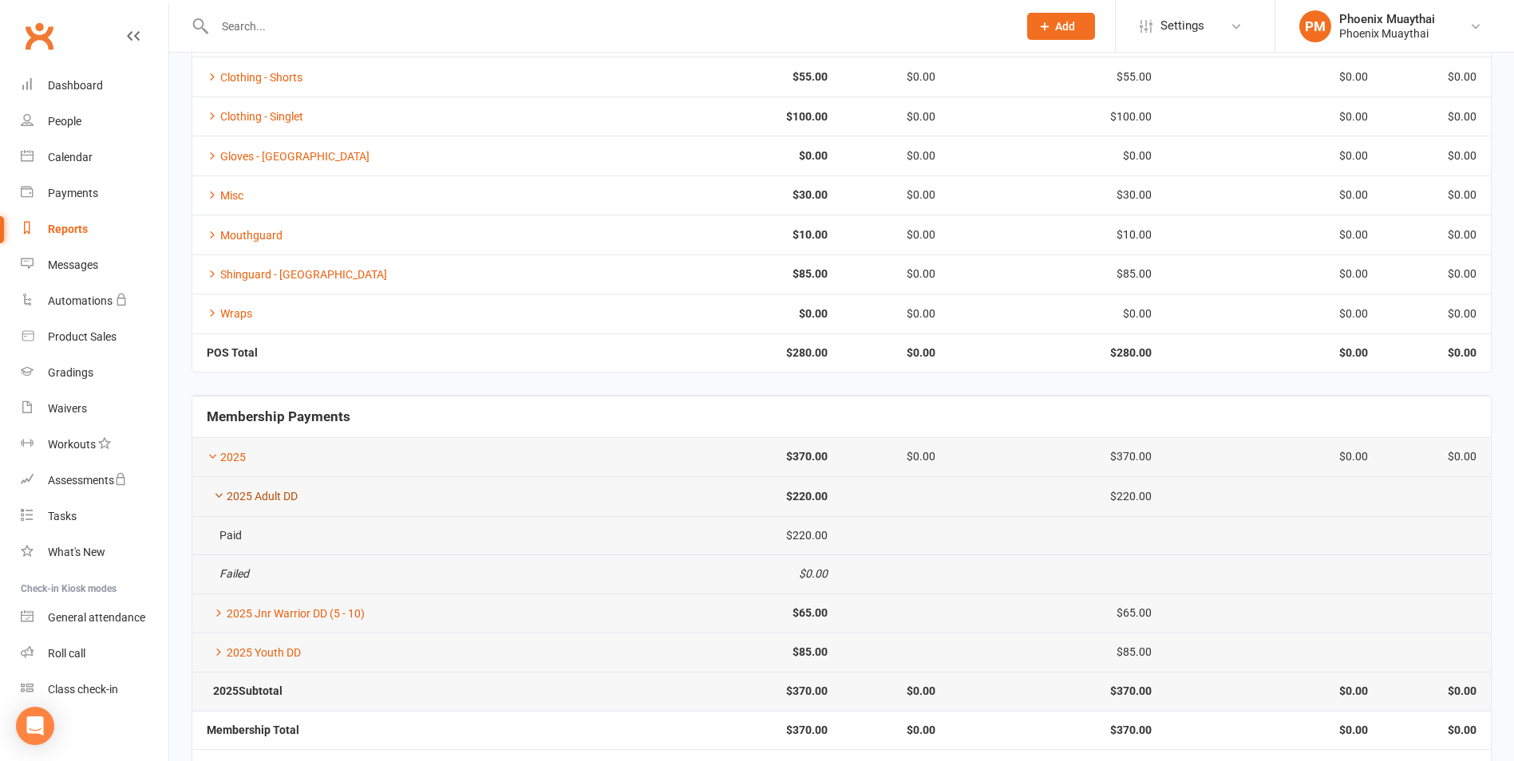
click at [215, 497] on icon at bounding box center [218, 495] width 11 height 11
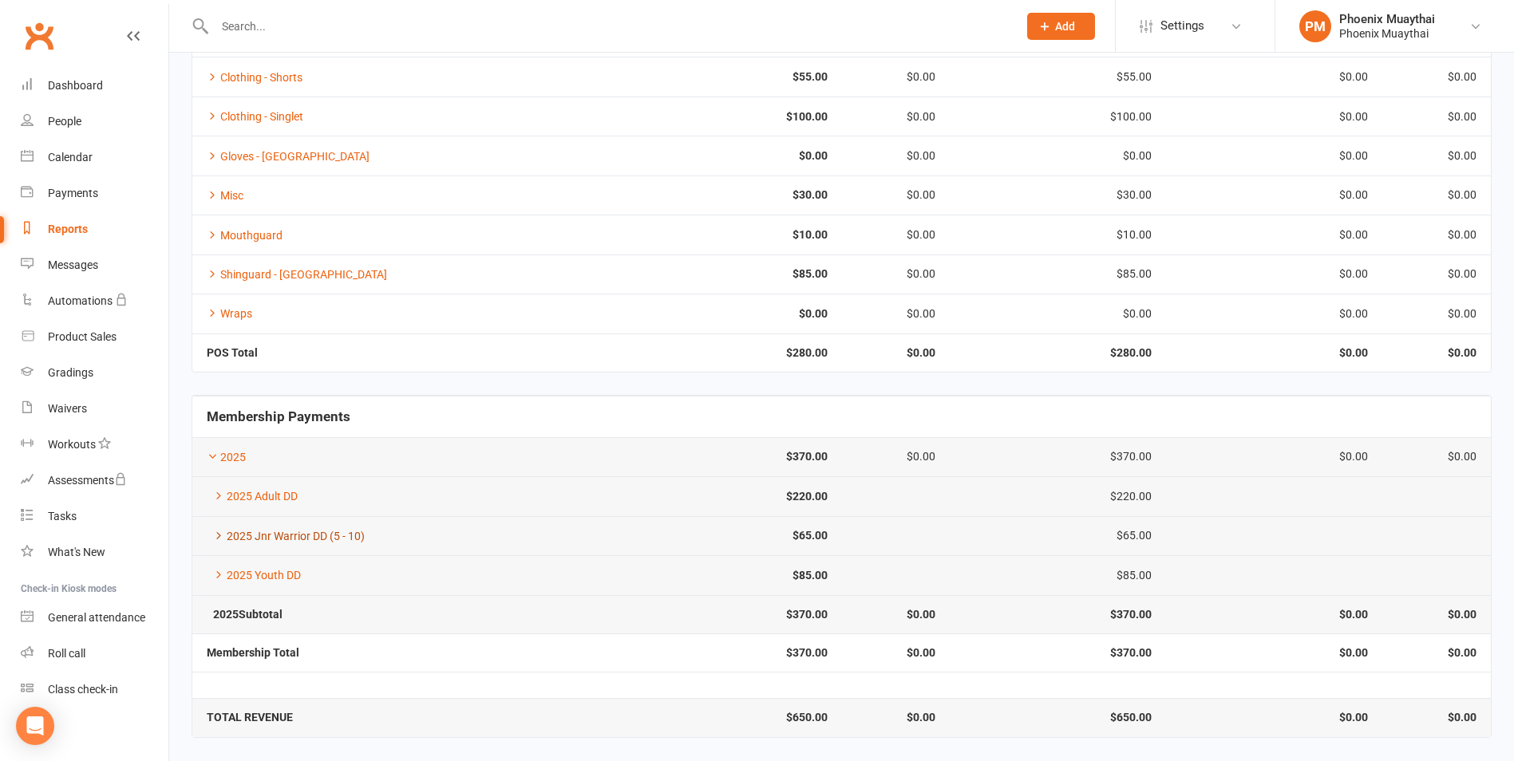
click at [219, 538] on icon at bounding box center [218, 535] width 11 height 11
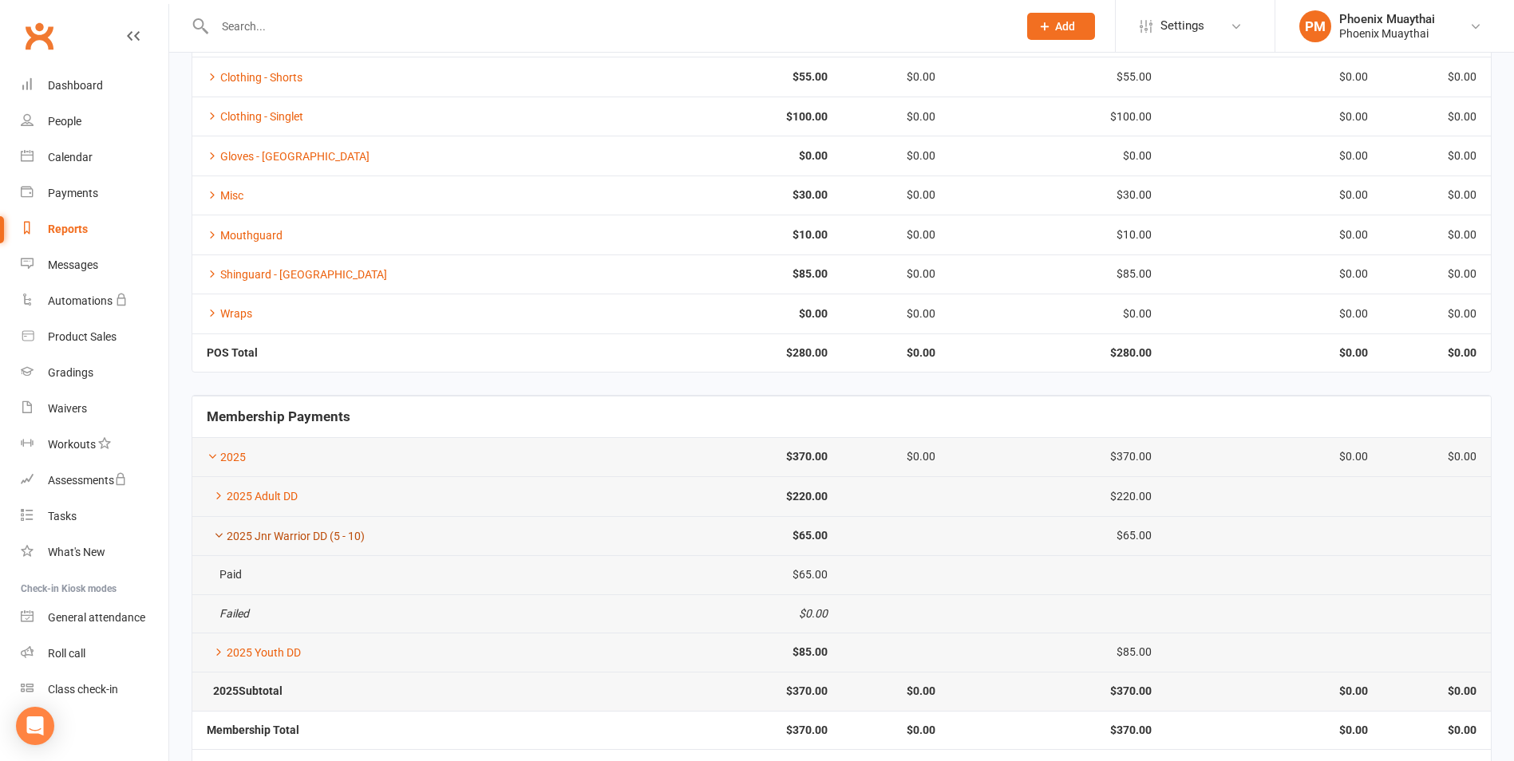
click at [219, 535] on icon at bounding box center [218, 535] width 11 height 11
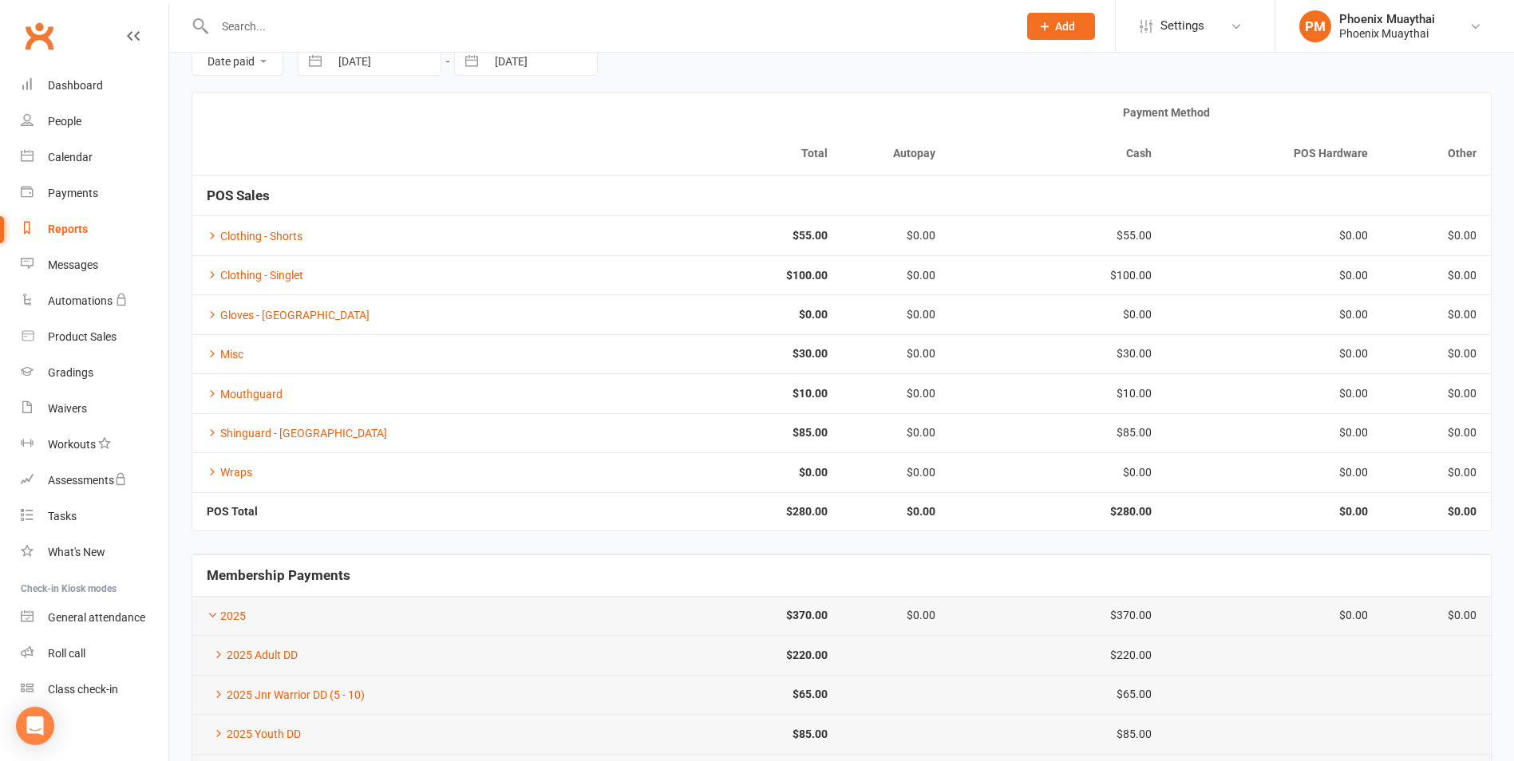
scroll to position [0, 0]
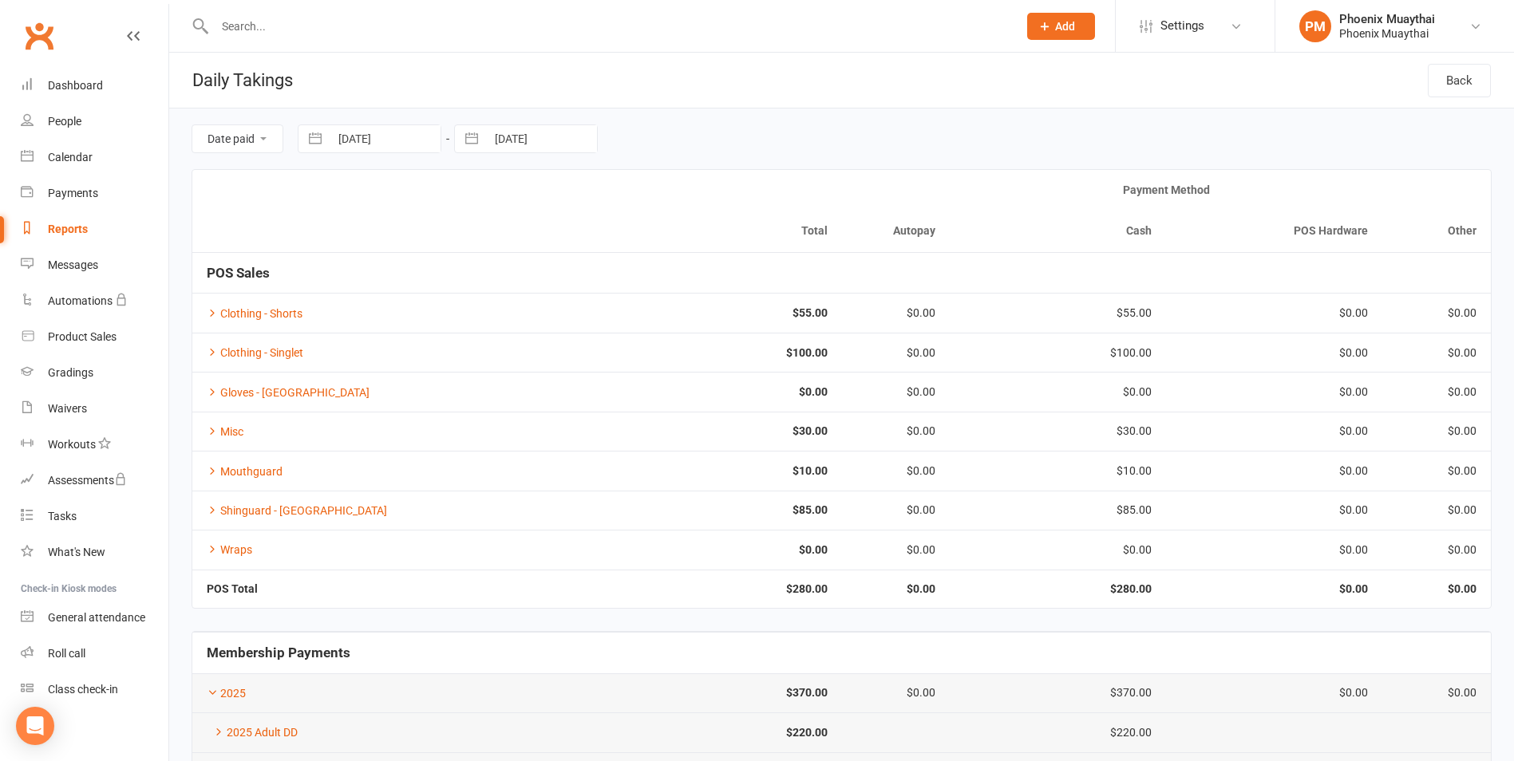
click at [248, 23] on input "text" at bounding box center [608, 26] width 796 height 22
type input "k"
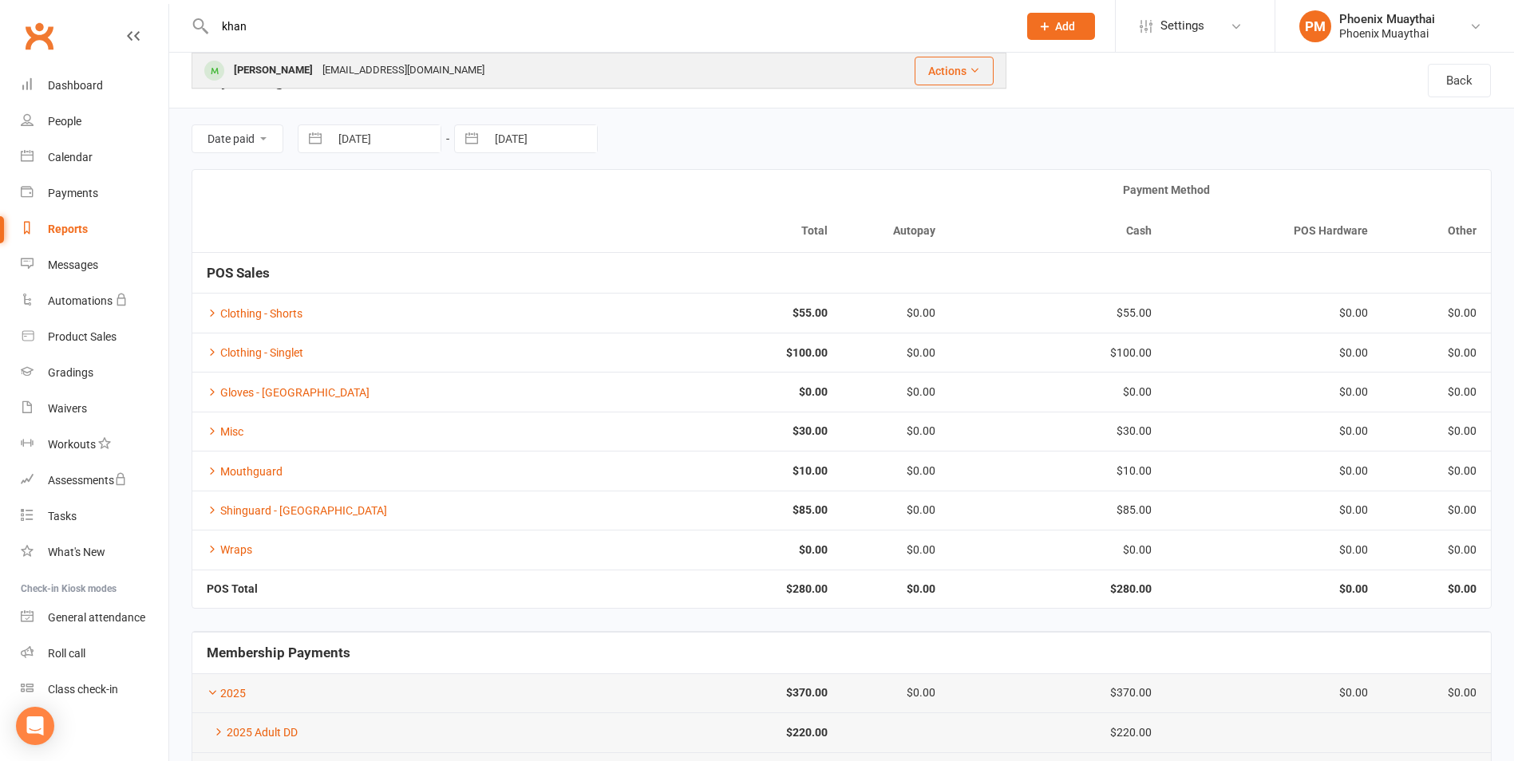
type input "khan"
click at [323, 72] on div "[EMAIL_ADDRESS][DOMAIN_NAME]" at bounding box center [404, 70] width 172 height 23
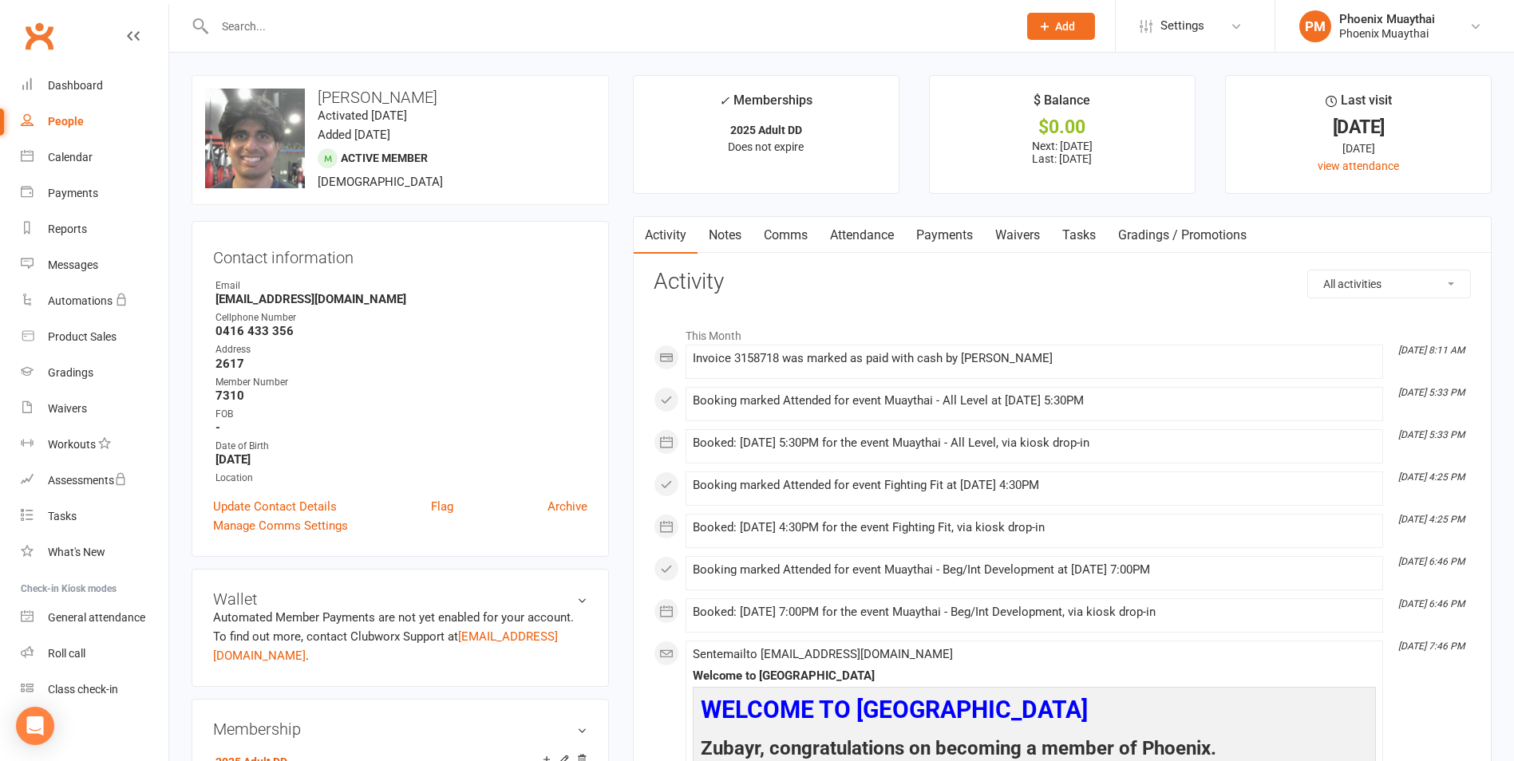
click at [950, 243] on link "Payments" at bounding box center [944, 235] width 79 height 37
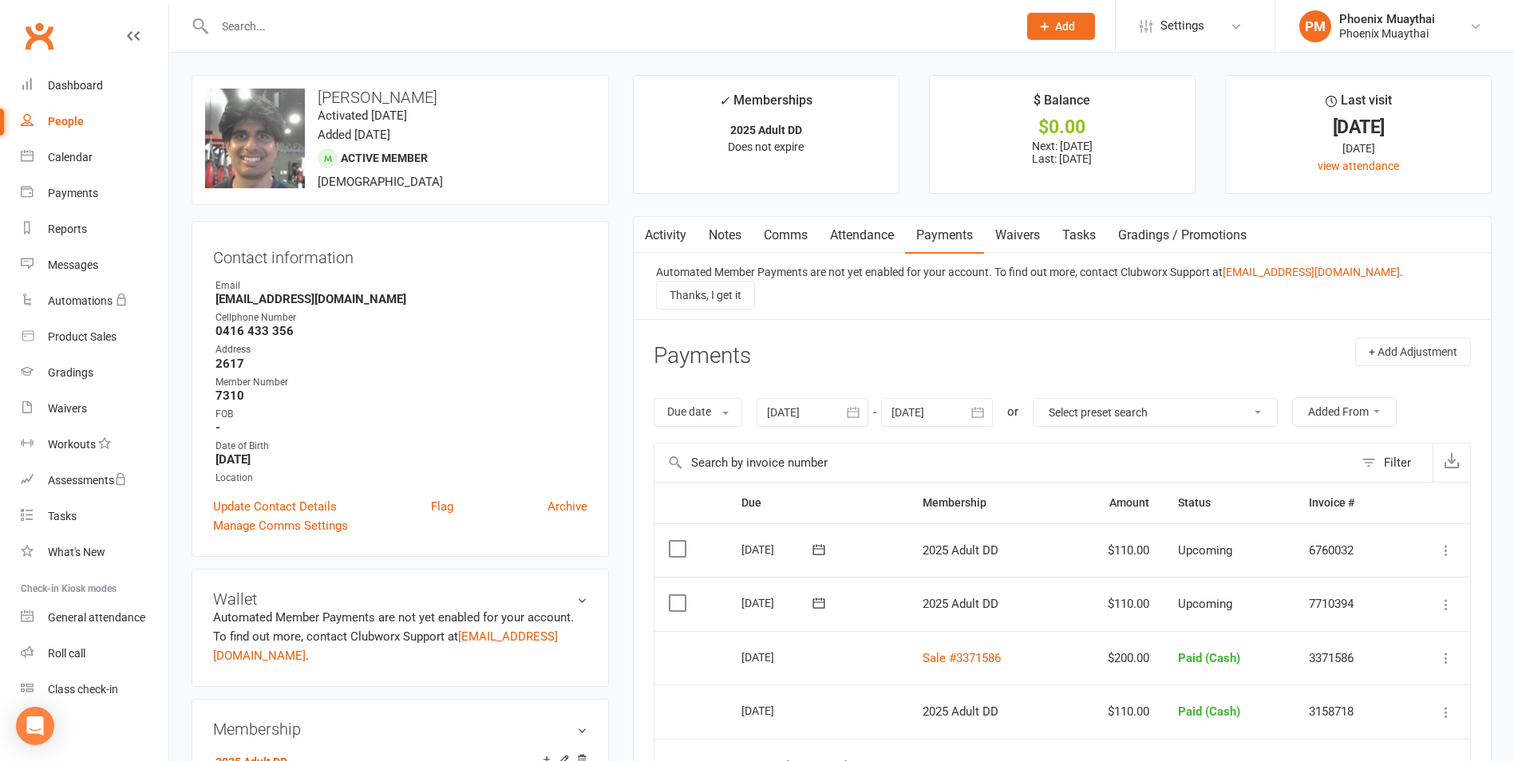
click at [277, 22] on input "text" at bounding box center [608, 26] width 796 height 22
click at [85, 227] on div "Reports" at bounding box center [67, 229] width 39 height 13
select select "100"
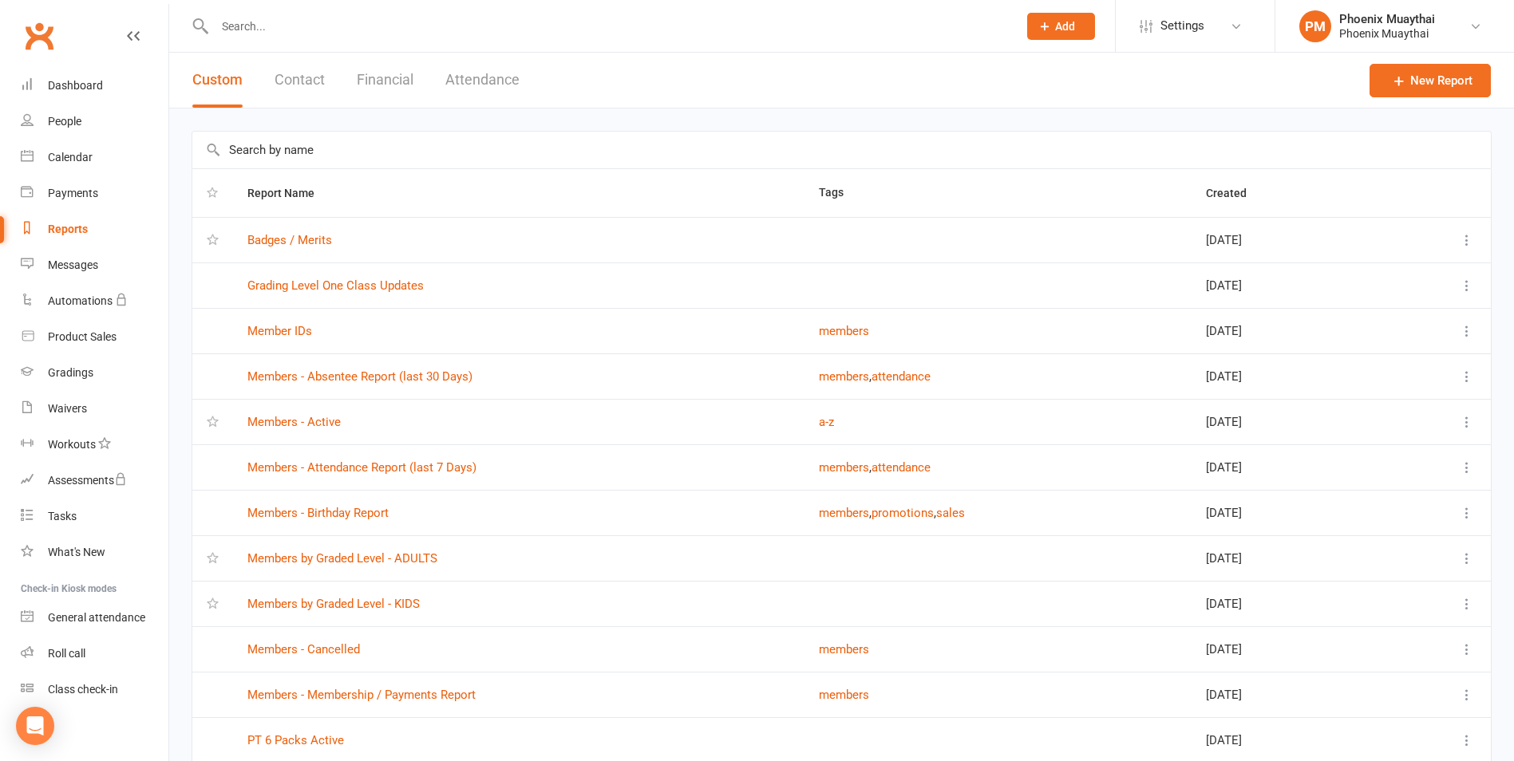
click at [310, 101] on button "Contact" at bounding box center [299, 80] width 50 height 55
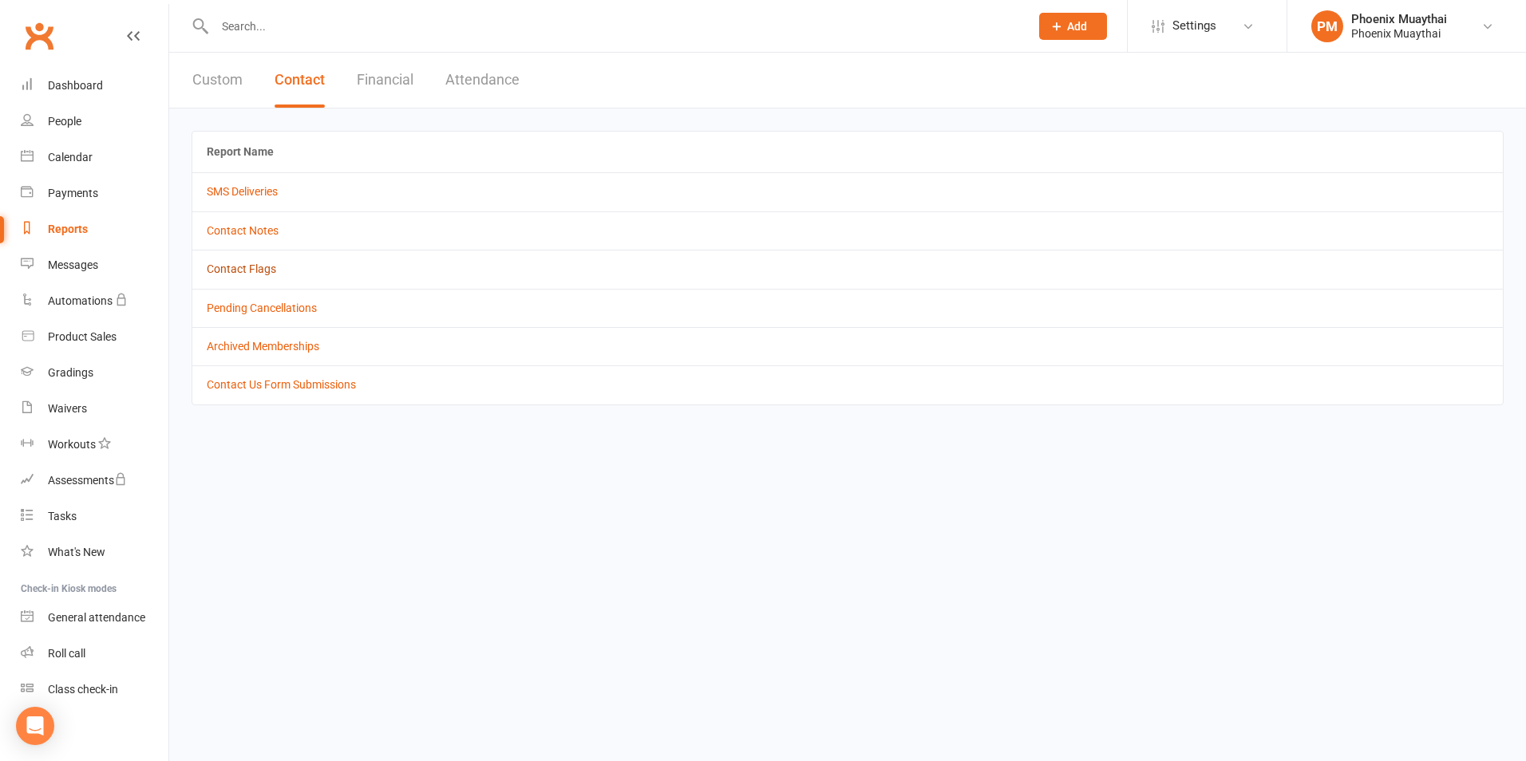
click at [251, 268] on link "Contact Flags" at bounding box center [241, 269] width 69 height 13
select select "active_only"
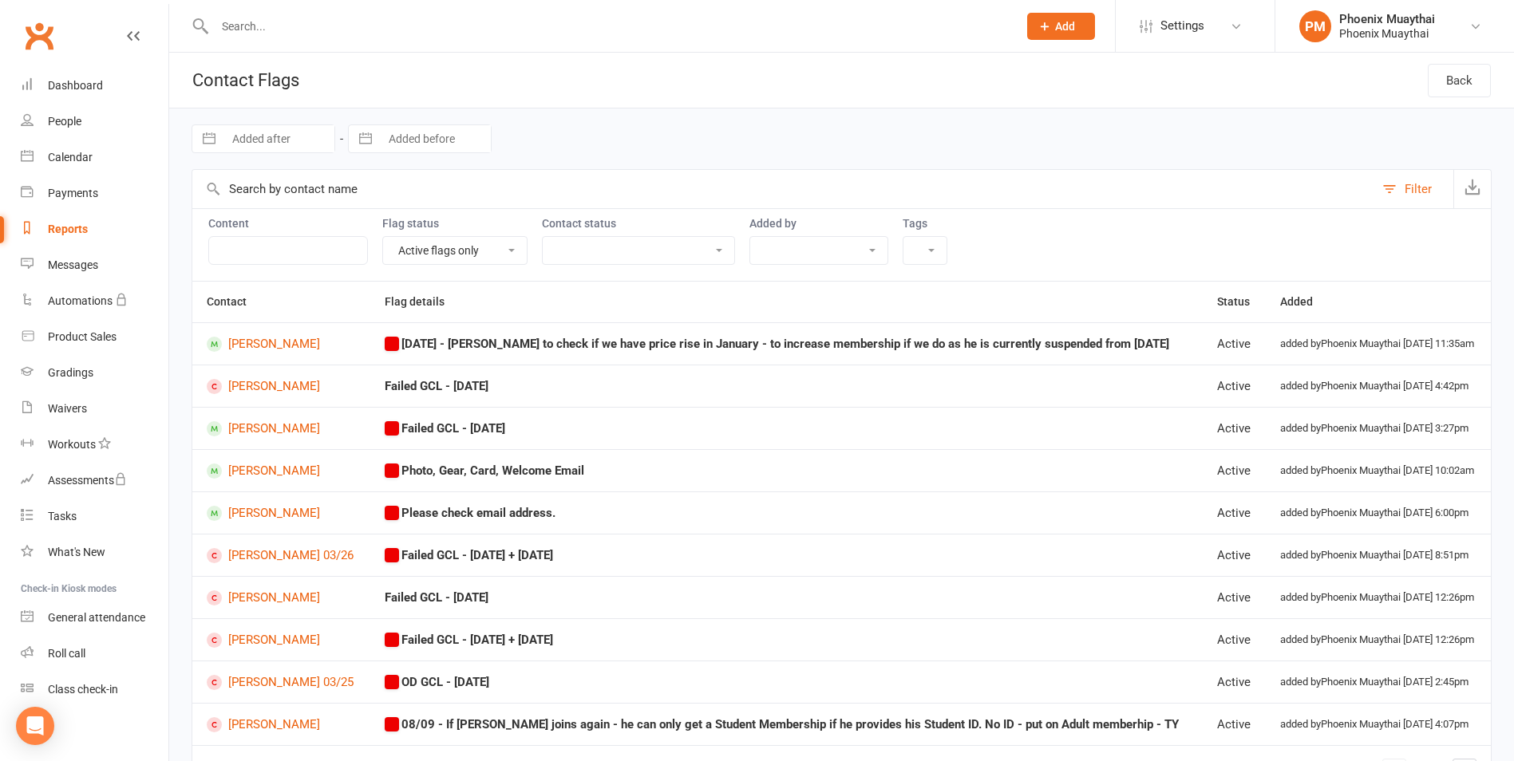
click at [259, 37] on input "text" at bounding box center [608, 26] width 796 height 22
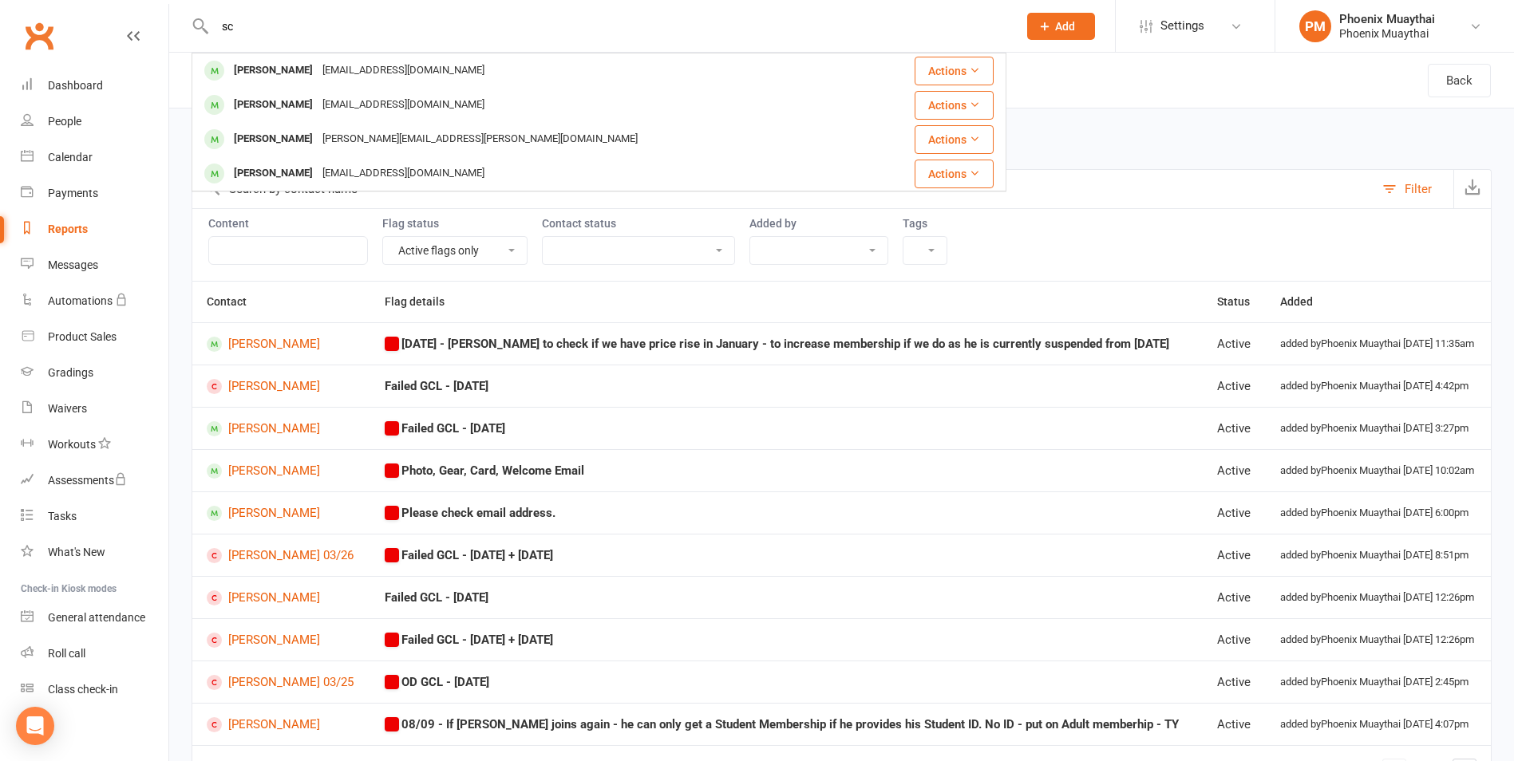
type input "s"
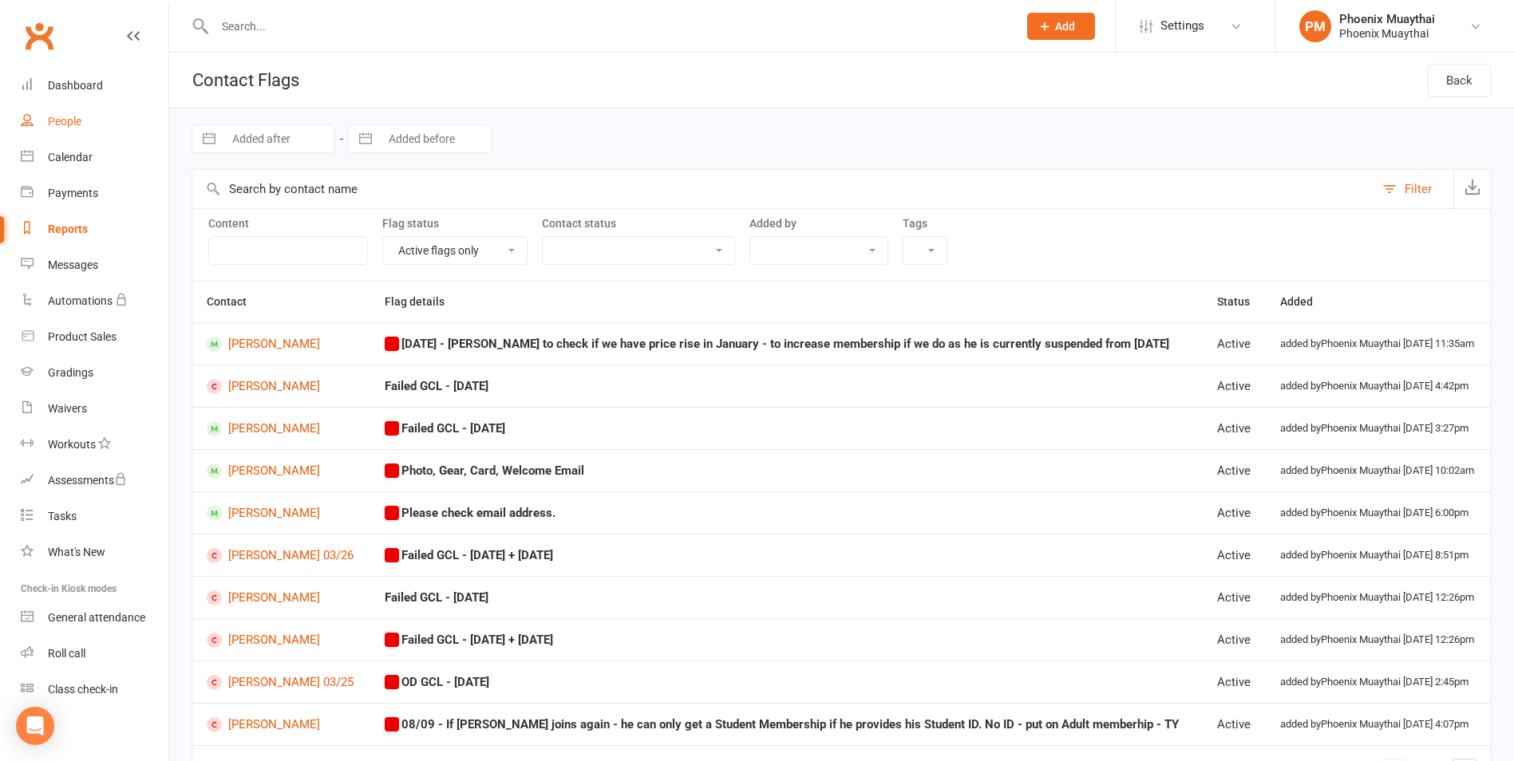
click at [102, 120] on link "People" at bounding box center [95, 122] width 148 height 36
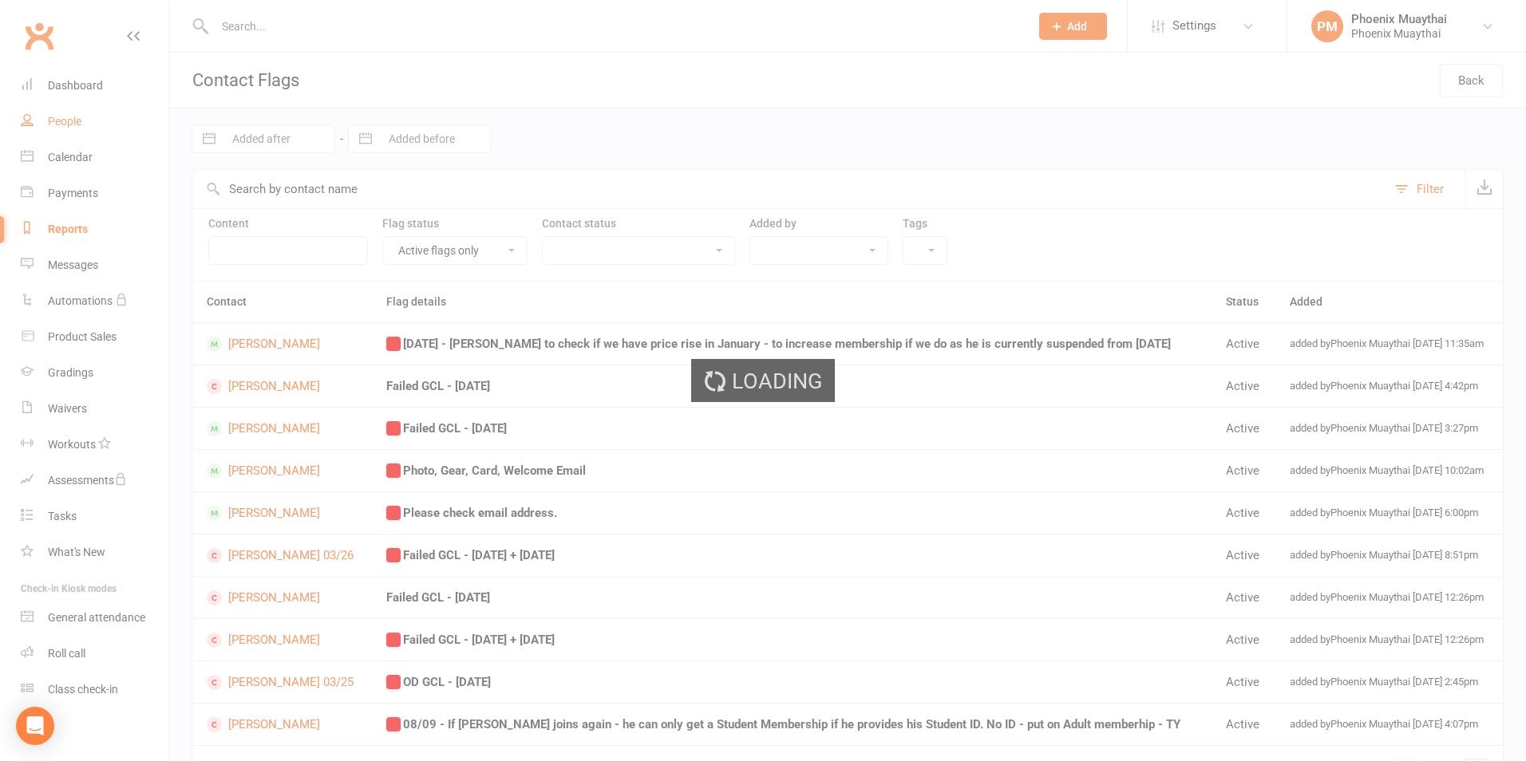
select select "100"
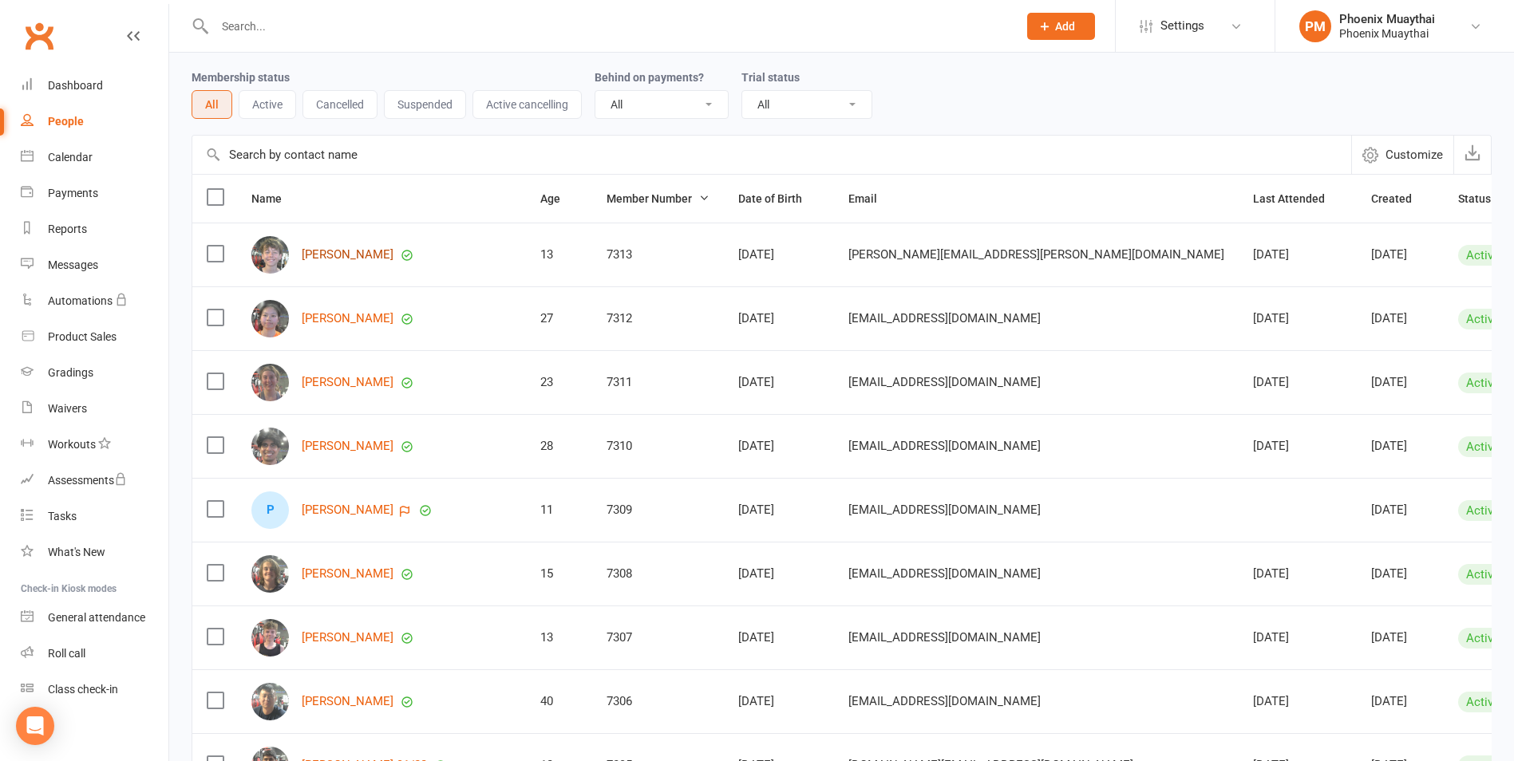
scroll to position [80, 0]
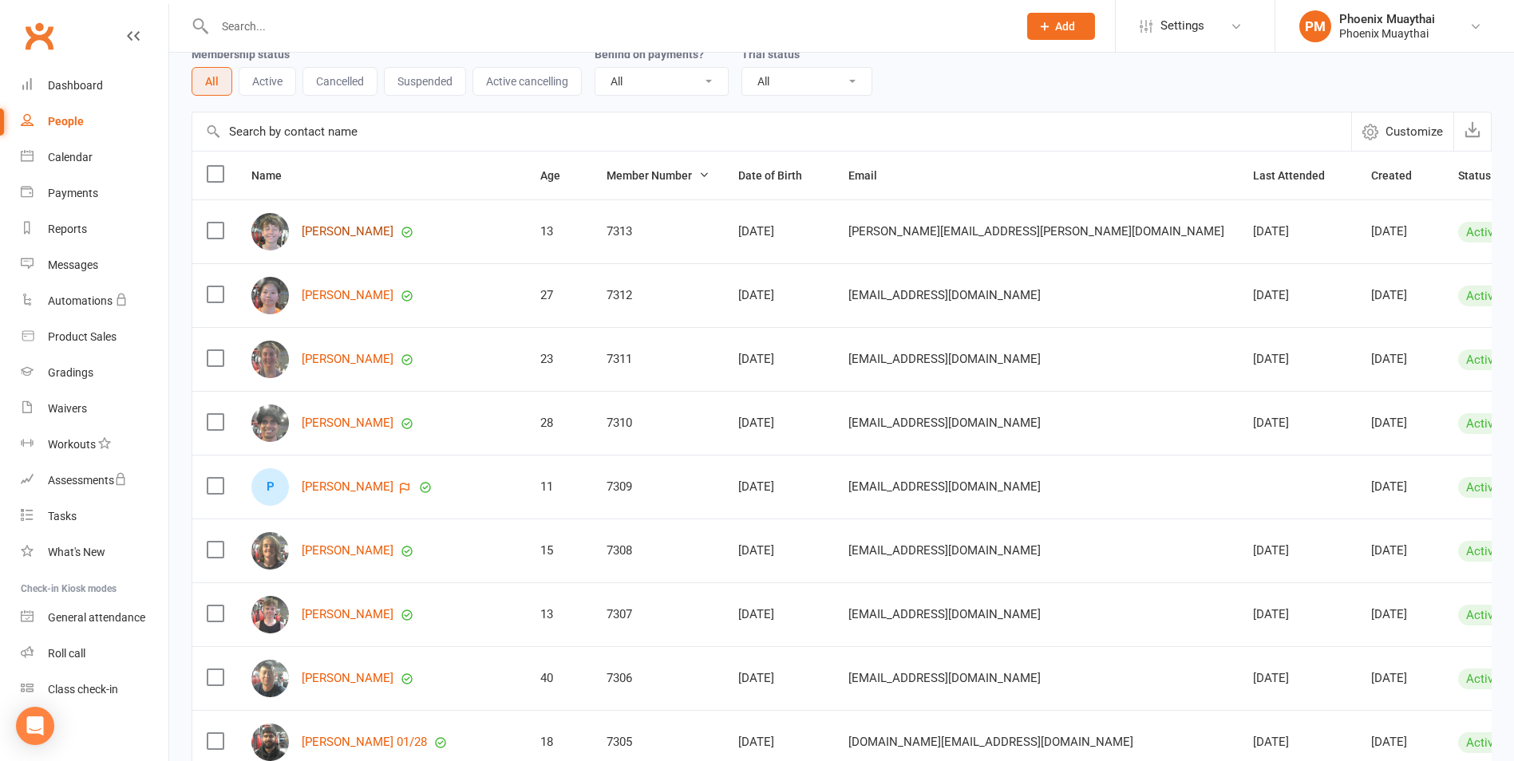
click at [360, 235] on link "[PERSON_NAME]" at bounding box center [348, 232] width 92 height 14
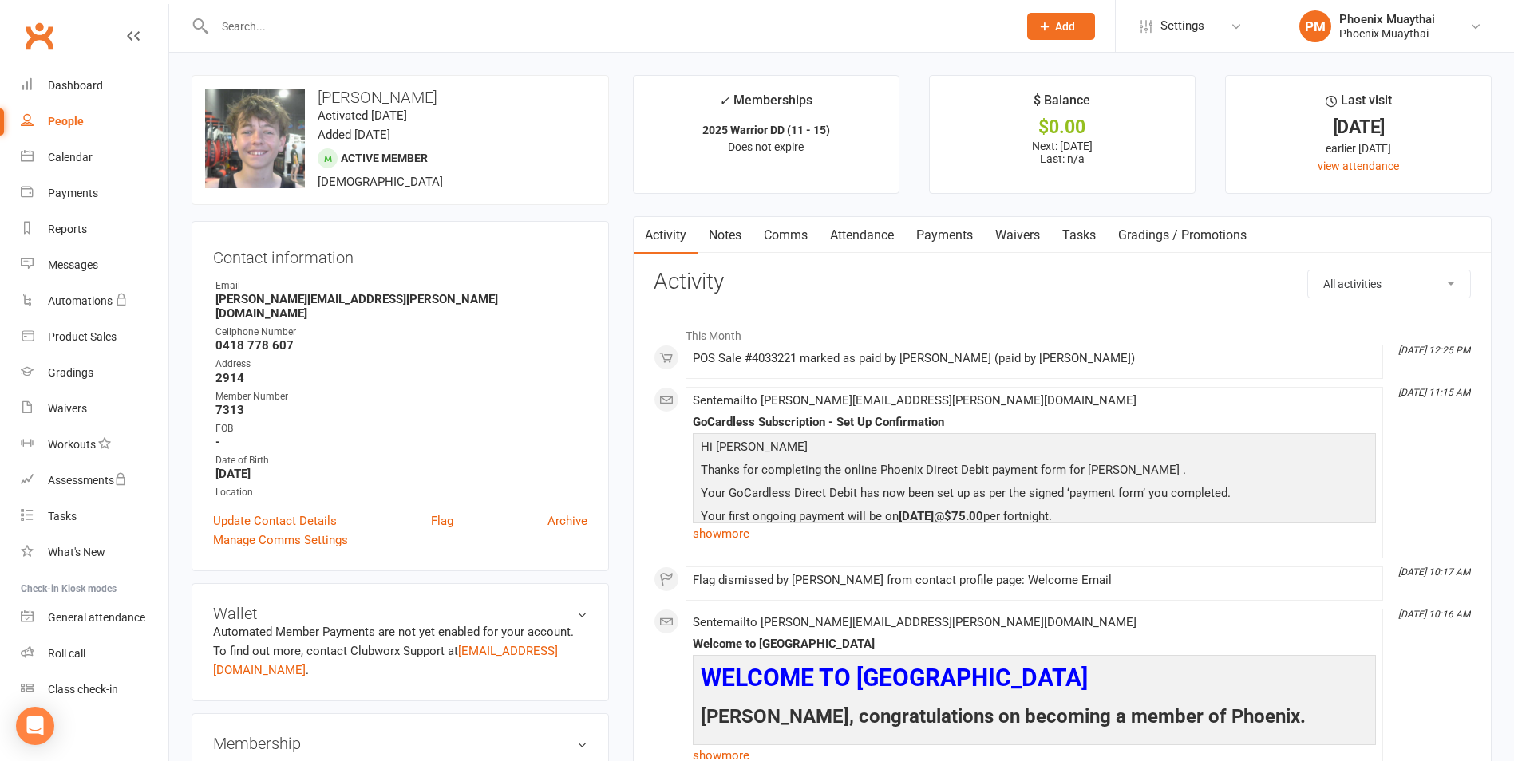
click at [944, 231] on link "Payments" at bounding box center [944, 235] width 79 height 37
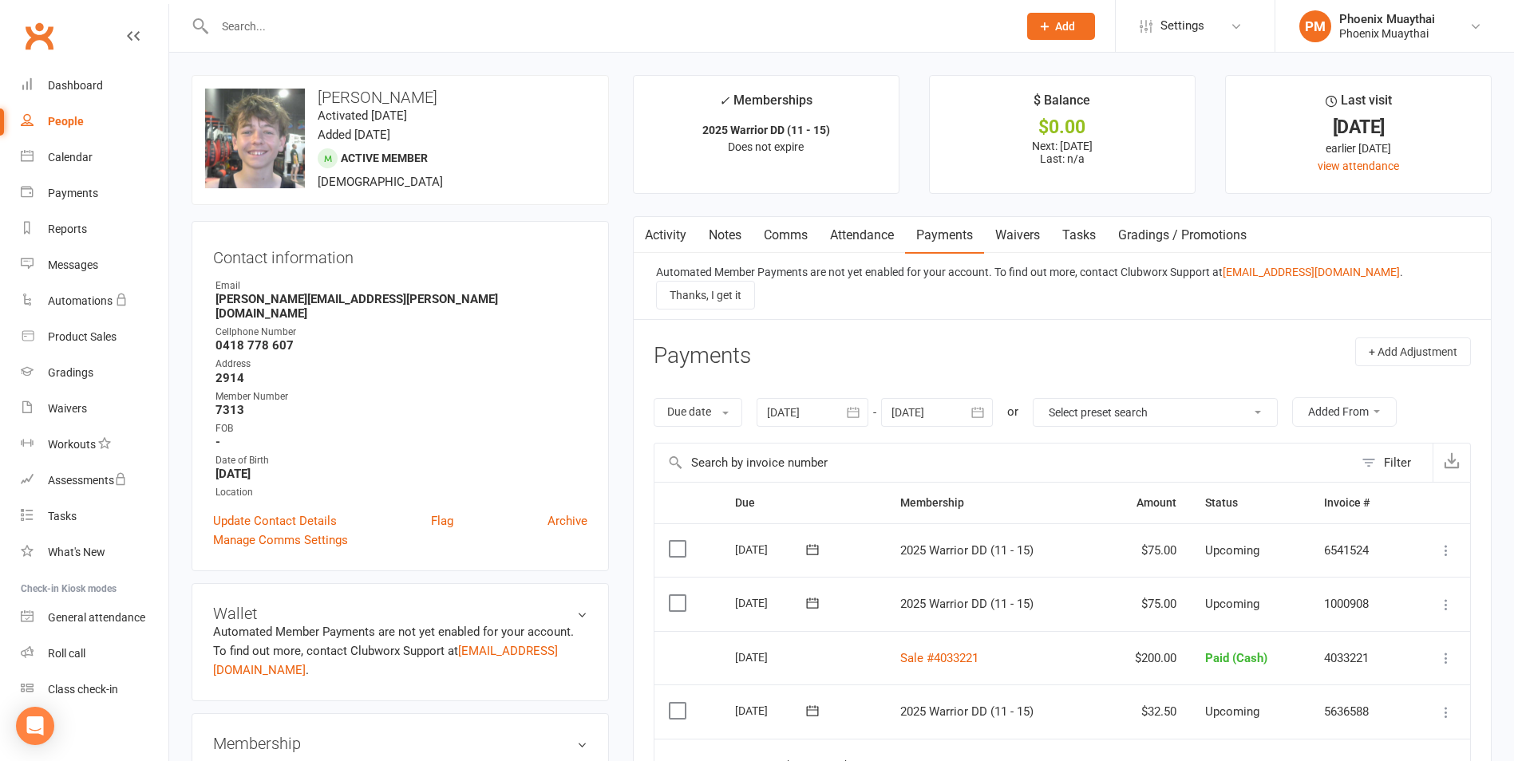
click at [666, 237] on link "Activity" at bounding box center [666, 235] width 64 height 37
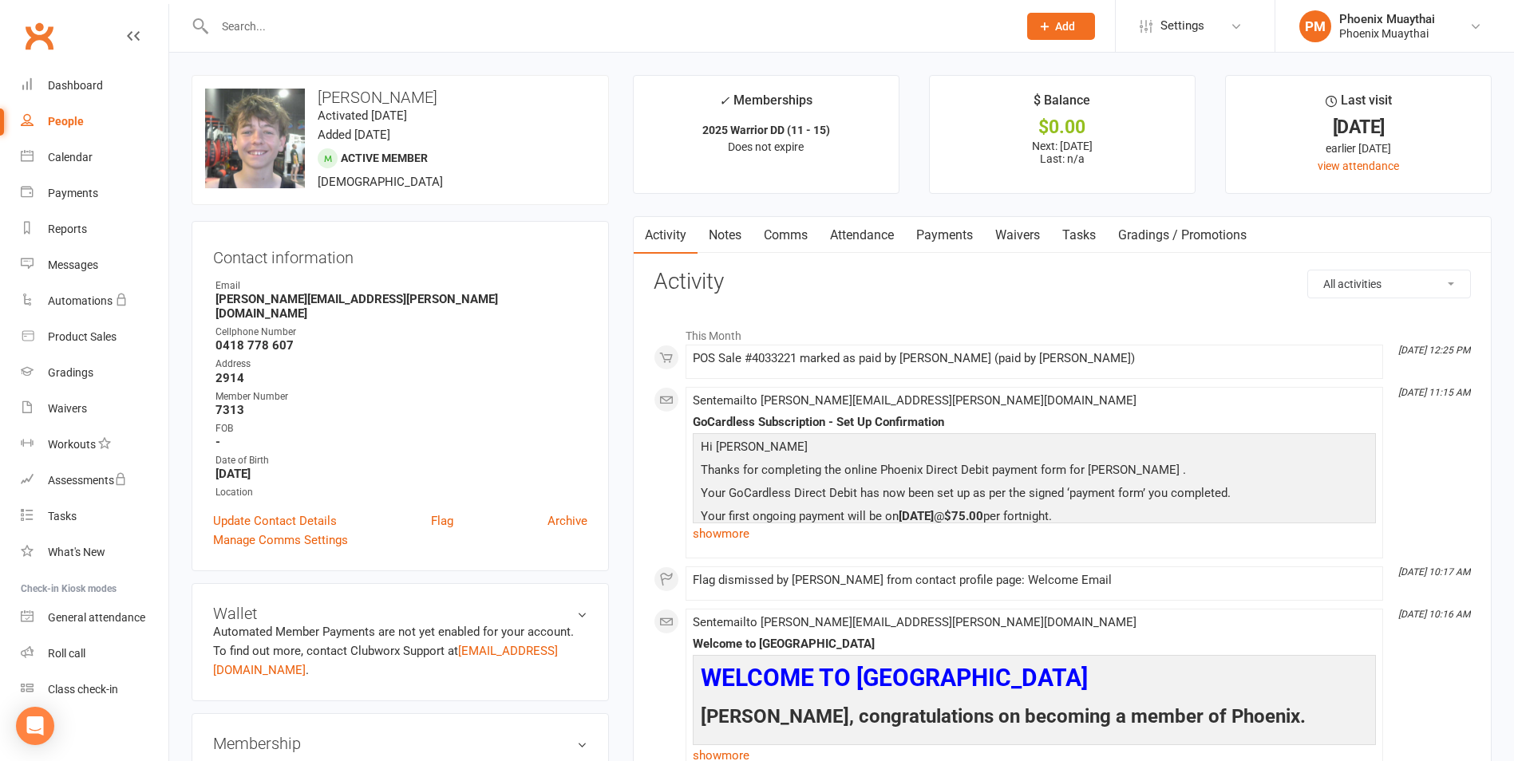
click at [77, 125] on div "People" at bounding box center [66, 121] width 36 height 13
select select "100"
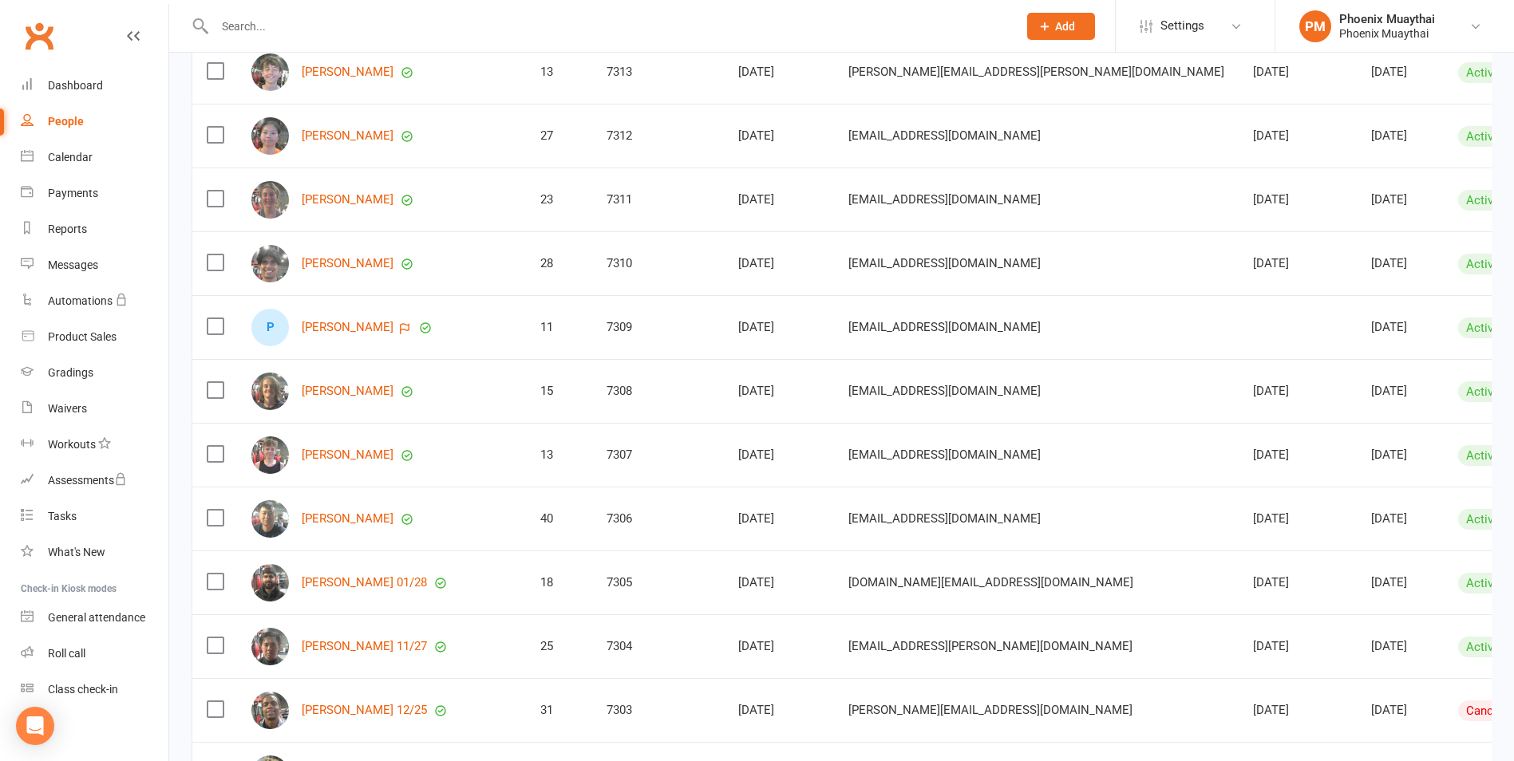
scroll to position [129, 0]
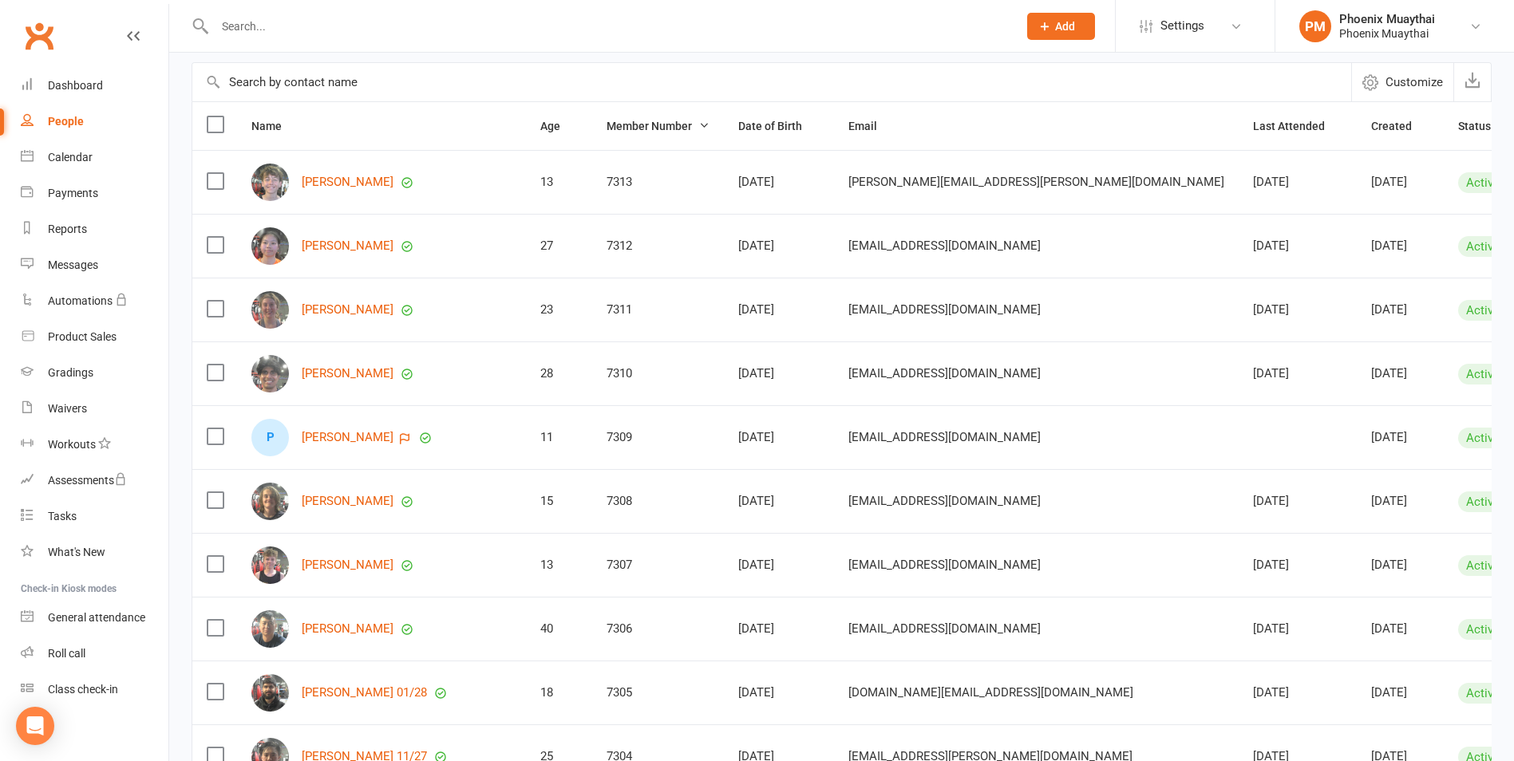
click at [540, 136] on button "Age" at bounding box center [559, 125] width 38 height 19
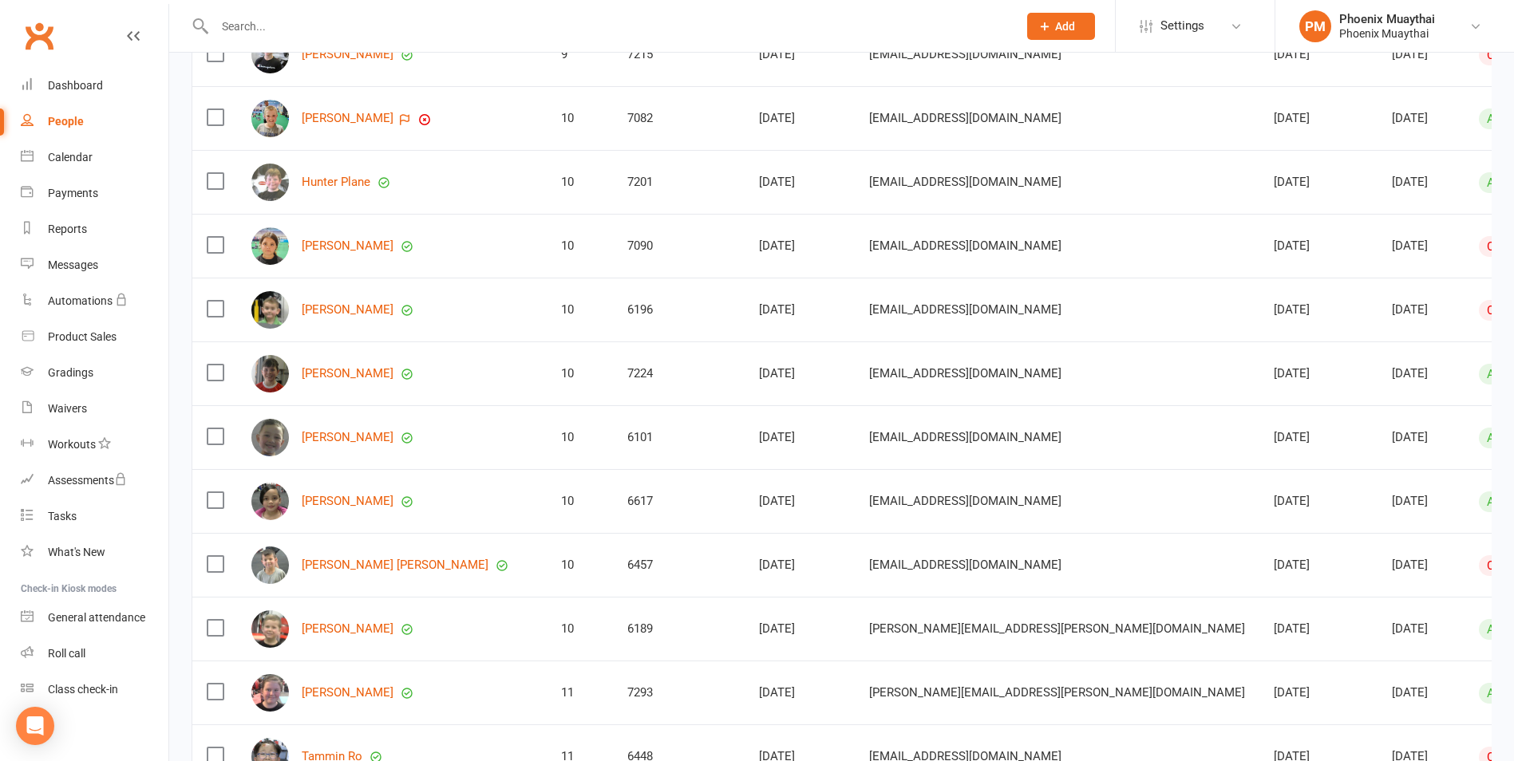
scroll to position [3401, 0]
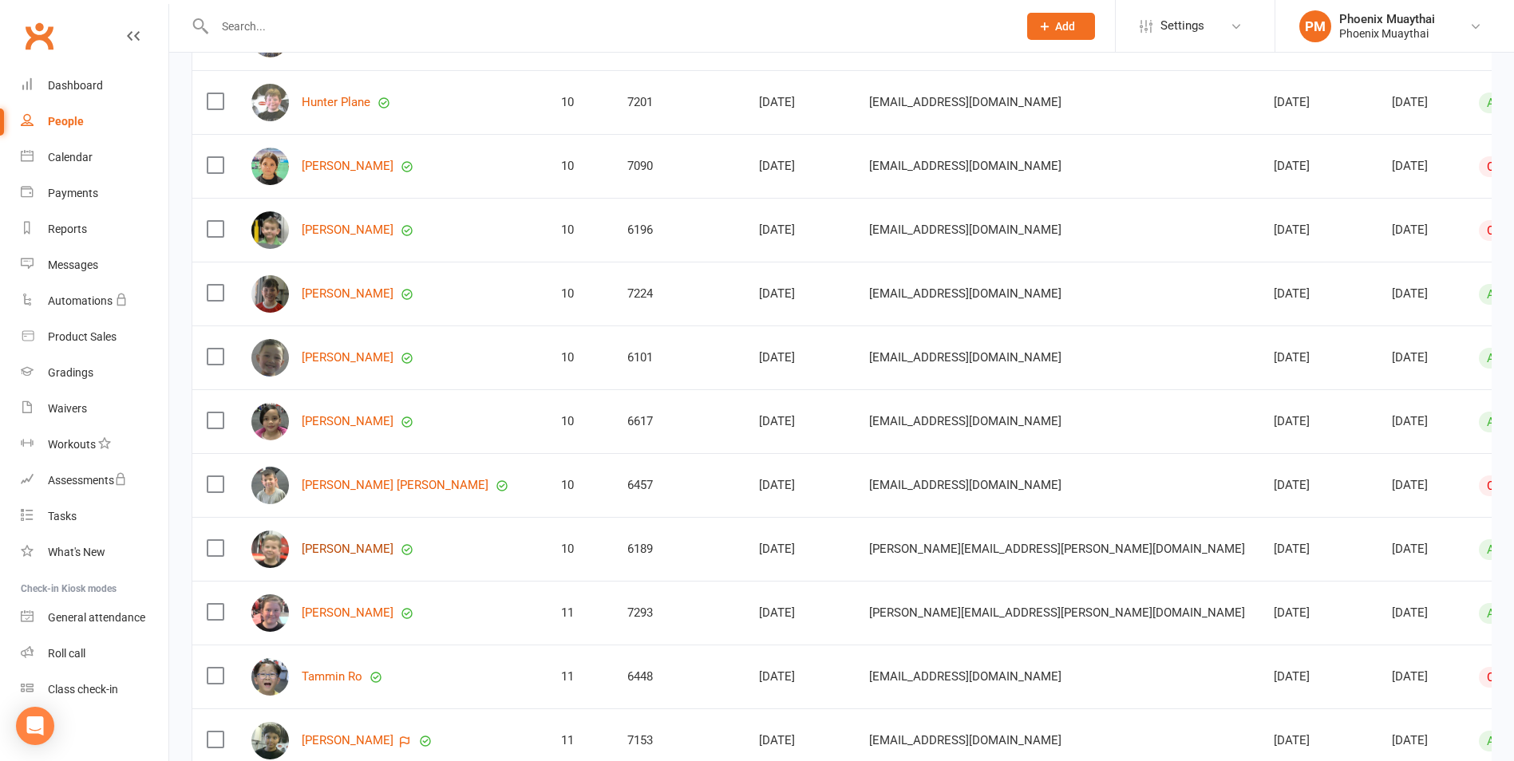
click at [362, 556] on link "[PERSON_NAME]" at bounding box center [348, 550] width 92 height 14
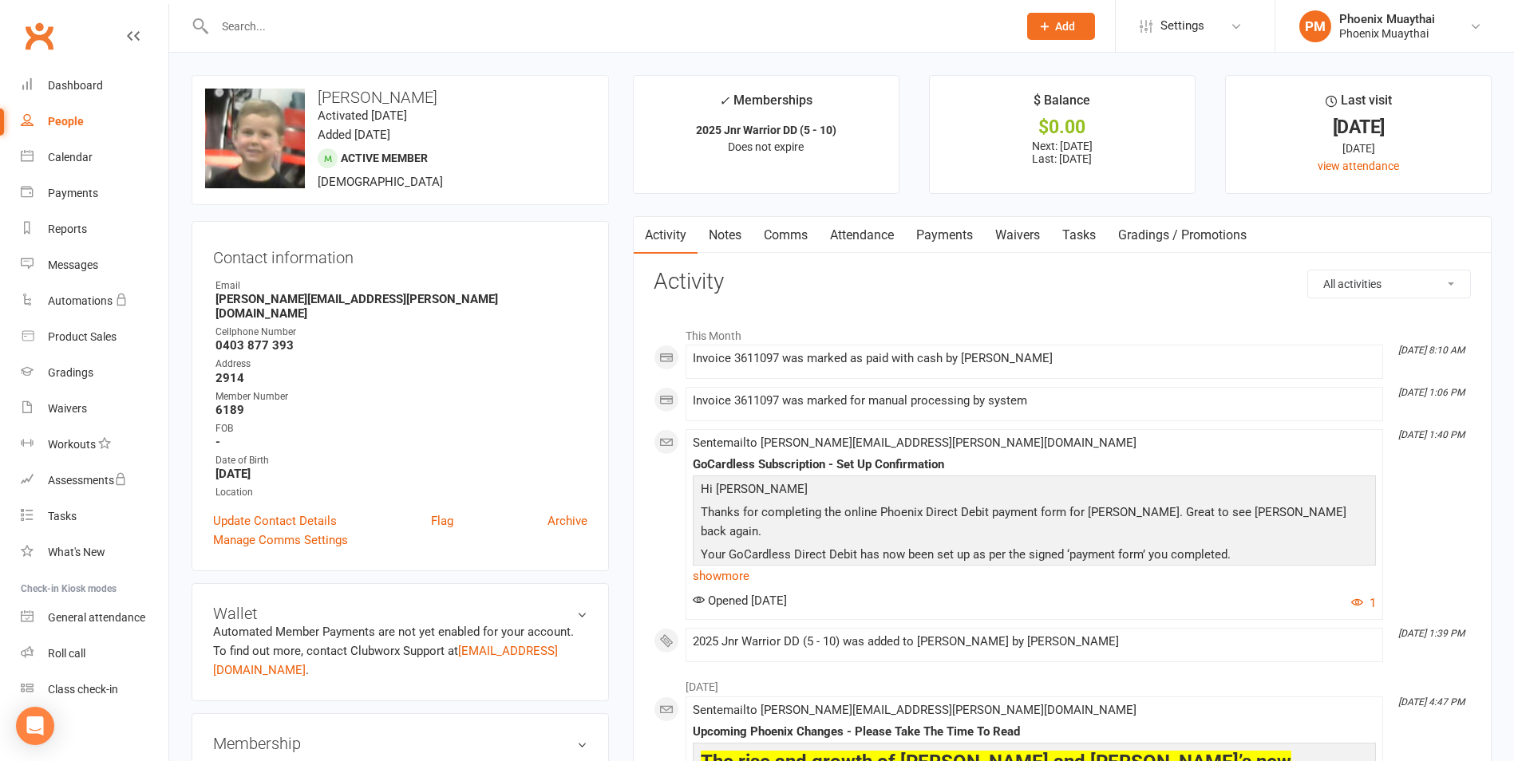
click at [951, 233] on link "Payments" at bounding box center [944, 235] width 79 height 37
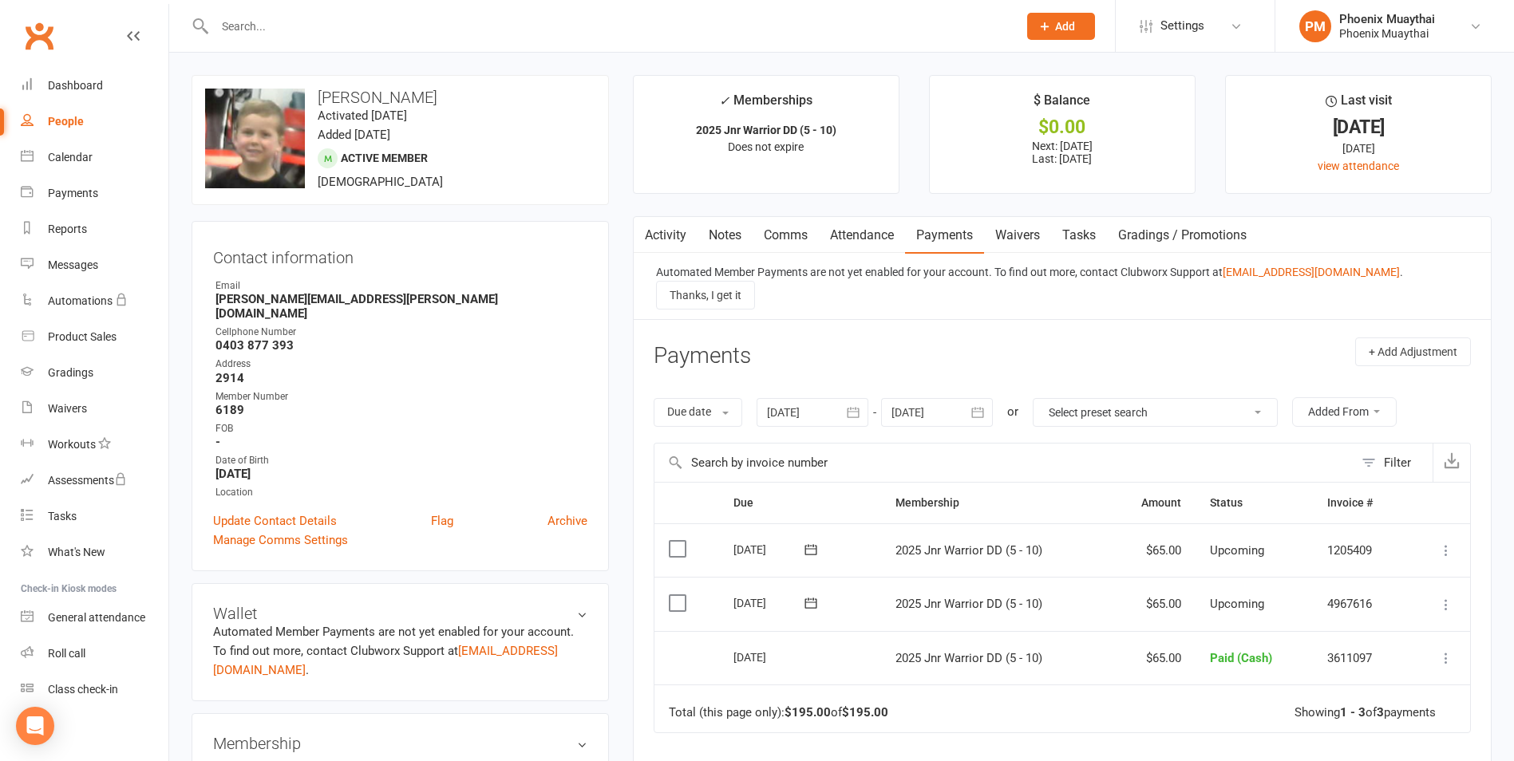
click at [667, 239] on link "Activity" at bounding box center [666, 235] width 64 height 37
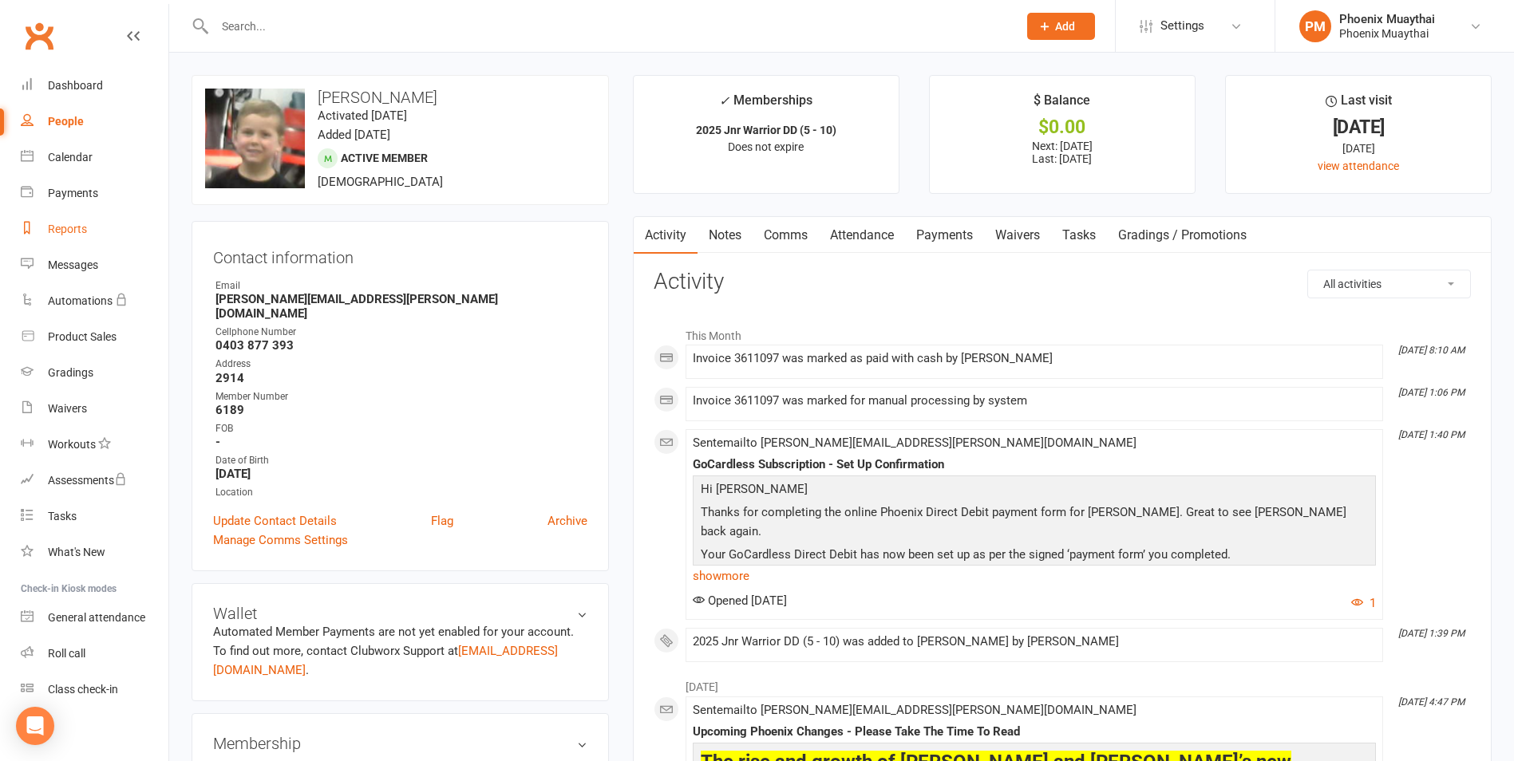
drag, startPoint x: 108, startPoint y: 226, endPoint x: 154, endPoint y: 228, distance: 46.3
click at [108, 226] on link "Reports" at bounding box center [95, 229] width 148 height 36
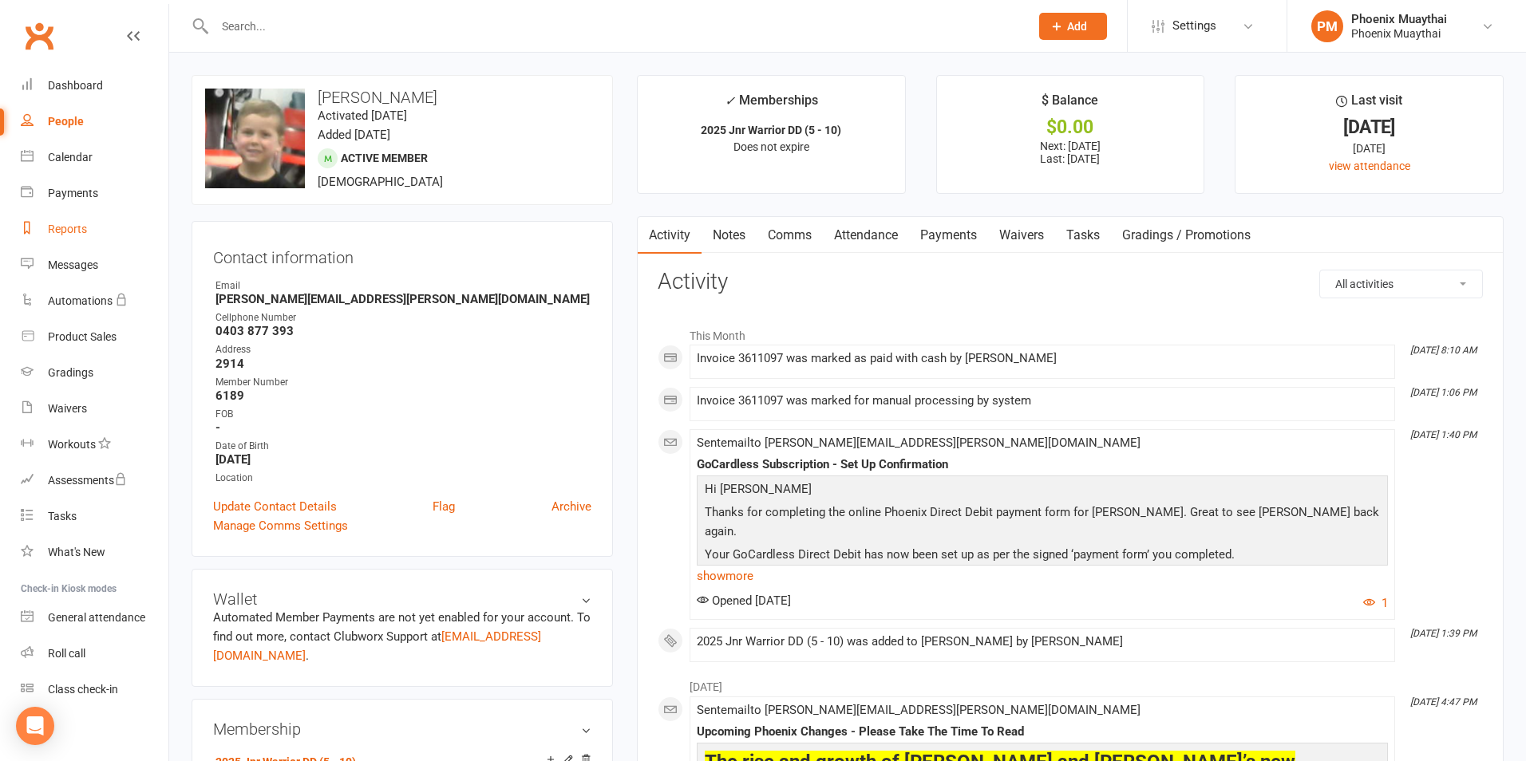
select select "100"
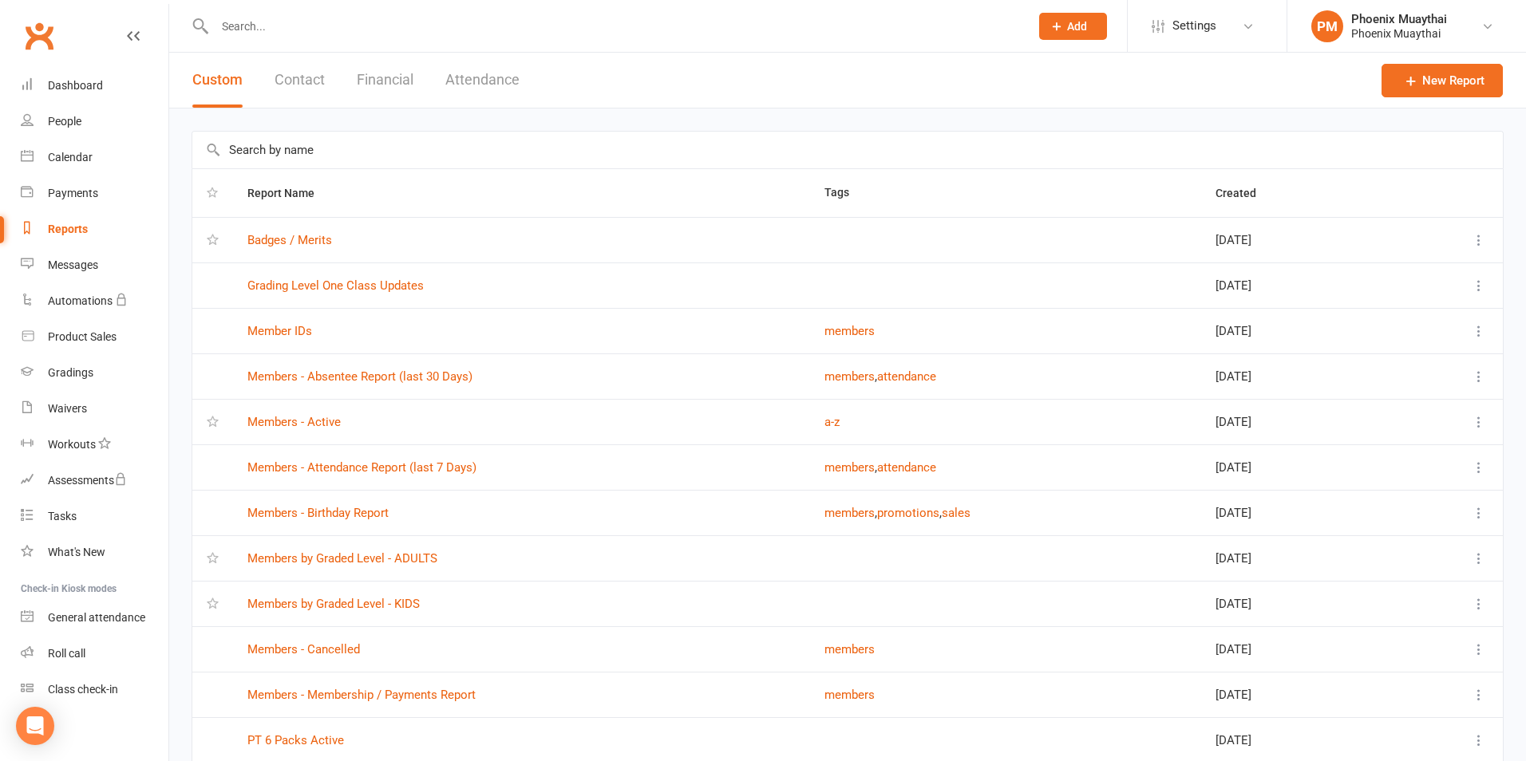
click at [395, 89] on button "Financial" at bounding box center [385, 80] width 57 height 55
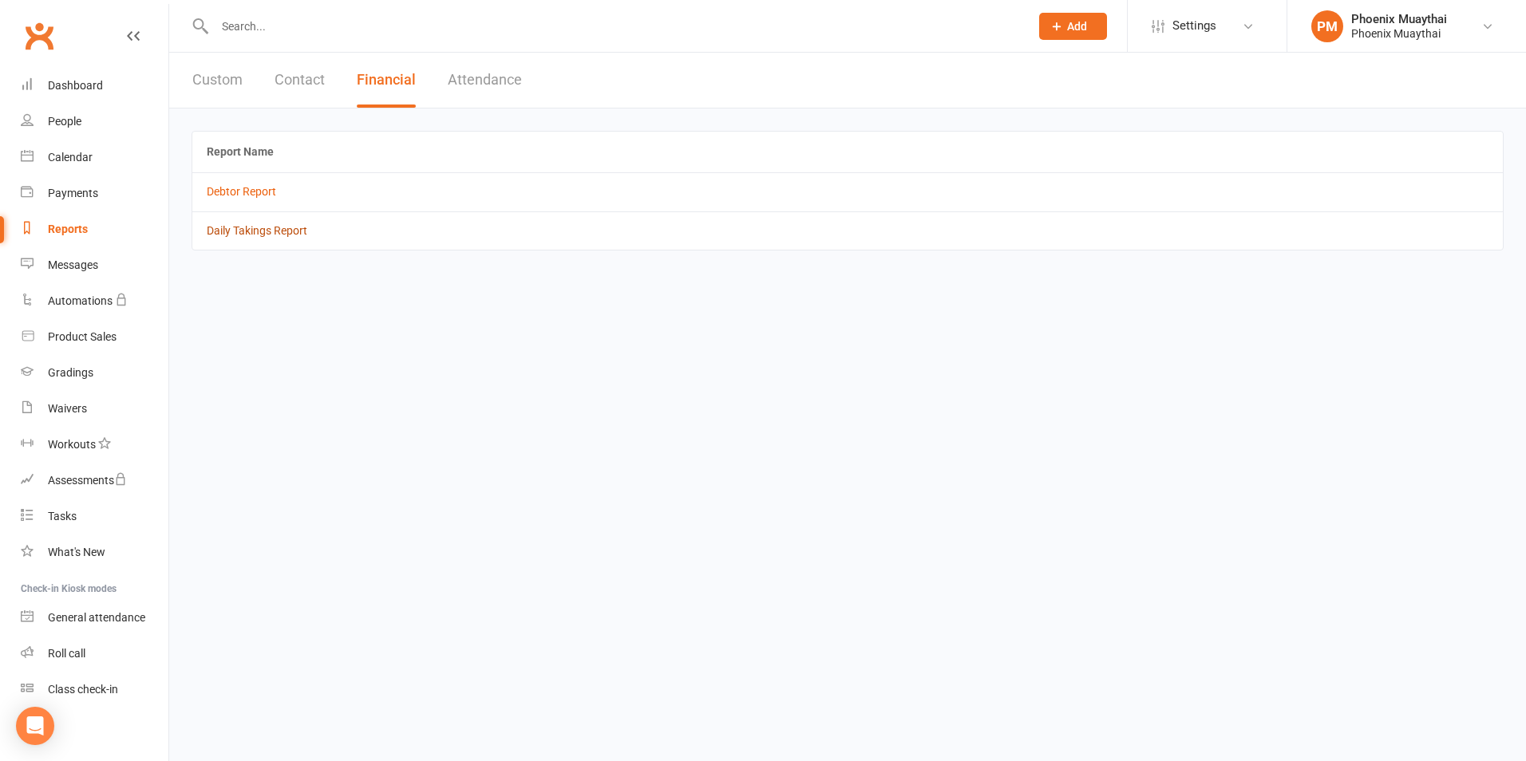
click at [292, 230] on link "Daily Takings Report" at bounding box center [257, 230] width 101 height 13
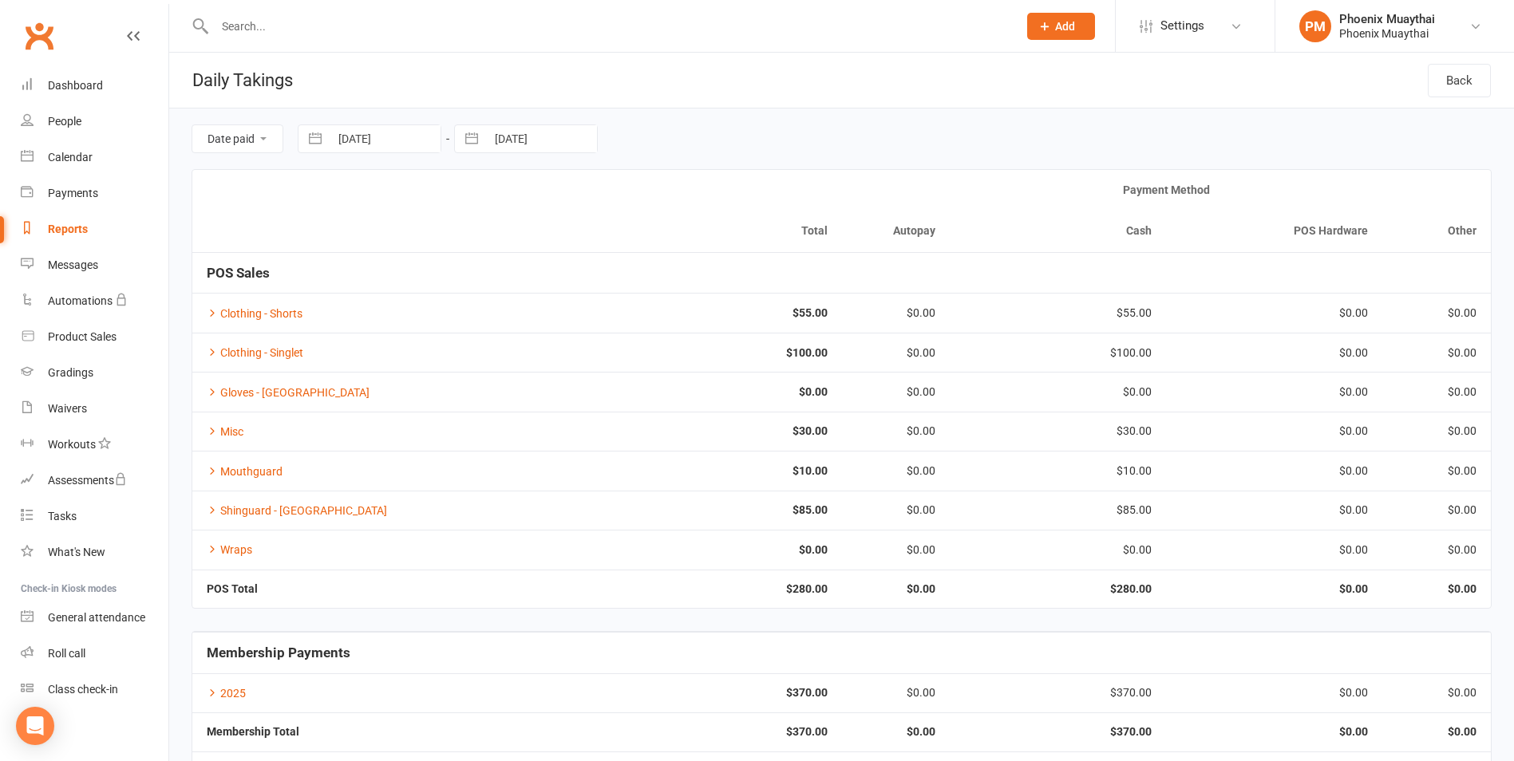
scroll to position [79, 0]
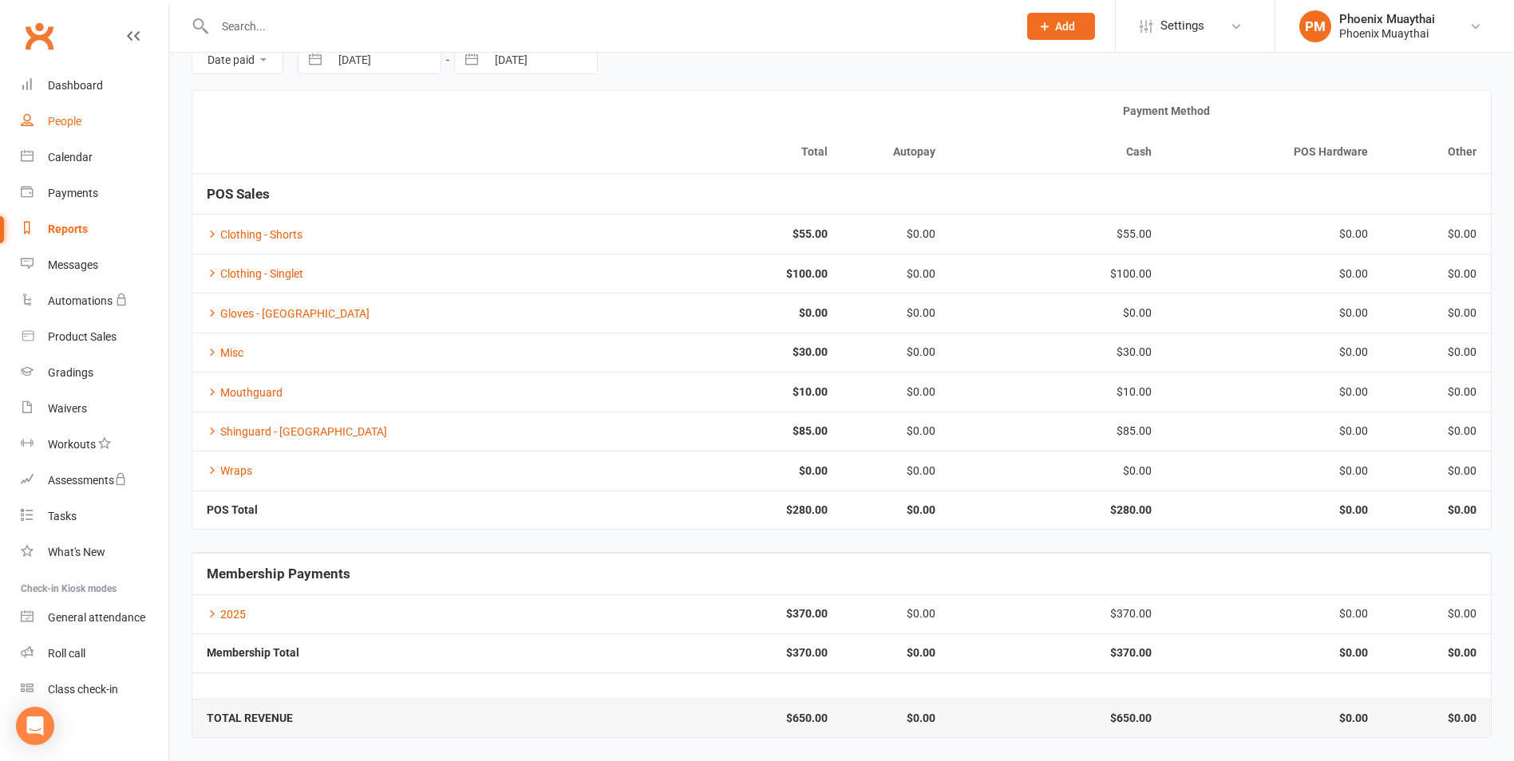
click at [87, 105] on link "People" at bounding box center [95, 122] width 148 height 36
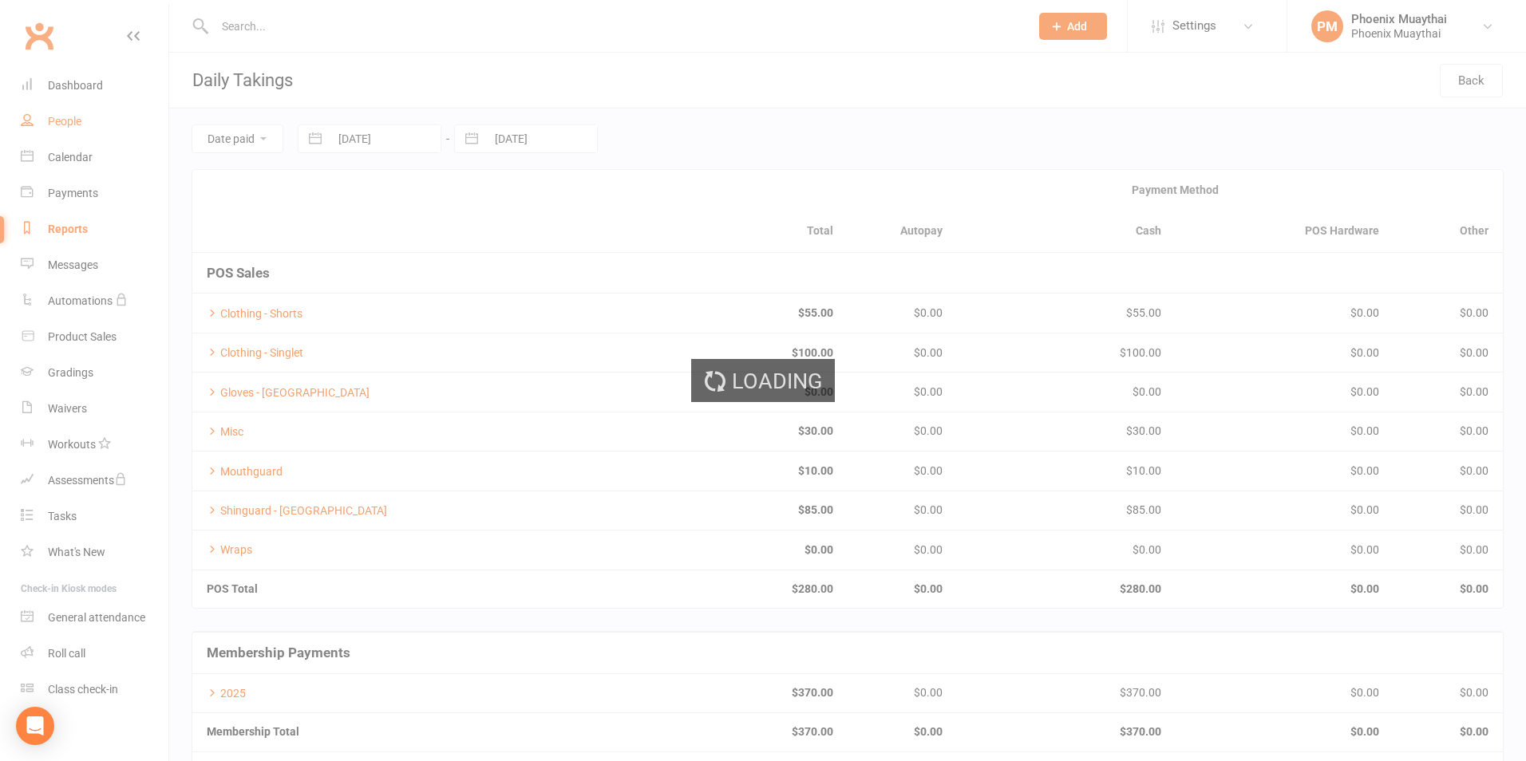
select select "100"
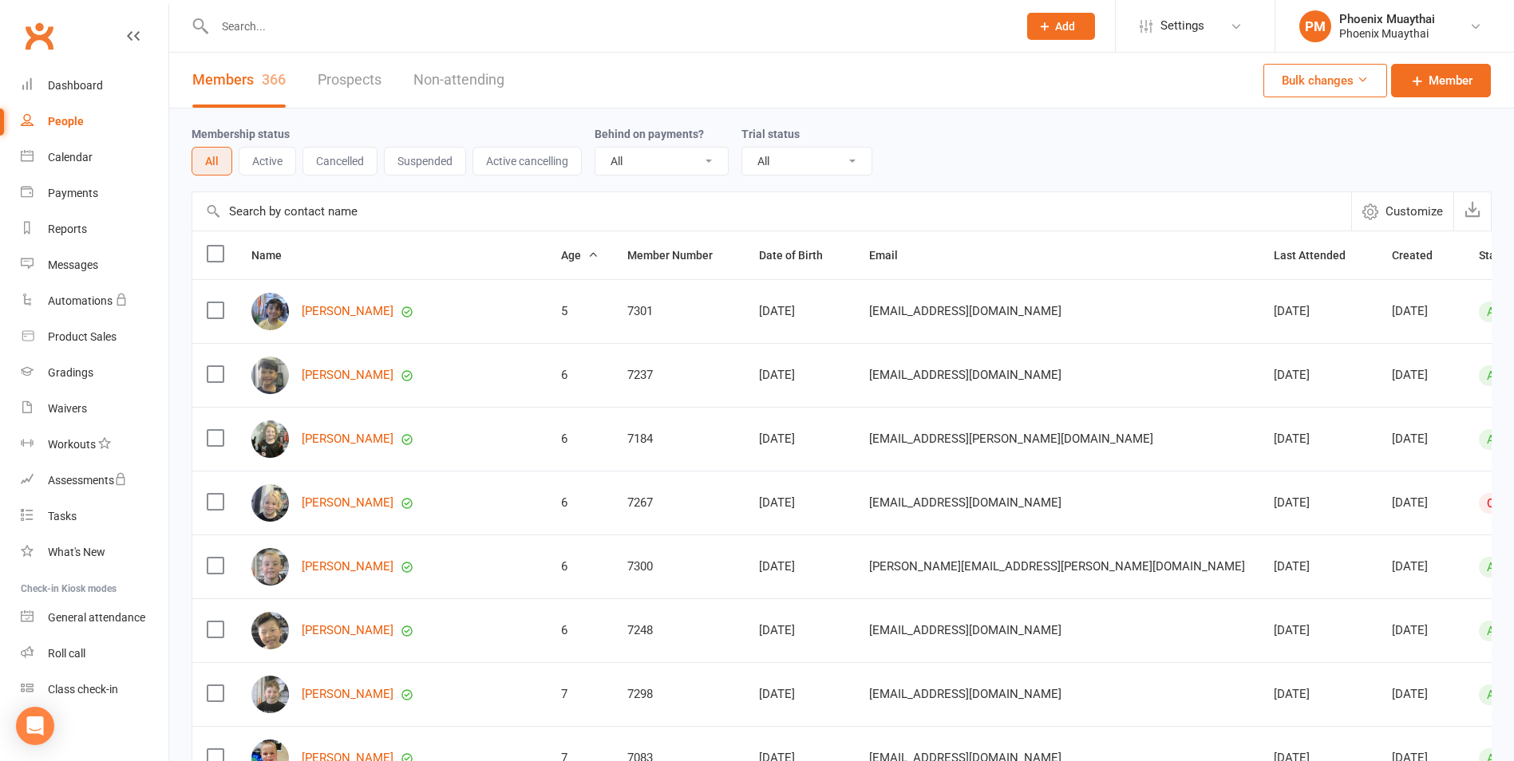
click at [561, 251] on span "Age" at bounding box center [580, 255] width 38 height 13
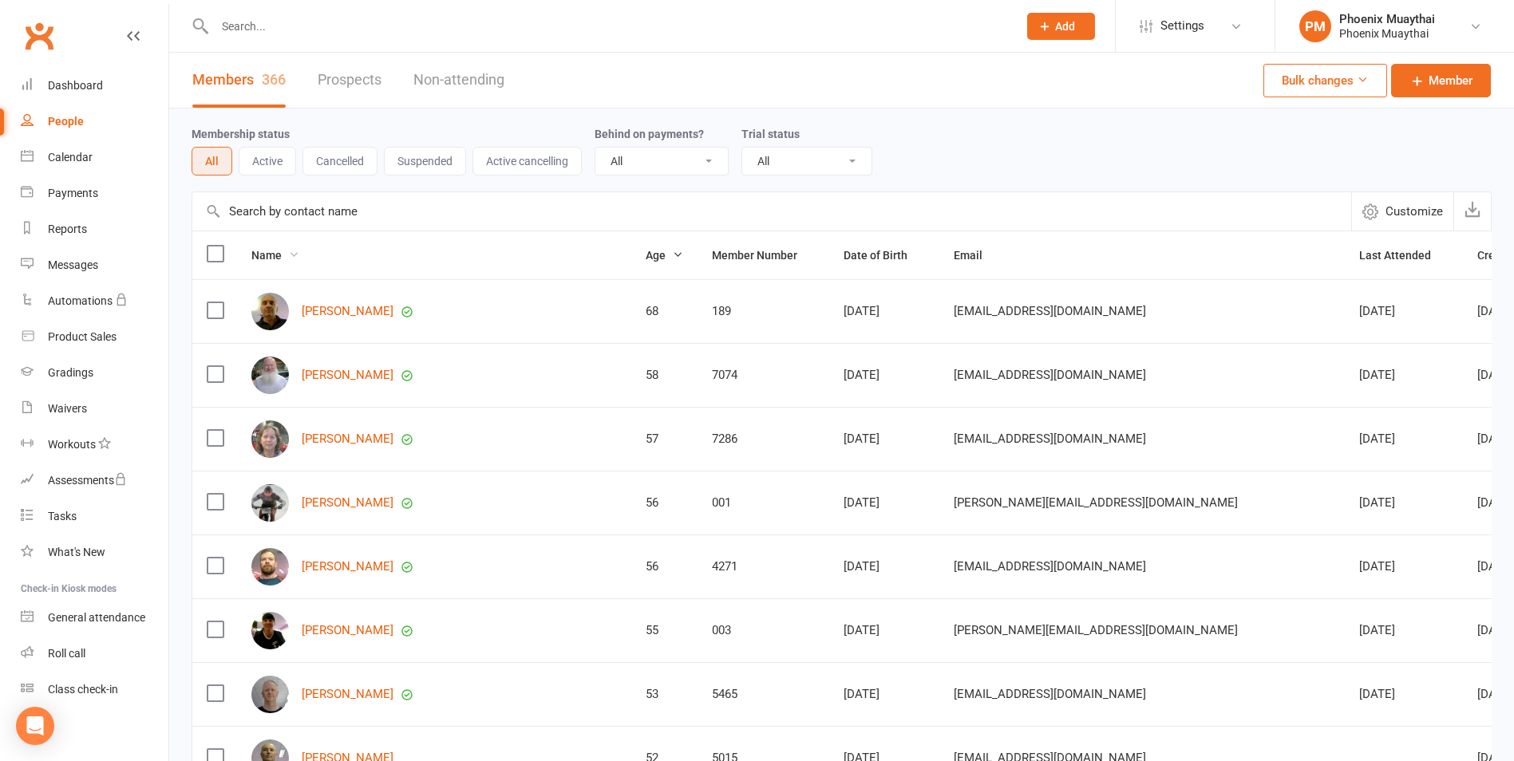
click at [280, 261] on span "Name" at bounding box center [275, 255] width 48 height 13
click at [227, 288] on link "First name A-Z" at bounding box center [207, 287] width 158 height 32
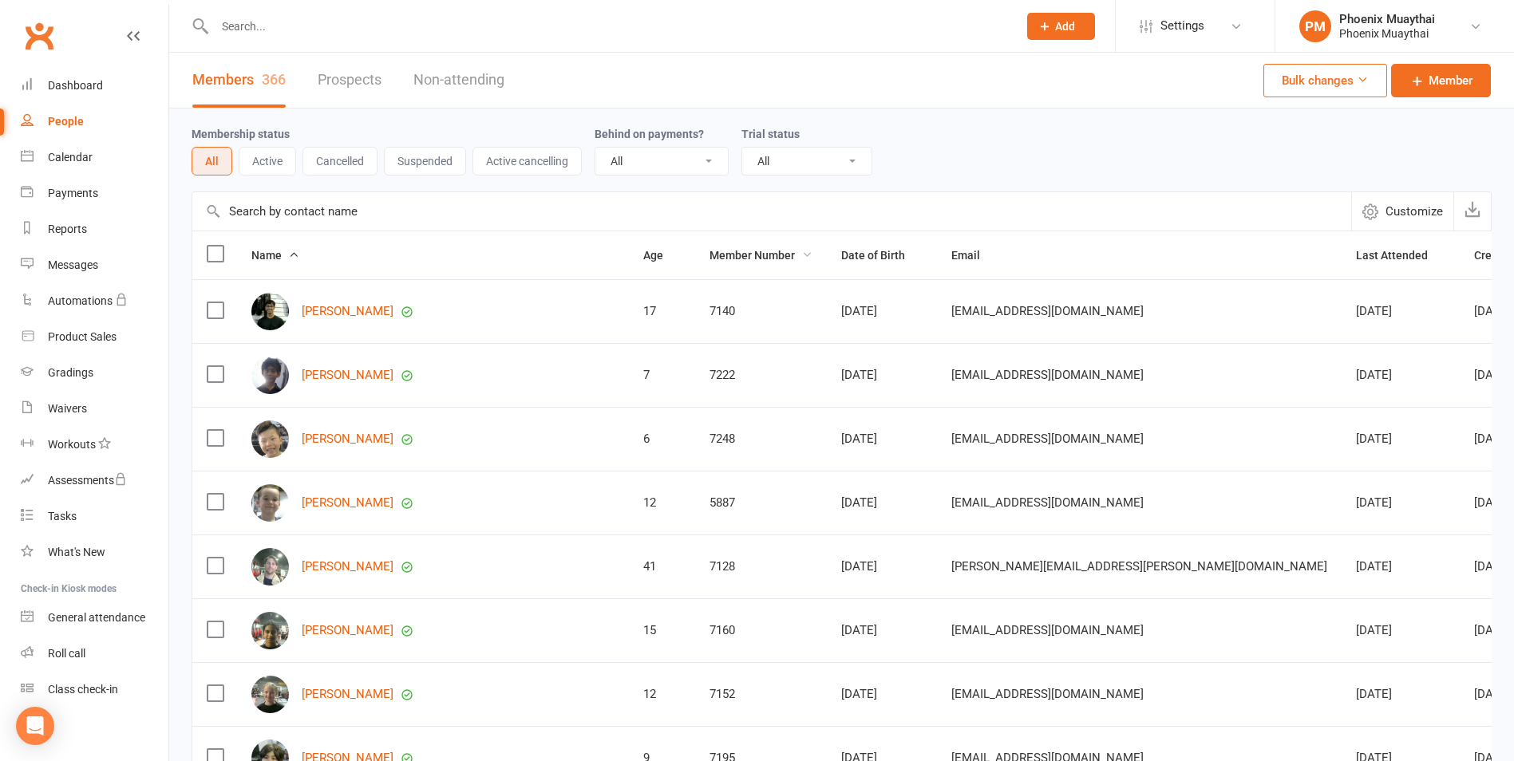
click at [709, 259] on span "Member Number" at bounding box center [760, 255] width 103 height 13
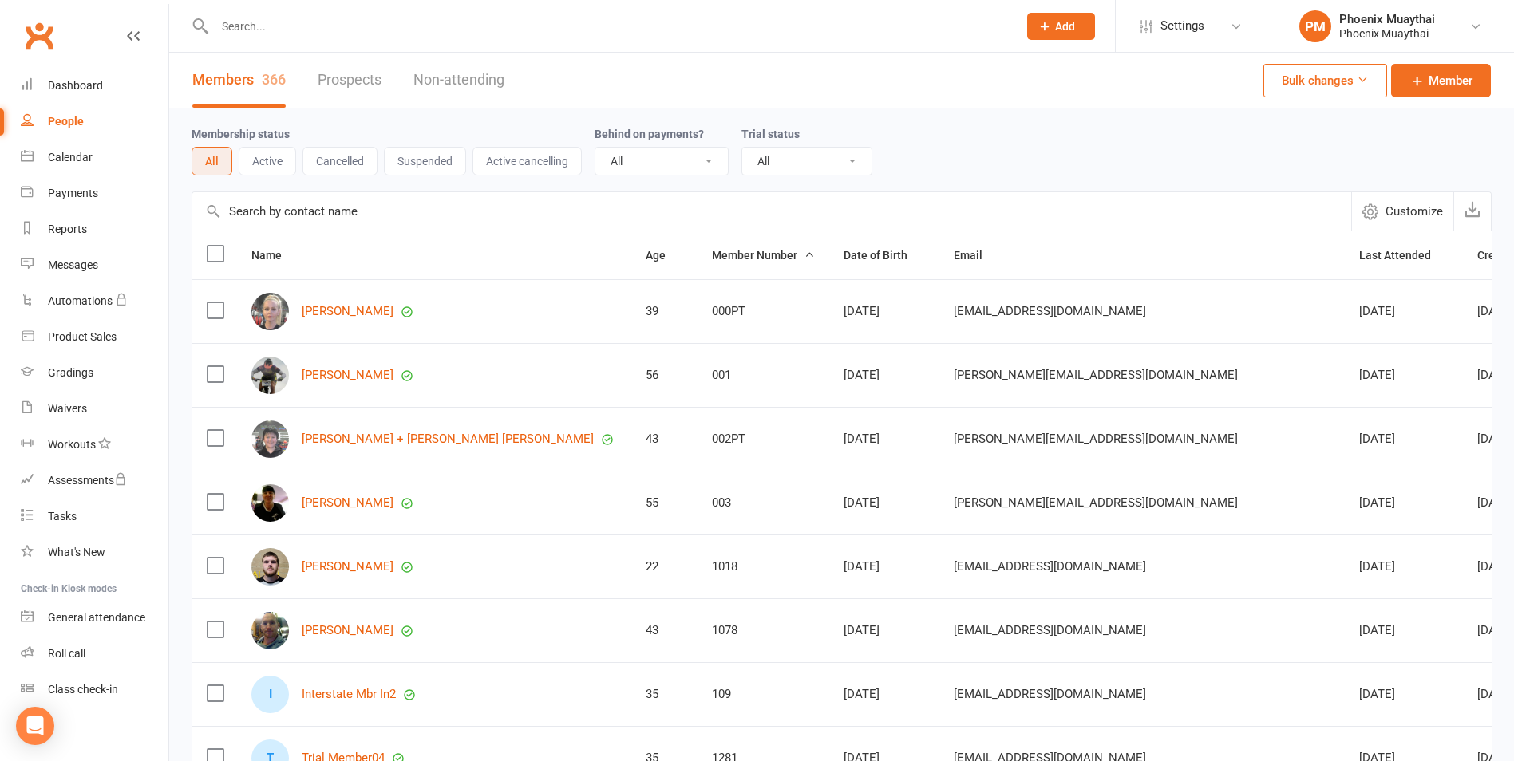
click at [712, 258] on span "Member Number" at bounding box center [763, 255] width 103 height 13
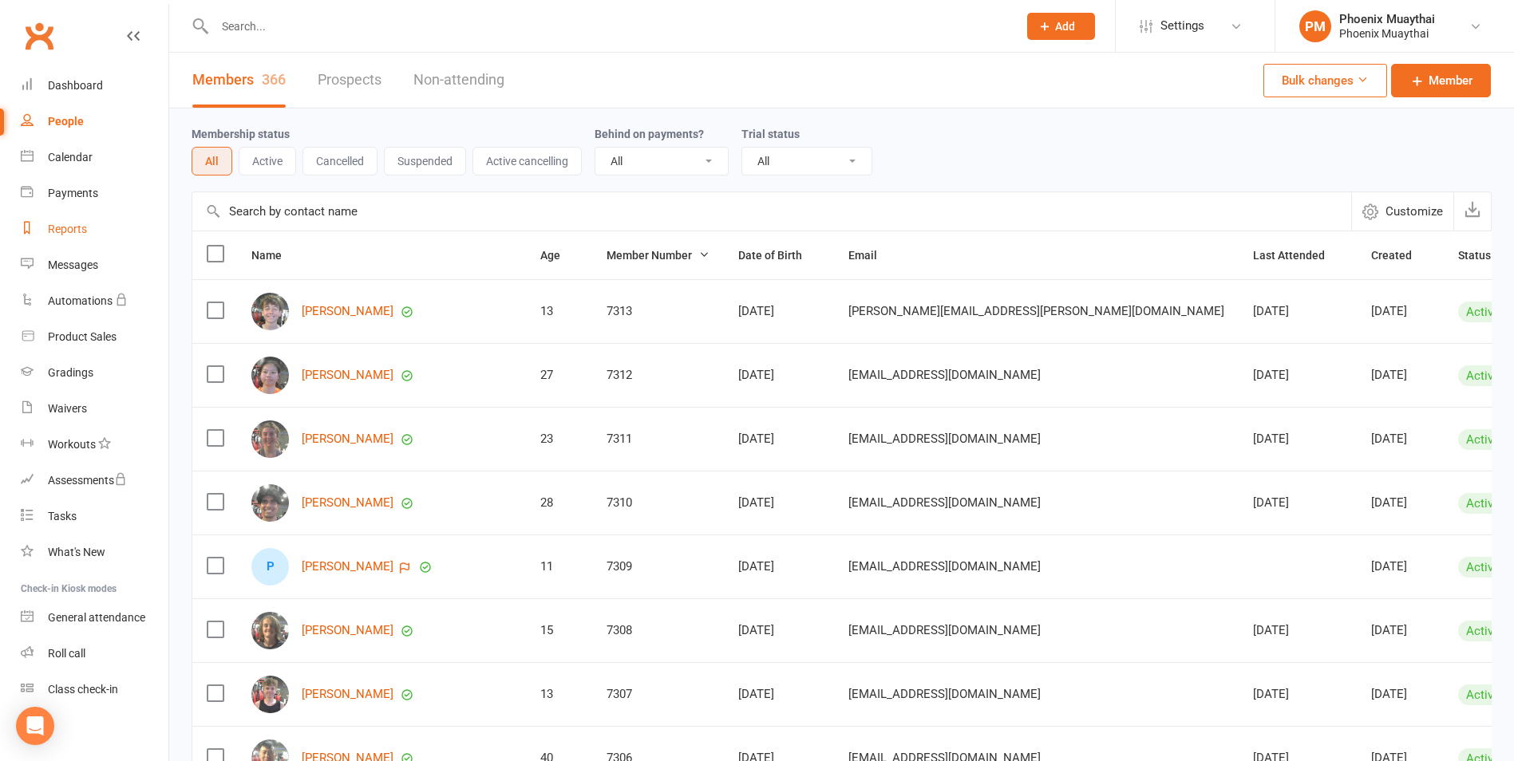
drag, startPoint x: 88, startPoint y: 241, endPoint x: 124, endPoint y: 227, distance: 38.7
click at [88, 241] on link "Reports" at bounding box center [95, 229] width 148 height 36
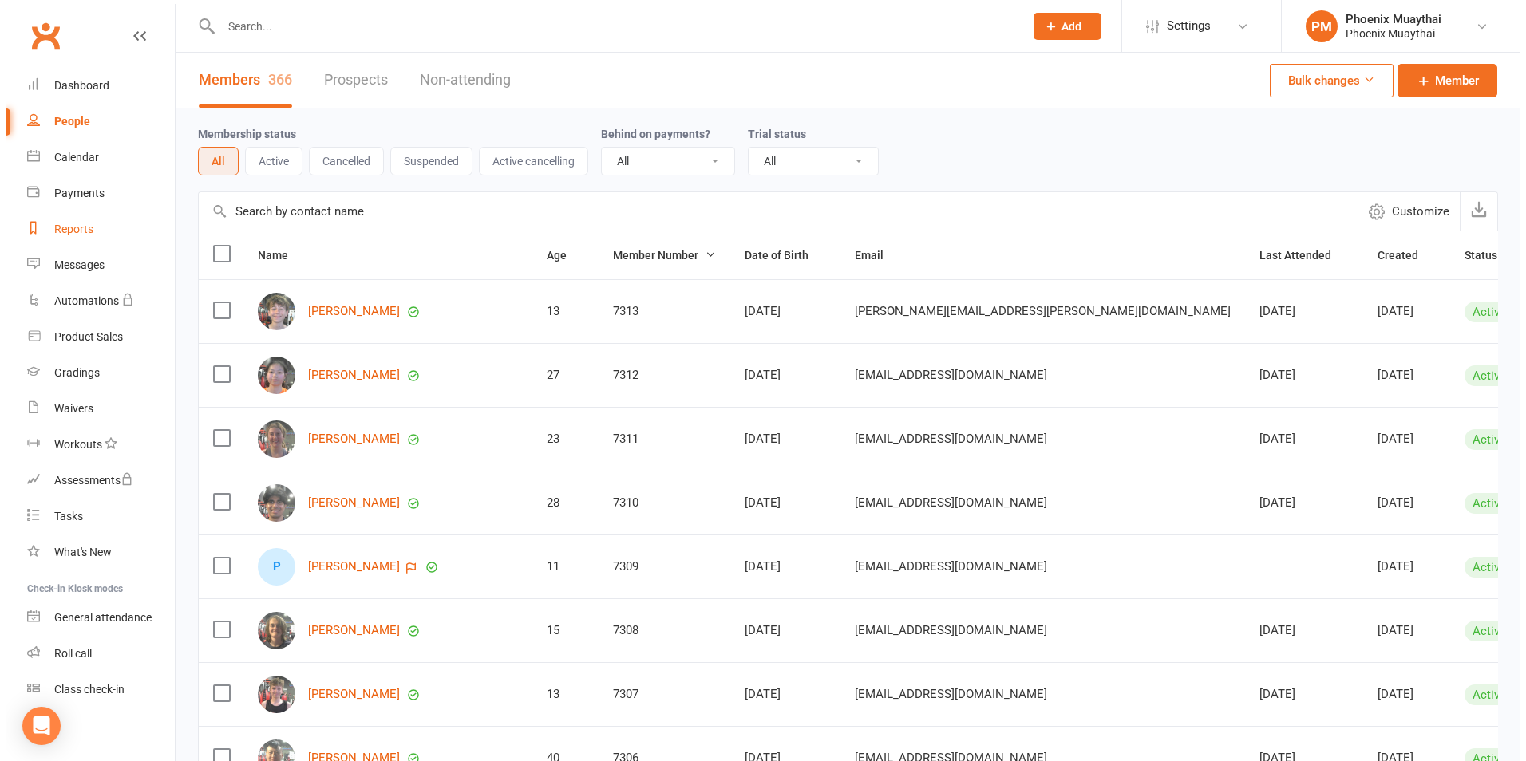
select select "100"
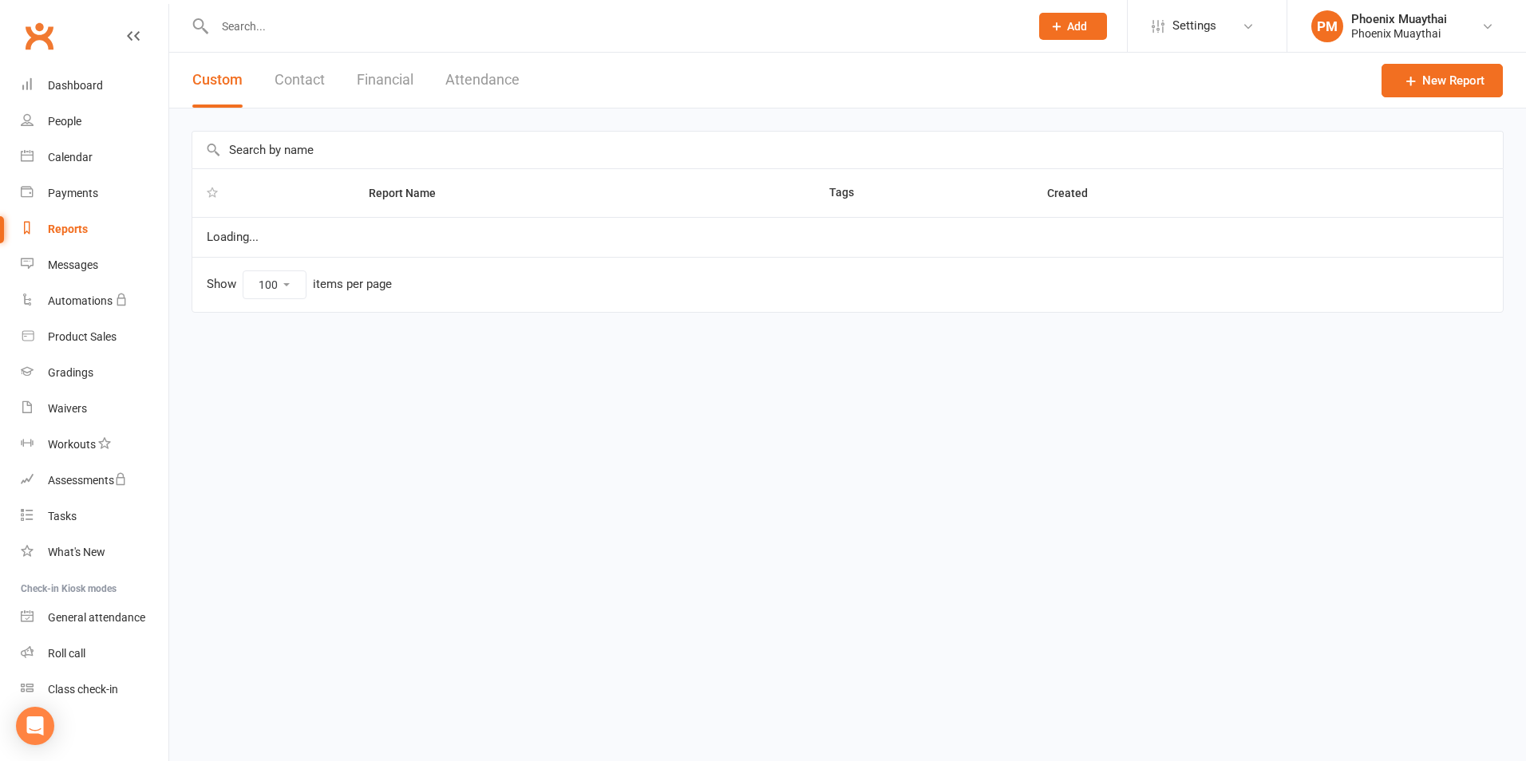
click at [302, 96] on button "Contact" at bounding box center [299, 80] width 50 height 55
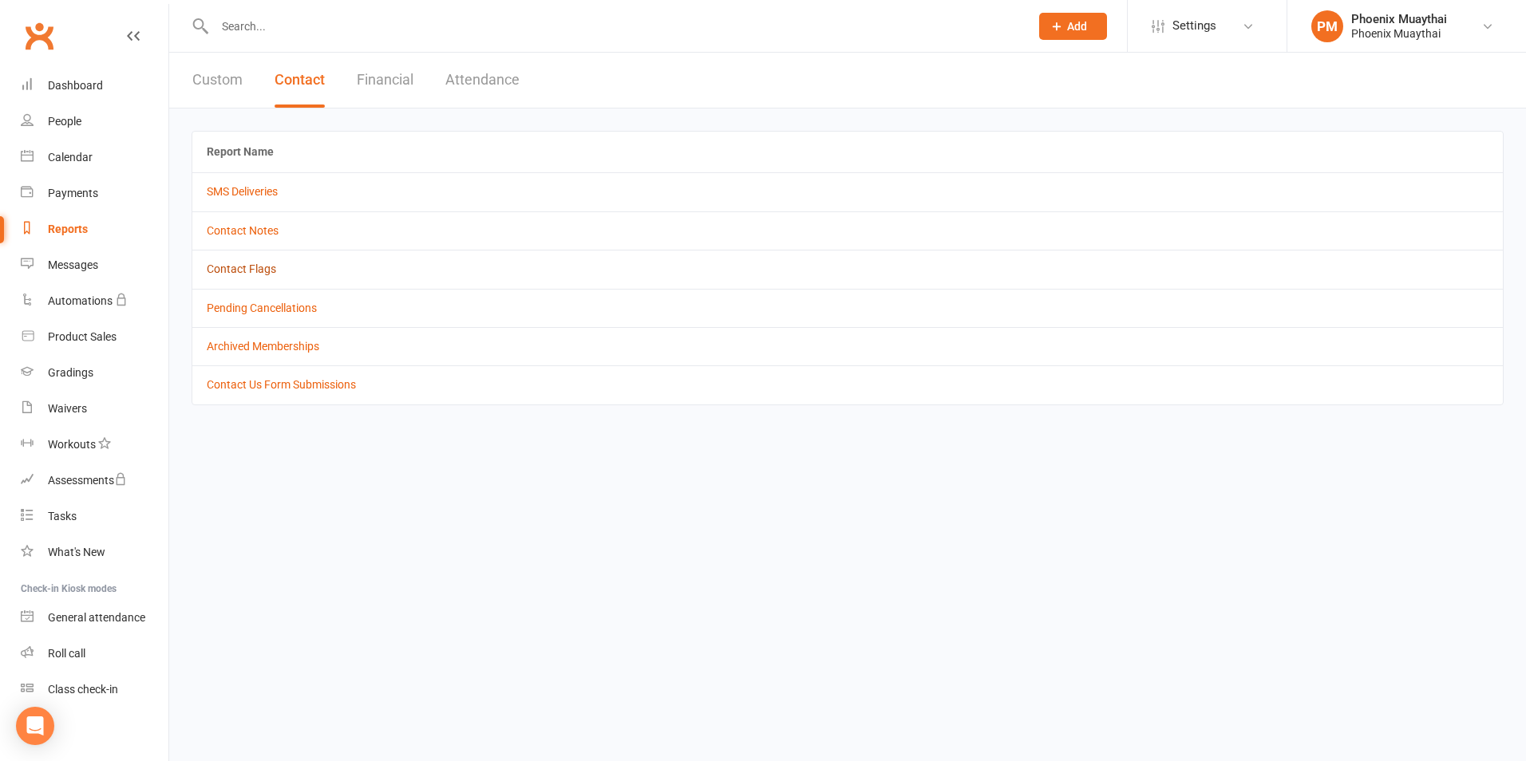
click at [259, 268] on link "Contact Flags" at bounding box center [241, 269] width 69 height 13
select select "active_only"
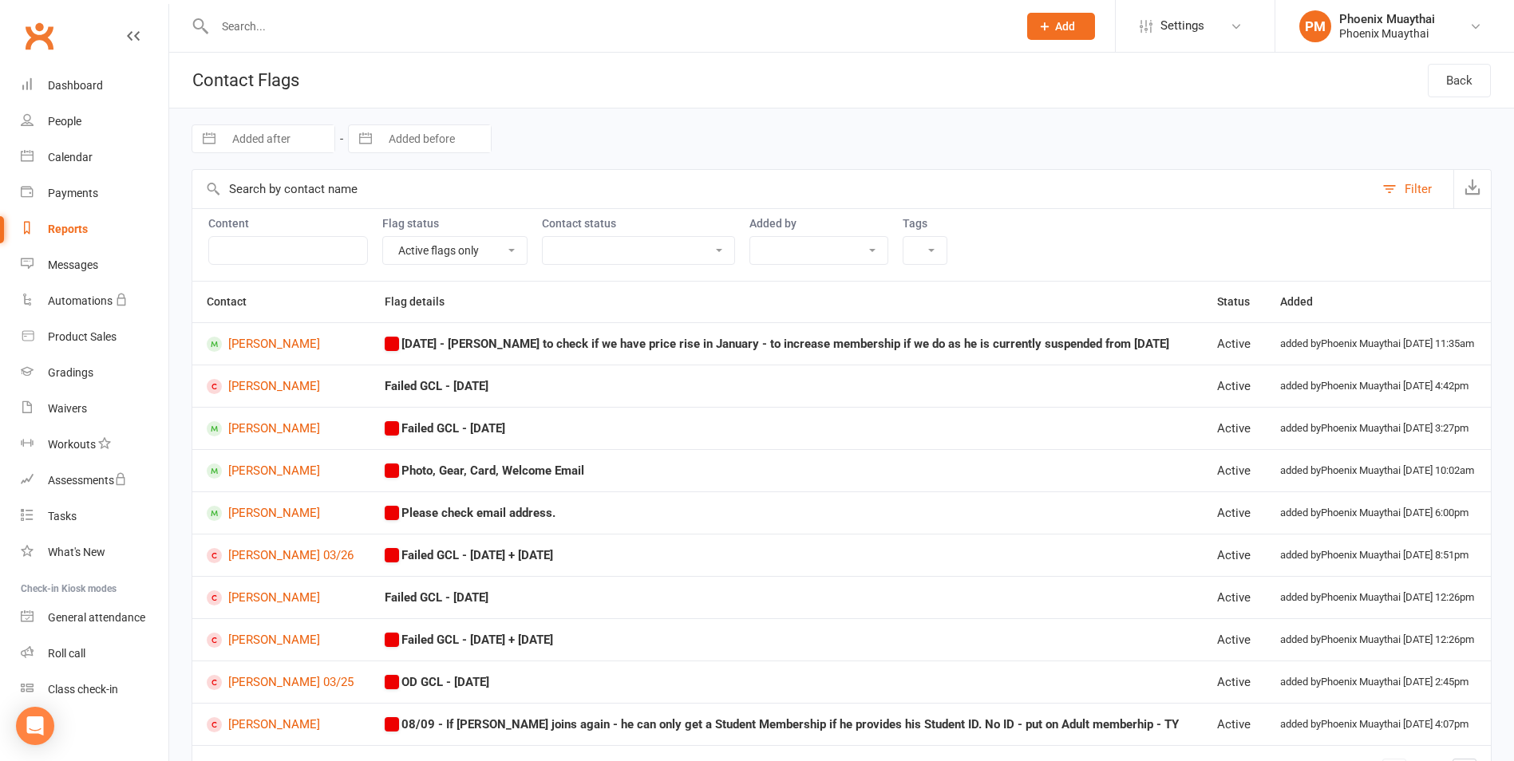
click at [266, 44] on div at bounding box center [598, 26] width 815 height 52
click at [263, 30] on input "text" at bounding box center [608, 26] width 796 height 22
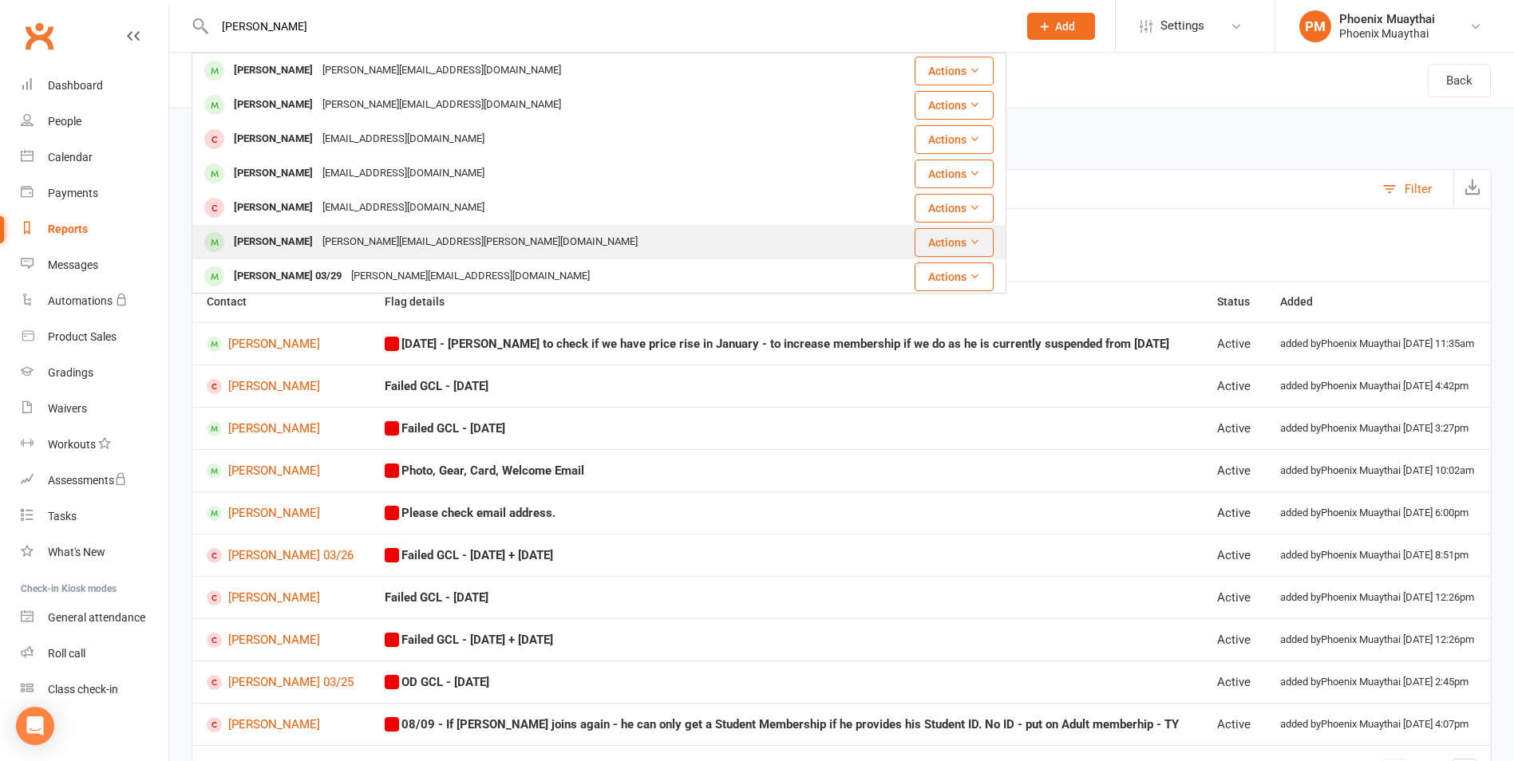
type input "[PERSON_NAME]"
click at [337, 238] on div "[PERSON_NAME][EMAIL_ADDRESS][PERSON_NAME][DOMAIN_NAME]" at bounding box center [480, 242] width 325 height 23
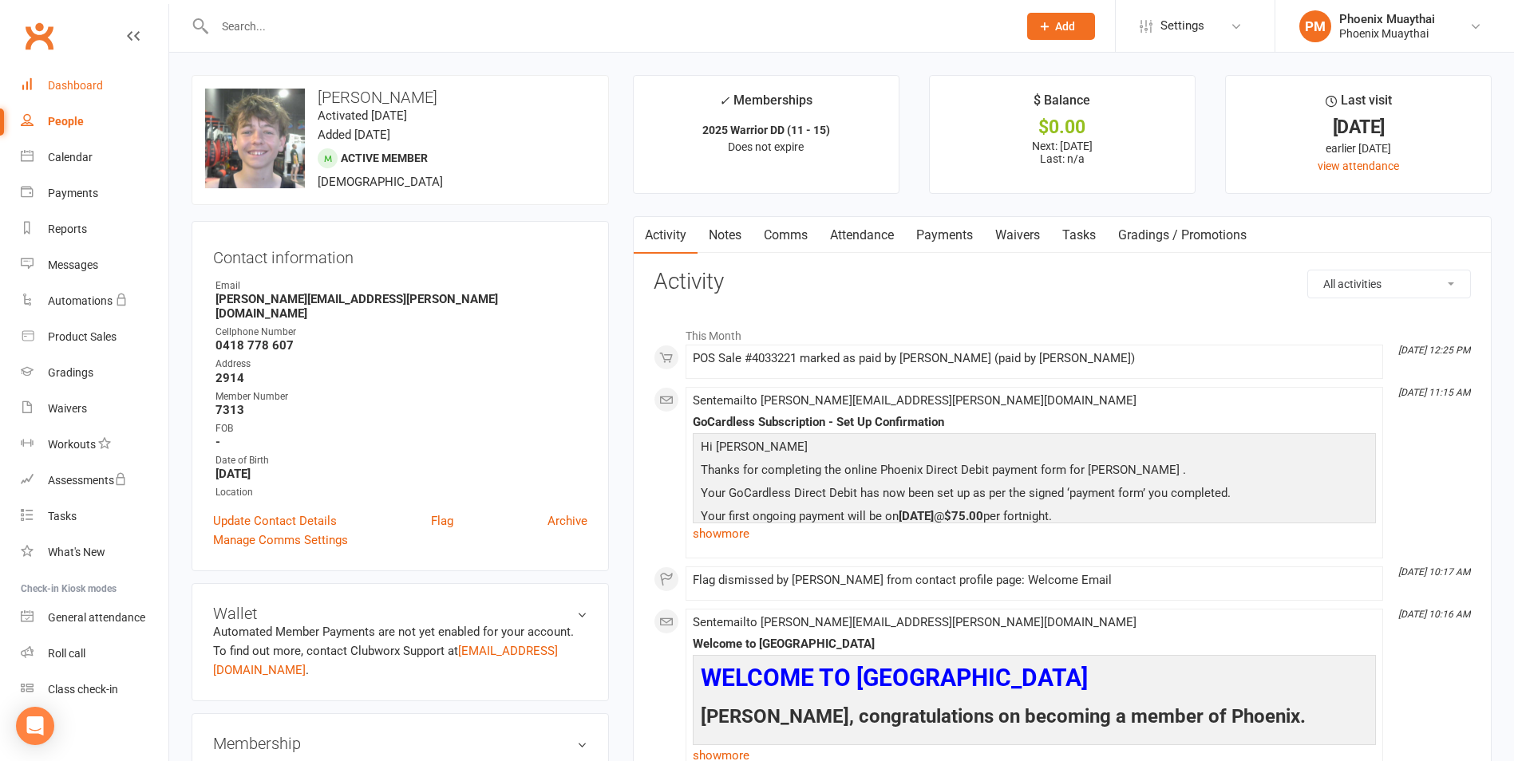
click at [104, 89] on link "Dashboard" at bounding box center [95, 86] width 148 height 36
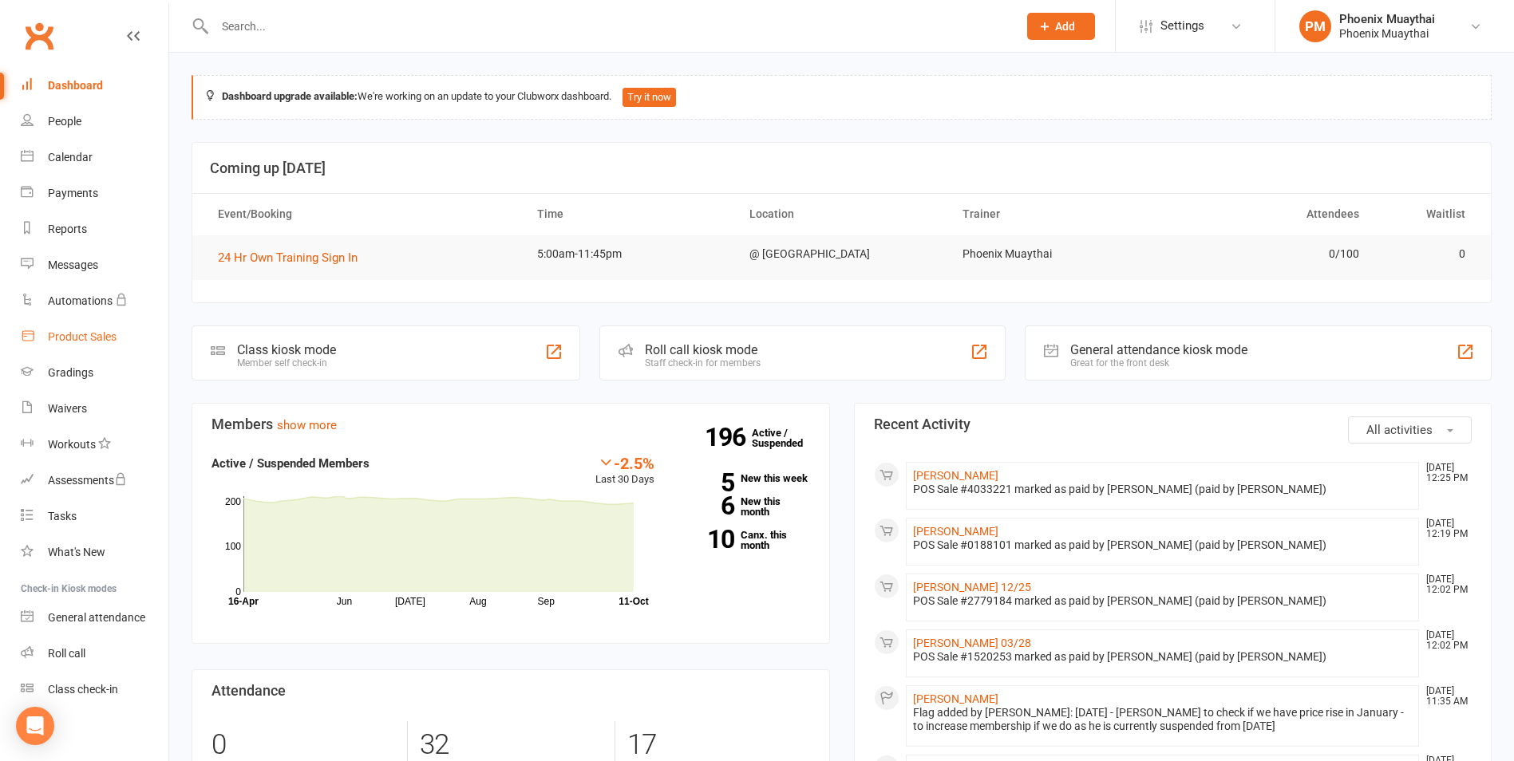
click at [92, 345] on link "Product Sales" at bounding box center [95, 337] width 148 height 36
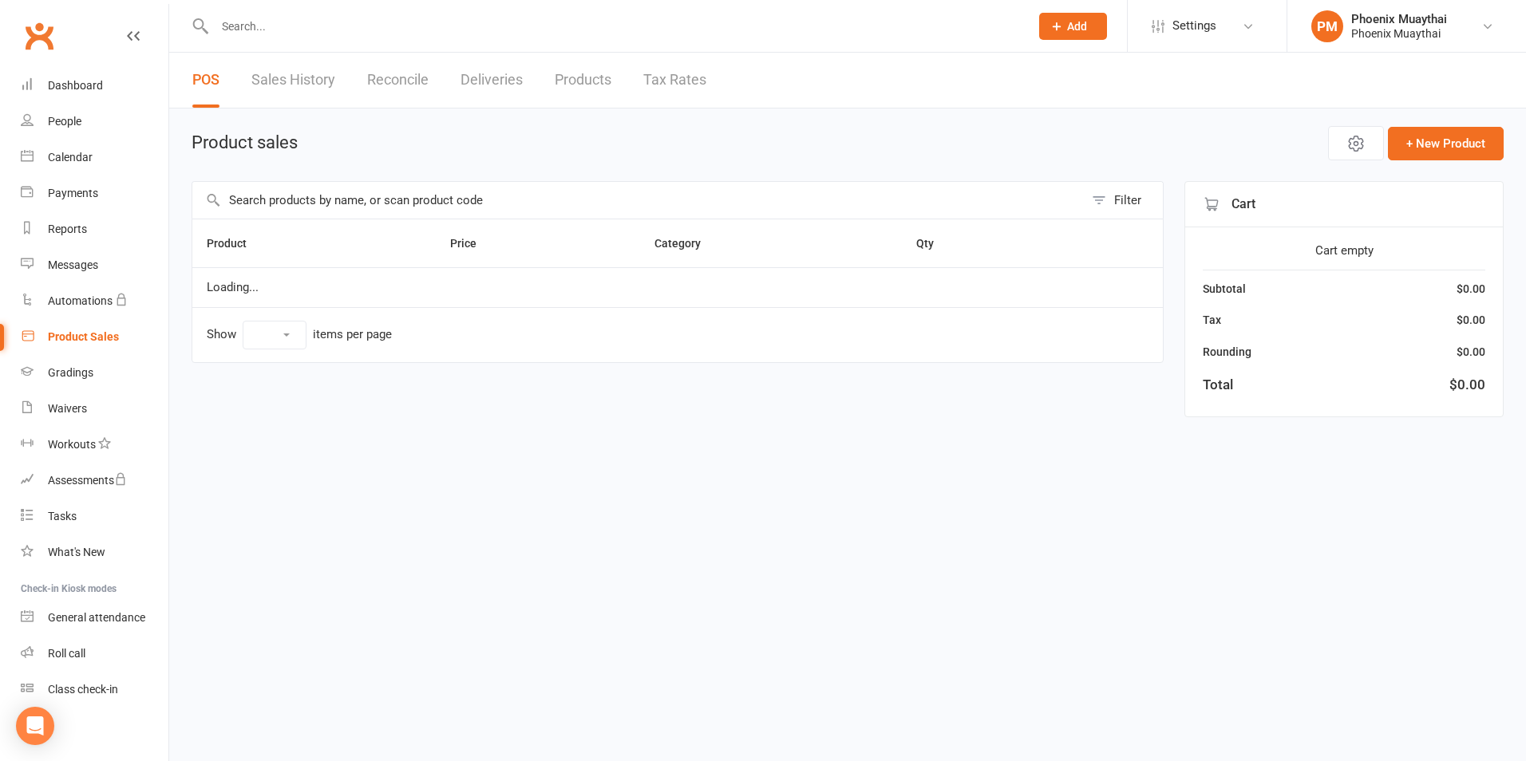
select select "100"
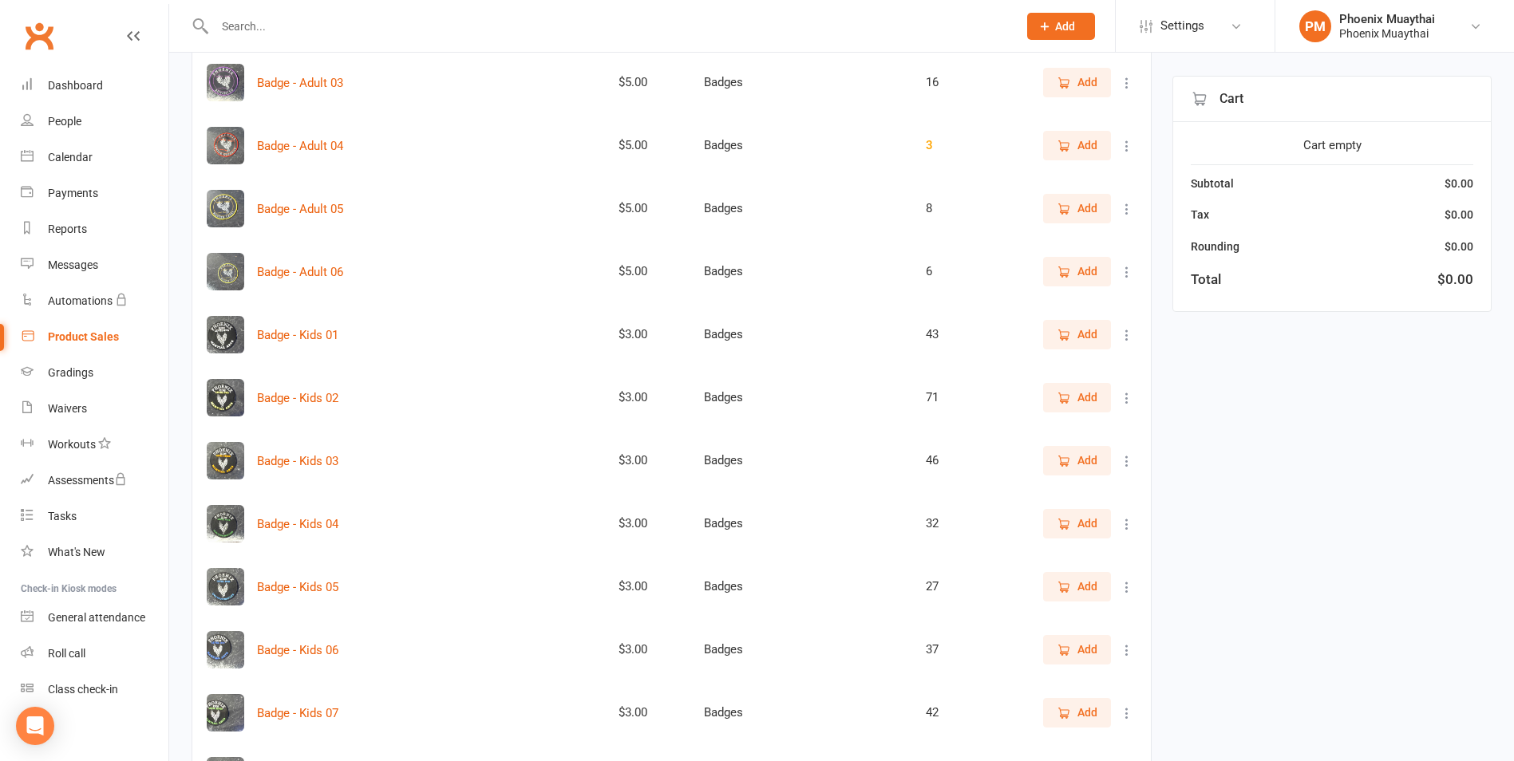
scroll to position [399, 0]
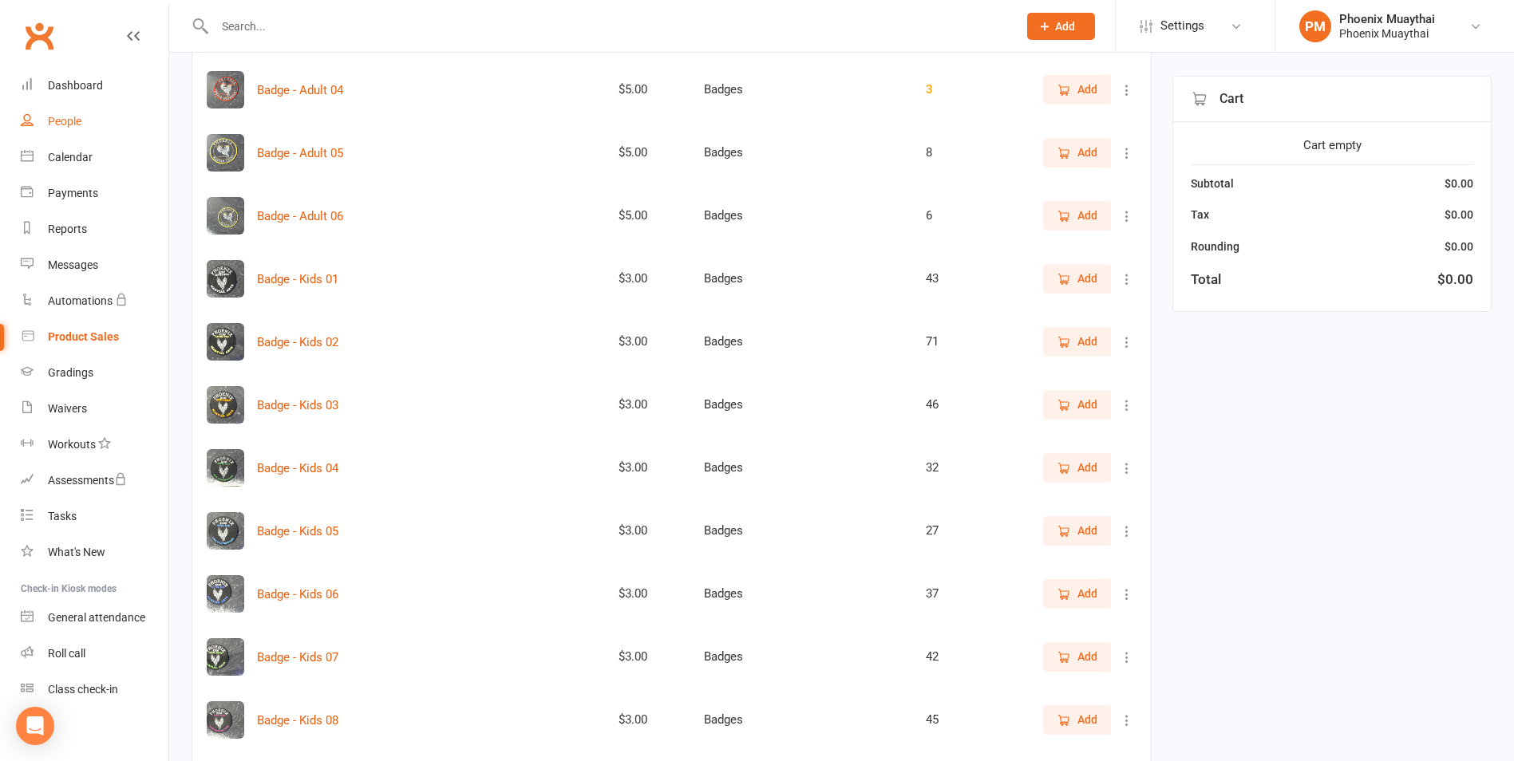
click at [83, 128] on link "People" at bounding box center [95, 122] width 148 height 36
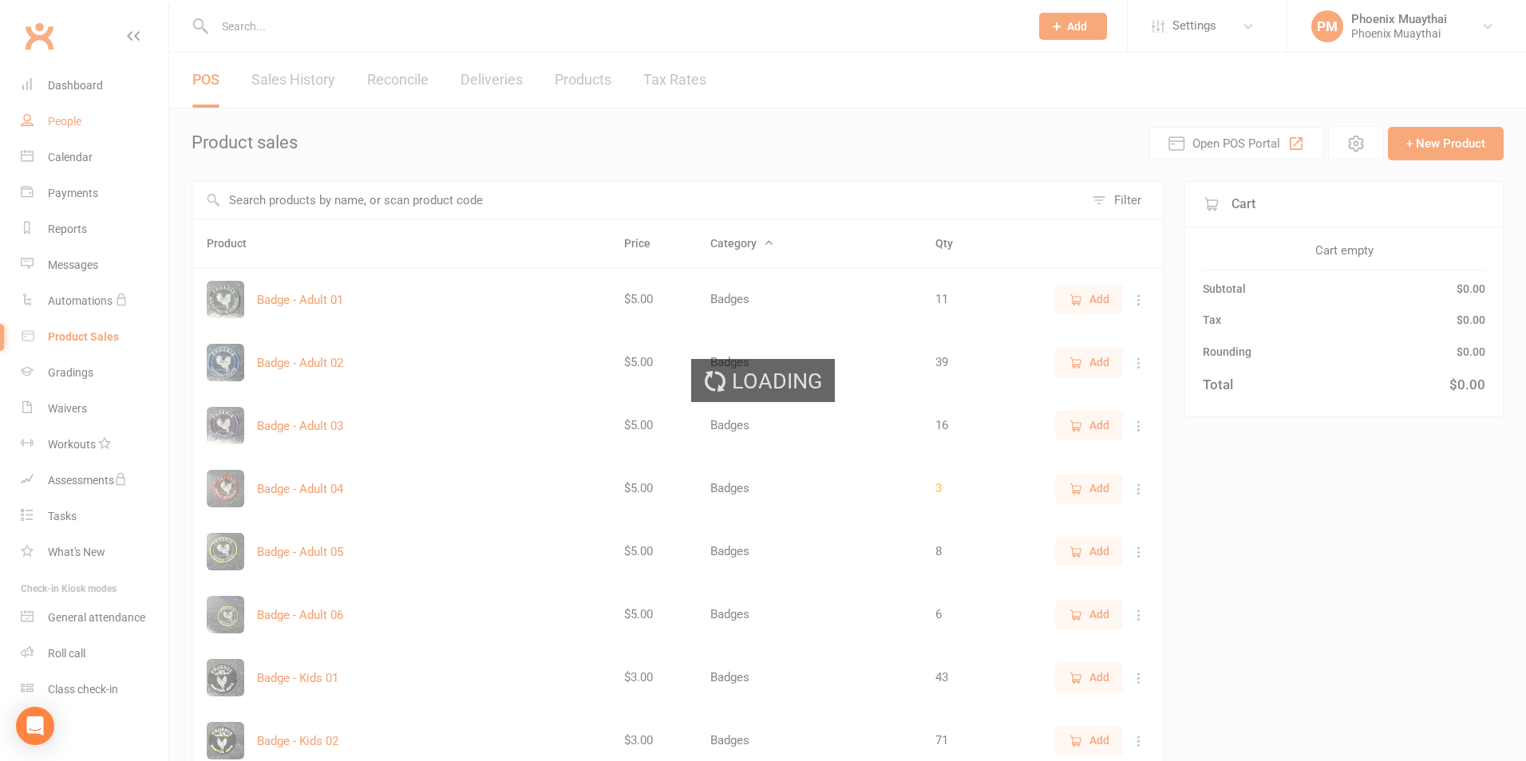
select select "100"
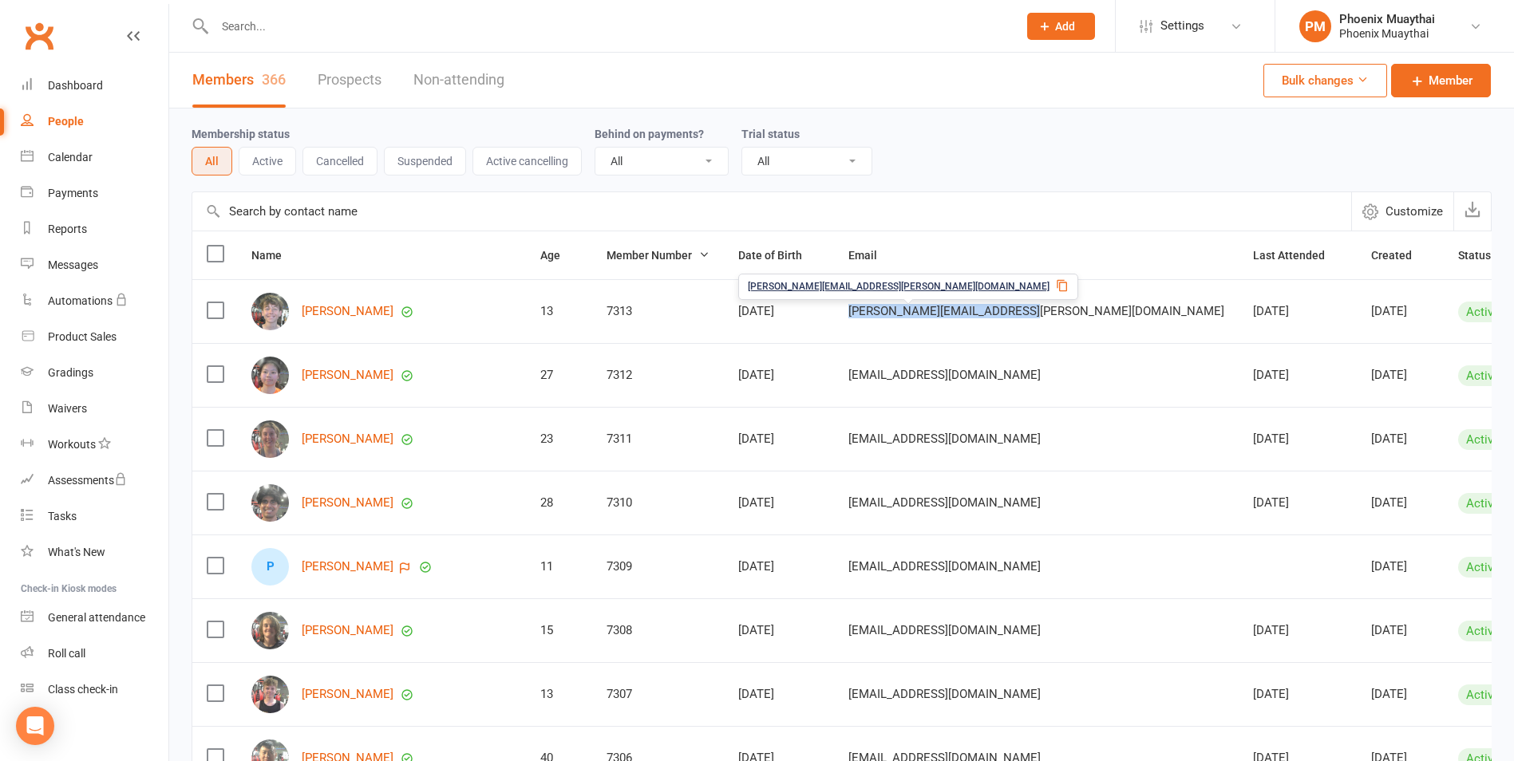
drag, startPoint x: 1009, startPoint y: 323, endPoint x: 823, endPoint y: 310, distance: 185.6
click at [834, 310] on td "[PERSON_NAME][EMAIL_ADDRESS][PERSON_NAME][DOMAIN_NAME]" at bounding box center [1036, 311] width 405 height 64
drag, startPoint x: 823, startPoint y: 310, endPoint x: 818, endPoint y: 317, distance: 9.1
click at [834, 317] on td "[PERSON_NAME][EMAIL_ADDRESS][PERSON_NAME][DOMAIN_NAME]" at bounding box center [1036, 311] width 405 height 64
